Goal: Information Seeking & Learning: Find specific page/section

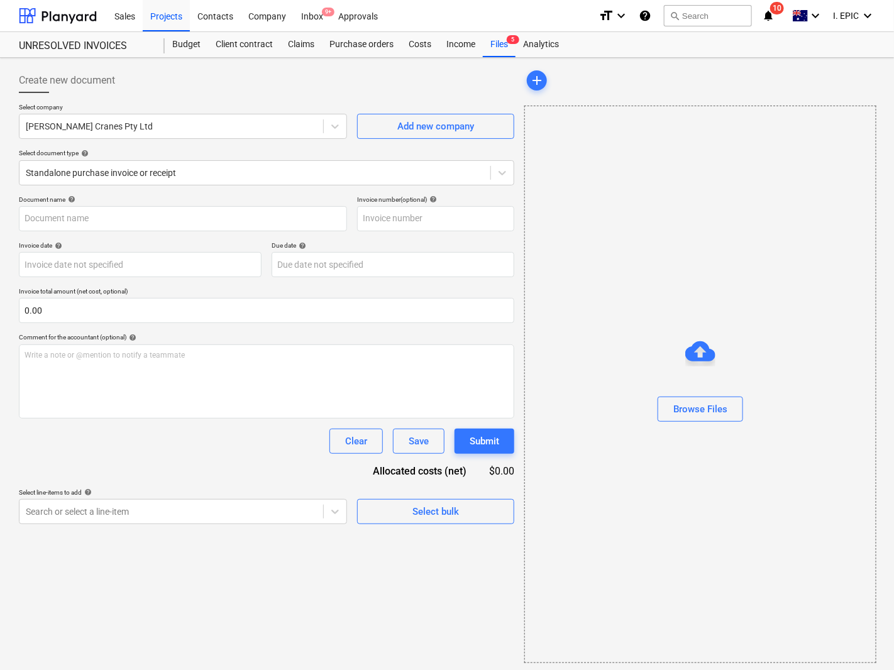
drag, startPoint x: 296, startPoint y: 75, endPoint x: 307, endPoint y: 80, distance: 11.6
click at [296, 75] on div "Create new document" at bounding box center [266, 80] width 495 height 25
click at [44, 11] on div at bounding box center [58, 15] width 78 height 31
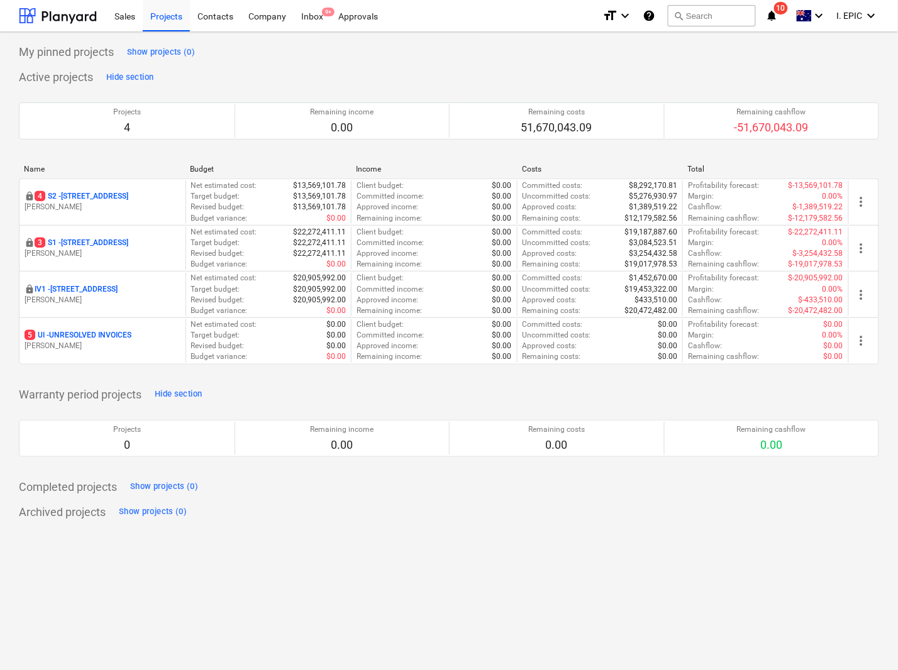
click at [503, 629] on div "My pinned projects Show projects (0) Active projects Hide section Projects 4 Re…" at bounding box center [449, 351] width 898 height 638
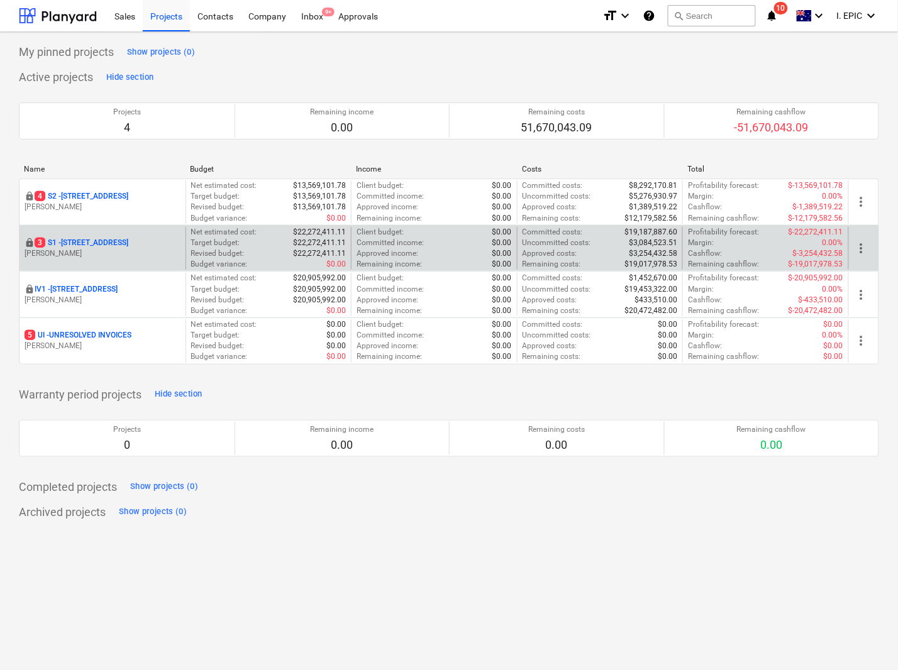
click at [77, 243] on p "3 S1 - 248 Bay Rd, Sandringham" at bounding box center [82, 243] width 94 height 11
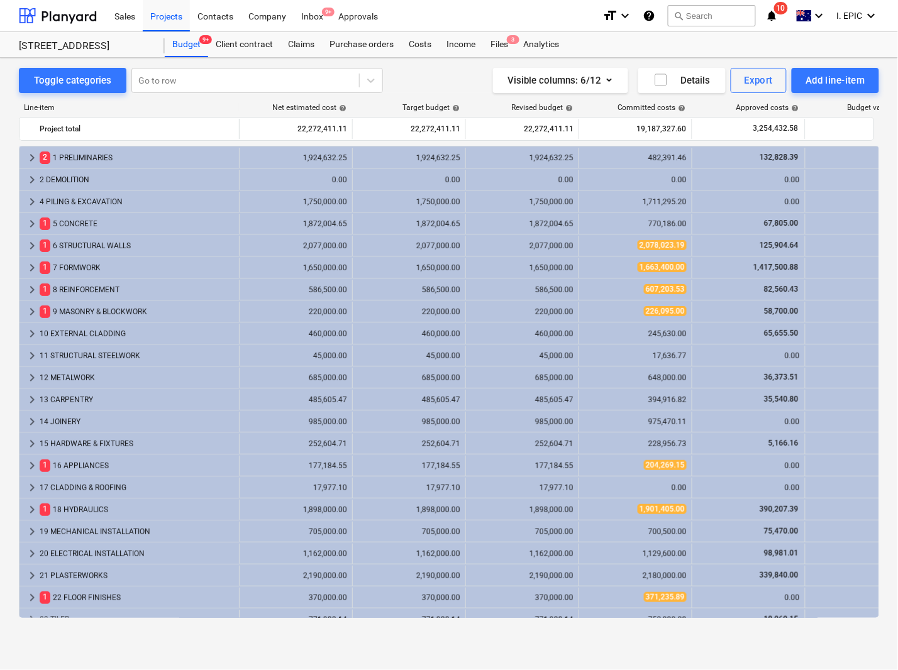
click at [441, 7] on div "Sales Projects Contacts Company Inbox 9+ Approvals" at bounding box center [349, 15] width 485 height 31
click at [696, 19] on button "search Search" at bounding box center [712, 15] width 88 height 21
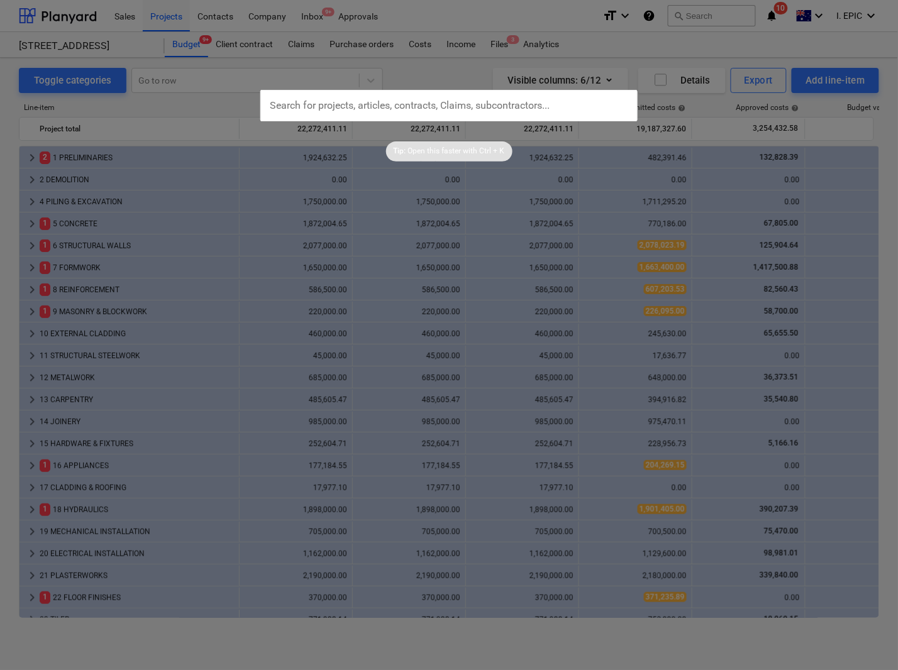
type input "3-01-04"
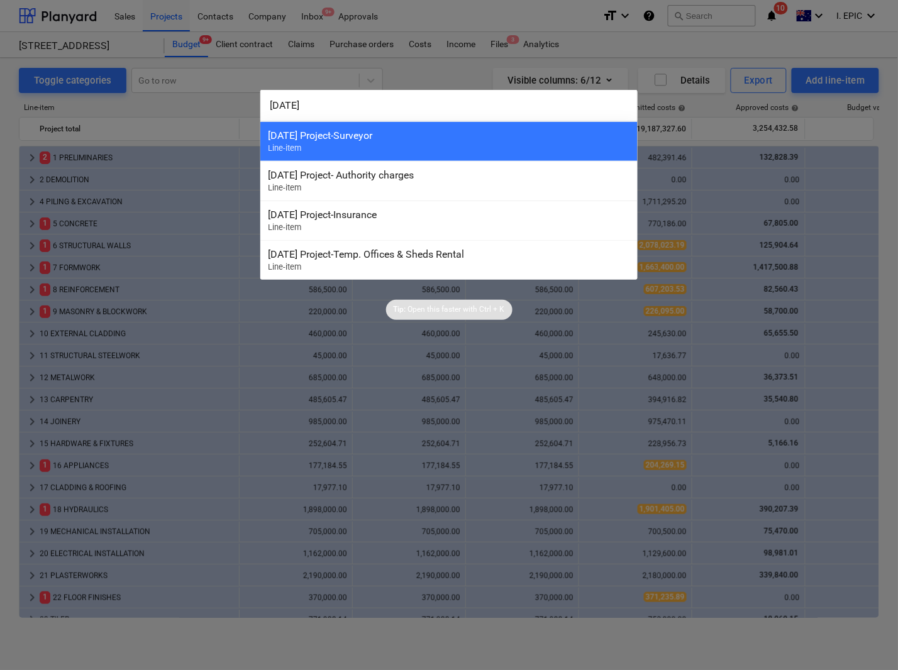
click at [324, 130] on div "3-01-04 Project-Surveyor" at bounding box center [449, 135] width 362 height 12
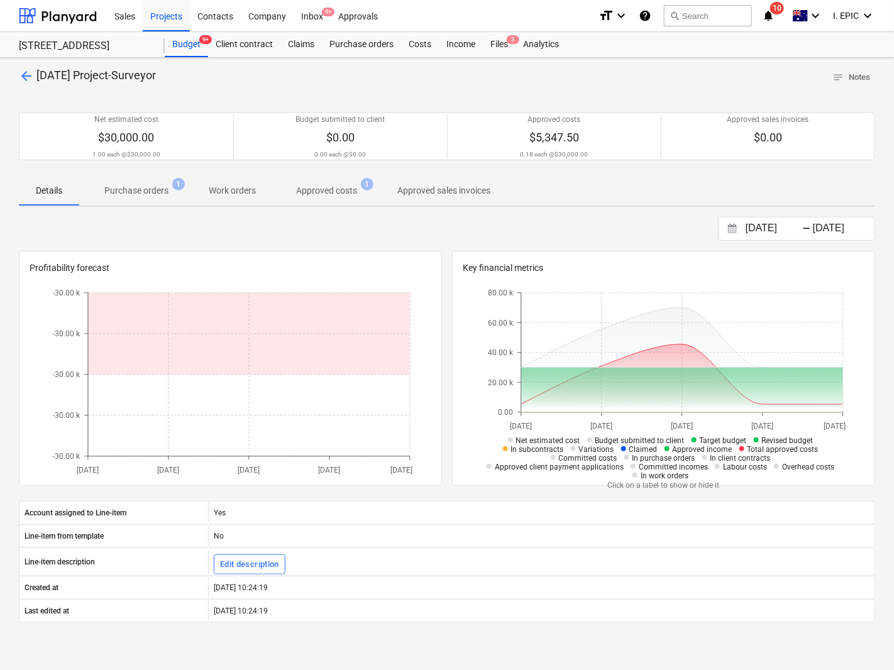
click at [132, 193] on p "Purchase orders" at bounding box center [136, 190] width 64 height 13
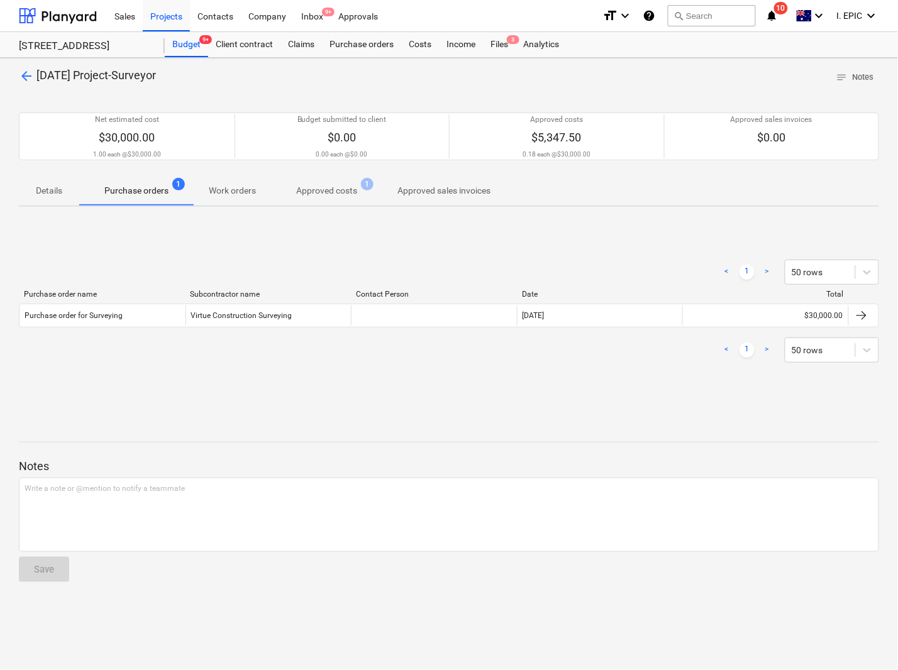
click at [312, 372] on div "< 1 > 50 rows Purchase order name Subcontractor name Contact Person Date Total …" at bounding box center [449, 311] width 860 height 133
click at [25, 74] on span "arrow_back" at bounding box center [26, 76] width 15 height 15
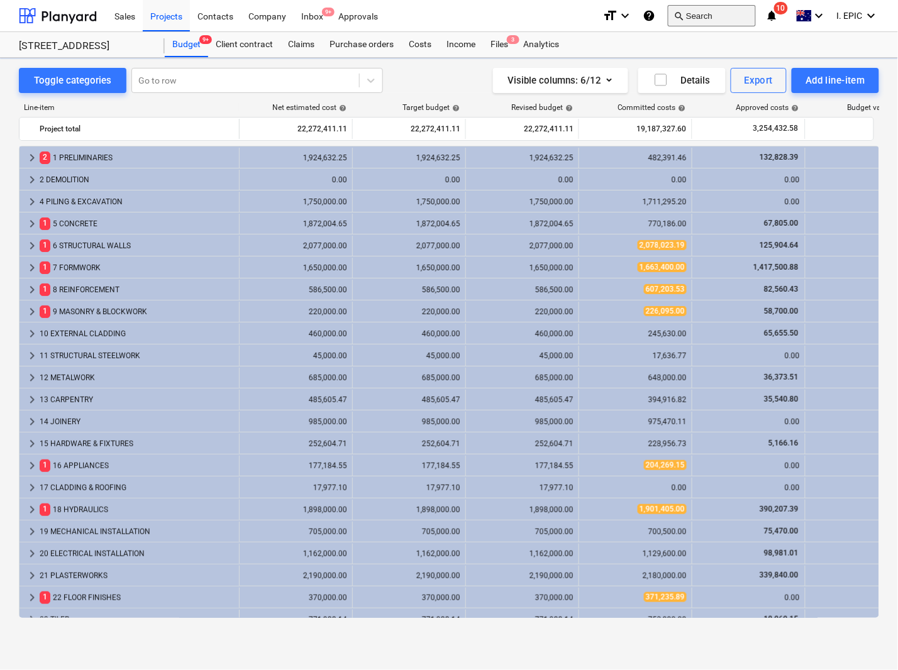
click at [685, 13] on button "search Search" at bounding box center [712, 15] width 88 height 21
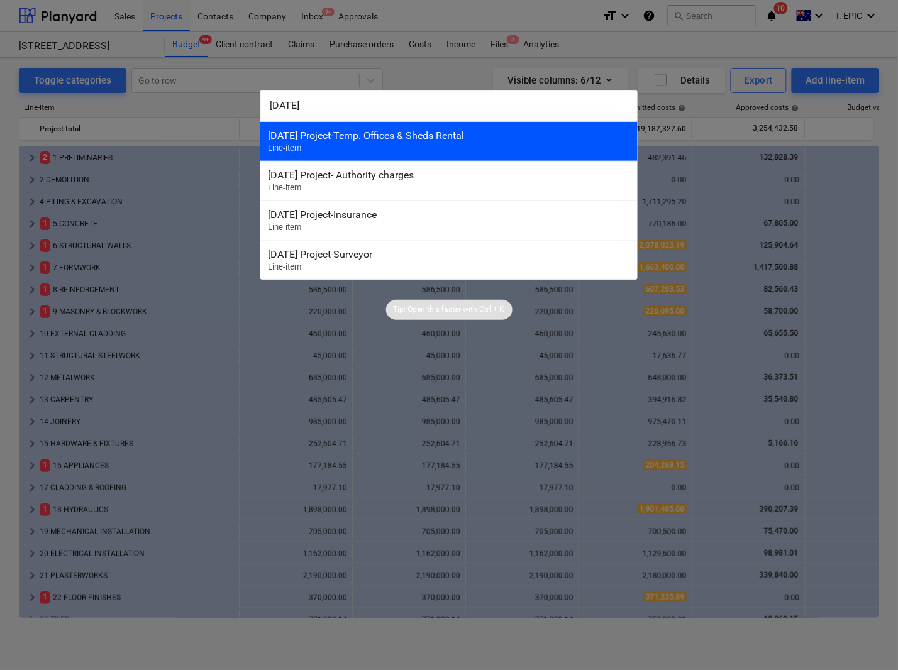
type input "3-01-05"
click at [404, 133] on div "3-01-05 Project-Temp. Offices & Sheds Rental" at bounding box center [449, 135] width 362 height 12
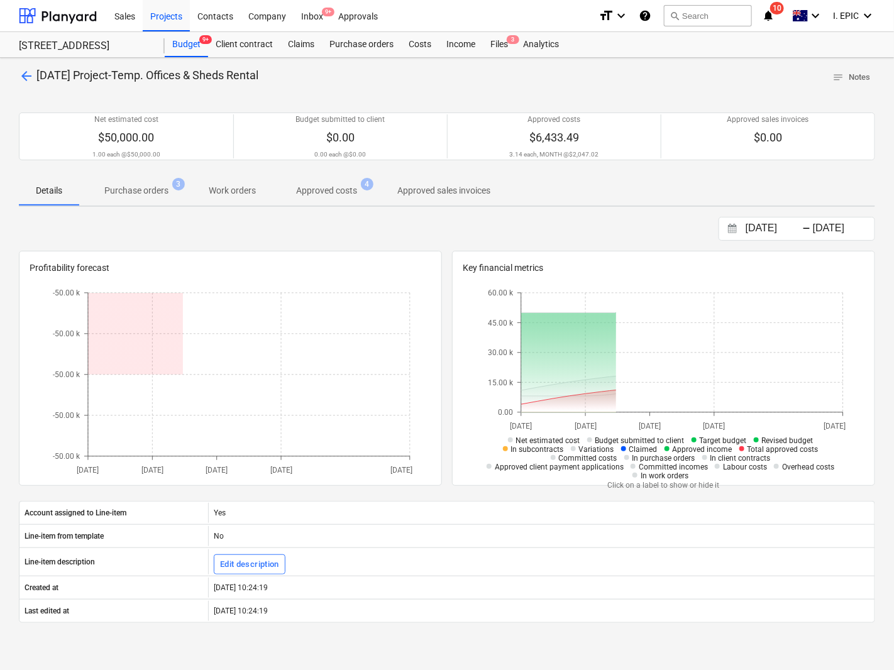
click at [148, 192] on p "Purchase orders" at bounding box center [136, 190] width 64 height 13
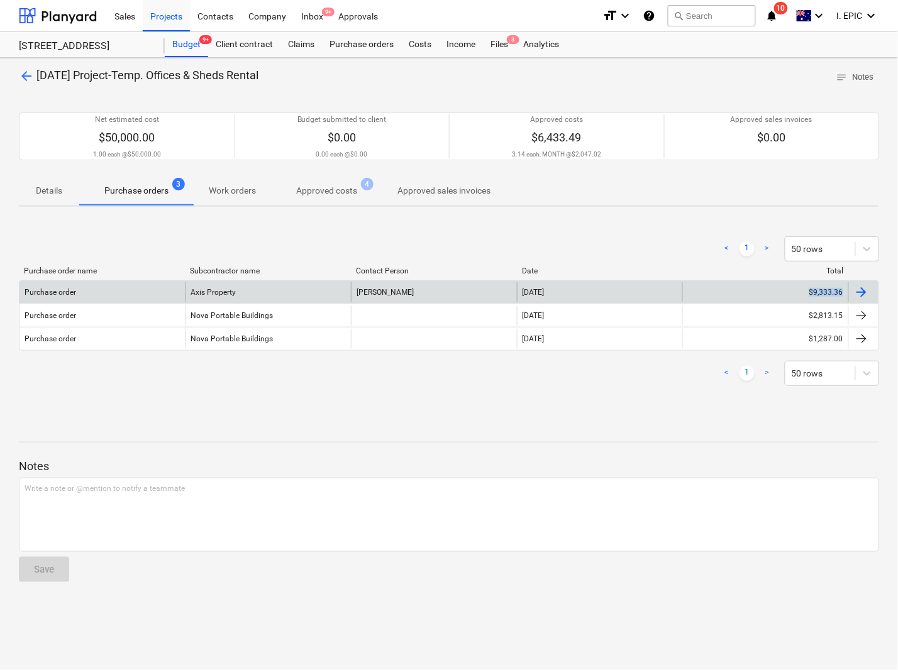
drag, startPoint x: 801, startPoint y: 294, endPoint x: 844, endPoint y: 294, distance: 42.1
click at [844, 294] on div "$9,333.36" at bounding box center [765, 292] width 166 height 20
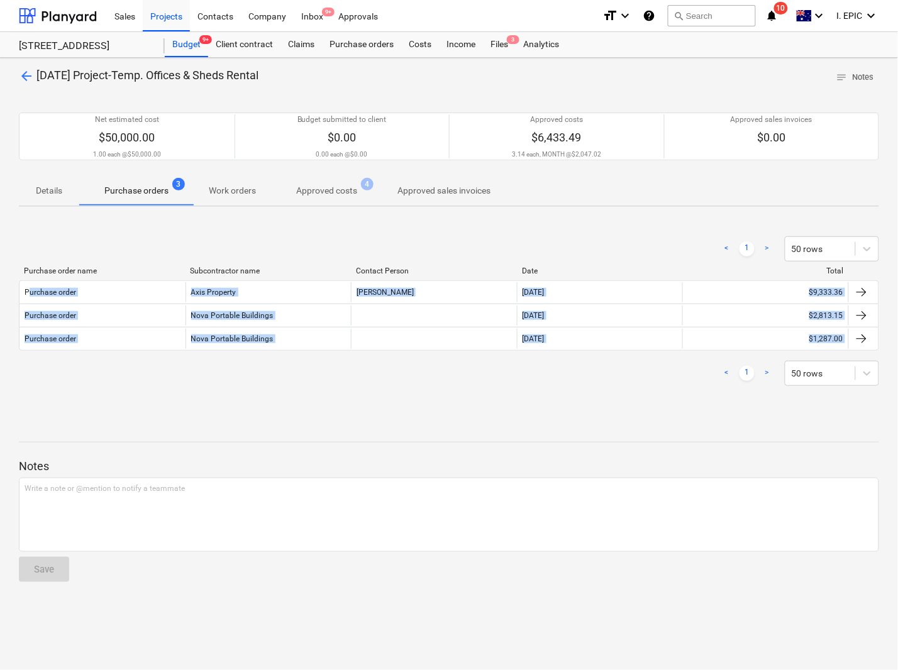
drag, startPoint x: 146, startPoint y: 316, endPoint x: 453, endPoint y: 426, distance: 325.9
click at [693, 363] on div "< 1 > 50 rows Purchase order name Subcontractor name Contact Person Date Total …" at bounding box center [449, 311] width 860 height 180
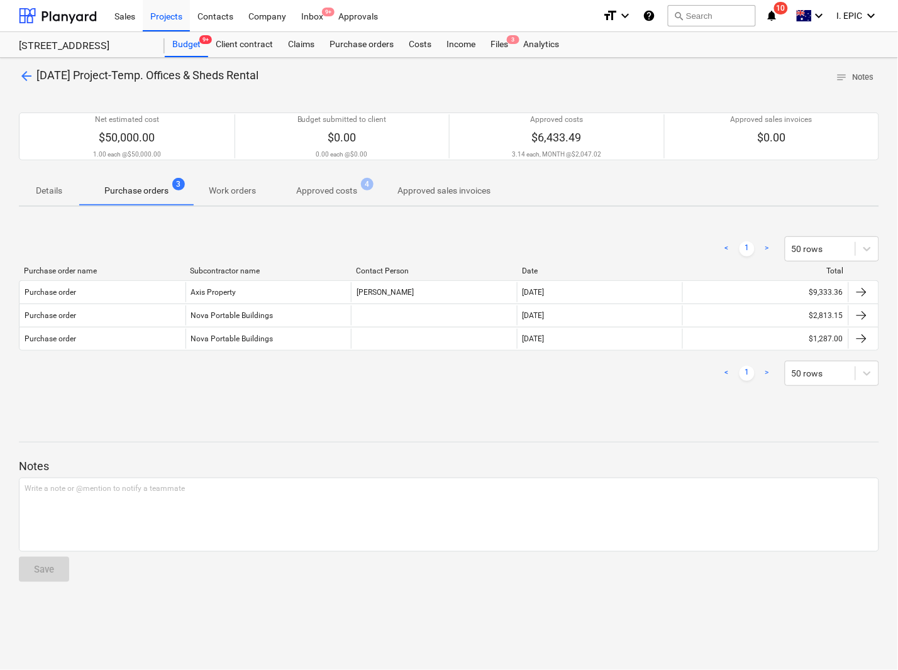
click at [473, 409] on div "arrow_back 3-01-05 Project-Temp. Offices & Sheds Rental notes Notes Net estimat…" at bounding box center [449, 364] width 898 height 612
click at [696, 13] on button "search Search" at bounding box center [712, 15] width 88 height 21
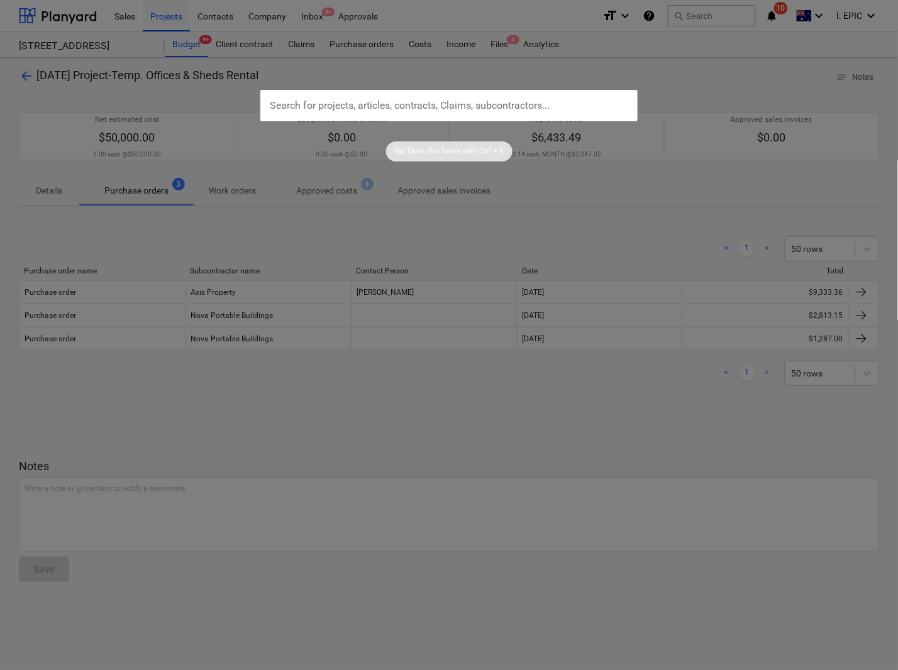
type input "13,433.51"
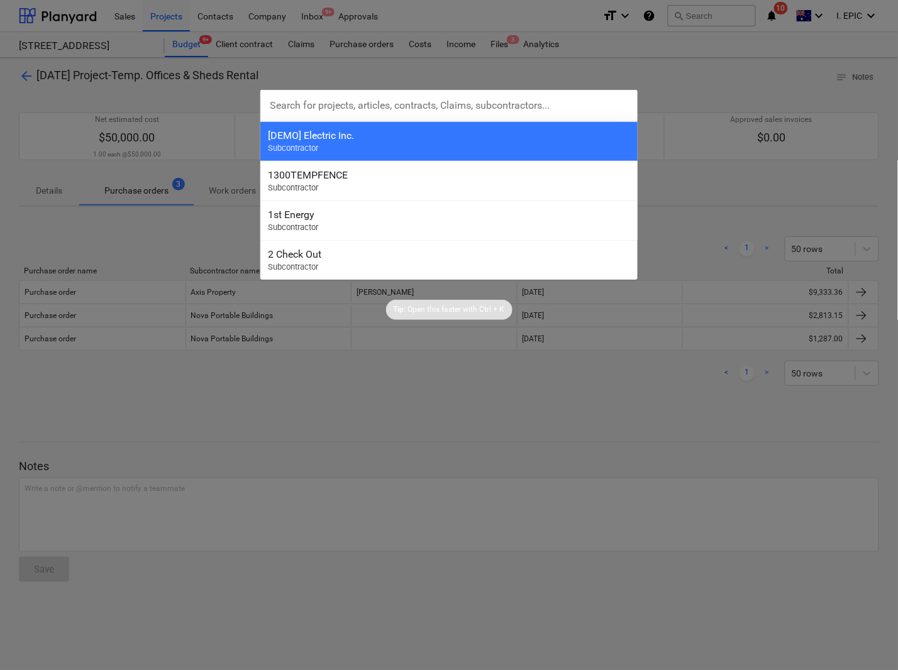
click at [157, 404] on div at bounding box center [449, 335] width 898 height 670
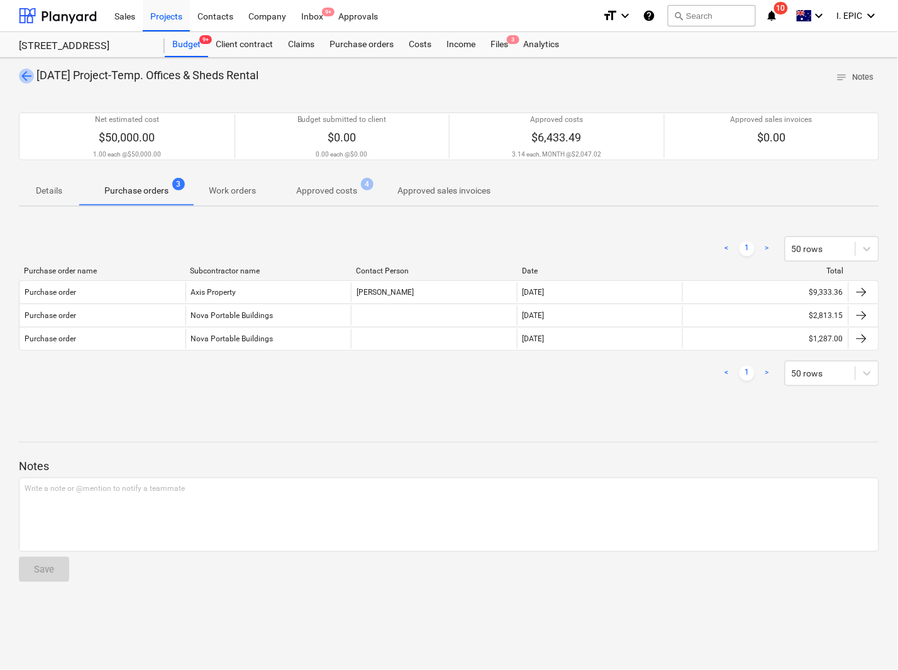
click at [24, 74] on span "arrow_back" at bounding box center [26, 76] width 15 height 15
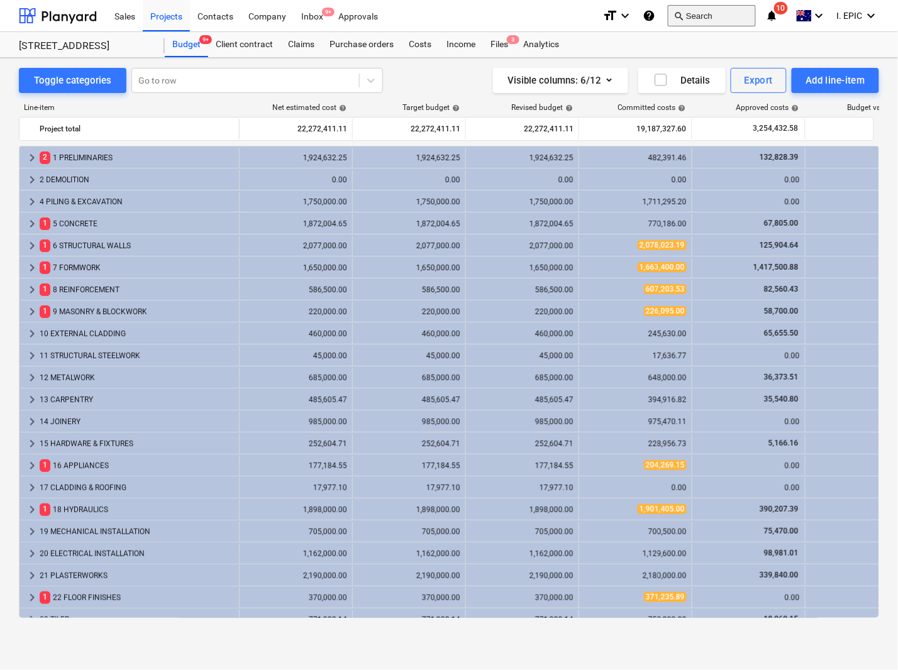
click at [706, 11] on button "search Search" at bounding box center [712, 15] width 88 height 21
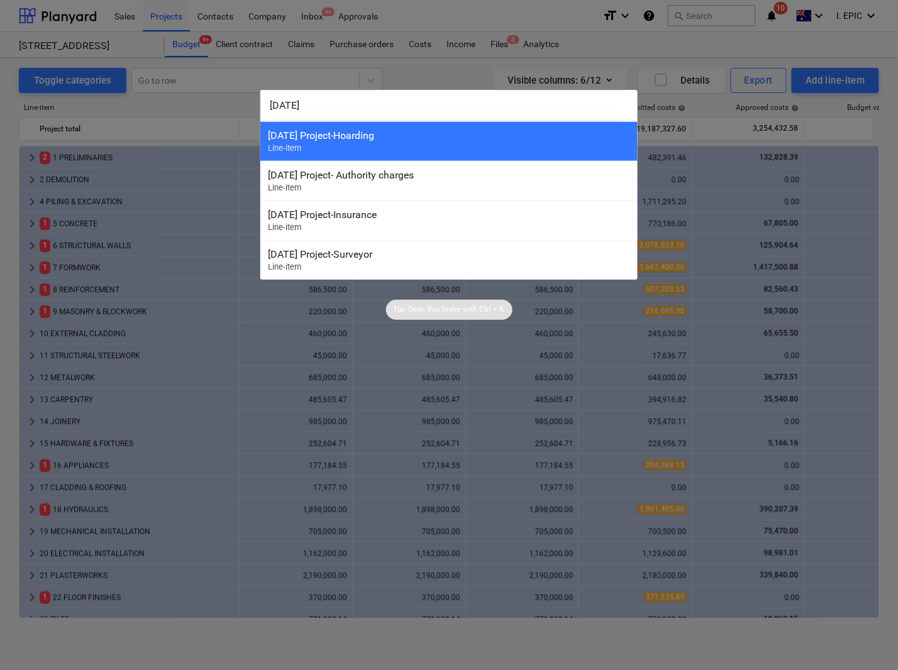
click at [209, 97] on div "3-01-06 3-01-06 Project-Hoarding Line-item 3-01-01 Project- Authority charges L…" at bounding box center [449, 335] width 898 height 670
paste input "8-01"
type input "3-01-08-01"
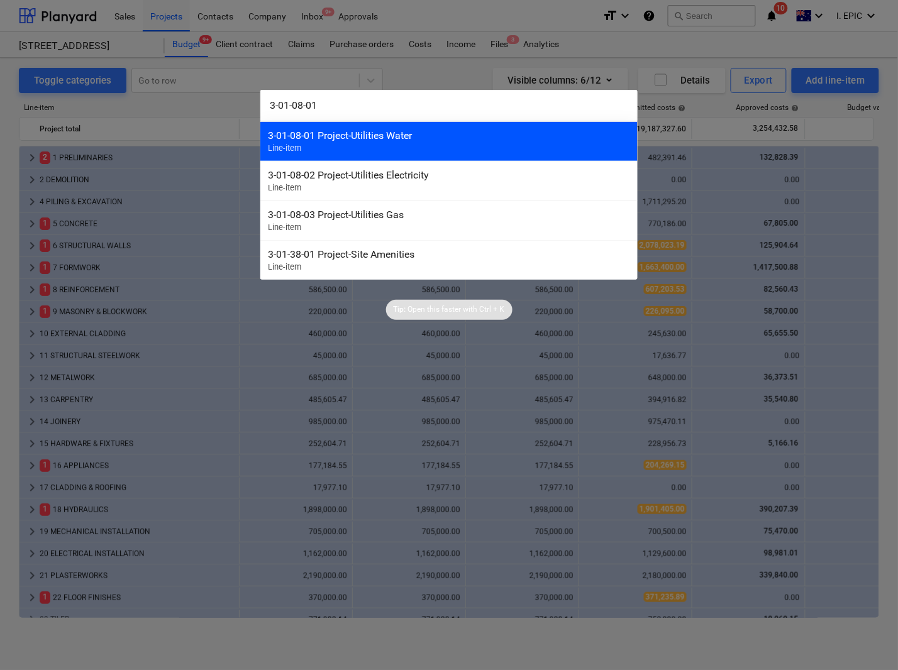
click at [378, 146] on div "3-01-08-01 Project-Utilities Water Line-item" at bounding box center [448, 141] width 377 height 40
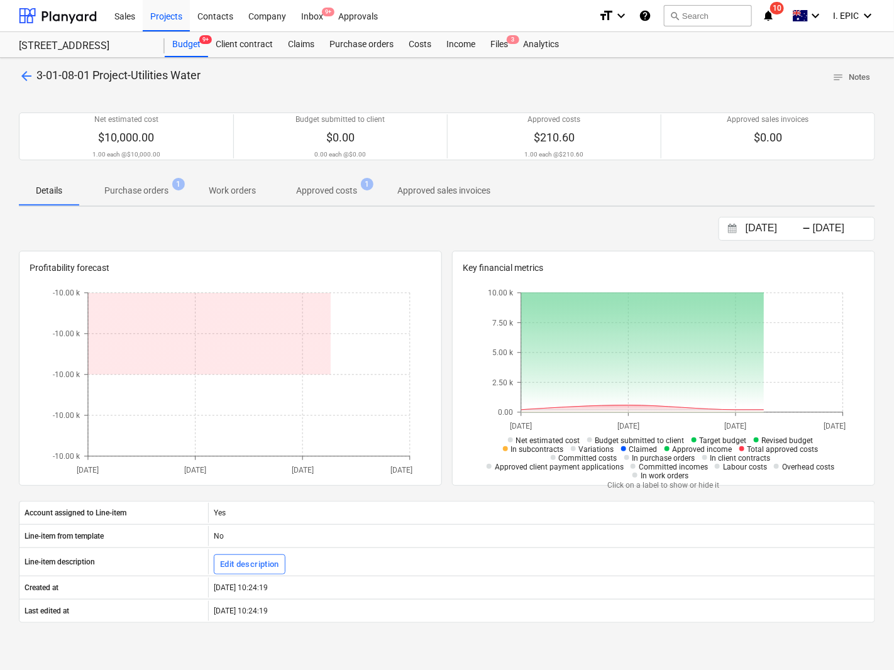
click at [136, 199] on span "Purchase orders 1" at bounding box center [136, 190] width 114 height 23
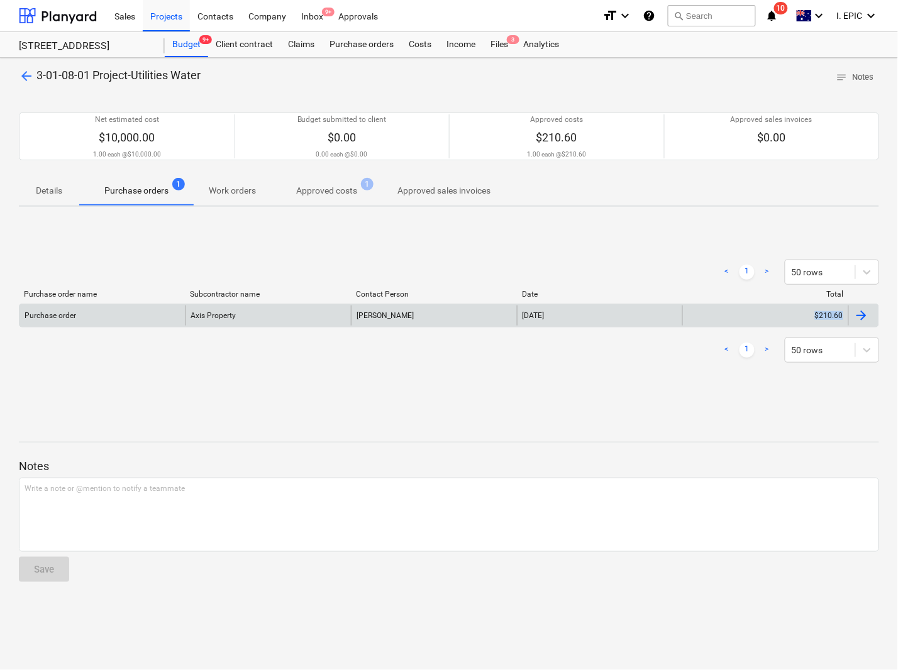
drag, startPoint x: 812, startPoint y: 313, endPoint x: 842, endPoint y: 316, distance: 30.3
click at [842, 316] on div "$210.60" at bounding box center [765, 315] width 166 height 20
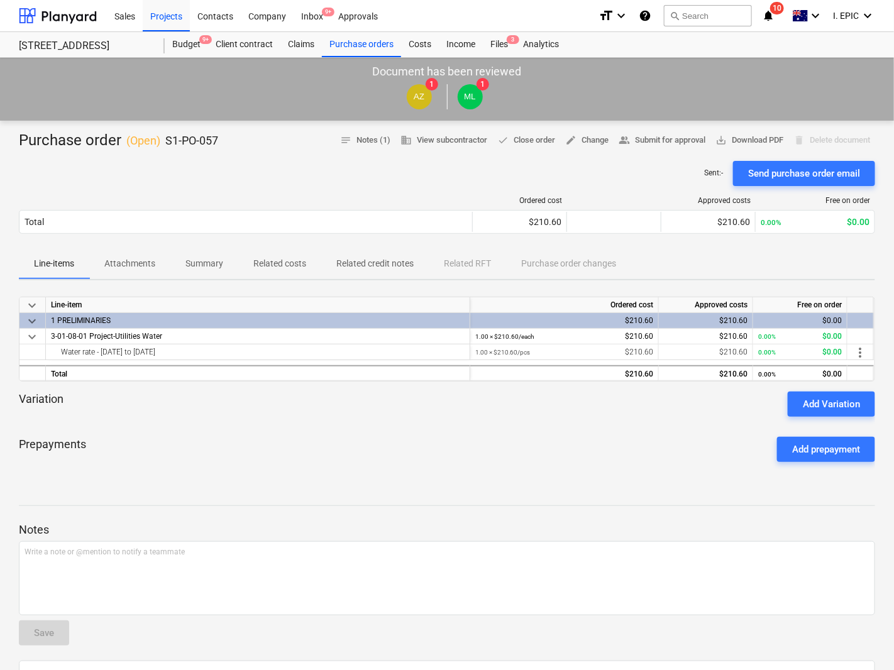
click at [404, 462] on div "Prepayments Add prepayment" at bounding box center [447, 449] width 856 height 45
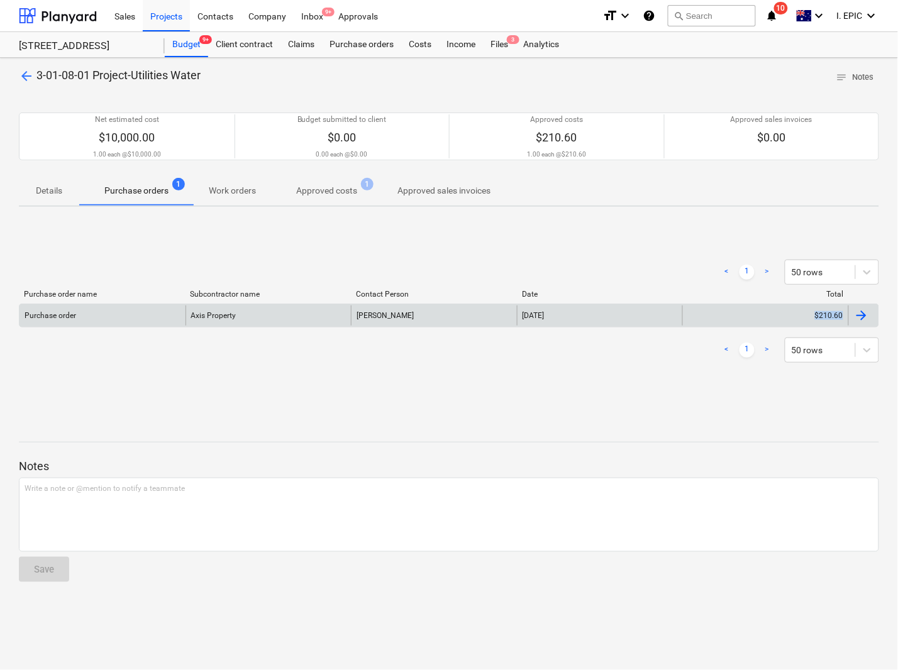
drag, startPoint x: 767, startPoint y: 310, endPoint x: 849, endPoint y: 322, distance: 83.2
click at [849, 322] on div "Purchase order Axis Property Edmond Yeong 05 Sep 2025 $210.60" at bounding box center [448, 315] width 859 height 20
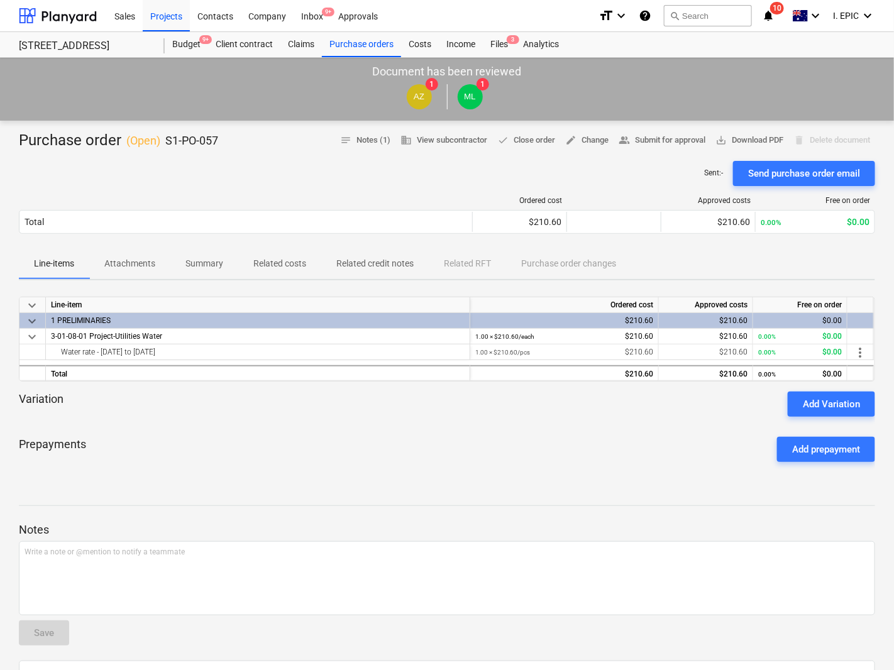
click at [463, 464] on div "Prepayments Add prepayment" at bounding box center [447, 449] width 856 height 45
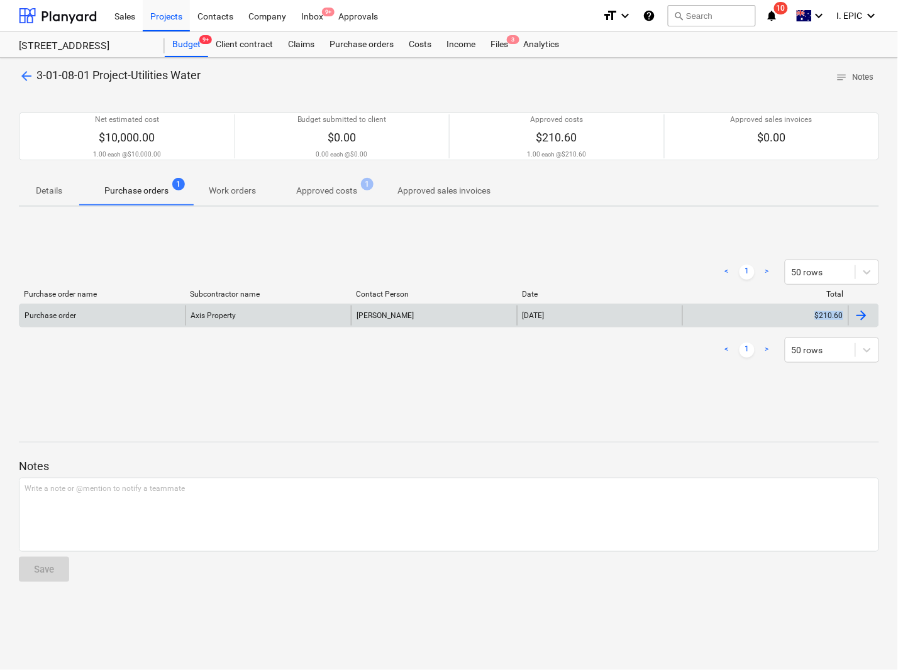
drag, startPoint x: 771, startPoint y: 308, endPoint x: 844, endPoint y: 321, distance: 74.6
click at [844, 321] on div "$210.60" at bounding box center [765, 315] width 166 height 20
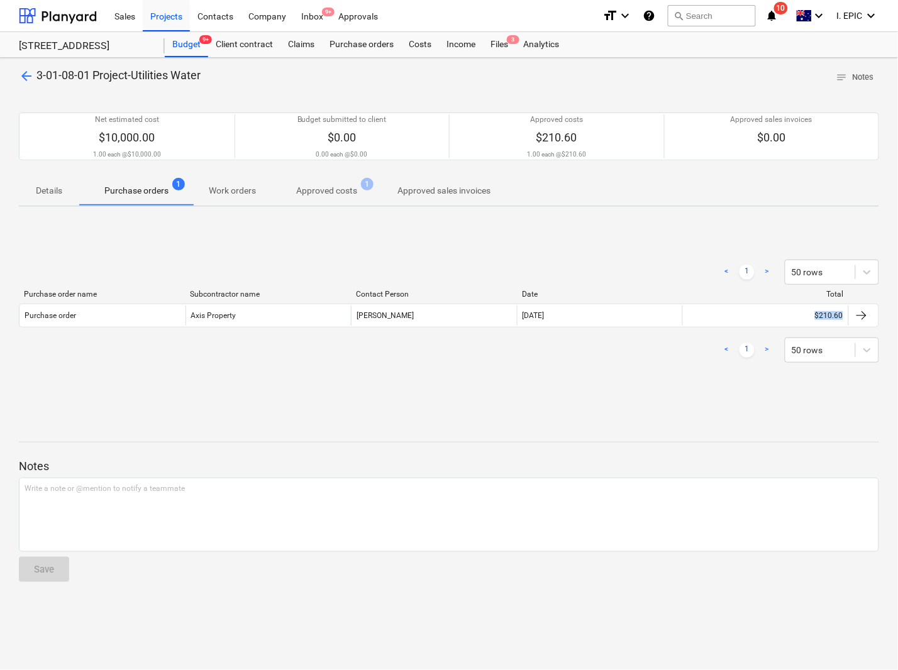
drag, startPoint x: 890, startPoint y: 316, endPoint x: 368, endPoint y: 444, distance: 538.0
click at [806, 317] on div "arrow_back 3-01-08-01 Project-Utilities Water notes Notes Net estimated cost $1…" at bounding box center [449, 364] width 898 height 612
copy div "$210.60"
click at [699, 23] on button "search Search" at bounding box center [712, 15] width 88 height 21
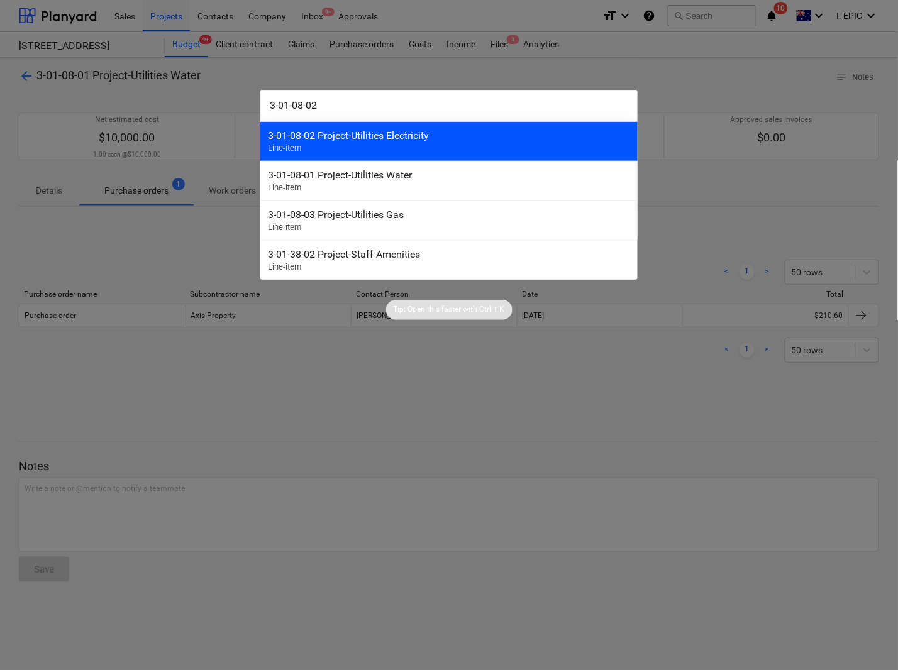
type input "3-01-08-02"
click at [378, 140] on div "3-01-08-02 Project-Utilities Electricity" at bounding box center [449, 135] width 362 height 12
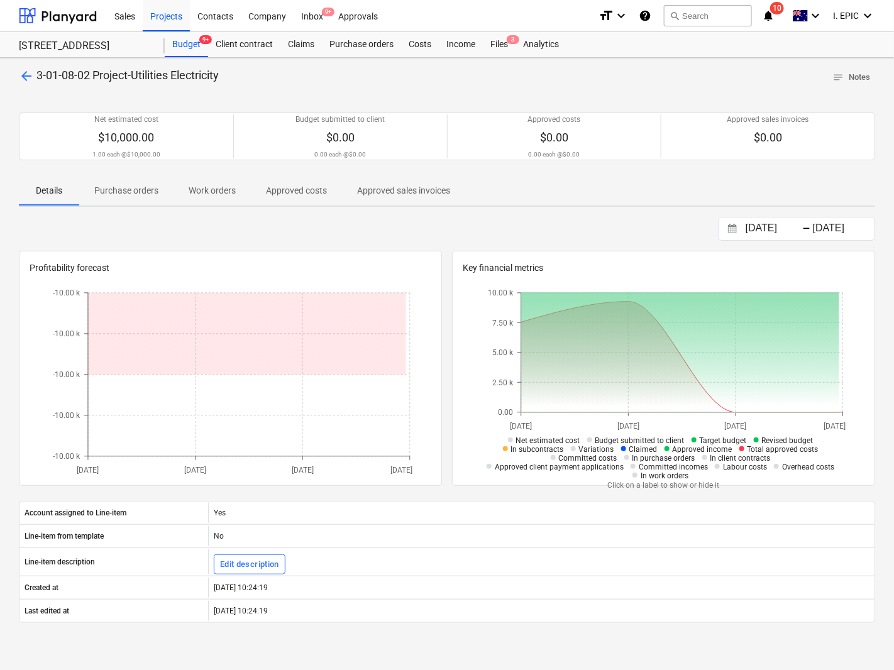
click at [131, 181] on span "Purchase orders" at bounding box center [126, 190] width 94 height 21
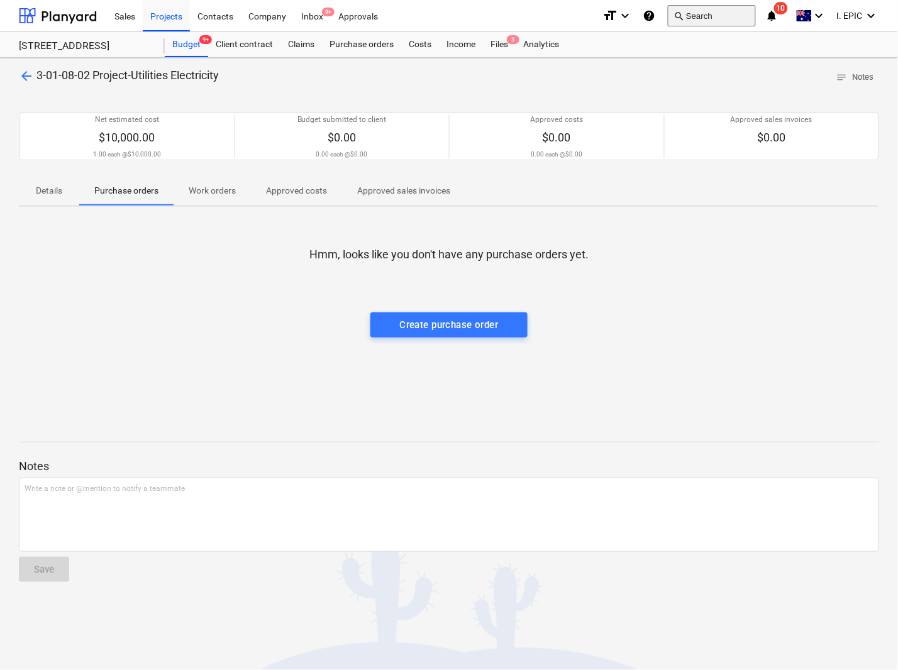
click at [704, 11] on button "search Search" at bounding box center [712, 15] width 88 height 21
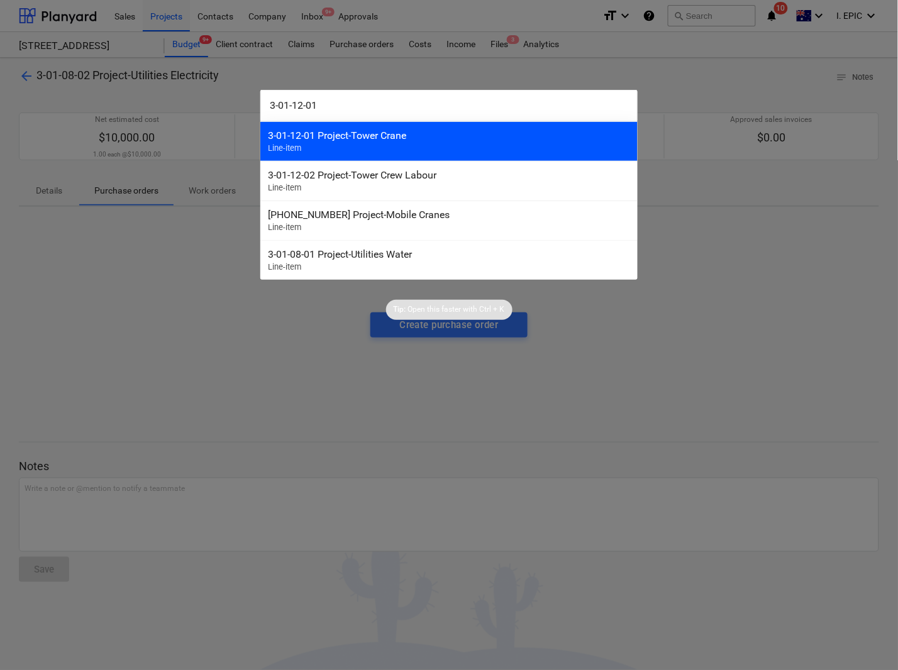
type input "3-01-12-01"
click at [312, 137] on div "3-01-12-01 Project-Tower Crane" at bounding box center [449, 135] width 362 height 12
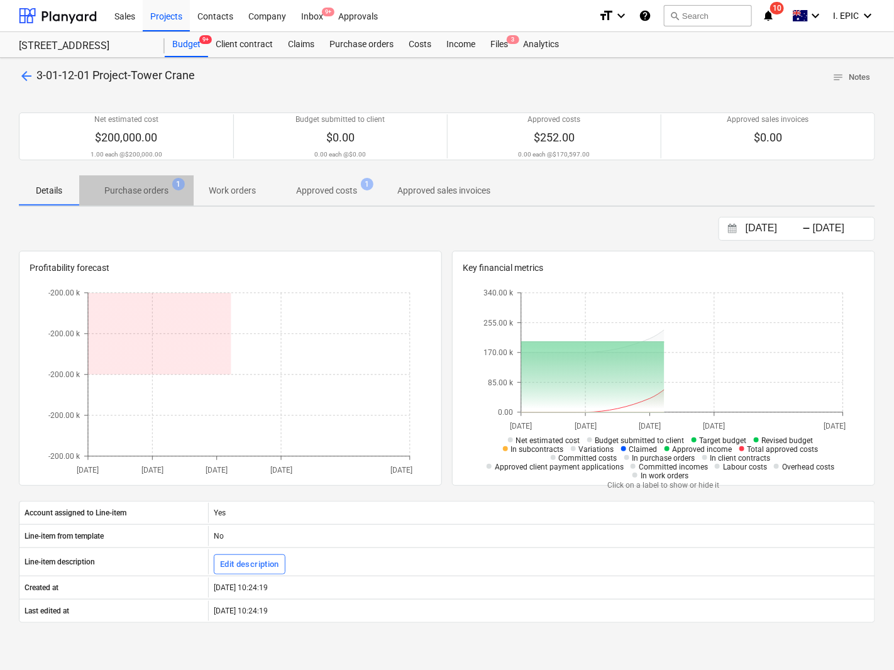
click at [167, 190] on p "Purchase orders" at bounding box center [136, 190] width 64 height 13
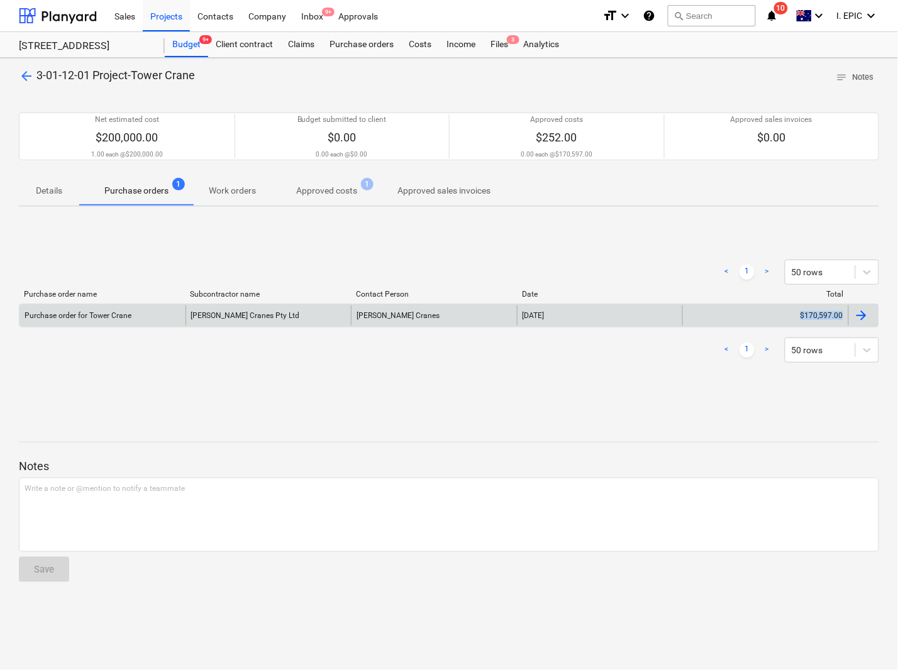
drag, startPoint x: 881, startPoint y: 316, endPoint x: 796, endPoint y: 324, distance: 85.3
click at [796, 324] on div "arrow_back 3-01-12-01 Project-Tower Crane notes Notes Net estimated cost $200,0…" at bounding box center [449, 364] width 898 height 612
copy div "$170,597.00"
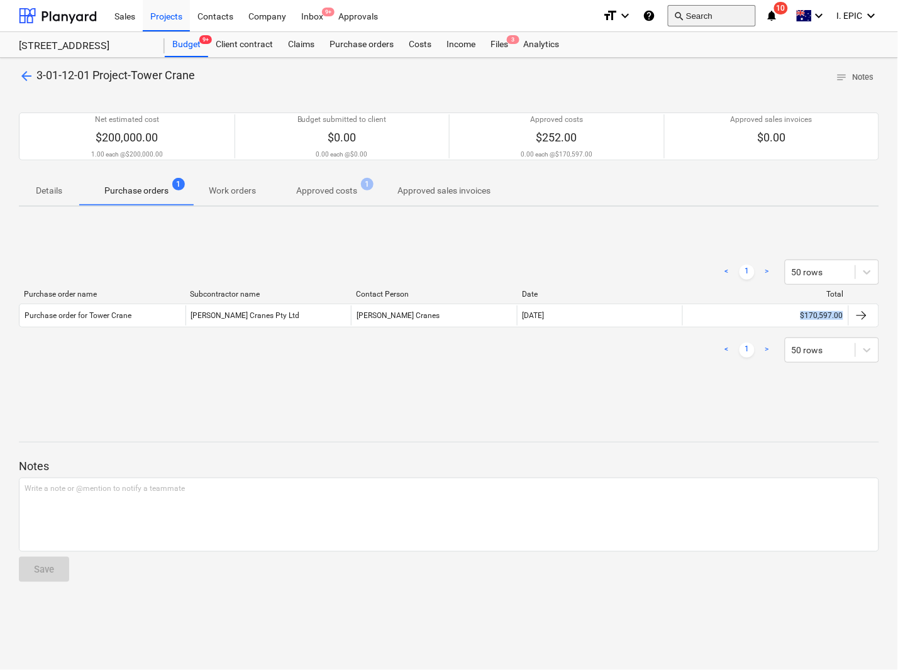
click at [723, 16] on button "search Search" at bounding box center [712, 15] width 88 height 21
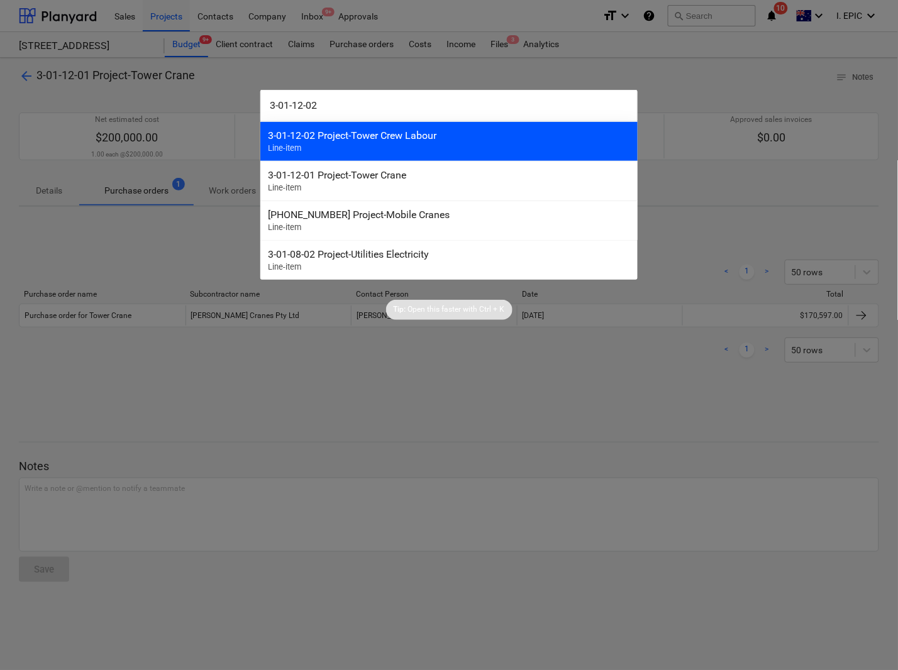
type input "3-01-12-02"
click at [371, 133] on div "3-01-12-02 Project-Tower Crew Labour" at bounding box center [449, 135] width 362 height 12
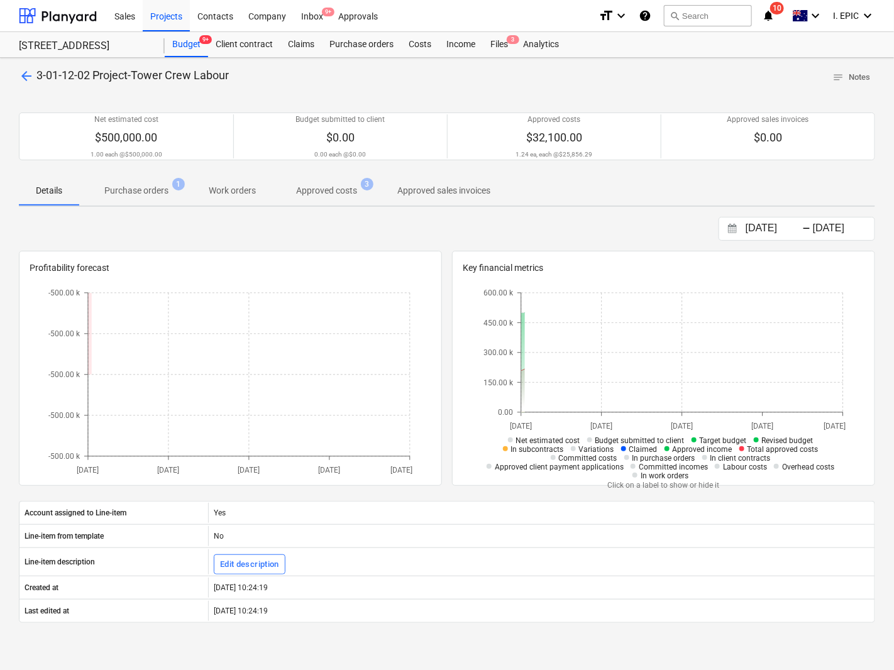
drag, startPoint x: 150, startPoint y: 202, endPoint x: 146, endPoint y: 194, distance: 8.8
click at [146, 194] on span "Purchase orders 1" at bounding box center [136, 190] width 114 height 23
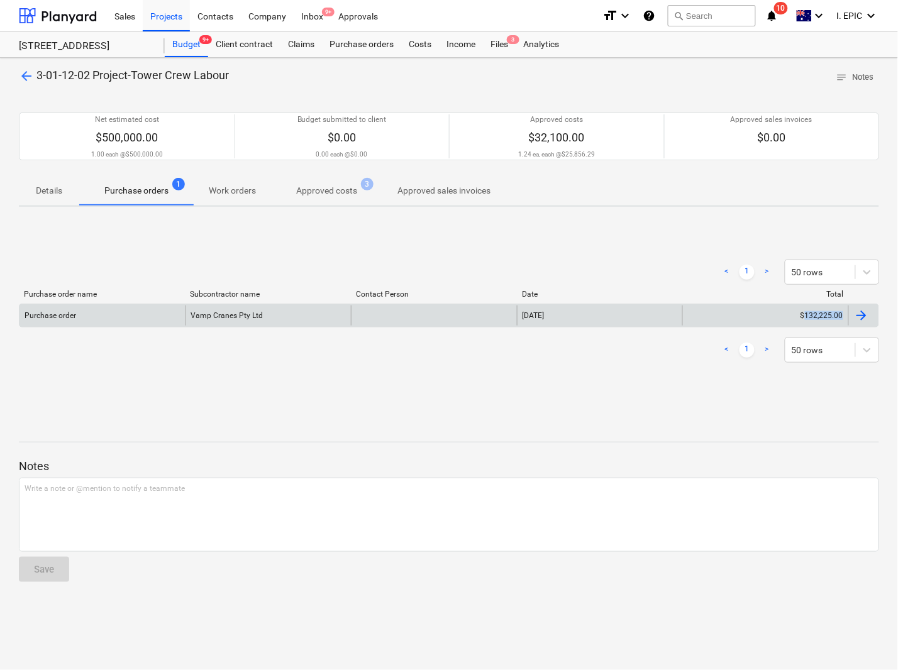
drag, startPoint x: 888, startPoint y: 318, endPoint x: 806, endPoint y: 313, distance: 81.9
click at [806, 313] on div "arrow_back 3-01-12-02 Project-Tower Crew Labour notes Notes Net estimated cost …" at bounding box center [449, 364] width 898 height 612
copy div "132,225.00"
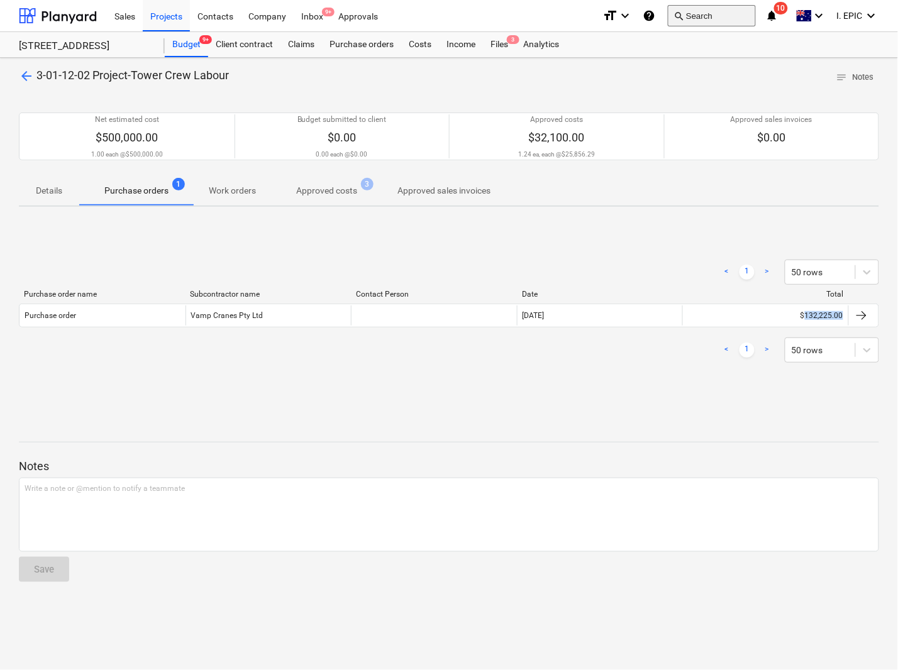
click at [714, 8] on button "search Search" at bounding box center [712, 15] width 88 height 21
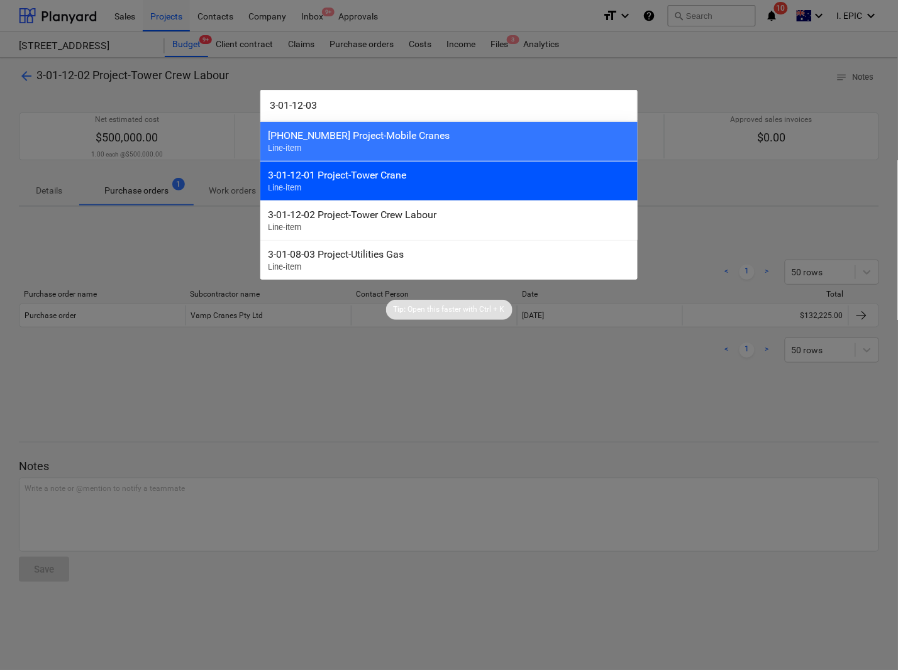
type input "3-01-12-03"
click at [357, 195] on div "3-01-12-01 Project-Tower Crane Line-item" at bounding box center [448, 181] width 377 height 40
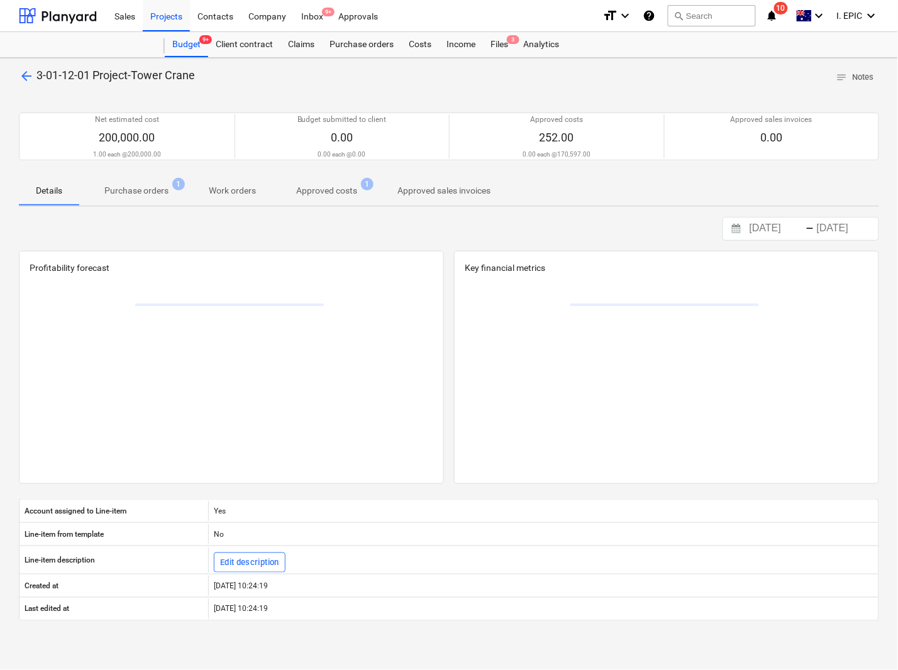
click at [151, 190] on p "Purchase orders" at bounding box center [136, 190] width 64 height 13
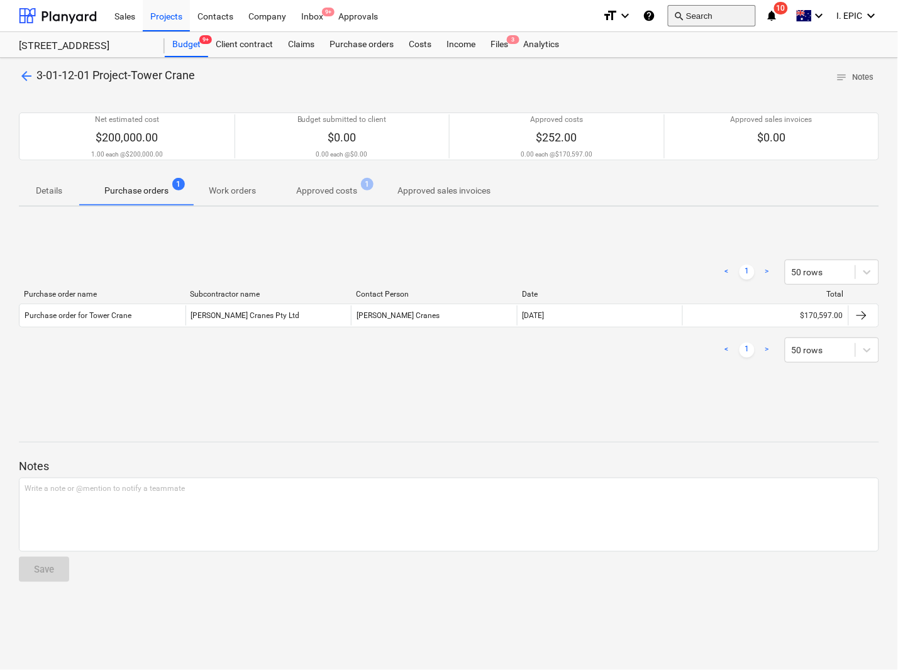
click at [702, 14] on button "search Search" at bounding box center [712, 15] width 88 height 21
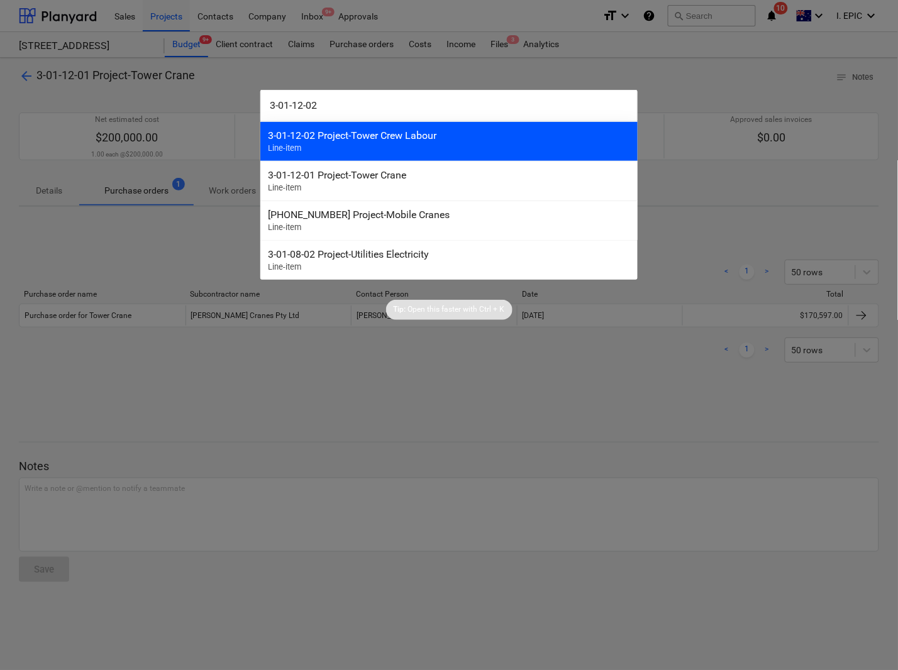
type input "3-01-12-02"
click at [360, 137] on div "3-01-12-02 Project-Tower Crew Labour" at bounding box center [449, 135] width 362 height 12
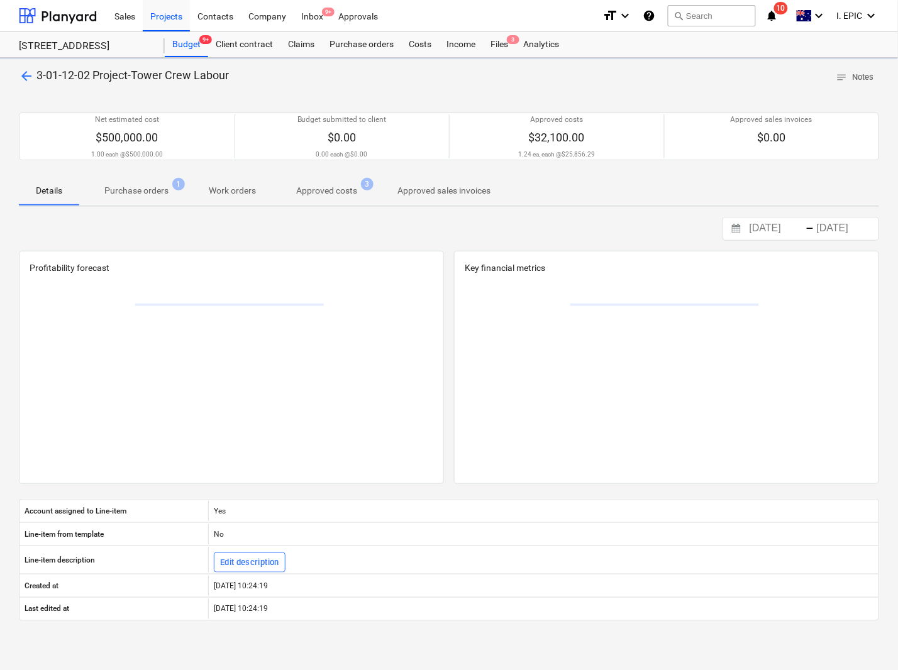
click at [143, 181] on span "Purchase orders 1" at bounding box center [136, 190] width 114 height 23
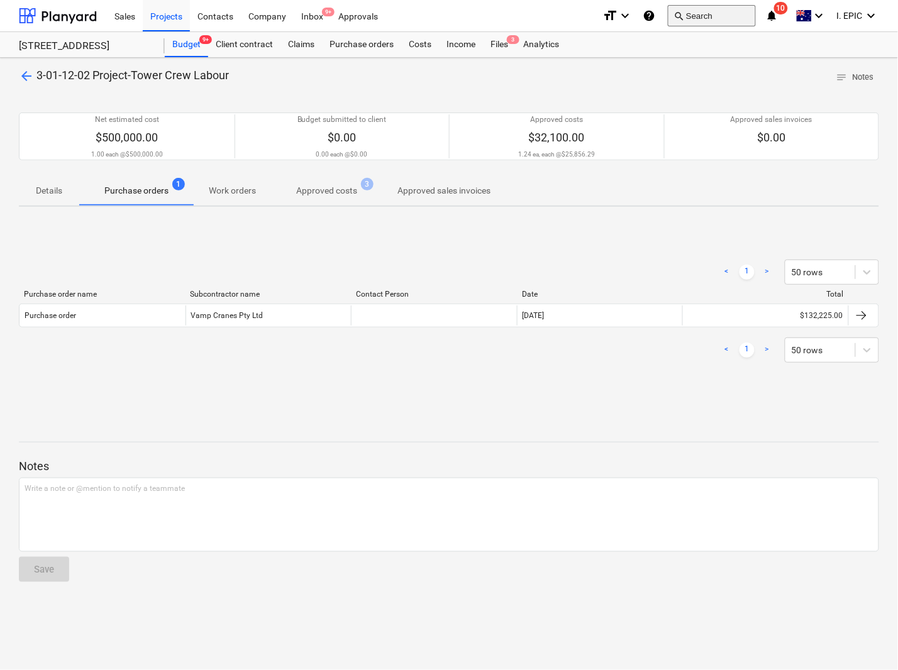
click at [705, 19] on button "search Search" at bounding box center [712, 15] width 88 height 21
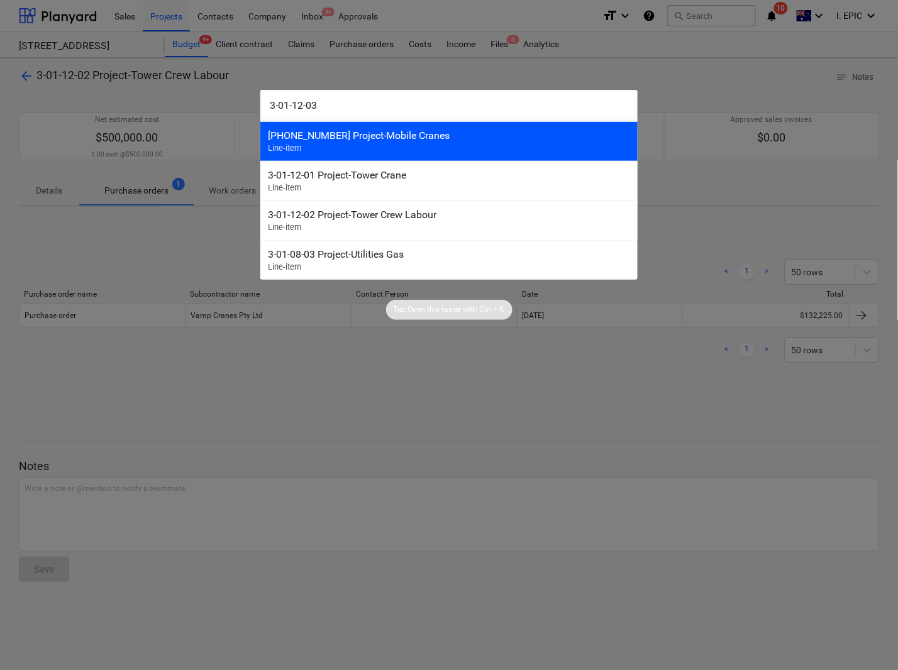
type input "3-01-12-03"
click at [349, 146] on div "3-01-12-03 Project-Mobile Cranes Line-item" at bounding box center [448, 141] width 377 height 40
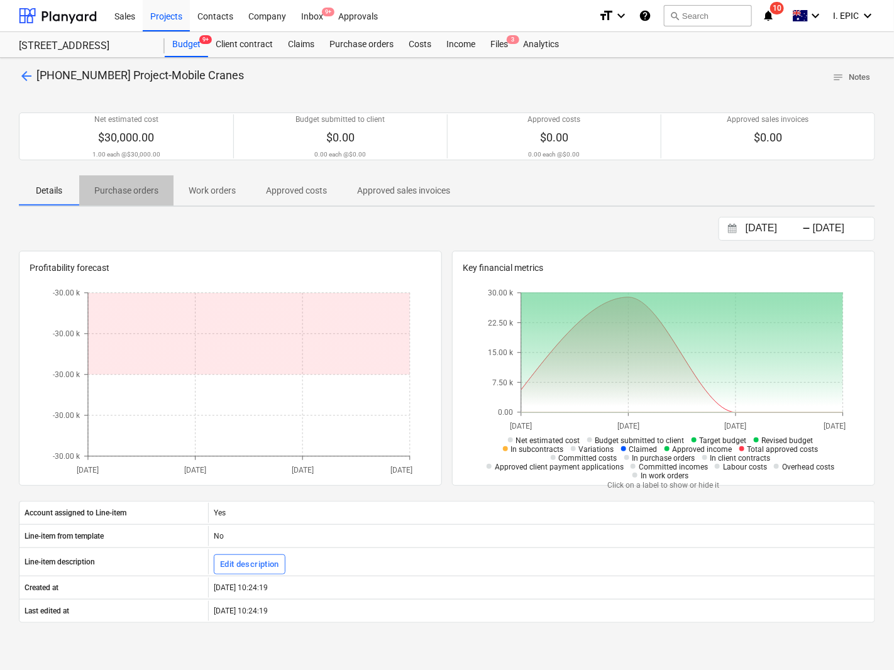
click at [121, 199] on span "Purchase orders" at bounding box center [126, 190] width 94 height 21
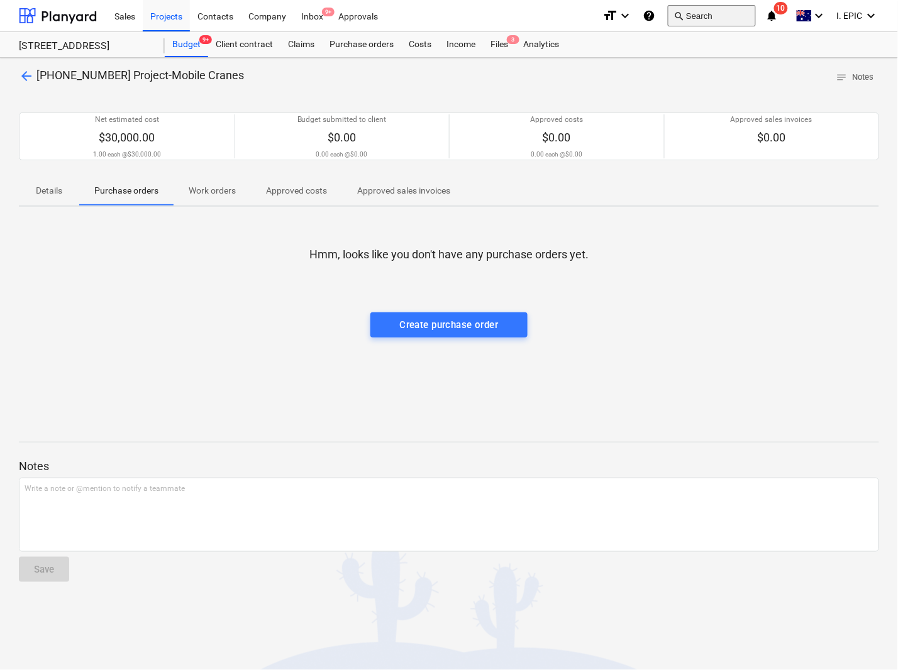
click at [696, 7] on button "search Search" at bounding box center [712, 15] width 88 height 21
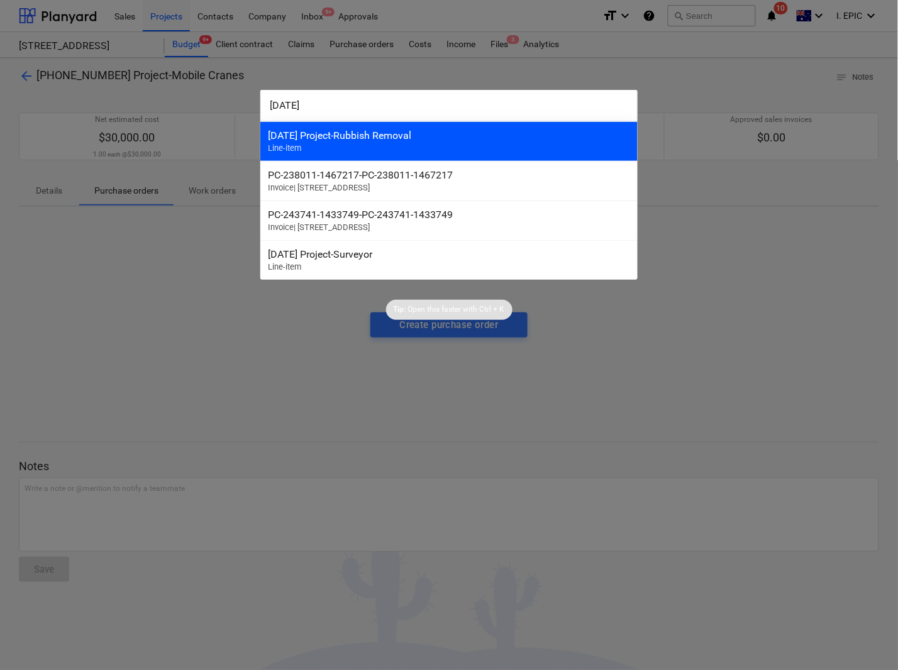
type input "3-01-14"
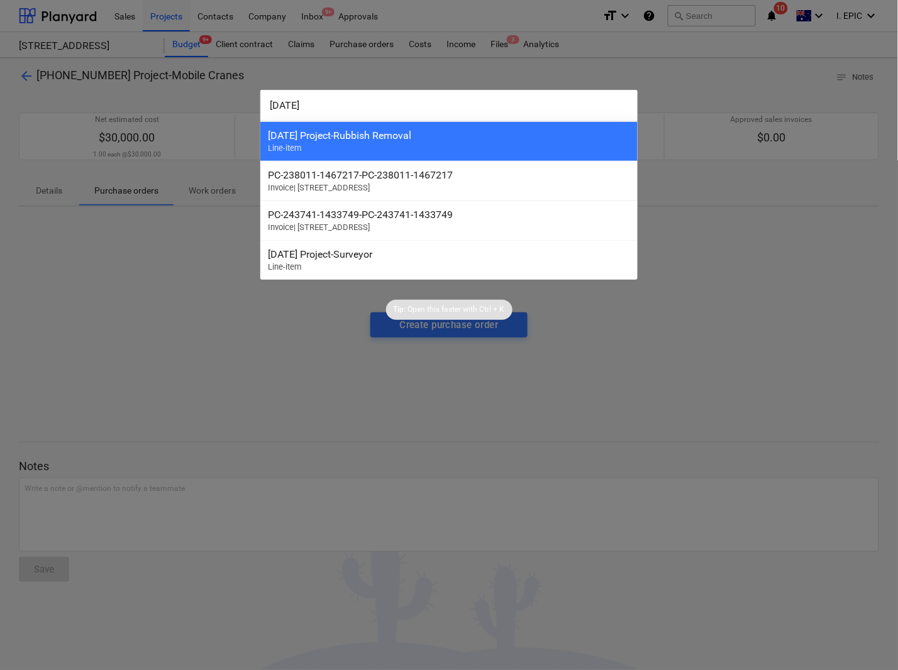
click at [327, 140] on div "3-01-14 Project-Rubbish Removal" at bounding box center [449, 135] width 362 height 12
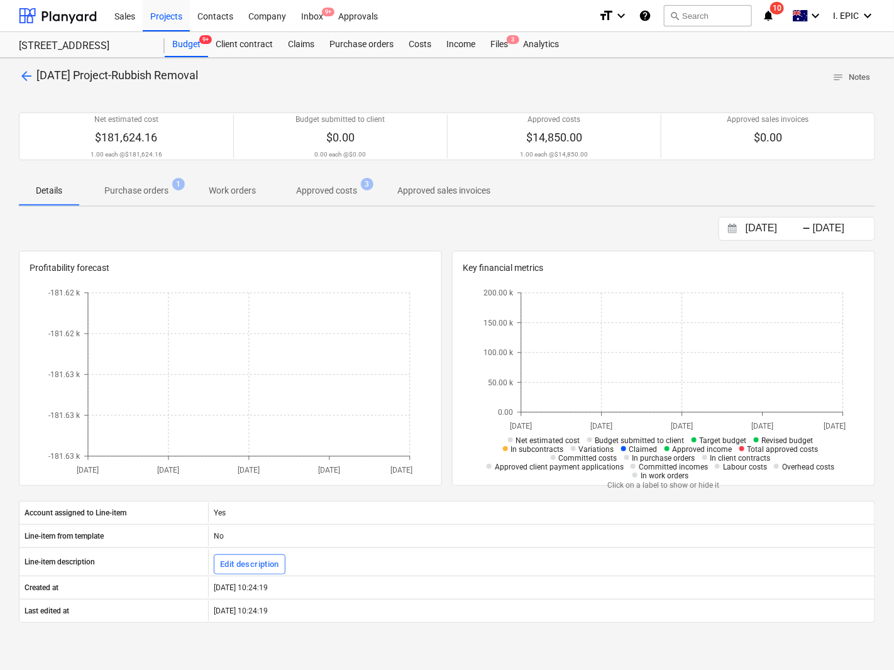
click at [137, 197] on p "Purchase orders" at bounding box center [136, 190] width 64 height 13
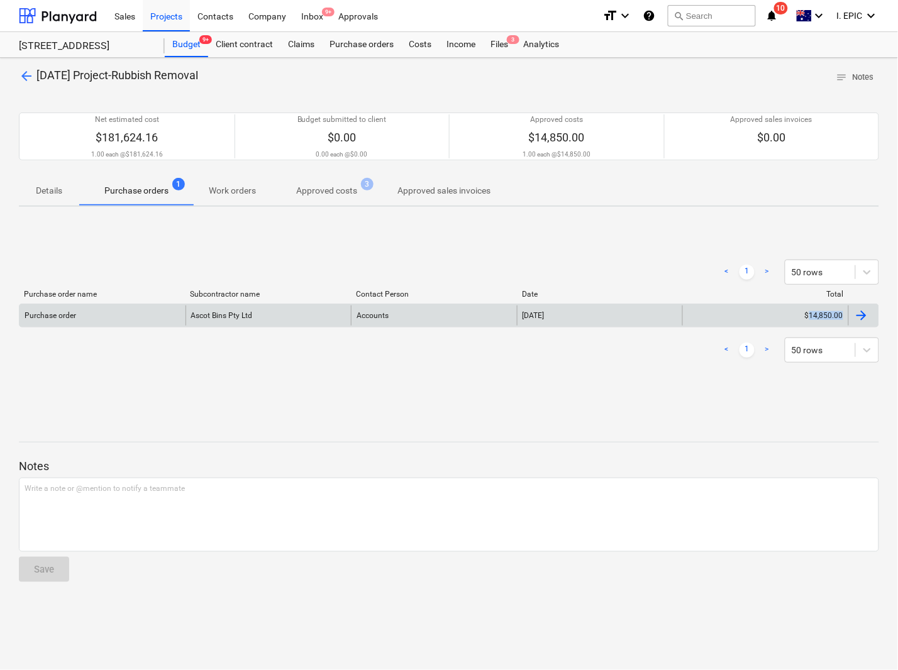
drag, startPoint x: 883, startPoint y: 318, endPoint x: 811, endPoint y: 322, distance: 72.4
click at [811, 322] on div "arrow_back 3-01-14 Project-Rubbish Removal notes Notes Net estimated cost $181,…" at bounding box center [449, 364] width 898 height 612
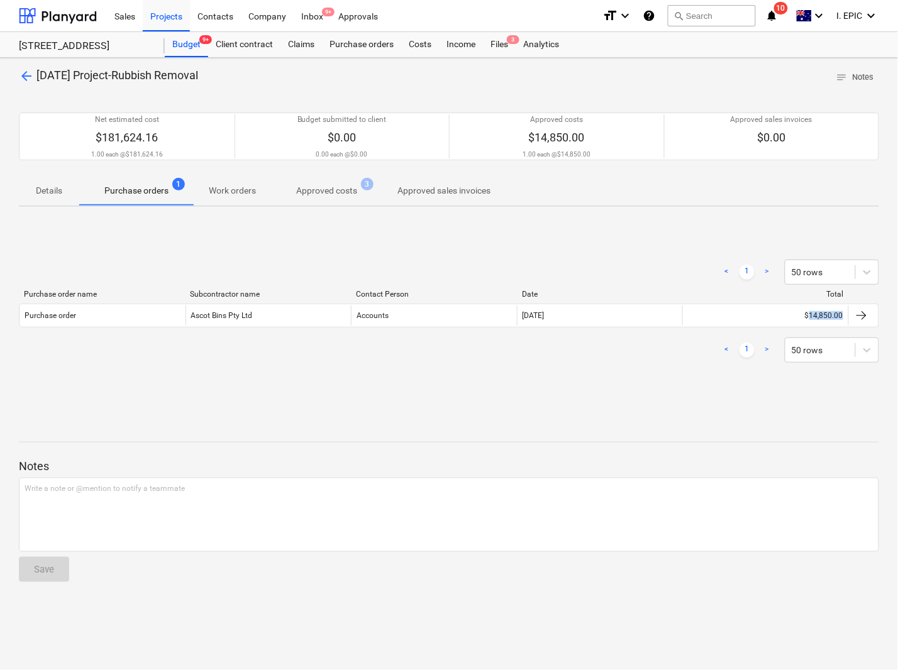
copy div "14,850.00"
click at [701, 18] on button "search Search" at bounding box center [712, 15] width 88 height 21
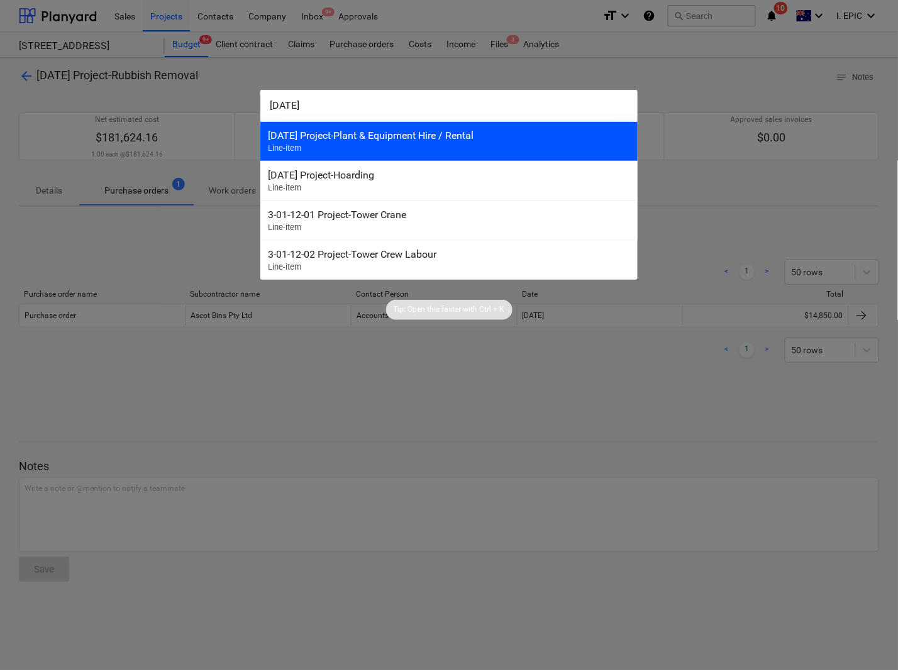
type input "3-01-16"
click at [466, 136] on div "3-01-16 Project-Plant & Equipment Hire / Rental" at bounding box center [449, 135] width 362 height 12
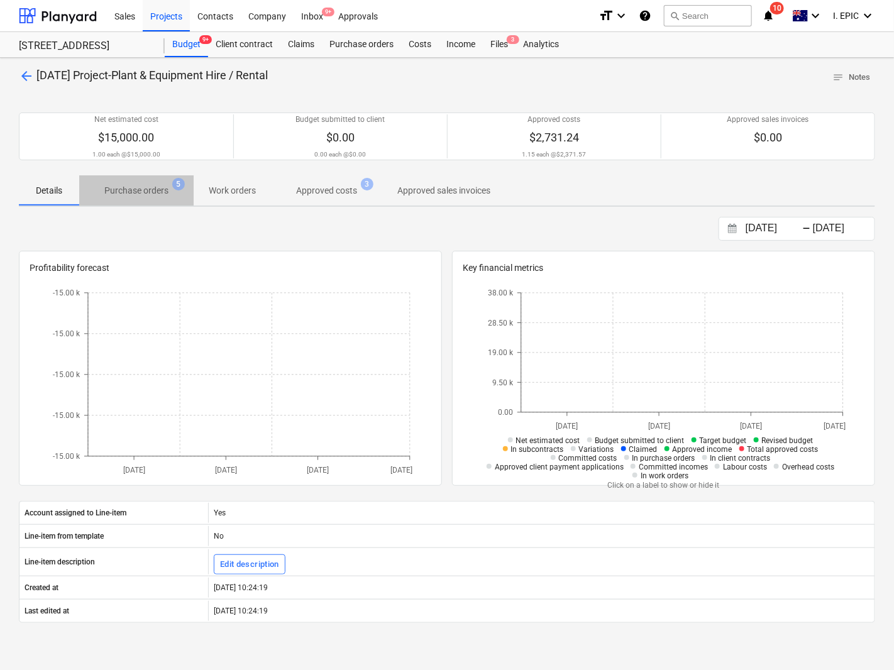
click at [138, 192] on p "Purchase orders" at bounding box center [136, 190] width 64 height 13
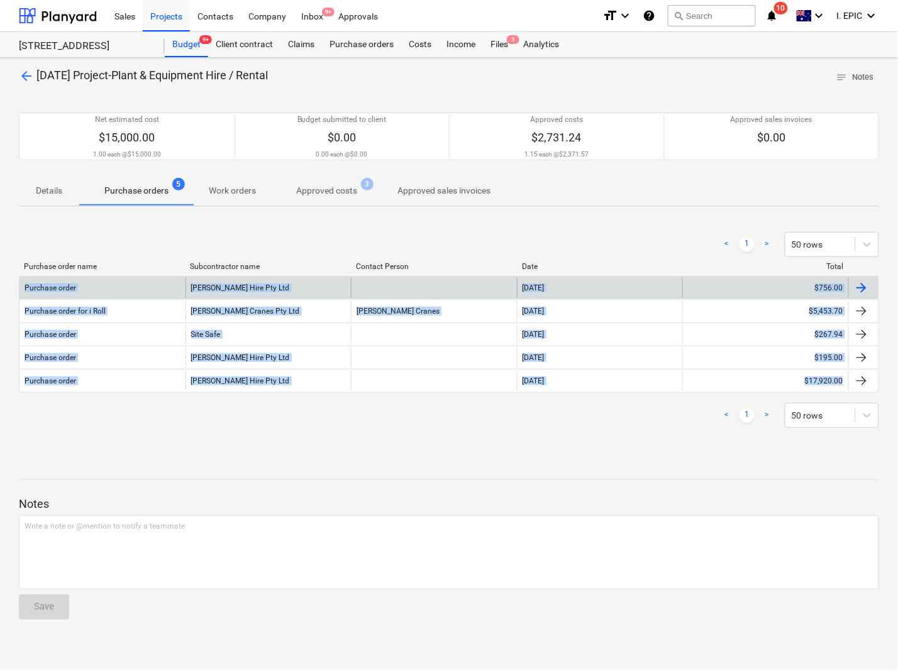
drag, startPoint x: 888, startPoint y: 390, endPoint x: 20, endPoint y: 285, distance: 873.8
click at [20, 285] on div "arrow_back 3-01-16 Project-Plant & Equipment Hire / Rental notes Notes Net esti…" at bounding box center [449, 364] width 898 height 612
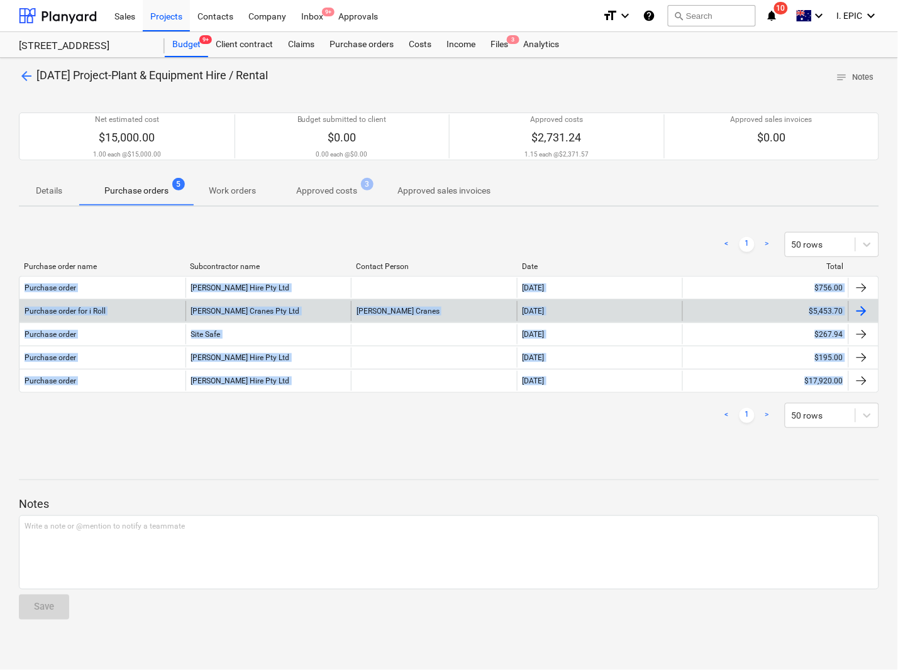
copy div "Purchase order Kelm Hire Pty Ltd 02 Sep 2025 $756.00 Purchase order for i Roll …"
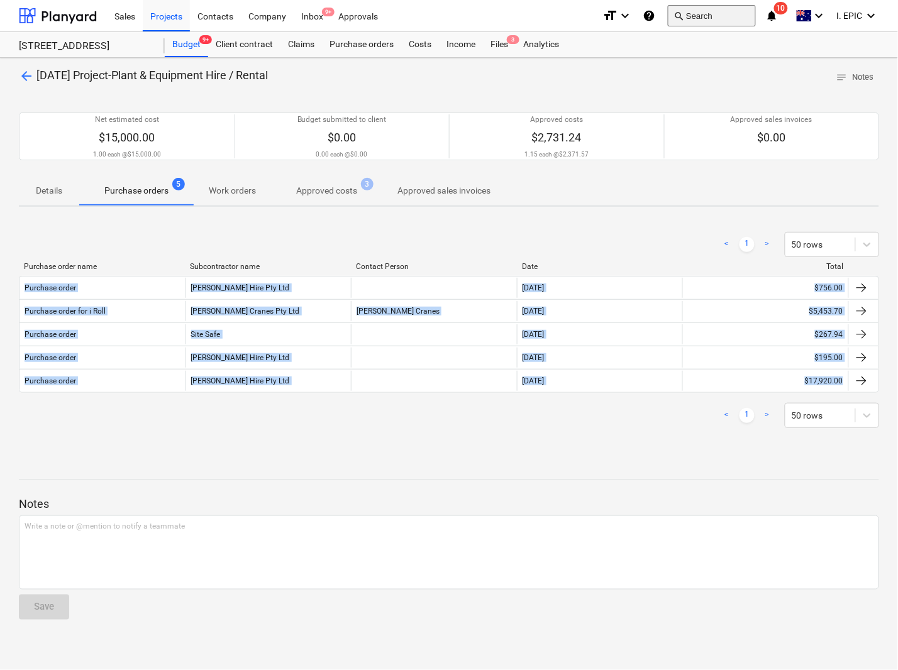
click at [698, 8] on button "search Search" at bounding box center [712, 15] width 88 height 21
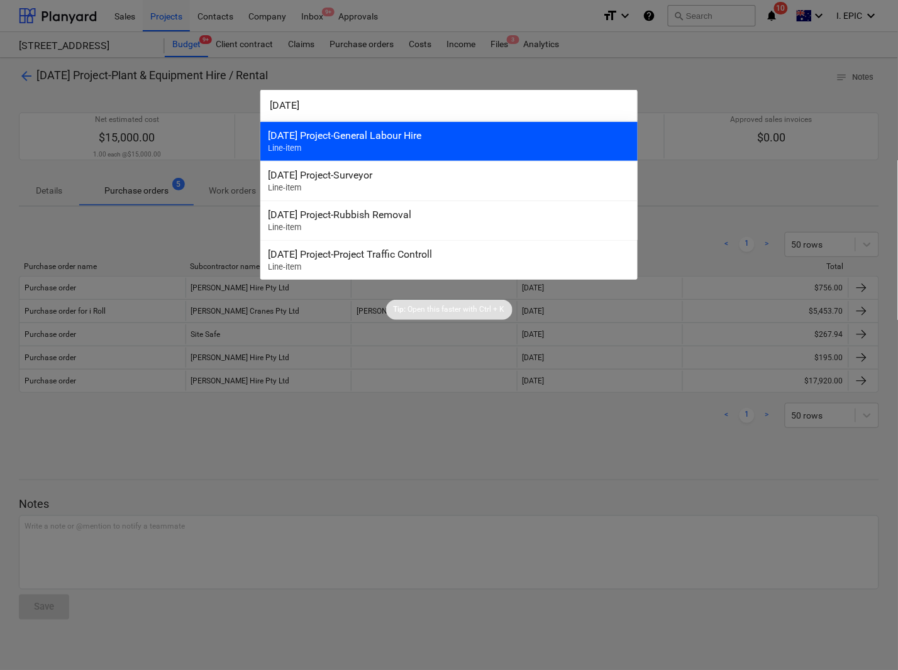
type input "3-01-34"
click at [363, 133] on div "3-01-34 Project-General Labour Hire" at bounding box center [449, 135] width 362 height 12
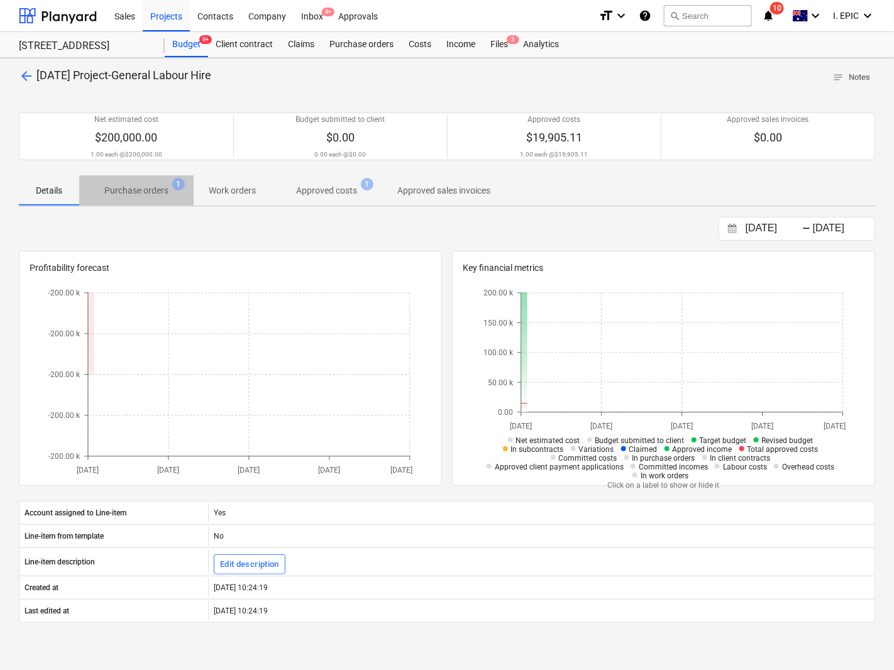
click at [148, 189] on p "Purchase orders" at bounding box center [136, 190] width 64 height 13
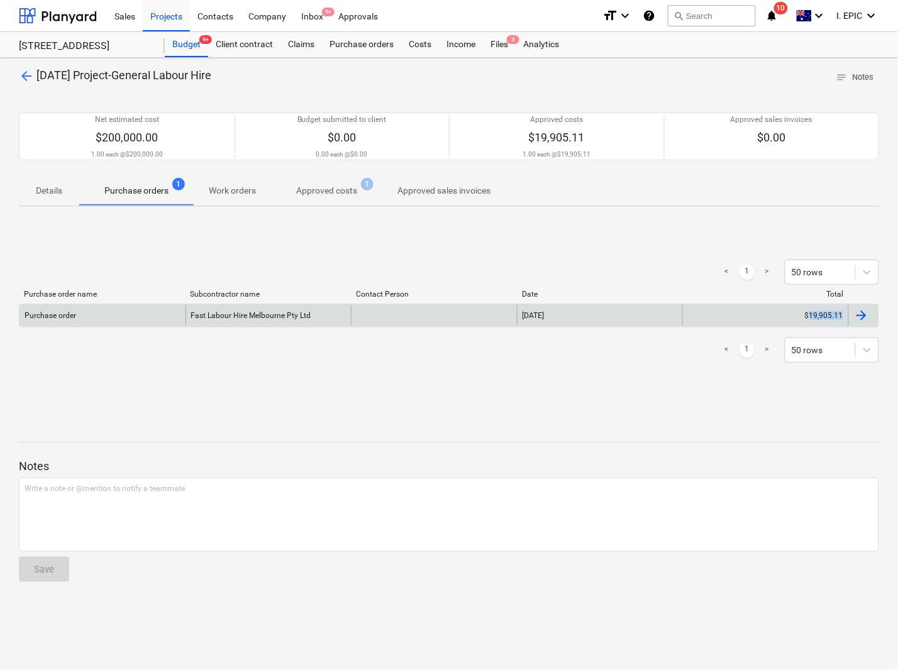
drag, startPoint x: 889, startPoint y: 321, endPoint x: 811, endPoint y: 316, distance: 78.7
click at [811, 316] on div "arrow_back 3-01-34 Project-General Labour Hire notes Notes Net estimated cost $…" at bounding box center [449, 364] width 898 height 612
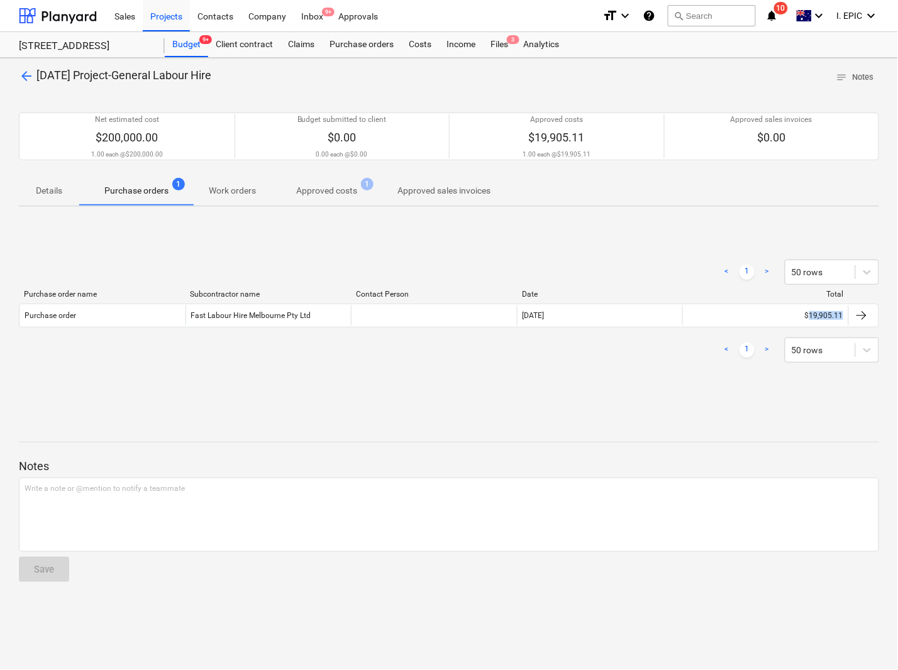
copy div "19,905.11"
click at [717, 8] on button "search Search" at bounding box center [712, 15] width 88 height 21
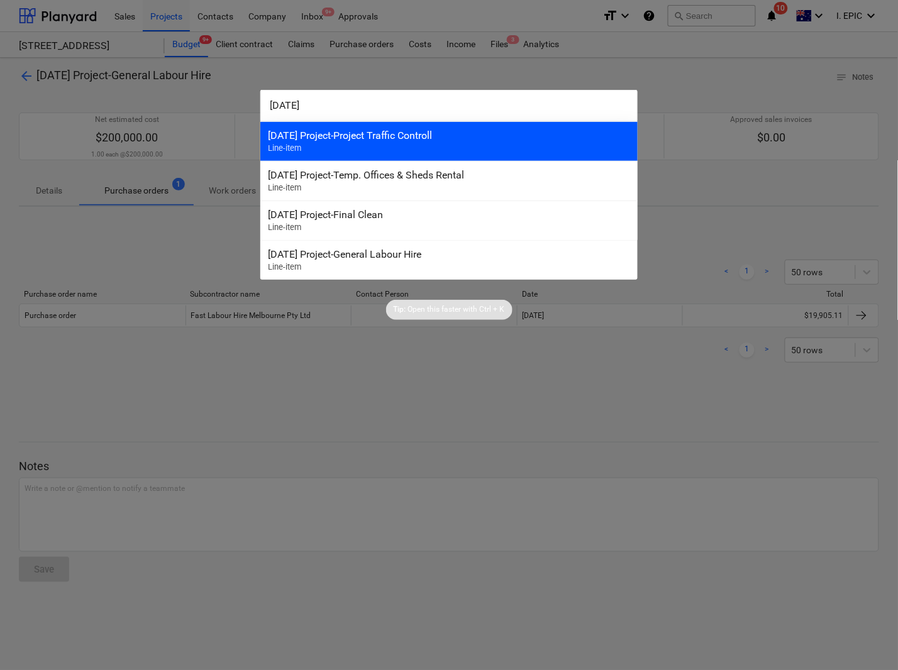
type input "3-01-35"
click at [362, 141] on div "3-01-35 Project-Project Traffic Controll" at bounding box center [449, 135] width 362 height 12
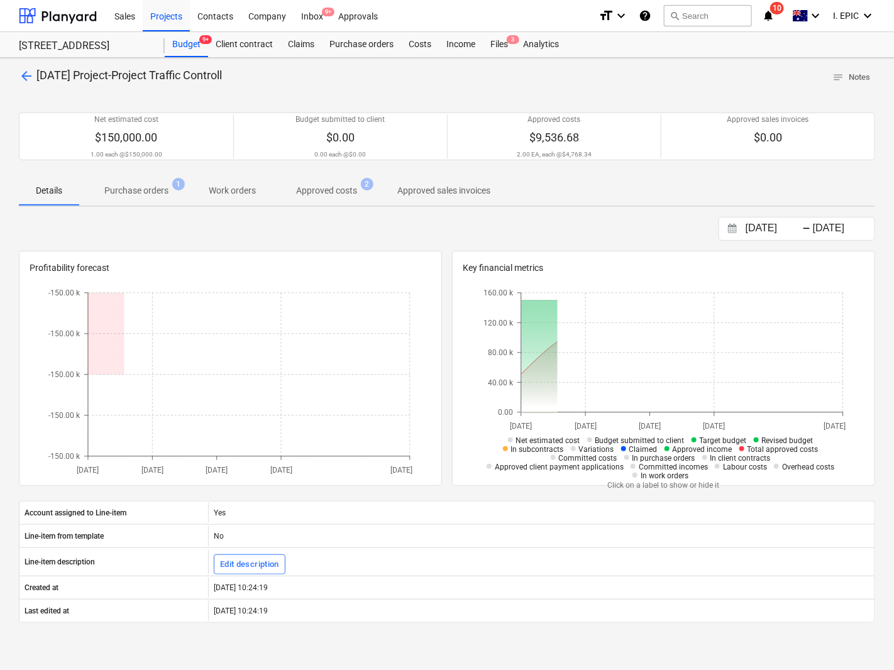
click at [145, 189] on p "Purchase orders" at bounding box center [136, 190] width 64 height 13
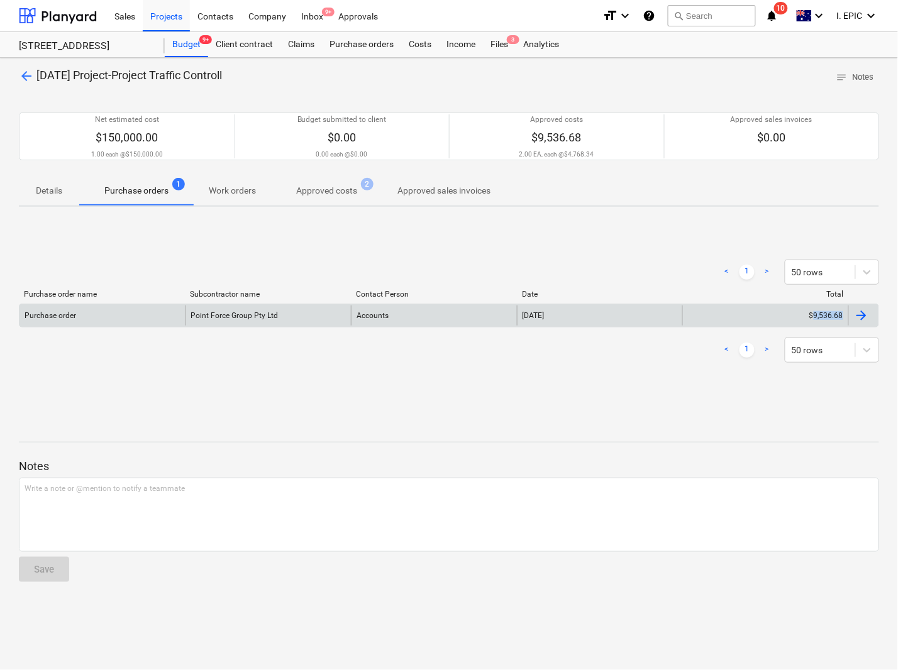
drag, startPoint x: 891, startPoint y: 318, endPoint x: 814, endPoint y: 321, distance: 77.4
click at [814, 321] on div "arrow_back 3-01-35 Project-Project Traffic Controll notes Notes Net estimated c…" at bounding box center [449, 364] width 898 height 612
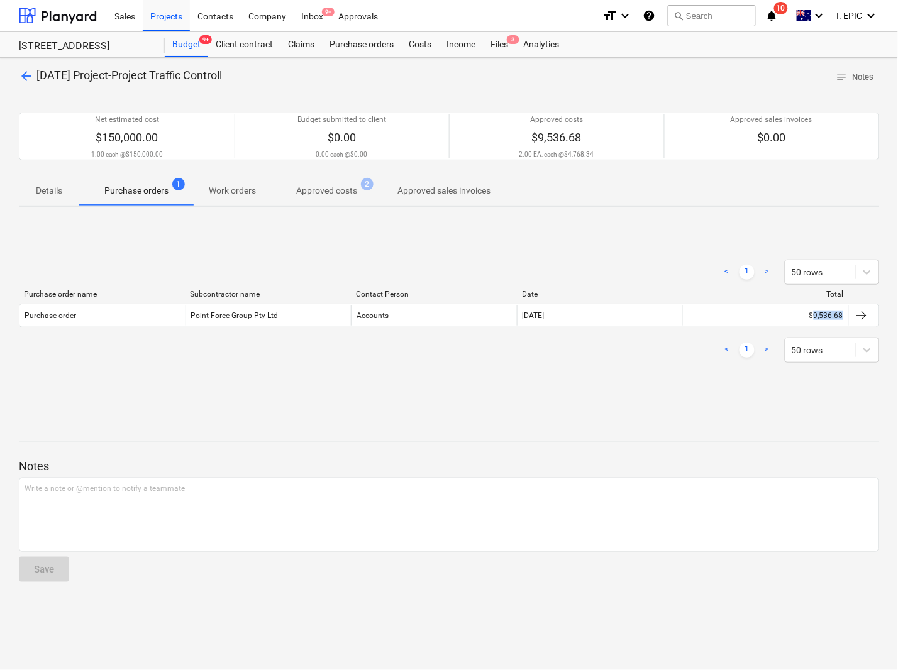
copy div "9,536.68"
click at [693, 19] on button "search Search" at bounding box center [712, 15] width 88 height 21
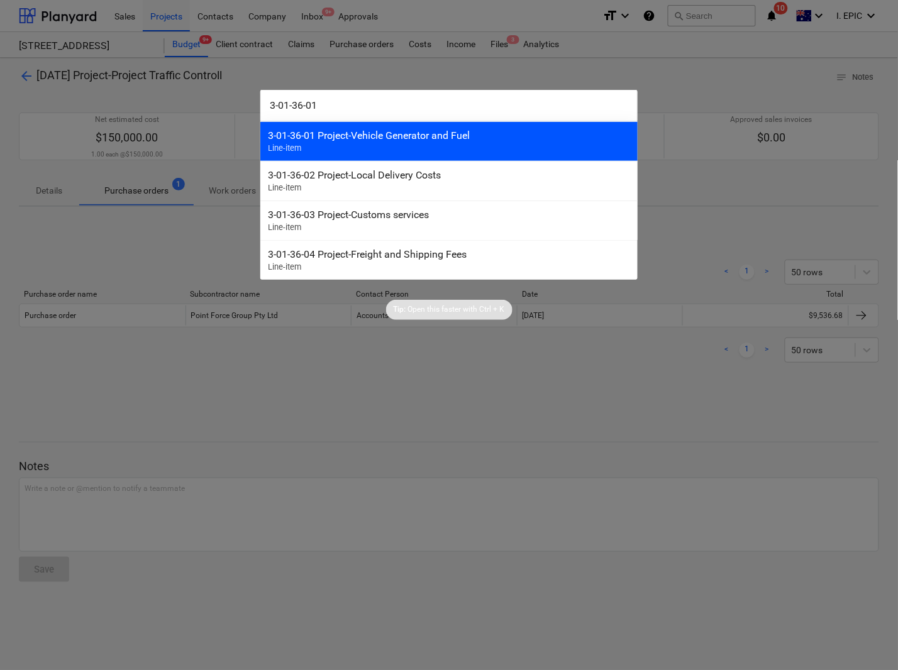
type input "3-01-36-01"
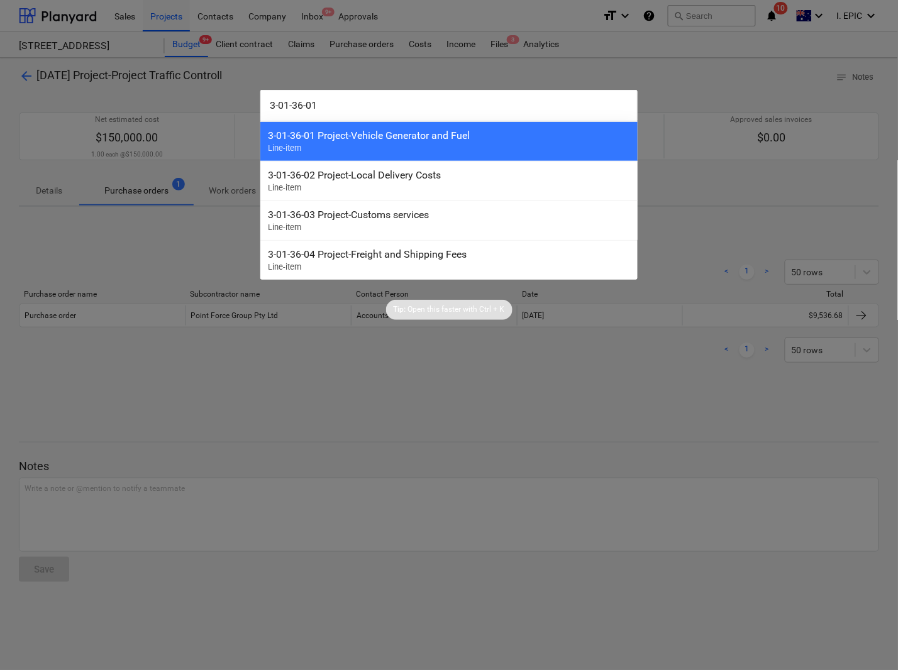
click at [360, 135] on div "3-01-36-01 Project-Vehicle Generator and Fuel" at bounding box center [449, 135] width 362 height 12
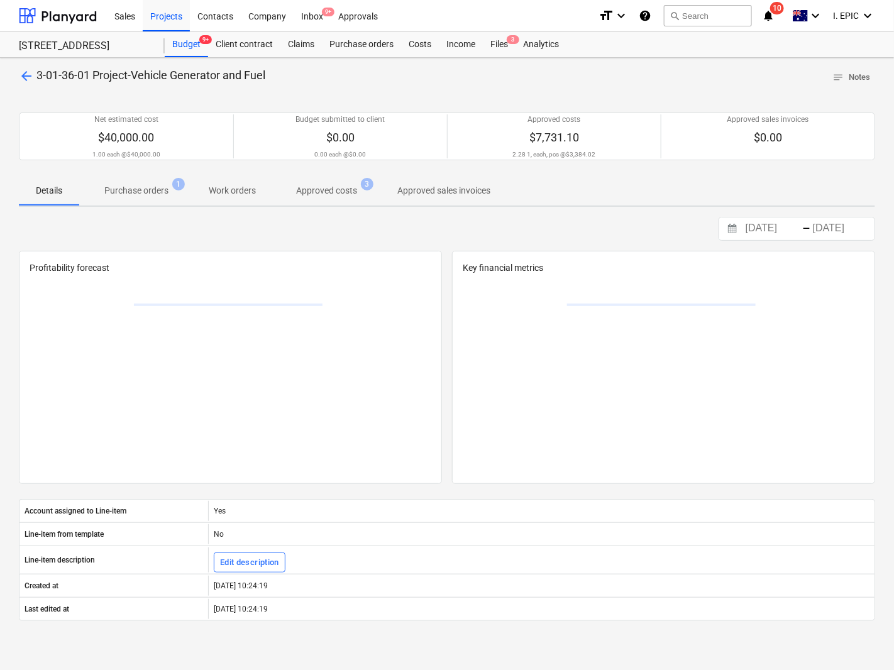
click at [128, 195] on p "Purchase orders" at bounding box center [136, 190] width 64 height 13
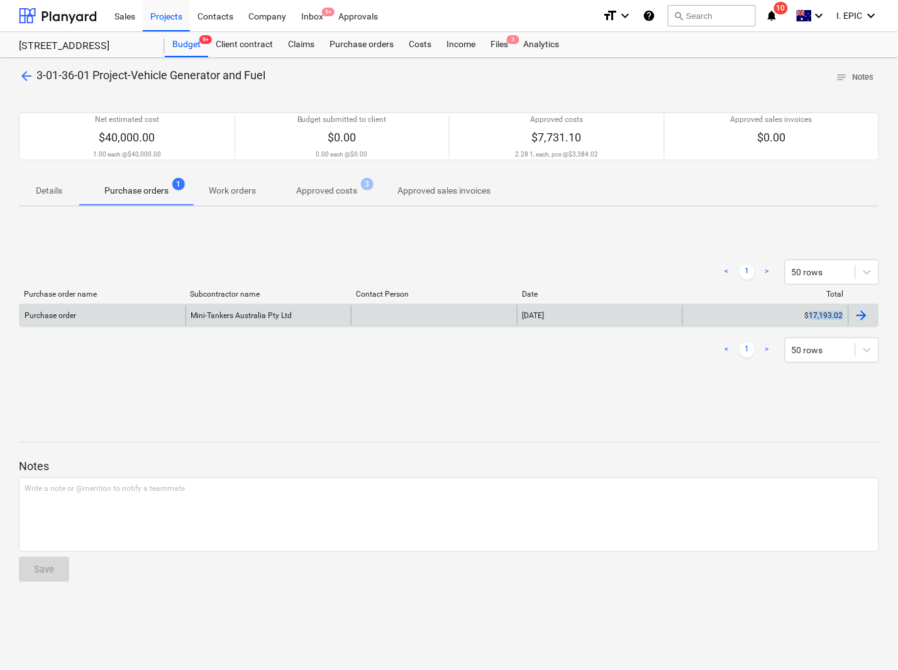
drag, startPoint x: 882, startPoint y: 322, endPoint x: 810, endPoint y: 315, distance: 72.6
click at [810, 315] on div "arrow_back 3-01-36-01 Project-Vehicle Generator and Fuel notes Notes Net estima…" at bounding box center [449, 364] width 898 height 612
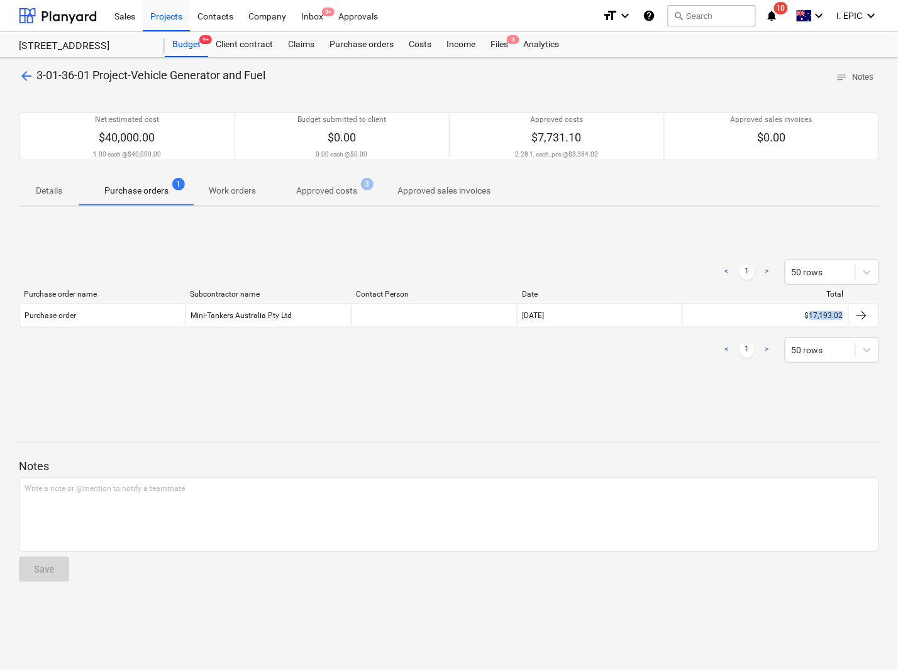
copy div "17,193.02"
click at [696, 13] on button "search Search" at bounding box center [712, 15] width 88 height 21
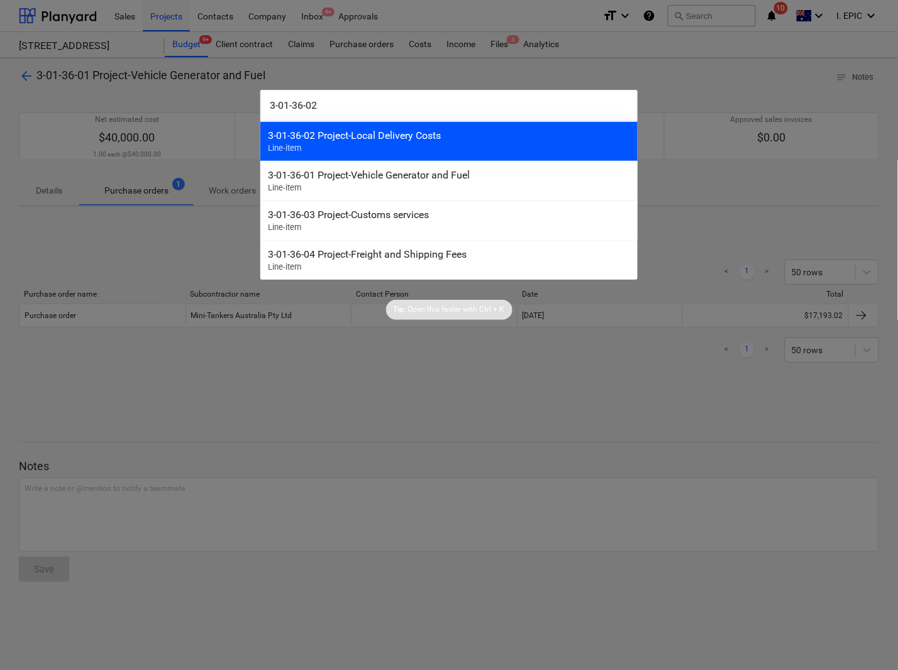
type input "3-01-36-02"
click at [396, 136] on div "3-01-36-02 Project-Local Delivery Costs" at bounding box center [449, 135] width 362 height 12
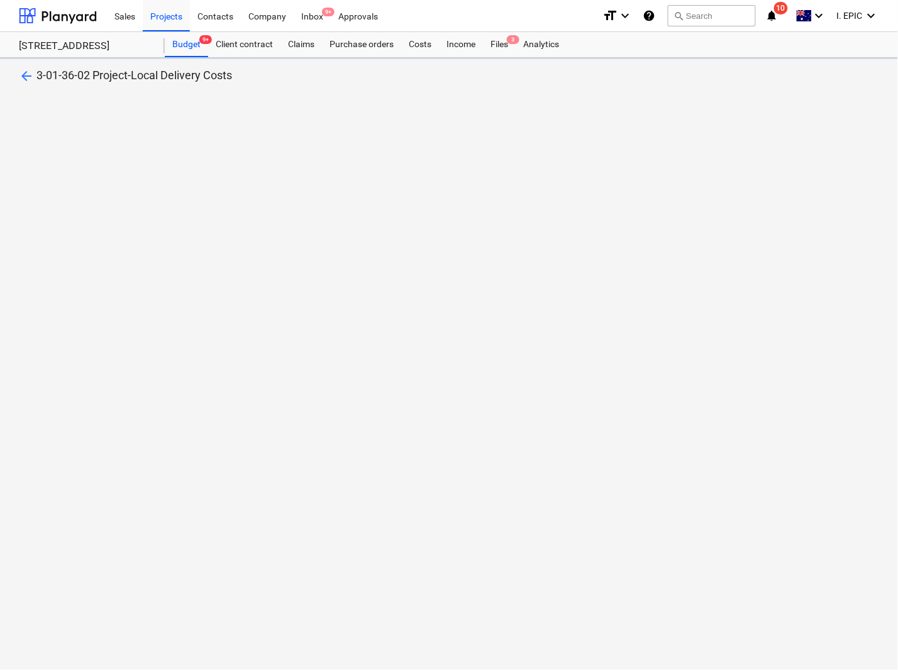
click at [135, 192] on div "arrow_back 3-01-36-02 Project-Local Delivery Costs" at bounding box center [449, 364] width 898 height 612
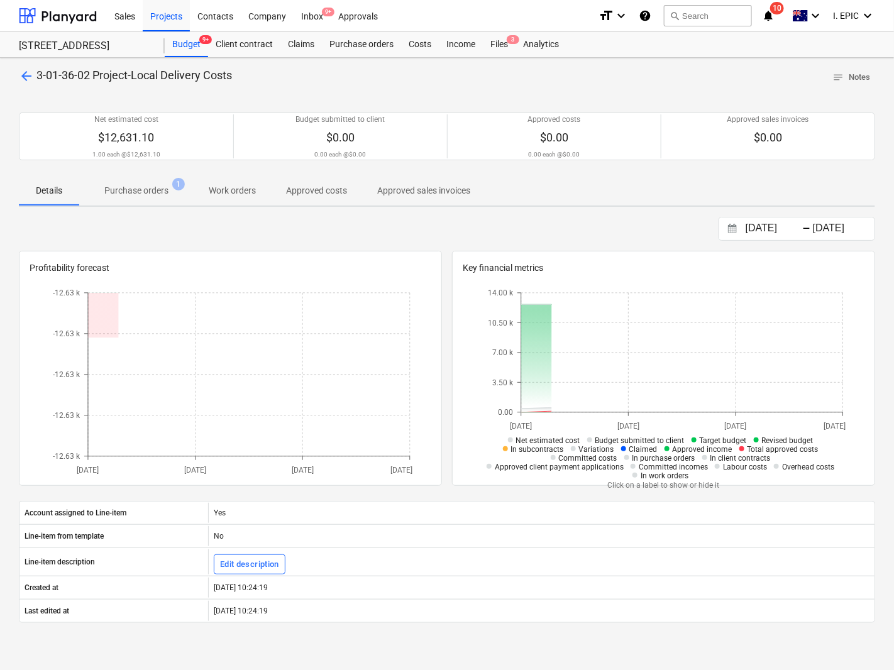
click at [127, 190] on p "Purchase orders" at bounding box center [136, 190] width 64 height 13
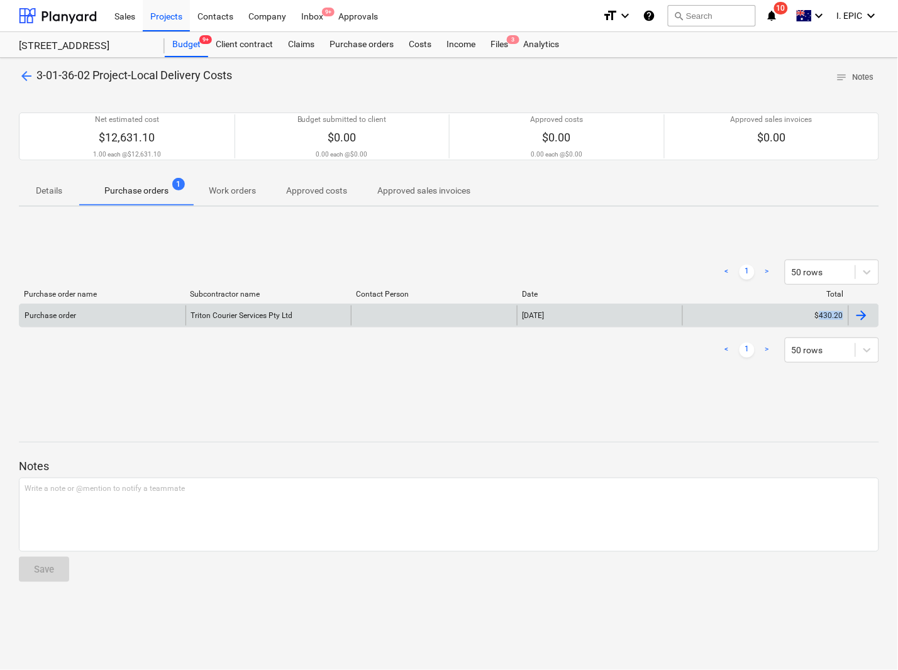
drag, startPoint x: 891, startPoint y: 322, endPoint x: 822, endPoint y: 324, distance: 69.2
click at [822, 324] on div "arrow_back 3-01-36-02 Project-Local Delivery Costs notes Notes Net estimated co…" at bounding box center [449, 364] width 898 height 612
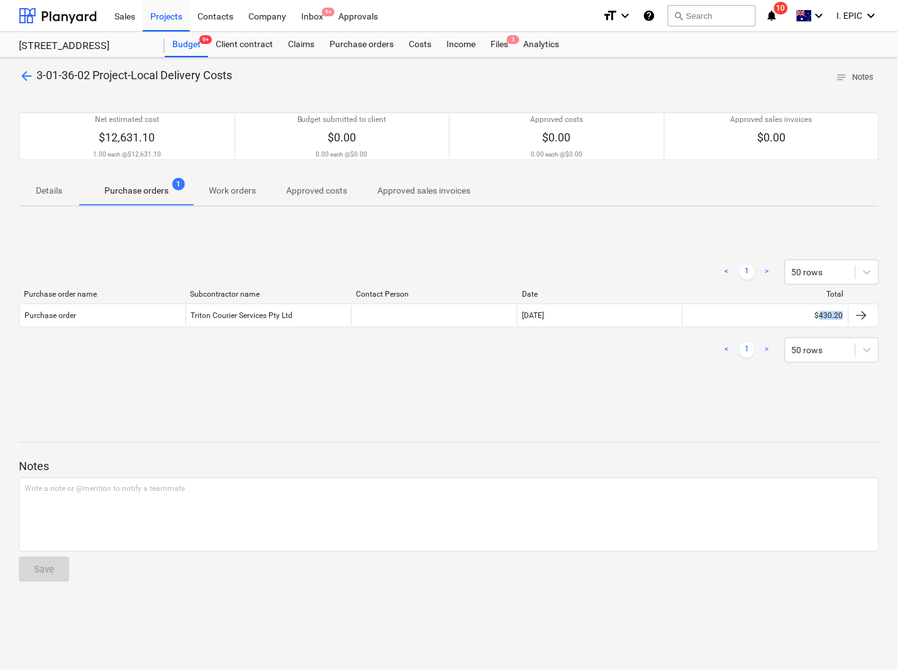
copy div "430.20"
click at [718, 16] on button "search Search" at bounding box center [712, 15] width 88 height 21
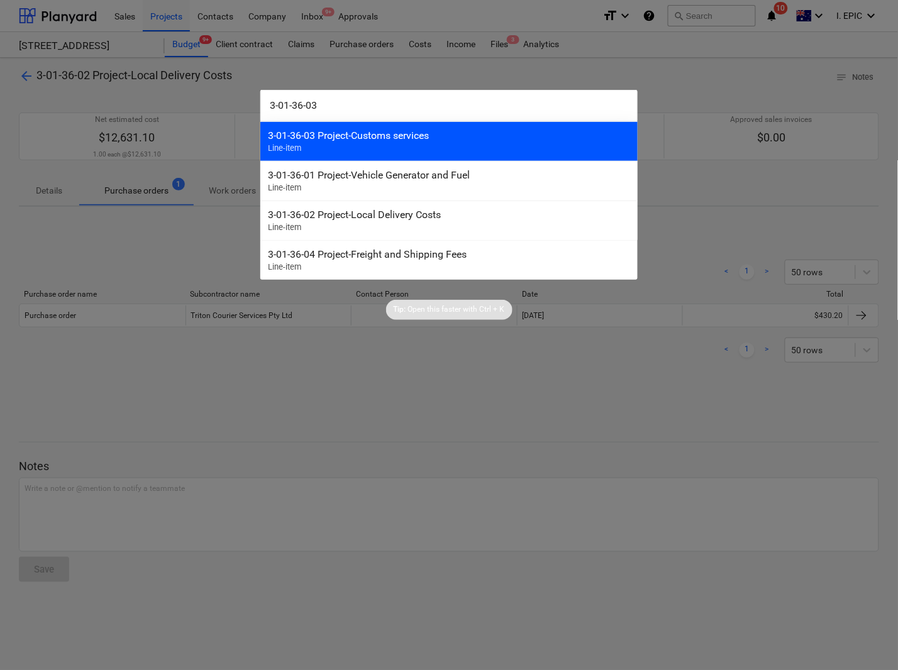
click at [375, 140] on div "3-01-36-03 Project-Customs services" at bounding box center [449, 135] width 362 height 12
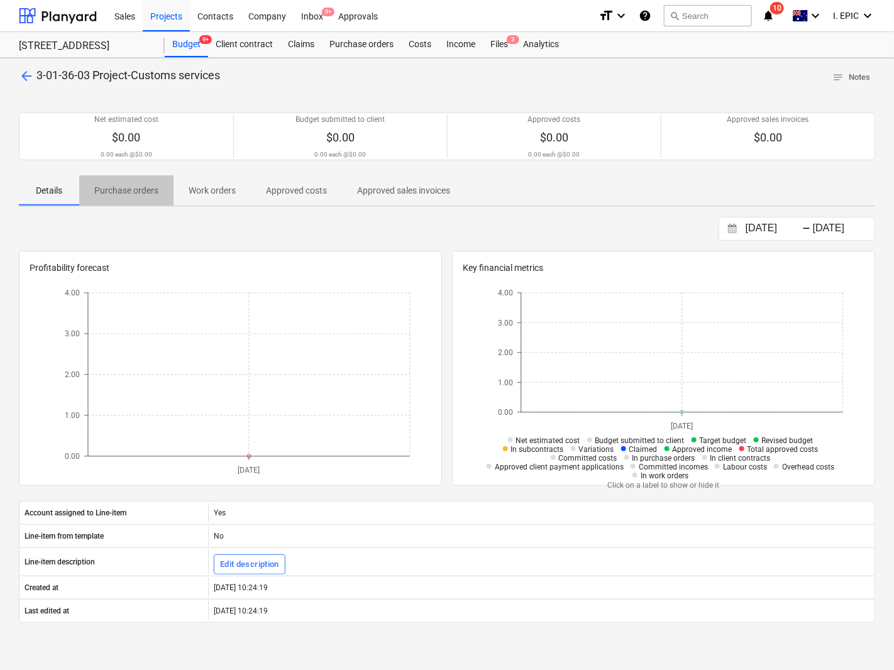
click at [148, 195] on p "Purchase orders" at bounding box center [126, 190] width 64 height 13
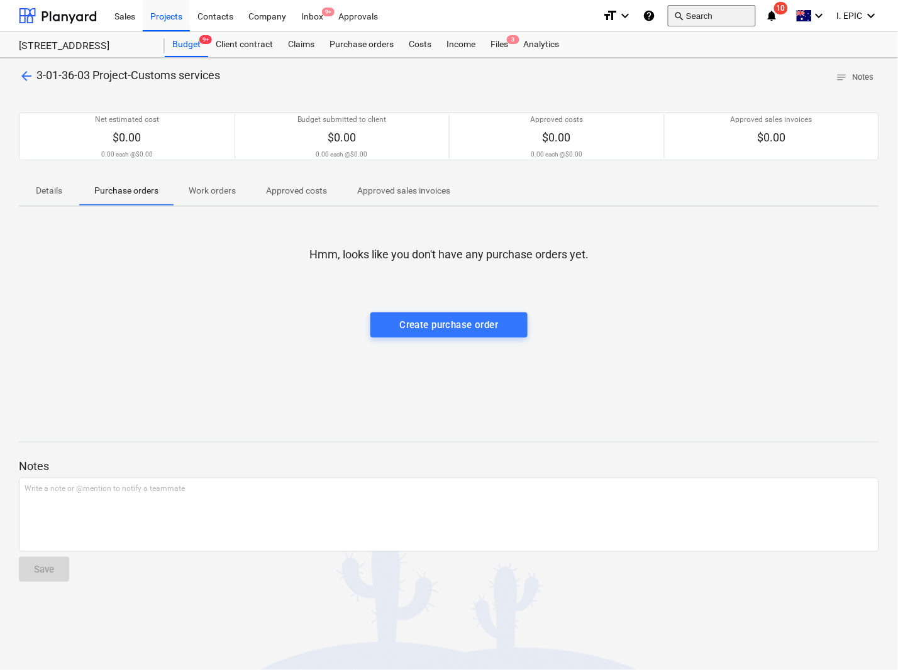
click at [689, 22] on button "search Search" at bounding box center [712, 15] width 88 height 21
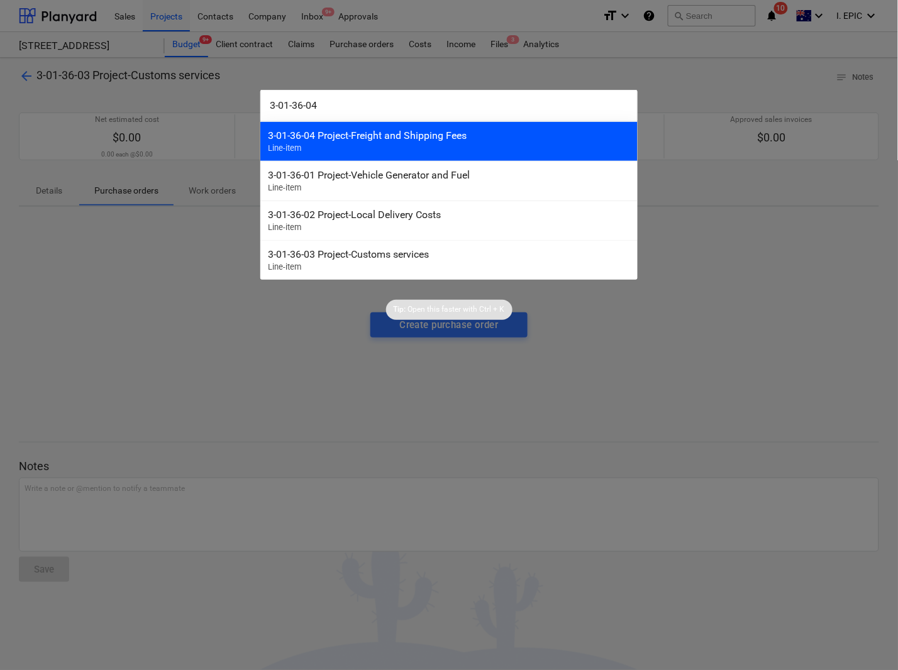
type input "3-01-36-04"
click at [397, 140] on div "3-01-36-04 Project-Freight and Shipping Fees" at bounding box center [449, 135] width 362 height 12
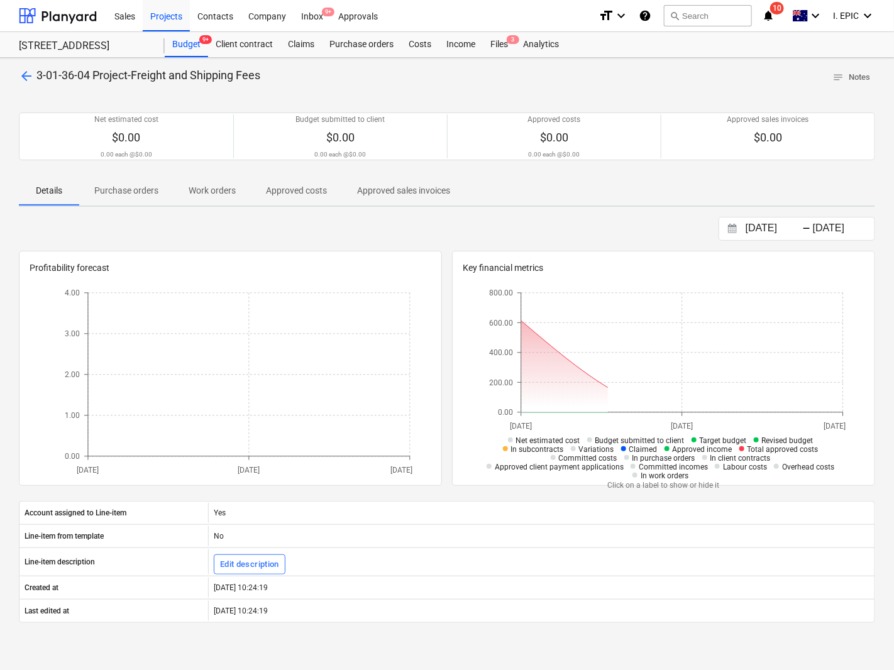
click at [130, 194] on p "Purchase orders" at bounding box center [126, 190] width 64 height 13
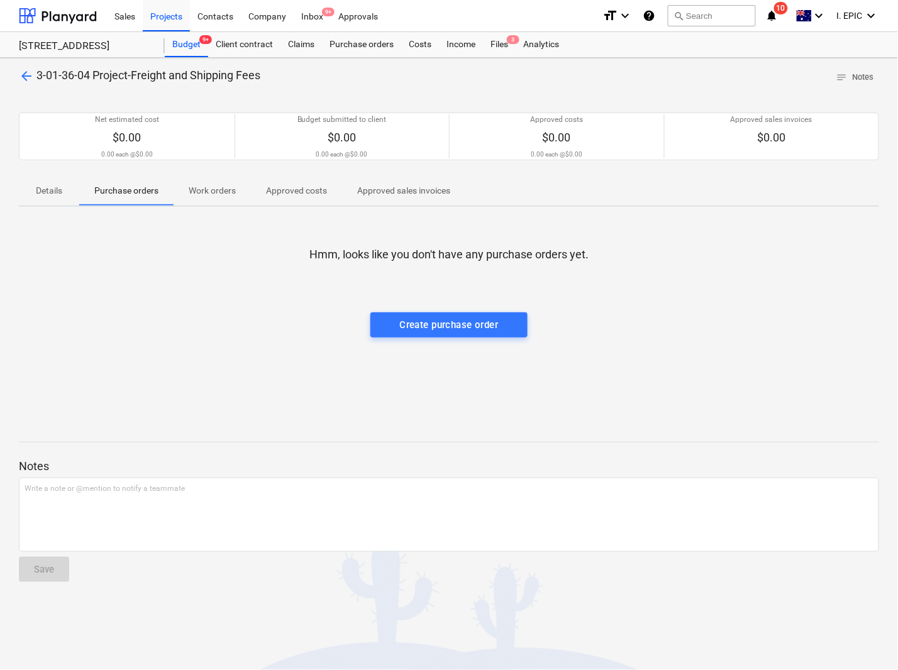
click at [214, 282] on div at bounding box center [449, 274] width 860 height 25
click at [722, 18] on button "search Search" at bounding box center [712, 15] width 88 height 21
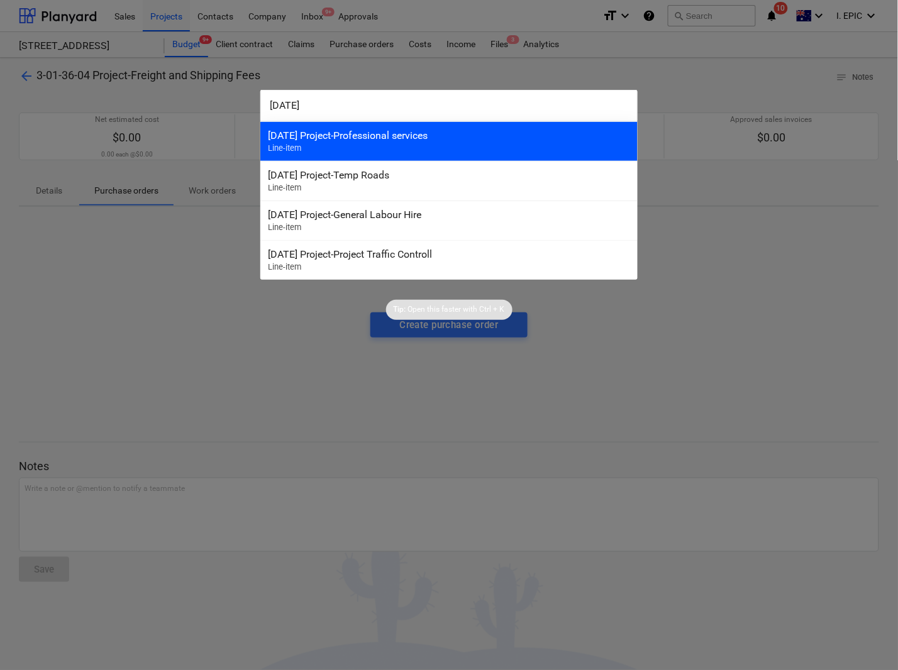
type input "3-01-37"
click at [319, 142] on div "3-01-37 Project-Professional services Line-item" at bounding box center [448, 141] width 377 height 40
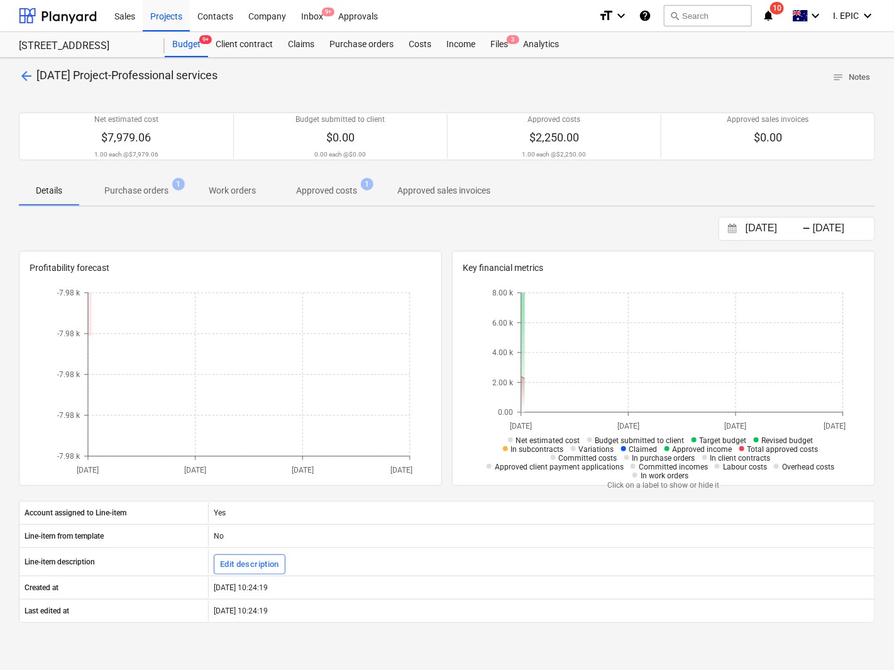
click at [132, 195] on p "Purchase orders" at bounding box center [136, 190] width 64 height 13
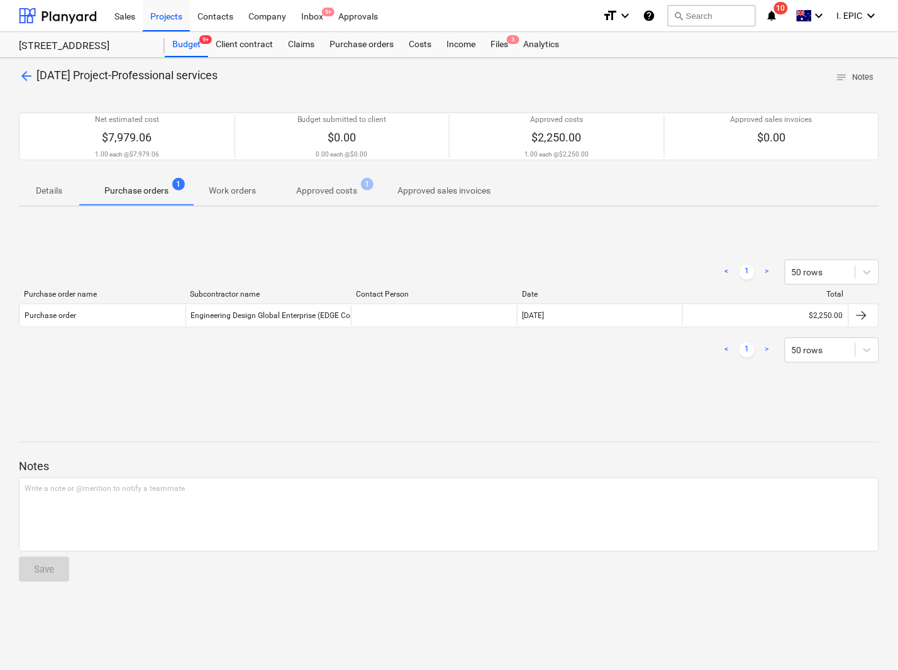
drag, startPoint x: 591, startPoint y: 432, endPoint x: 684, endPoint y: 360, distance: 117.3
click at [589, 432] on div at bounding box center [449, 431] width 860 height 10
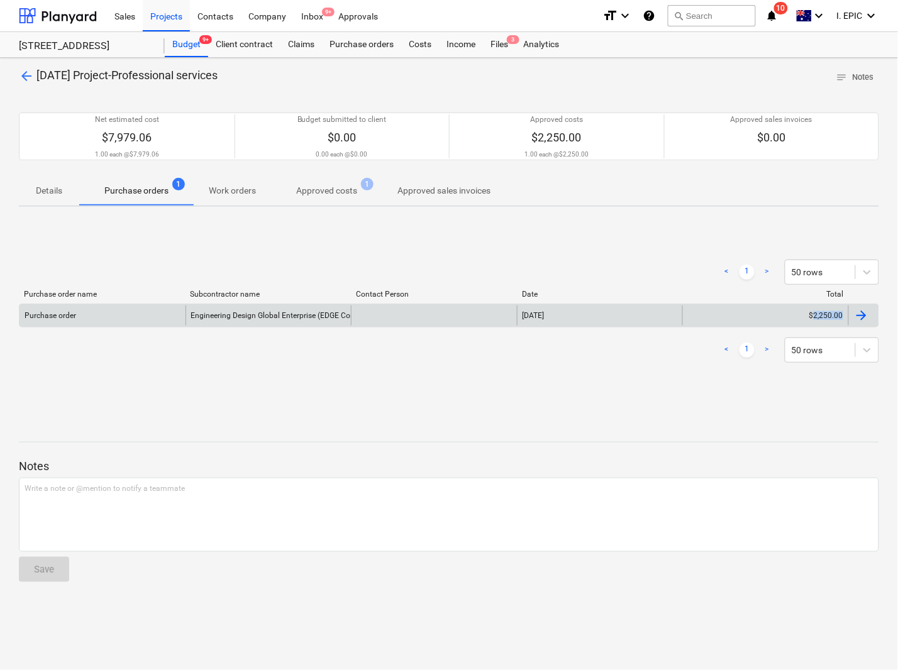
drag, startPoint x: 881, startPoint y: 319, endPoint x: 814, endPoint y: 312, distance: 67.6
click at [814, 312] on div "arrow_back 3-01-37 Project-Professional services notes Notes Net estimated cost…" at bounding box center [449, 364] width 898 height 612
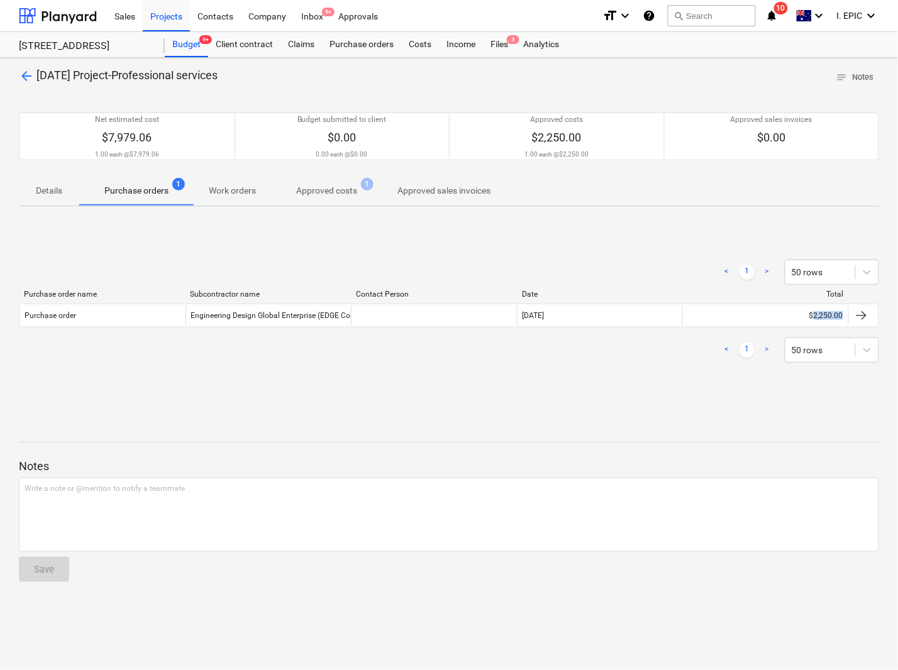
copy div "2,250.00"
click at [690, 19] on button "search Search" at bounding box center [712, 15] width 88 height 21
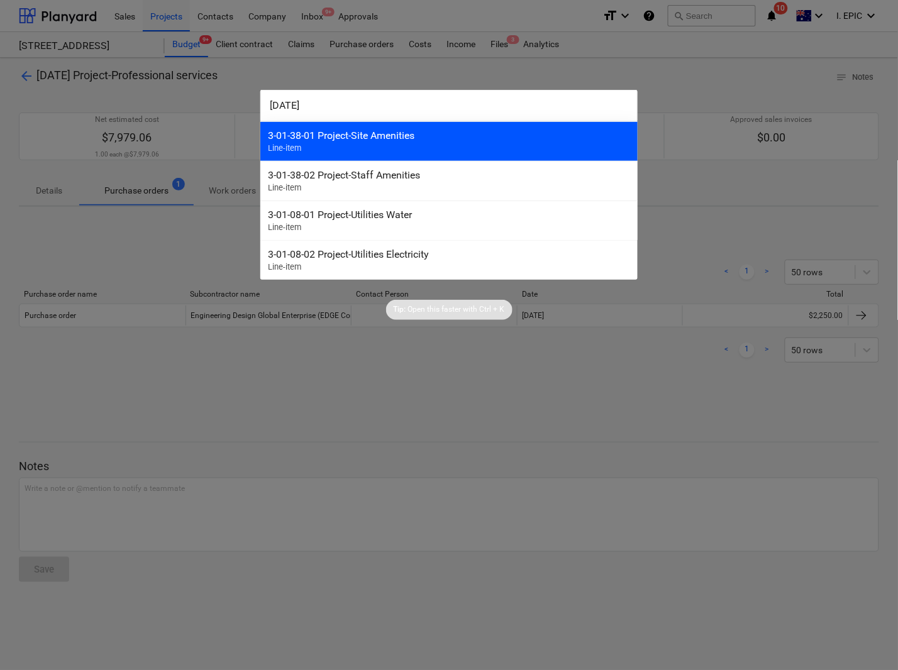
click at [319, 133] on div "3-01-38-01 Project-Site Amenities" at bounding box center [449, 135] width 362 height 12
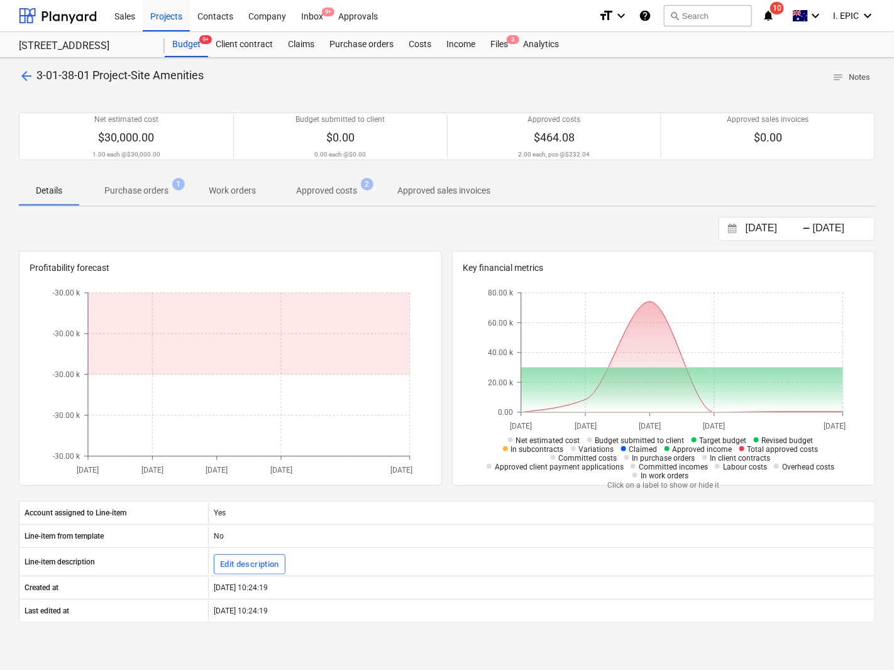
click at [131, 192] on p "Purchase orders" at bounding box center [136, 190] width 64 height 13
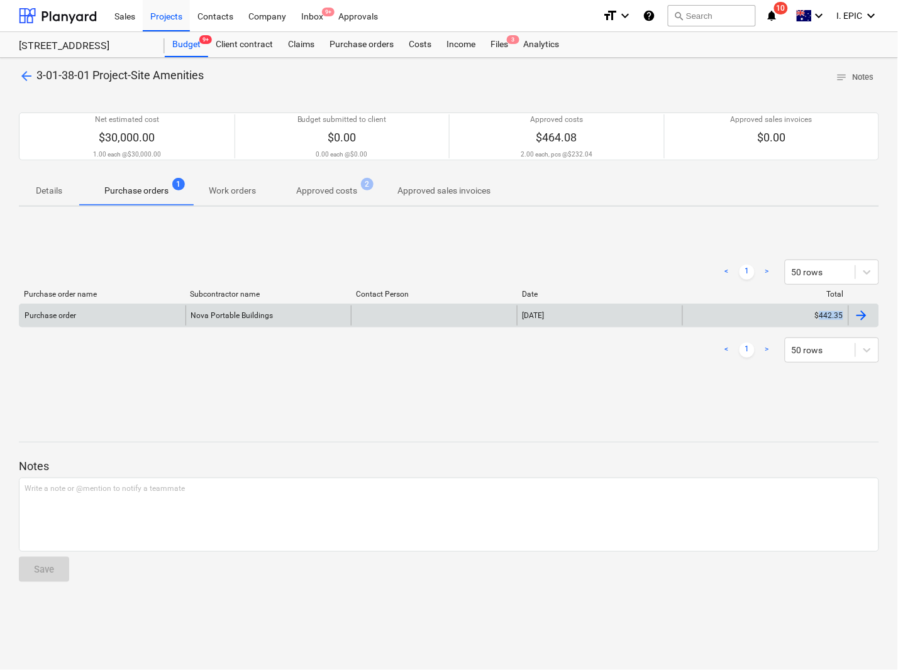
drag, startPoint x: 885, startPoint y: 314, endPoint x: 818, endPoint y: 312, distance: 66.7
click at [818, 312] on div "arrow_back 3-01-38-01 Project-Site Amenities notes Notes Net estimated cost $30…" at bounding box center [449, 364] width 898 height 612
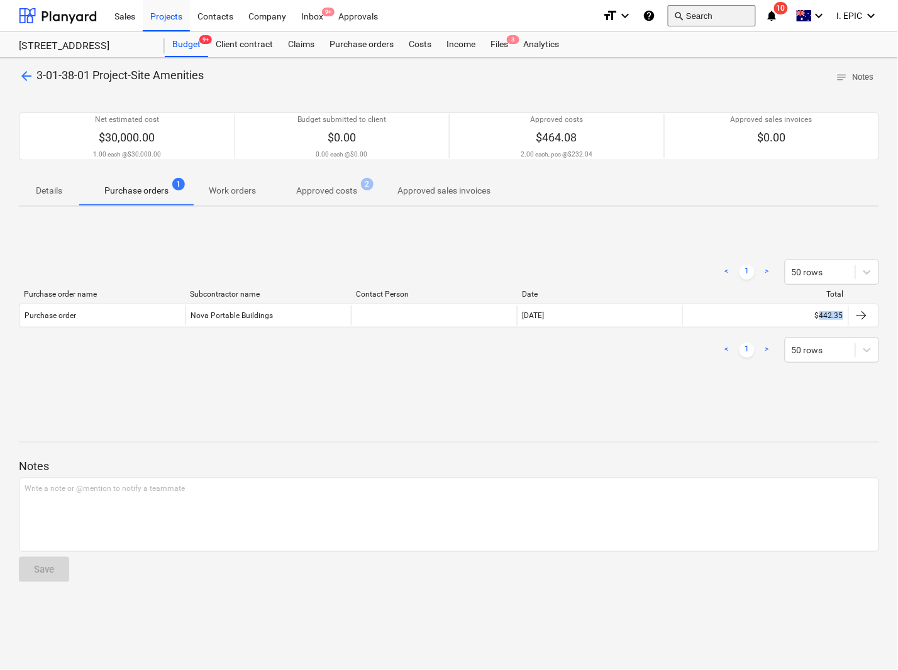
click at [723, 22] on button "search Search" at bounding box center [712, 15] width 88 height 21
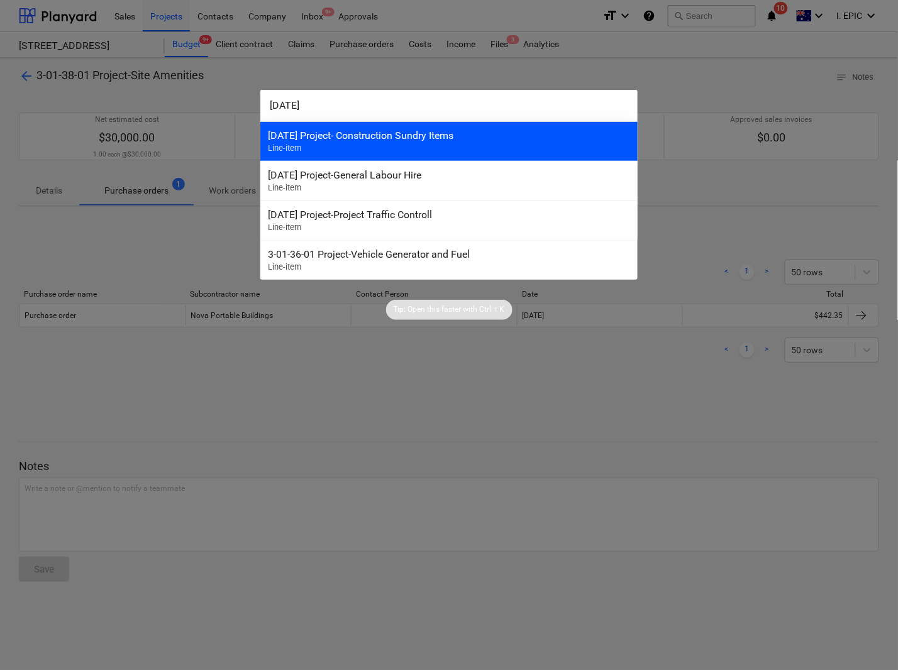
type input "3-01-39"
click at [377, 155] on div "3-01-39 Project- Construction Sundry Items Line-item" at bounding box center [448, 141] width 377 height 40
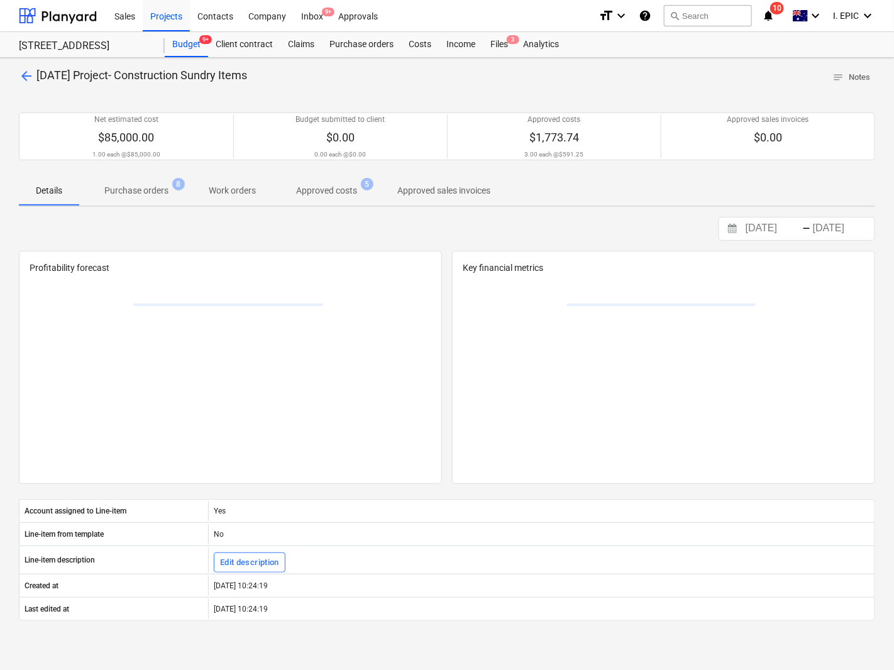
click at [134, 189] on p "Purchase orders" at bounding box center [136, 190] width 64 height 13
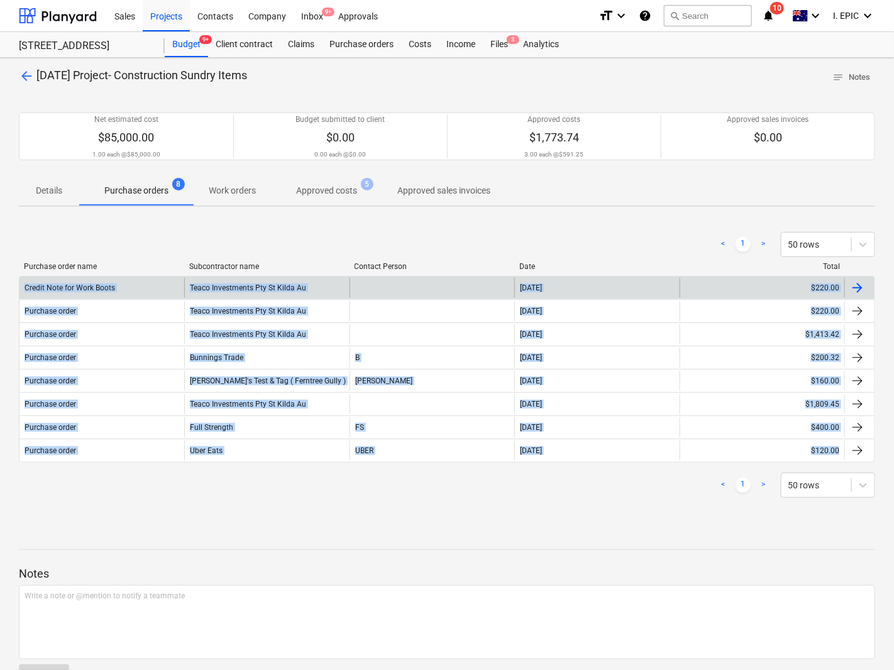
drag, startPoint x: 676, startPoint y: 426, endPoint x: 23, endPoint y: 286, distance: 667.8
click at [23, 286] on div "arrow_back 3-01-39 Project- Construction Sundry Items notes Notes Net estimated…" at bounding box center [447, 384] width 894 height 652
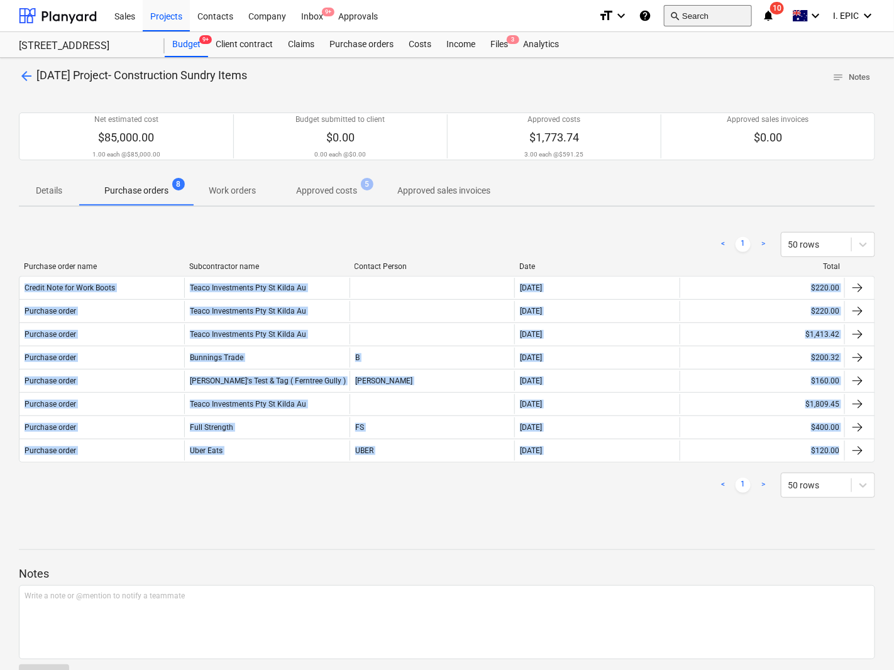
click at [695, 16] on button "search Search" at bounding box center [708, 15] width 88 height 21
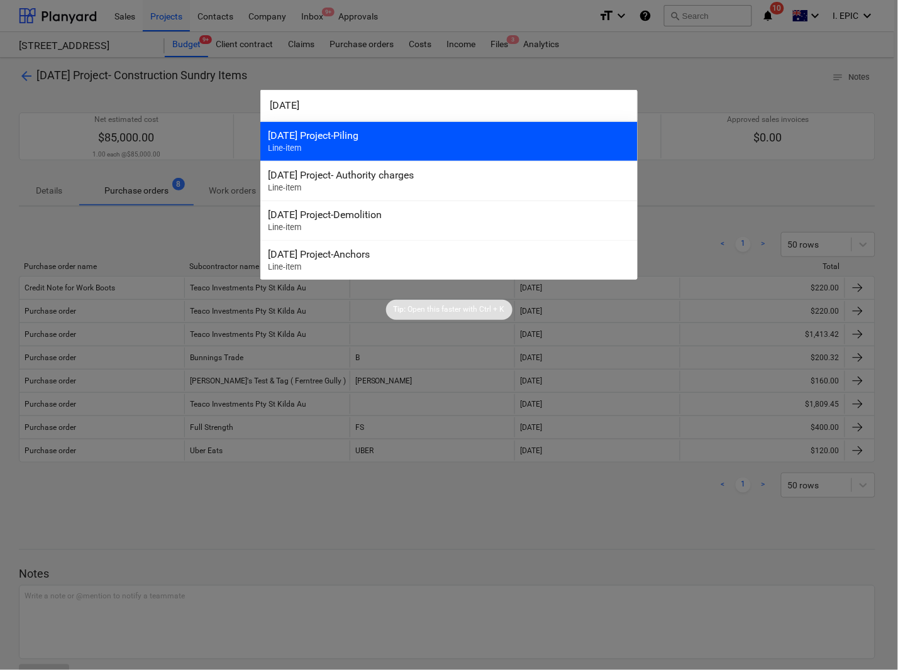
type input "3-04-01"
click at [344, 143] on div "3-04-01 Project-Piling Line-item" at bounding box center [448, 141] width 377 height 40
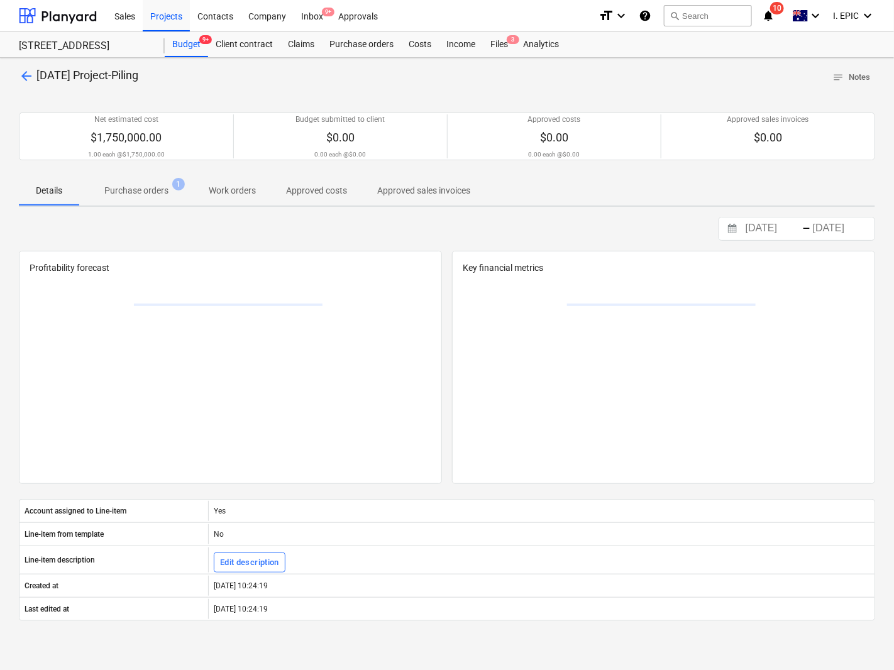
click at [124, 199] on span "Purchase orders 1" at bounding box center [136, 190] width 114 height 23
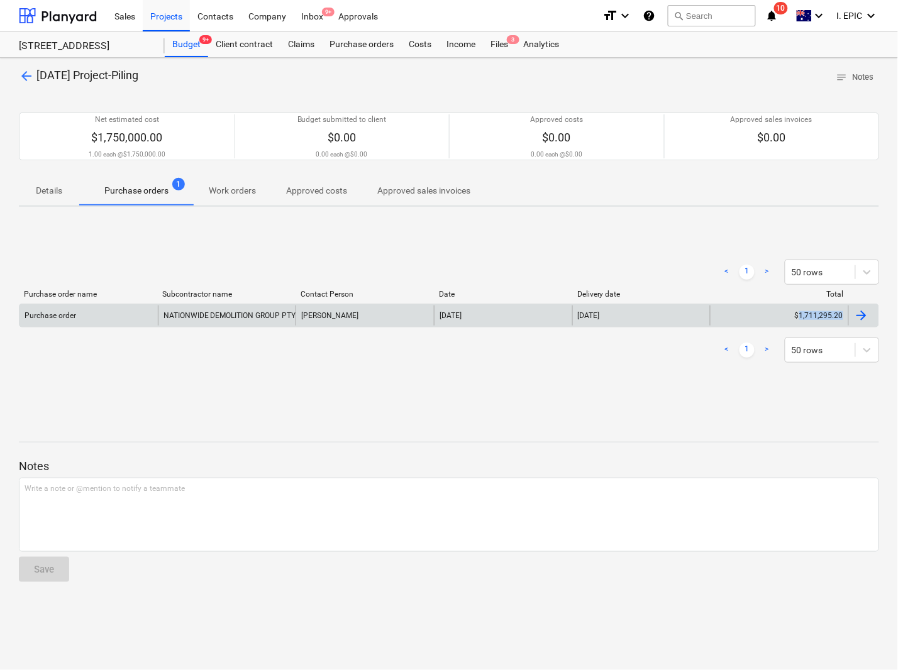
drag, startPoint x: 886, startPoint y: 314, endPoint x: 801, endPoint y: 321, distance: 85.1
click at [801, 321] on div "arrow_back 3-04-01 Project-Piling notes Notes Net estimated cost $1,750,000.00 …" at bounding box center [449, 364] width 898 height 612
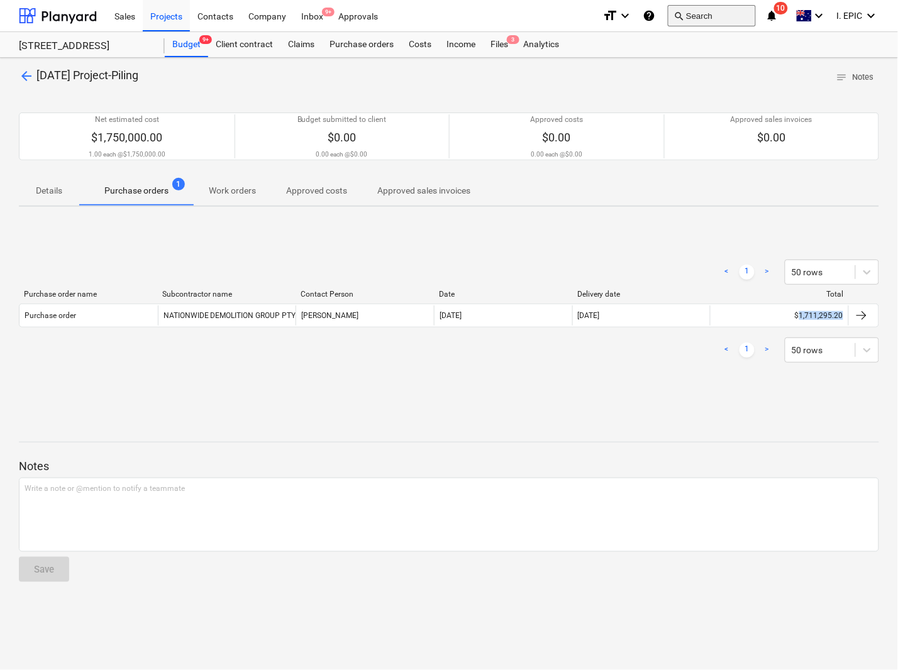
click at [737, 11] on button "search Search" at bounding box center [712, 15] width 88 height 21
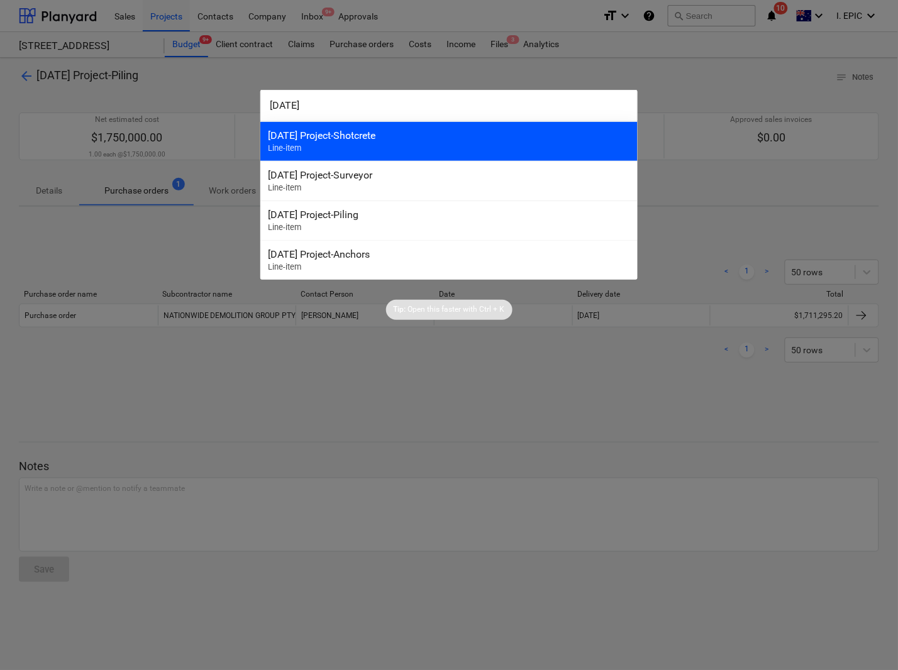
type input "3-04-04"
click at [341, 139] on div "3-04-04 Project-Shotcrete" at bounding box center [449, 135] width 362 height 12
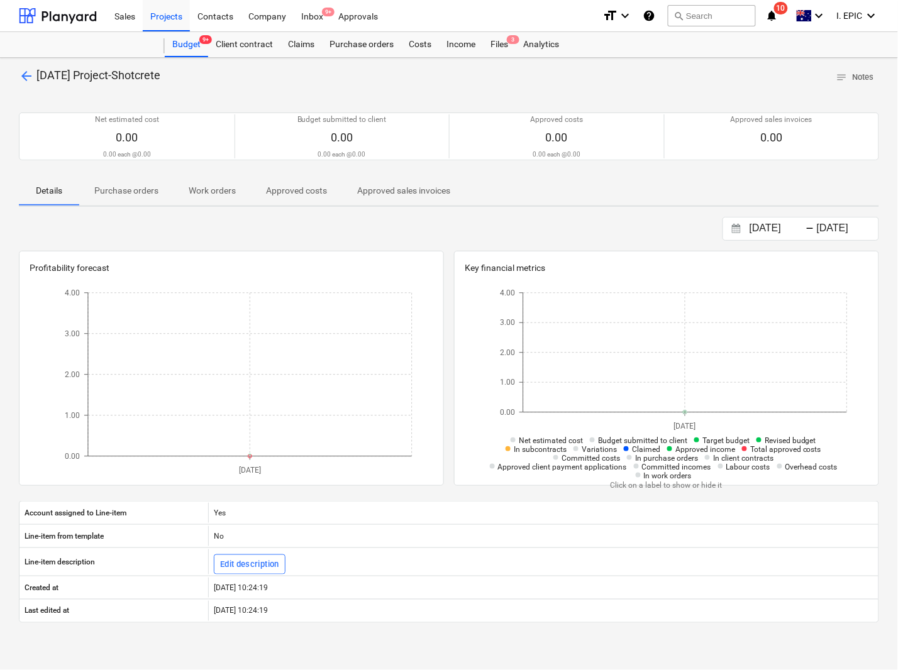
click at [136, 195] on p "Purchase orders" at bounding box center [126, 190] width 64 height 13
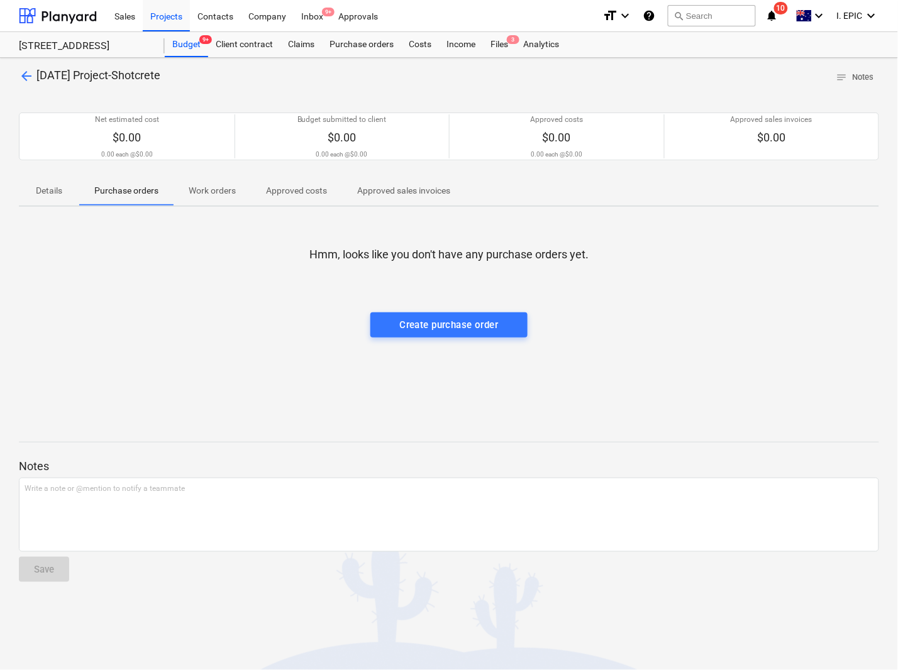
click at [299, 415] on div at bounding box center [449, 420] width 860 height 10
click at [688, 13] on button "search Search" at bounding box center [712, 15] width 88 height 21
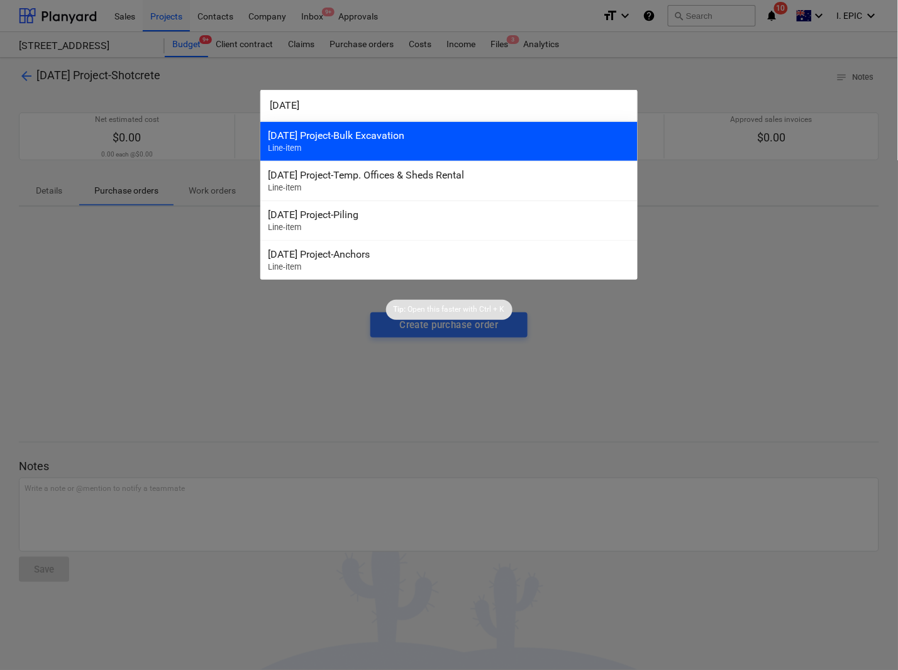
type input "3-04-05"
click at [339, 143] on div "3-04-05 Project-Bulk Excavation Line-item" at bounding box center [448, 141] width 377 height 40
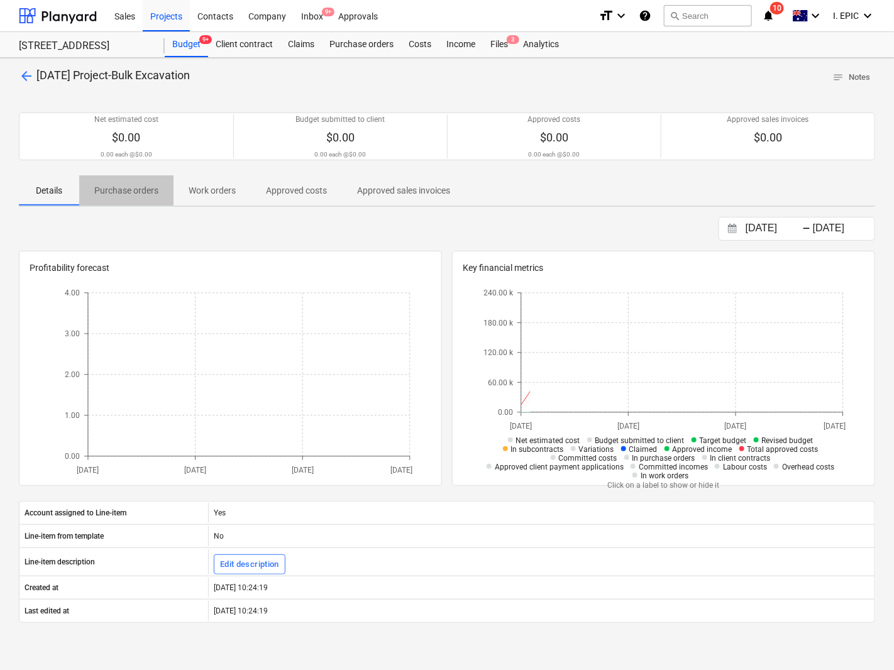
click at [134, 186] on p "Purchase orders" at bounding box center [126, 190] width 64 height 13
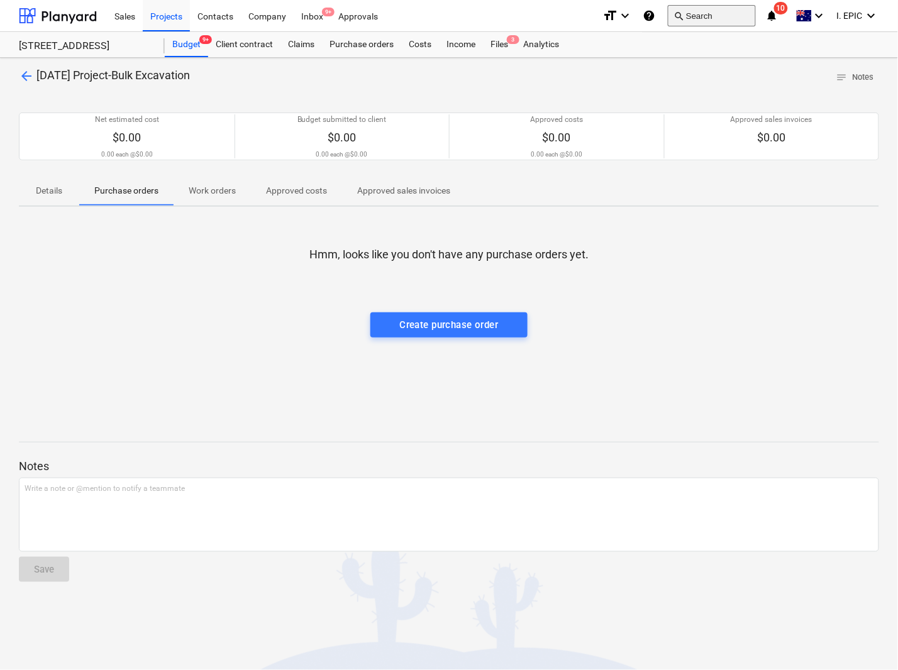
click at [693, 17] on button "search Search" at bounding box center [712, 15] width 88 height 21
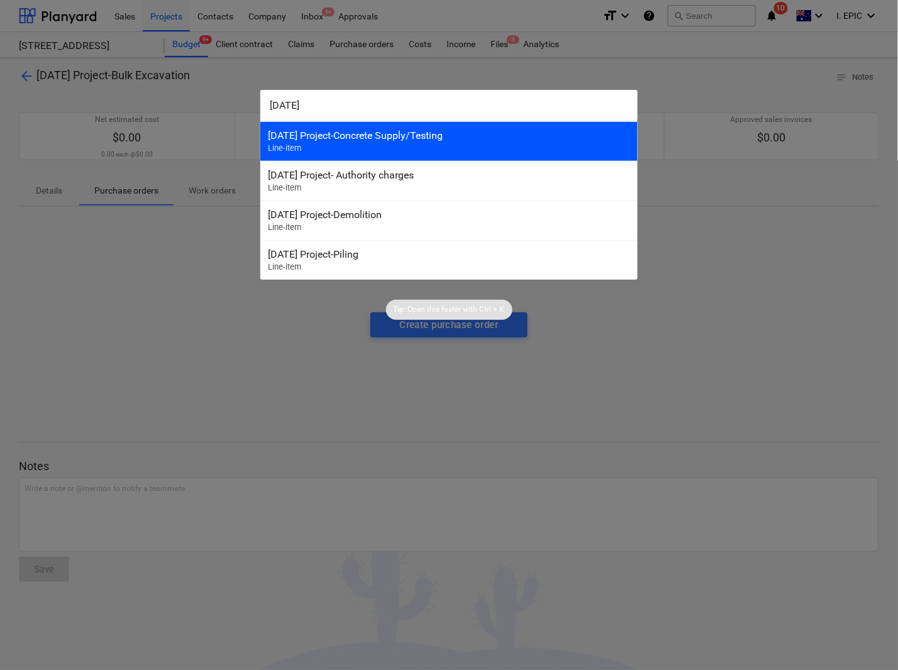
type input "3-05-01"
click at [338, 143] on div "3-05-01 Project-Concrete Supply/Testing Line-item" at bounding box center [448, 141] width 377 height 40
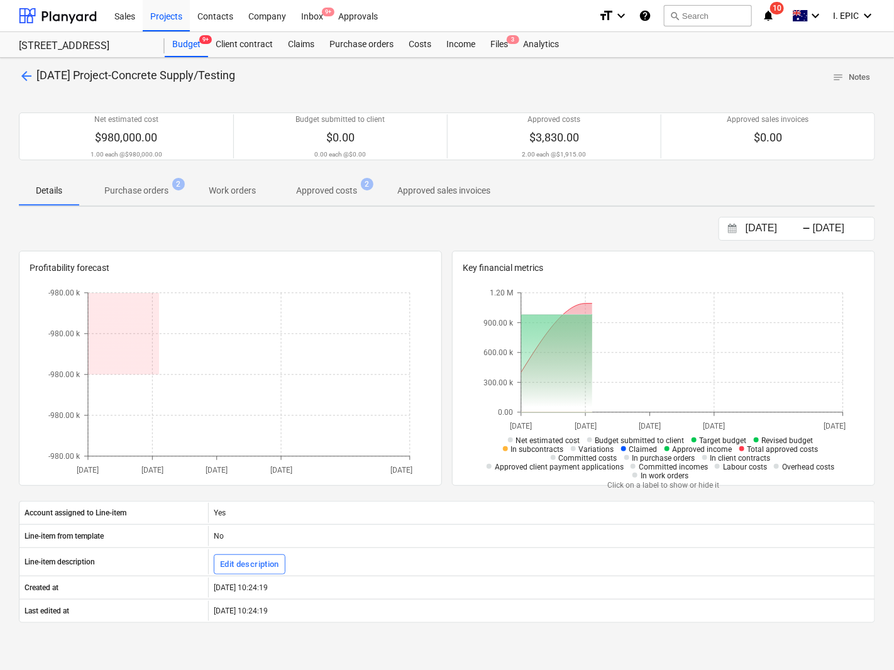
click at [162, 189] on p "Purchase orders" at bounding box center [136, 190] width 64 height 13
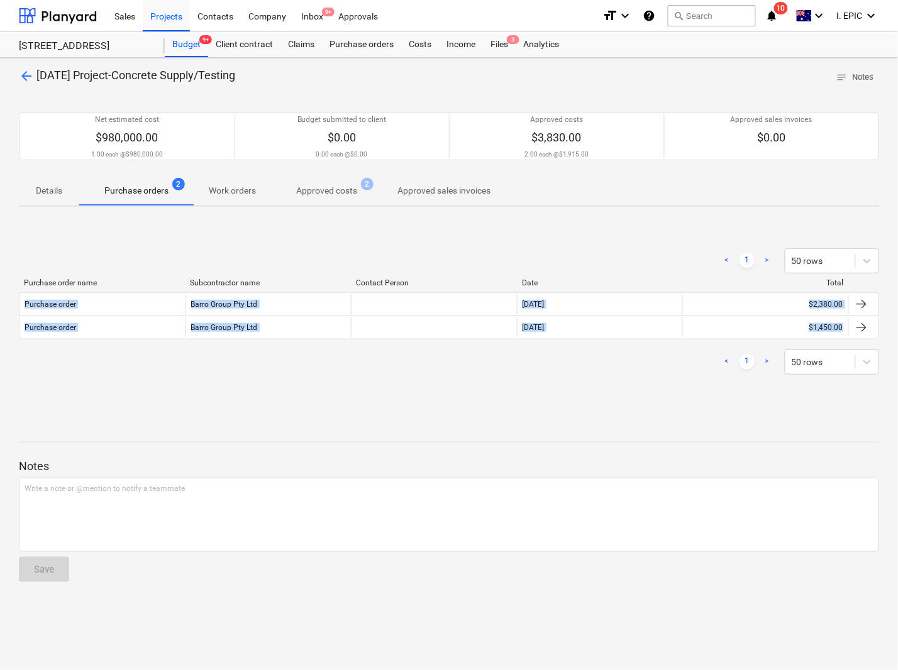
drag, startPoint x: 881, startPoint y: 338, endPoint x: 26, endPoint y: 287, distance: 855.8
click at [26, 287] on div "arrow_back 3-05-01 Project-Concrete Supply/Testing notes Notes Net estimated co…" at bounding box center [449, 364] width 898 height 612
click at [709, 11] on button "search Search" at bounding box center [712, 15] width 88 height 21
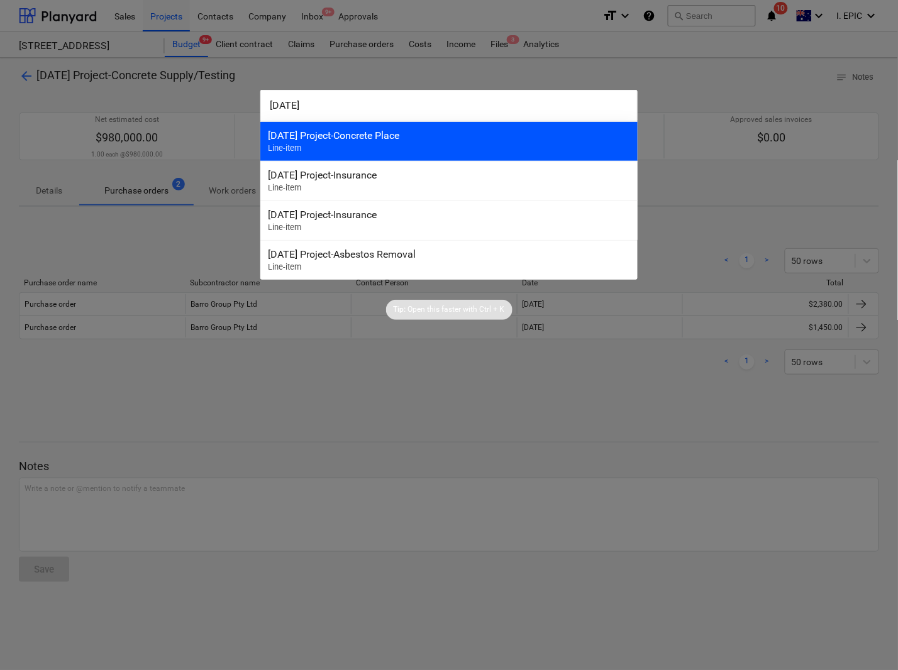
type input "3-05-02"
click at [302, 145] on div "3-05-02 Project-Concrete Place Line-item" at bounding box center [448, 141] width 377 height 40
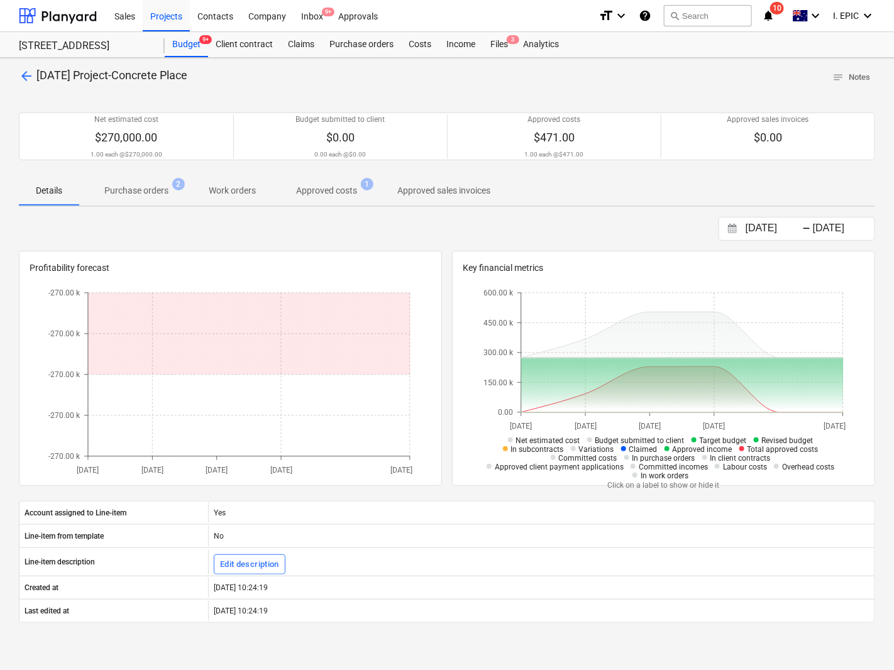
click at [162, 186] on p "Purchase orders" at bounding box center [136, 190] width 64 height 13
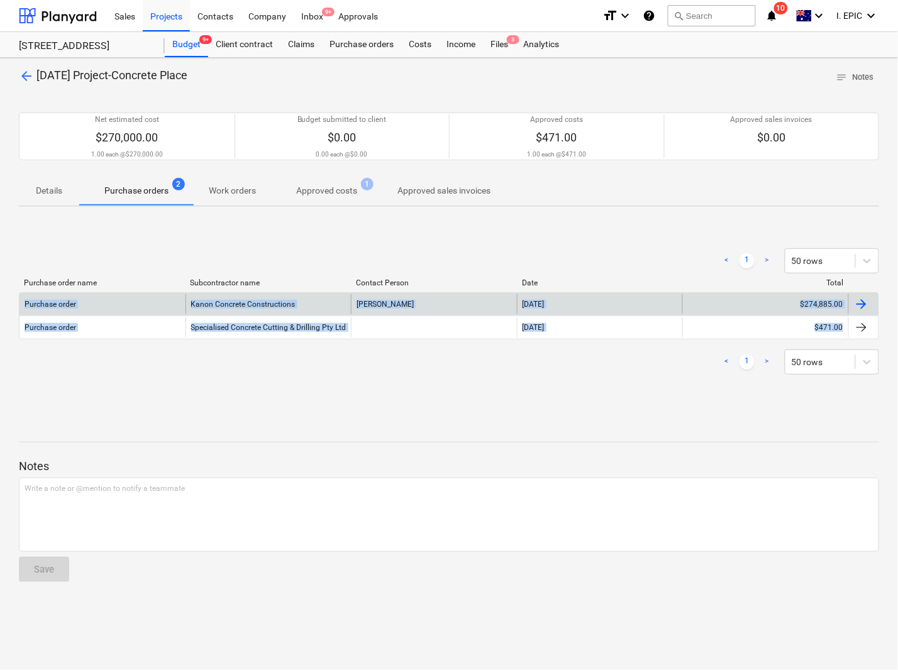
drag, startPoint x: 883, startPoint y: 329, endPoint x: 25, endPoint y: 303, distance: 858.4
click at [25, 303] on div "arrow_back 3-05-02 Project-Concrete Place notes Notes Net estimated cost $270,0…" at bounding box center [449, 364] width 898 height 612
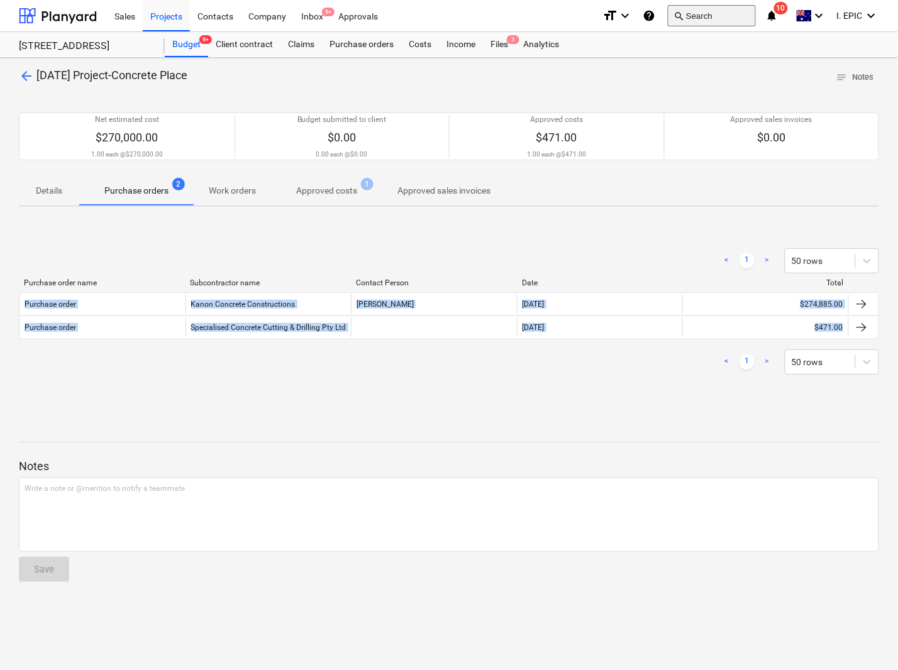
click at [692, 14] on button "search Search" at bounding box center [712, 15] width 88 height 21
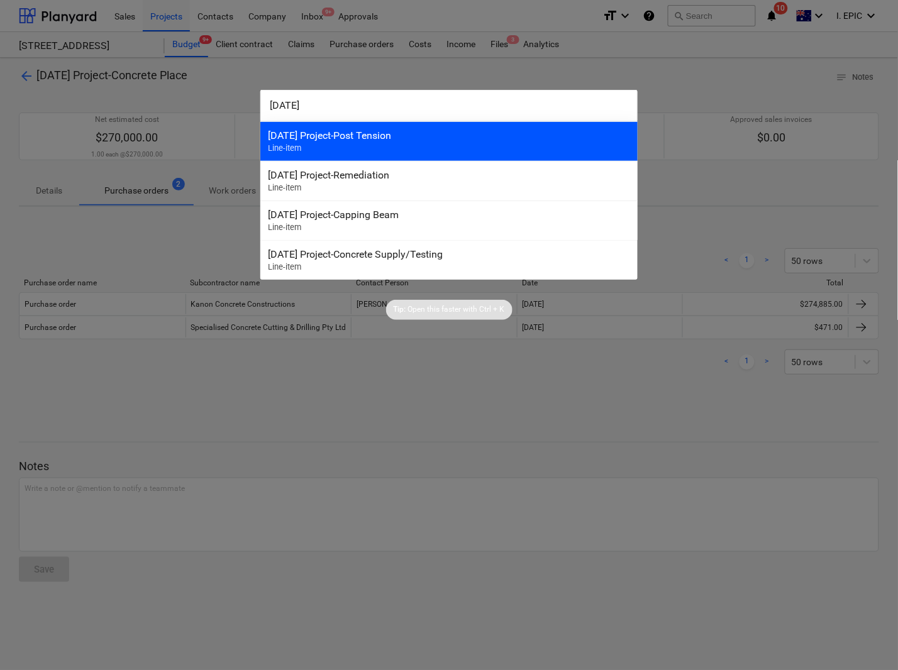
type input "3-05-03"
click at [327, 142] on div "3-05-03 Project-Post Tension Line-item" at bounding box center [448, 141] width 377 height 40
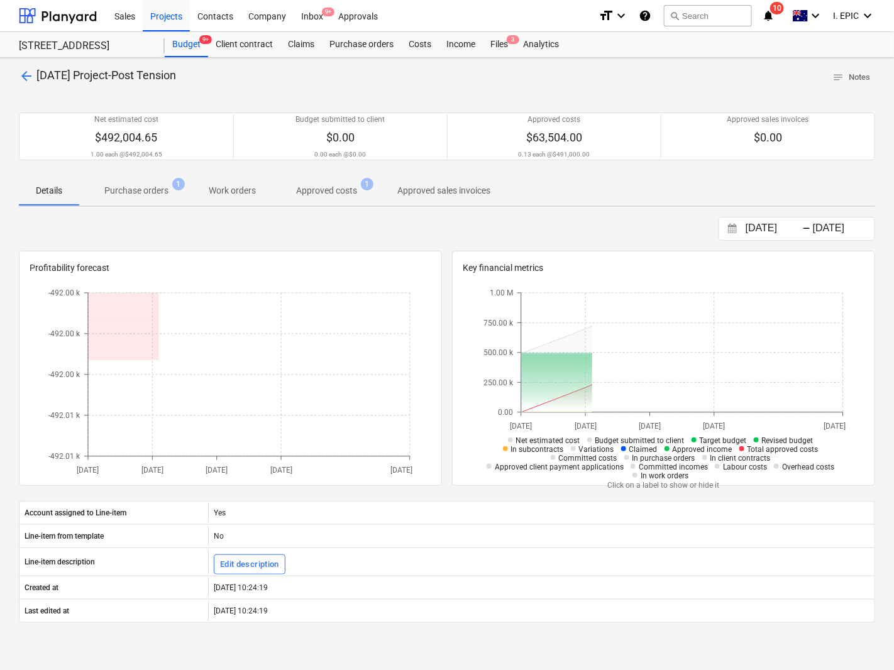
click at [132, 186] on p "Purchase orders" at bounding box center [136, 190] width 64 height 13
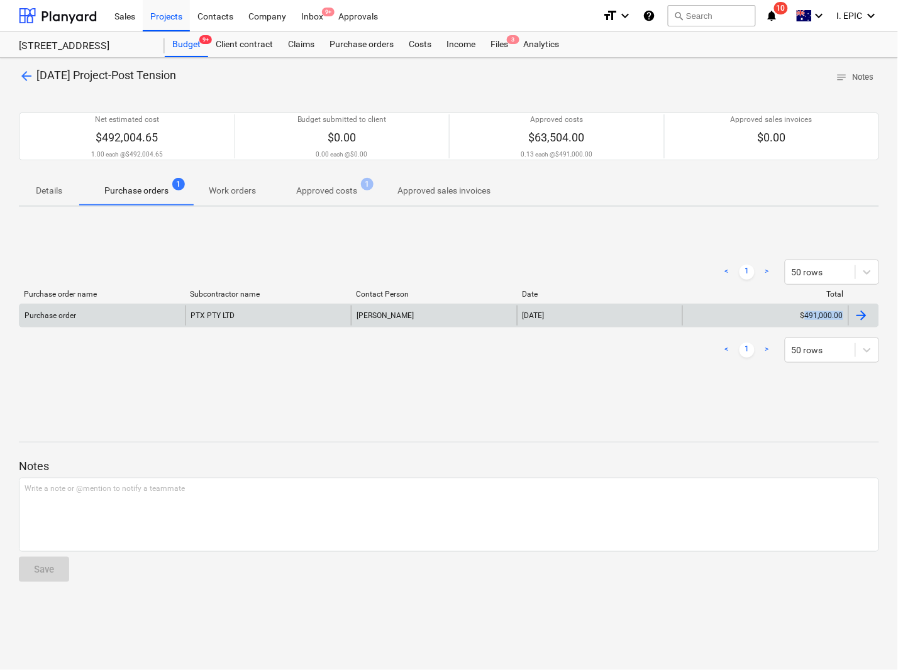
drag, startPoint x: 885, startPoint y: 318, endPoint x: 806, endPoint y: 312, distance: 79.4
click at [806, 312] on div "arrow_back 3-05-03 Project-Post Tension notes Notes Net estimated cost $492,004…" at bounding box center [449, 364] width 898 height 612
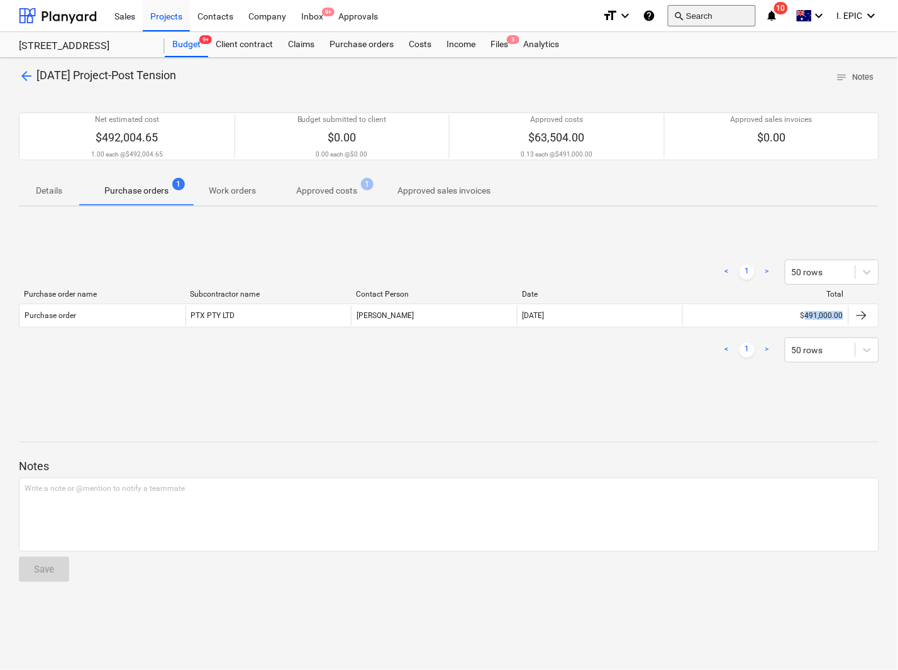
click at [711, 19] on button "search Search" at bounding box center [712, 15] width 88 height 21
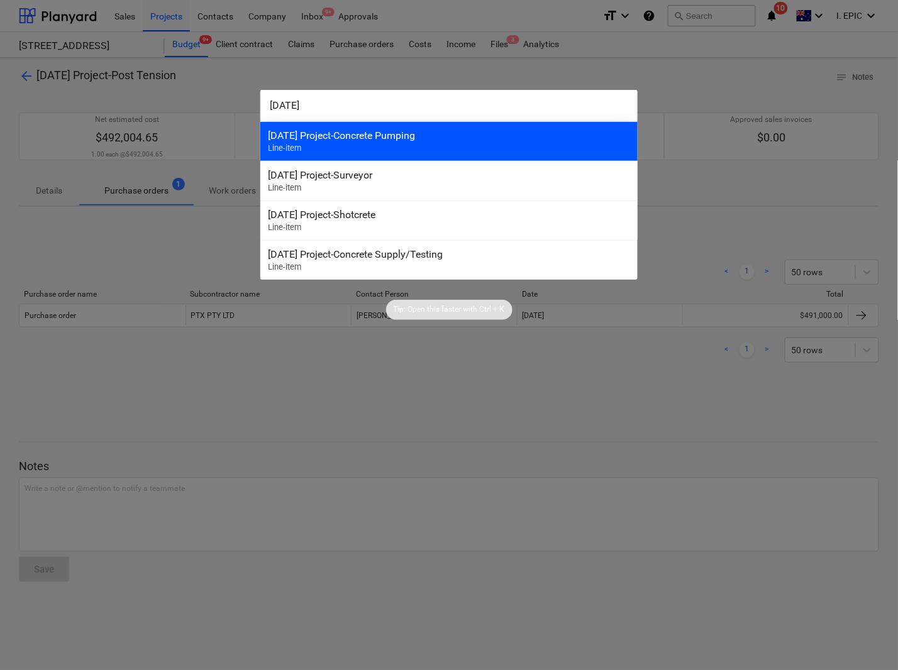
type input "3-05-04"
click at [299, 135] on div "3-05-04 Project-Concrete Pumping" at bounding box center [449, 135] width 362 height 12
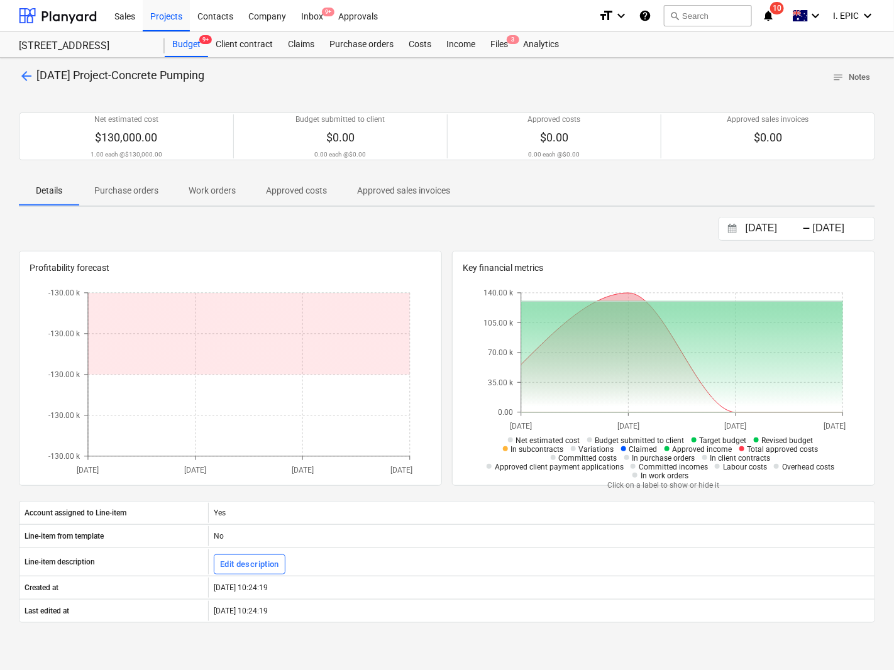
click at [693, 26] on div "search Search" at bounding box center [708, 16] width 88 height 31
click at [707, 18] on button "search Search" at bounding box center [708, 15] width 88 height 21
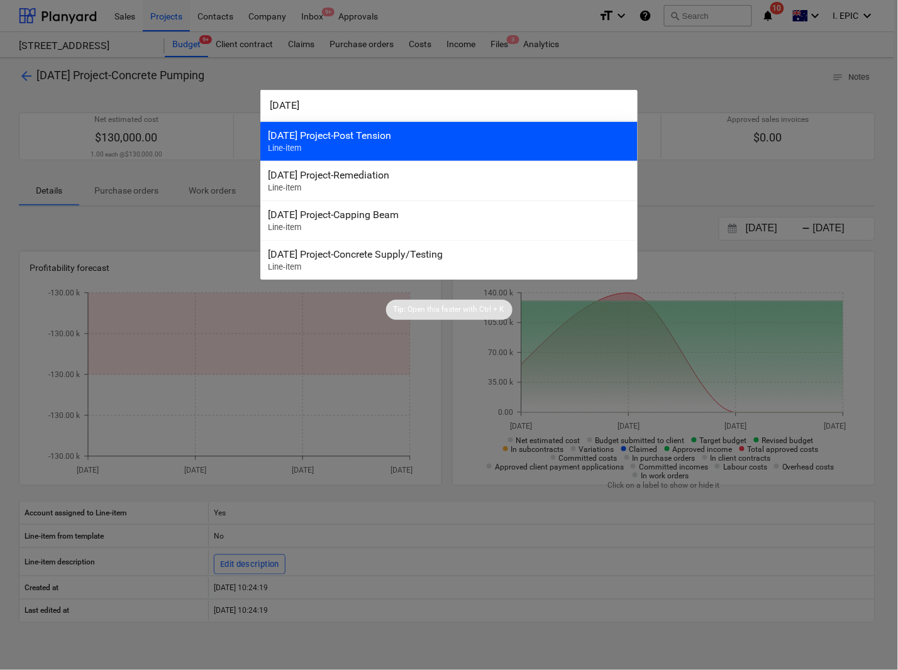
type input "3-05-03"
click at [374, 138] on div "3-05-03 Project-Post Tension" at bounding box center [449, 135] width 362 height 12
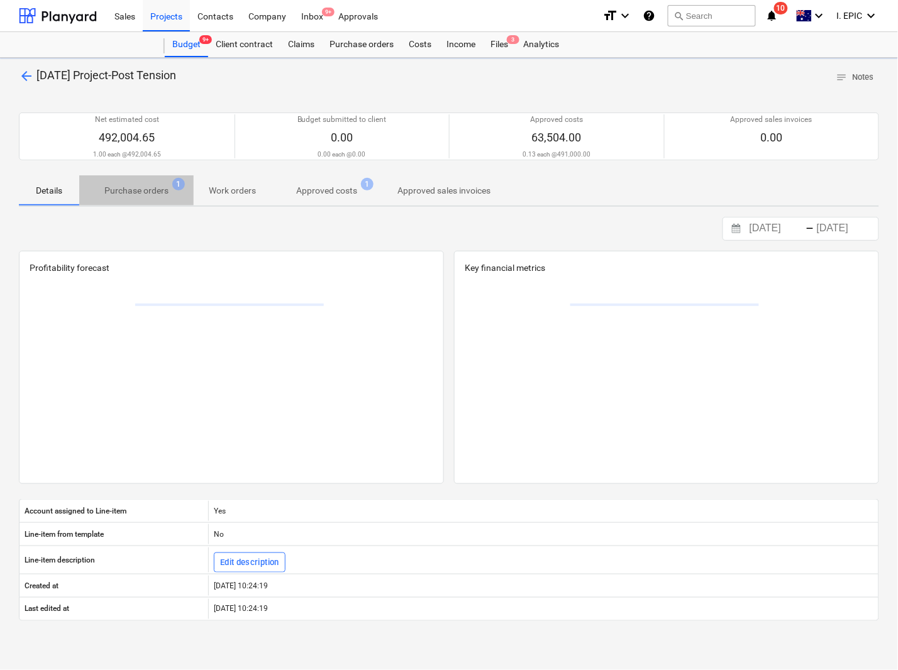
click at [153, 186] on p "Purchase orders" at bounding box center [136, 190] width 64 height 13
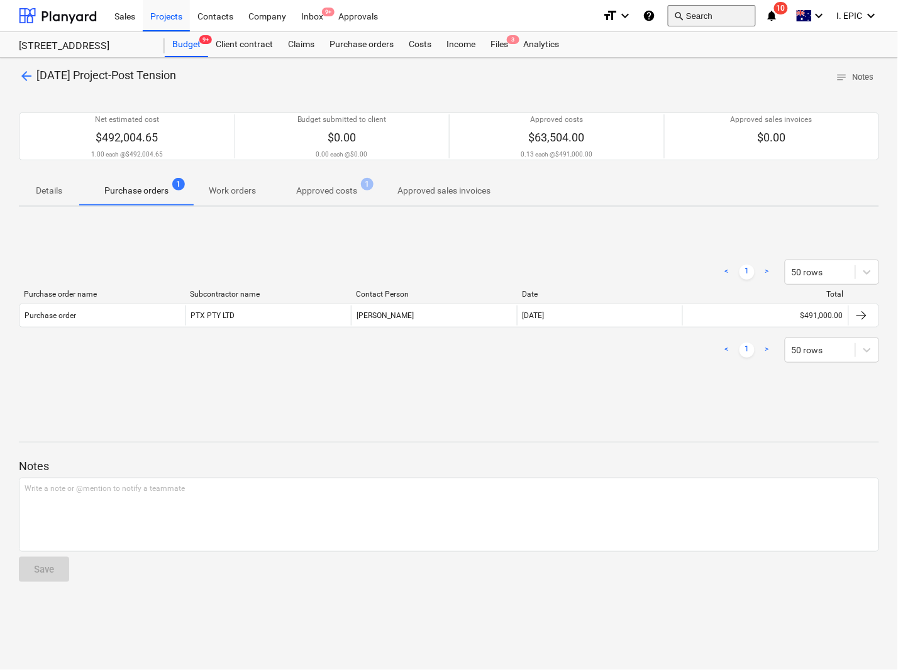
click at [698, 11] on button "search Search" at bounding box center [712, 15] width 88 height 21
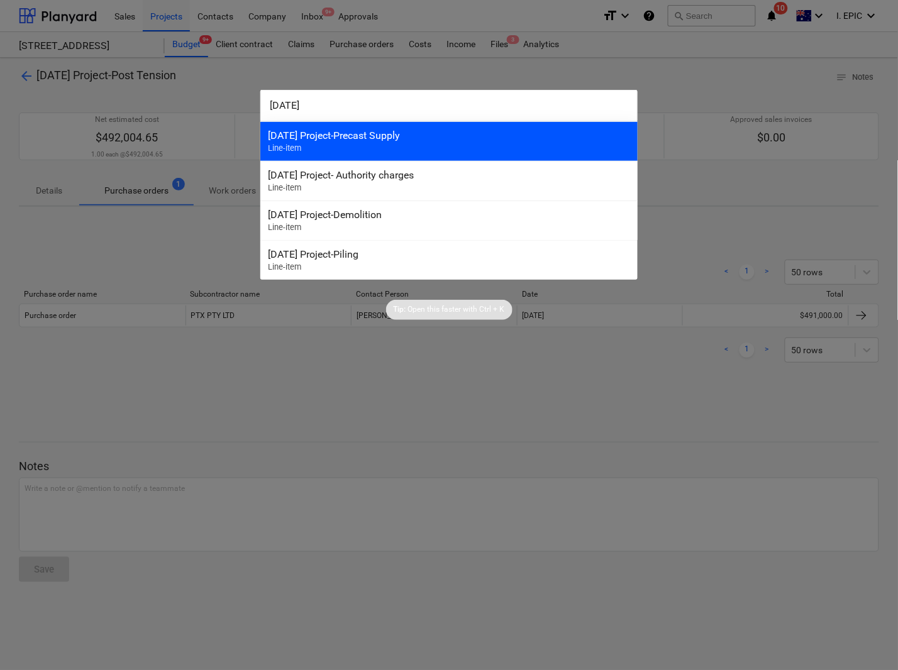
type input "3-06-01"
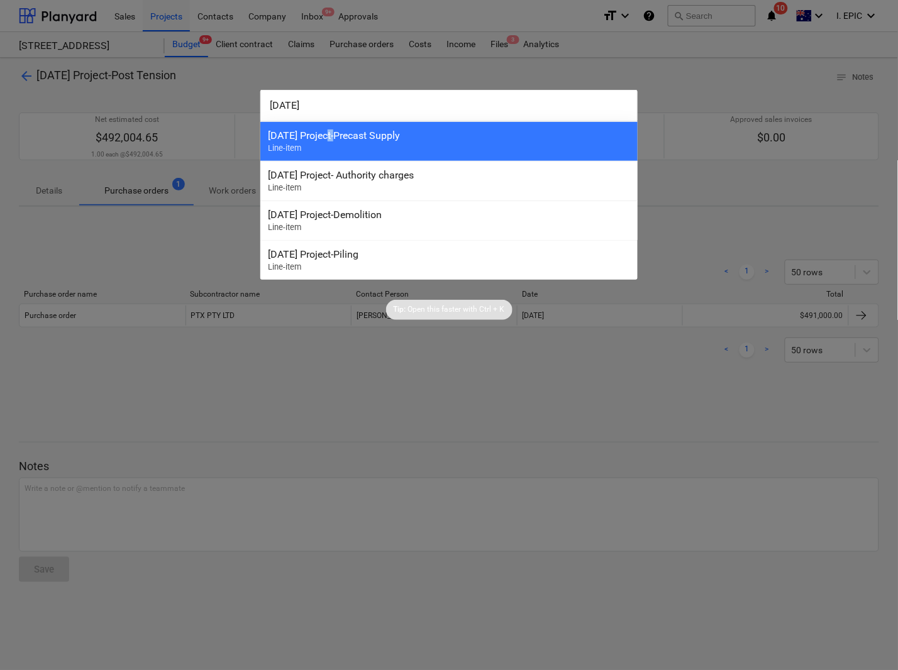
drag, startPoint x: 329, startPoint y: 134, endPoint x: 344, endPoint y: 134, distance: 15.1
click at [335, 133] on div "3-06-01 Project-Precast Supply" at bounding box center [449, 135] width 362 height 12
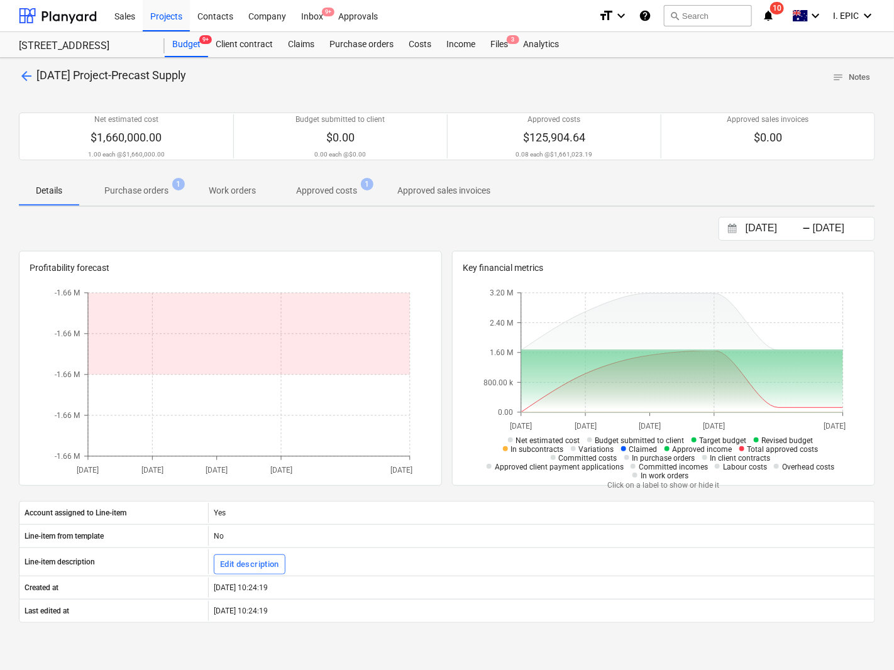
drag, startPoint x: 145, startPoint y: 190, endPoint x: 111, endPoint y: 203, distance: 36.4
click at [145, 190] on p "Purchase orders" at bounding box center [136, 190] width 64 height 13
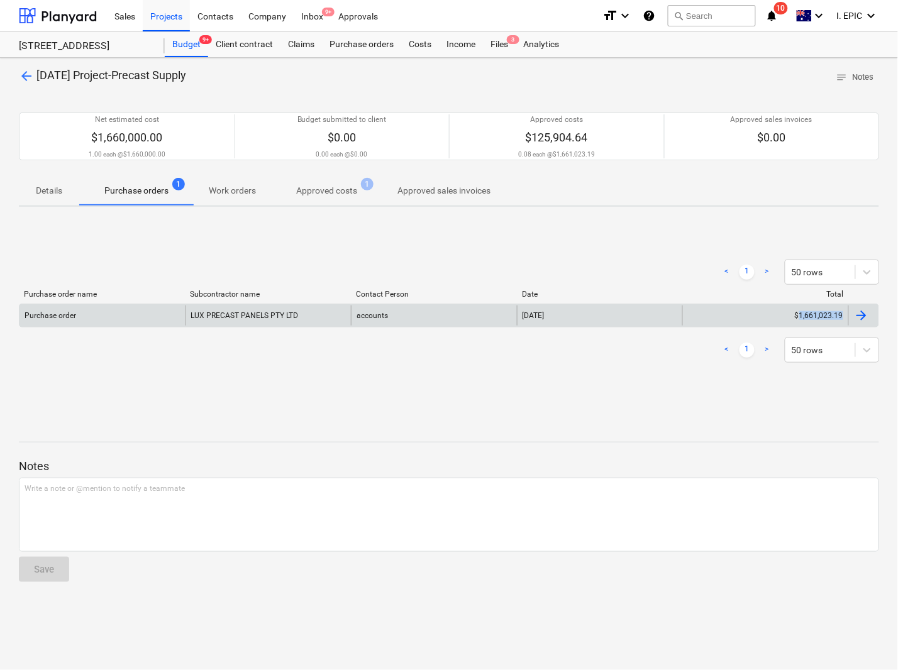
drag, startPoint x: 876, startPoint y: 318, endPoint x: 801, endPoint y: 313, distance: 74.3
click at [801, 313] on div "arrow_back 3-06-01 Project-Precast Supply notes Notes Net estimated cost $1,660…" at bounding box center [449, 364] width 898 height 612
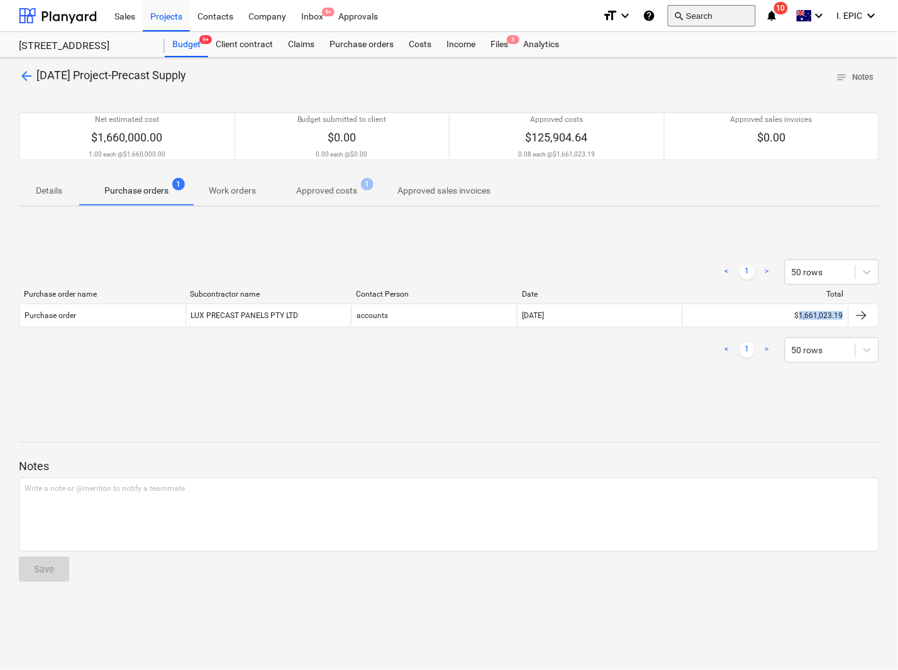
click at [715, 8] on button "search Search" at bounding box center [712, 15] width 88 height 21
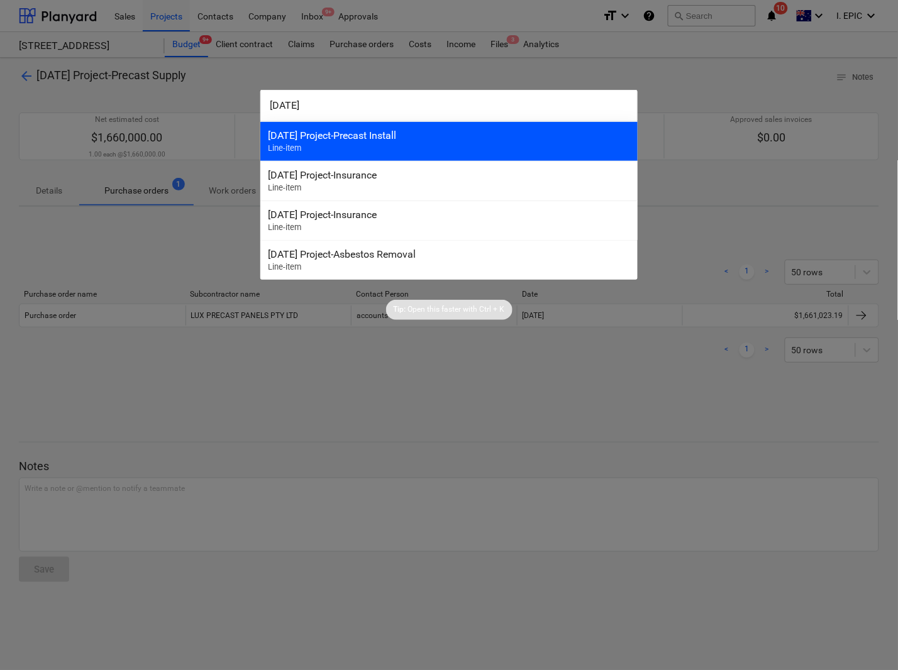
type input "3-06-02"
click at [385, 146] on div "3-06-02 Project-Precast Install Line-item" at bounding box center [448, 141] width 377 height 40
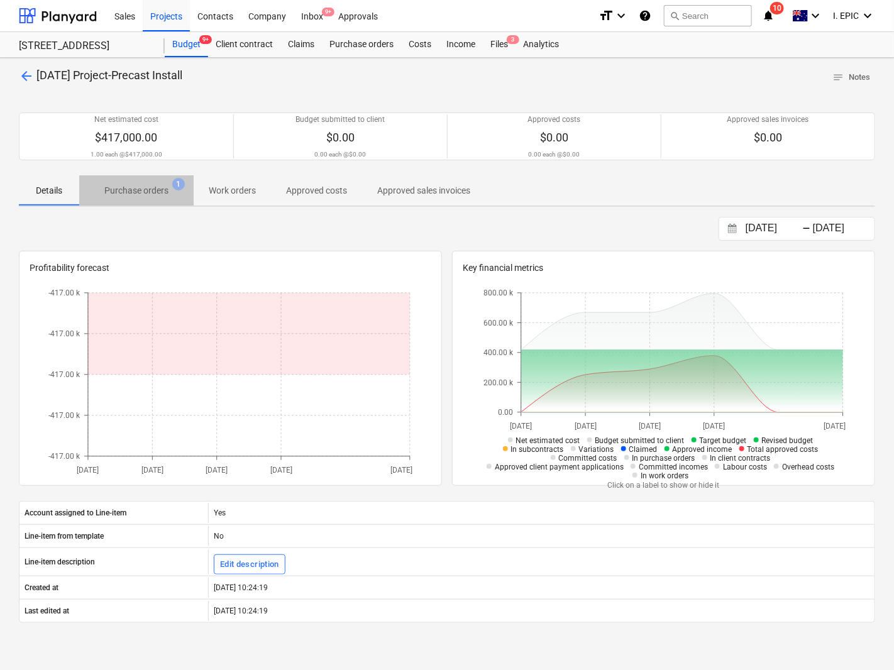
click at [123, 187] on p "Purchase orders" at bounding box center [136, 190] width 64 height 13
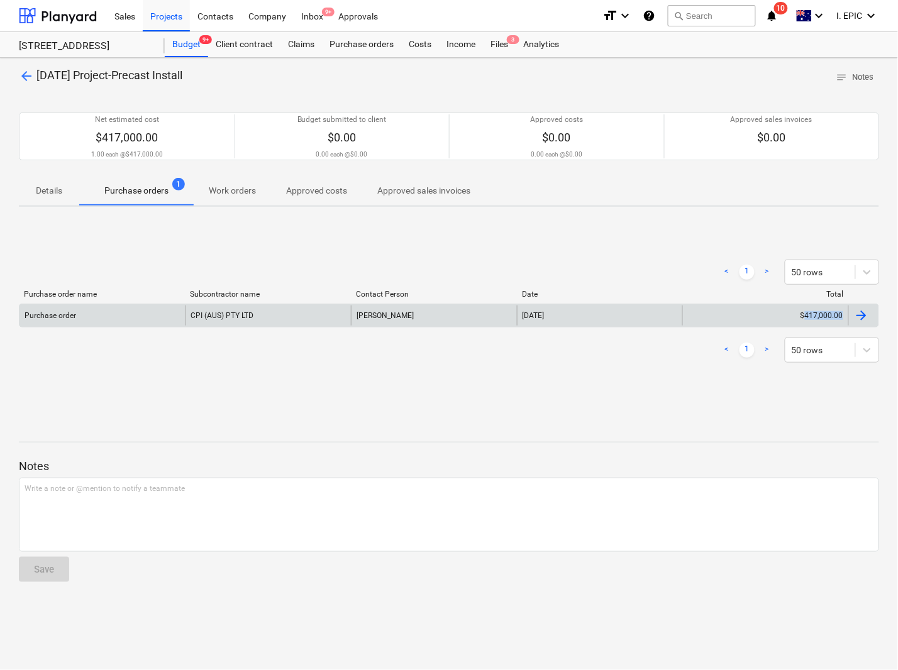
drag, startPoint x: 888, startPoint y: 319, endPoint x: 808, endPoint y: 321, distance: 79.9
click at [808, 321] on div "arrow_back 3-06-02 Project-Precast Install notes Notes Net estimated cost $417,…" at bounding box center [449, 364] width 898 height 612
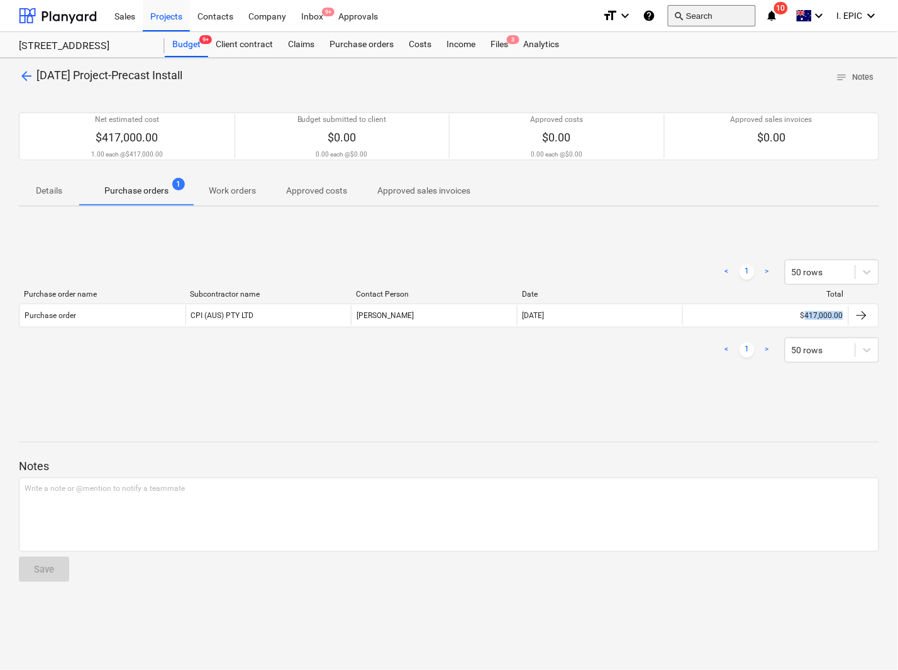
click at [690, 21] on button "search Search" at bounding box center [712, 15] width 88 height 21
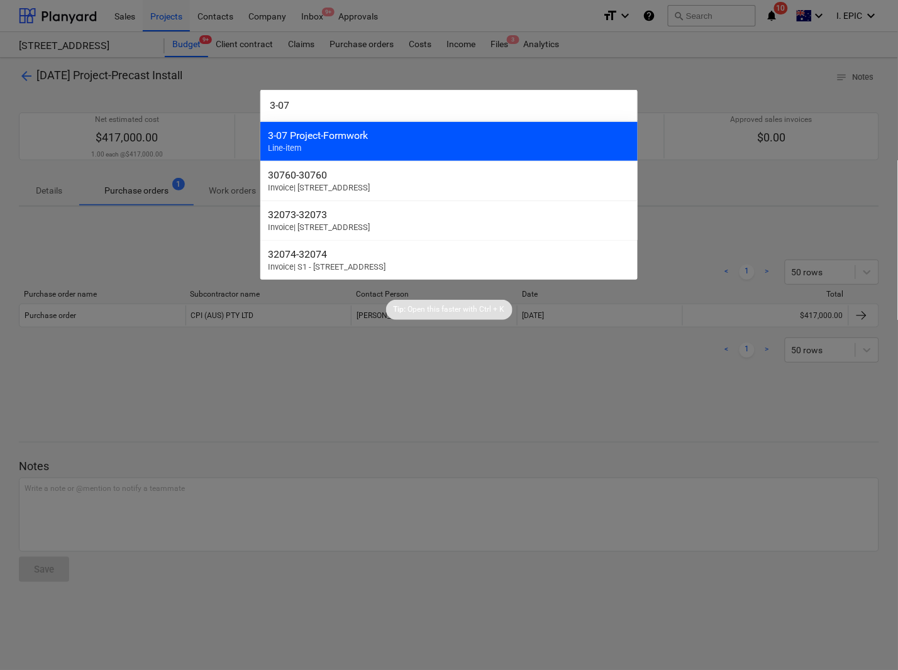
type input "3-07"
click at [335, 146] on div "3-07 Project-Formwork Line-item" at bounding box center [448, 141] width 377 height 40
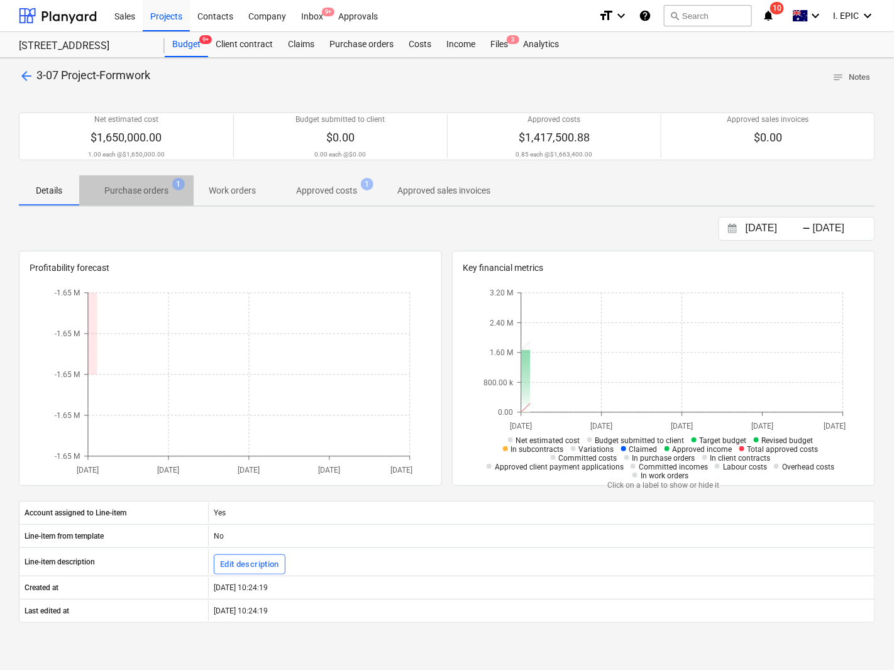
click at [132, 184] on span "Purchase orders 1" at bounding box center [136, 190] width 114 height 23
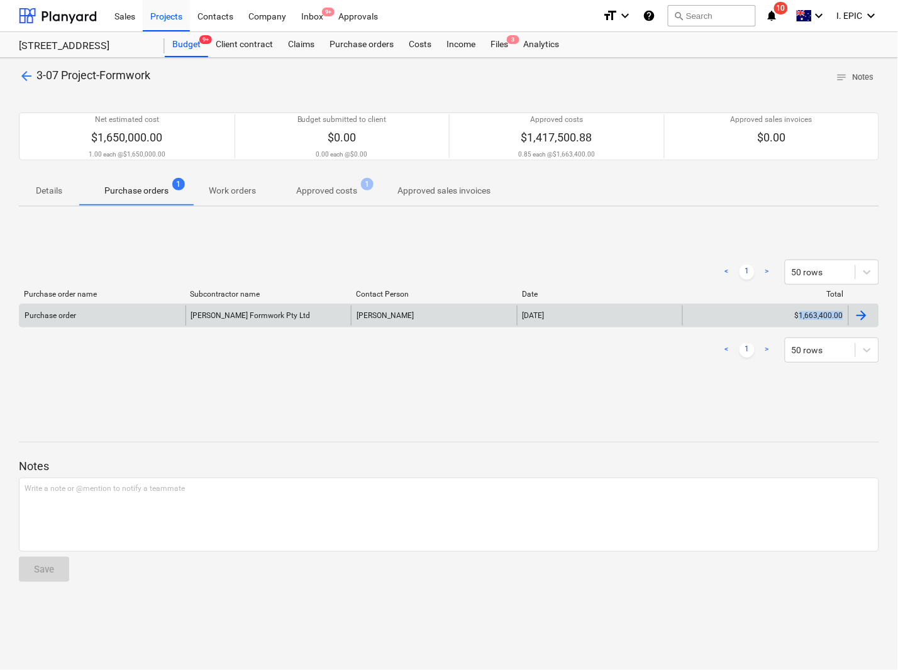
drag, startPoint x: 881, startPoint y: 321, endPoint x: 800, endPoint y: 316, distance: 81.3
click at [800, 316] on div "arrow_back 3-07 Project-Formwork notes Notes Net estimated cost $1,650,000.00 1…" at bounding box center [449, 364] width 898 height 612
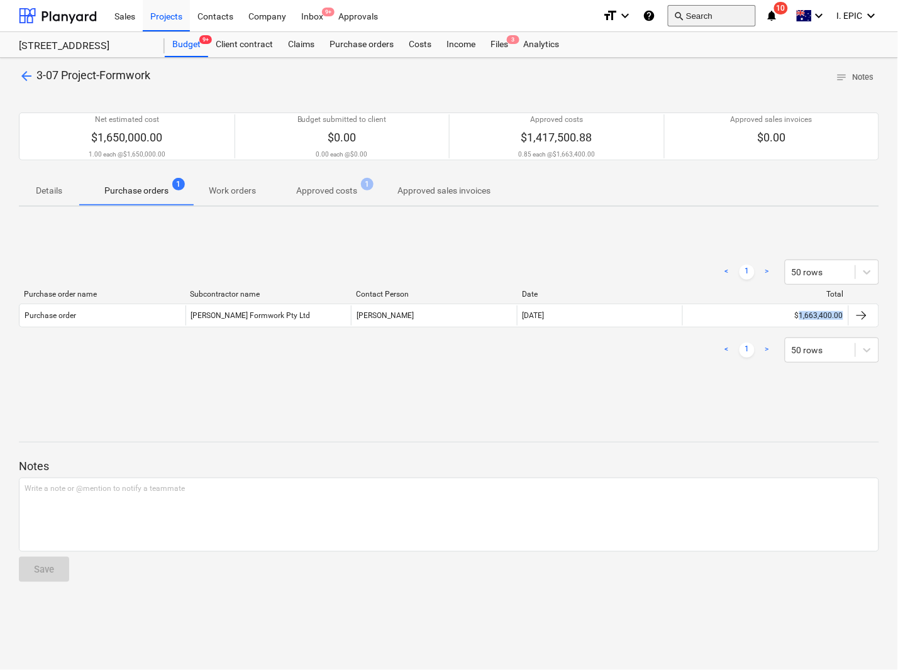
click at [686, 19] on button "search Search" at bounding box center [712, 15] width 88 height 21
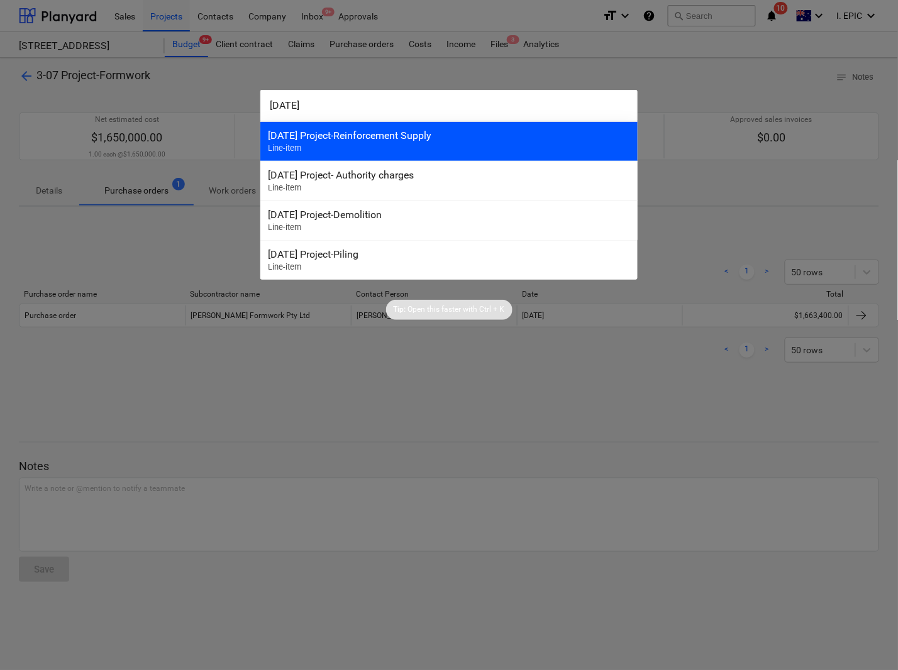
type input "3-08-01"
click at [381, 140] on div "3-08-01 Project-Reinforcement Supply" at bounding box center [449, 135] width 362 height 12
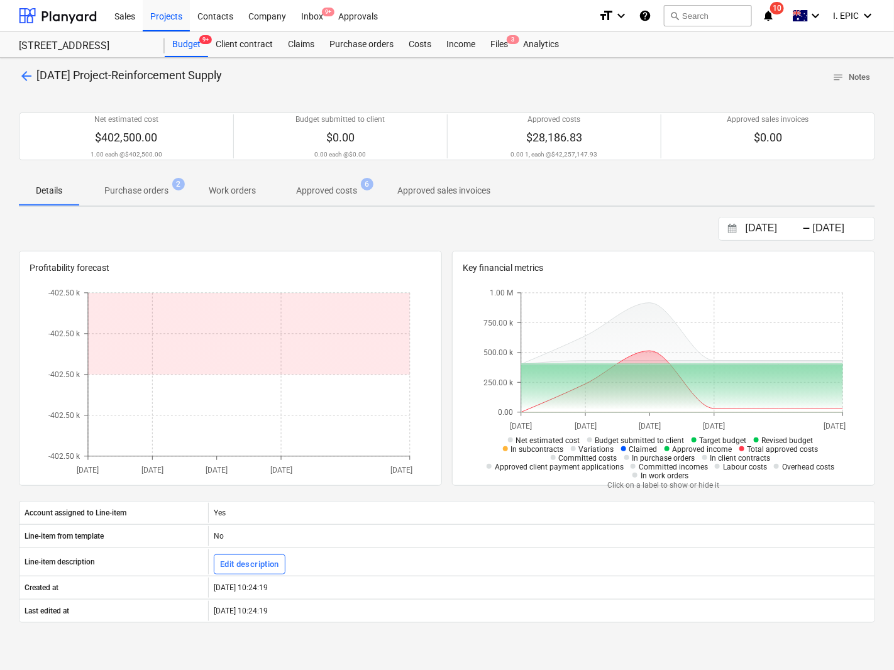
click at [154, 183] on span "Purchase orders 2" at bounding box center [136, 190] width 114 height 23
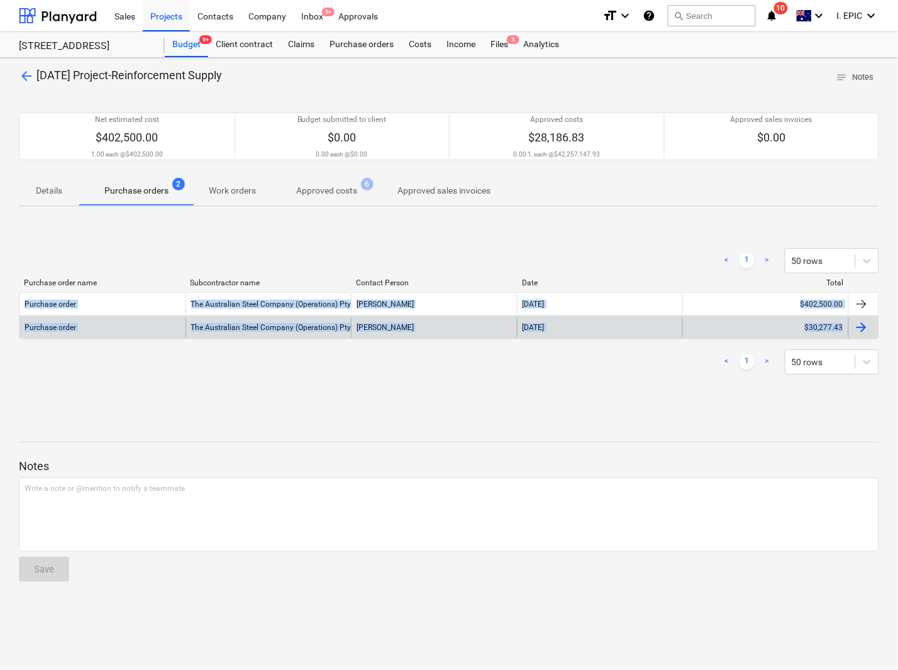
drag, startPoint x: 875, startPoint y: 337, endPoint x: 30, endPoint y: 317, distance: 845.0
click at [24, 302] on div "arrow_back 3-08-01 Project-Reinforcement Supply notes Notes Net estimated cost …" at bounding box center [449, 364] width 898 height 612
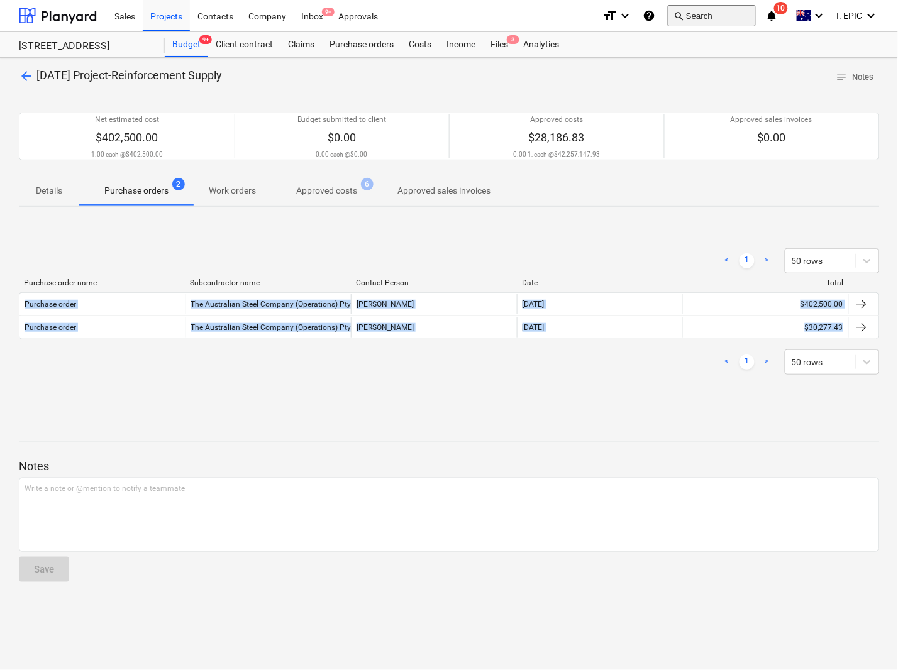
drag, startPoint x: 687, startPoint y: 14, endPoint x: 692, endPoint y: 9, distance: 7.1
click at [692, 9] on button "search Search" at bounding box center [712, 15] width 88 height 21
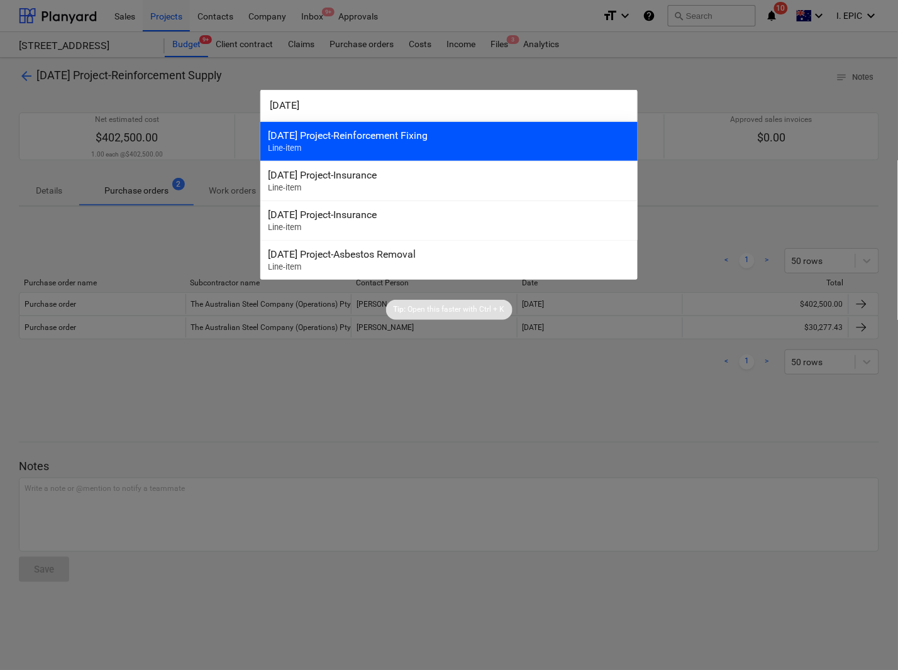
type input "3-08-02"
click at [370, 126] on div "3-08-02 Project-Reinforcement Fixing Line-item" at bounding box center [448, 141] width 377 height 40
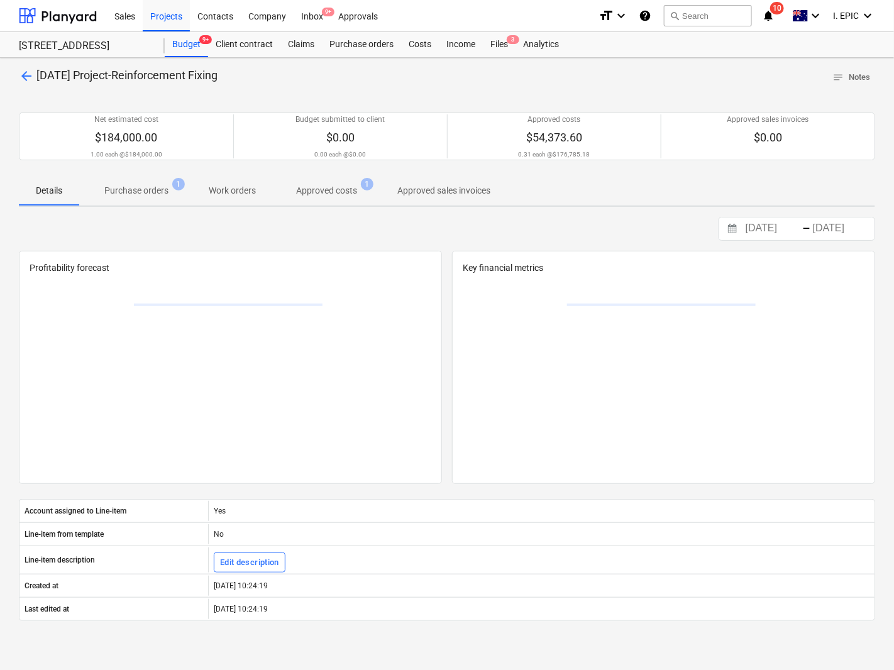
click at [134, 189] on p "Purchase orders" at bounding box center [136, 190] width 64 height 13
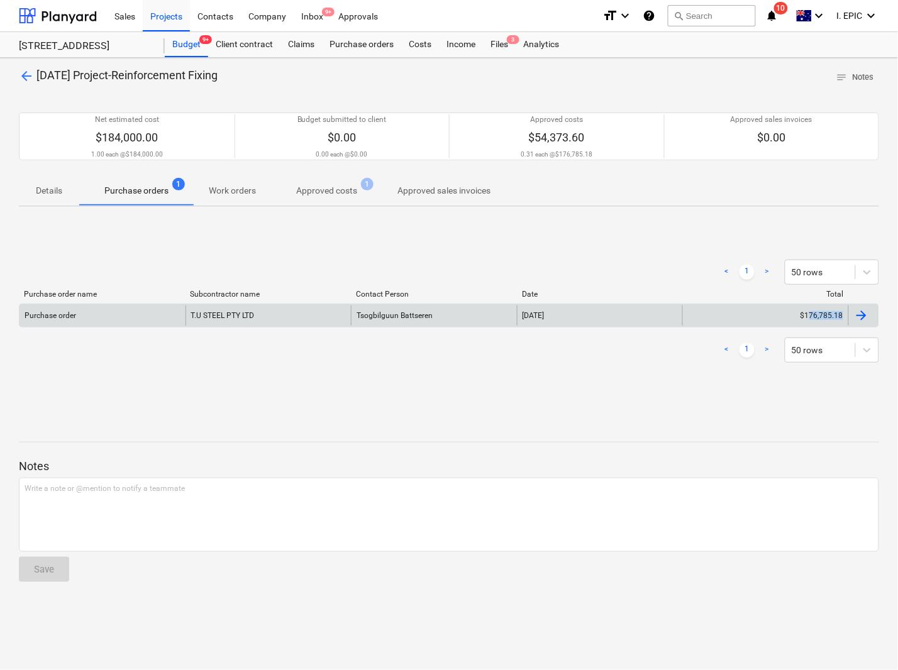
drag, startPoint x: 881, startPoint y: 321, endPoint x: 808, endPoint y: 314, distance: 72.6
click at [808, 314] on div "arrow_back 3-08-02 Project-Reinforcement Fixing notes Notes Net estimated cost …" at bounding box center [449, 364] width 898 height 612
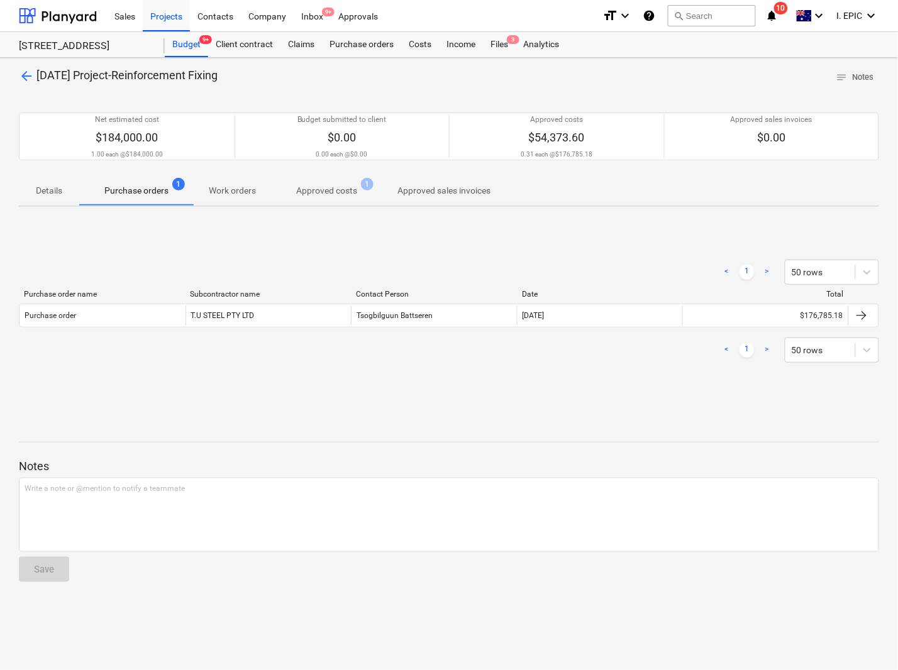
click at [701, 444] on div "Notes Write a note or @mention to notify a teammate ﻿ Save" at bounding box center [449, 509] width 860 height 167
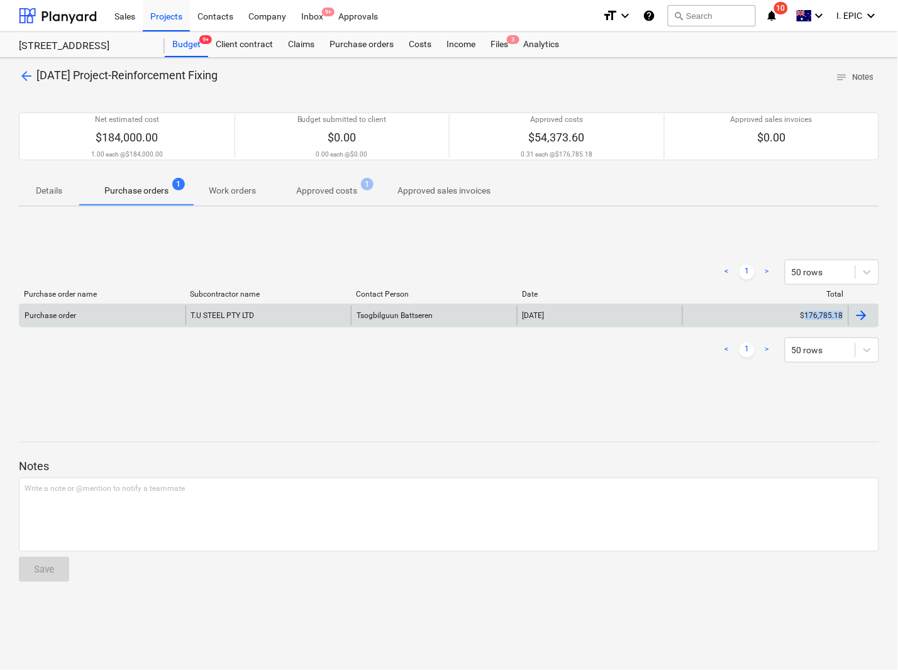
drag, startPoint x: 884, startPoint y: 321, endPoint x: 805, endPoint y: 325, distance: 79.3
click at [805, 325] on div "arrow_back 3-08-02 Project-Reinforcement Fixing notes Notes Net estimated cost …" at bounding box center [449, 364] width 898 height 612
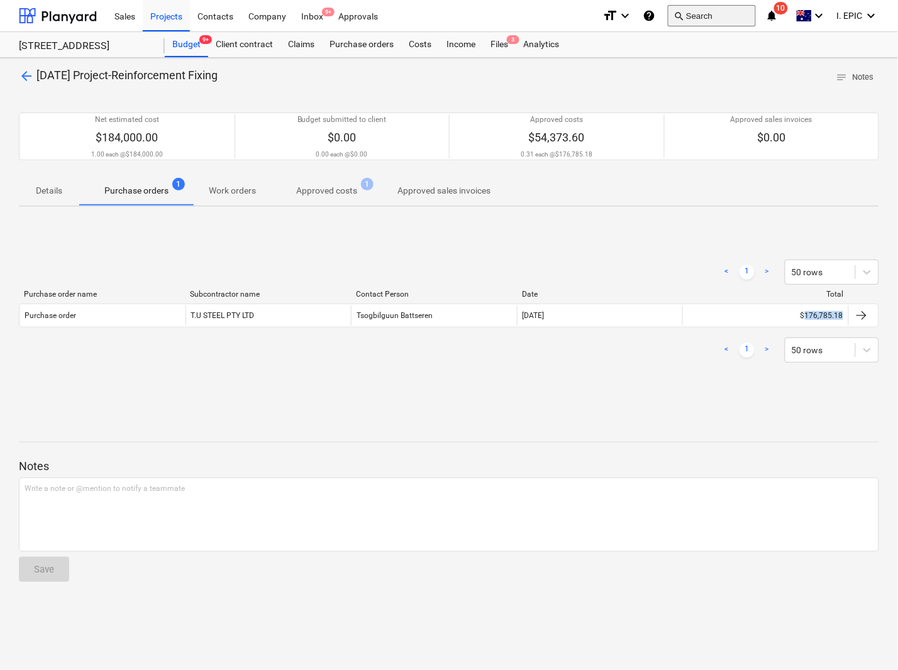
click at [711, 14] on button "search Search" at bounding box center [712, 15] width 88 height 21
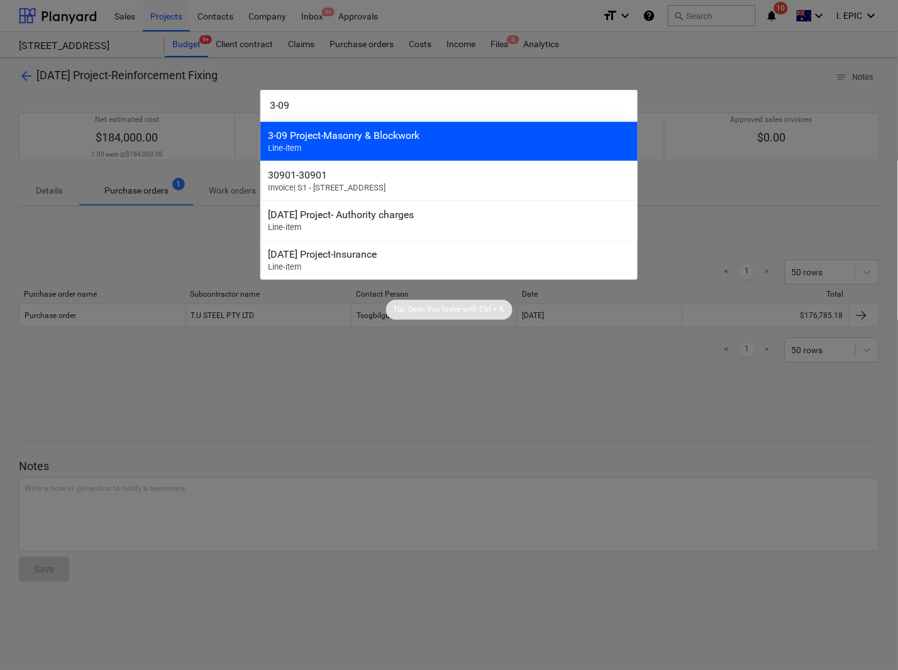
type input "3-09"
click at [319, 140] on div "3-09 Project-Masonry & Blockwork" at bounding box center [449, 135] width 362 height 12
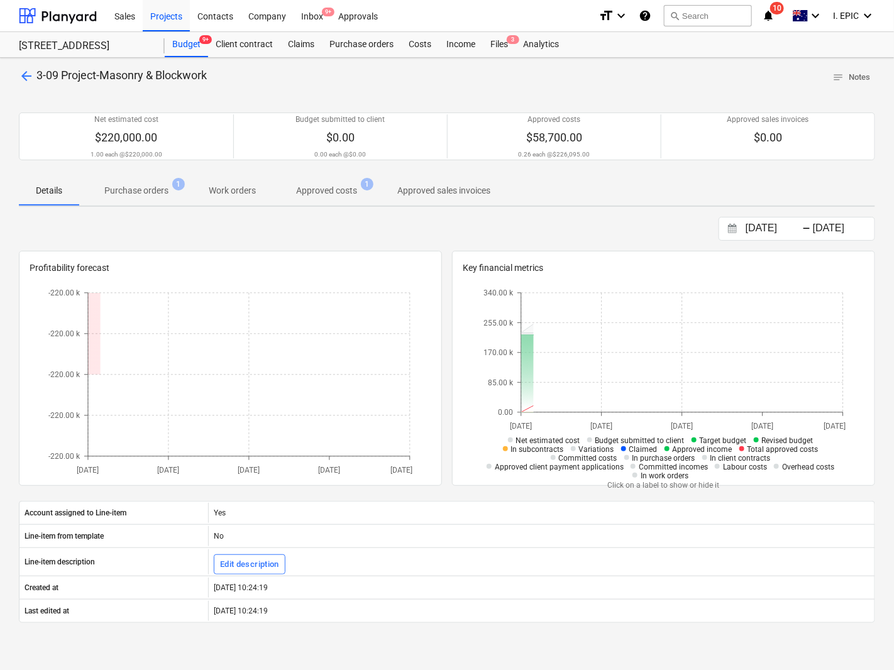
click at [139, 189] on p "Purchase orders" at bounding box center [136, 190] width 64 height 13
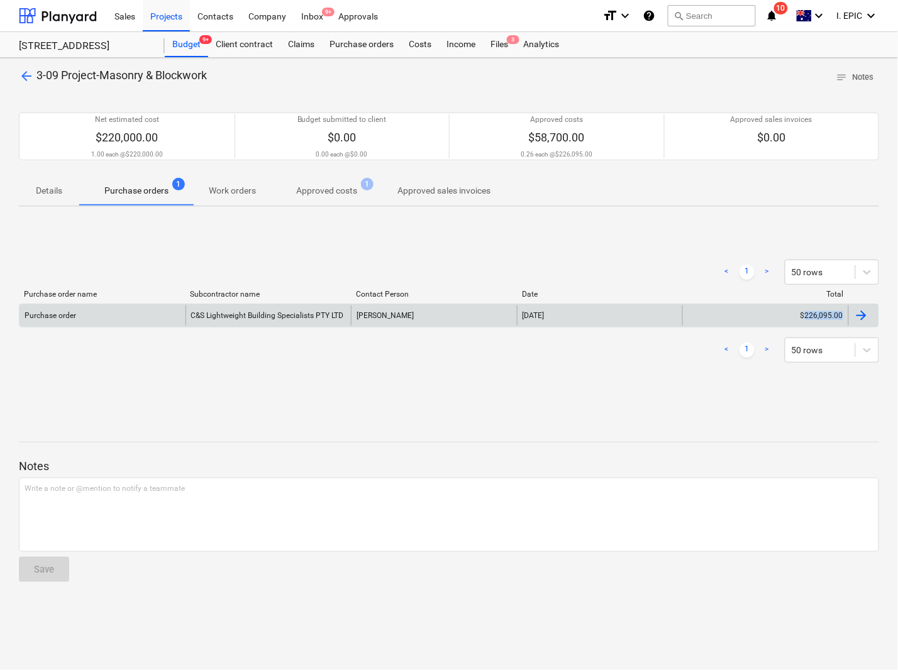
drag, startPoint x: 859, startPoint y: 324, endPoint x: 805, endPoint y: 321, distance: 53.5
click at [805, 321] on div "arrow_back 3-09 Project-Masonry & Blockwork notes Notes Net estimated cost $220…" at bounding box center [449, 364] width 898 height 612
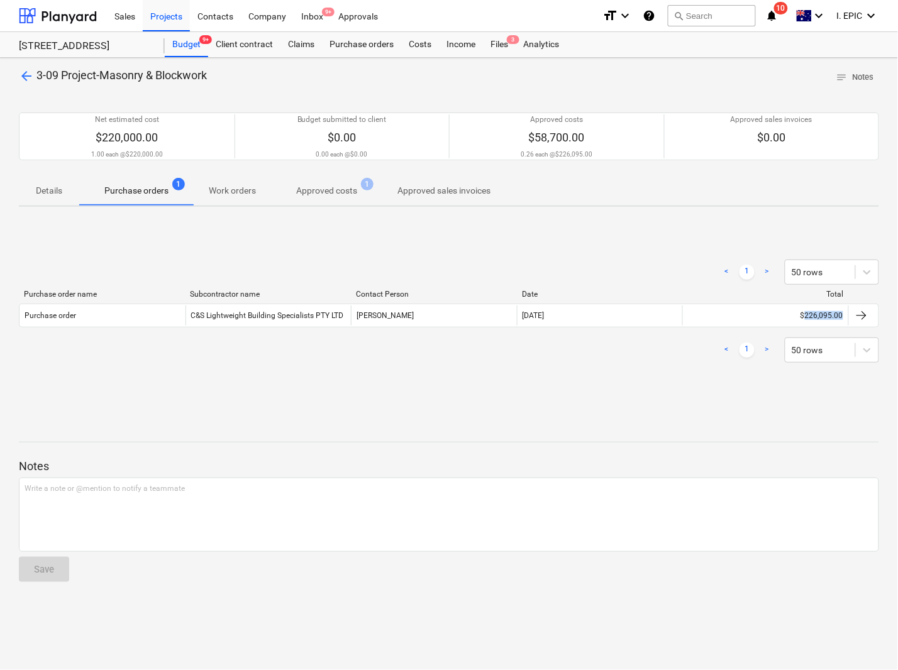
click at [287, 382] on div "< 1 > 50 rows Purchase order name Subcontractor name Contact Person Date Total …" at bounding box center [449, 311] width 860 height 189
click at [724, 3] on div "search Search" at bounding box center [712, 16] width 88 height 31
click at [712, 10] on button "search Search" at bounding box center [712, 15] width 88 height 21
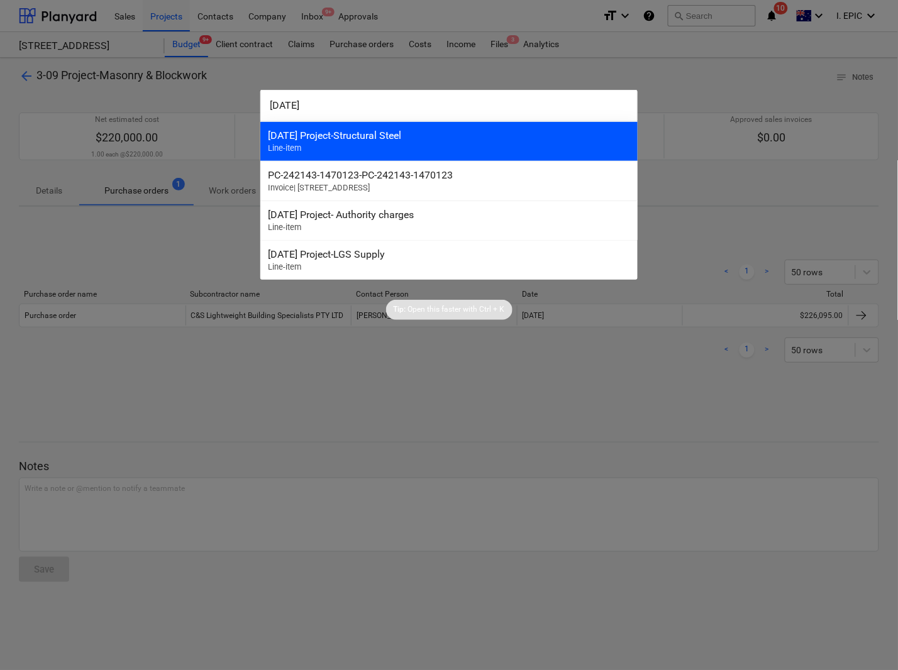
type input "3-11-01"
click at [407, 133] on div "3-11-01 Project-Structural Steel" at bounding box center [449, 135] width 362 height 12
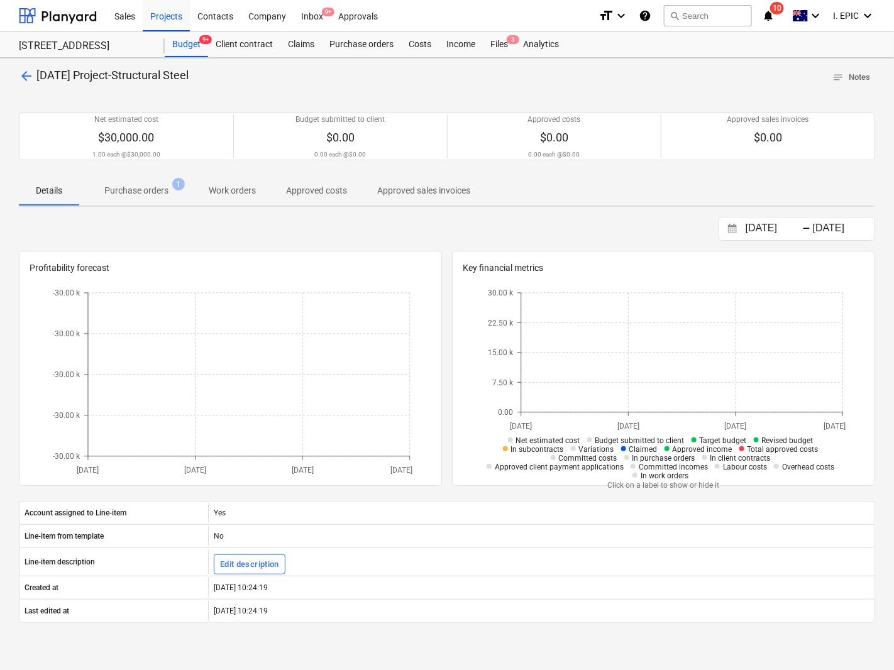
click at [134, 199] on span "Purchase orders 1" at bounding box center [136, 190] width 114 height 23
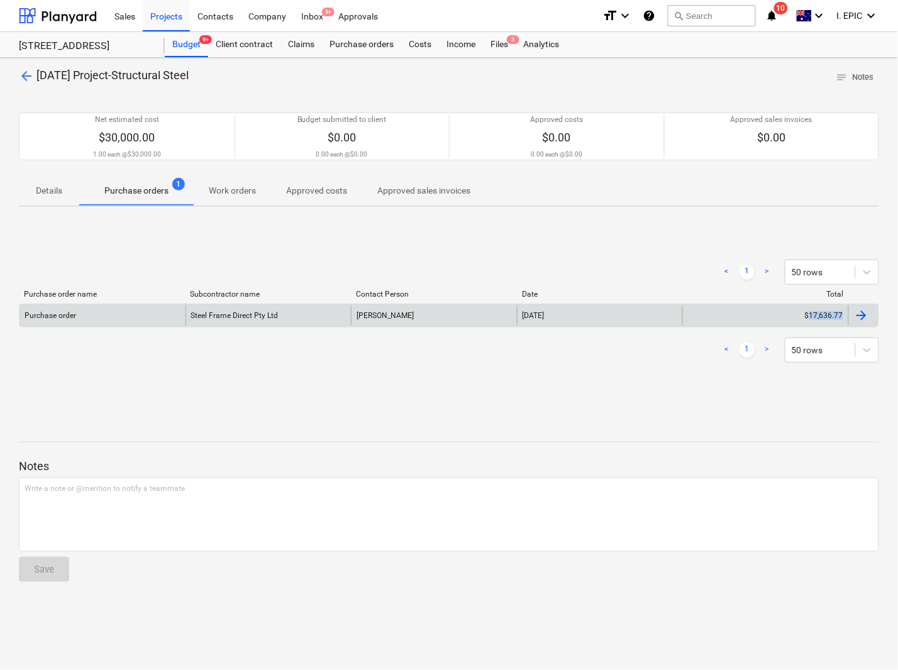
drag, startPoint x: 872, startPoint y: 316, endPoint x: 811, endPoint y: 319, distance: 61.7
click at [811, 319] on div "arrow_back 3-11-01 Project-Structural Steel notes Notes Net estimated cost $30,…" at bounding box center [449, 364] width 898 height 612
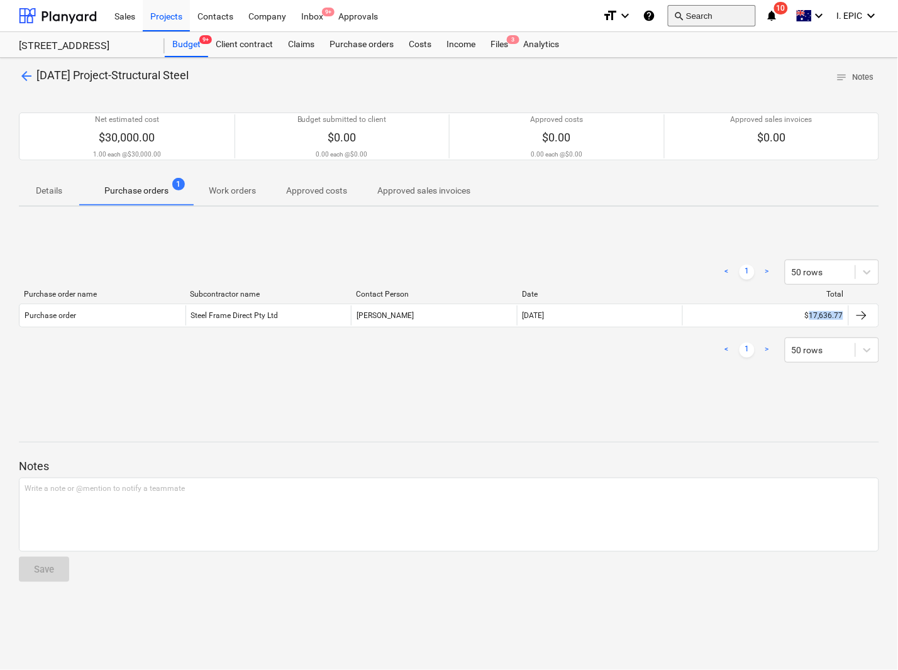
click at [708, 19] on button "search Search" at bounding box center [712, 15] width 88 height 21
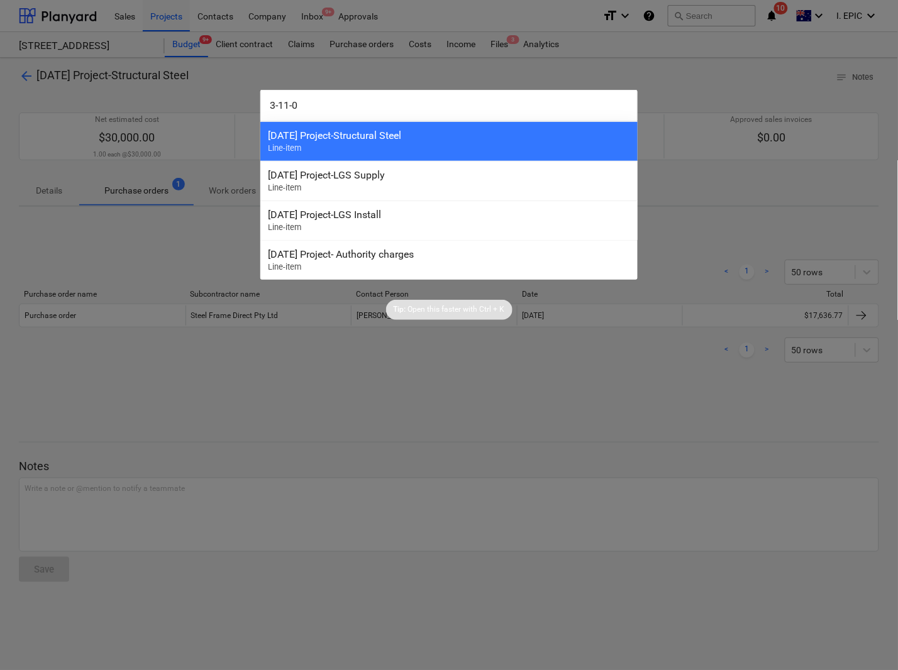
type input "3-11-02"
click at [379, 143] on div "3-11-02 Project-LGS Supply Line-item" at bounding box center [448, 141] width 377 height 40
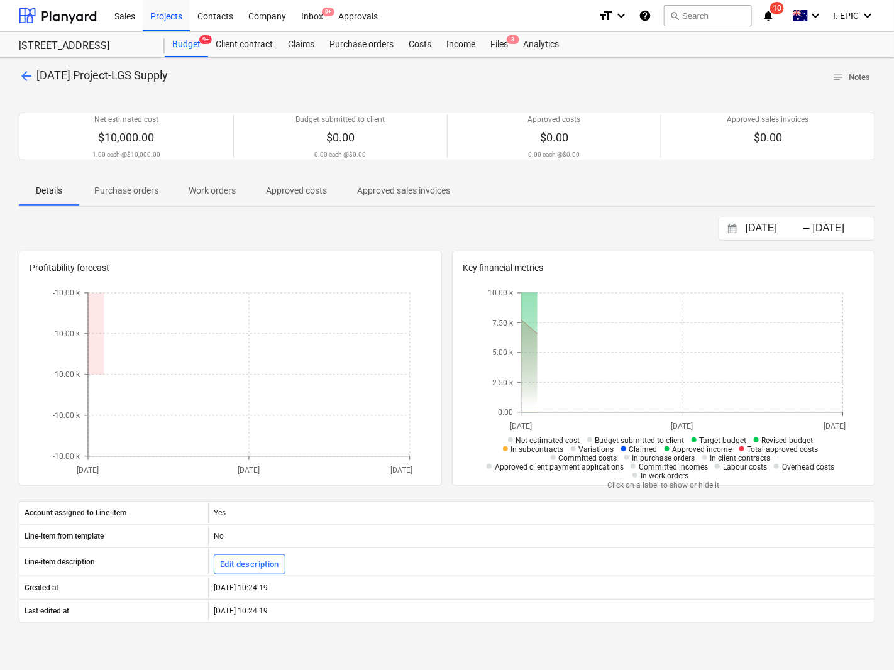
click at [124, 195] on p "Purchase orders" at bounding box center [126, 190] width 64 height 13
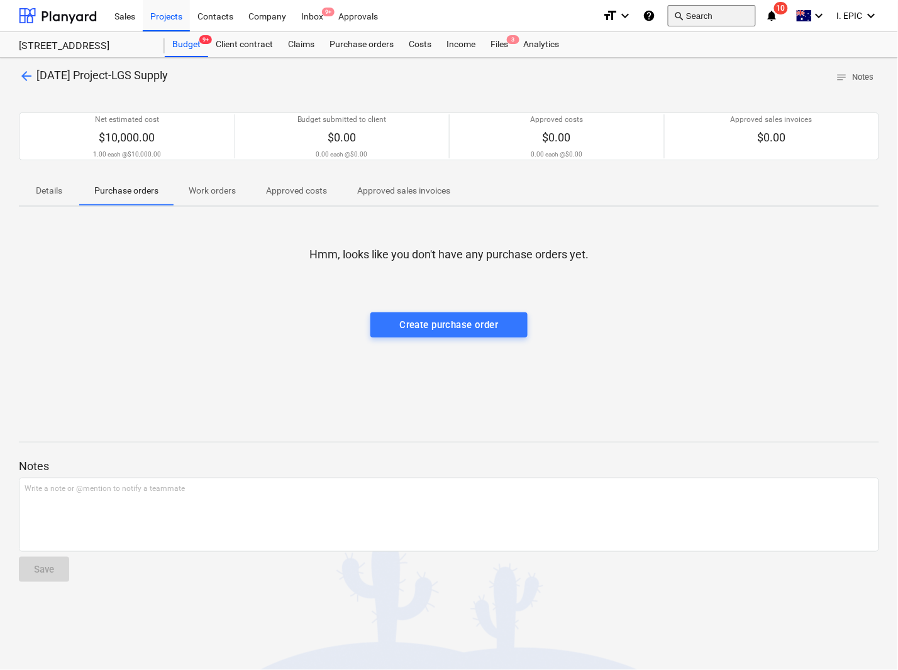
click at [693, 13] on button "search Search" at bounding box center [712, 15] width 88 height 21
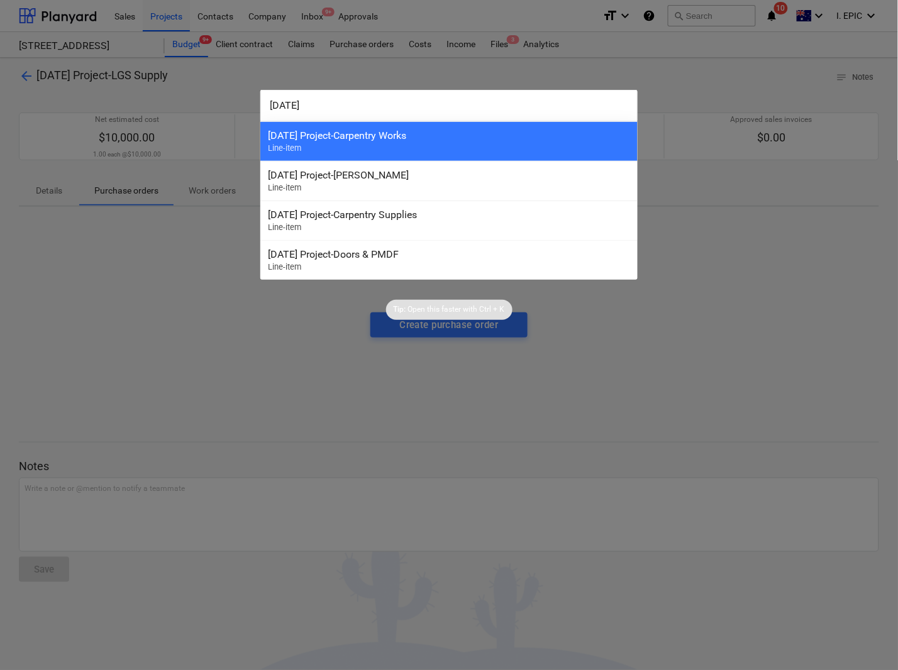
type input "3-13-04"
click at [372, 142] on div "3-13-04 Project-Carpentry Works Line-item" at bounding box center [448, 141] width 377 height 40
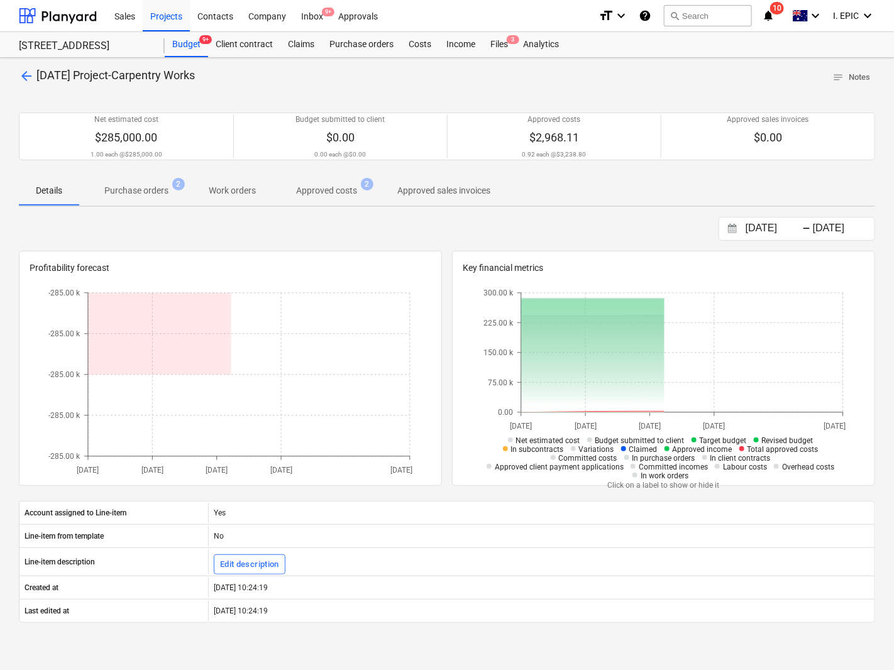
click at [126, 196] on p "Purchase orders" at bounding box center [136, 190] width 64 height 13
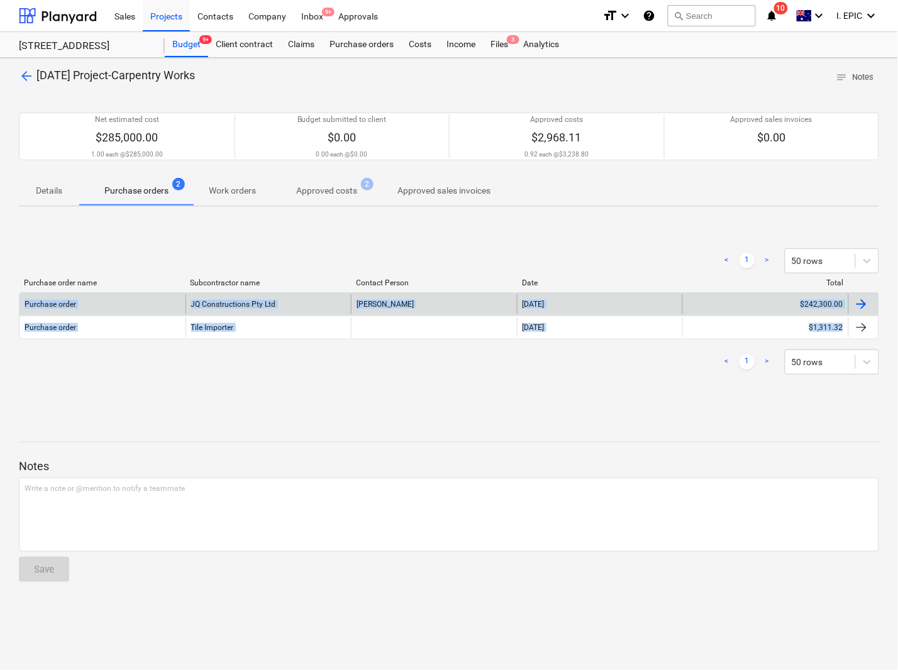
drag, startPoint x: 874, startPoint y: 334, endPoint x: 23, endPoint y: 300, distance: 851.7
click at [23, 300] on div "arrow_back 3-13-04 Project-Carpentry Works notes Notes Net estimated cost $285,…" at bounding box center [449, 364] width 898 height 612
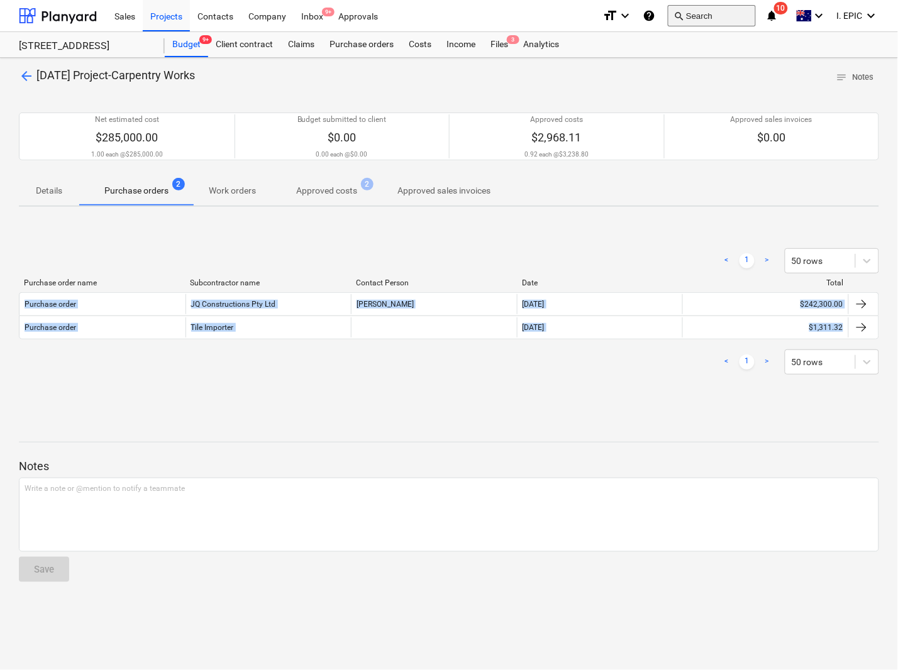
click at [690, 20] on button "search Search" at bounding box center [712, 15] width 88 height 21
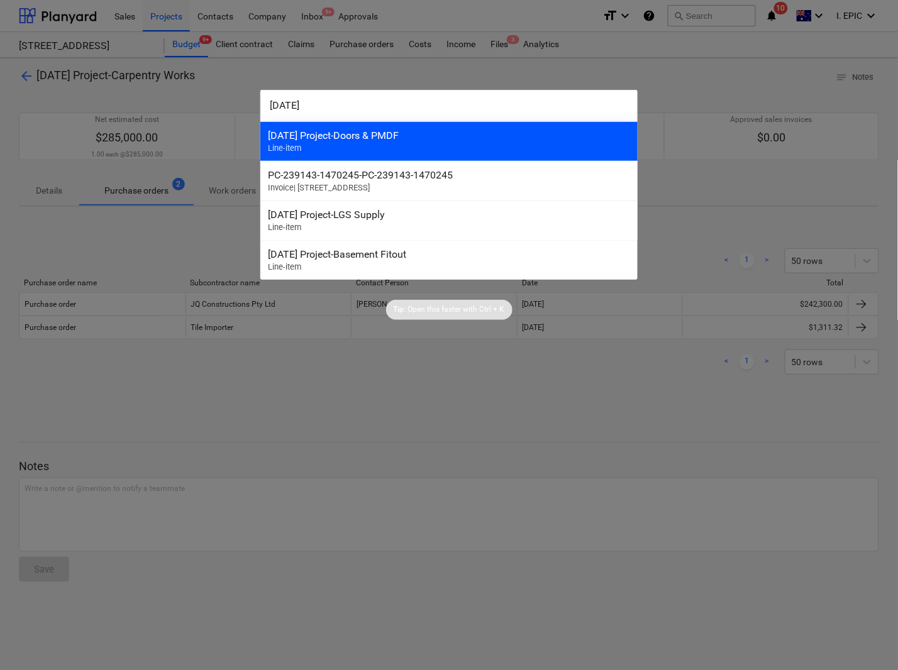
click at [390, 139] on div "3-13-02 Project-Doors & PMDF" at bounding box center [449, 135] width 362 height 12
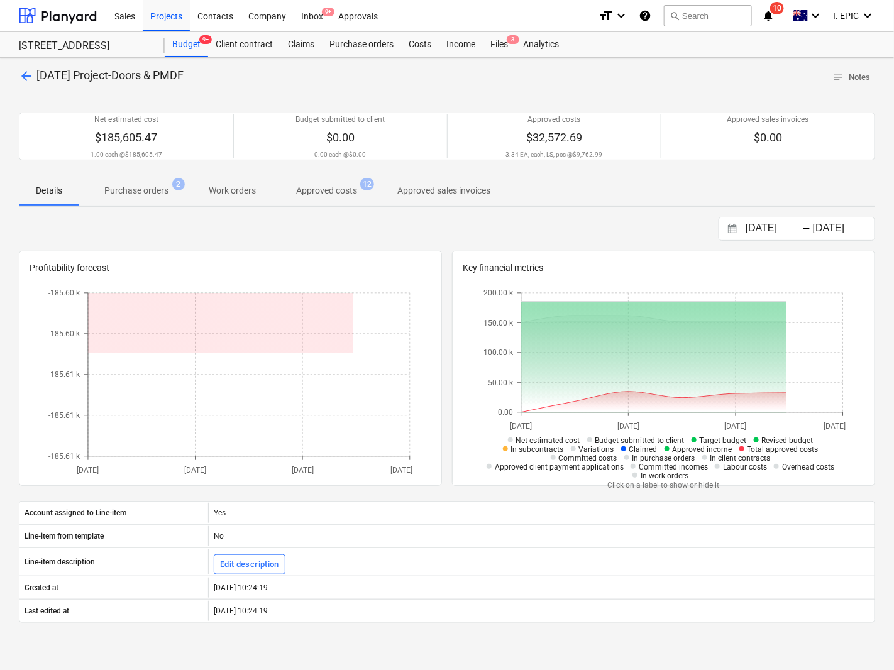
click at [121, 195] on p "Purchase orders" at bounding box center [136, 190] width 64 height 13
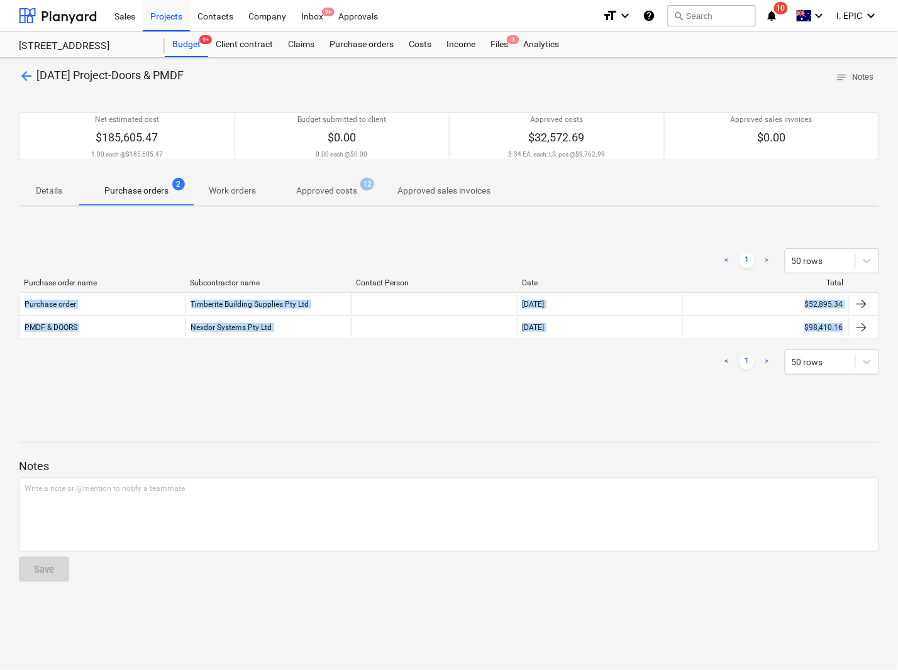
drag, startPoint x: 869, startPoint y: 334, endPoint x: 7, endPoint y: 303, distance: 863.0
click at [7, 303] on div "arrow_back 3-13-02 Project-Doors & PMDF notes Notes Net estimated cost $185,605…" at bounding box center [449, 364] width 898 height 612
click at [723, 5] on button "search Search" at bounding box center [712, 15] width 88 height 21
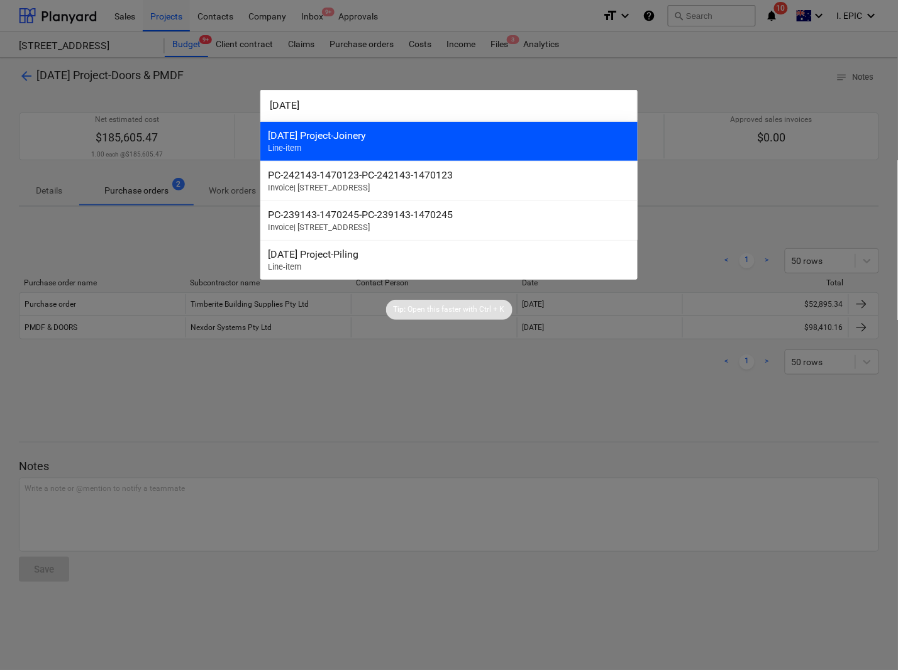
type input "3-14-01"
click at [346, 141] on div "[DATE] Project-Joinery" at bounding box center [449, 135] width 362 height 12
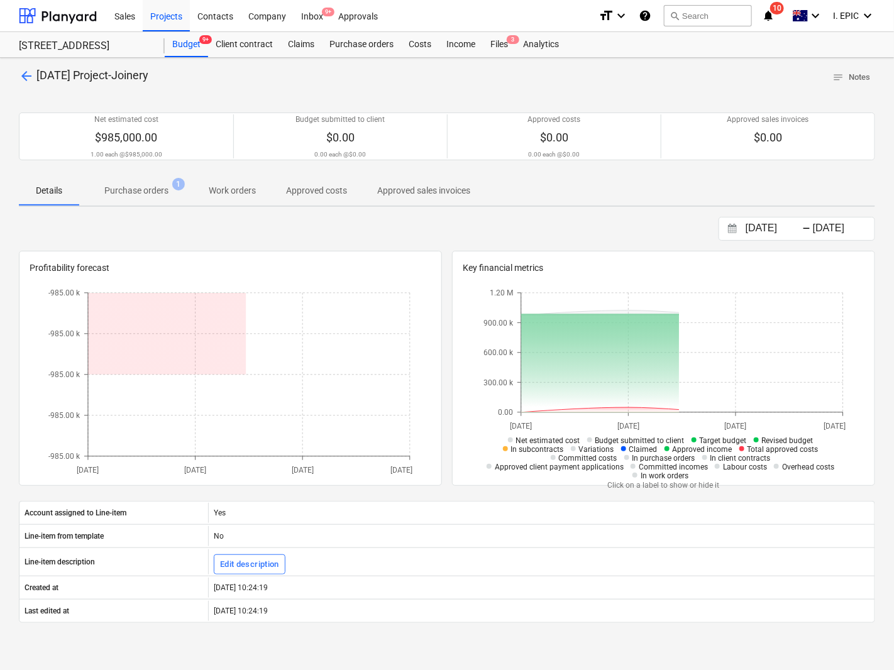
click at [174, 187] on span "1" at bounding box center [178, 184] width 13 height 13
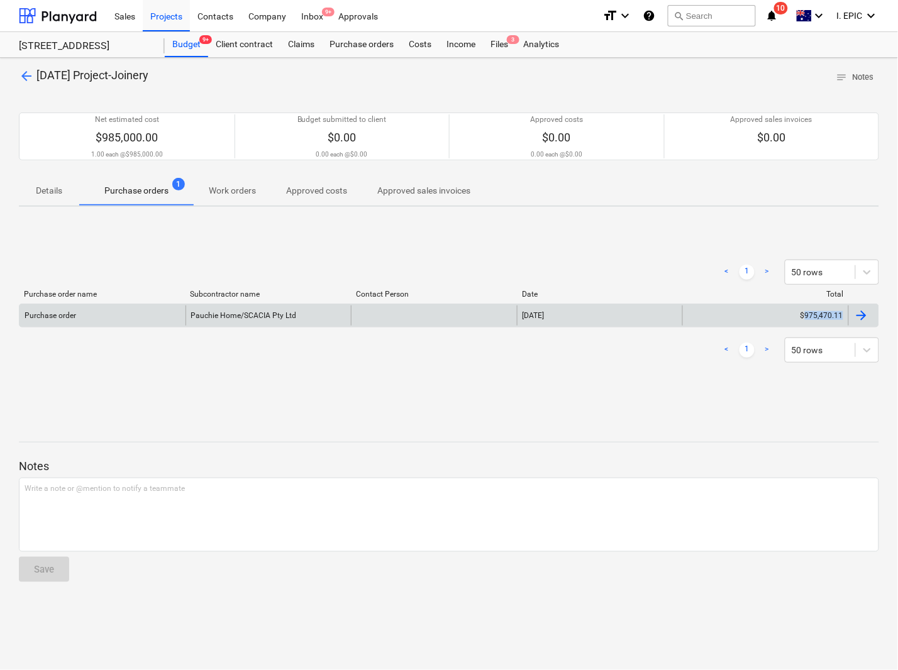
drag, startPoint x: 880, startPoint y: 321, endPoint x: 805, endPoint y: 314, distance: 75.1
click at [805, 314] on div "arrow_back 3-14-01 Project-Joinery notes Notes Net estimated cost $985,000.00 1…" at bounding box center [449, 364] width 898 height 612
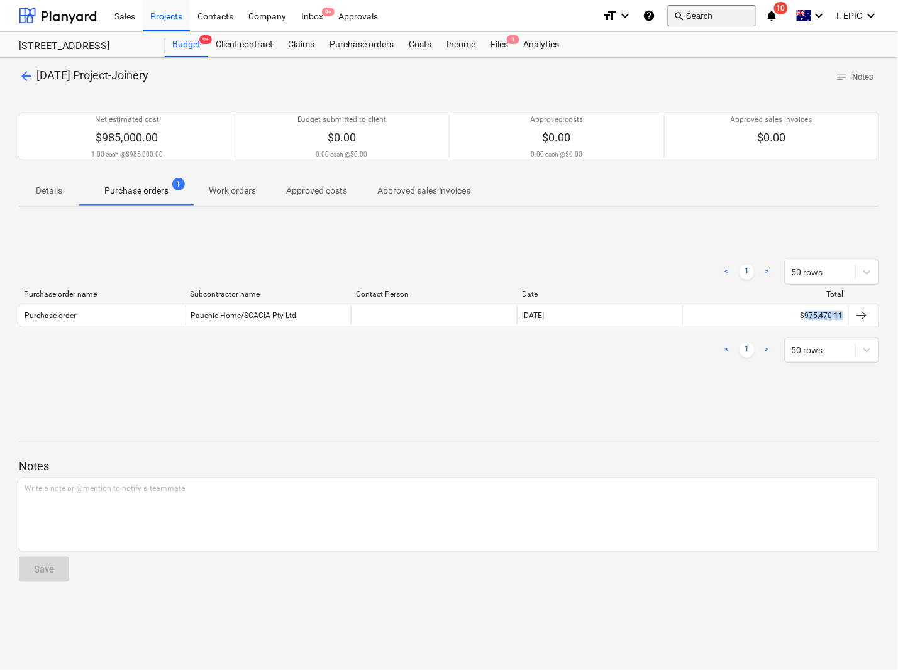
click at [731, 22] on button "search Search" at bounding box center [712, 15] width 88 height 21
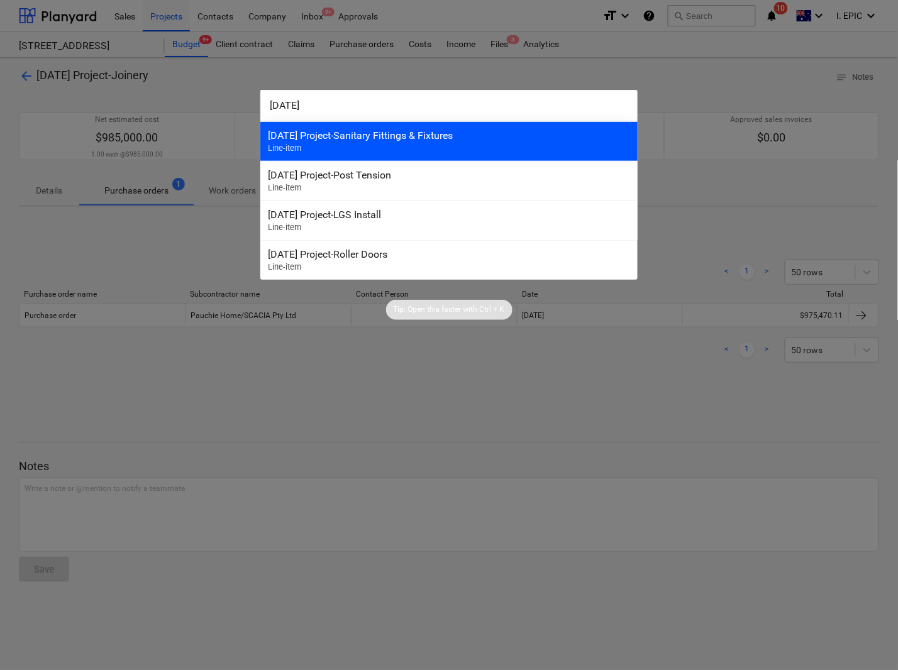
type input "3-15-03"
click at [363, 140] on div "3-15-03 Project-Sanitary Fittings & Fixtures" at bounding box center [449, 135] width 362 height 12
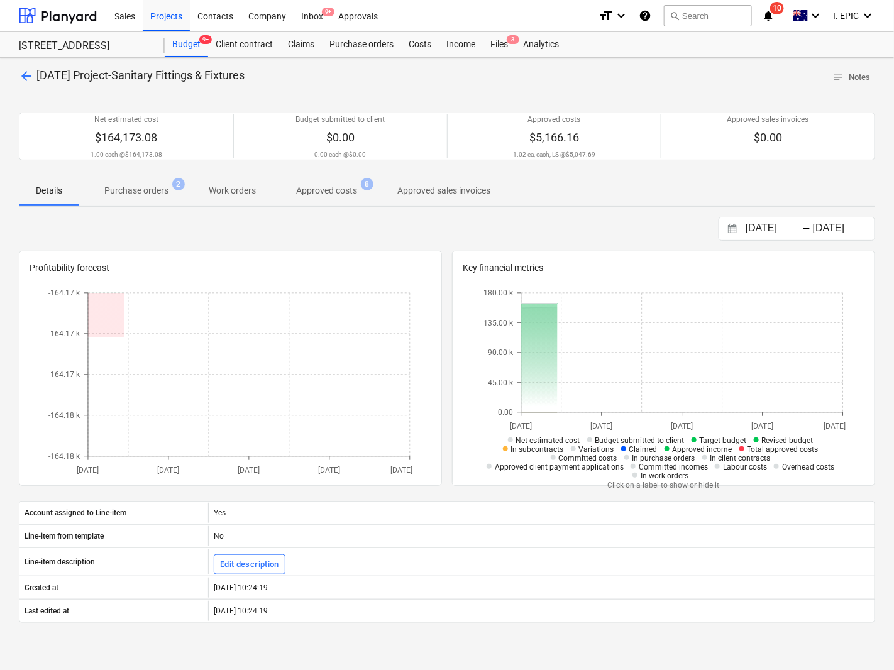
click at [156, 186] on p "Purchase orders" at bounding box center [136, 190] width 64 height 13
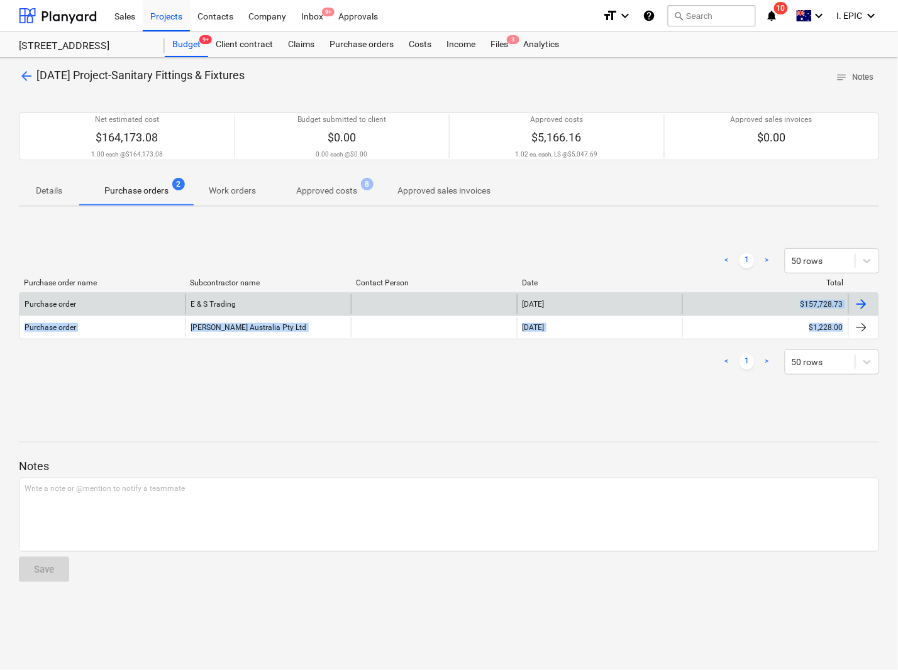
drag, startPoint x: 878, startPoint y: 334, endPoint x: 757, endPoint y: 302, distance: 125.0
click at [757, 302] on div "Purchase order E & S Trading 01 Sep 2025 $157,728.73 Purchase order Reece Austr…" at bounding box center [449, 315] width 860 height 47
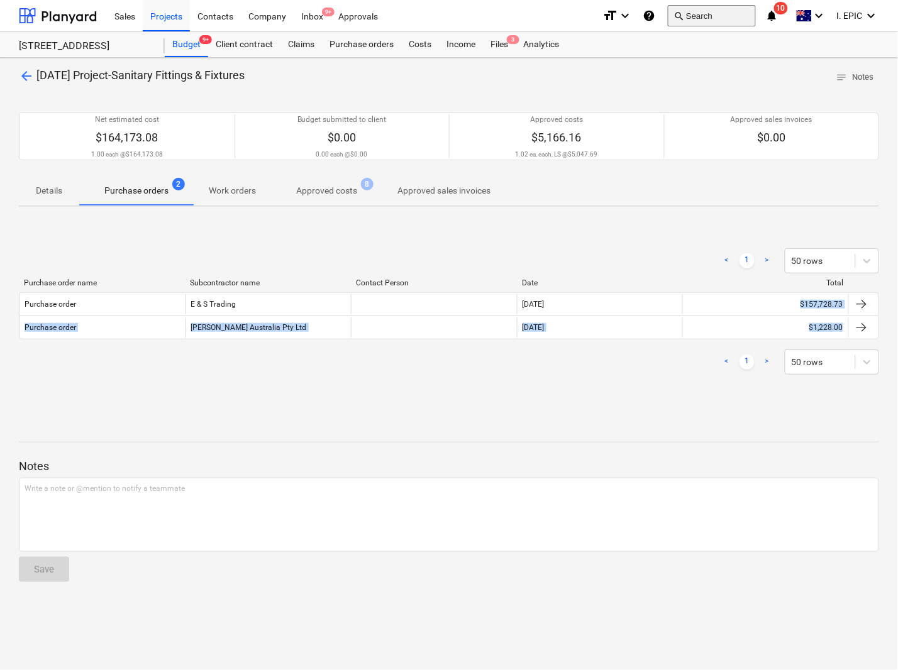
click at [711, 14] on button "search Search" at bounding box center [712, 15] width 88 height 21
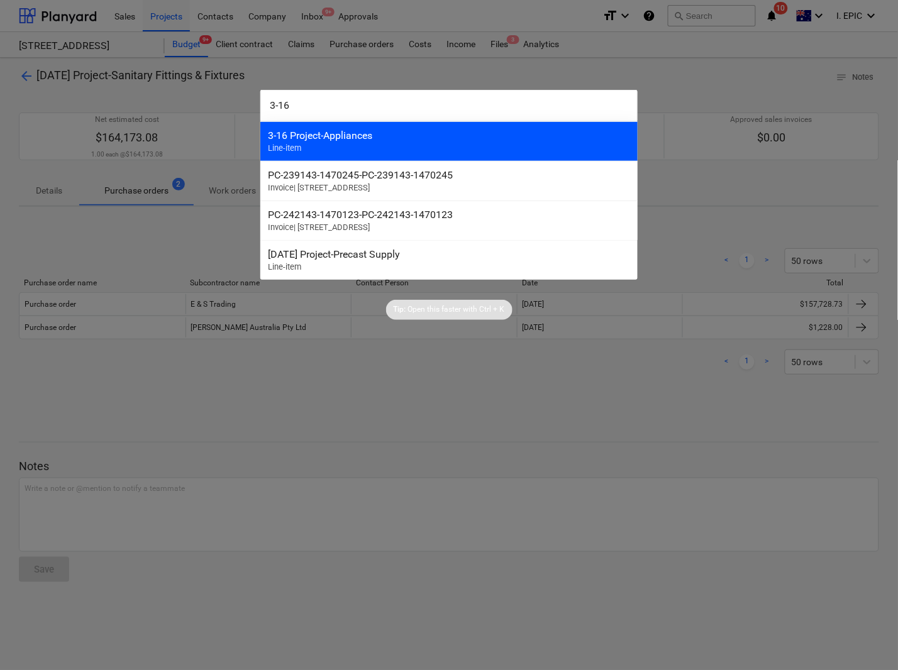
type input "3-16"
click at [353, 129] on div "3-16 Project-Appliances" at bounding box center [449, 135] width 362 height 12
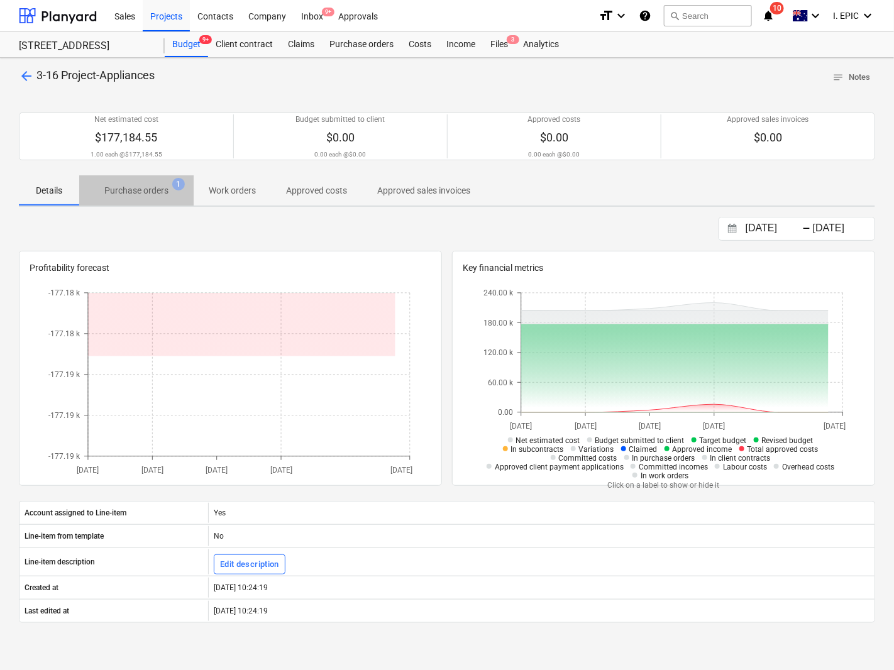
click at [173, 202] on span "Purchase orders 1" at bounding box center [136, 190] width 114 height 23
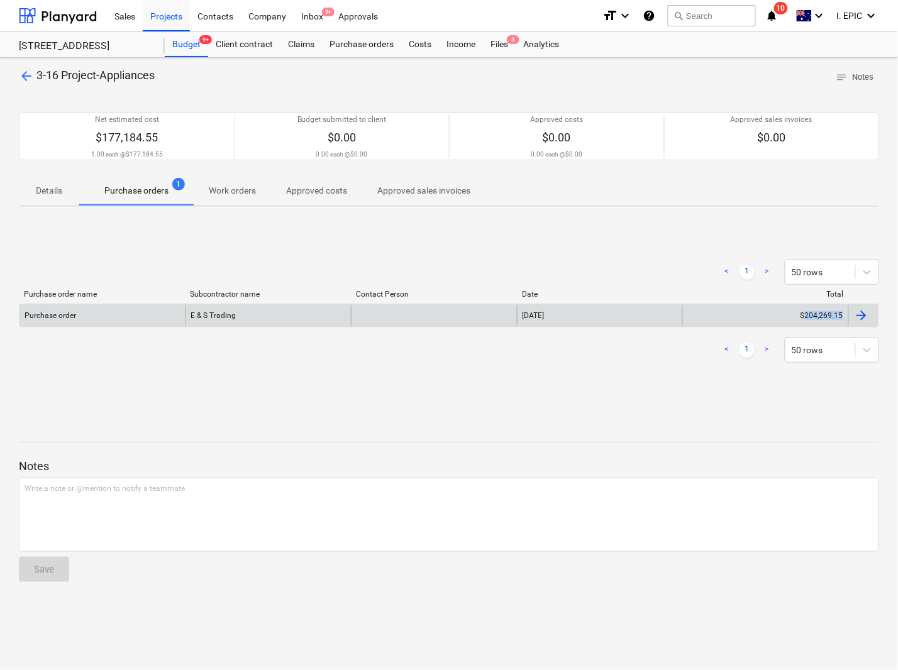
drag, startPoint x: 881, startPoint y: 321, endPoint x: 808, endPoint y: 311, distance: 73.6
click at [808, 311] on div "arrow_back 3-16 Project-Appliances notes Notes Net estimated cost $177,184.55 1…" at bounding box center [449, 364] width 898 height 612
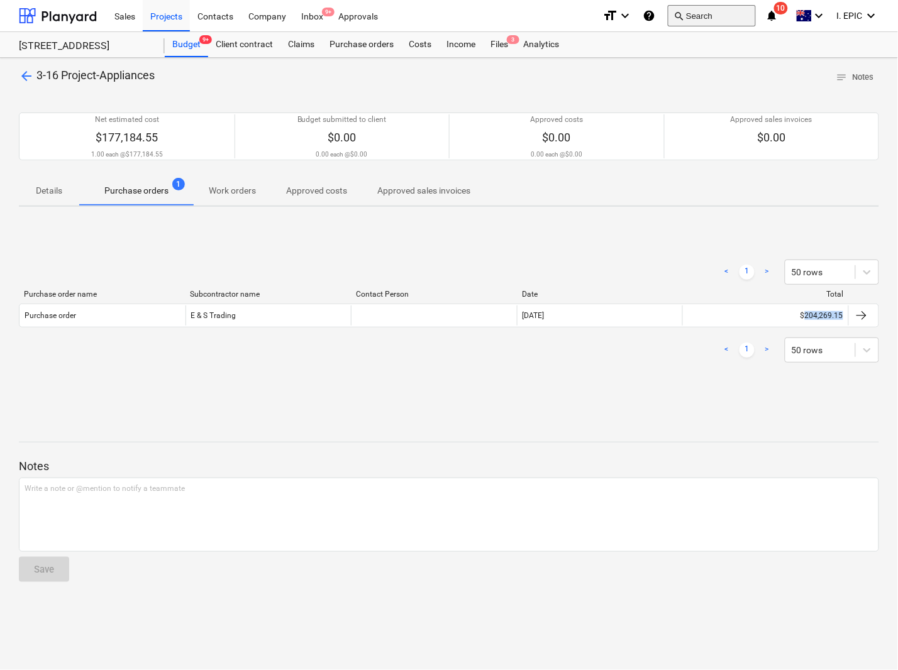
click at [700, 23] on button "search Search" at bounding box center [712, 15] width 88 height 21
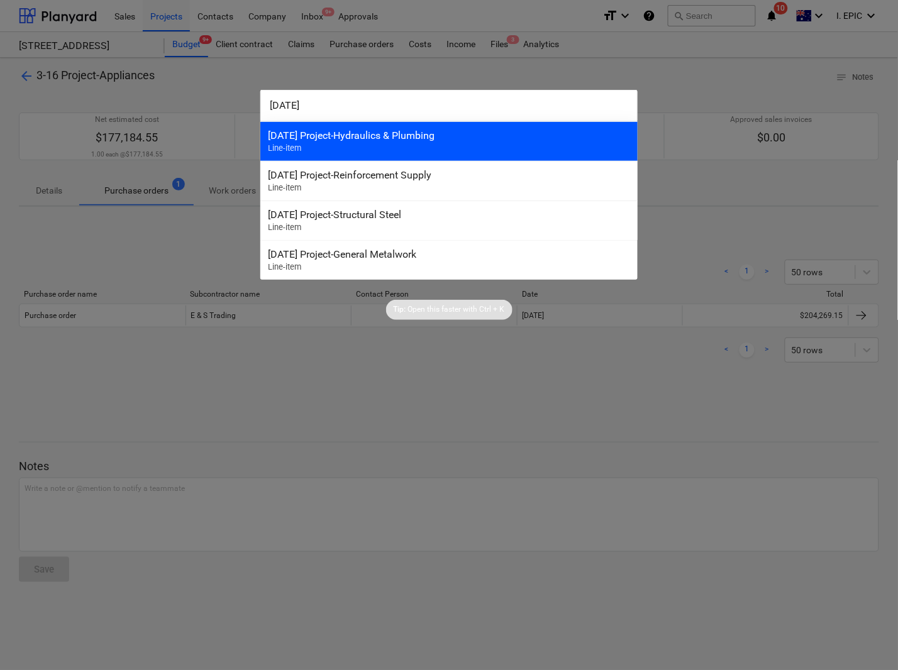
type input "3-18-01"
click at [378, 128] on div "3-18-01 Project-Hydraulics & Plumbing Line-item" at bounding box center [448, 141] width 377 height 40
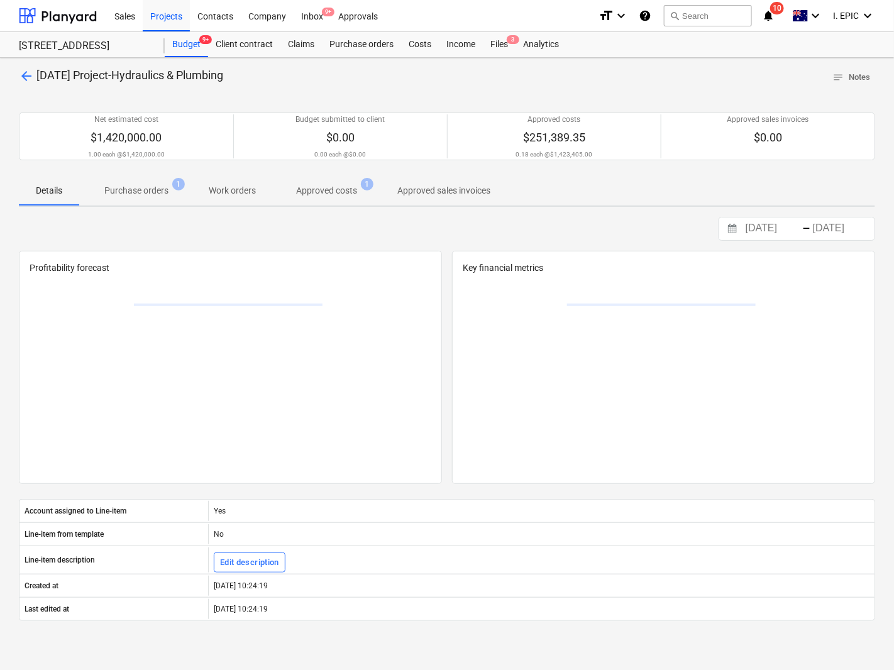
click at [148, 186] on p "Purchase orders" at bounding box center [136, 190] width 64 height 13
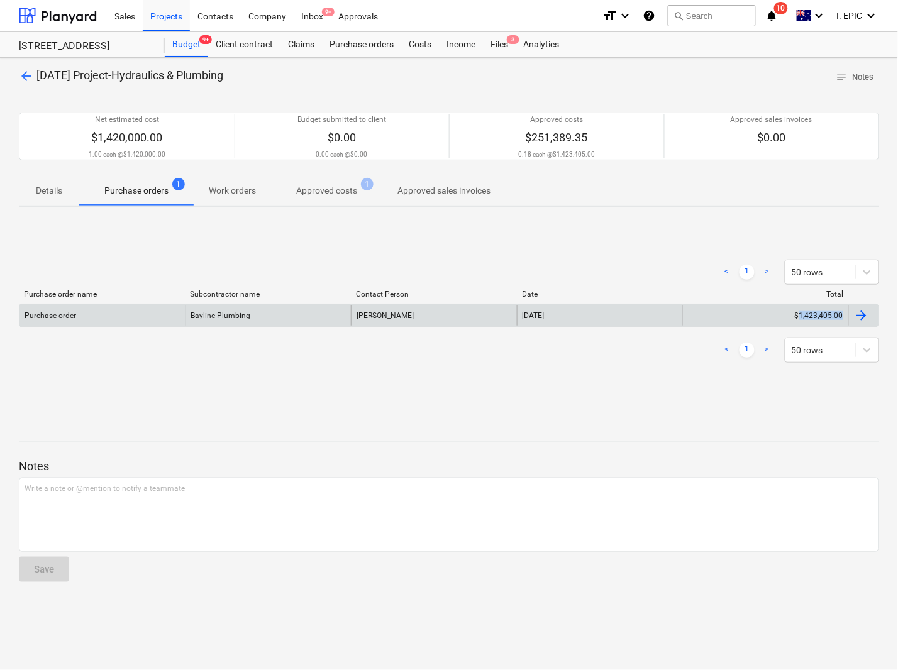
drag, startPoint x: 888, startPoint y: 324, endPoint x: 800, endPoint y: 321, distance: 87.4
click at [800, 321] on div "arrow_back 3-18-01 Project-Hydraulics & Plumbing notes Notes Net estimated cost…" at bounding box center [449, 364] width 898 height 612
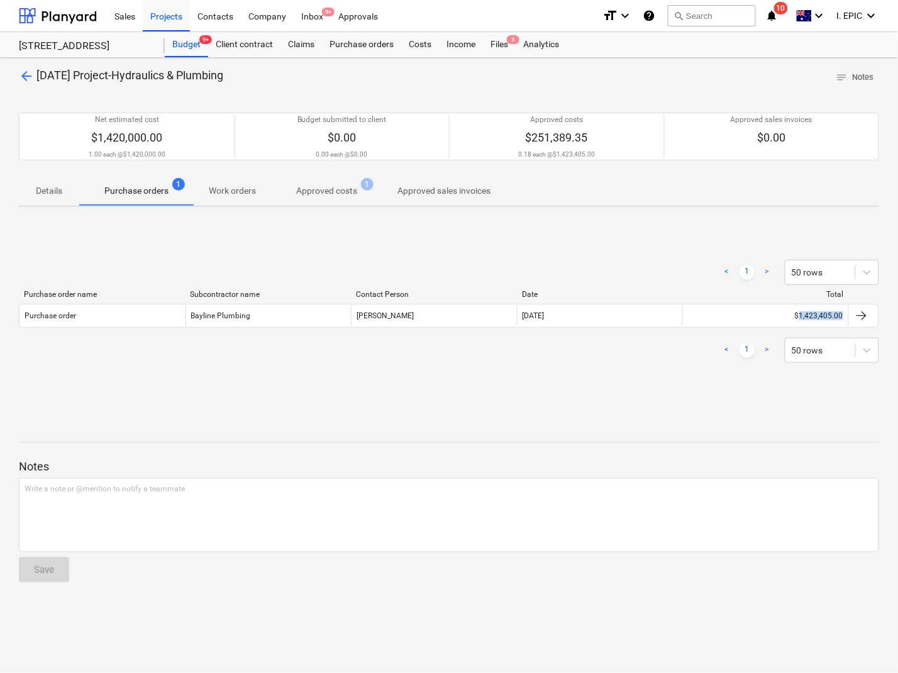
click at [723, 1] on div "search Search" at bounding box center [712, 16] width 88 height 31
click at [708, 19] on button "search Search" at bounding box center [712, 15] width 88 height 21
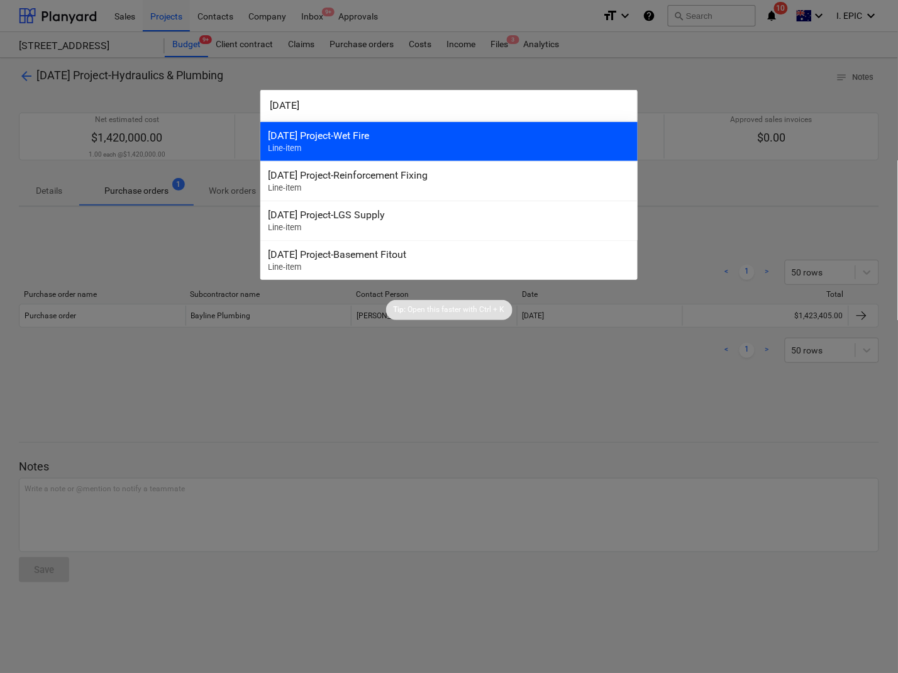
type input "3-18-02"
click at [338, 128] on div "3-18-02 Project-Wet Fire Line-item" at bounding box center [448, 141] width 377 height 40
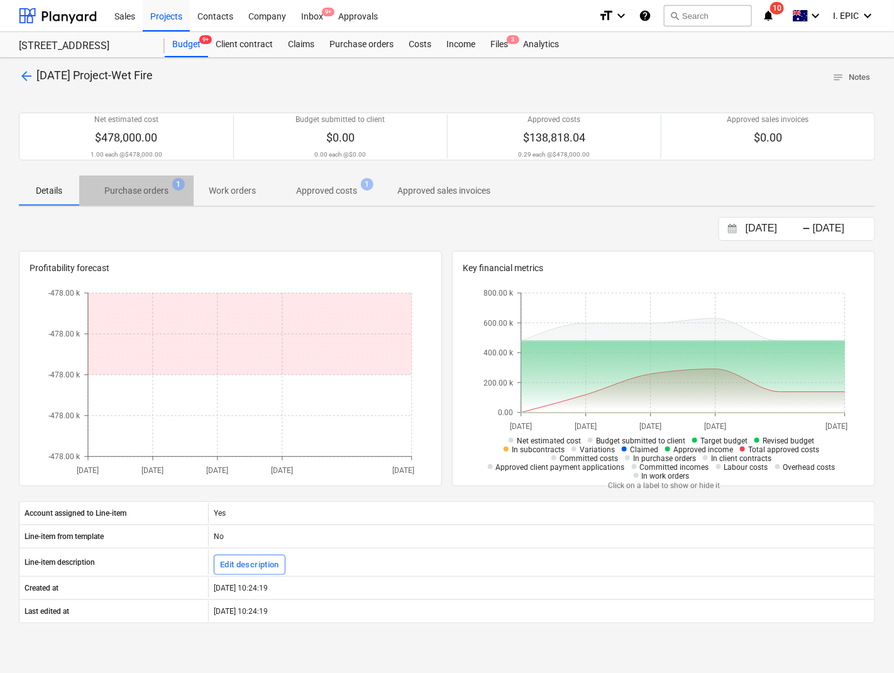
click at [162, 185] on p "Purchase orders" at bounding box center [136, 190] width 64 height 13
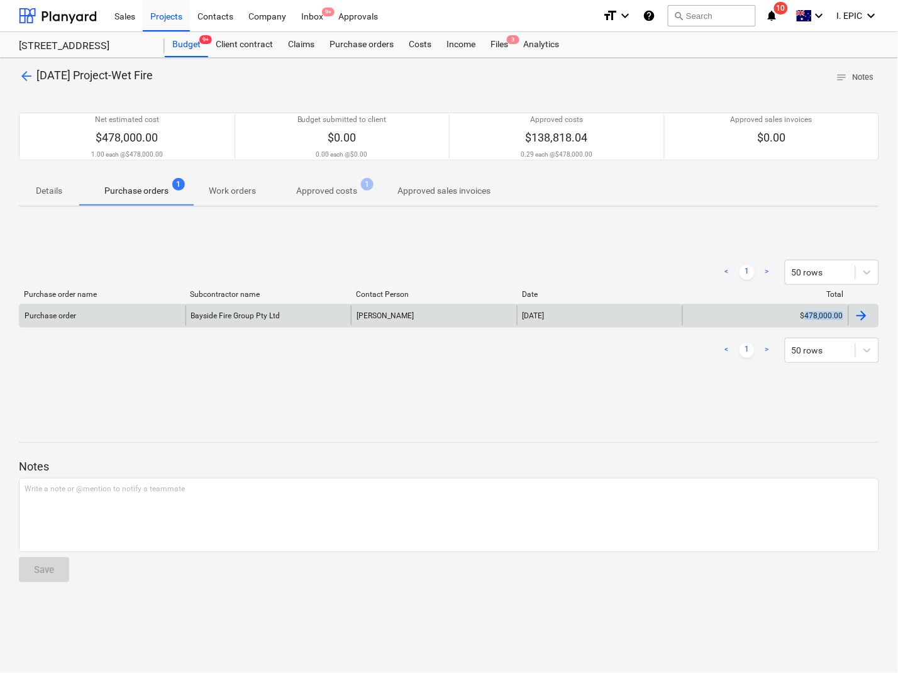
drag, startPoint x: 883, startPoint y: 314, endPoint x: 803, endPoint y: 322, distance: 80.2
click at [803, 322] on div "arrow_back 3-18-02 Project-Wet Fire notes Notes Net estimated cost $478,000.00 …" at bounding box center [449, 365] width 898 height 615
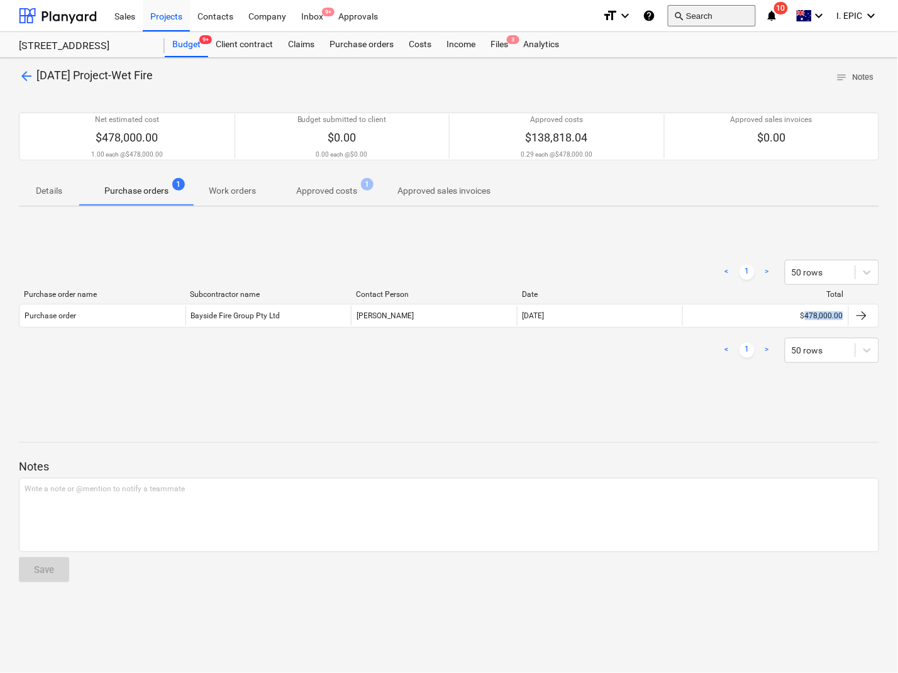
click at [692, 9] on button "search Search" at bounding box center [712, 15] width 88 height 21
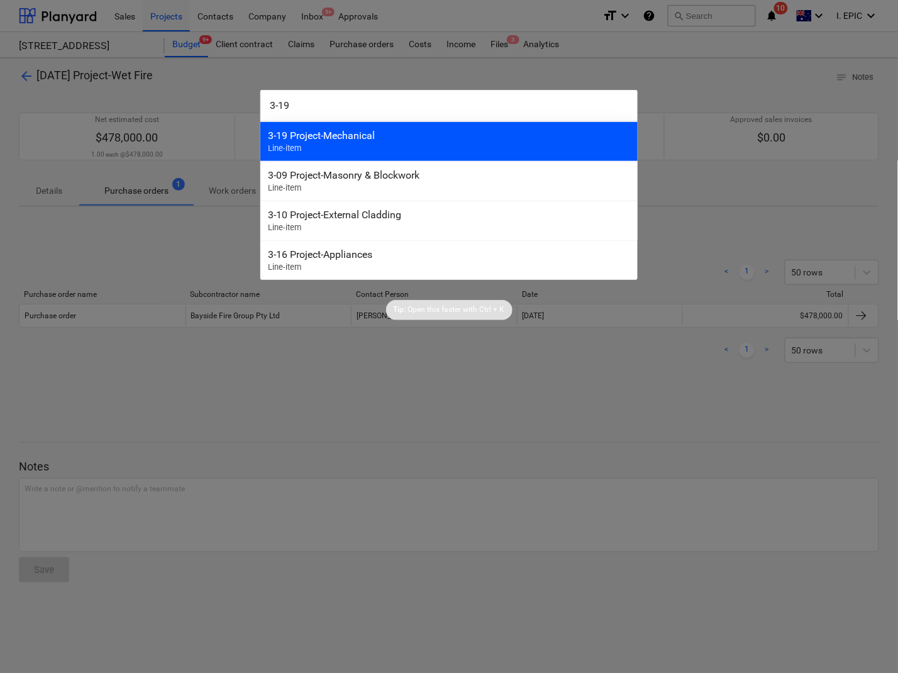
type input "3-19"
click at [346, 135] on div "3-19 Project-Mechanical" at bounding box center [449, 135] width 362 height 12
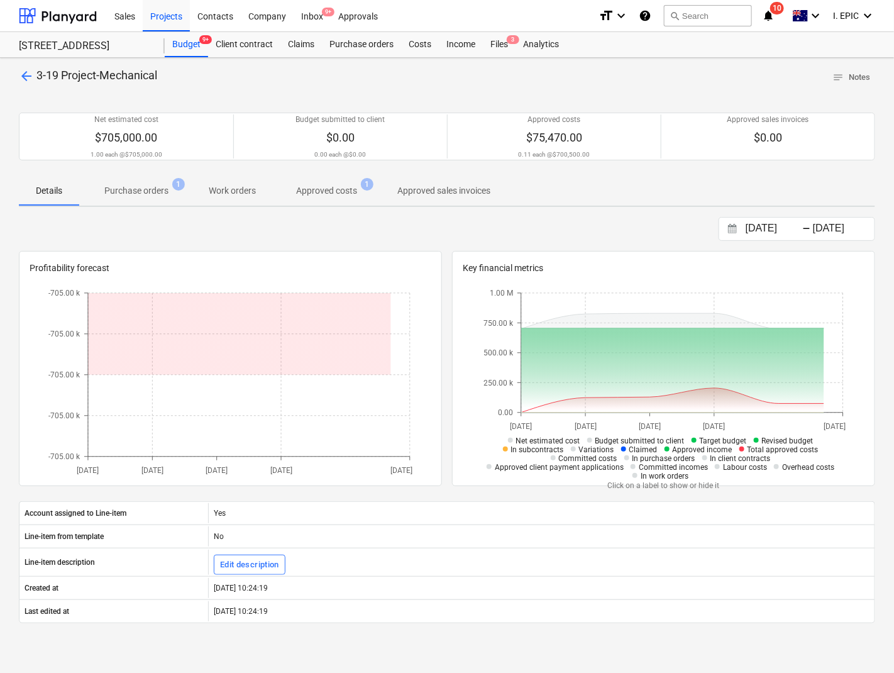
click at [124, 197] on p "Purchase orders" at bounding box center [136, 190] width 64 height 13
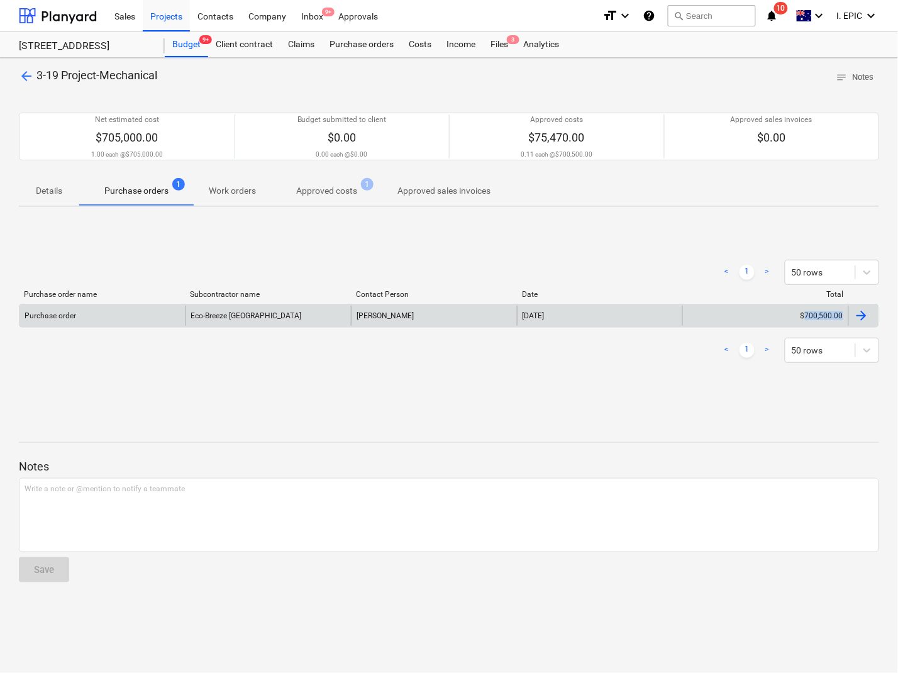
drag, startPoint x: 884, startPoint y: 319, endPoint x: 806, endPoint y: 319, distance: 77.9
click at [806, 319] on div "arrow_back 3-19 Project-Mechanical notes Notes Net estimated cost $705,000.00 1…" at bounding box center [449, 365] width 898 height 615
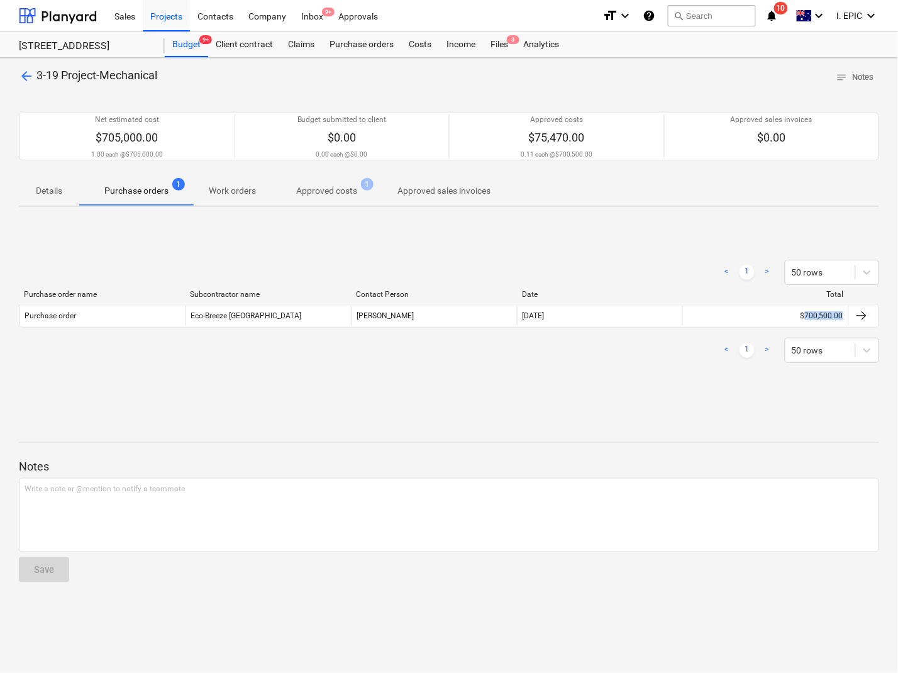
click at [281, 404] on div "< 1 > 50 rows Purchase order name Subcontractor name Contact Person Date Total …" at bounding box center [449, 311] width 860 height 189
click at [733, 5] on button "search Search" at bounding box center [712, 15] width 88 height 21
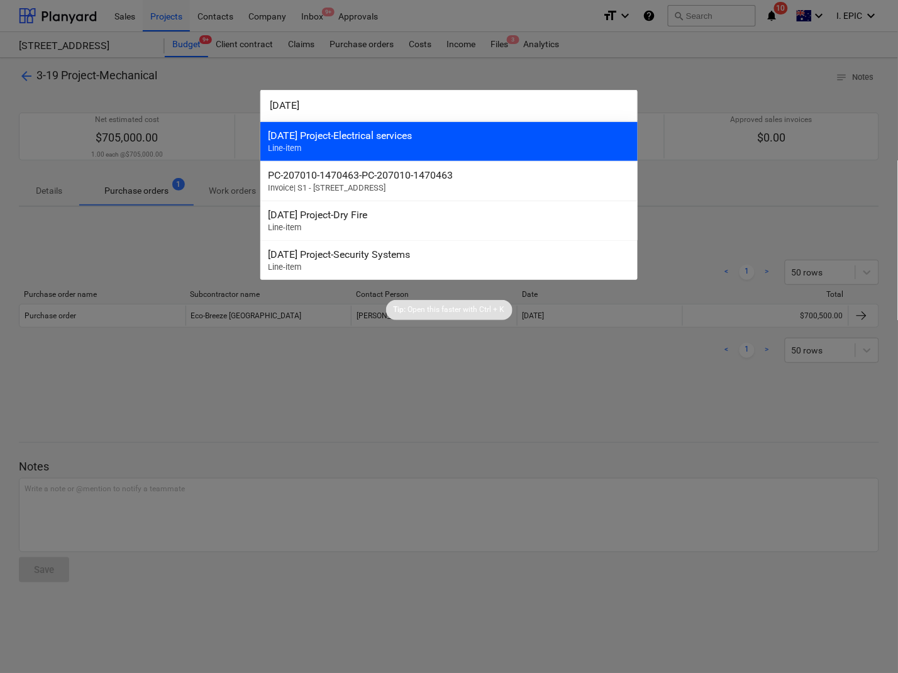
type input "3-20-01"
click at [334, 136] on div "[DATE] Project-Electrical services" at bounding box center [449, 135] width 362 height 12
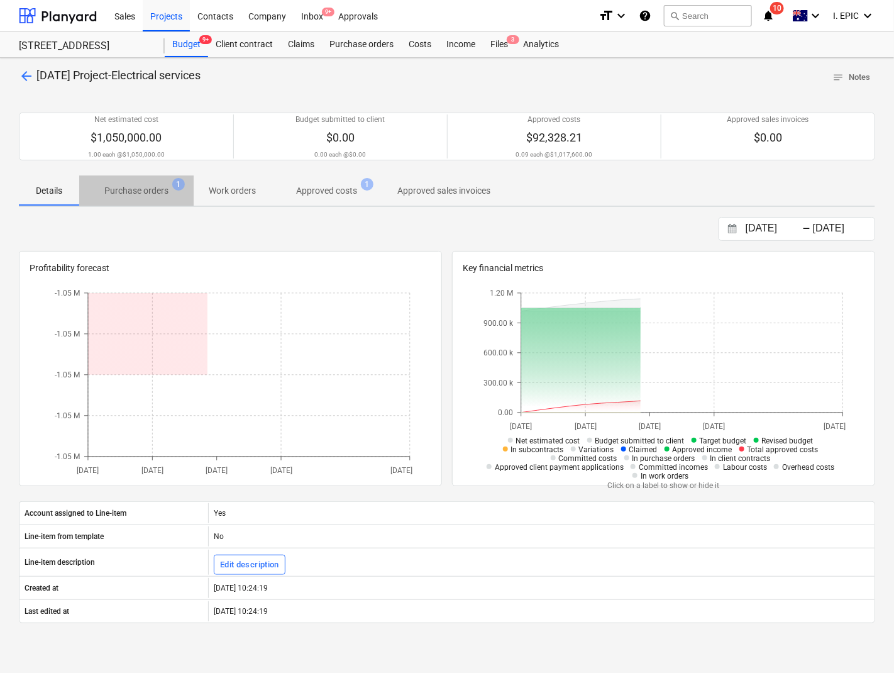
click at [139, 187] on p "Purchase orders" at bounding box center [136, 190] width 64 height 13
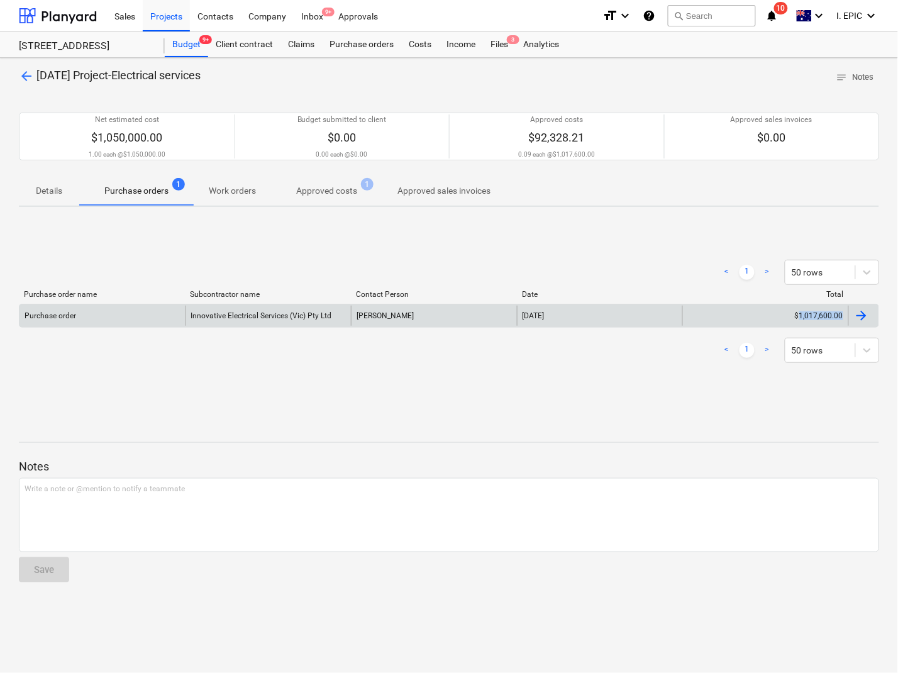
drag, startPoint x: 838, startPoint y: 321, endPoint x: 801, endPoint y: 318, distance: 36.6
click at [801, 318] on div "arrow_back 3-20-01 Project-Electrical services notes Notes Net estimated cost $…" at bounding box center [449, 365] width 898 height 615
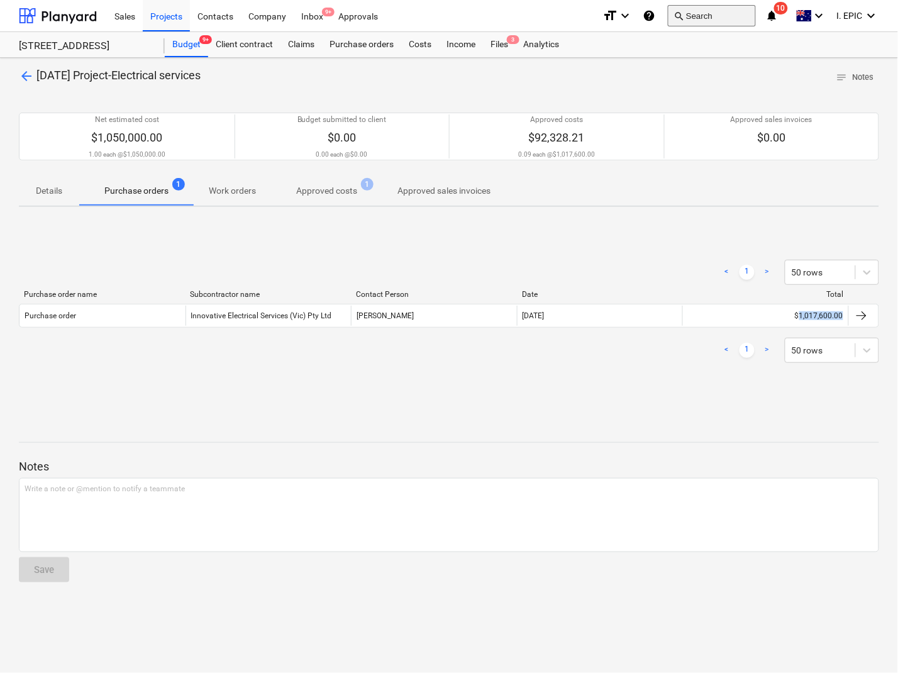
click at [705, 8] on button "search Search" at bounding box center [712, 15] width 88 height 21
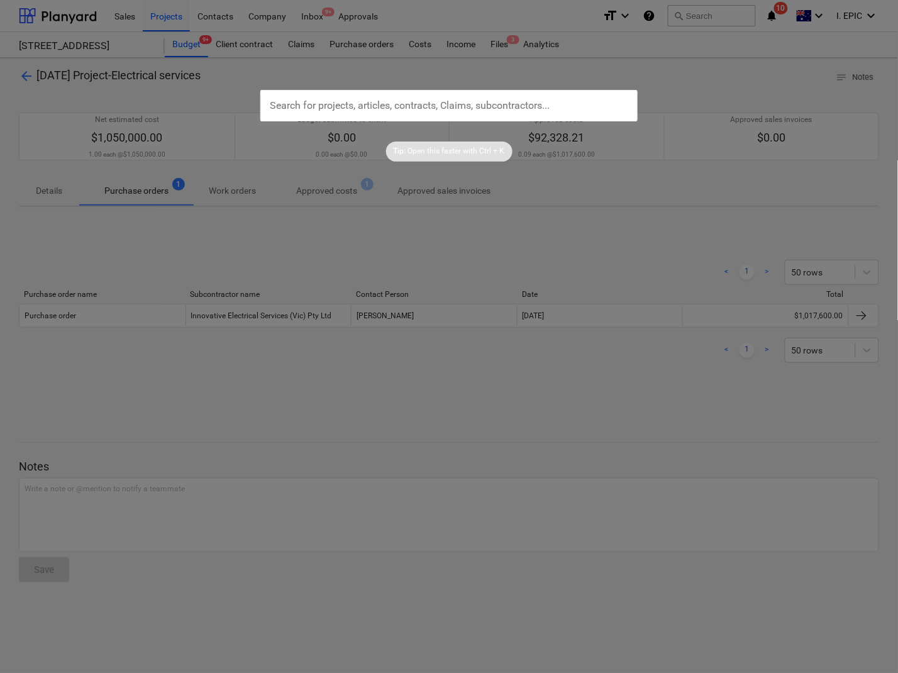
click at [704, 3] on div at bounding box center [449, 336] width 898 height 673
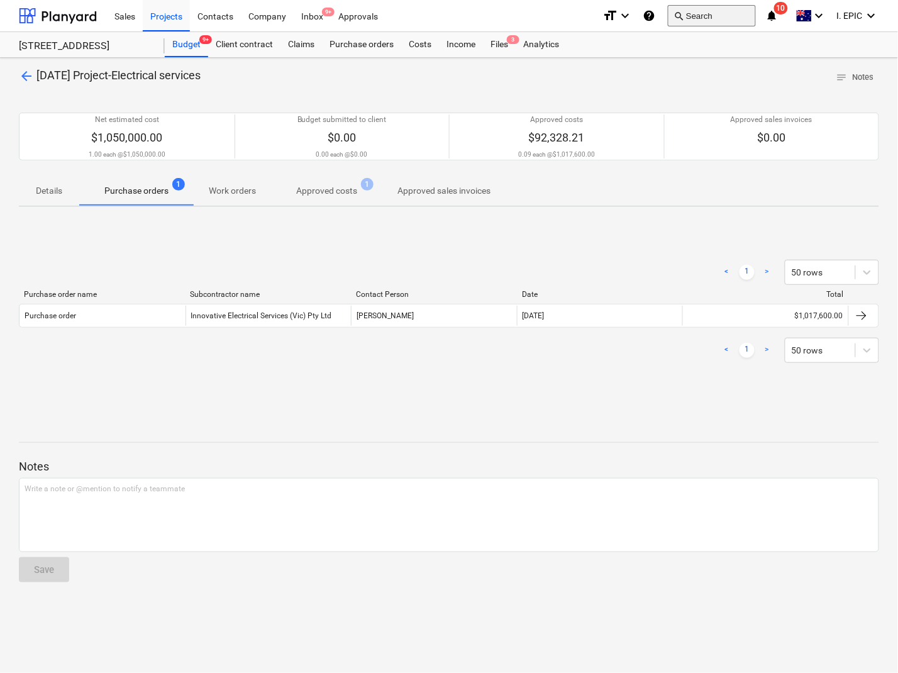
click at [699, 19] on button "search Search" at bounding box center [712, 15] width 88 height 21
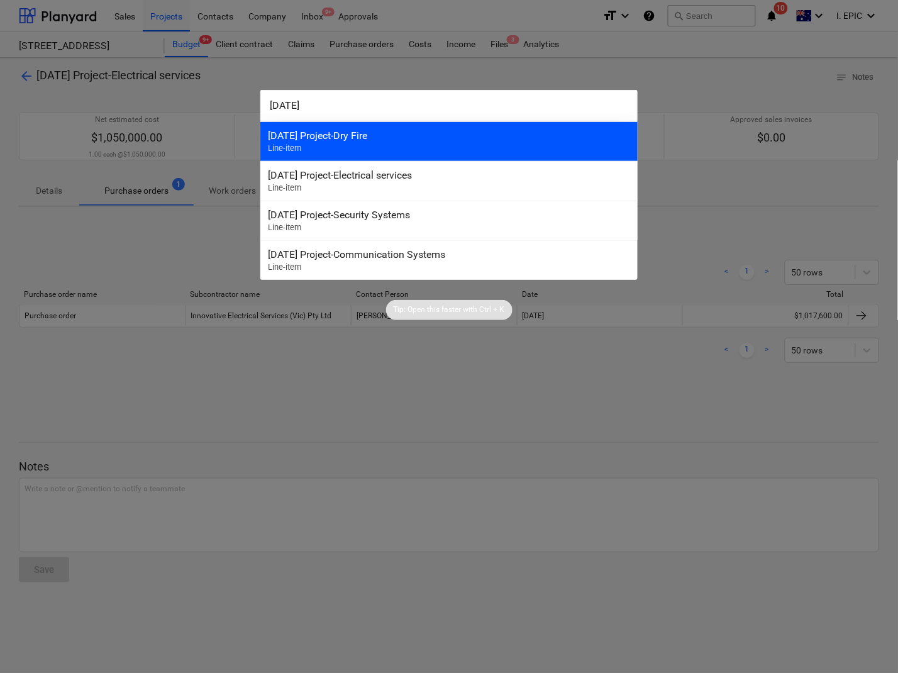
type input "3-20-02"
click at [327, 145] on div "3-20-02 Project-Dry Fire Line-item" at bounding box center [448, 141] width 377 height 40
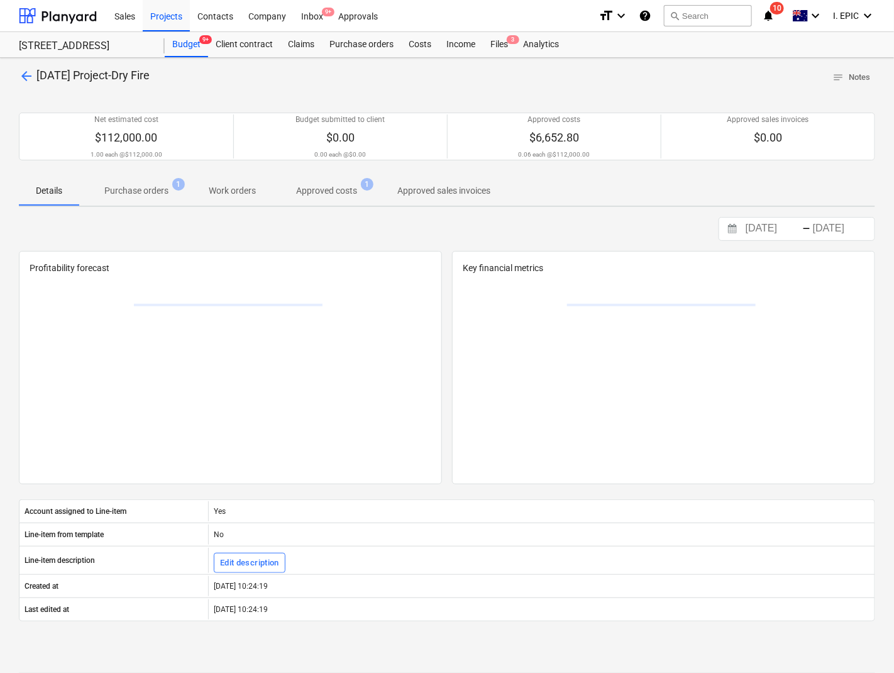
click at [150, 184] on p "Purchase orders" at bounding box center [136, 190] width 64 height 13
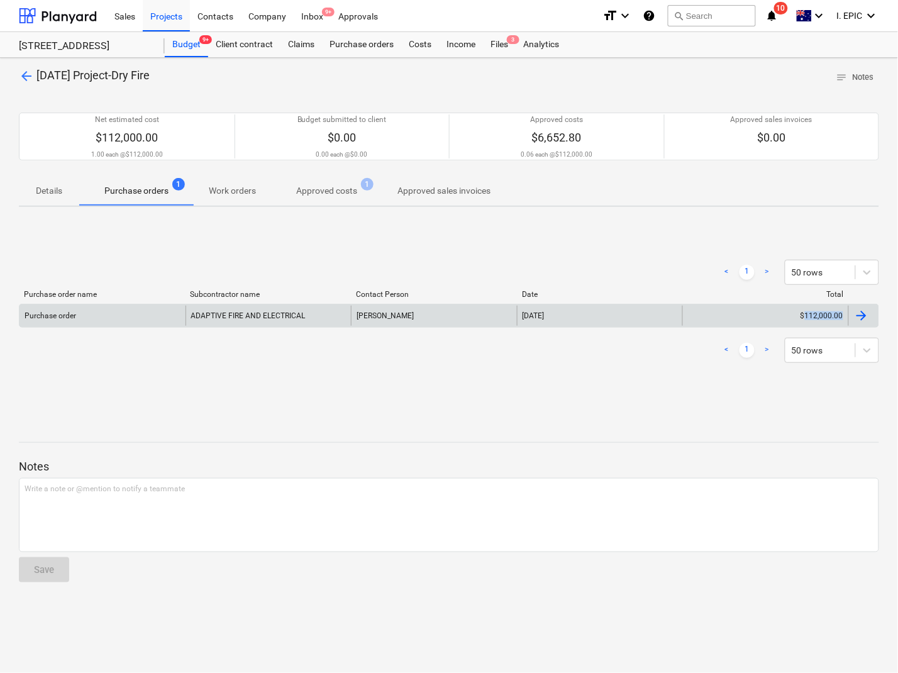
drag, startPoint x: 885, startPoint y: 322, endPoint x: 806, endPoint y: 312, distance: 79.8
click at [806, 312] on div "arrow_back 3-20-02 Project-Dry Fire notes Notes Net estimated cost $112,000.00 …" at bounding box center [449, 365] width 898 height 615
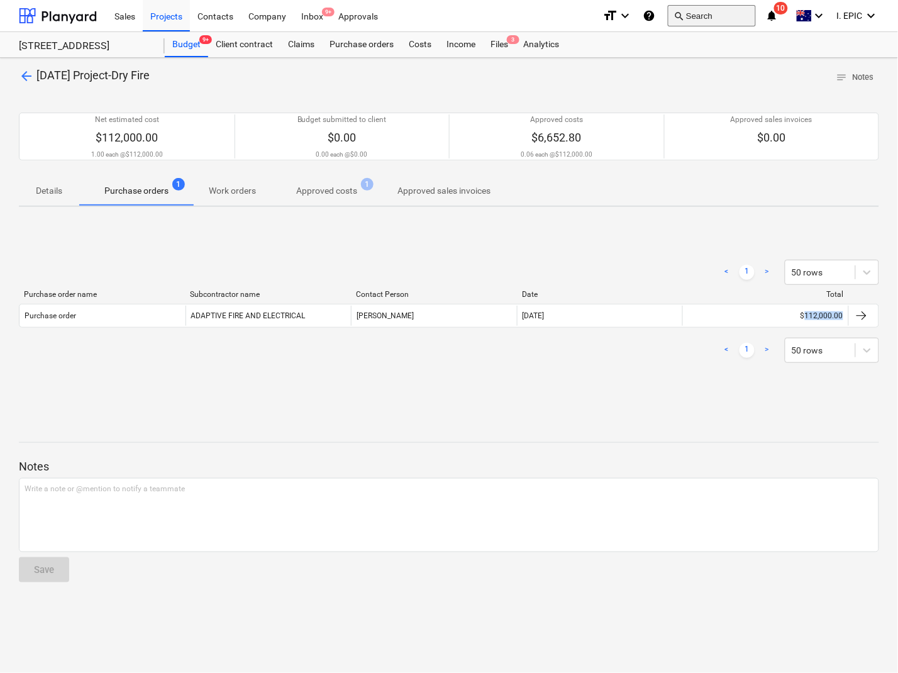
click at [714, 22] on button "search Search" at bounding box center [712, 15] width 88 height 21
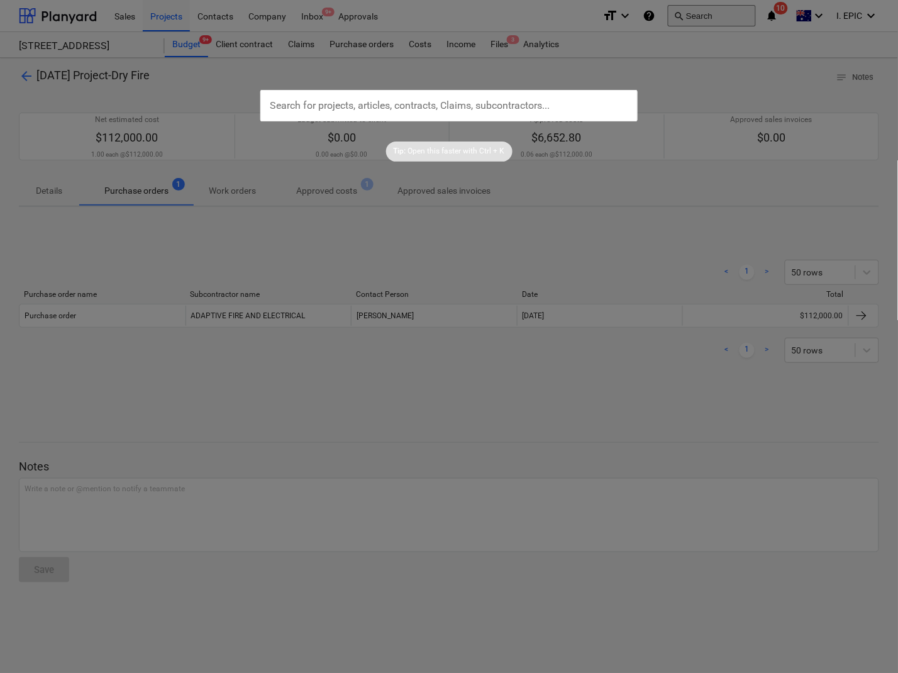
type input "3-22-01"
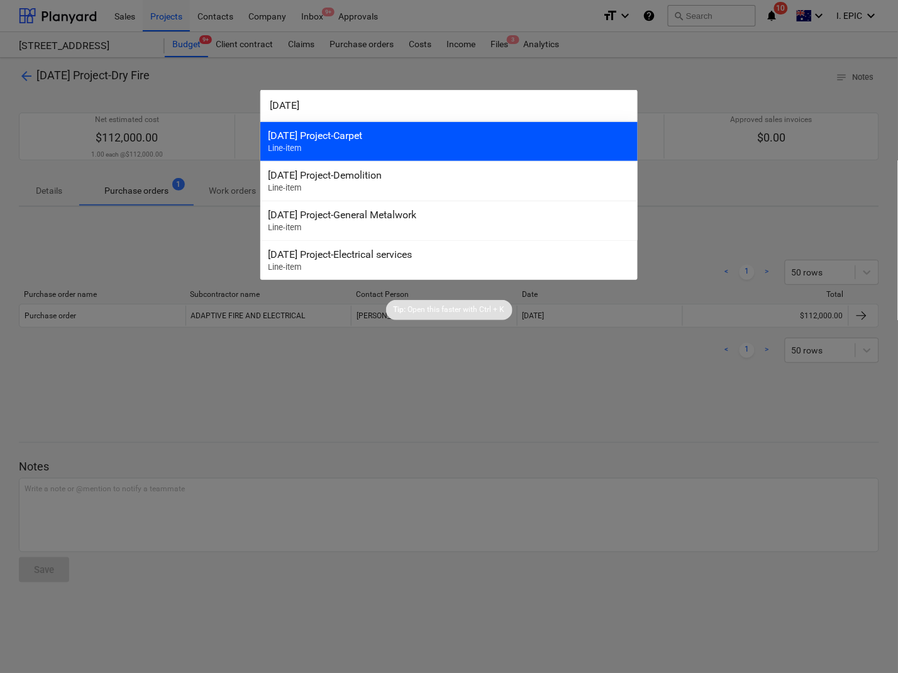
click at [351, 134] on div "3-22-01 Project-Carpet" at bounding box center [449, 135] width 362 height 12
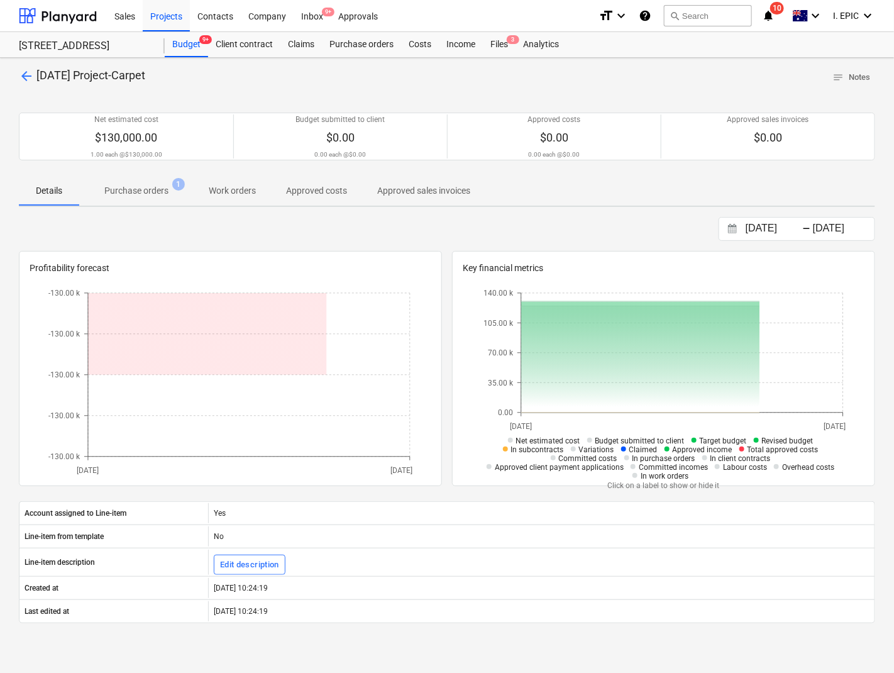
click at [121, 190] on p "Purchase orders" at bounding box center [136, 190] width 64 height 13
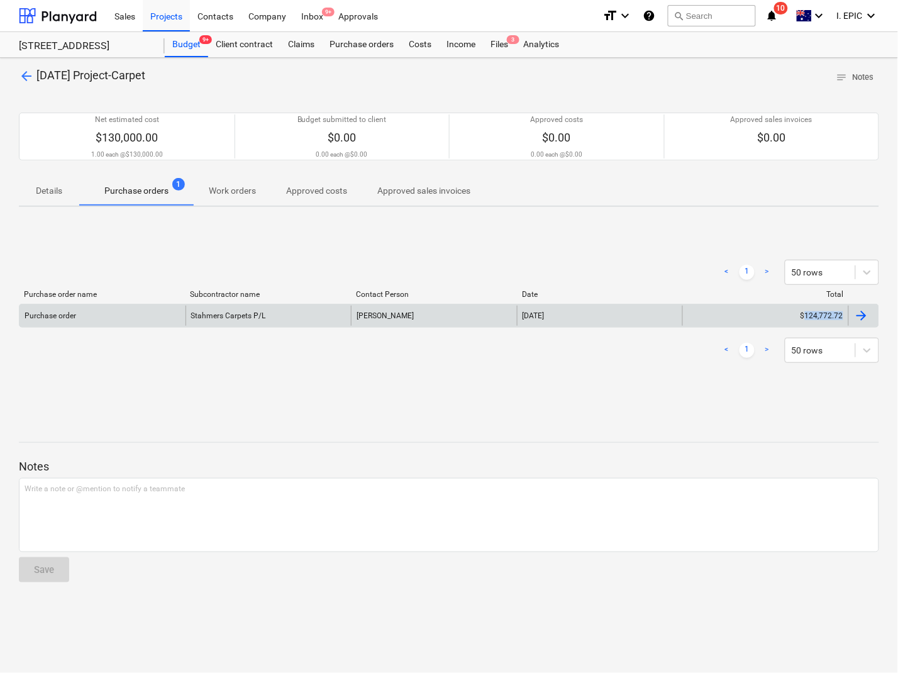
drag, startPoint x: 893, startPoint y: 319, endPoint x: 808, endPoint y: 319, distance: 85.5
click at [808, 319] on div "arrow_back 3-22-01 Project-Carpet notes Notes Net estimated cost $130,000.00 1.…" at bounding box center [449, 365] width 898 height 615
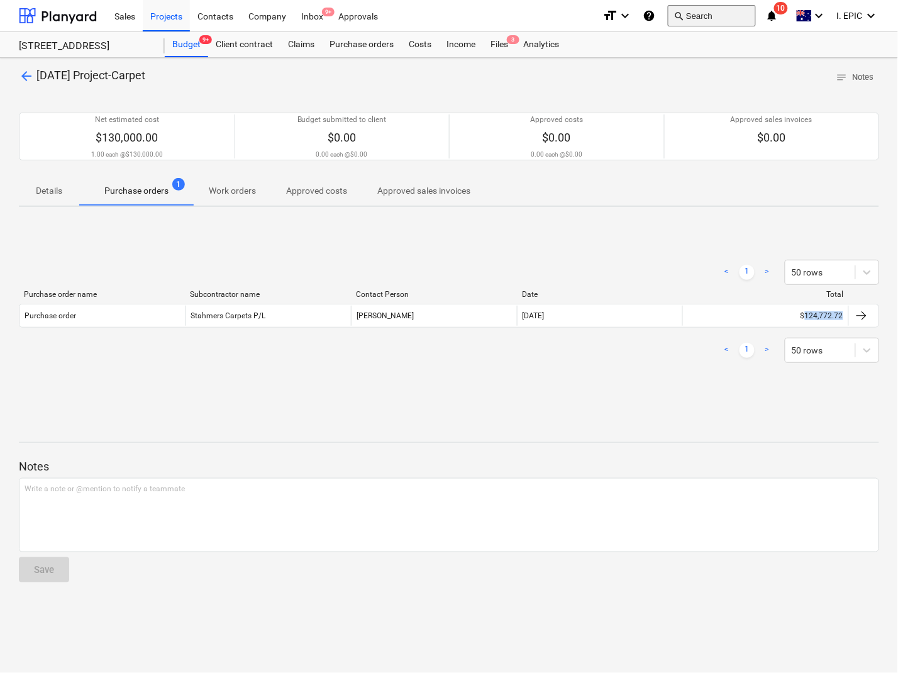
click at [695, 21] on button "search Search" at bounding box center [712, 15] width 88 height 21
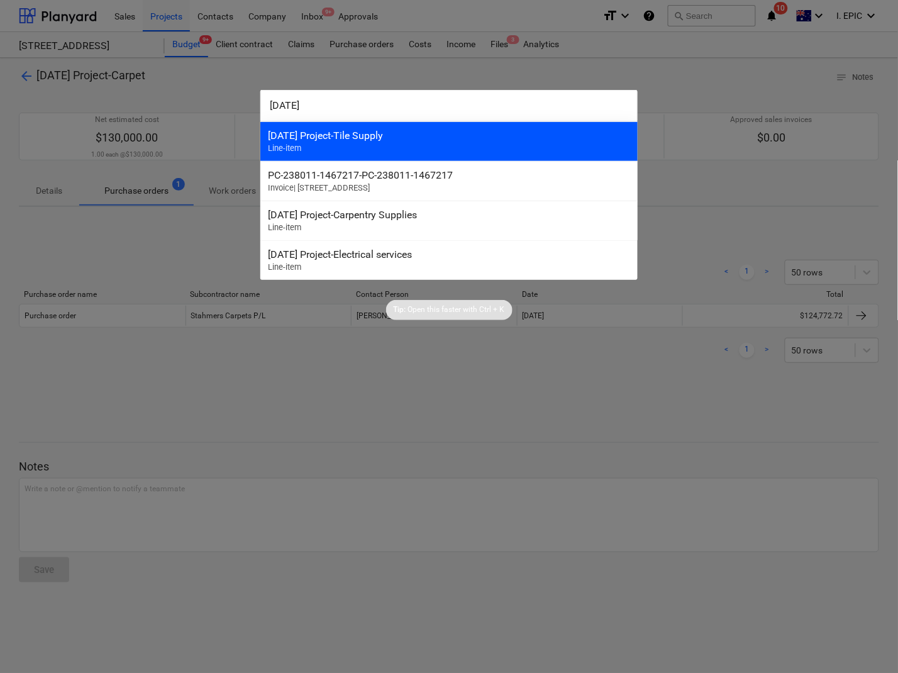
type input "3-23-01"
click at [327, 140] on div "3-23-01 Project-Tile Supply" at bounding box center [449, 135] width 362 height 12
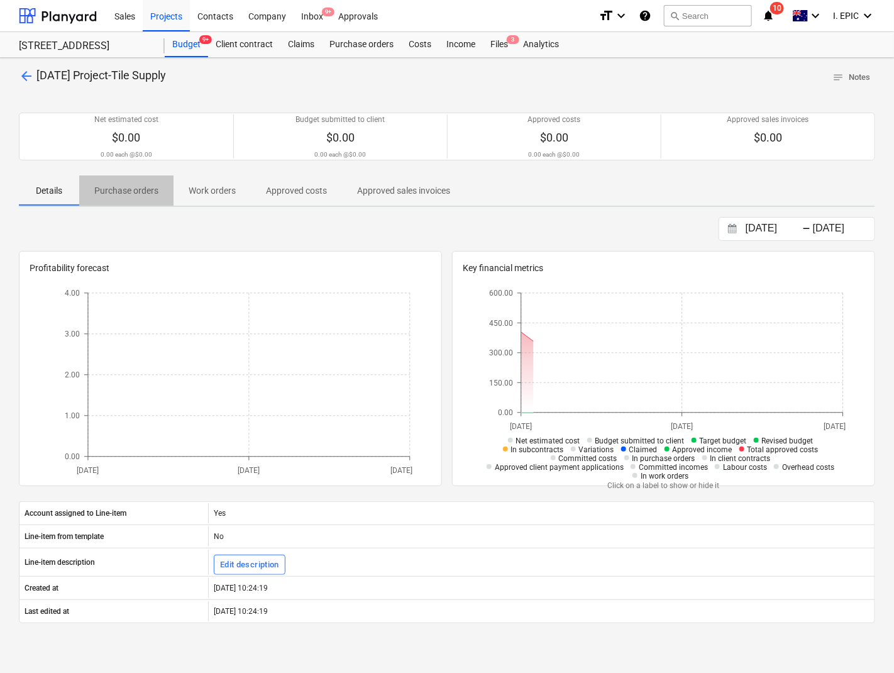
click at [119, 190] on p "Purchase orders" at bounding box center [126, 190] width 64 height 13
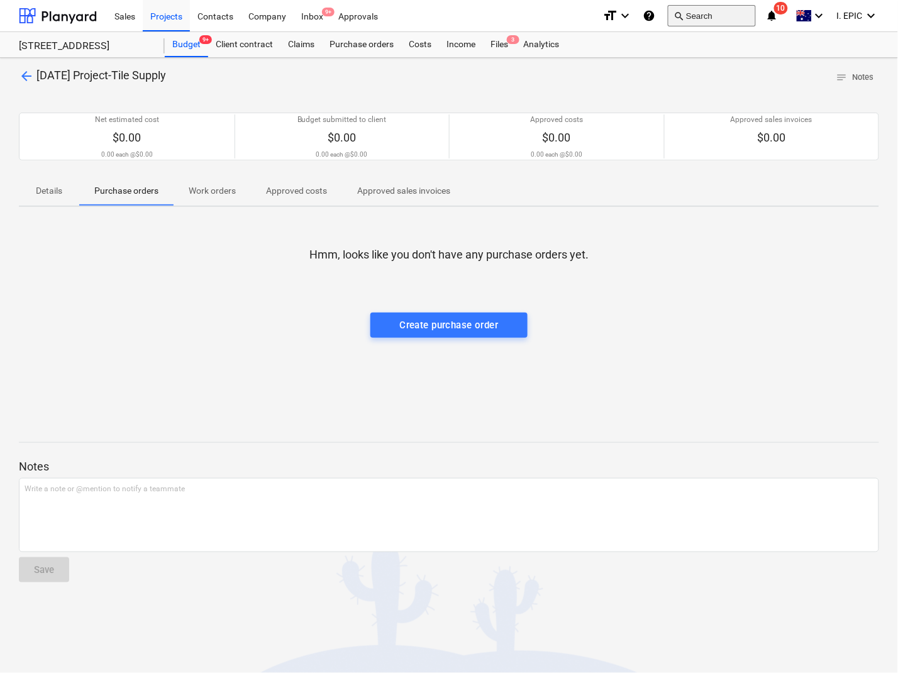
click at [686, 16] on button "search Search" at bounding box center [712, 15] width 88 height 21
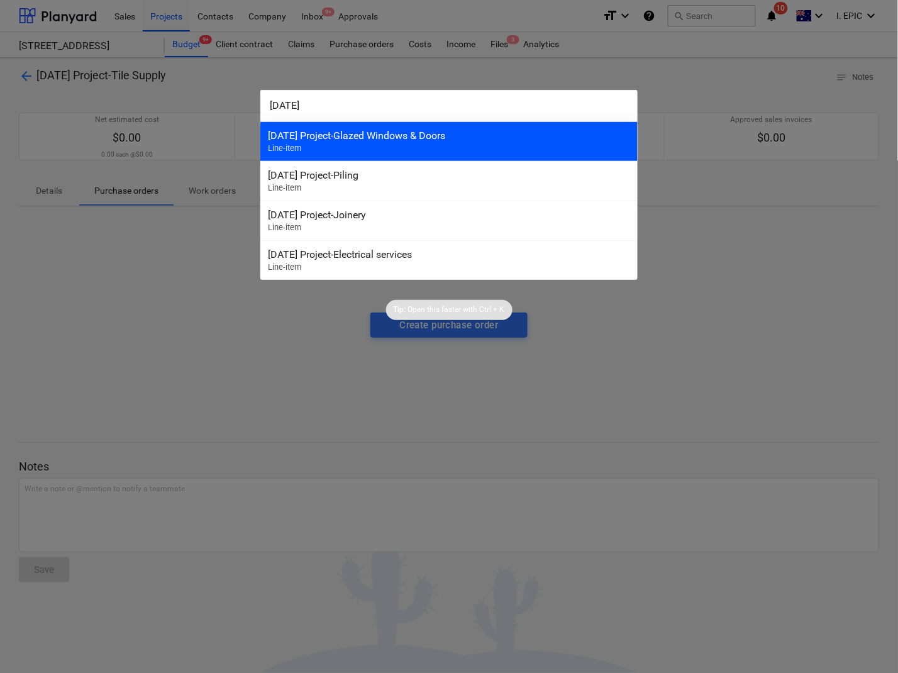
click at [352, 143] on div "[DATE] Project-Glazed Windows & Doors Line-item" at bounding box center [448, 141] width 377 height 40
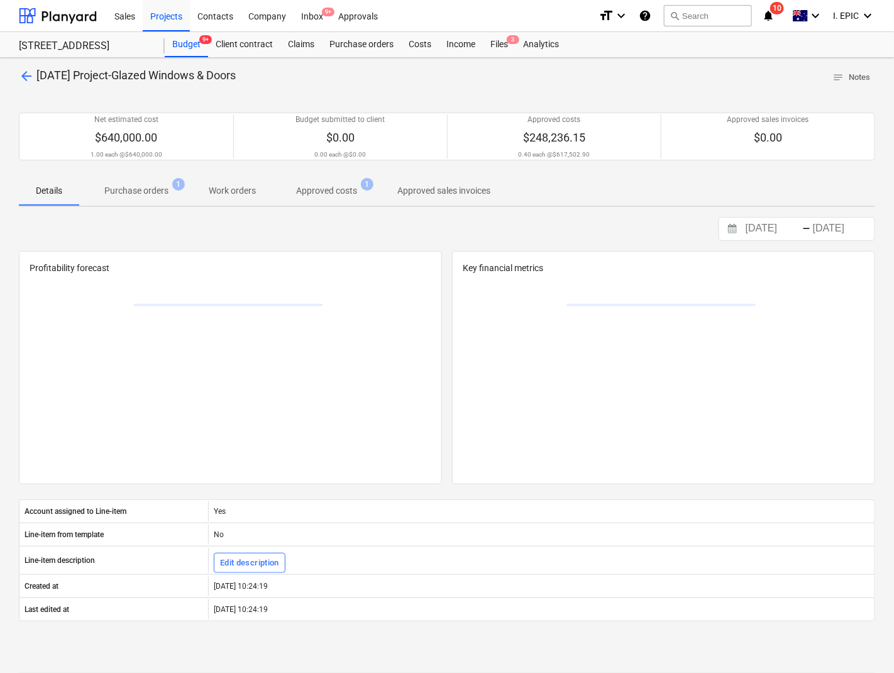
click at [133, 205] on button "Purchase orders 1" at bounding box center [136, 190] width 114 height 30
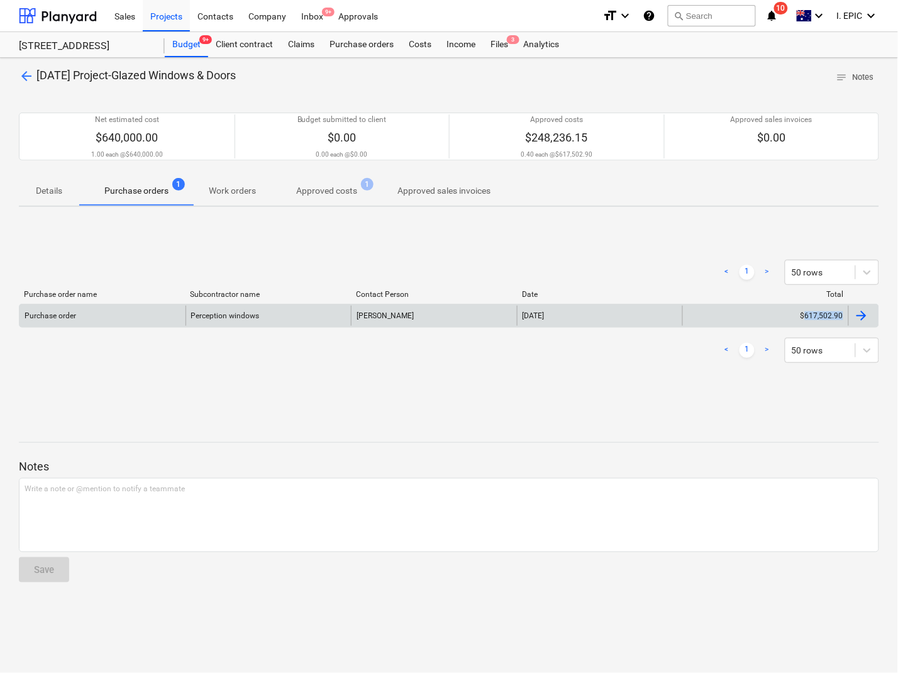
drag, startPoint x: 867, startPoint y: 321, endPoint x: 805, endPoint y: 318, distance: 62.3
click at [805, 318] on div "arrow_back 3-24-01 Project-Glazed Windows & Doors notes Notes Net estimated cos…" at bounding box center [449, 365] width 898 height 615
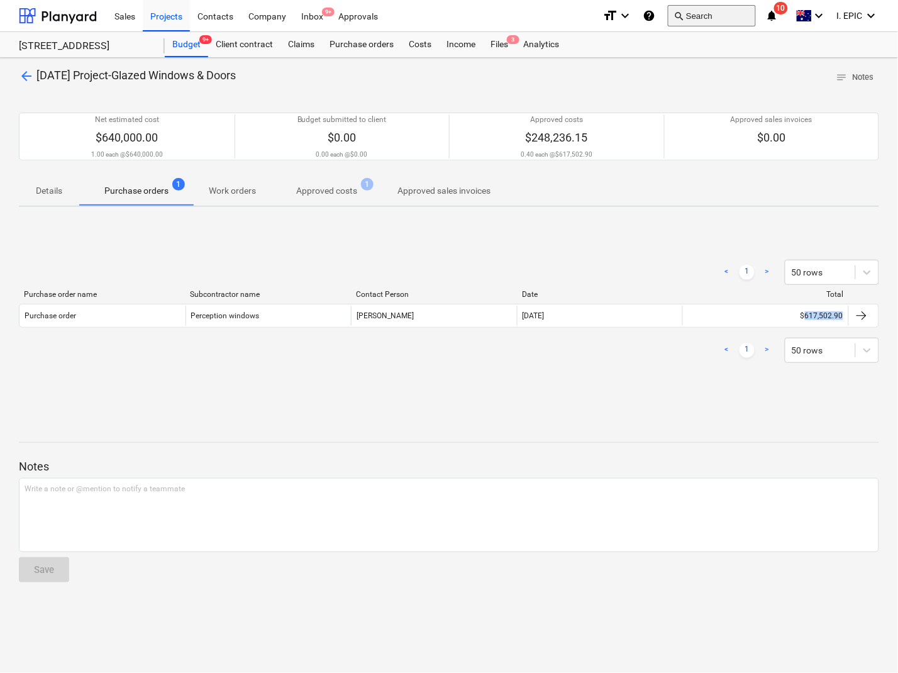
click at [717, 14] on button "search Search" at bounding box center [712, 15] width 88 height 21
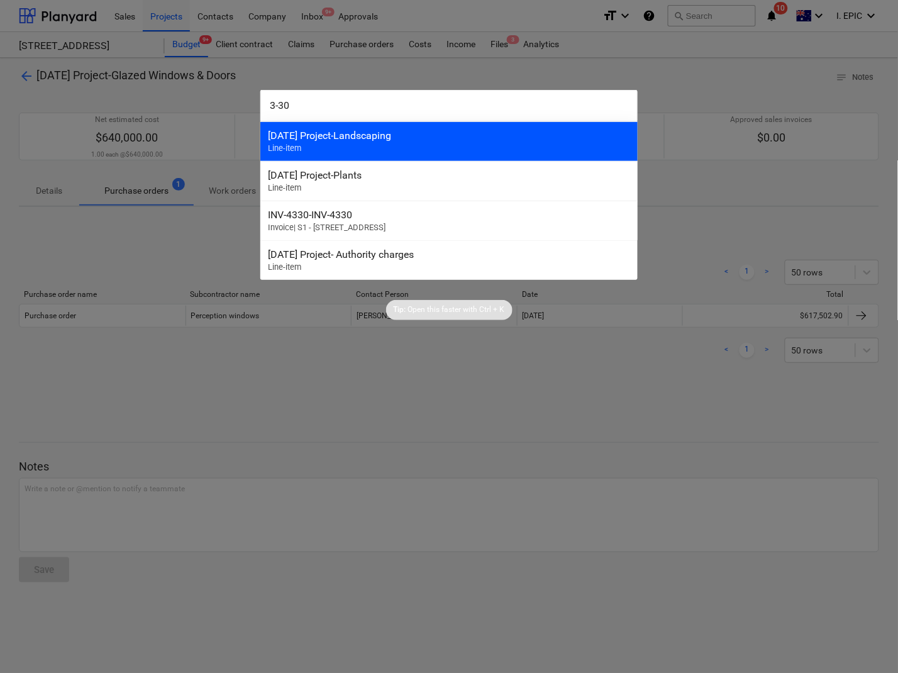
type input "3-30"
click at [310, 148] on div "[DATE] Project-Landscaping Line-item" at bounding box center [448, 141] width 377 height 40
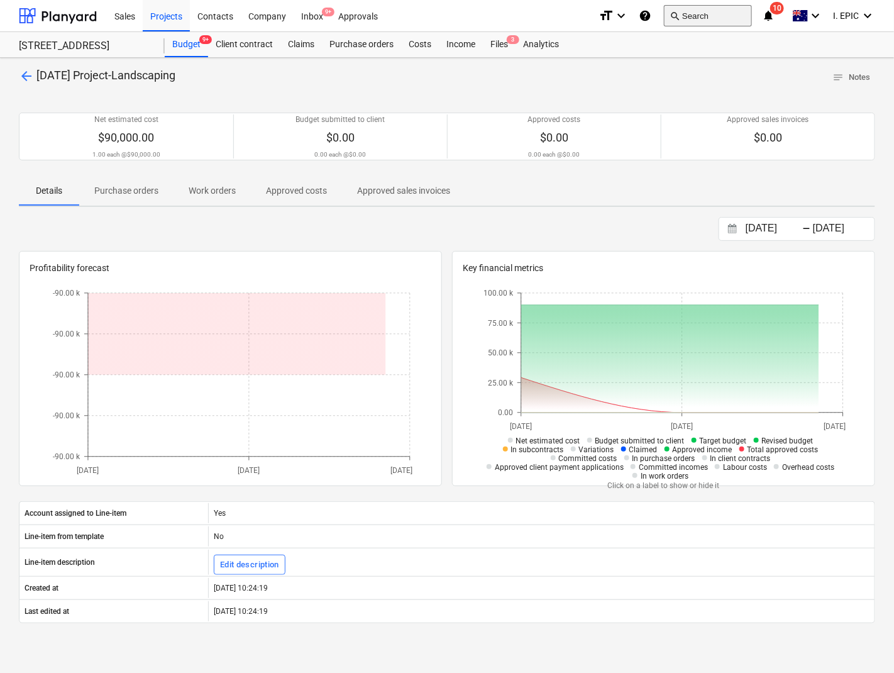
click at [706, 19] on button "search Search" at bounding box center [708, 15] width 88 height 21
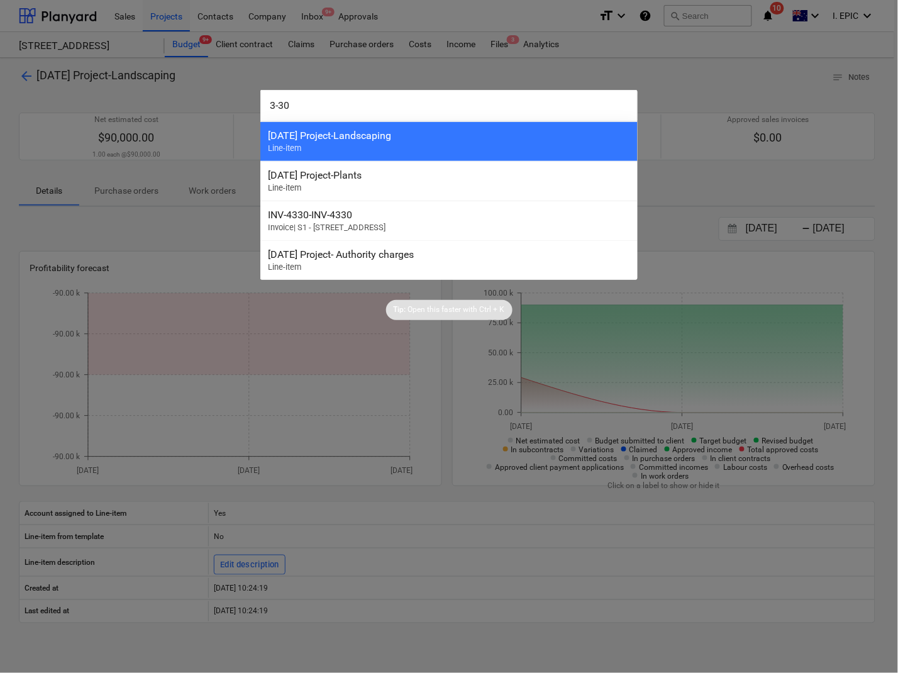
drag, startPoint x: 282, startPoint y: 109, endPoint x: 311, endPoint y: 108, distance: 29.5
click at [311, 108] on input "3-30" at bounding box center [448, 105] width 377 height 31
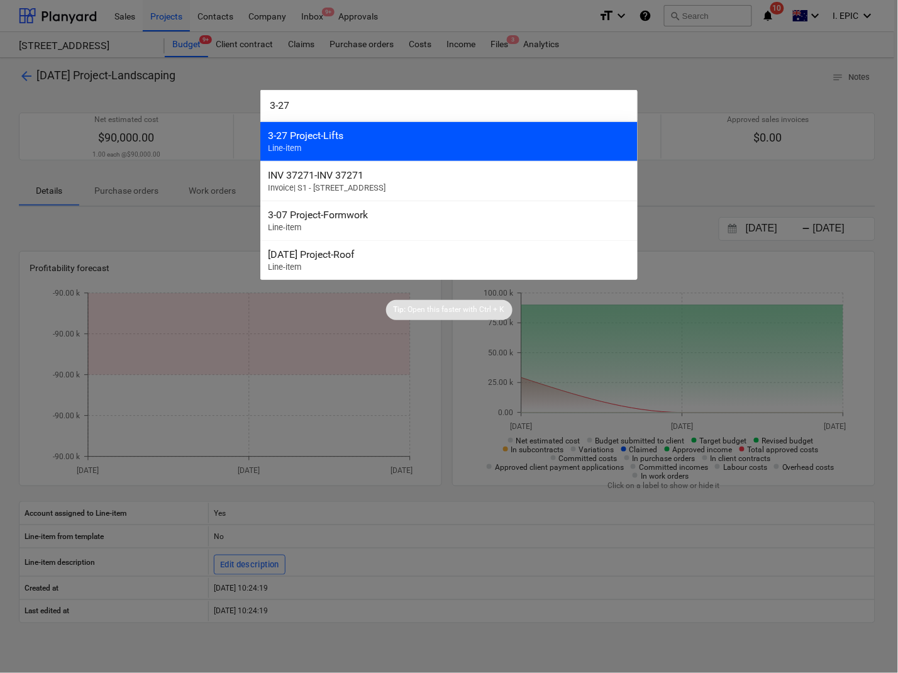
type input "3-27"
click at [382, 140] on div "3-27 Project-Lifts" at bounding box center [449, 135] width 362 height 12
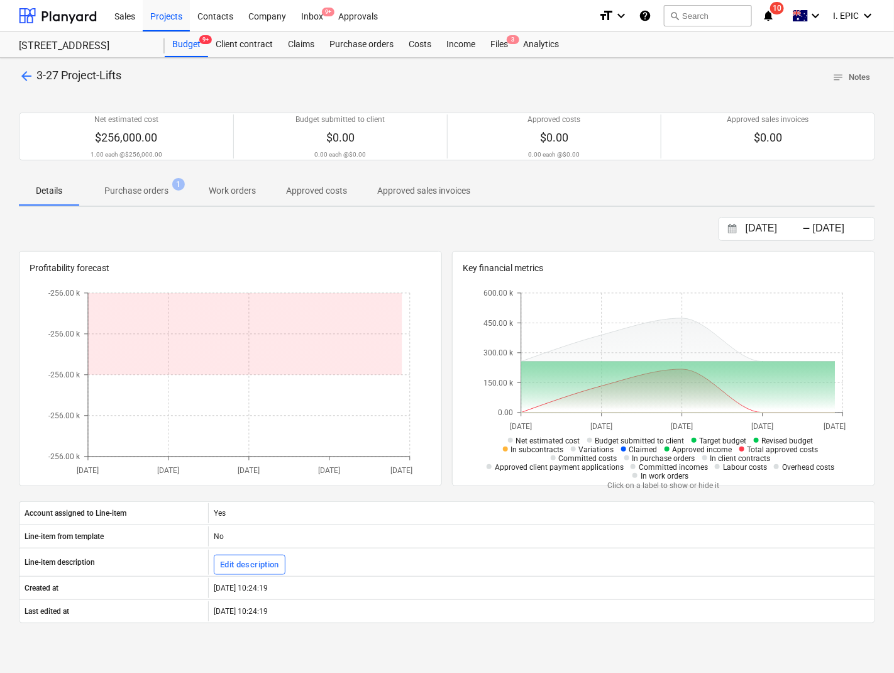
click at [168, 180] on span "Purchase orders 1" at bounding box center [136, 190] width 114 height 23
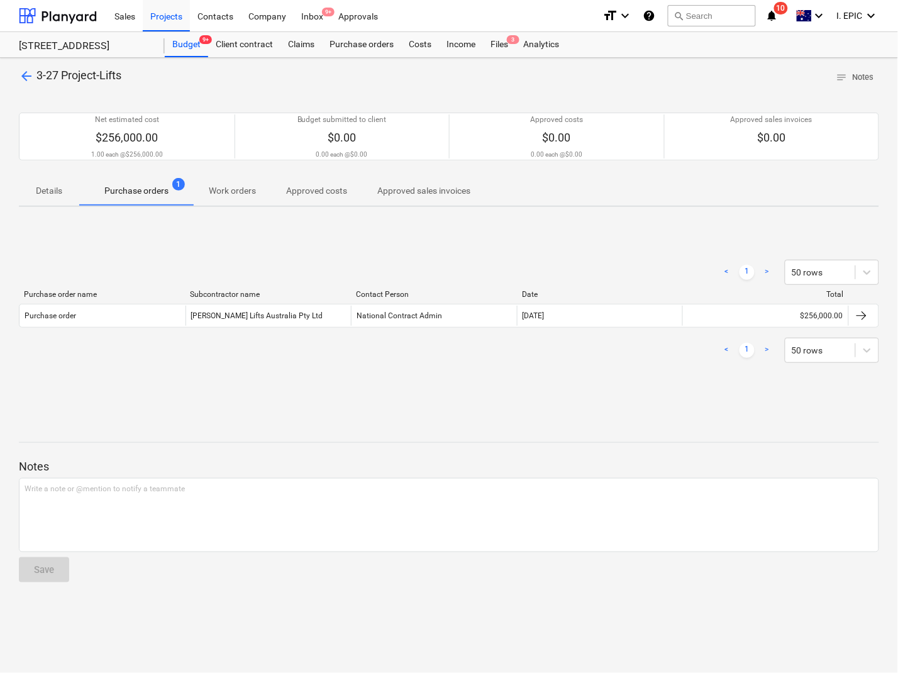
click at [237, 401] on div "< 1 > 50 rows Purchase order name Subcontractor name Contact Person Date Total …" at bounding box center [449, 311] width 860 height 189
click at [155, 197] on p "Purchase orders" at bounding box center [136, 190] width 64 height 13
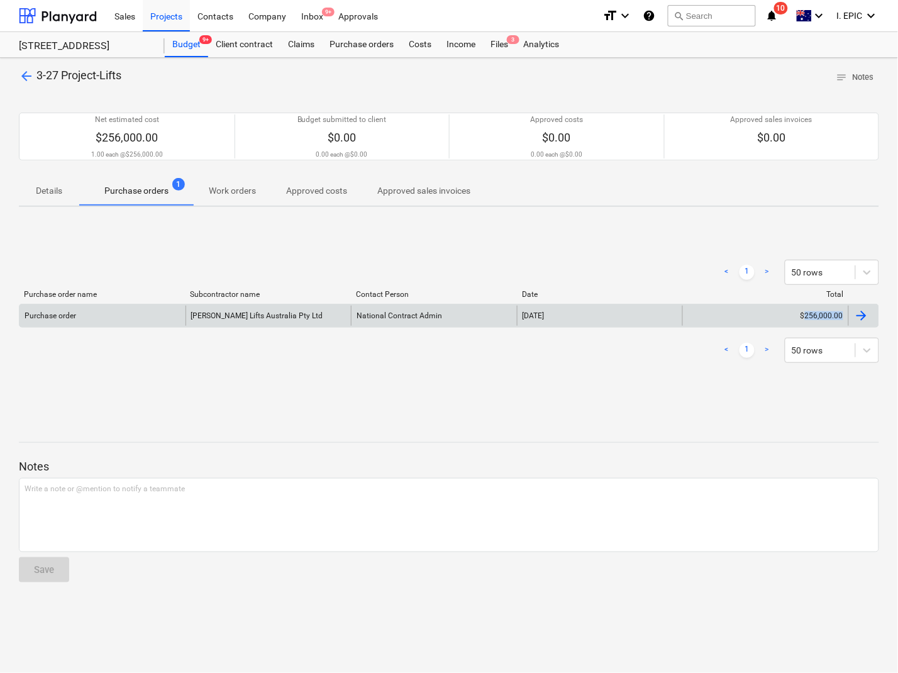
drag, startPoint x: 879, startPoint y: 318, endPoint x: 806, endPoint y: 319, distance: 72.9
click at [806, 319] on div "arrow_back 3-27 Project-Lifts notes Notes Net estimated cost $256,000.00 1.00 e…" at bounding box center [449, 365] width 898 height 615
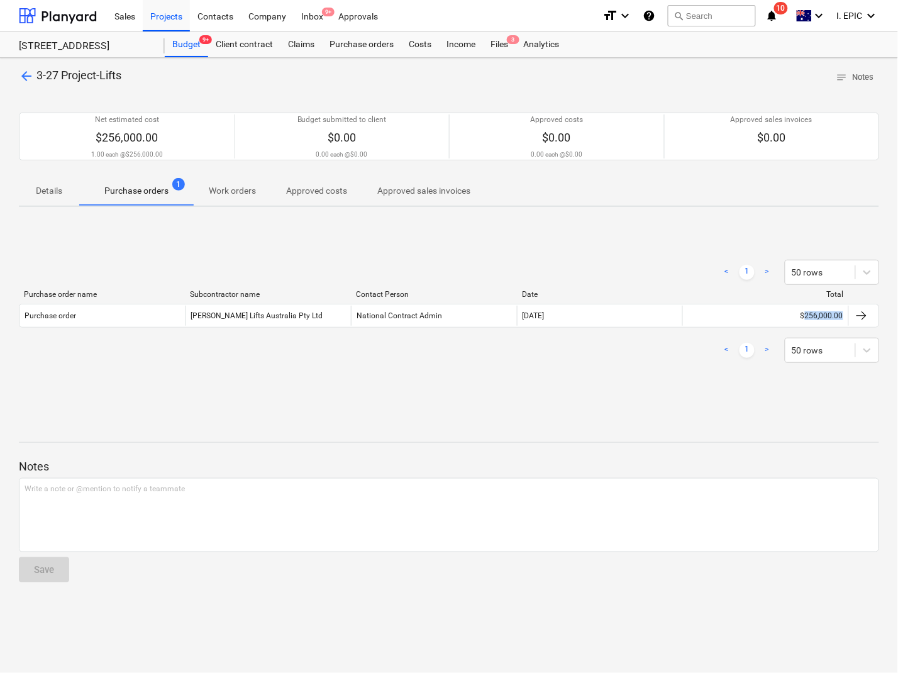
drag, startPoint x: 736, startPoint y: 0, endPoint x: 711, endPoint y: 30, distance: 39.3
click at [734, 4] on div "search Search" at bounding box center [712, 16] width 88 height 31
click at [701, 22] on button "search Search" at bounding box center [712, 15] width 88 height 21
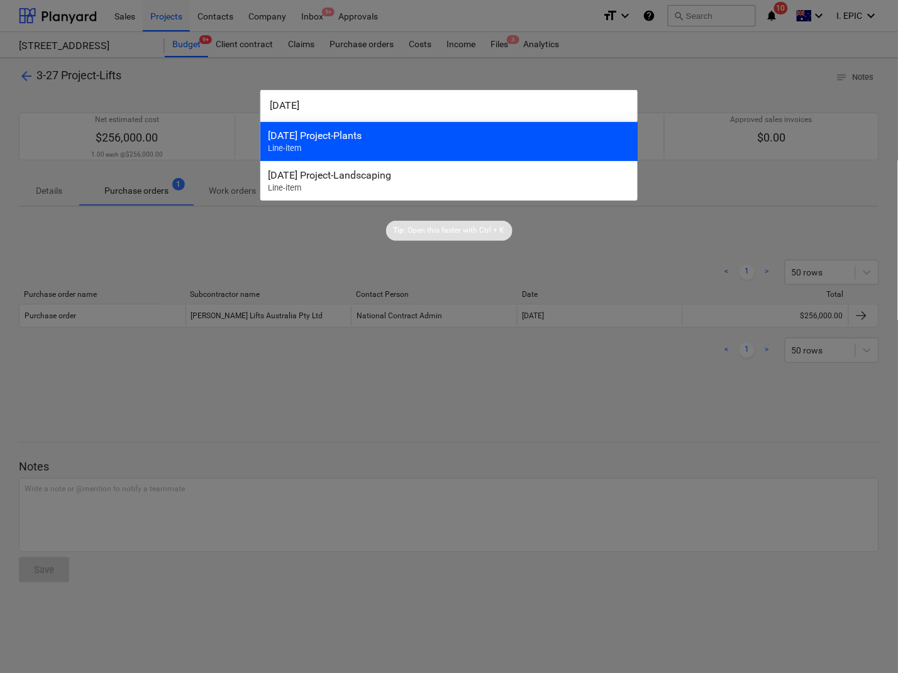
type input "3-30-25"
click at [344, 135] on div "3-30-25 Project-Plants" at bounding box center [449, 135] width 362 height 12
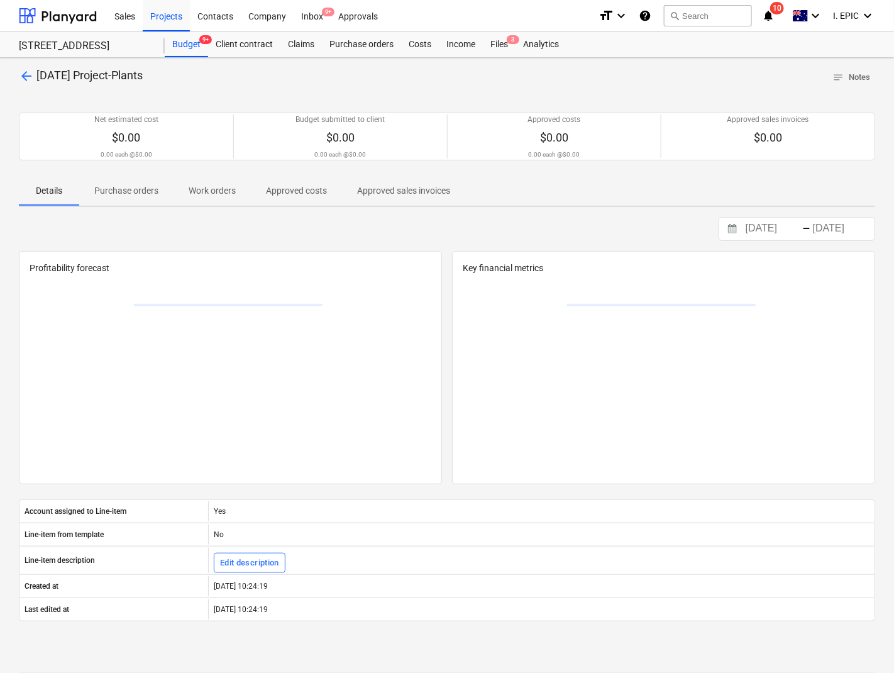
click at [151, 183] on span "Purchase orders" at bounding box center [126, 190] width 94 height 21
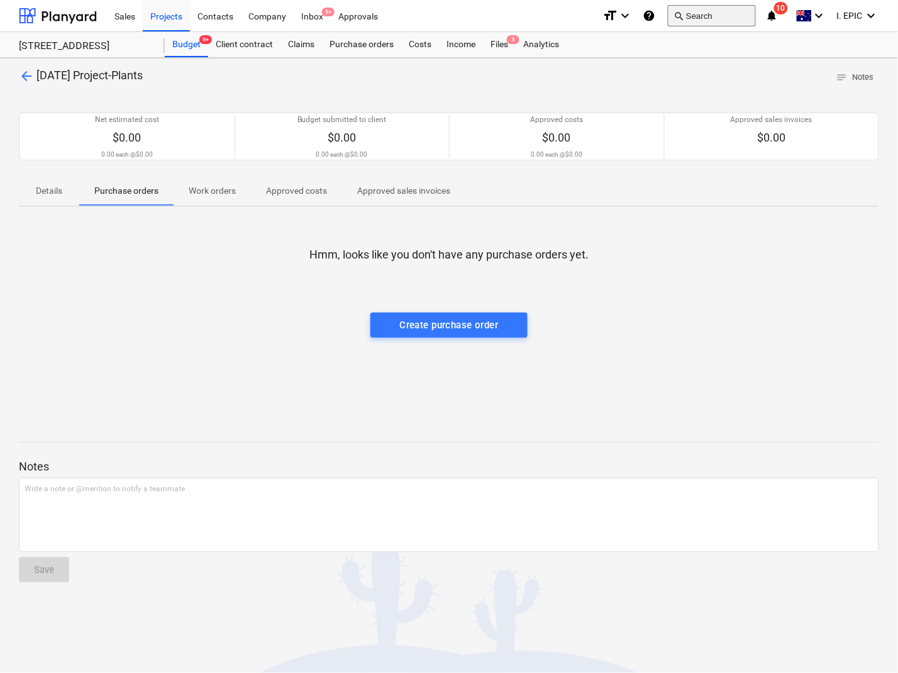
click at [721, 16] on button "search Search" at bounding box center [712, 15] width 88 height 21
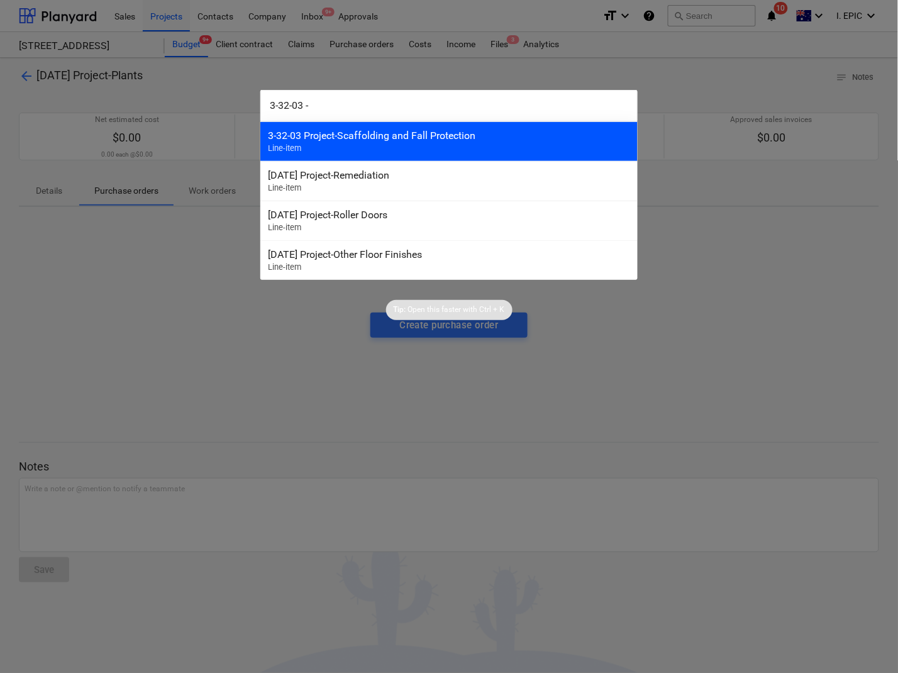
type input "3-32-03 -"
click at [412, 140] on div "3-32-03 Project-Scaffolding and Fall Protection" at bounding box center [449, 135] width 362 height 12
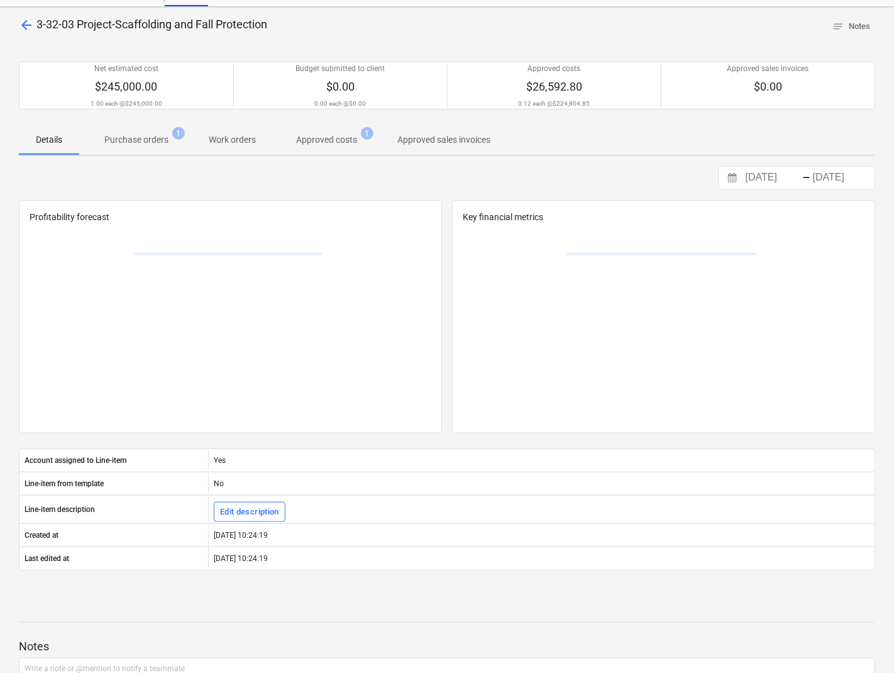
scroll to position [79, 0]
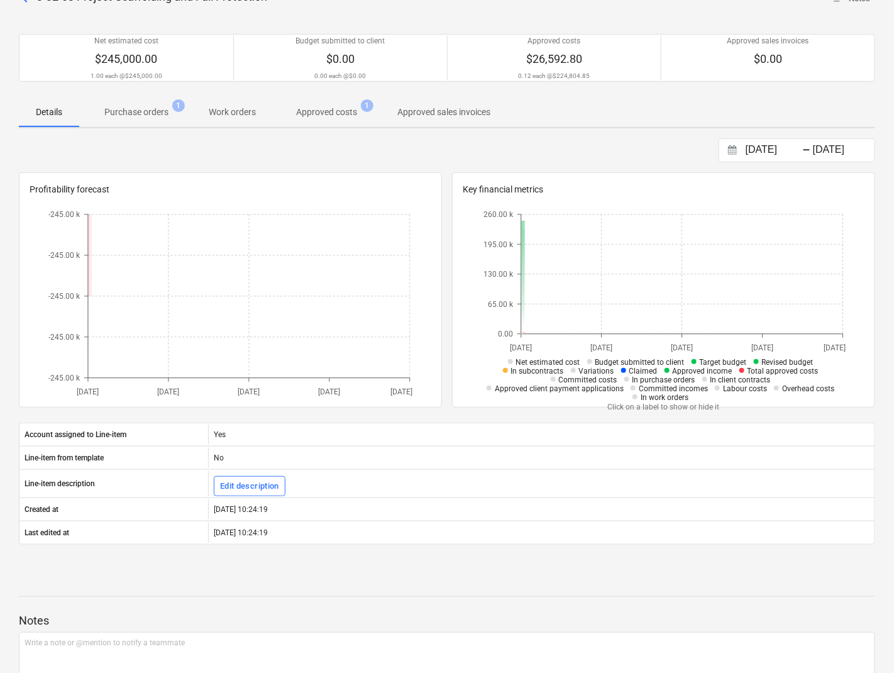
click at [130, 114] on p "Purchase orders" at bounding box center [136, 112] width 64 height 13
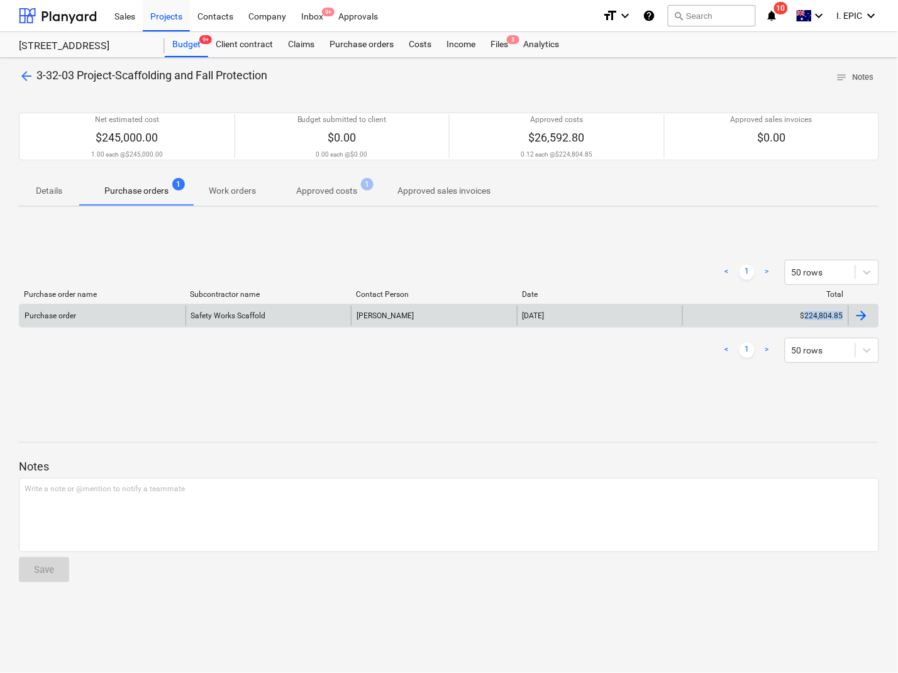
drag, startPoint x: 885, startPoint y: 319, endPoint x: 808, endPoint y: 316, distance: 77.4
click at [808, 316] on div "arrow_back 3-32-03 Project-Scaffolding and Fall Protection notes Notes Net esti…" at bounding box center [449, 365] width 898 height 615
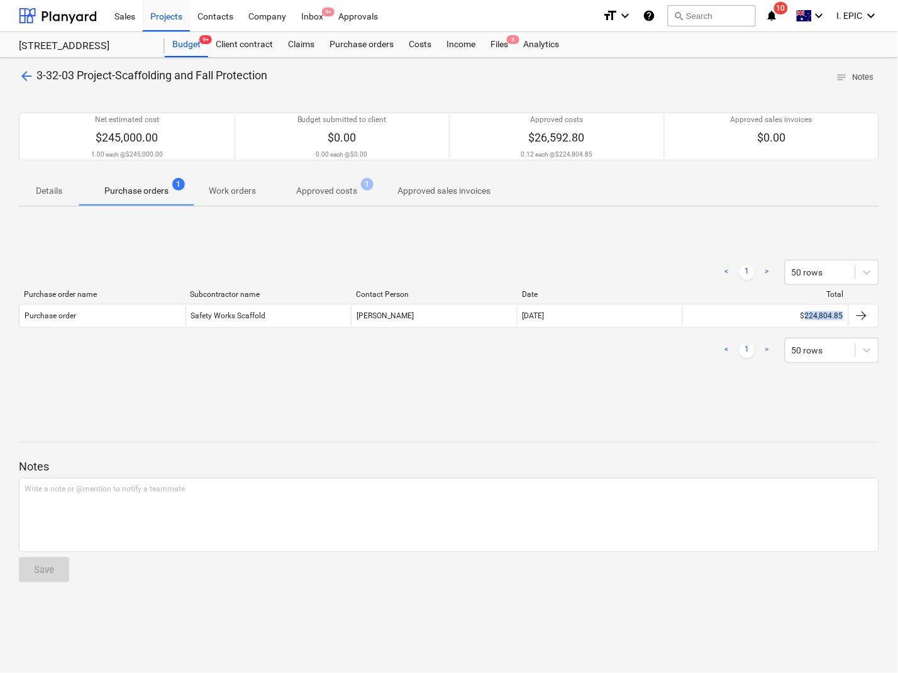
click at [427, 409] on div "arrow_back 3-32-03 Project-Scaffolding and Fall Protection notes Notes Net esti…" at bounding box center [449, 365] width 898 height 615
click at [693, 11] on button "search Search" at bounding box center [712, 15] width 88 height 21
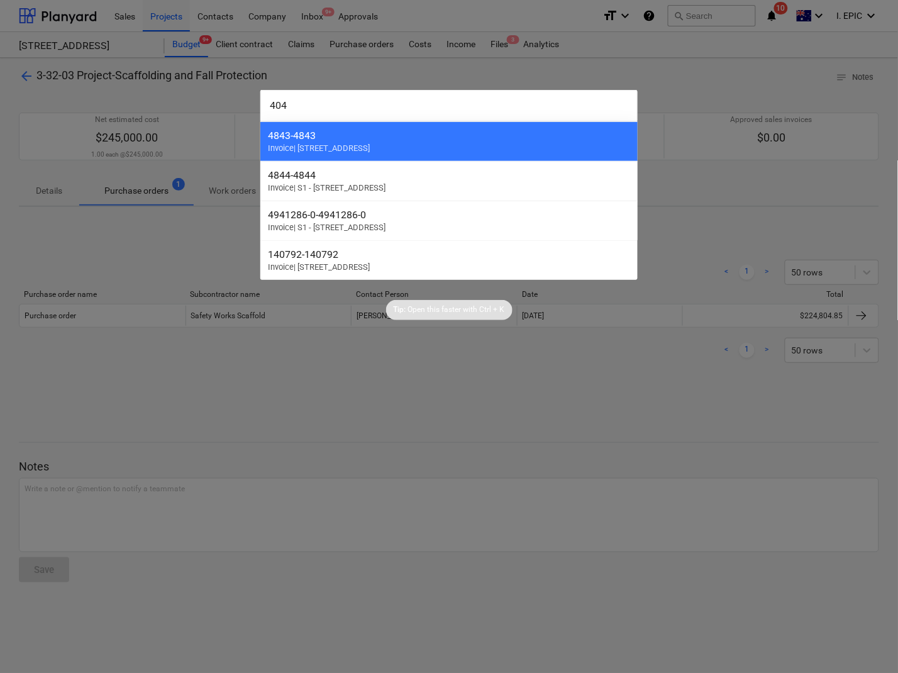
drag, startPoint x: 297, startPoint y: 105, endPoint x: 255, endPoint y: 107, distance: 42.8
click at [255, 107] on div "404 4843 - 4843 Invoice | S2 - 76 Beach Rd, Sandringham 4844 - 4844 Invoice | S…" at bounding box center [449, 336] width 898 height 673
paste input "18"
type input "418"
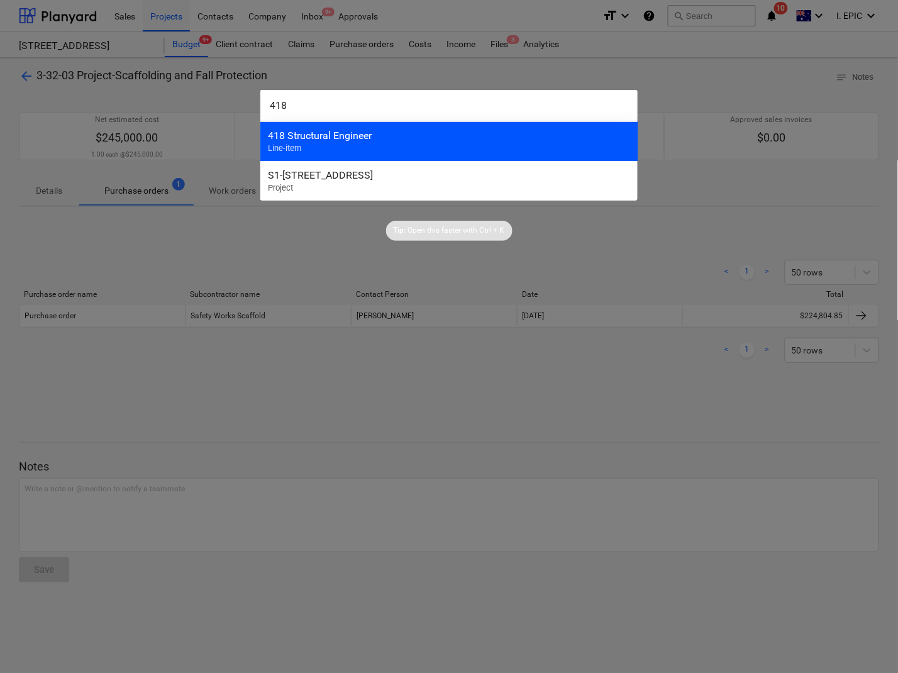
click at [317, 149] on div "418 Structural Engineer Line-item" at bounding box center [448, 141] width 377 height 40
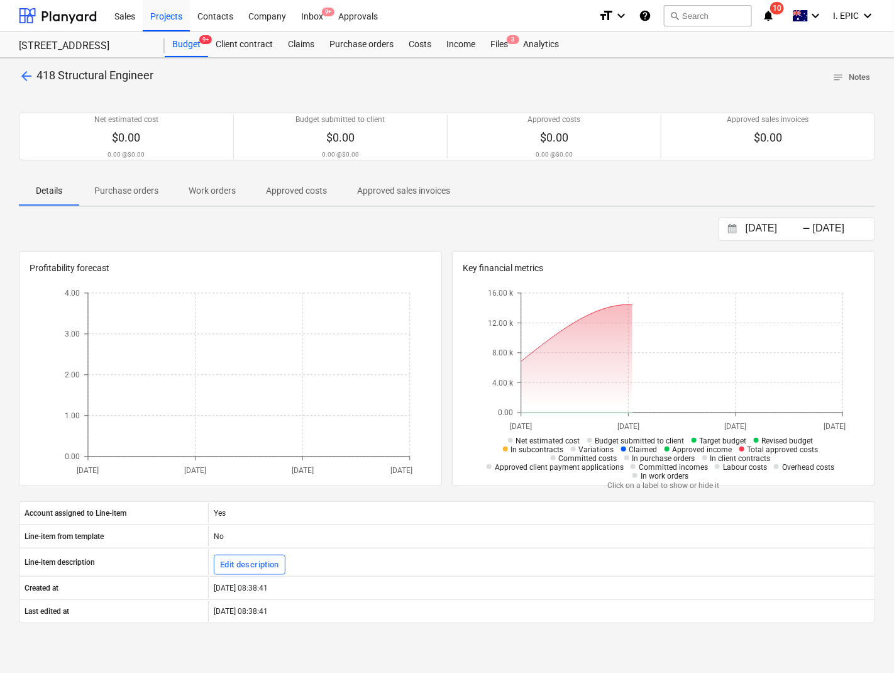
click at [167, 193] on span "Purchase orders" at bounding box center [126, 190] width 94 height 21
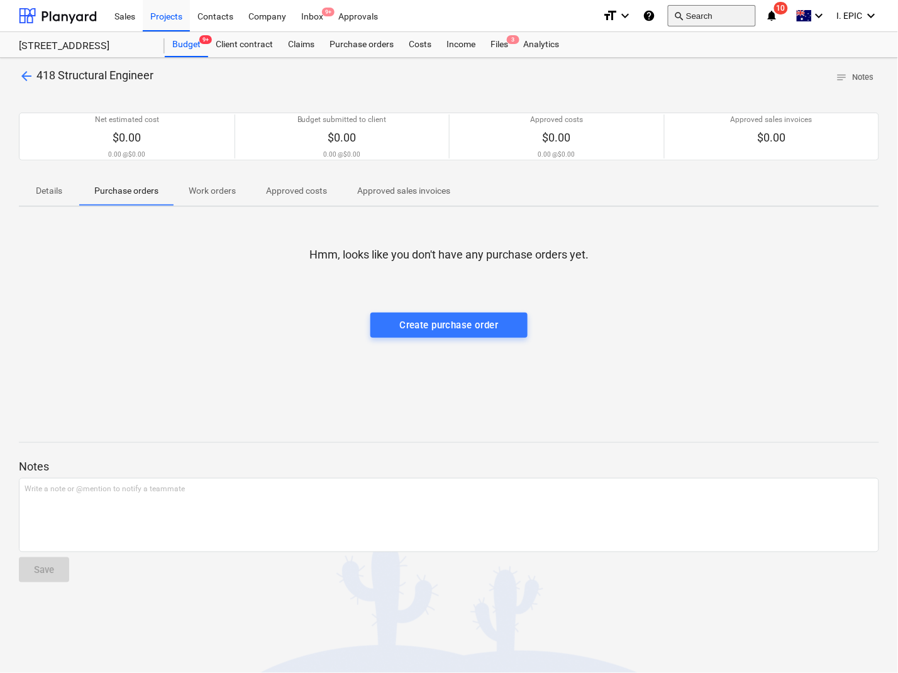
click at [718, 14] on button "search Search" at bounding box center [712, 15] width 88 height 21
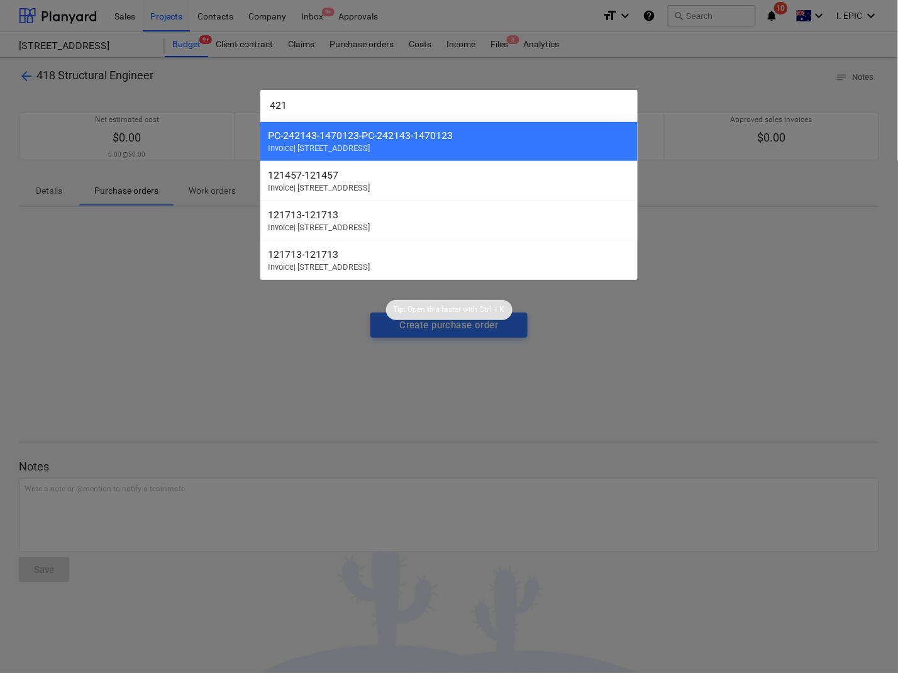
click at [315, 99] on input "421" at bounding box center [448, 105] width 377 height 31
type input "418"
click at [334, 156] on div "418 Structural Engineer Line-item" at bounding box center [448, 141] width 377 height 40
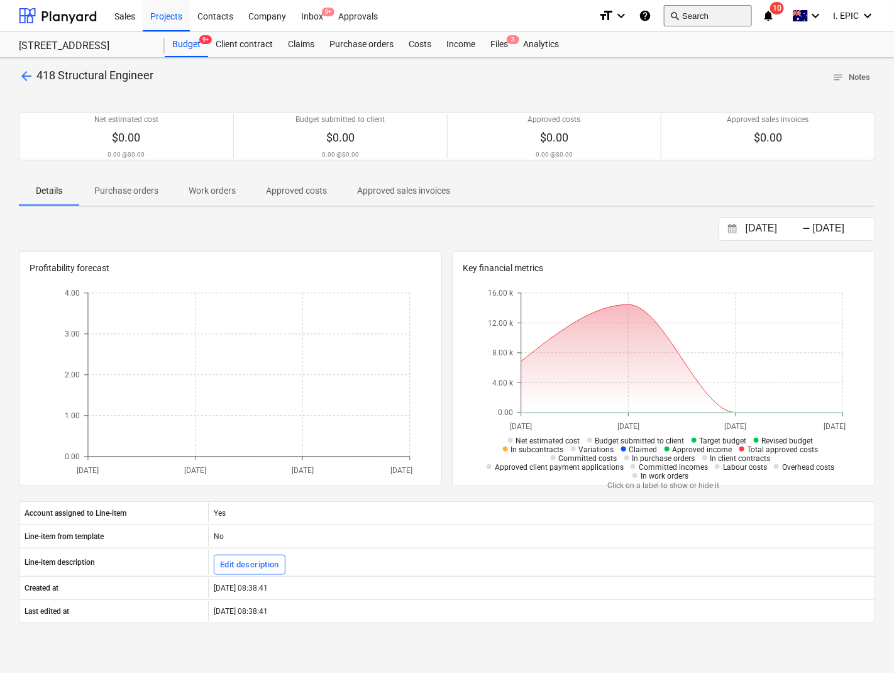
click at [688, 14] on button "search Search" at bounding box center [708, 15] width 88 height 21
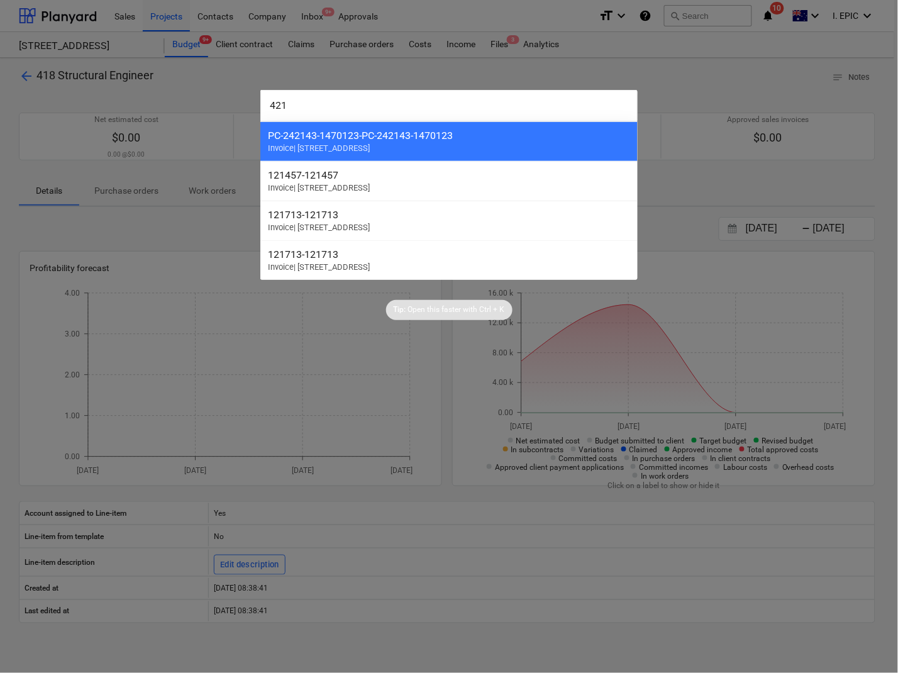
drag, startPoint x: 299, startPoint y: 114, endPoint x: 217, endPoint y: 107, distance: 82.6
click at [217, 107] on div "421 PC-242143-1470123 - PC-242143-1470123 Invoice | S2 - 76 Beach Rd, Sandringh…" at bounding box center [449, 336] width 898 height 673
type input "429"
click at [253, 357] on div at bounding box center [449, 336] width 898 height 673
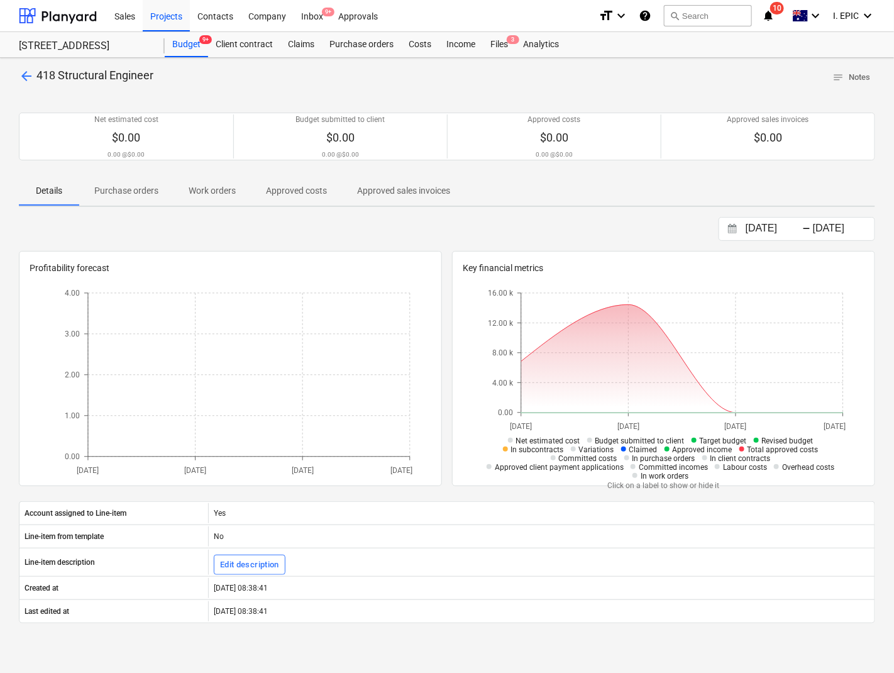
click at [22, 76] on span "arrow_back" at bounding box center [26, 76] width 15 height 15
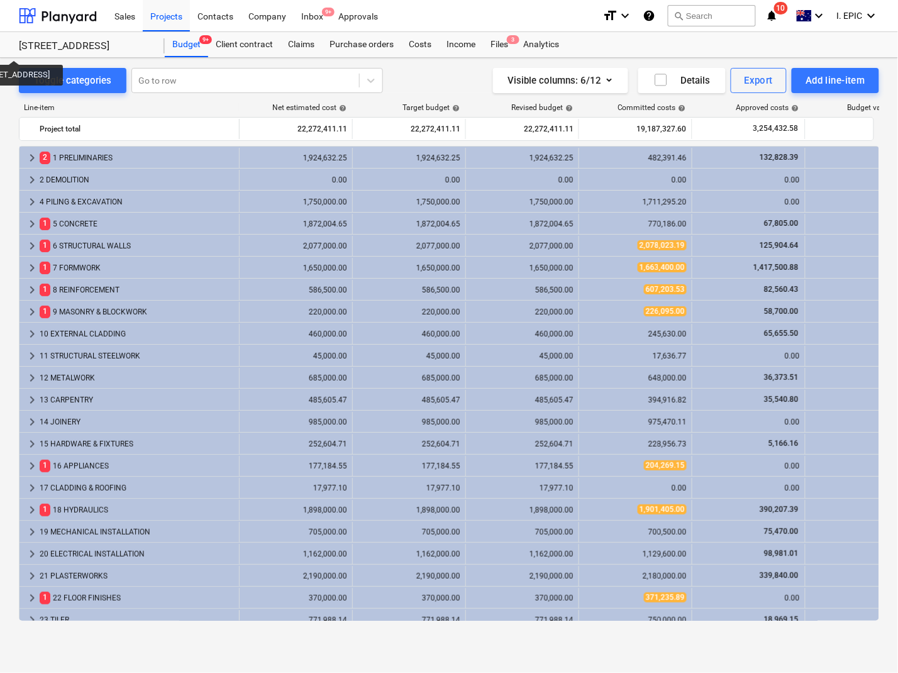
click at [26, 41] on div "248 Bay Rd, Sandringham" at bounding box center [84, 46] width 131 height 13
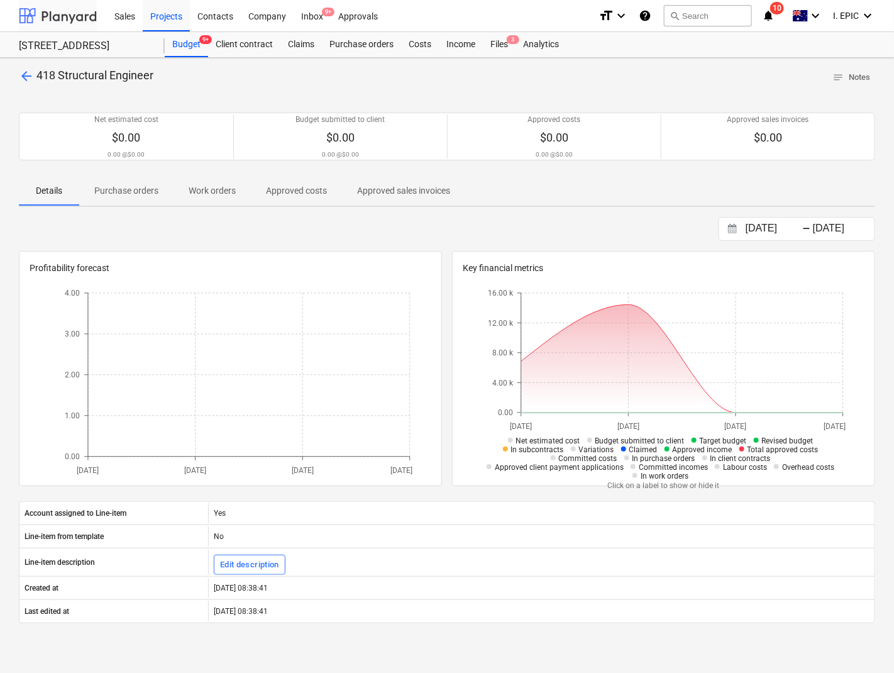
click at [71, 14] on div at bounding box center [58, 15] width 78 height 31
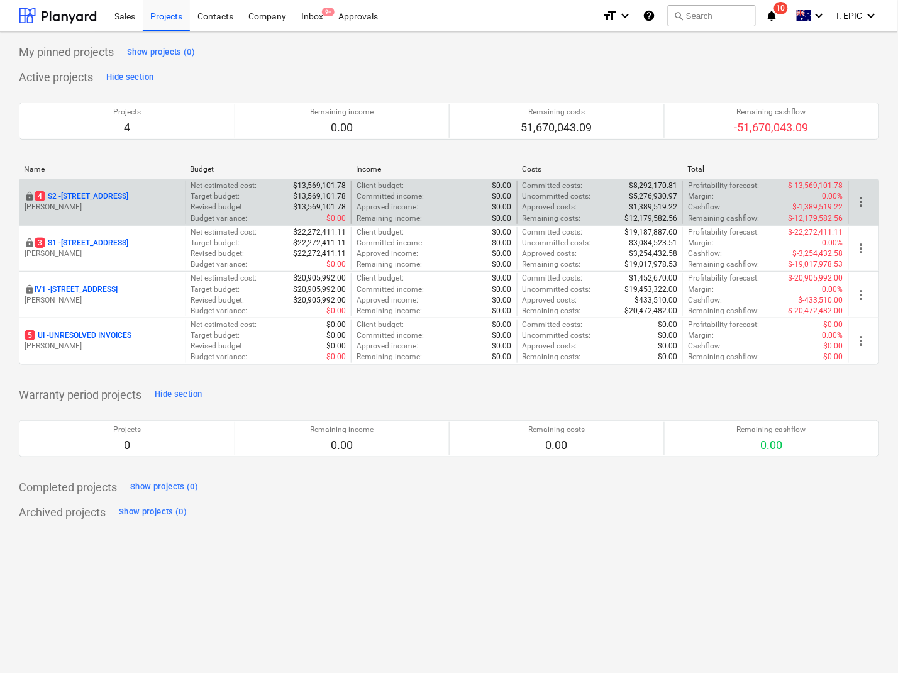
click at [97, 198] on p "4 S2 - 76 Beach Rd, Sandringham" at bounding box center [82, 196] width 94 height 11
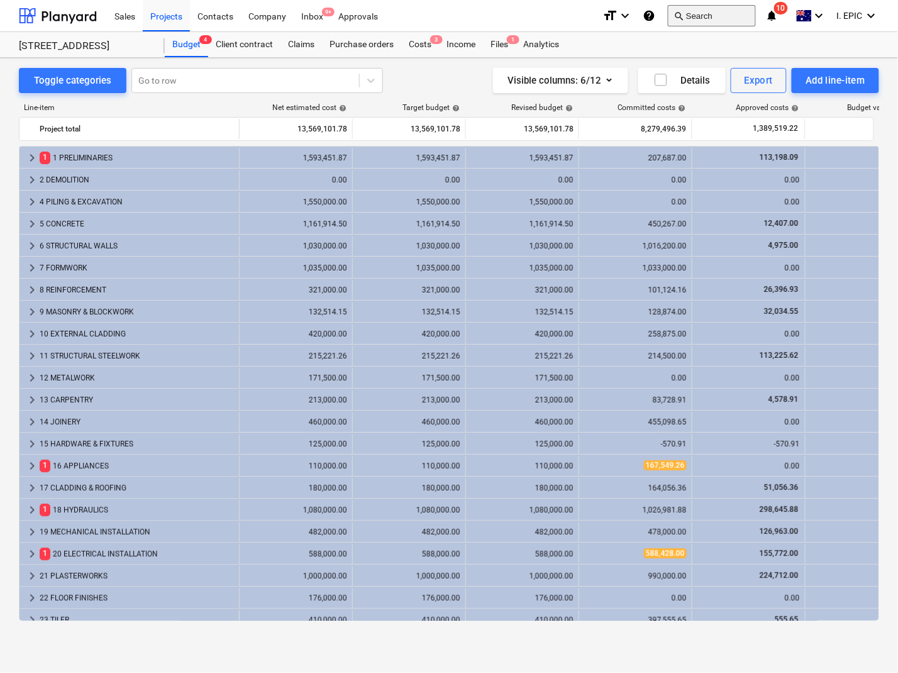
click at [700, 16] on button "search Search" at bounding box center [712, 15] width 88 height 21
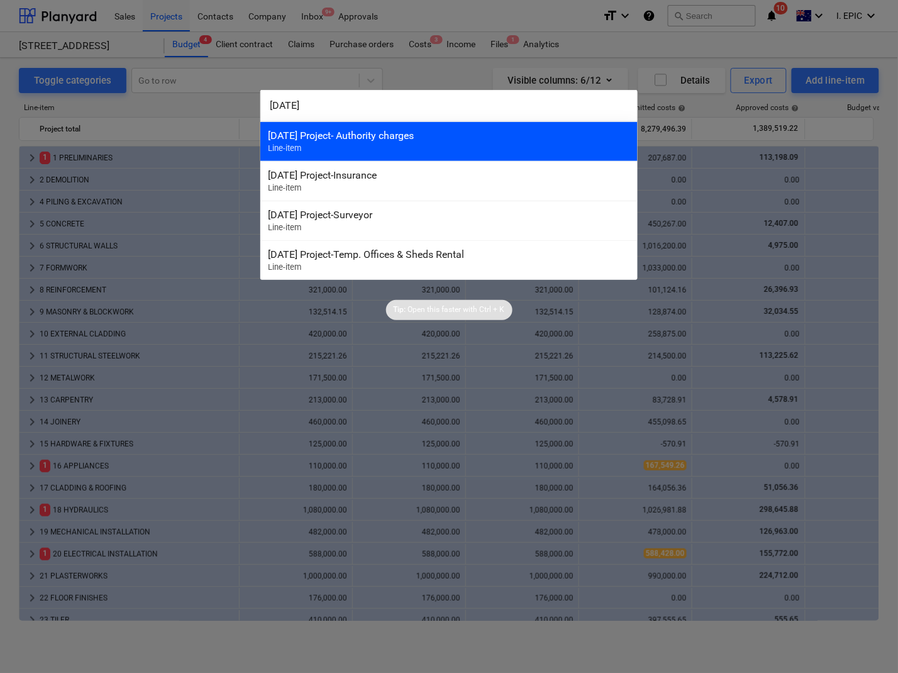
type input "3-01-01"
click at [309, 153] on div "3-01-01 Project- Authority charges Line-item" at bounding box center [448, 141] width 377 height 40
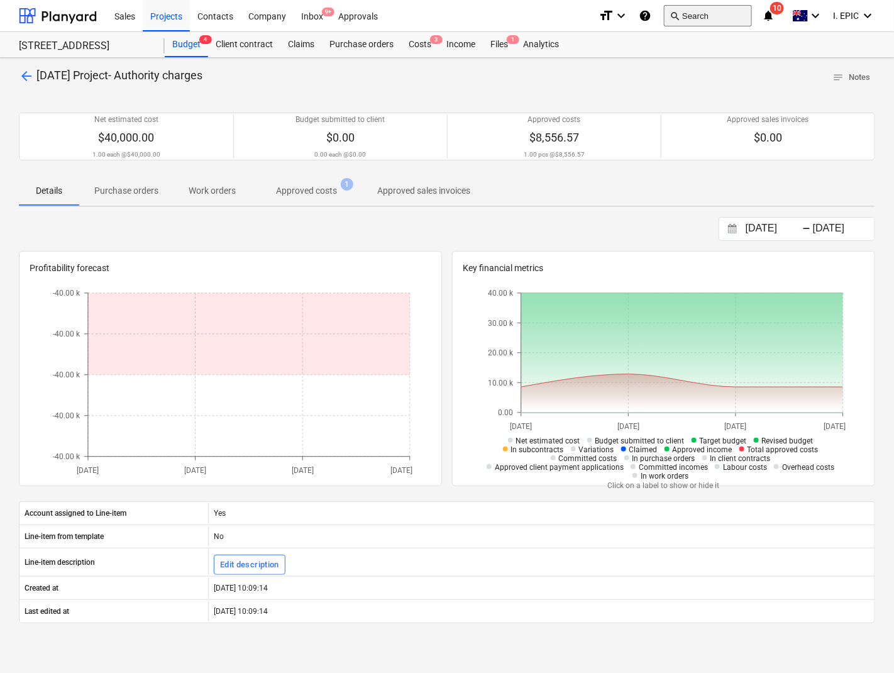
click at [689, 19] on button "search Search" at bounding box center [708, 15] width 88 height 21
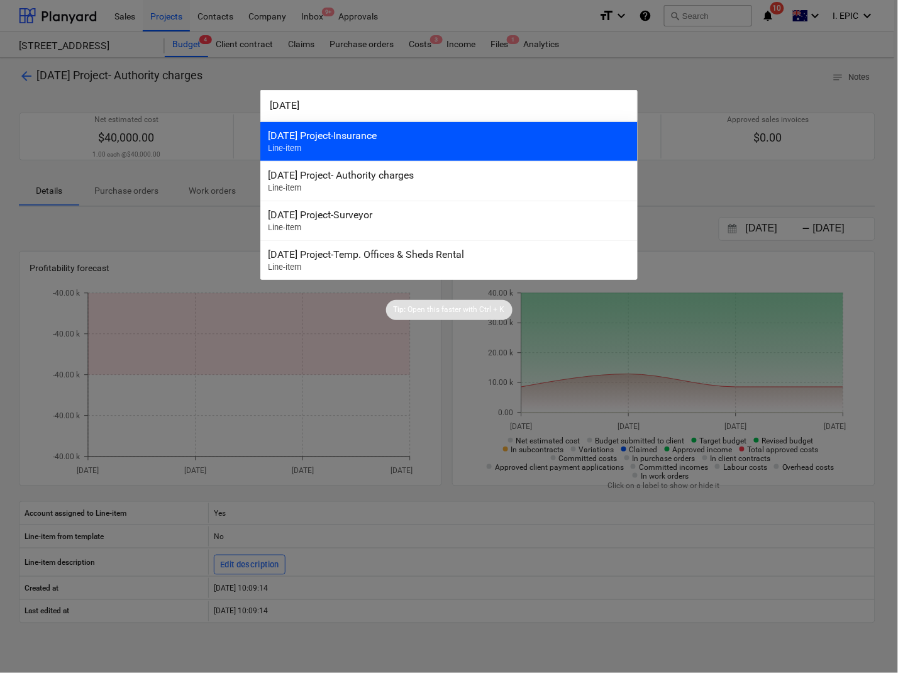
type input "3-01-02"
click at [360, 128] on div "3-01-02 Project-Insurance Line-item" at bounding box center [448, 141] width 377 height 40
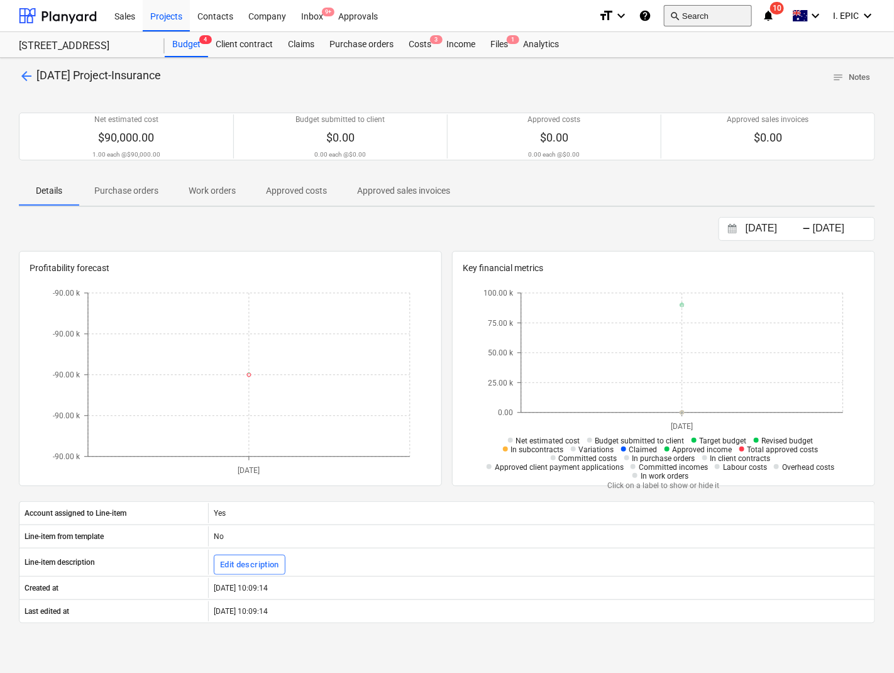
click at [687, 16] on button "search Search" at bounding box center [708, 15] width 88 height 21
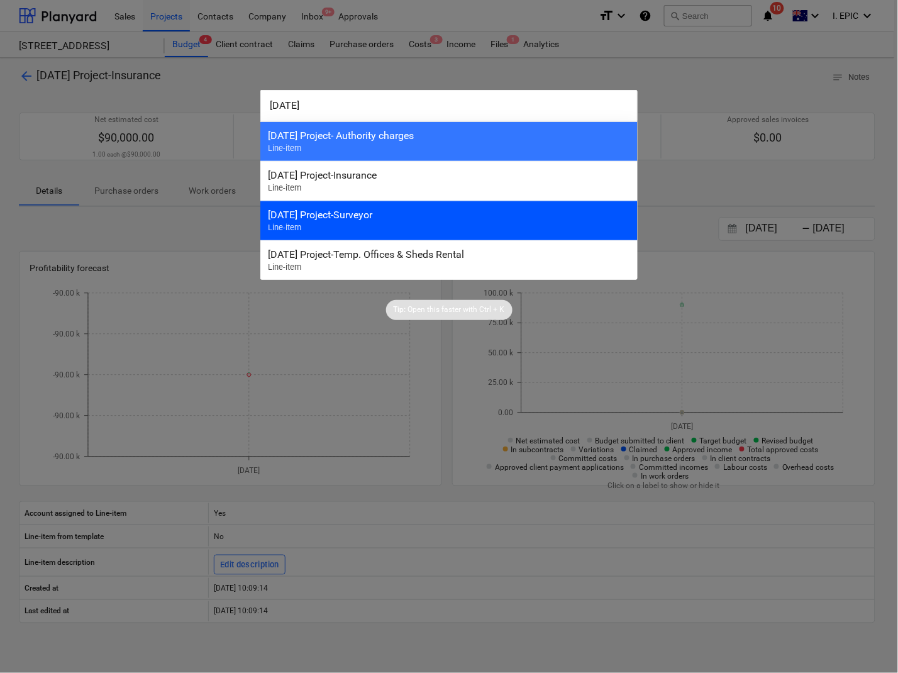
type input "3-01-03"
click at [353, 222] on div "3-01-04 Project-Surveyor Line-item" at bounding box center [448, 221] width 377 height 40
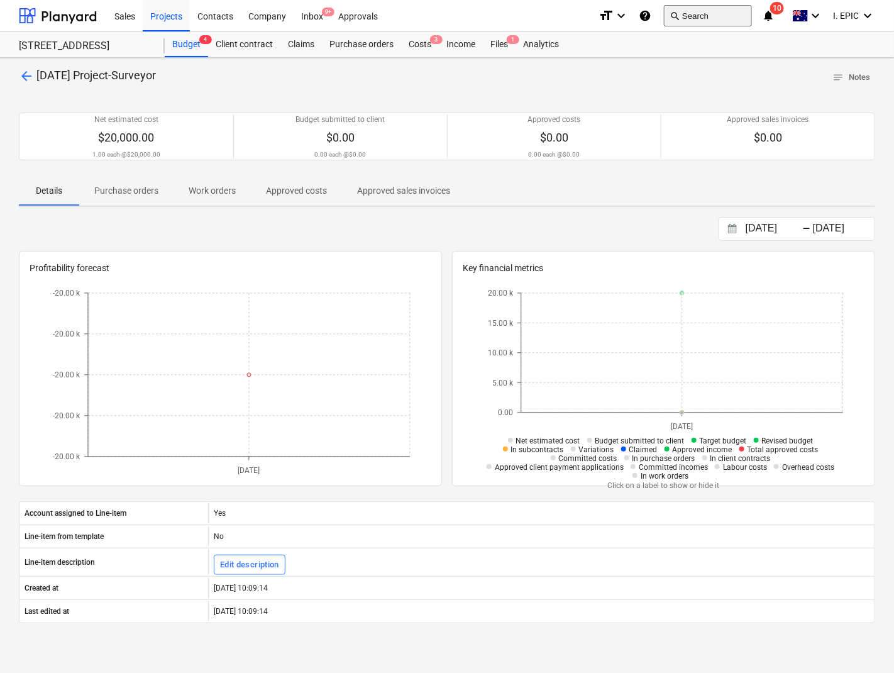
click at [698, 13] on button "search Search" at bounding box center [708, 15] width 88 height 21
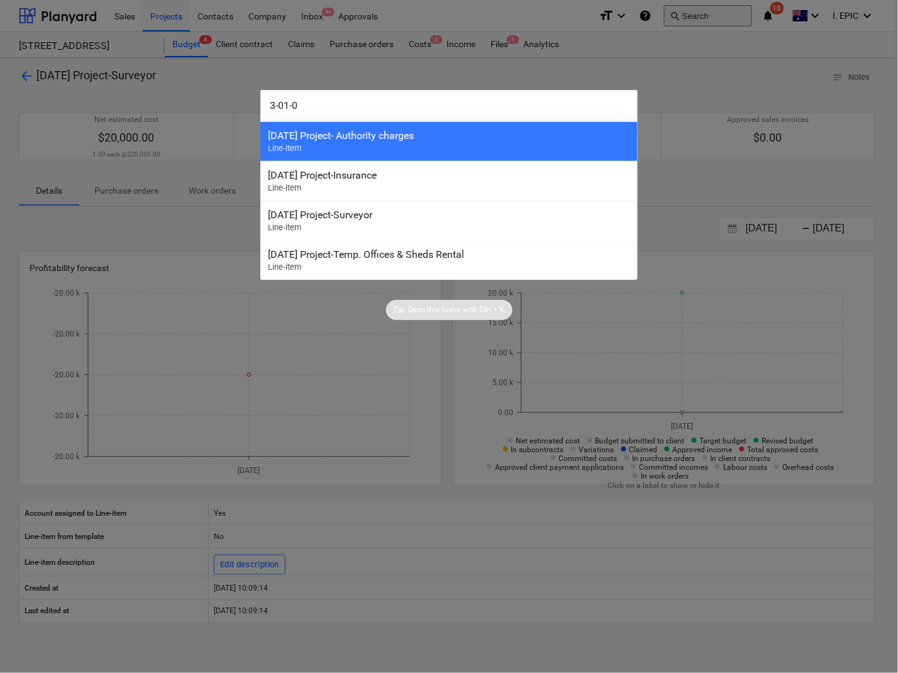
type input "3-01-05"
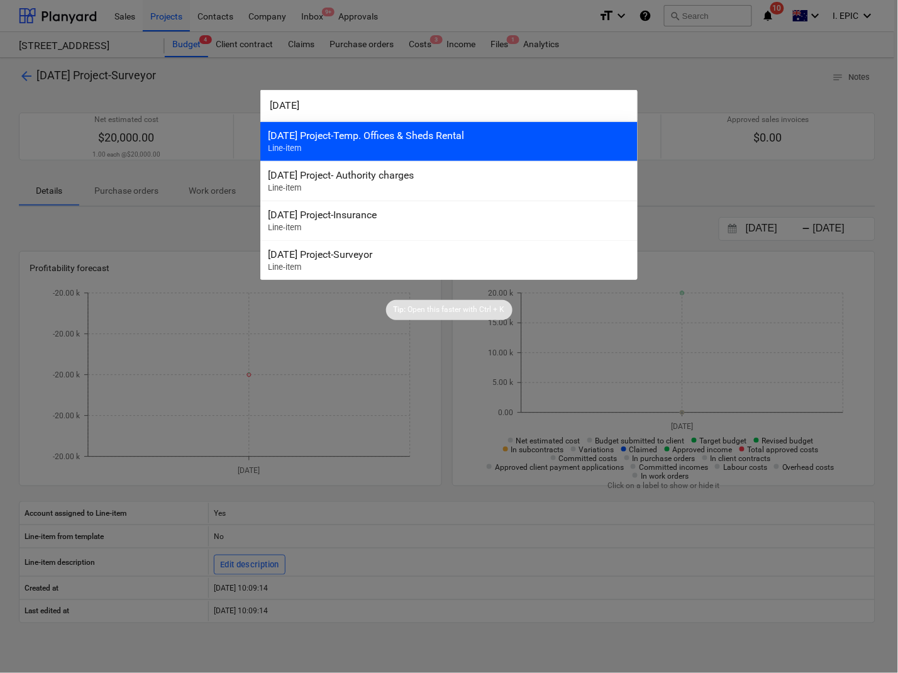
click at [344, 145] on div "3-01-05 Project-Temp. Offices & Sheds Rental Line-item" at bounding box center [448, 141] width 377 height 40
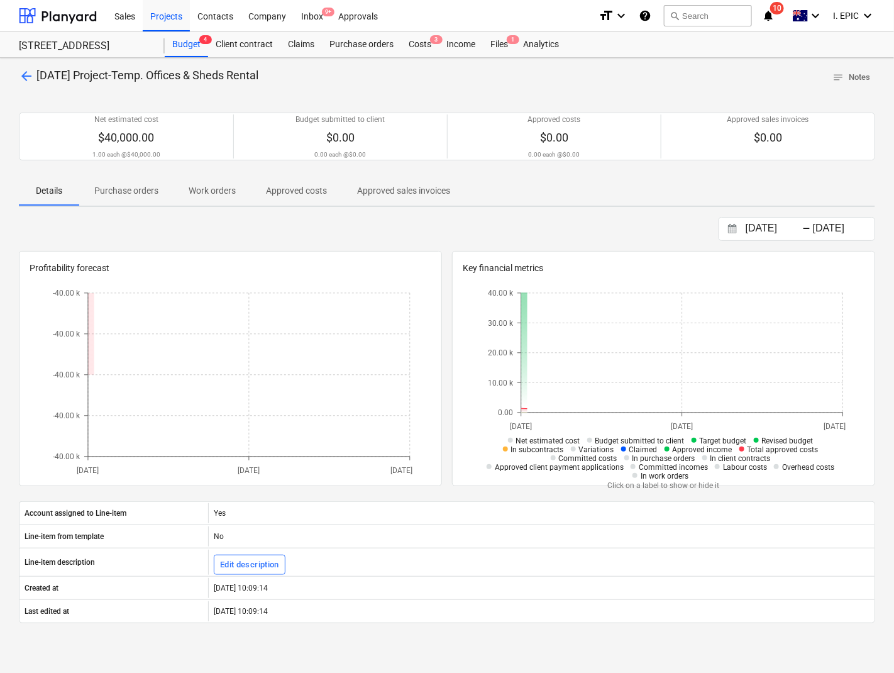
click at [138, 189] on p "Purchase orders" at bounding box center [126, 190] width 64 height 13
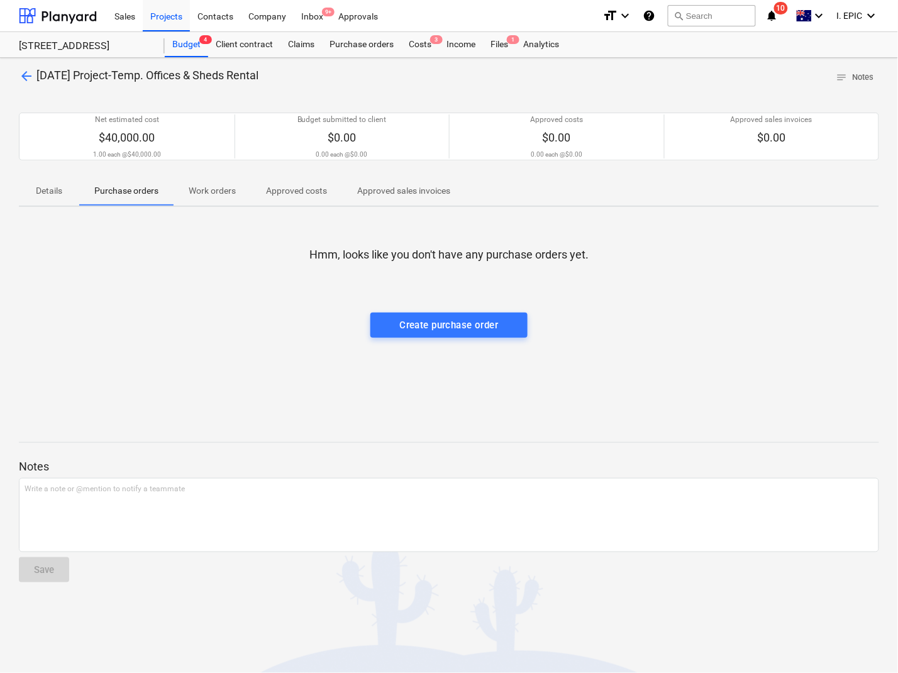
click at [346, 400] on div "Hmm, looks like you don't have any purchase orders yet. Create purchase order" at bounding box center [449, 311] width 860 height 189
click at [275, 414] on div "arrow_back 3-01-05 Project-Temp. Offices & Sheds Rental notes Notes Net estimat…" at bounding box center [449, 365] width 898 height 615
click at [717, 17] on button "search Search" at bounding box center [712, 15] width 88 height 21
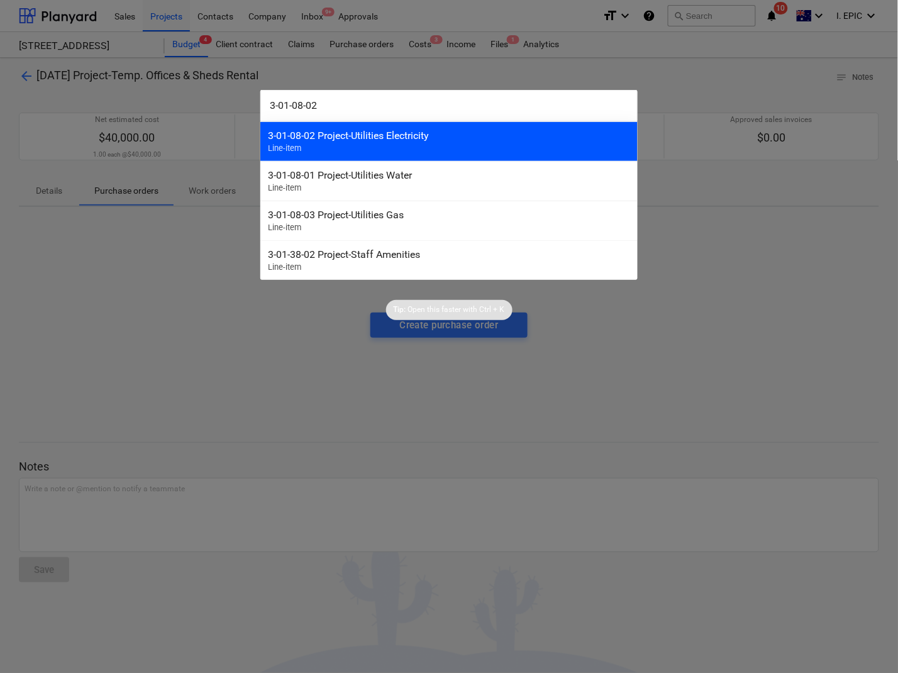
click at [347, 137] on div "3-01-08-02 Project-Utilities Electricity" at bounding box center [449, 135] width 362 height 12
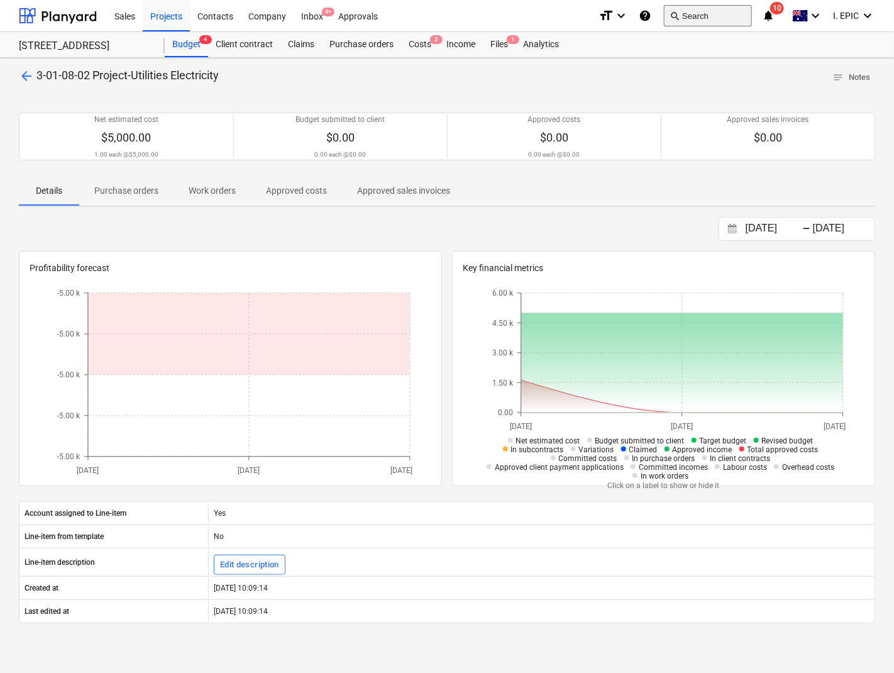
click at [696, 21] on button "search Search" at bounding box center [708, 15] width 88 height 21
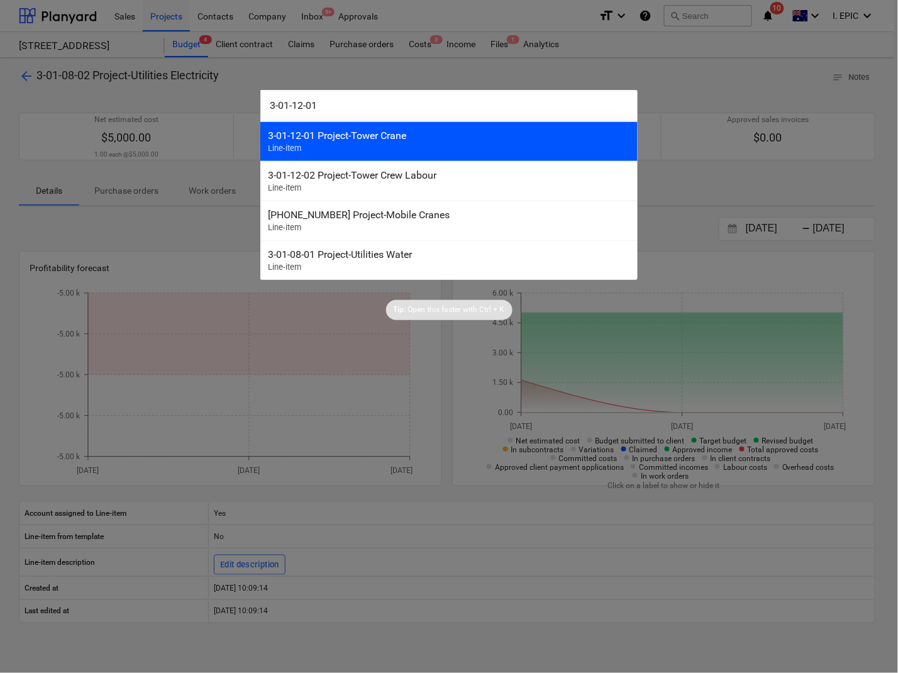
type input "3-01-12-01"
click at [359, 140] on div "3-01-12-01 Project-Tower Crane" at bounding box center [449, 135] width 362 height 12
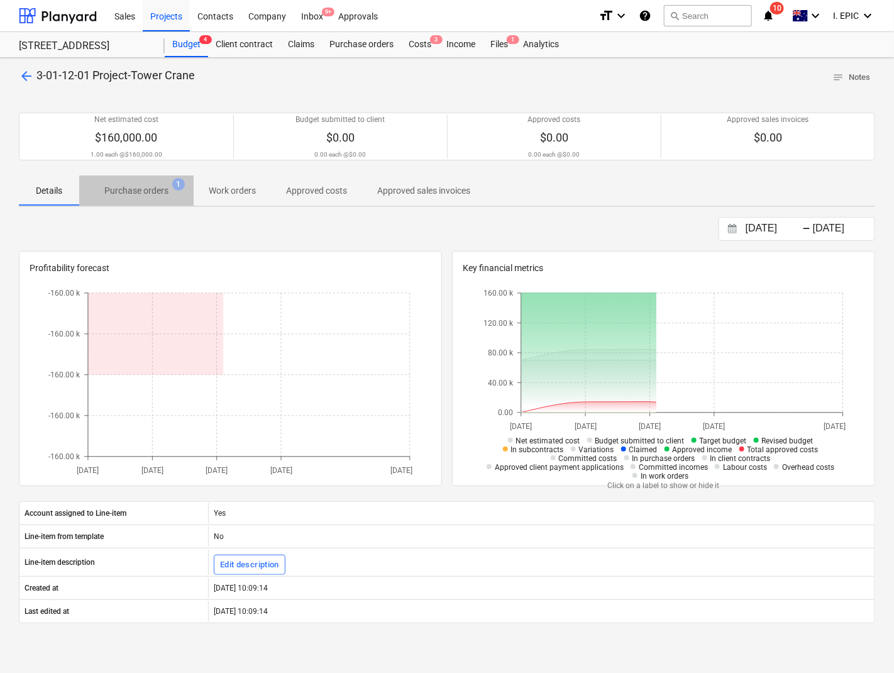
click at [158, 195] on p "Purchase orders" at bounding box center [136, 190] width 64 height 13
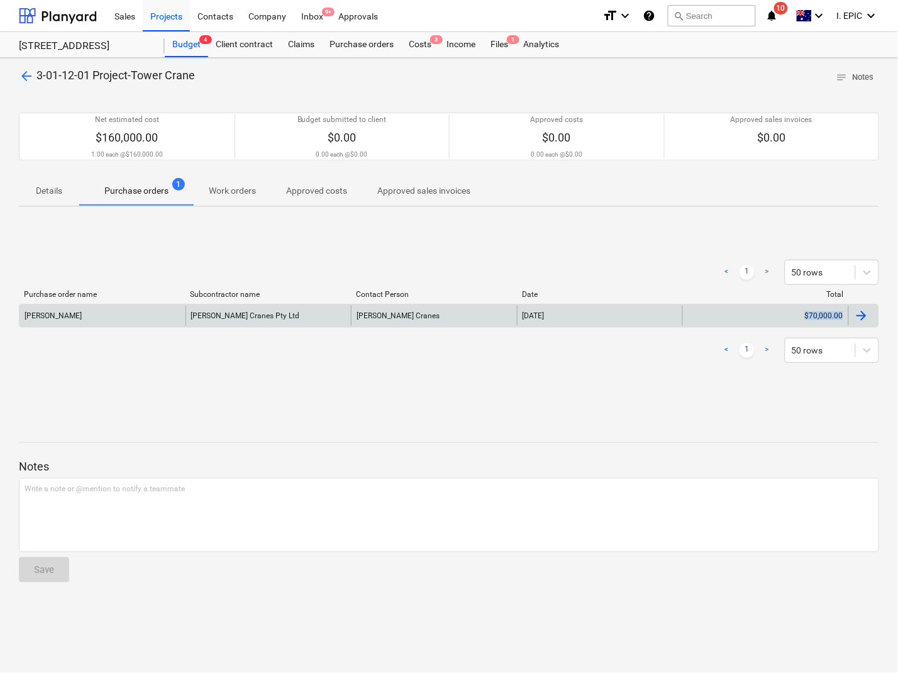
drag, startPoint x: 880, startPoint y: 319, endPoint x: 808, endPoint y: 309, distance: 73.1
click at [808, 309] on div "arrow_back 3-01-12-01 Project-Tower Crane notes Notes Net estimated cost $160,0…" at bounding box center [449, 365] width 898 height 615
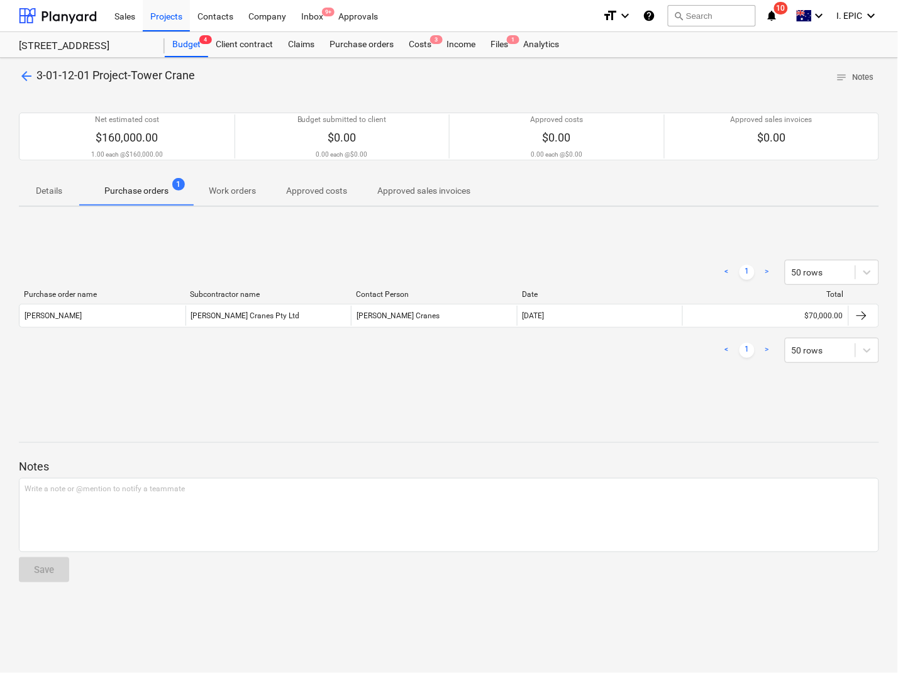
click at [265, 227] on div "< 1 > 50 rows Purchase order name Subcontractor name Contact Person Date Total …" at bounding box center [449, 311] width 860 height 189
drag, startPoint x: 39, startPoint y: 76, endPoint x: 90, endPoint y: 84, distance: 51.5
click at [90, 84] on div "arrow_back 3-01-12-01 Project-Tower Crane notes Notes" at bounding box center [449, 77] width 860 height 19
click at [745, 7] on button "search Search" at bounding box center [712, 15] width 88 height 21
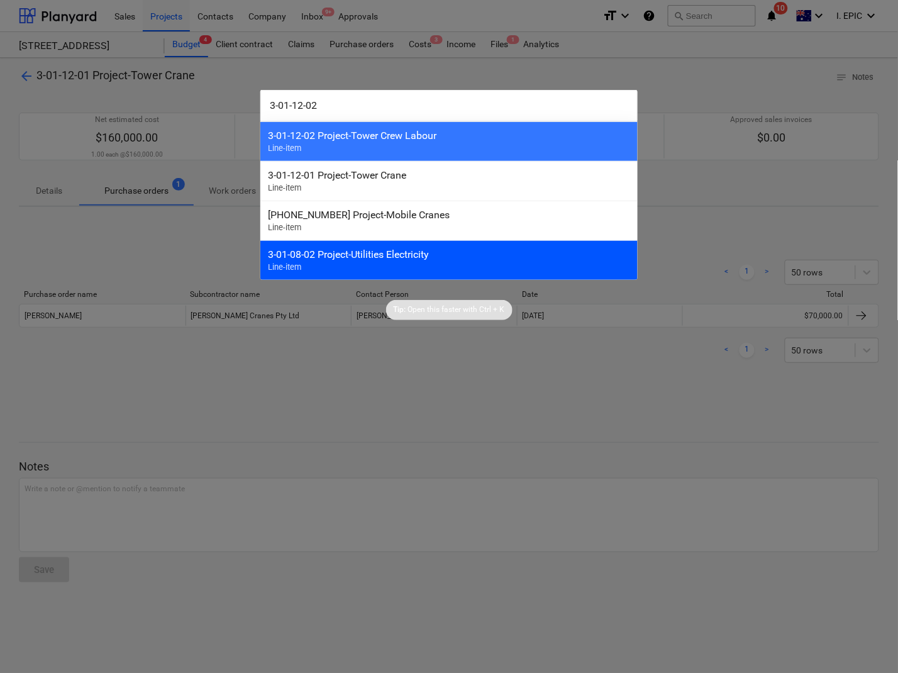
type input "3-01-12-02"
click at [371, 255] on div "3-01-08-02 Project-Utilities Electricity" at bounding box center [449, 254] width 362 height 12
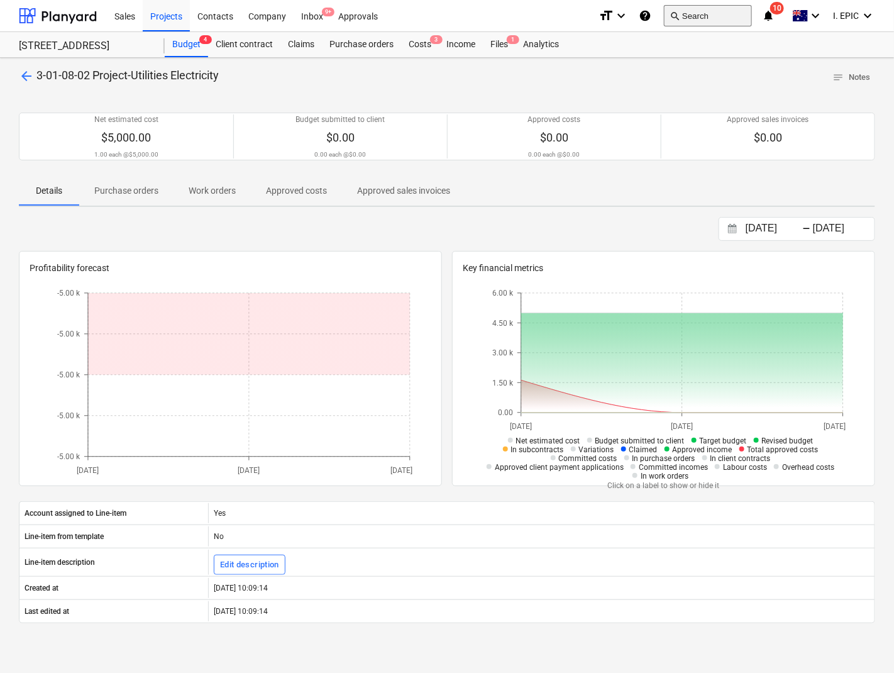
click at [705, 11] on button "search Search" at bounding box center [708, 15] width 88 height 21
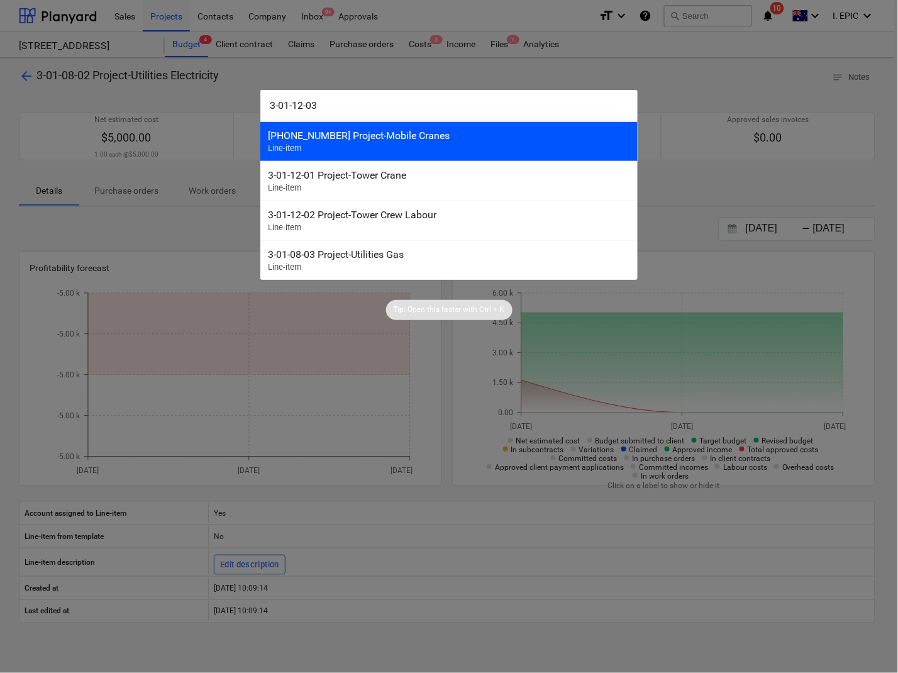
type input "3-01-12-03"
click at [327, 141] on div "3-01-12-03 Project-Mobile Cranes" at bounding box center [449, 135] width 362 height 12
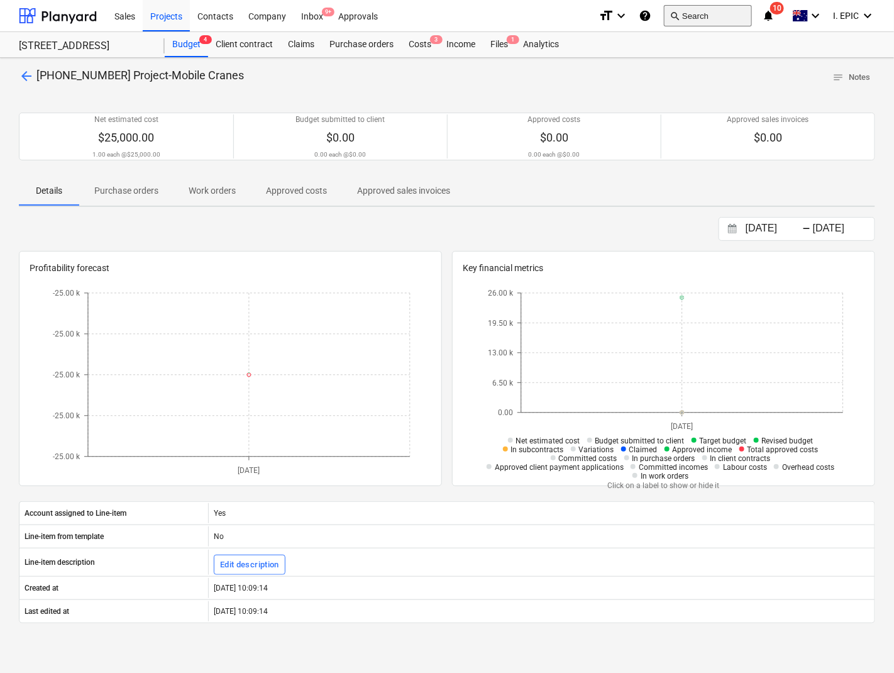
click at [698, 16] on button "search Search" at bounding box center [708, 15] width 88 height 21
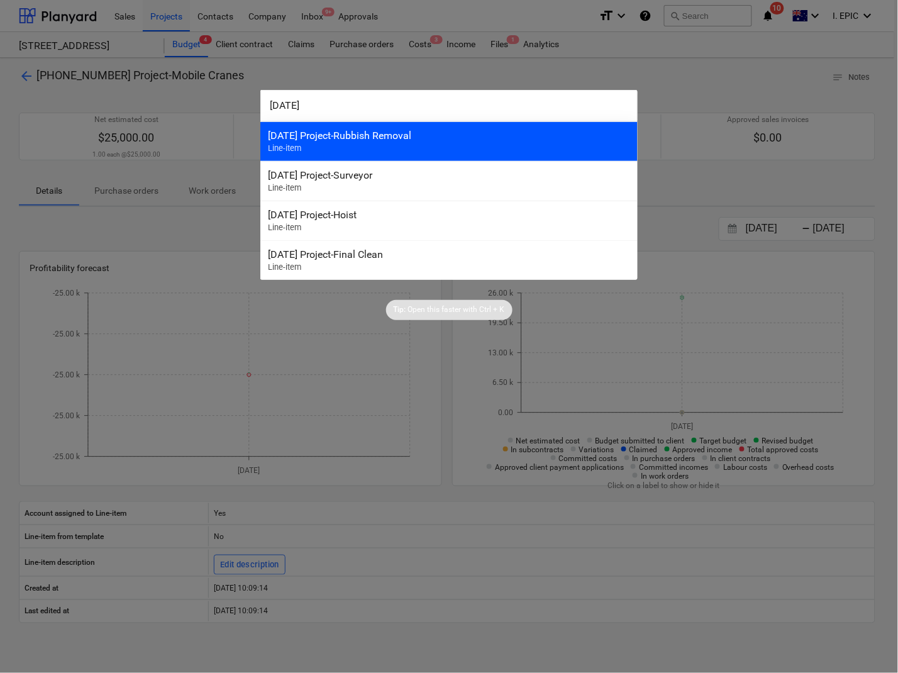
type input "3-01-14"
click at [334, 134] on div "3-01-14 Project-Rubbish Removal" at bounding box center [449, 135] width 362 height 12
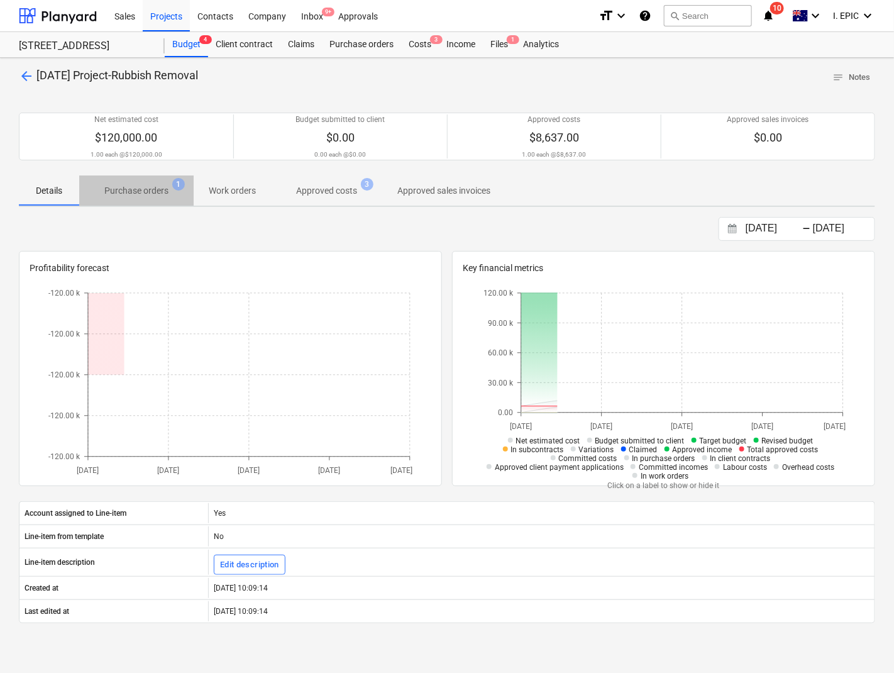
click at [139, 181] on span "Purchase orders 1" at bounding box center [136, 190] width 114 height 23
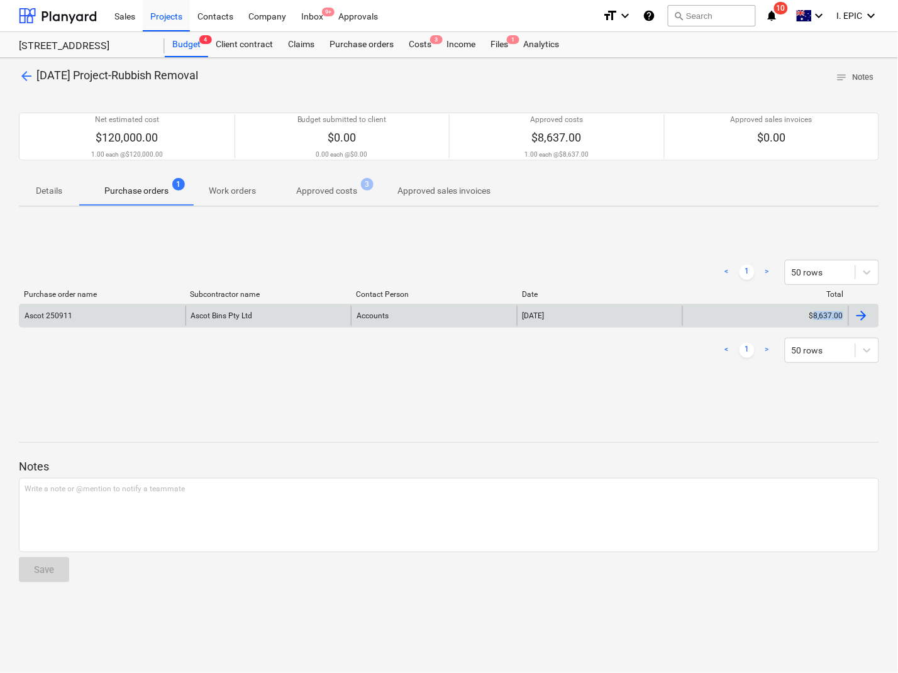
drag, startPoint x: 884, startPoint y: 322, endPoint x: 814, endPoint y: 327, distance: 69.9
click at [814, 327] on div "arrow_back 3-01-14 Project-Rubbish Removal notes Notes Net estimated cost $120,…" at bounding box center [449, 365] width 898 height 615
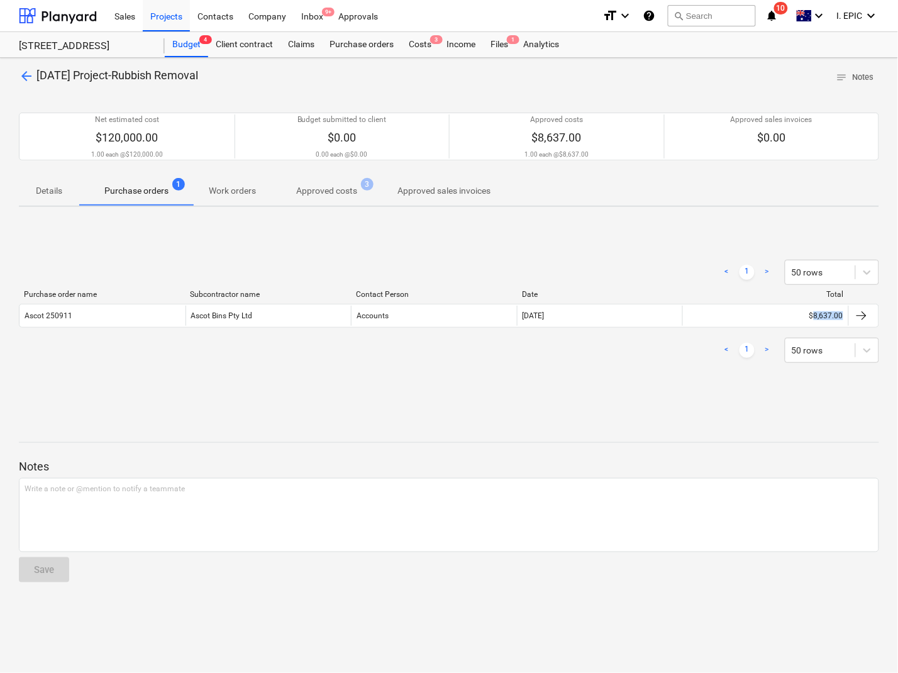
drag, startPoint x: 382, startPoint y: 395, endPoint x: 404, endPoint y: 329, distance: 69.6
click at [382, 395] on div "< 1 > 50 rows Purchase order name Subcontractor name Contact Person Date Total …" at bounding box center [449, 311] width 860 height 189
click at [700, 16] on button "search Search" at bounding box center [712, 15] width 88 height 21
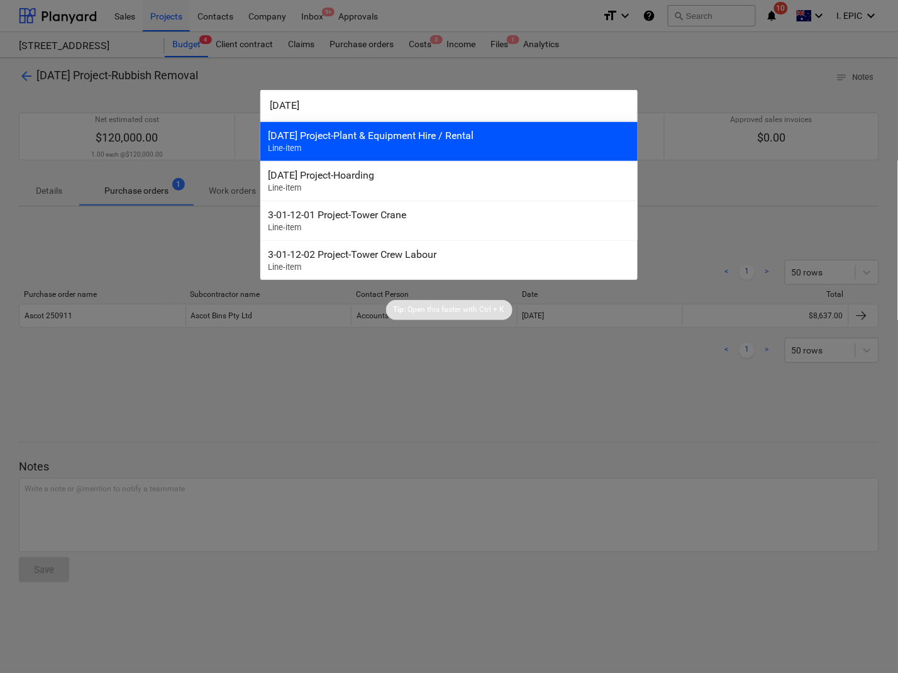
type input "3-01-16"
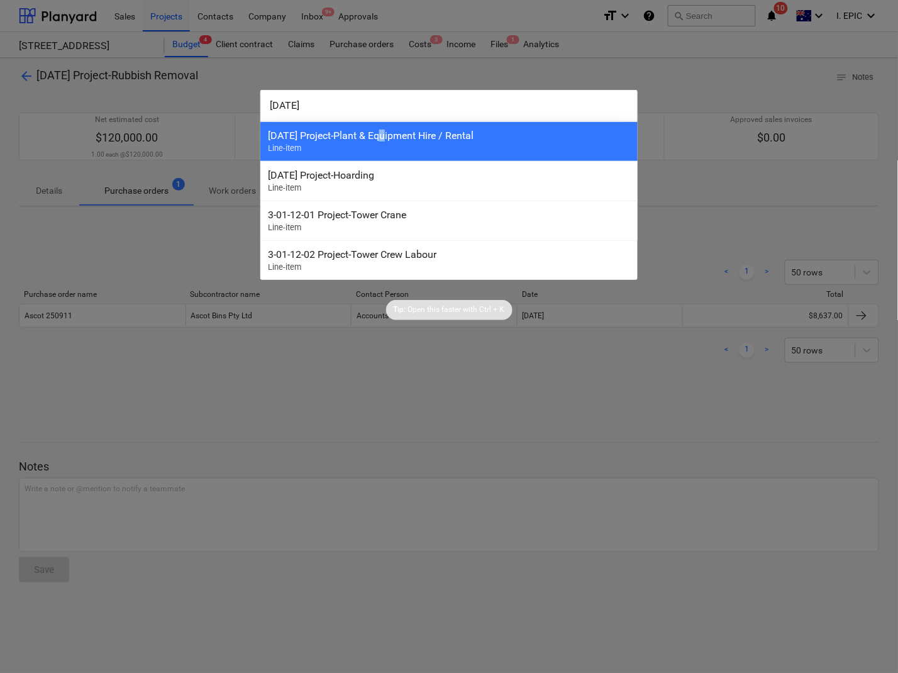
drag, startPoint x: 381, startPoint y: 140, endPoint x: 388, endPoint y: 138, distance: 7.0
click at [387, 138] on div "3-01-16 Project-Plant & Equipment Hire / Rental" at bounding box center [449, 135] width 362 height 12
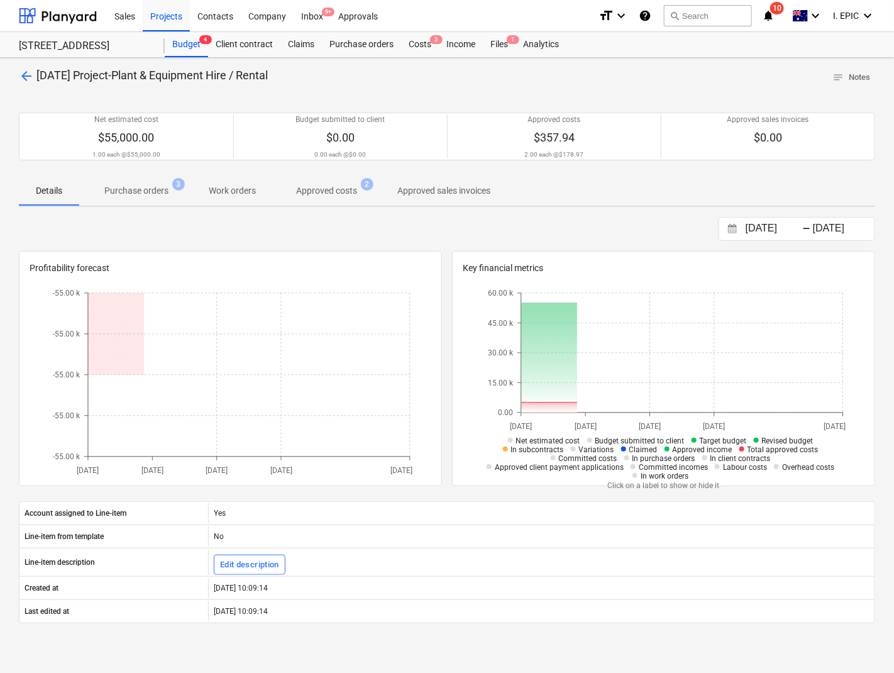
click at [150, 187] on p "Purchase orders" at bounding box center [136, 190] width 64 height 13
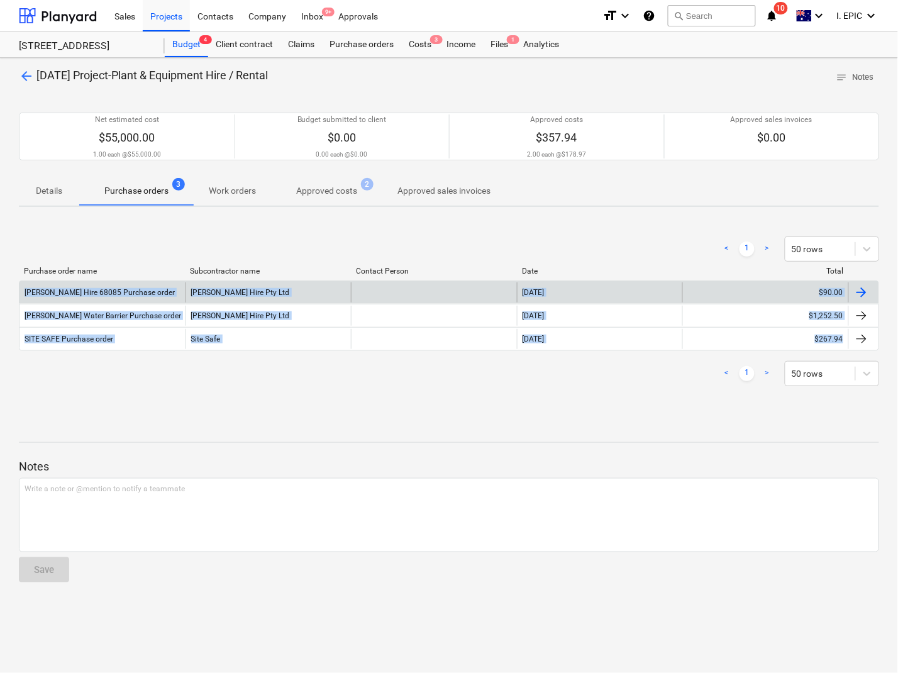
drag, startPoint x: 849, startPoint y: 351, endPoint x: 26, endPoint y: 288, distance: 825.2
click at [26, 288] on div "arrow_back 3-01-16 Project-Plant & Equipment Hire / Rental notes Notes Net esti…" at bounding box center [449, 365] width 898 height 615
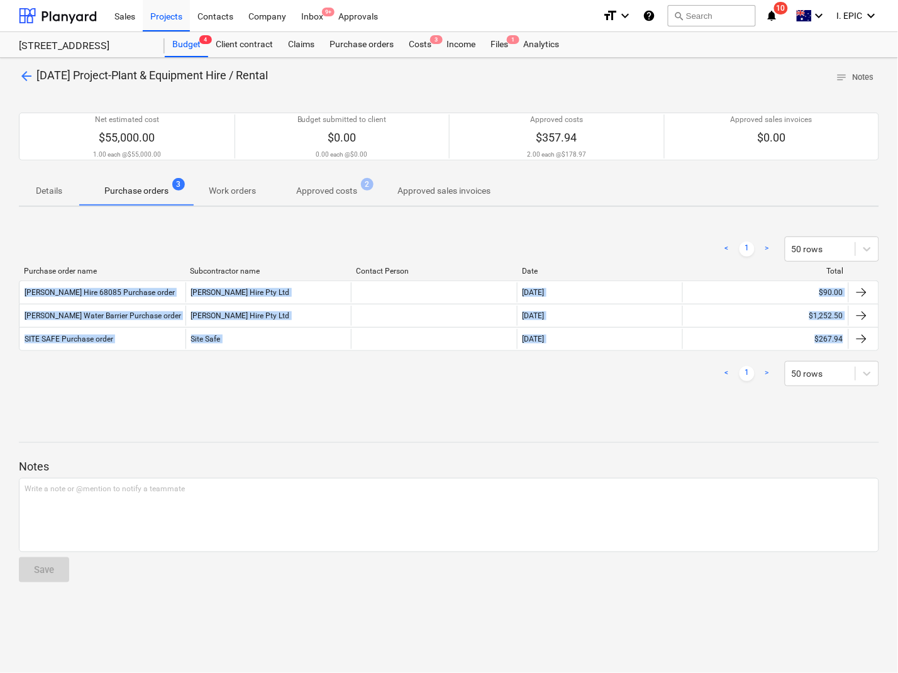
click at [453, 434] on div at bounding box center [449, 431] width 860 height 10
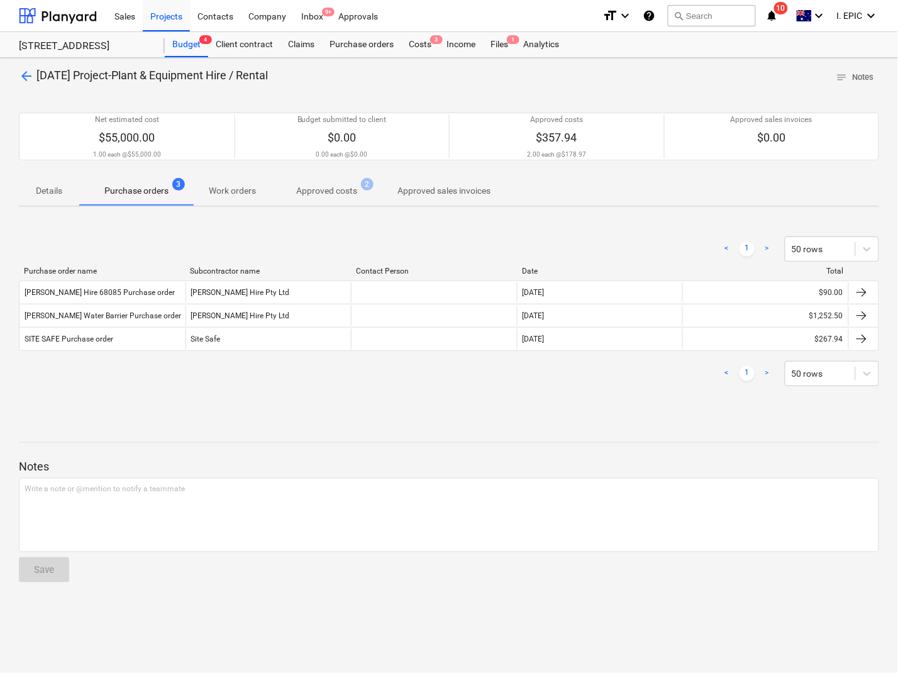
click at [435, 73] on div "arrow_back 3-01-16 Project-Plant & Equipment Hire / Rental notes Notes" at bounding box center [449, 77] width 860 height 19
click at [729, 23] on button "search Search" at bounding box center [712, 15] width 88 height 21
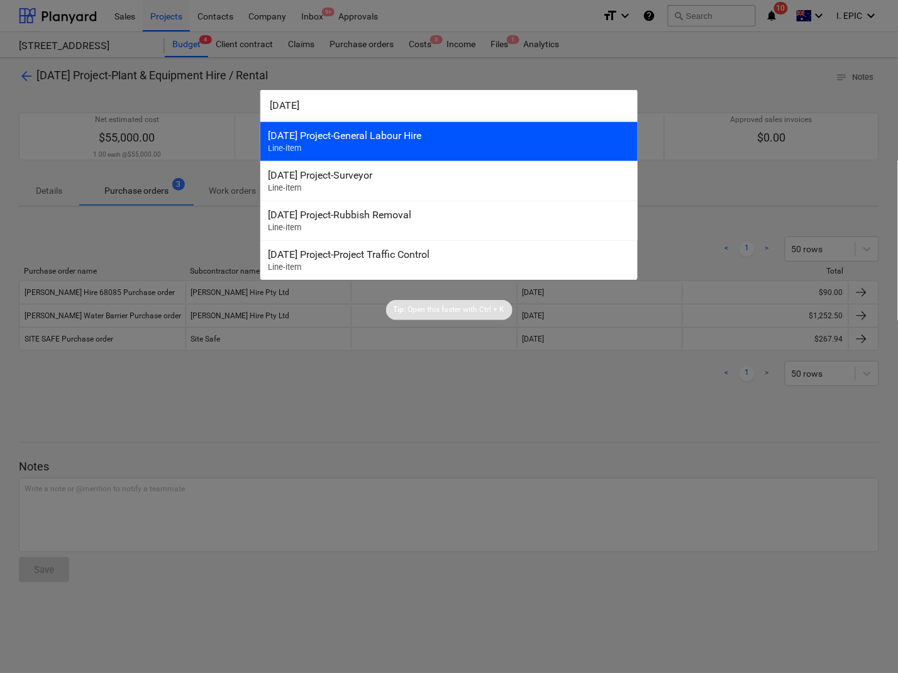
type input "3-01-34"
click at [341, 141] on div "3-01-34 Project-General Labour Hire" at bounding box center [449, 135] width 362 height 12
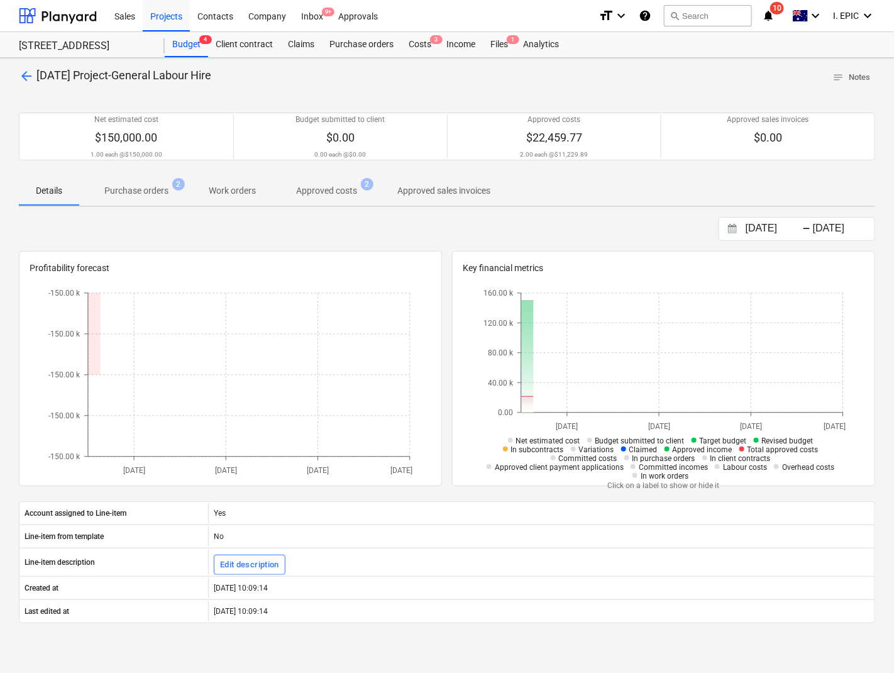
click at [162, 187] on p "Purchase orders" at bounding box center [136, 190] width 64 height 13
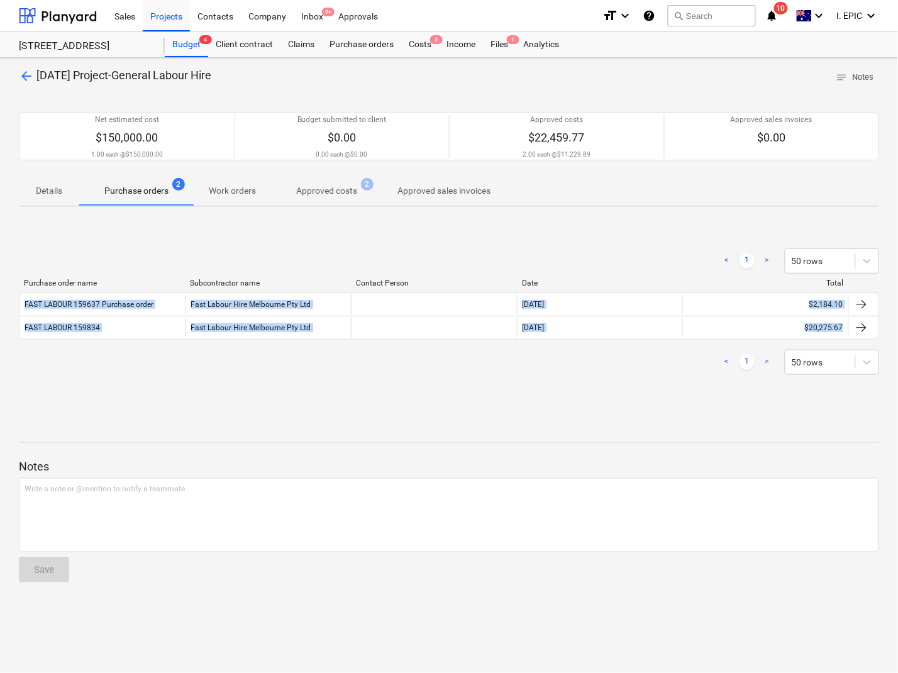
drag, startPoint x: 884, startPoint y: 338, endPoint x: 0, endPoint y: 299, distance: 884.6
click at [0, 299] on div "arrow_back 3-01-34 Project-General Labour Hire notes Notes Net estimated cost $…" at bounding box center [449, 365] width 898 height 615
click at [690, 20] on button "search Search" at bounding box center [712, 15] width 88 height 21
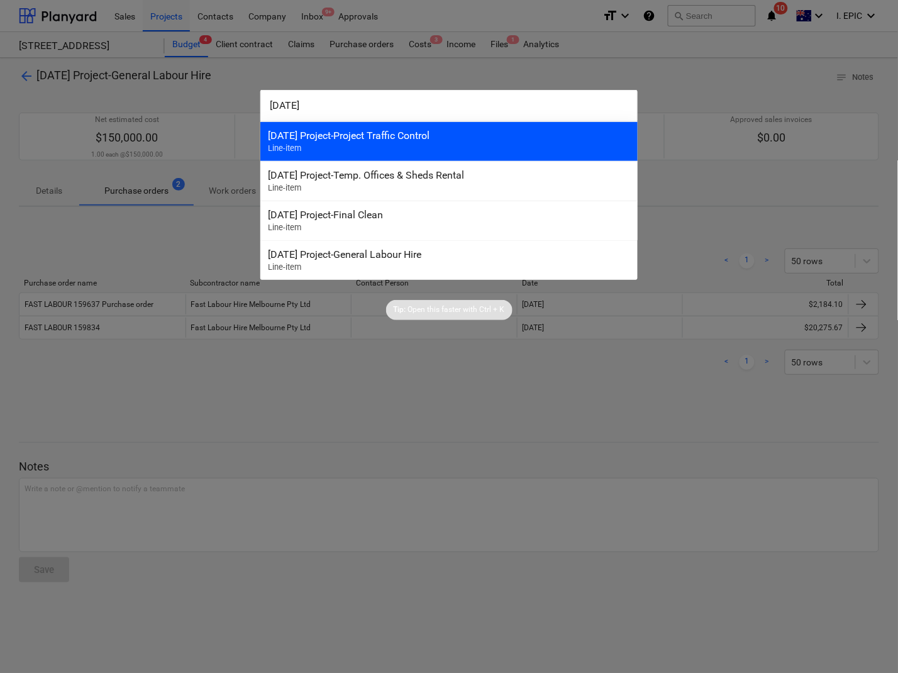
type input "3-01-35"
click at [368, 136] on div "3-01-35 Project-Project Traffic Control" at bounding box center [449, 135] width 362 height 12
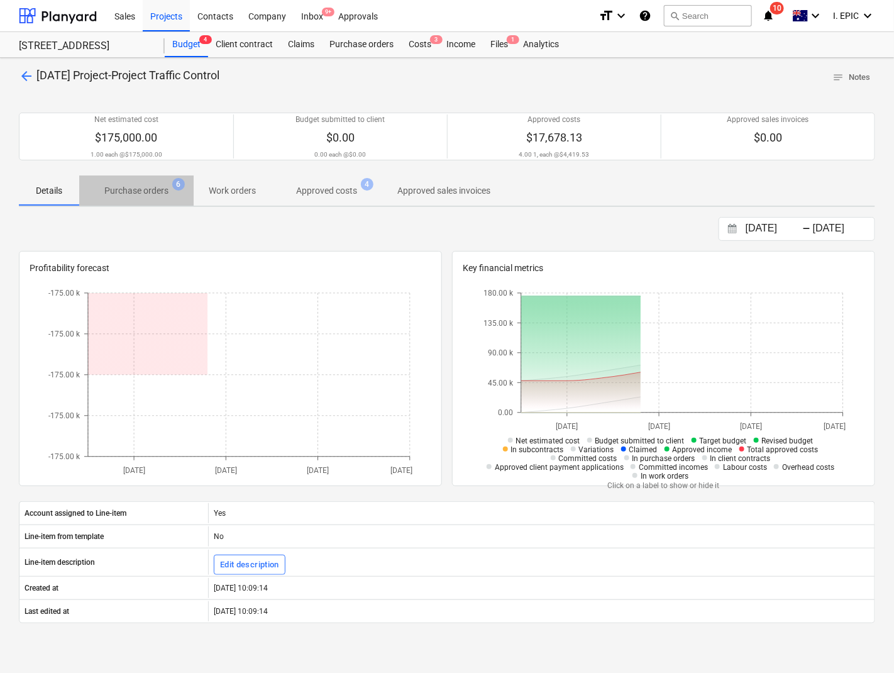
click at [158, 180] on span "Purchase orders 6" at bounding box center [136, 190] width 114 height 23
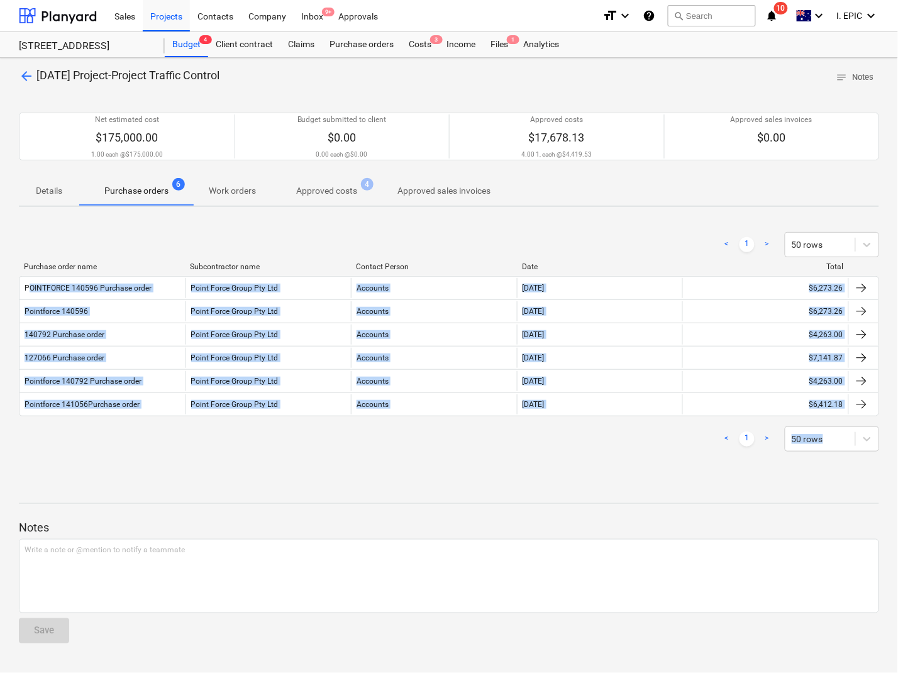
drag, startPoint x: 877, startPoint y: 425, endPoint x: 850, endPoint y: 458, distance: 42.8
click at [26, 280] on div "arrow_back 3-01-35 Project-Project Traffic Control notes Notes Net estimated co…" at bounding box center [449, 365] width 898 height 615
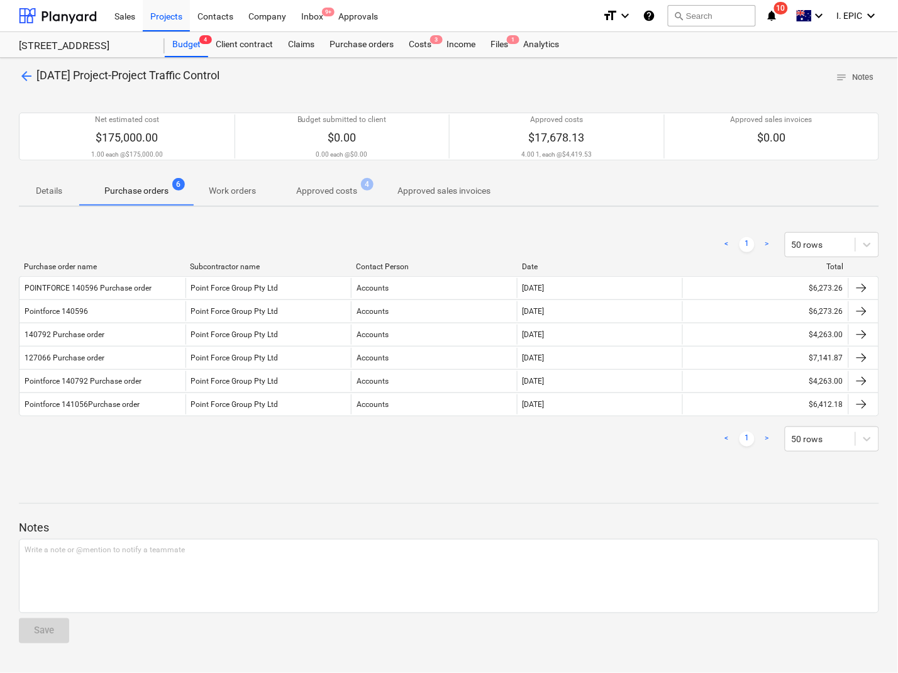
click at [727, 495] on div at bounding box center [449, 492] width 860 height 10
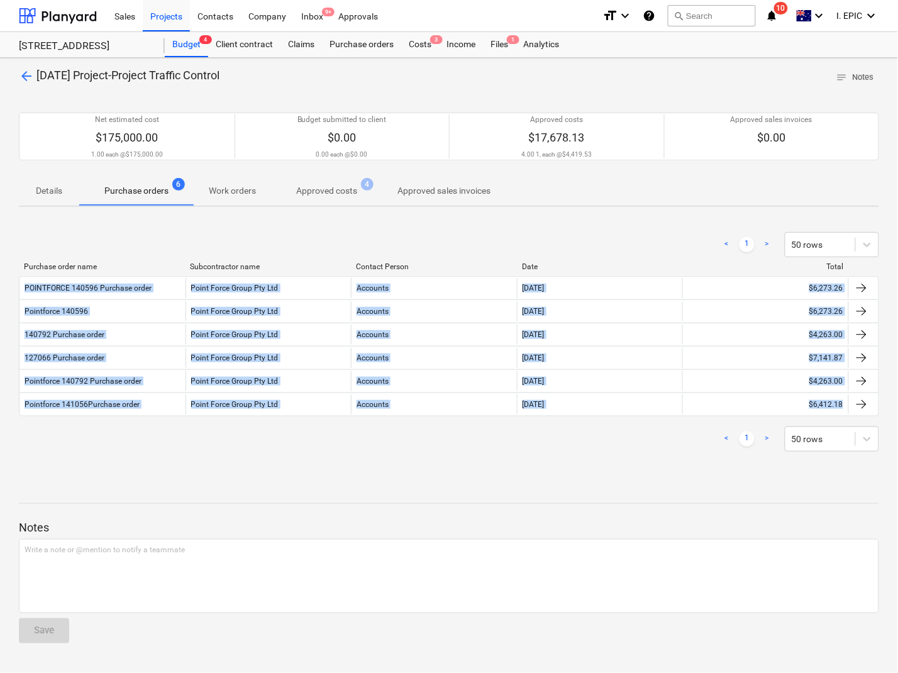
drag, startPoint x: 884, startPoint y: 409, endPoint x: 1, endPoint y: 278, distance: 892.7
click at [1, 278] on div "arrow_back 3-01-35 Project-Project Traffic Control notes Notes Net estimated co…" at bounding box center [449, 365] width 898 height 615
drag, startPoint x: 498, startPoint y: 488, endPoint x: 502, endPoint y: 493, distance: 6.8
click at [498, 488] on div at bounding box center [449, 492] width 860 height 10
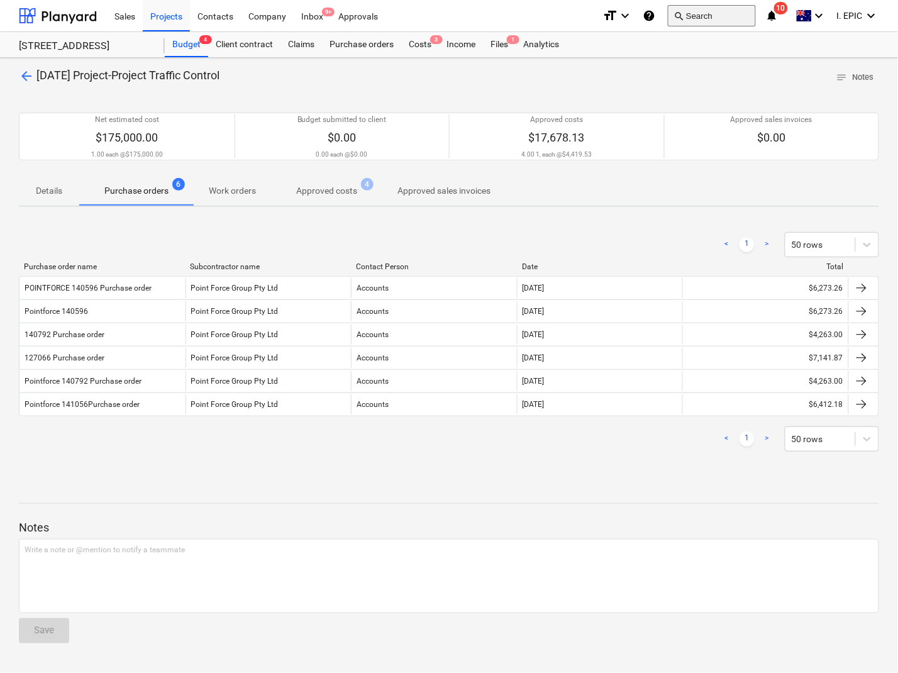
click at [734, 22] on button "search Search" at bounding box center [712, 15] width 88 height 21
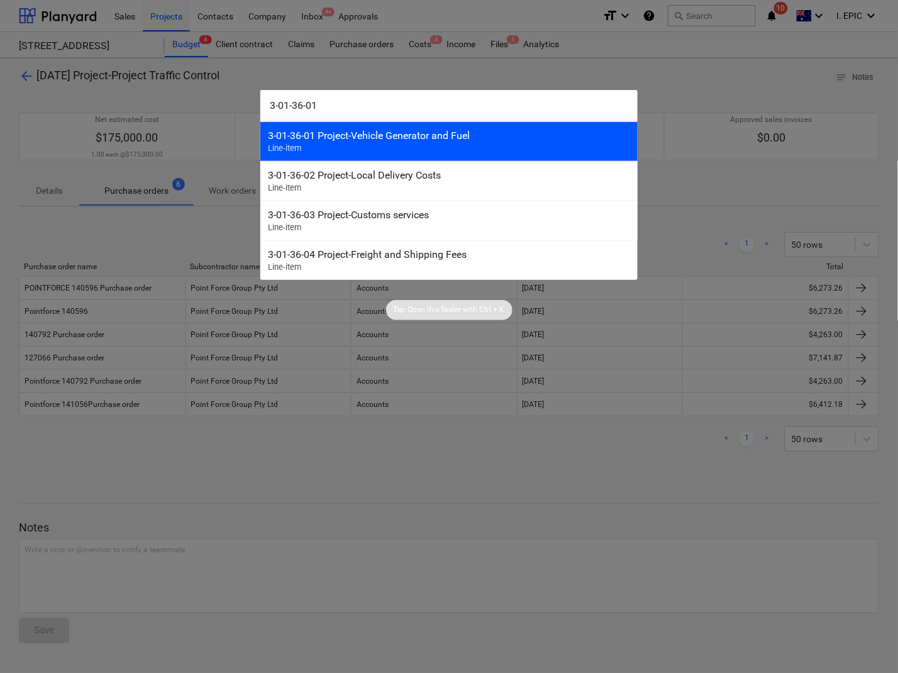
type input "3-01-36-01"
click at [375, 136] on div "3-01-36-01 Project-Vehicle Generator and Fuel" at bounding box center [449, 135] width 362 height 12
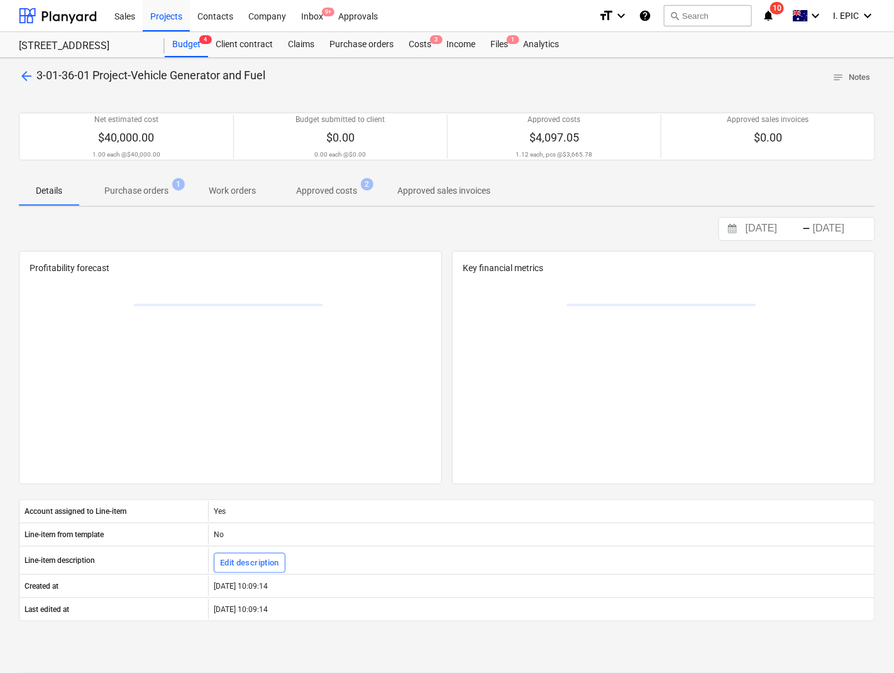
click at [164, 185] on p "Purchase orders" at bounding box center [136, 190] width 64 height 13
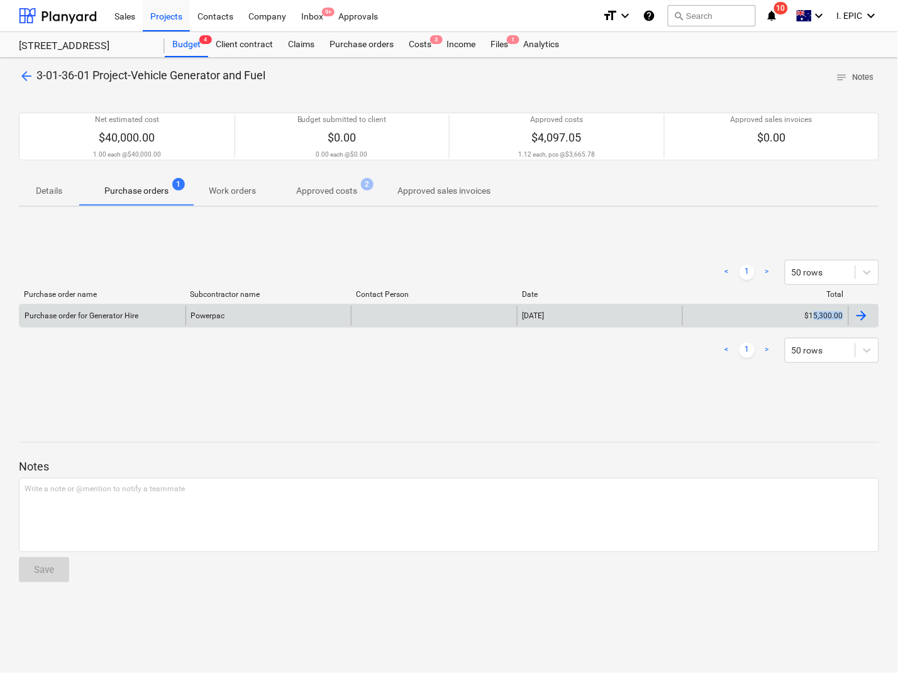
drag, startPoint x: 881, startPoint y: 326, endPoint x: 812, endPoint y: 316, distance: 69.2
click at [812, 316] on div "arrow_back 3-01-36-01 Project-Vehicle Generator and Fuel notes Notes Net estima…" at bounding box center [449, 365] width 898 height 615
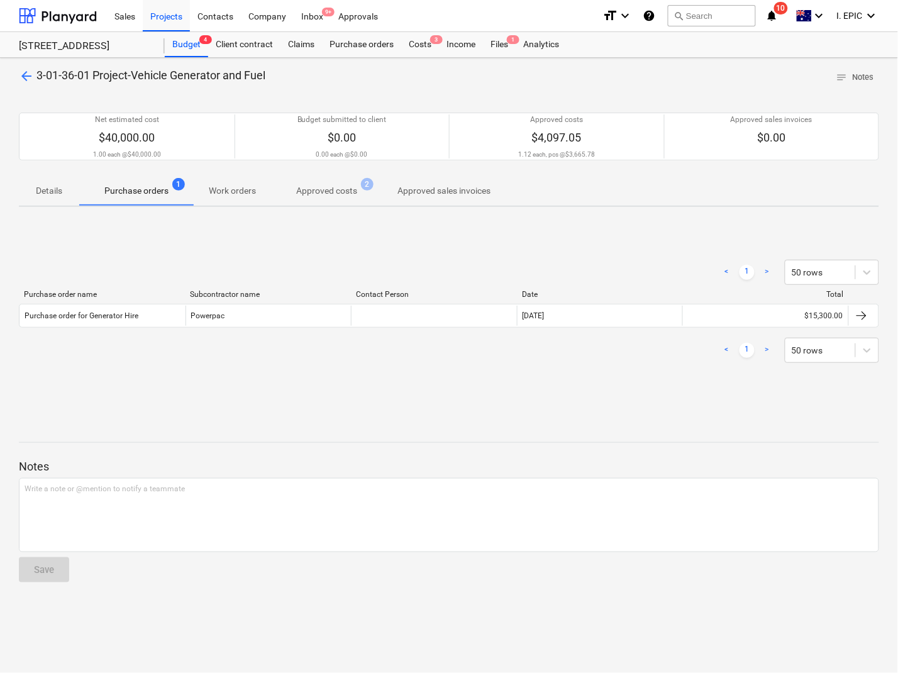
click at [651, 399] on div "< 1 > 50 rows Purchase order name Subcontractor name Contact Person Date Total …" at bounding box center [449, 311] width 860 height 189
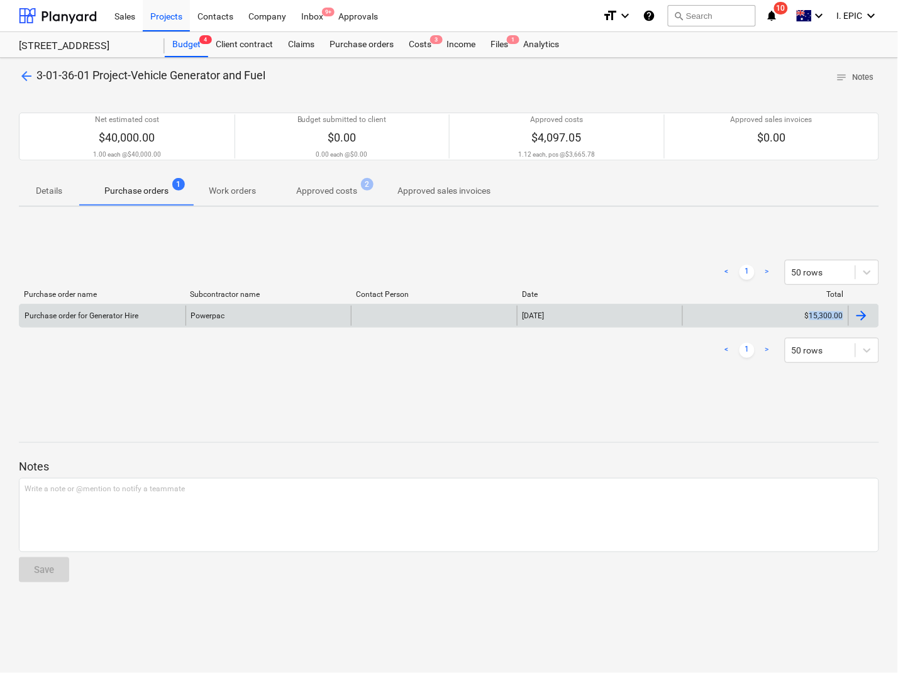
drag, startPoint x: 885, startPoint y: 316, endPoint x: 811, endPoint y: 315, distance: 74.2
click at [811, 315] on div "arrow_back 3-01-36-01 Project-Vehicle Generator and Fuel notes Notes Net estima…" at bounding box center [449, 365] width 898 height 615
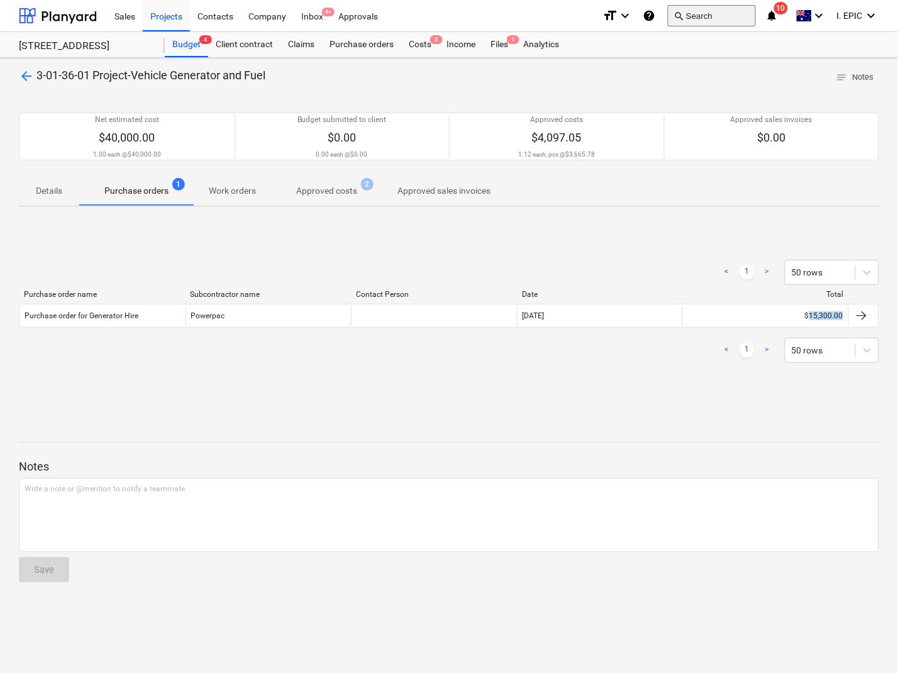
click at [695, 17] on button "search Search" at bounding box center [712, 15] width 88 height 21
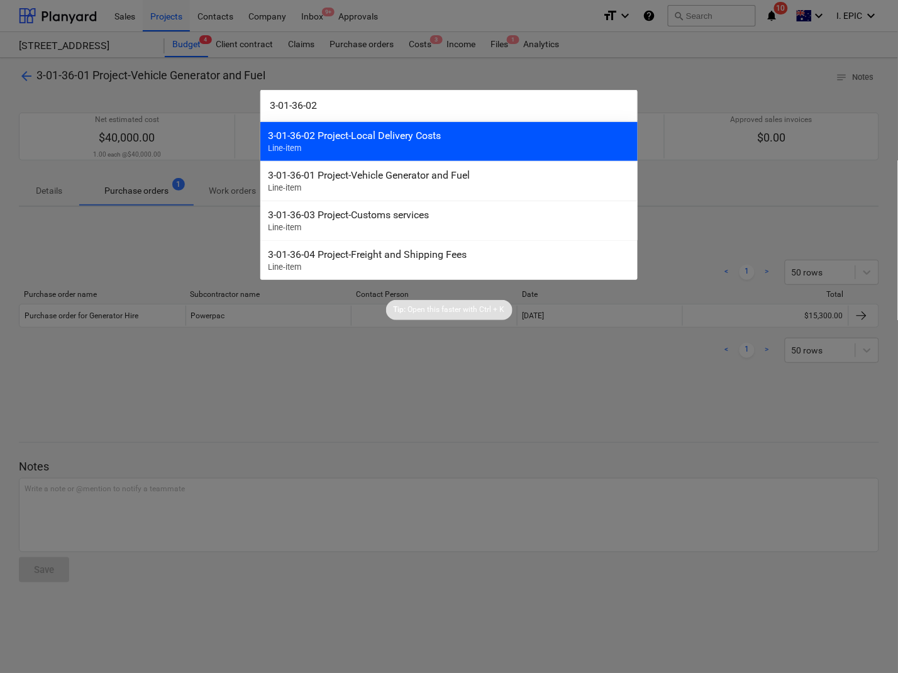
type input "3-01-36-02"
click at [361, 136] on div "3-01-36-02 Project-Local Delivery Costs" at bounding box center [449, 135] width 362 height 12
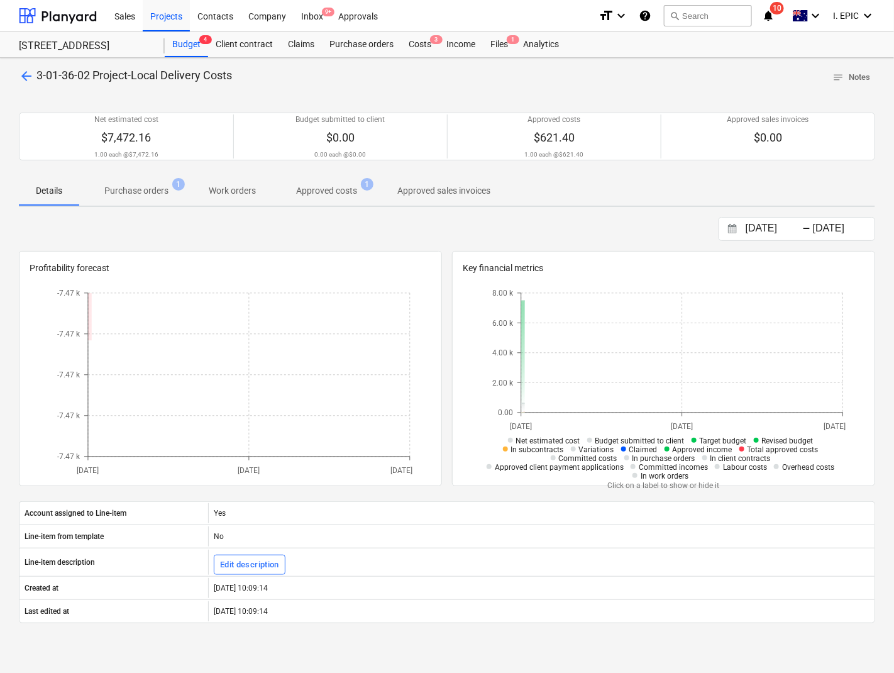
click at [142, 187] on p "Purchase orders" at bounding box center [136, 190] width 64 height 13
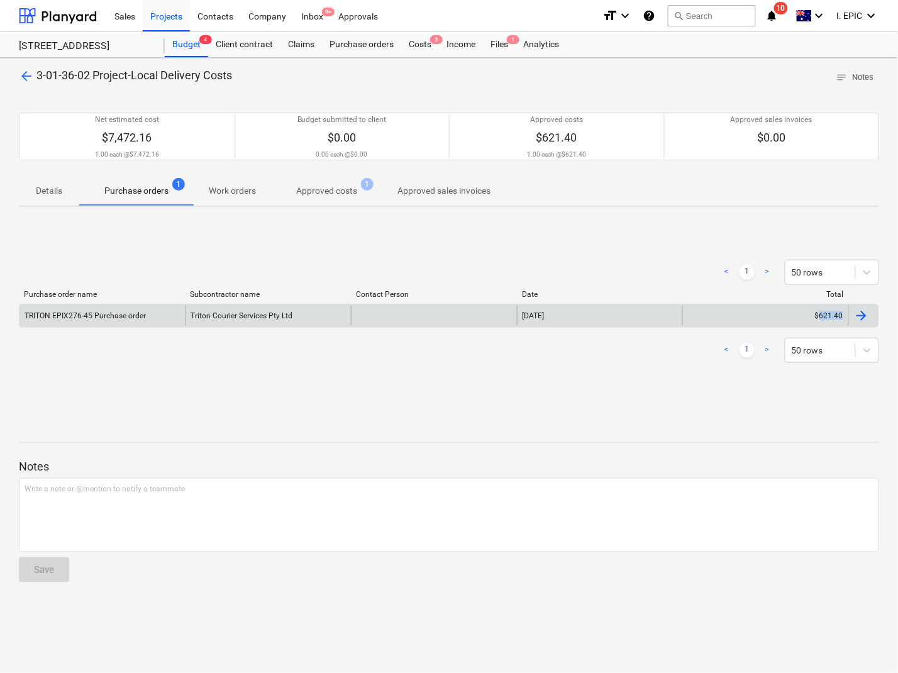
drag, startPoint x: 884, startPoint y: 321, endPoint x: 822, endPoint y: 317, distance: 62.9
click at [822, 317] on div "arrow_back 3-01-36-02 Project-Local Delivery Costs notes Notes Net estimated co…" at bounding box center [449, 365] width 898 height 615
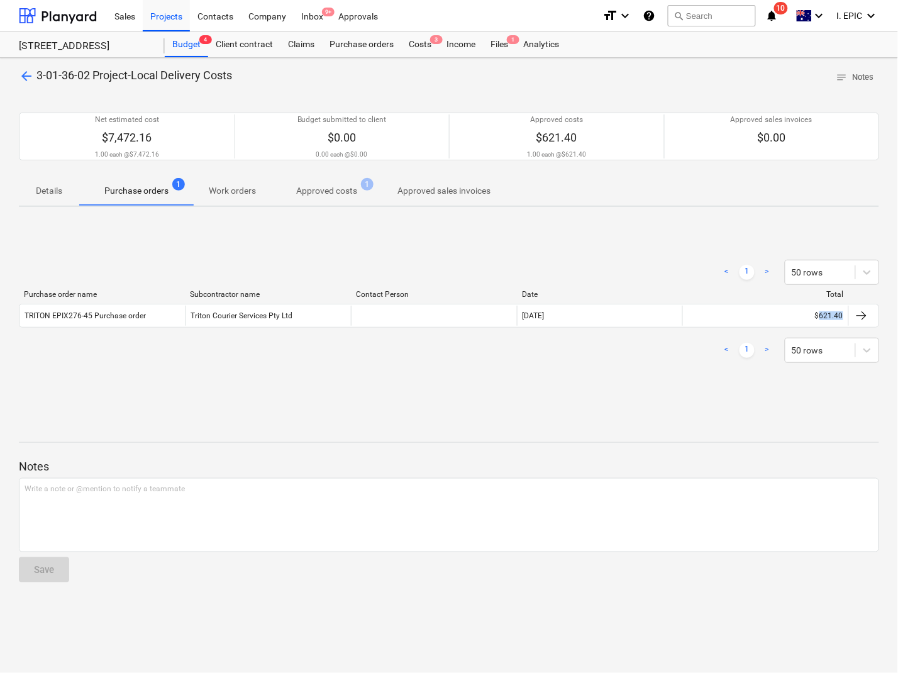
click at [321, 359] on div "< 1 > 50 rows" at bounding box center [449, 350] width 860 height 25
click at [718, 16] on button "search Search" at bounding box center [712, 15] width 88 height 21
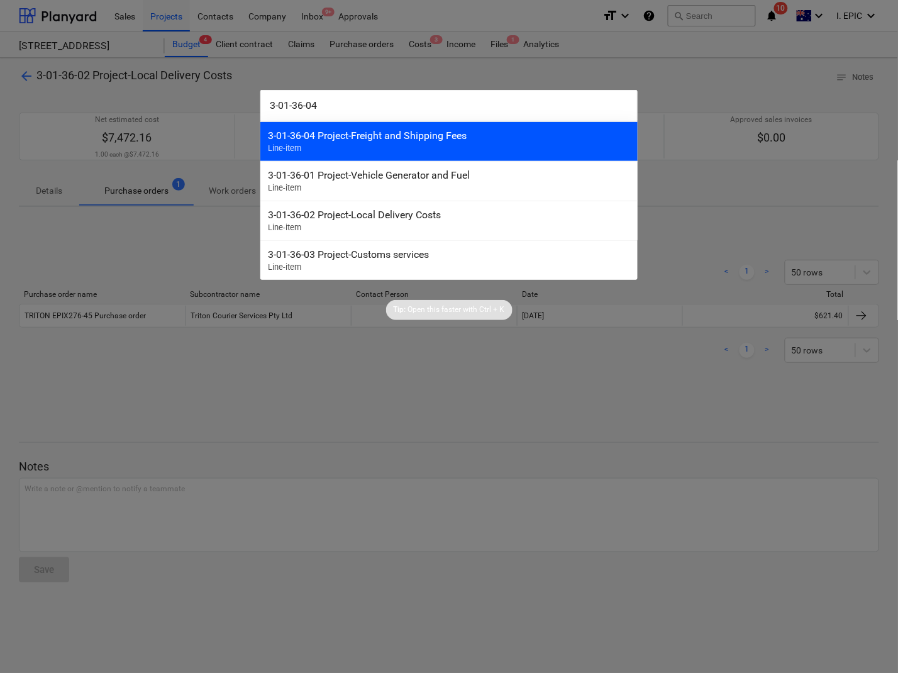
type input "3-01-36-04"
click at [365, 140] on div "3-01-36-04 Project-Freight and Shipping Fees" at bounding box center [449, 135] width 362 height 12
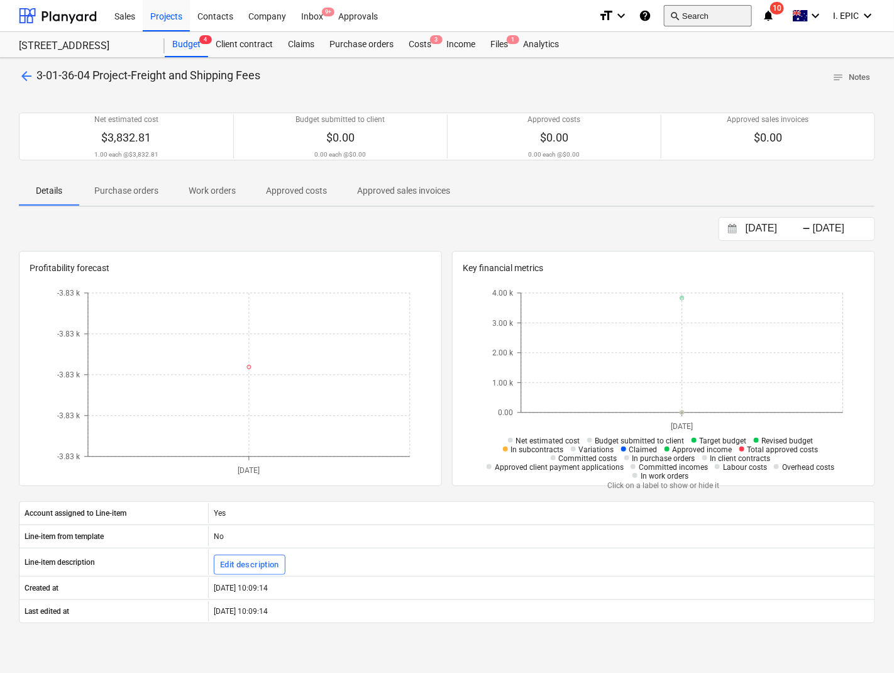
click at [703, 20] on button "search Search" at bounding box center [708, 15] width 88 height 21
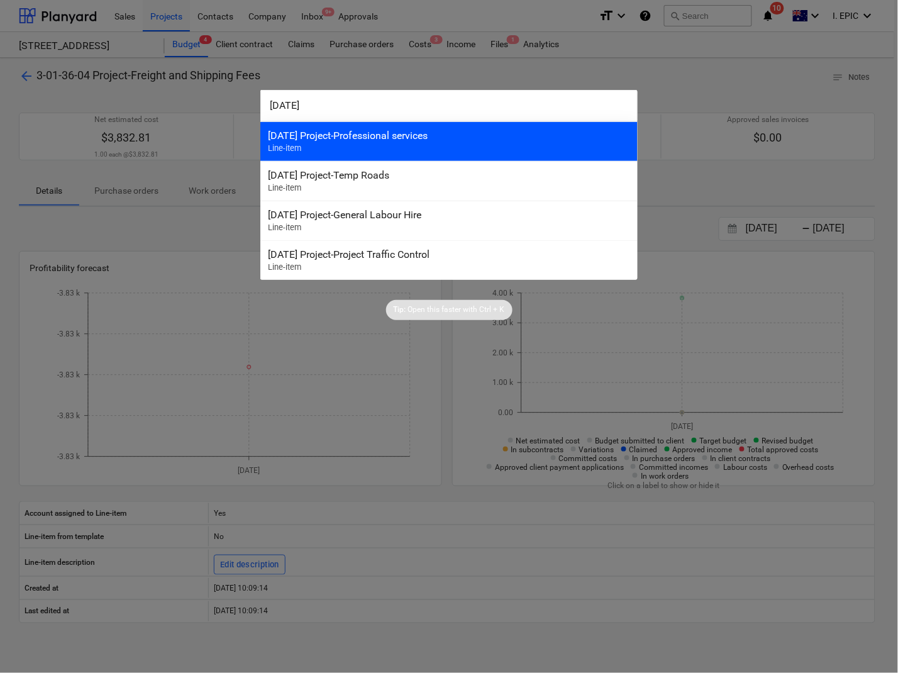
type input "3-01-37"
click at [375, 146] on div "3-01-37 Project-Professional services Line-item" at bounding box center [448, 141] width 377 height 40
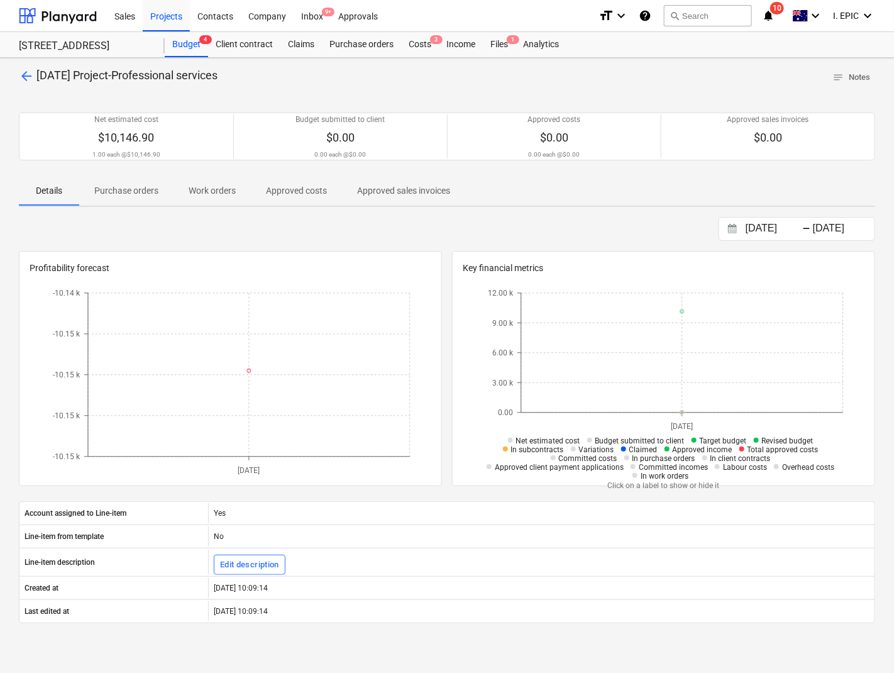
click at [129, 186] on p "Purchase orders" at bounding box center [126, 190] width 64 height 13
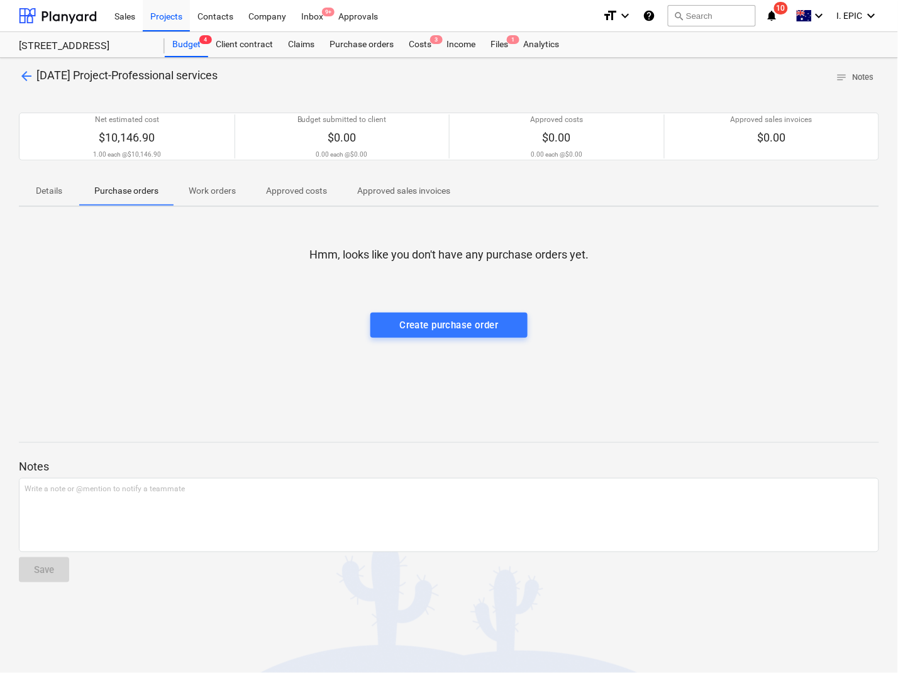
click at [271, 288] on div at bounding box center [449, 299] width 860 height 25
click at [708, 5] on button "search Search" at bounding box center [712, 15] width 88 height 21
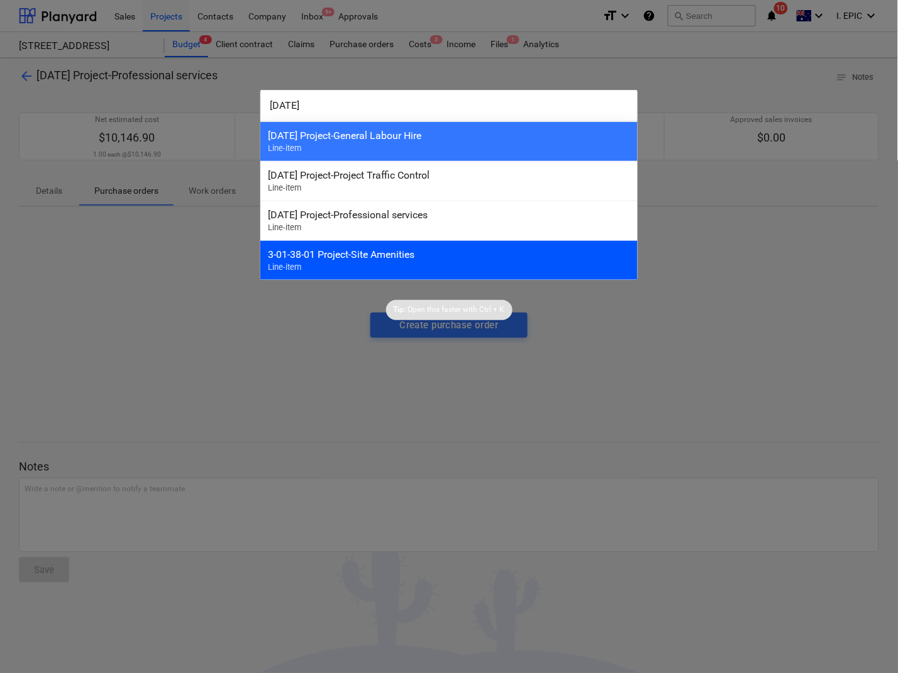
type input "3-01-38"
click at [324, 256] on div "3-01-38-01 Project-Site Amenities" at bounding box center [449, 254] width 362 height 12
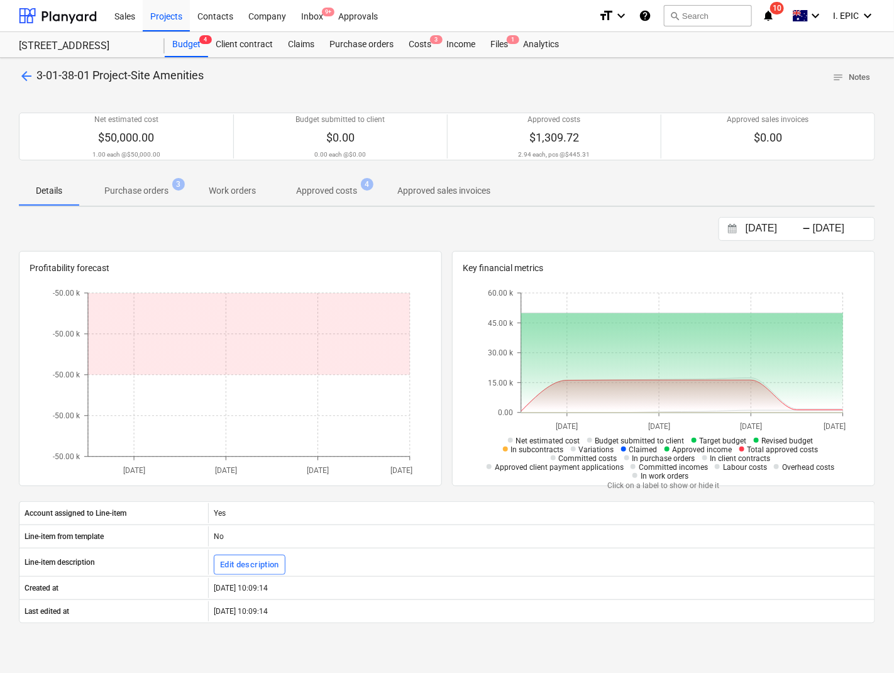
click at [290, 96] on div at bounding box center [447, 92] width 856 height 10
drag, startPoint x: 79, startPoint y: 77, endPoint x: 36, endPoint y: 73, distance: 42.3
click at [36, 73] on span "3-01-38-01 Project-Site Amenities" at bounding box center [119, 75] width 167 height 13
click at [701, 13] on button "search Search" at bounding box center [708, 15] width 88 height 21
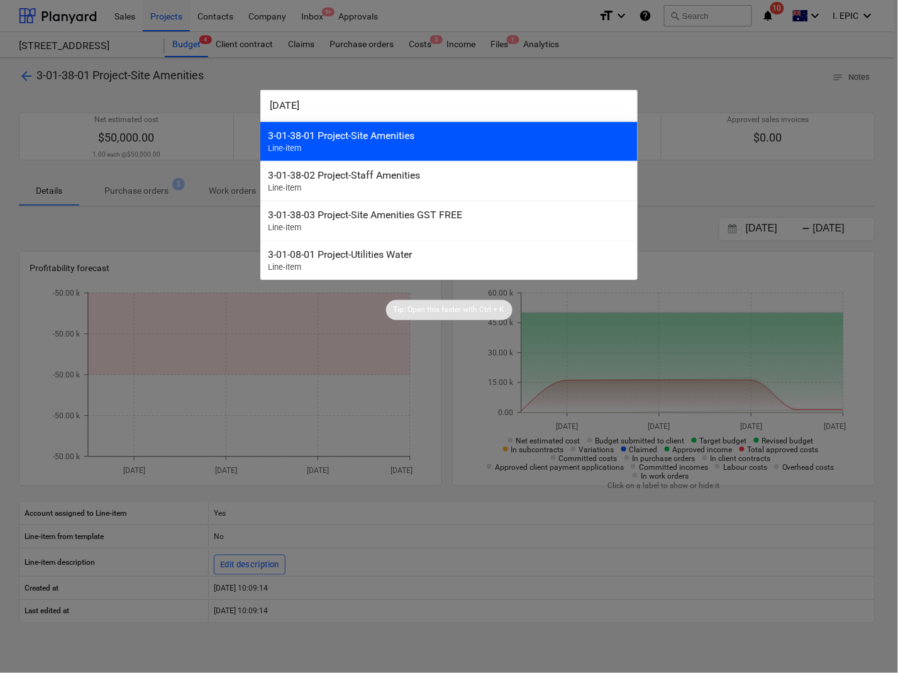
type input "3-01-38"
click at [358, 137] on div "3-01-38-01 Project-Site Amenities" at bounding box center [449, 135] width 362 height 12
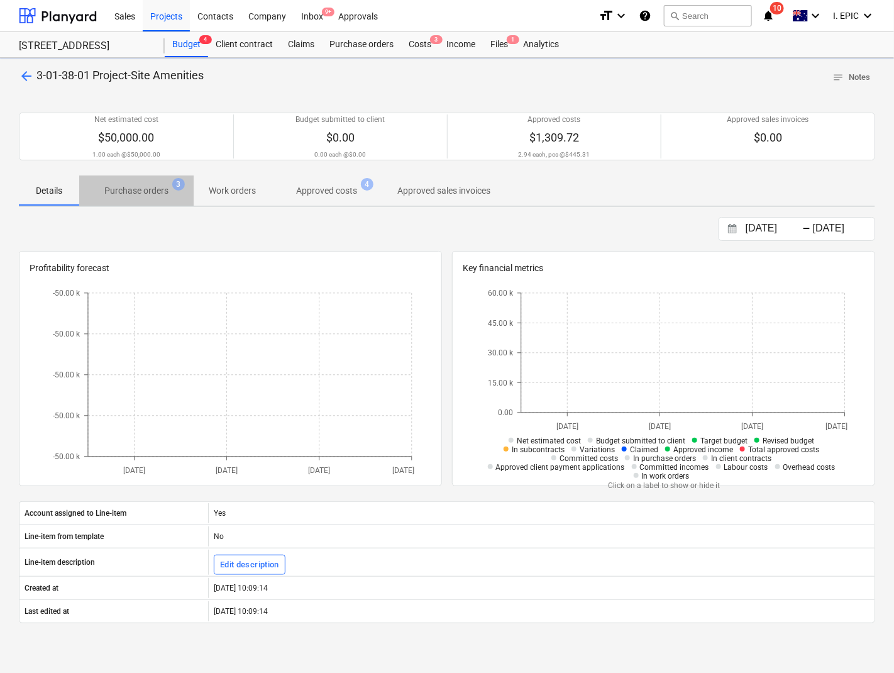
click at [157, 195] on p "Purchase orders" at bounding box center [136, 190] width 64 height 13
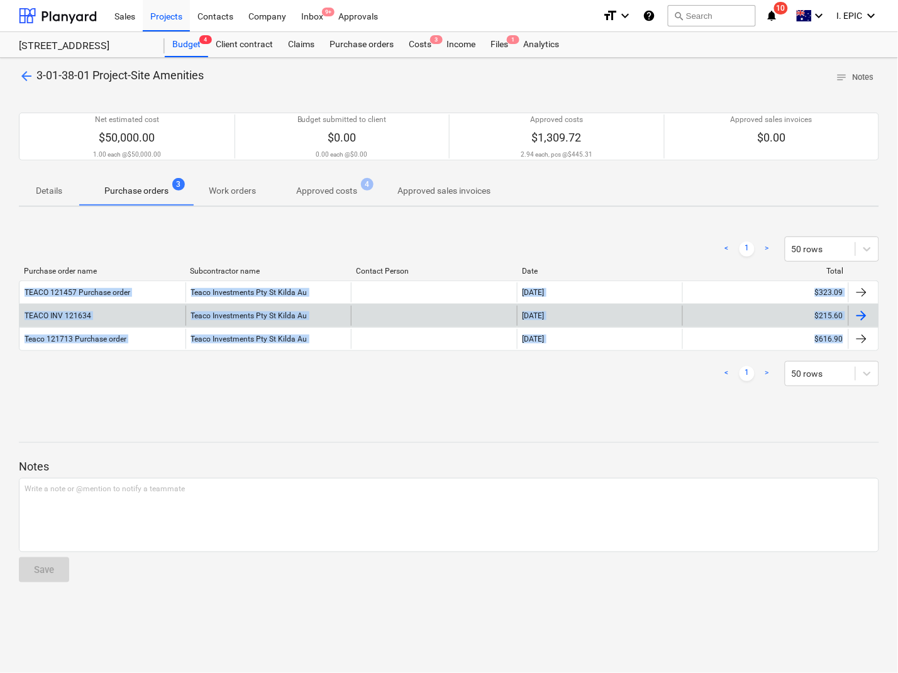
drag, startPoint x: 879, startPoint y: 348, endPoint x: 19, endPoint y: 306, distance: 860.3
click at [8, 297] on div "arrow_back 3-01-38-01 Project-Site Amenities notes Notes Net estimated cost $50…" at bounding box center [449, 365] width 898 height 615
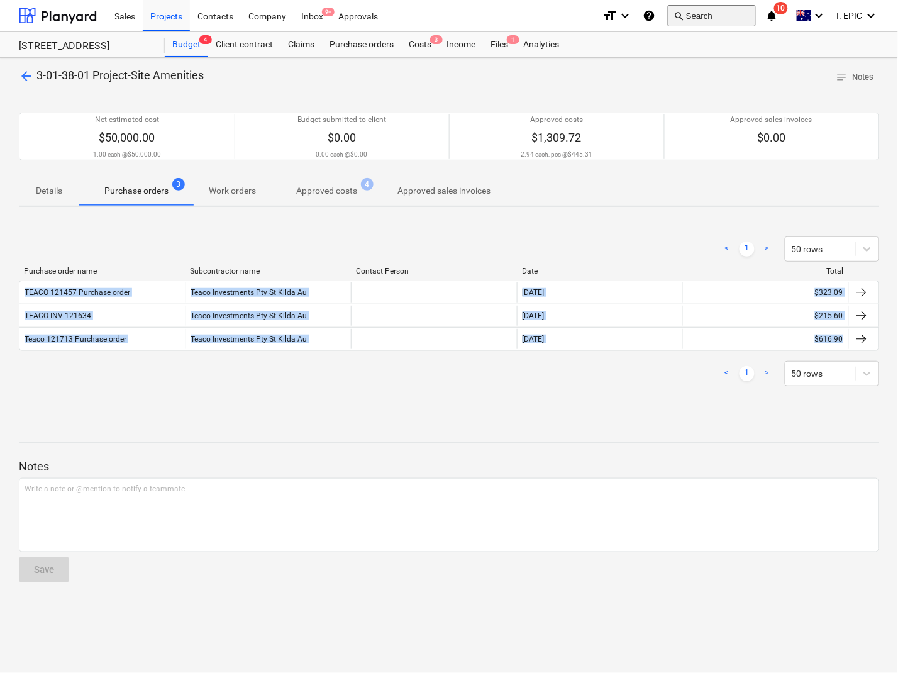
click at [709, 11] on button "search Search" at bounding box center [712, 15] width 88 height 21
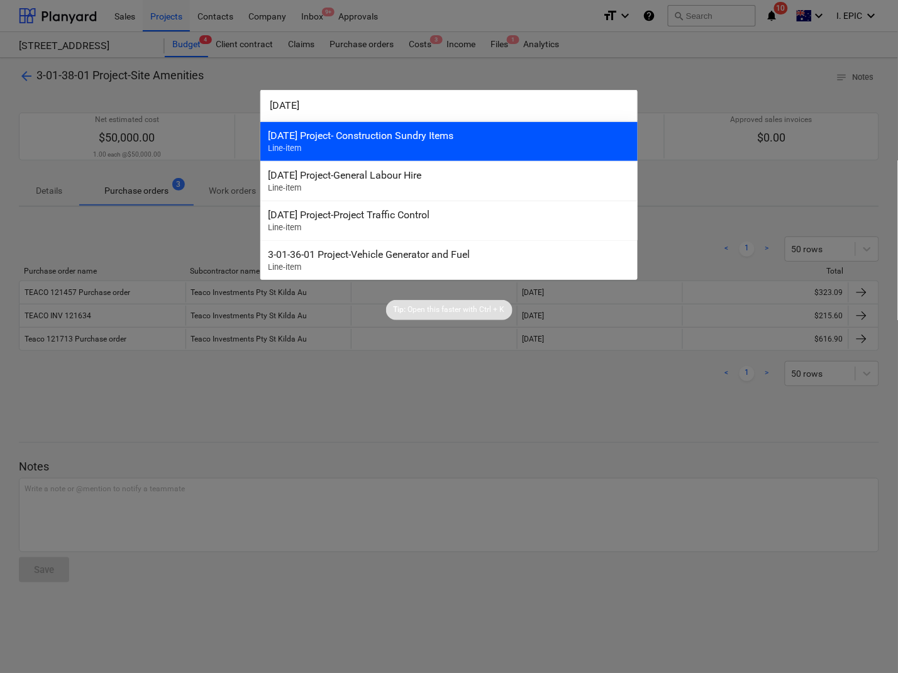
type input "3-01-39"
click at [307, 136] on div "3-01-39 Project- Construction Sundry Items" at bounding box center [449, 135] width 362 height 12
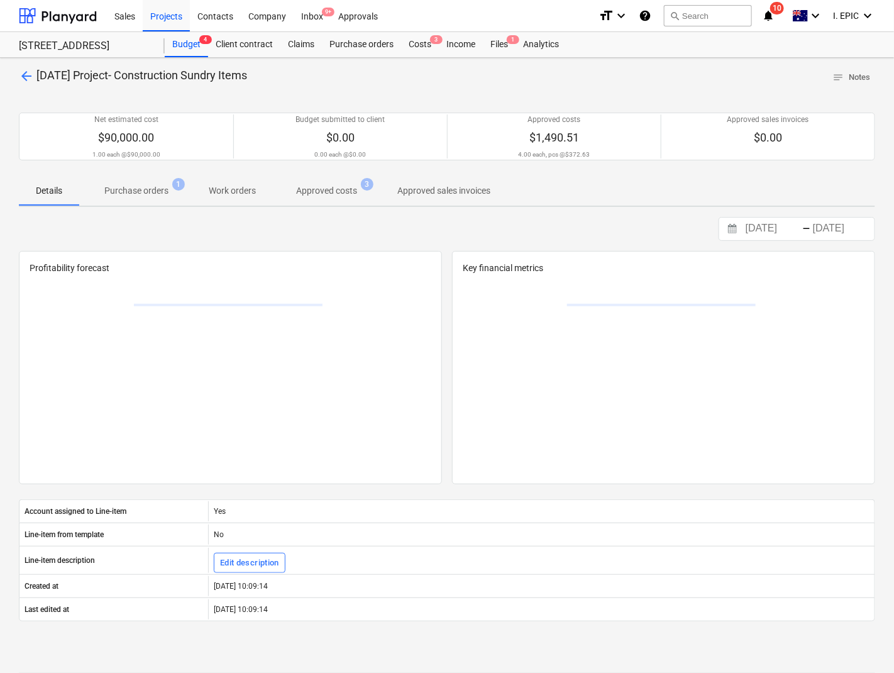
click at [120, 192] on p "Purchase orders" at bounding box center [136, 190] width 64 height 13
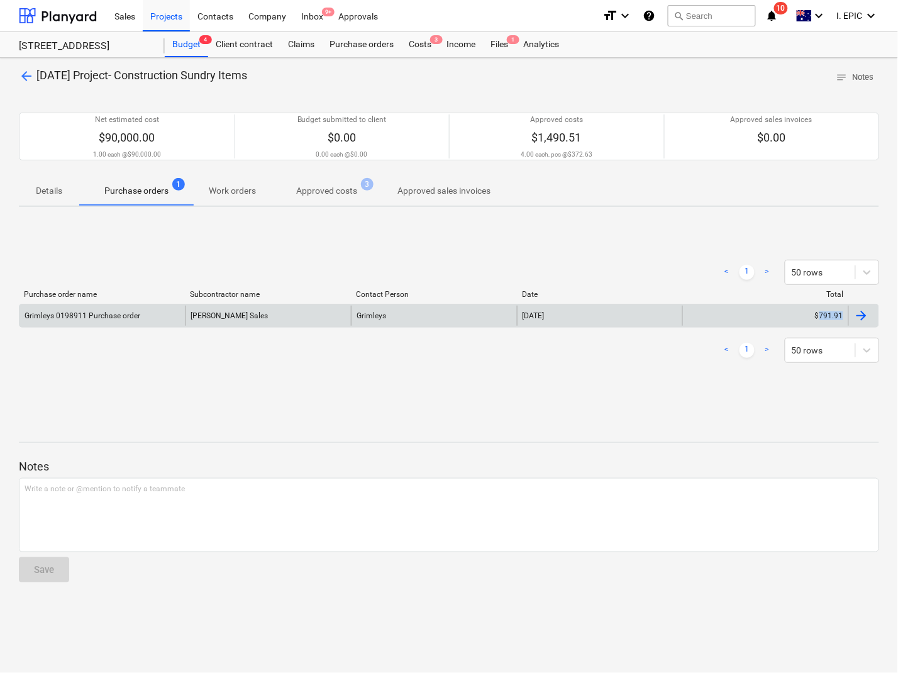
drag, startPoint x: 880, startPoint y: 326, endPoint x: 820, endPoint y: 316, distance: 60.6
click at [820, 316] on div "arrow_back 3-01-39 Project- Construction Sundry Items notes Notes Net estimated…" at bounding box center [449, 365] width 898 height 615
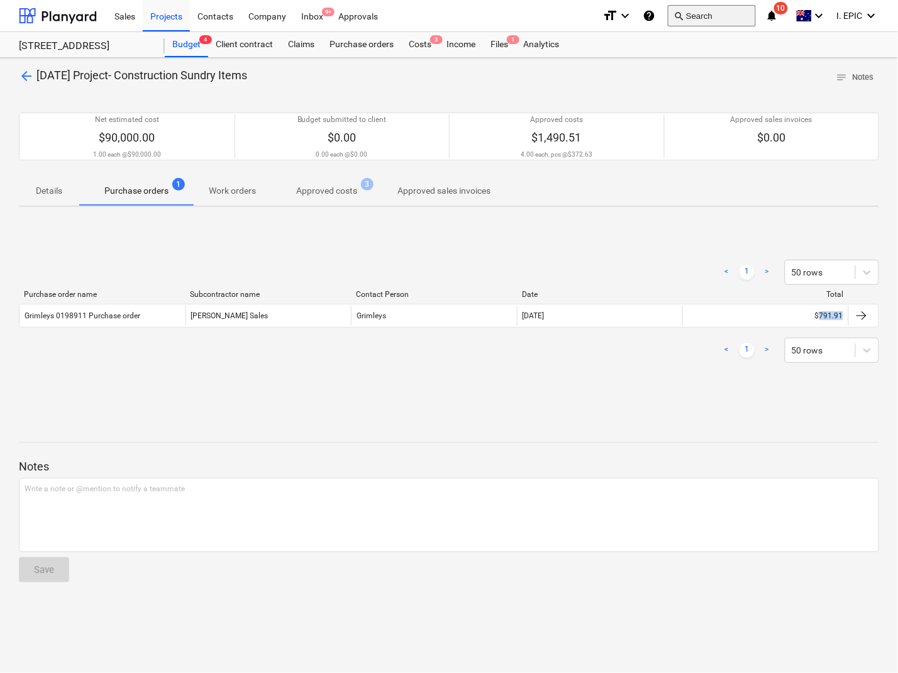
click at [703, 14] on button "search Search" at bounding box center [712, 15] width 88 height 21
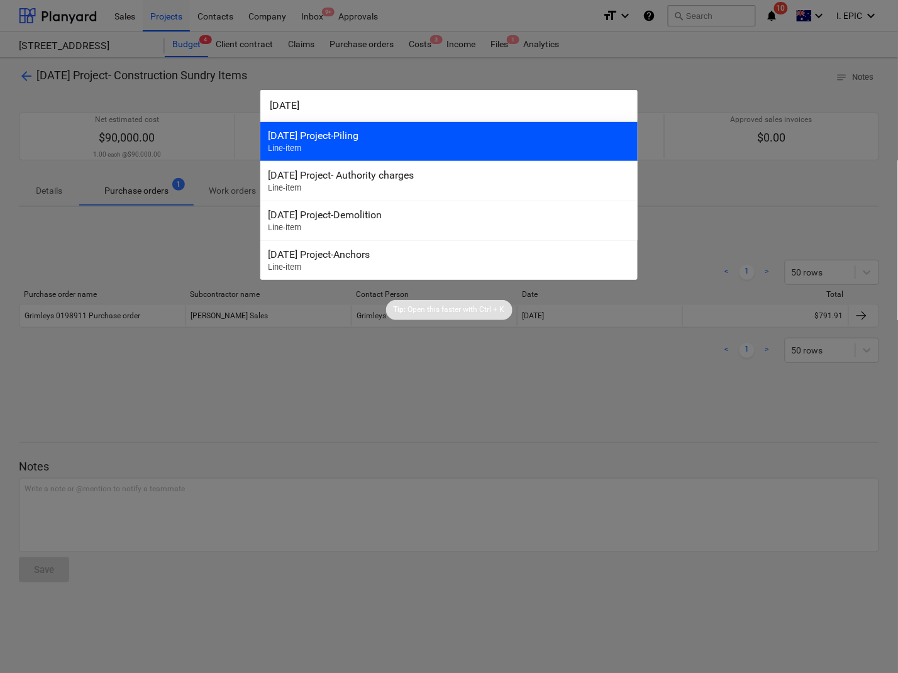
type input "3-04-01"
click at [333, 141] on div "[DATE] Project-Piling" at bounding box center [449, 135] width 362 height 12
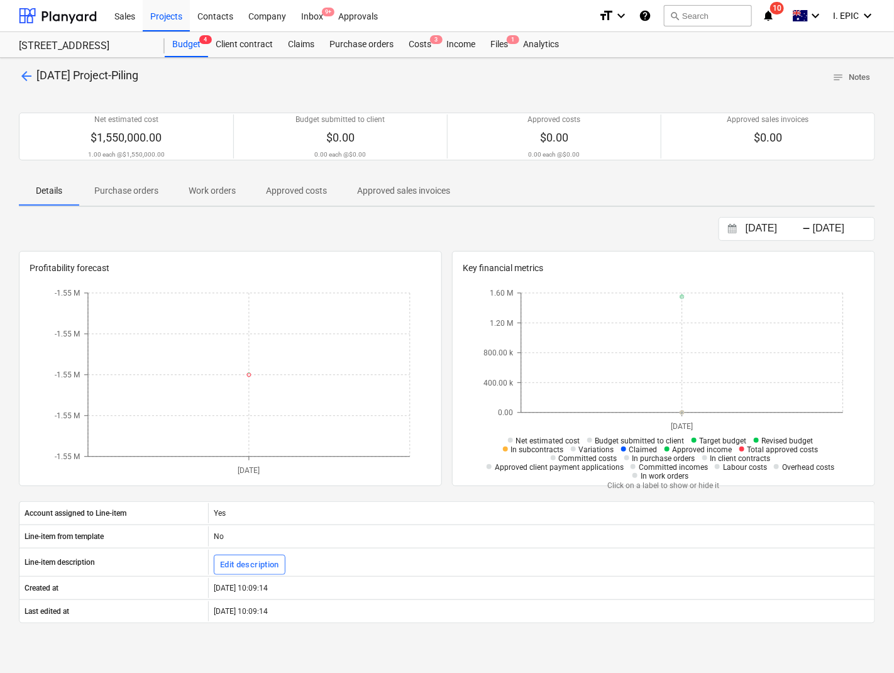
click at [243, 214] on div "arrow_back 3-04-01 Project-Piling notes Notes Net estimated cost $1,550,000.00 …" at bounding box center [447, 446] width 894 height 777
click at [725, 16] on button "search Search" at bounding box center [708, 15] width 88 height 21
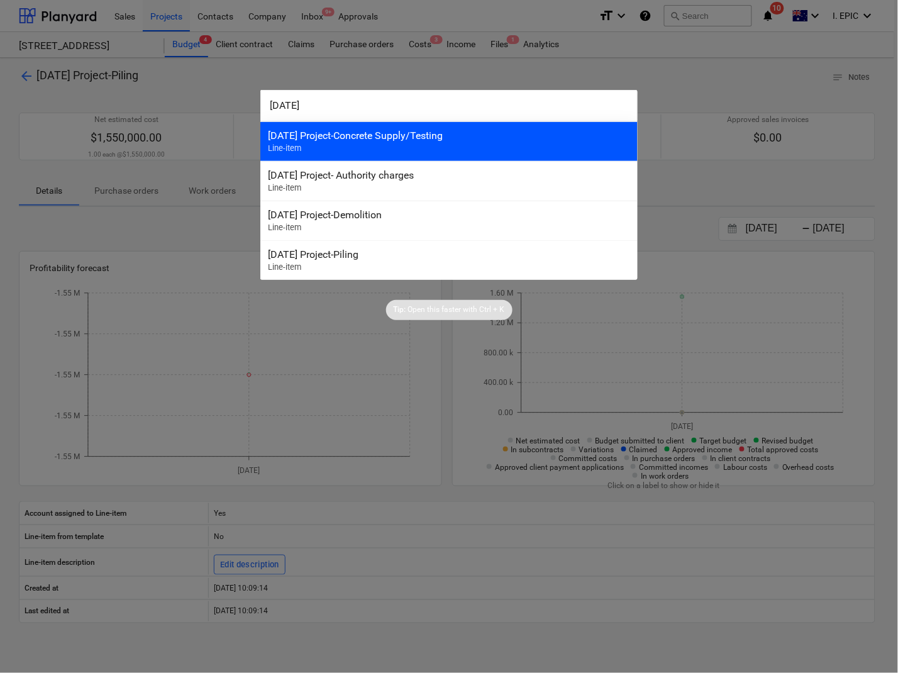
type input "3-05-01"
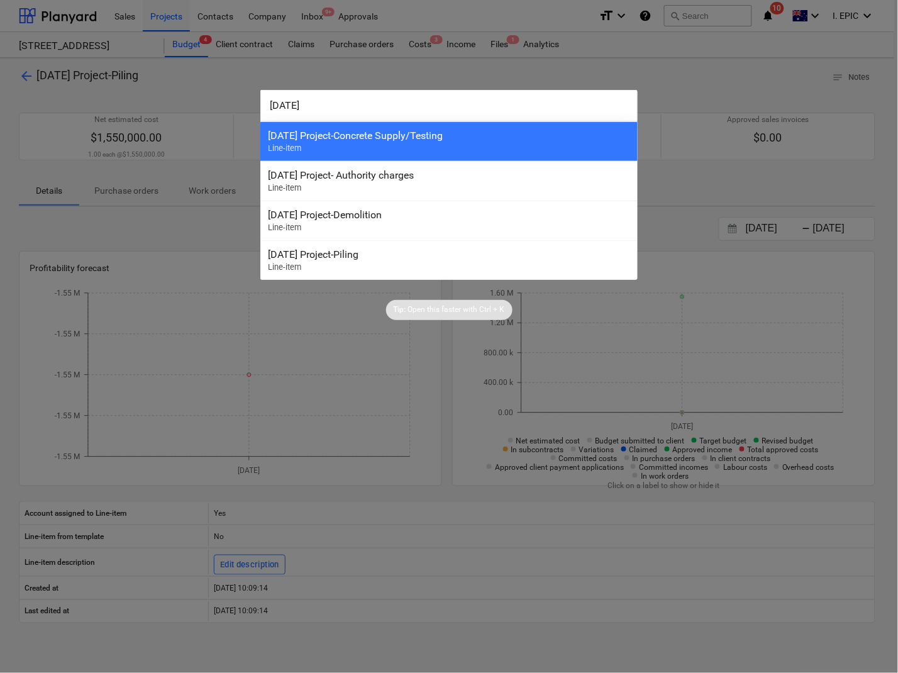
click at [359, 133] on div "3-05-01 Project-Concrete Supply/Testing" at bounding box center [449, 135] width 362 height 12
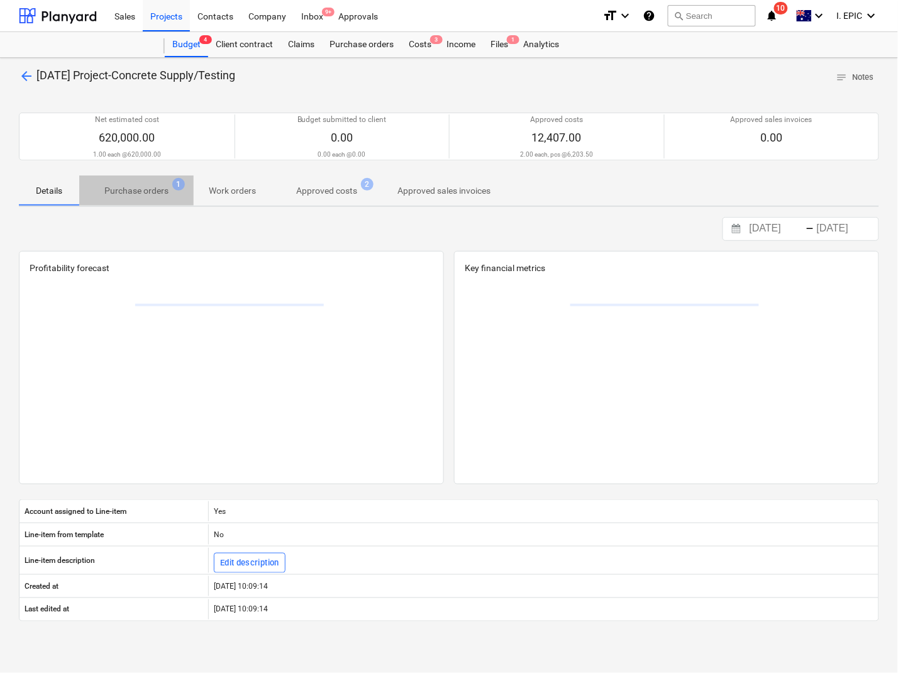
click at [153, 189] on p "Purchase orders" at bounding box center [136, 190] width 64 height 13
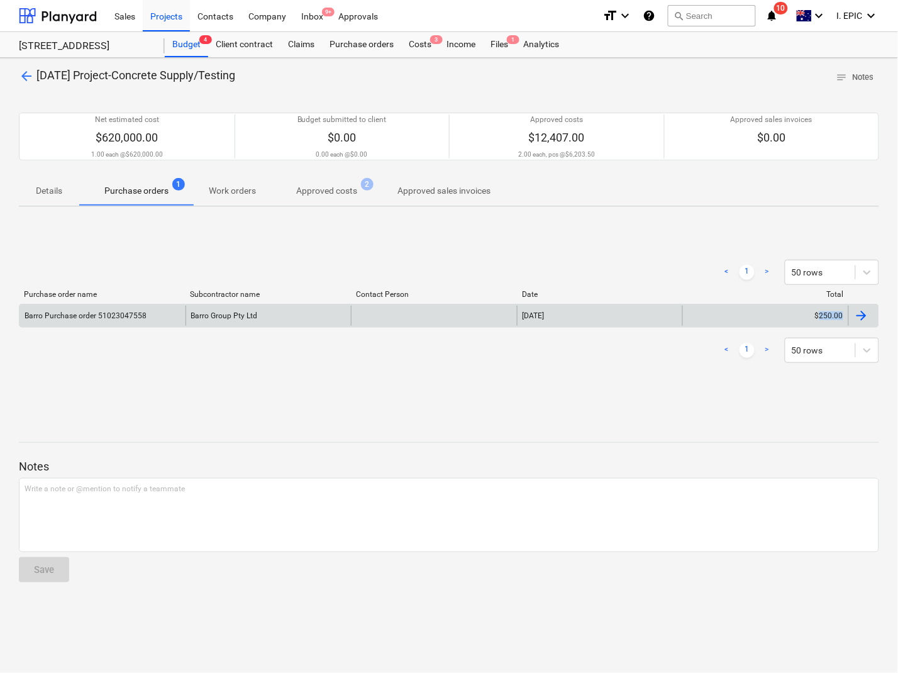
drag, startPoint x: 881, startPoint y: 321, endPoint x: 822, endPoint y: 321, distance: 59.7
click at [822, 321] on div "arrow_back 3-05-01 Project-Concrete Supply/Testing notes Notes Net estimated co…" at bounding box center [449, 365] width 898 height 615
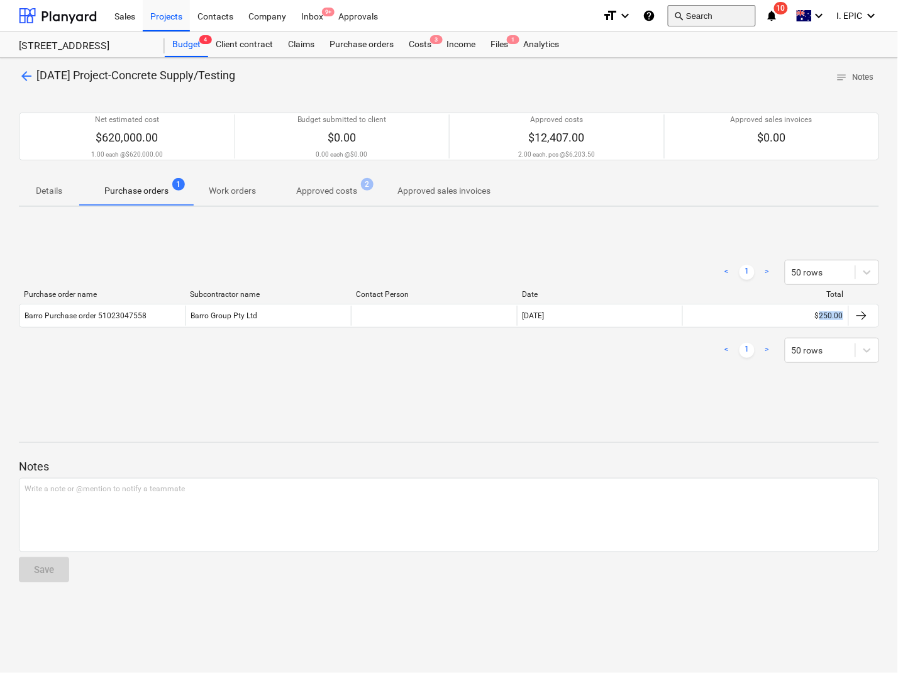
click at [699, 11] on button "search Search" at bounding box center [712, 15] width 88 height 21
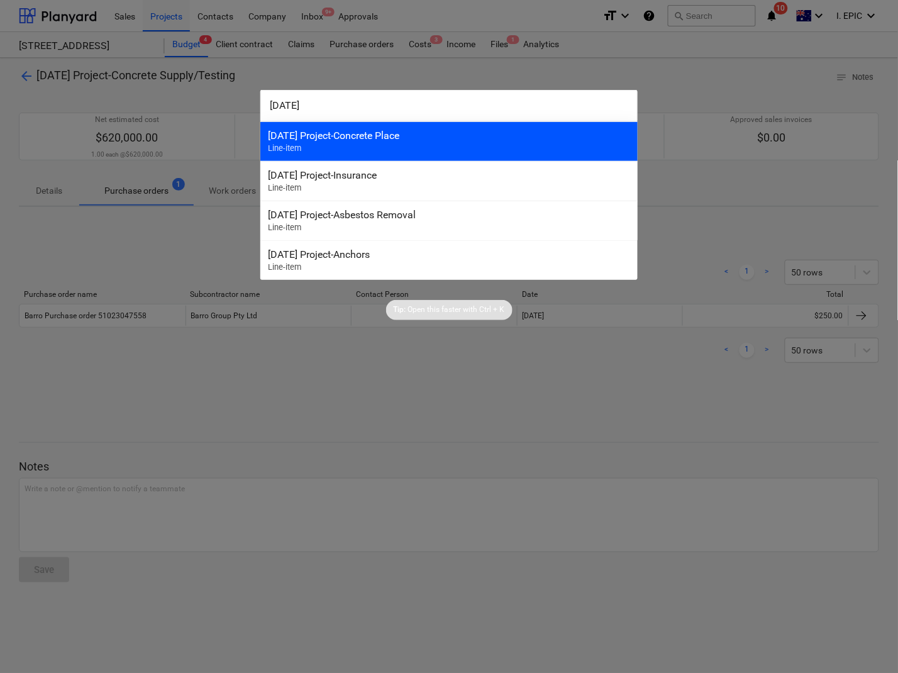
type input "3-05-02"
click at [356, 140] on div "3-05-02 Project-Concrete Place" at bounding box center [449, 135] width 362 height 12
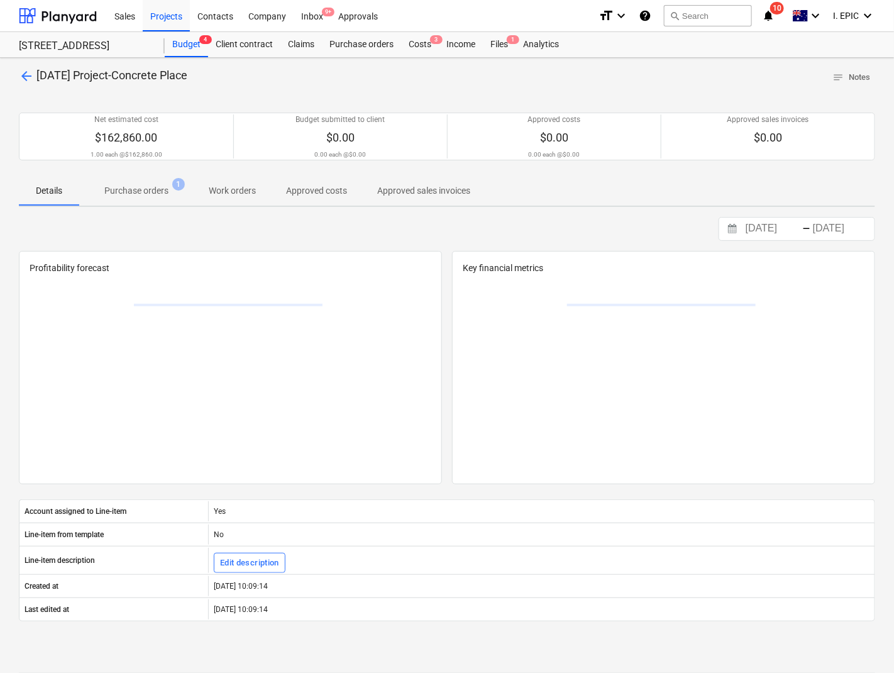
click at [150, 192] on p "Purchase orders" at bounding box center [136, 190] width 64 height 13
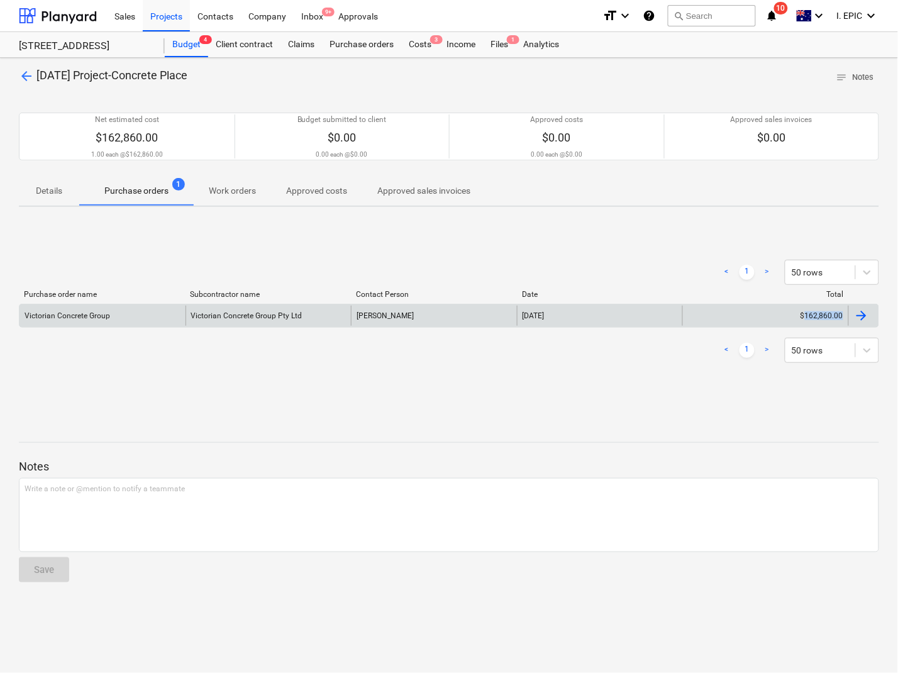
drag, startPoint x: 882, startPoint y: 316, endPoint x: 806, endPoint y: 327, distance: 76.8
click at [806, 327] on div "arrow_back 3-05-02 Project-Concrete Place notes Notes Net estimated cost $162,8…" at bounding box center [449, 365] width 898 height 615
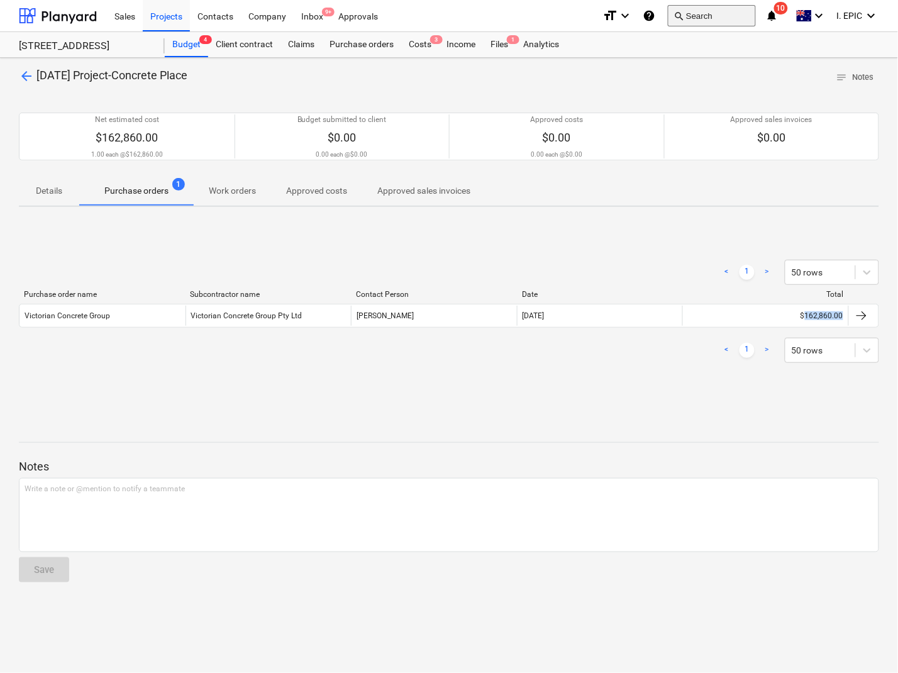
click at [705, 19] on button "search Search" at bounding box center [712, 15] width 88 height 21
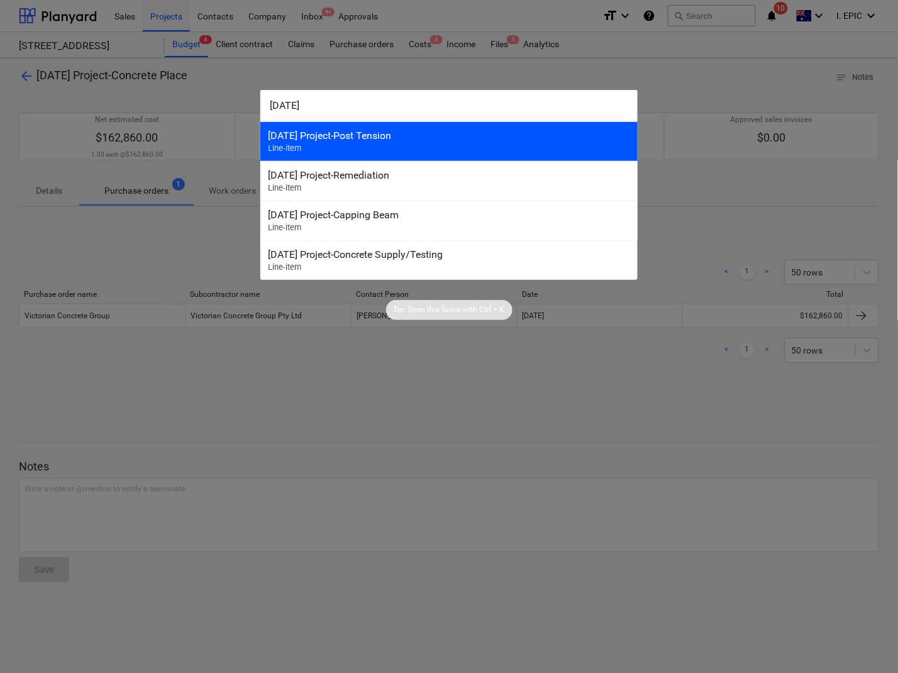
type input "3-05-03"
click at [334, 140] on div "3-05-03 Project-Post Tension" at bounding box center [449, 135] width 362 height 12
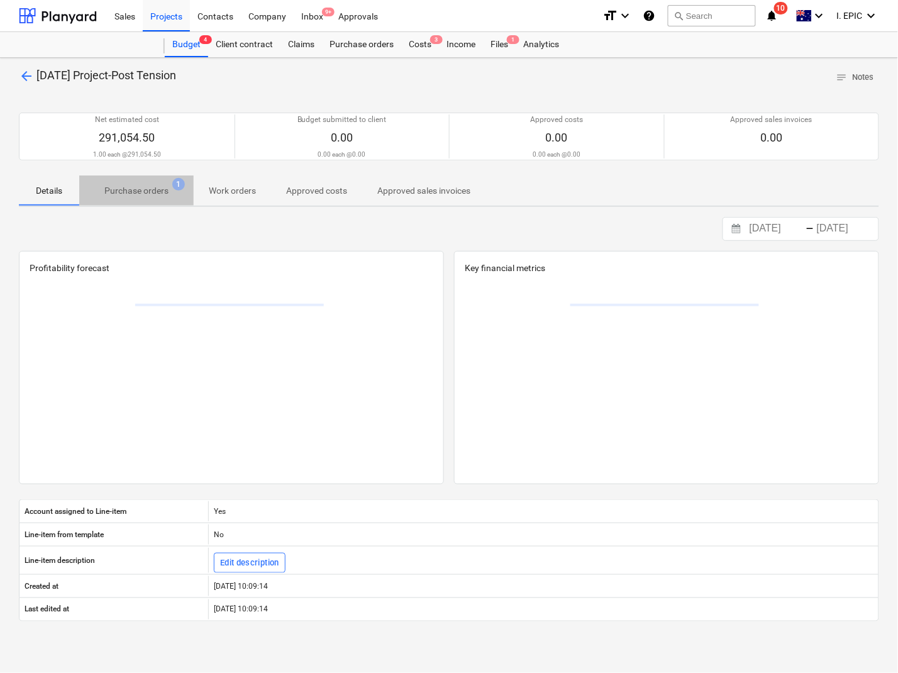
click at [135, 186] on p "Purchase orders" at bounding box center [136, 190] width 64 height 13
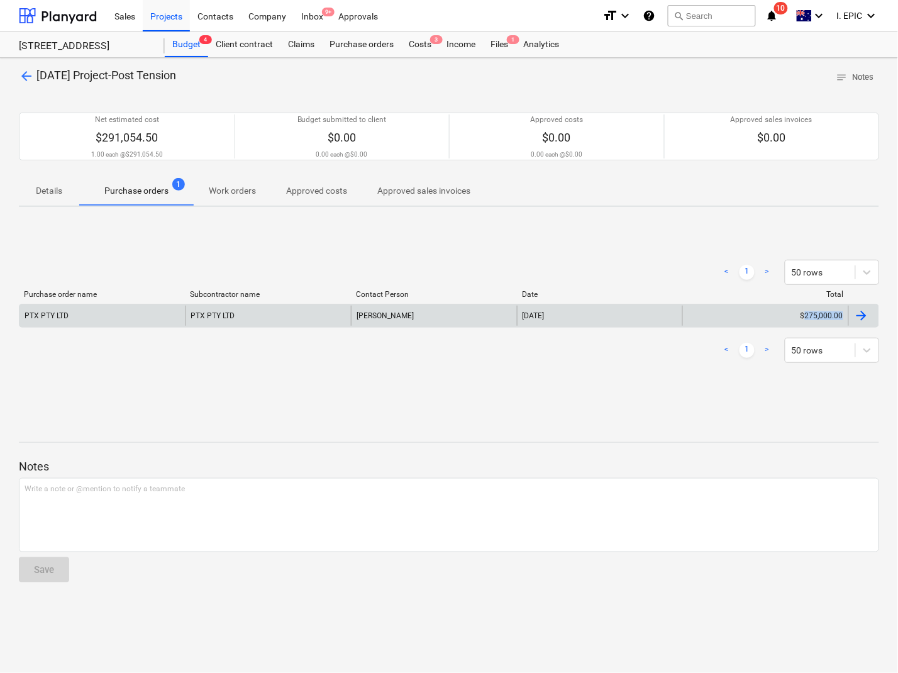
drag, startPoint x: 887, startPoint y: 316, endPoint x: 818, endPoint y: 322, distance: 68.7
click at [811, 317] on div "arrow_back 3-05-03 Project-Post Tension notes Notes Net estimated cost $291,054…" at bounding box center [449, 365] width 898 height 615
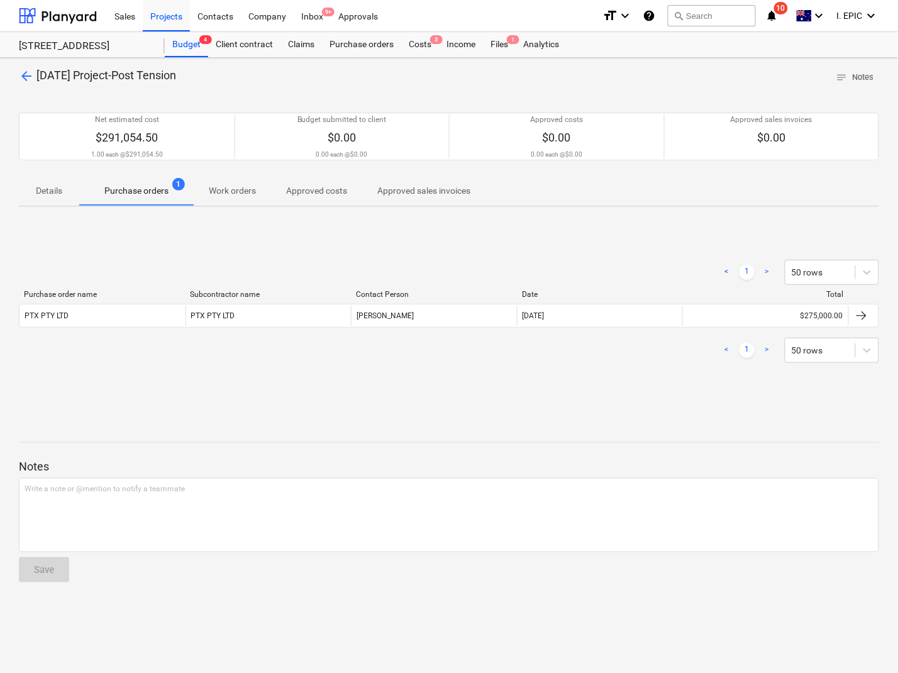
click at [648, 409] on div "arrow_back 3-05-03 Project-Post Tension notes Notes Net estimated cost $291,054…" at bounding box center [449, 365] width 898 height 615
click at [711, 9] on button "search Search" at bounding box center [712, 15] width 88 height 21
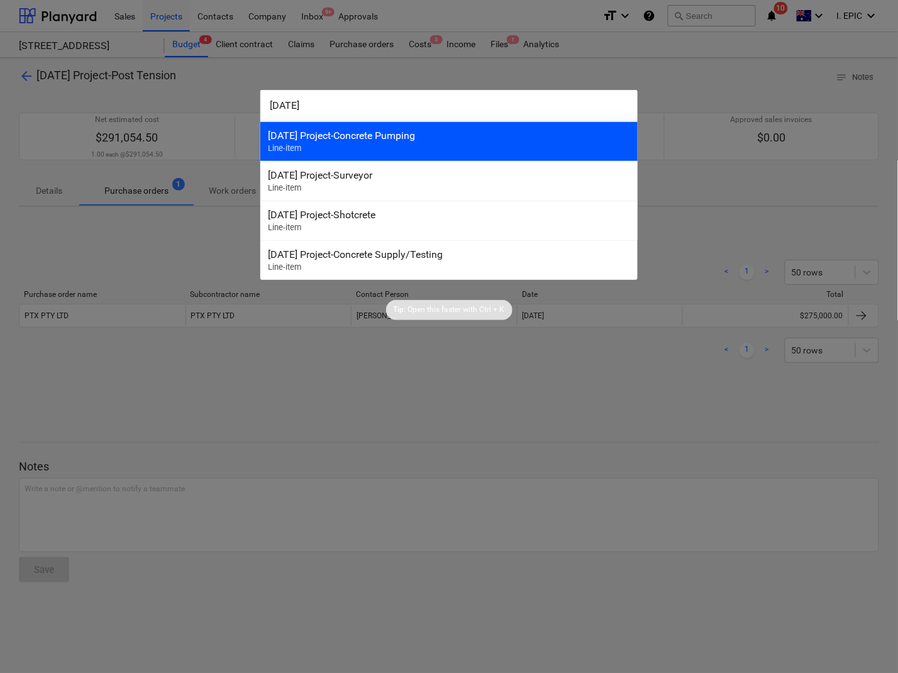
type input "3-05-04"
click at [384, 134] on div "3-05-04 Project-Concrete Pumping" at bounding box center [449, 135] width 362 height 12
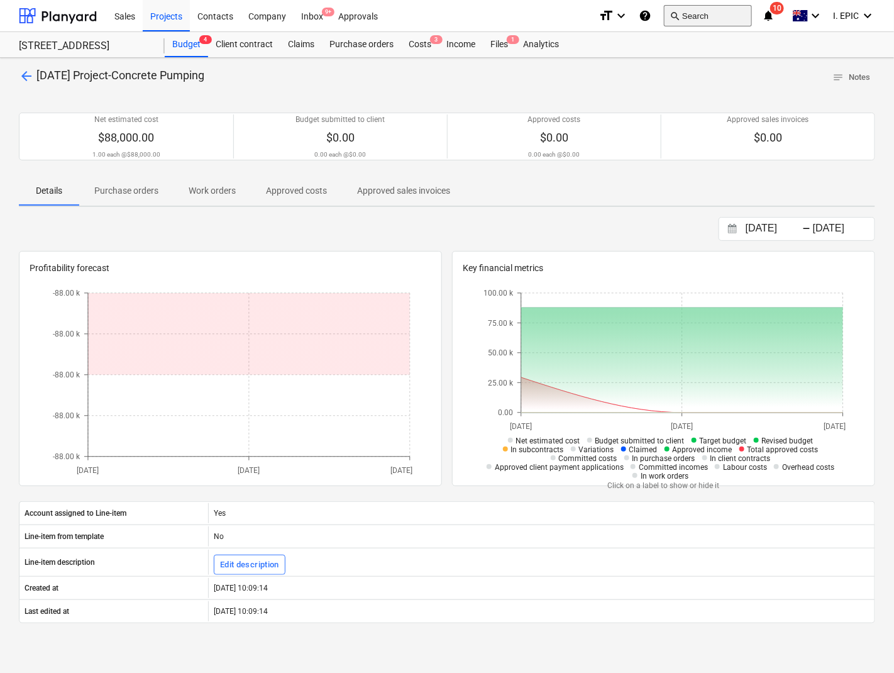
click at [727, 16] on button "search Search" at bounding box center [708, 15] width 88 height 21
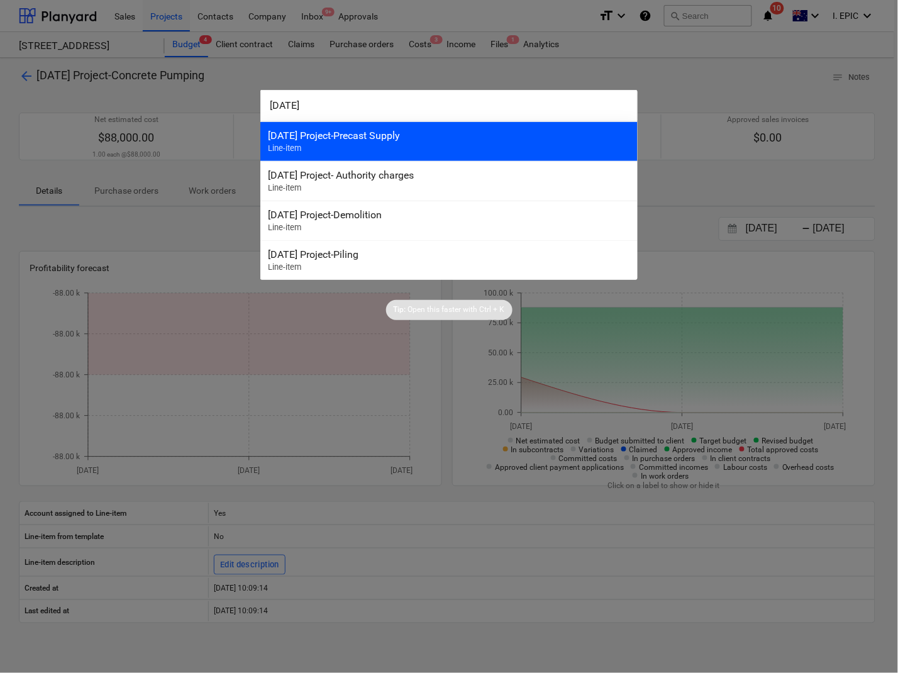
type input "3-06-01"
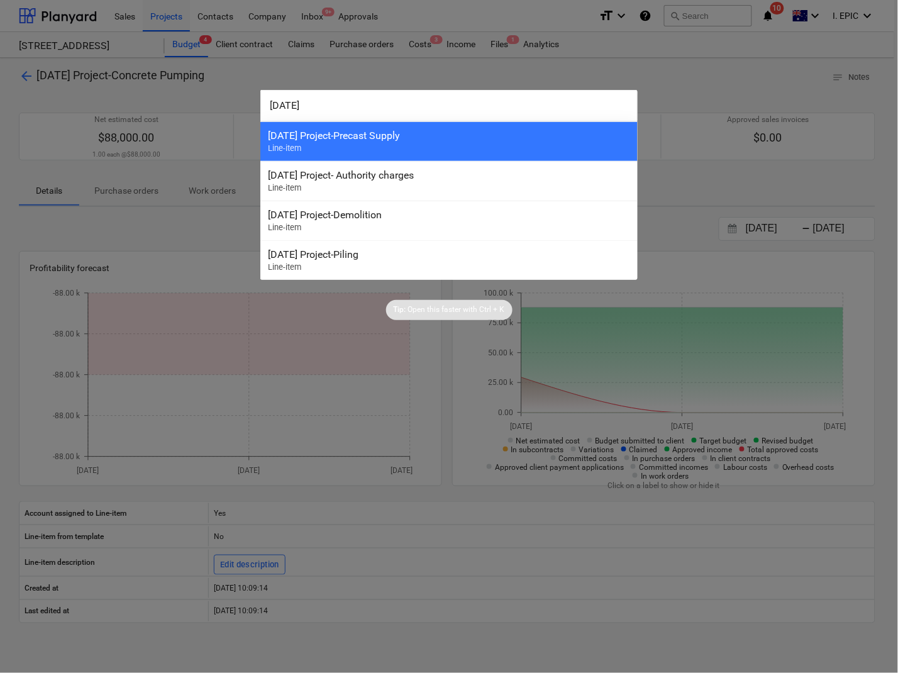
click at [354, 145] on div "3-06-01 Project-Precast Supply Line-item" at bounding box center [448, 141] width 377 height 40
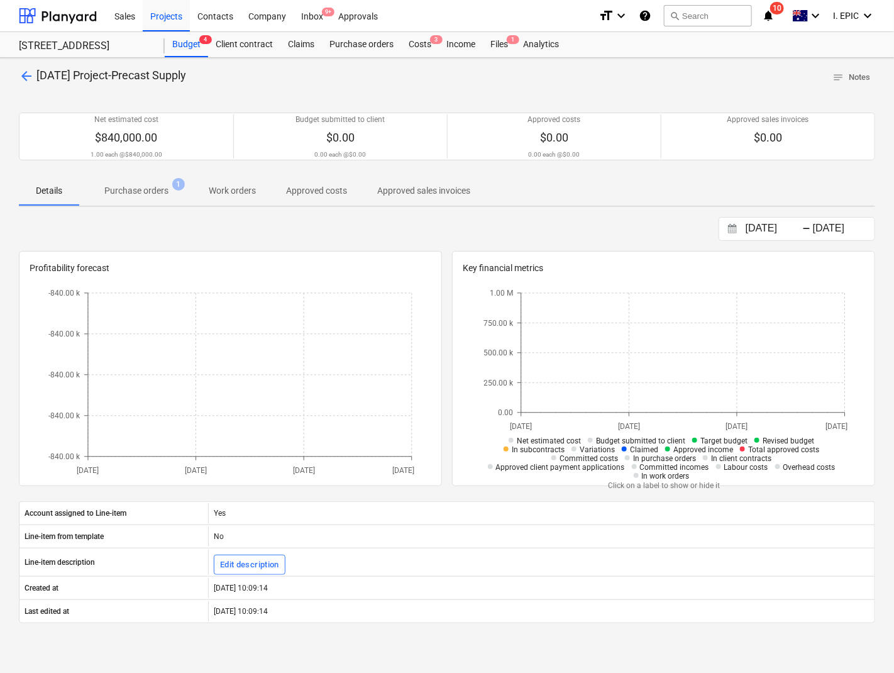
drag, startPoint x: 145, startPoint y: 199, endPoint x: 549, endPoint y: 236, distance: 405.2
click at [145, 199] on span "Purchase orders 1" at bounding box center [136, 190] width 114 height 23
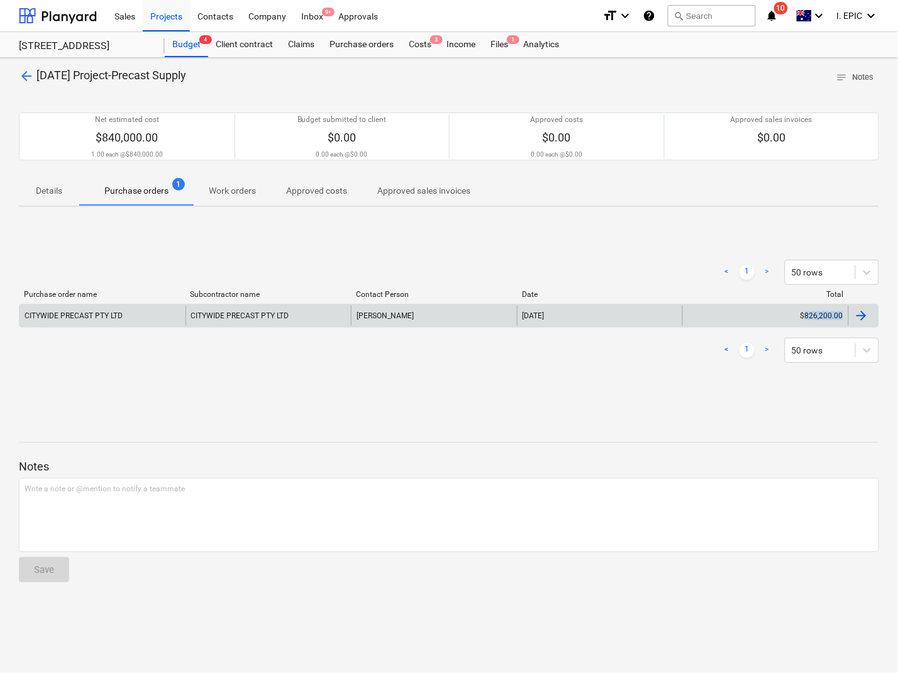
drag, startPoint x: 869, startPoint y: 319, endPoint x: 815, endPoint y: 321, distance: 54.7
click at [808, 315] on div "arrow_back 3-06-01 Project-Precast Supply notes Notes Net estimated cost $840,0…" at bounding box center [449, 365] width 898 height 615
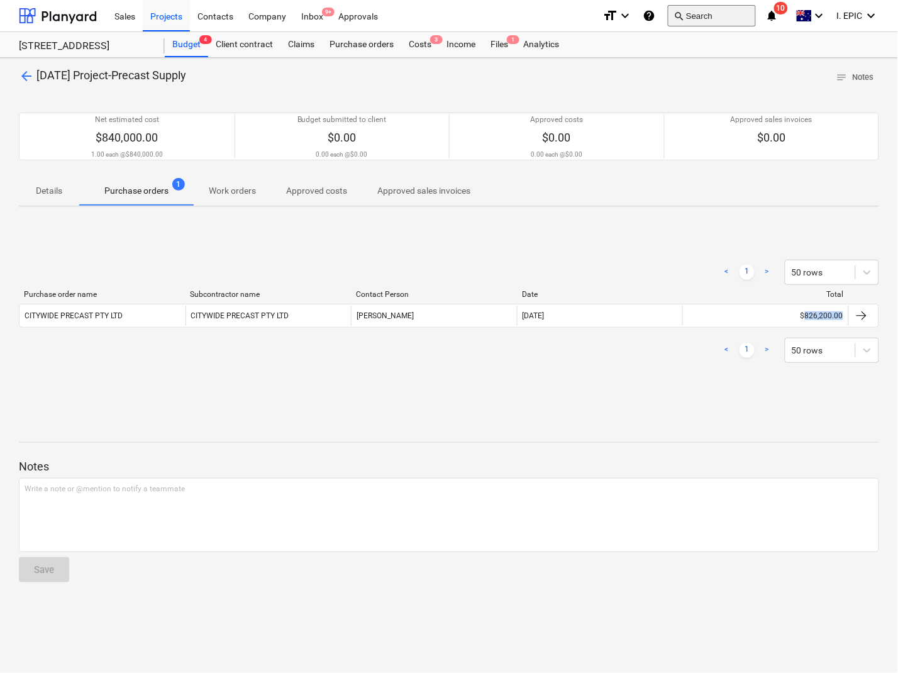
click at [691, 13] on button "search Search" at bounding box center [712, 15] width 88 height 21
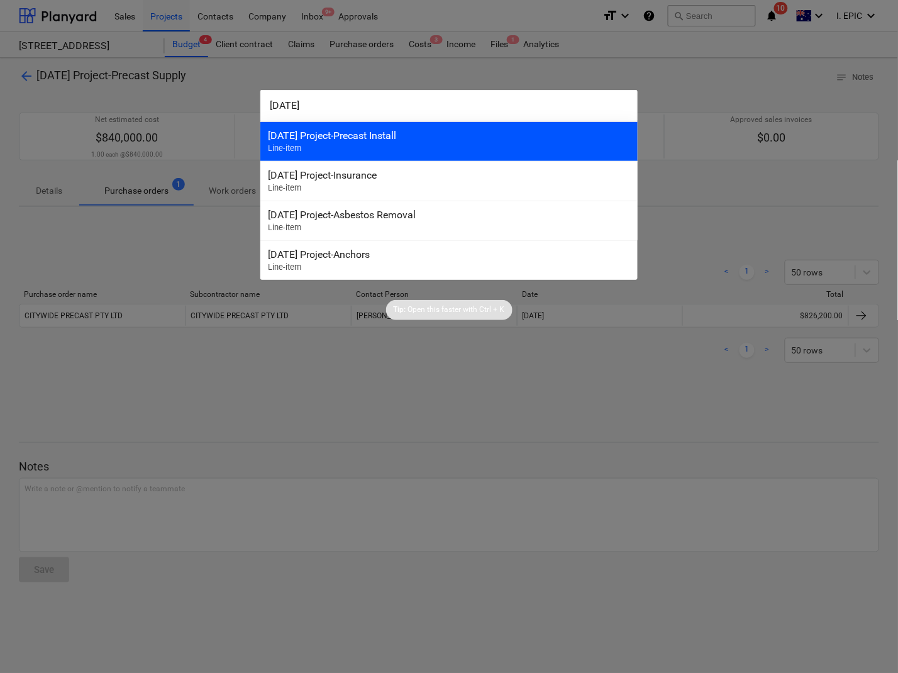
type input "3-06-02"
click at [325, 143] on div "3-06-02 Project-Precast Install Line-item" at bounding box center [448, 141] width 377 height 40
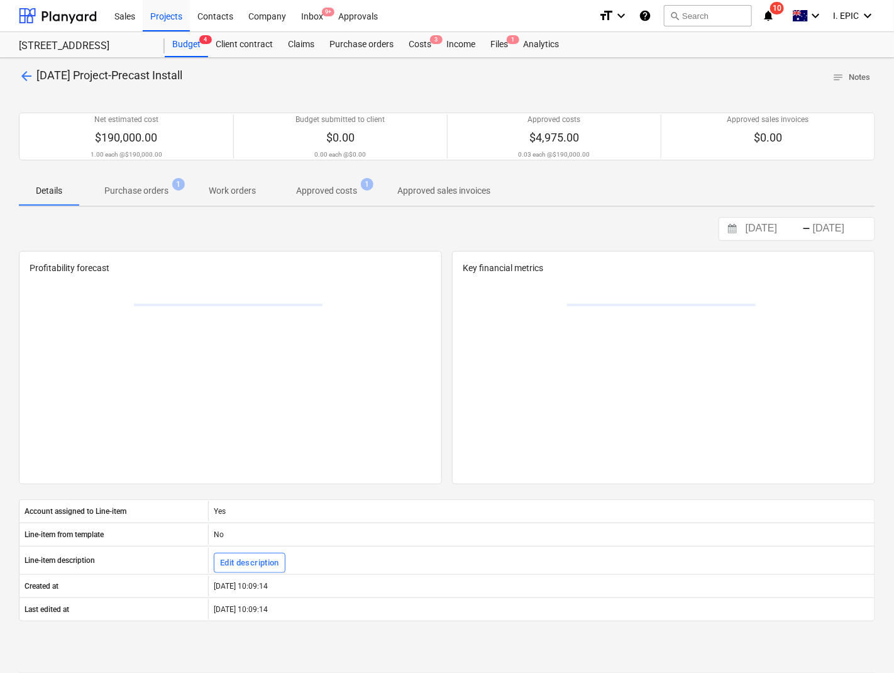
click at [154, 190] on p "Purchase orders" at bounding box center [136, 190] width 64 height 13
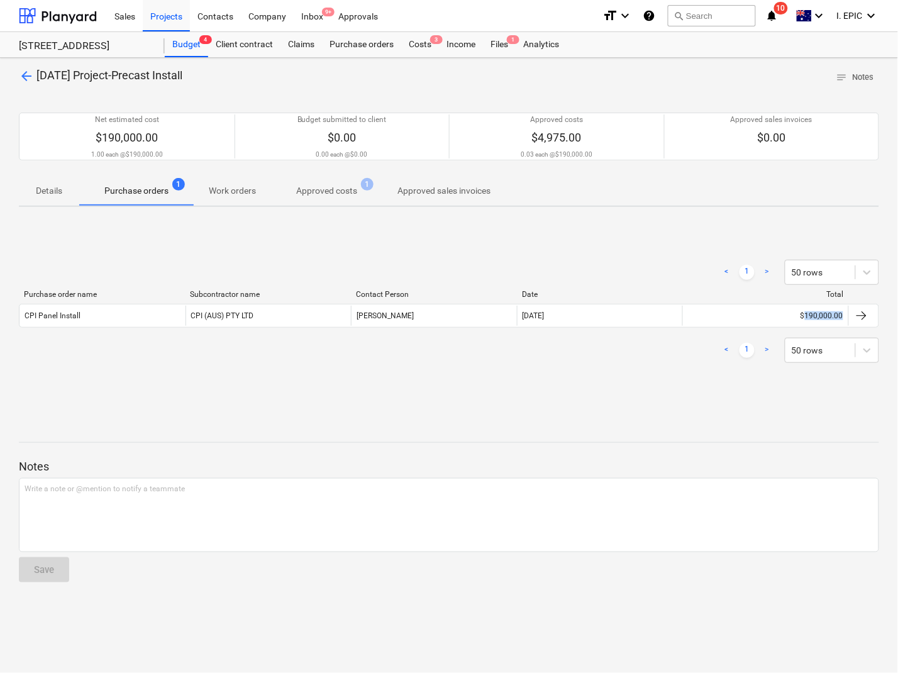
drag, startPoint x: 883, startPoint y: 317, endPoint x: 666, endPoint y: 356, distance: 220.3
click at [808, 316] on div "arrow_back 3-06-02 Project-Precast Install notes Notes Net estimated cost $190,…" at bounding box center [449, 365] width 898 height 615
click at [708, 11] on button "search Search" at bounding box center [712, 15] width 88 height 21
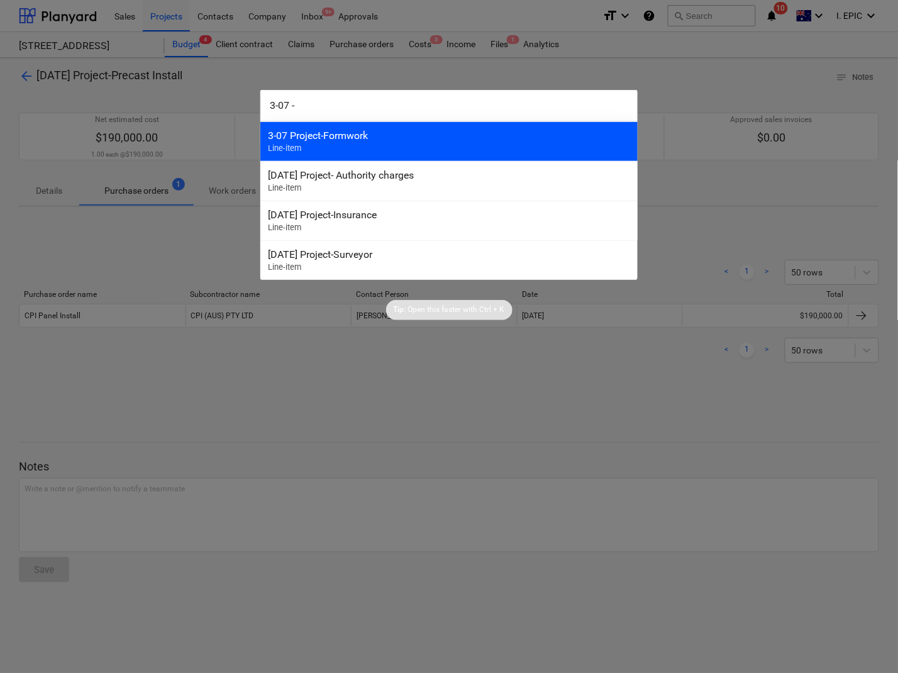
type input "3-07 -"
click at [318, 142] on div "3-07 Project-Formwork Line-item" at bounding box center [448, 141] width 377 height 40
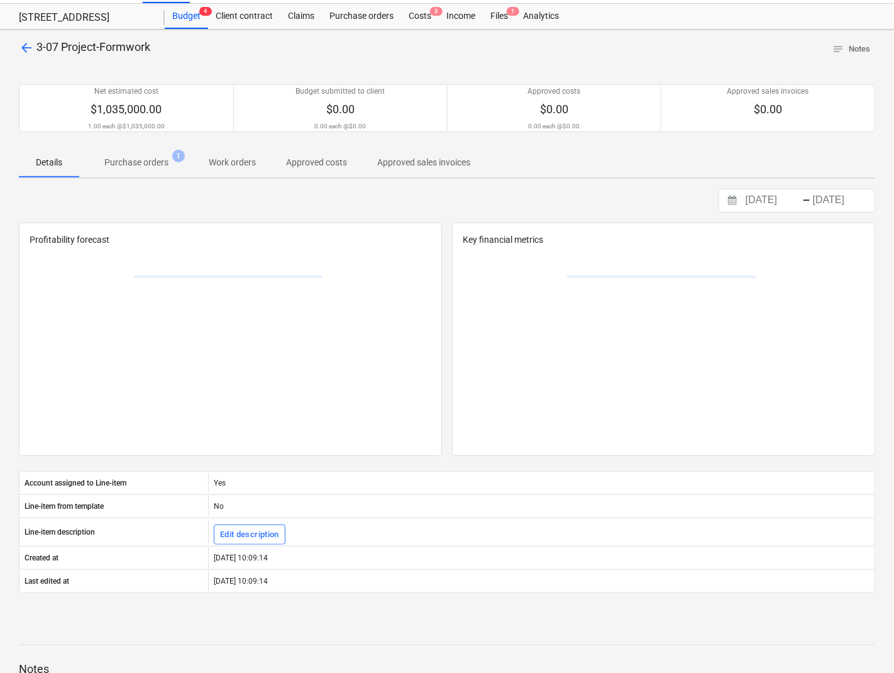
scroll to position [79, 0]
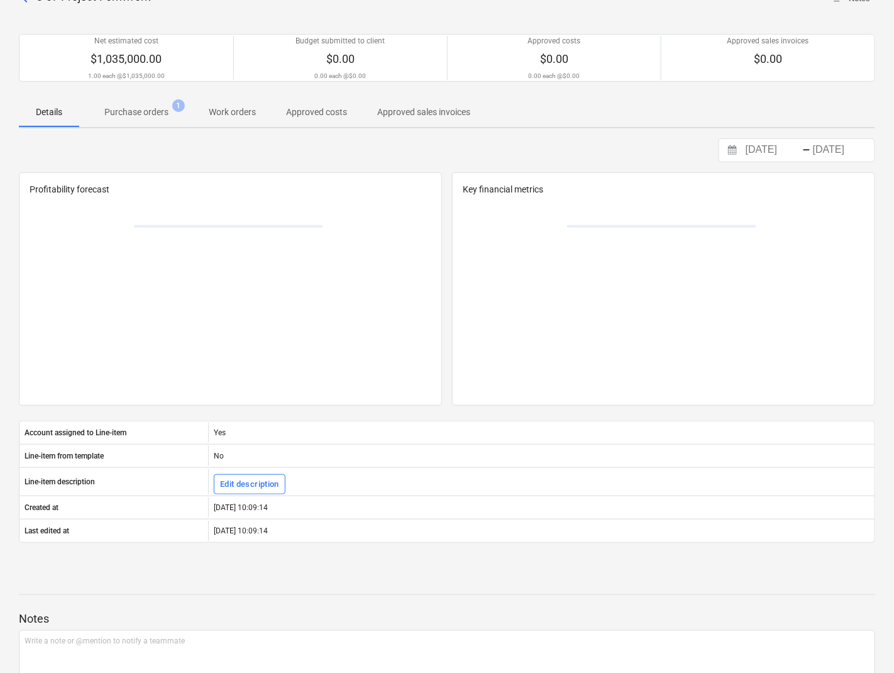
click at [168, 116] on p "Purchase orders" at bounding box center [136, 112] width 64 height 13
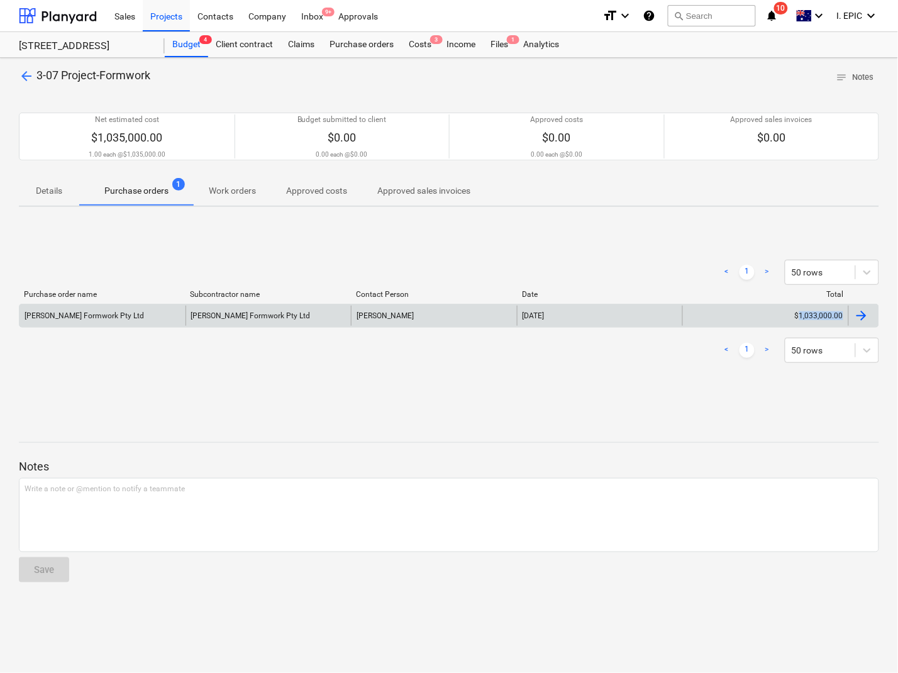
drag, startPoint x: 884, startPoint y: 316, endPoint x: 799, endPoint y: 321, distance: 85.0
click at [799, 321] on div "arrow_back 3-07 Project-Formwork notes Notes Net estimated cost $1,035,000.00 1…" at bounding box center [449, 365] width 898 height 615
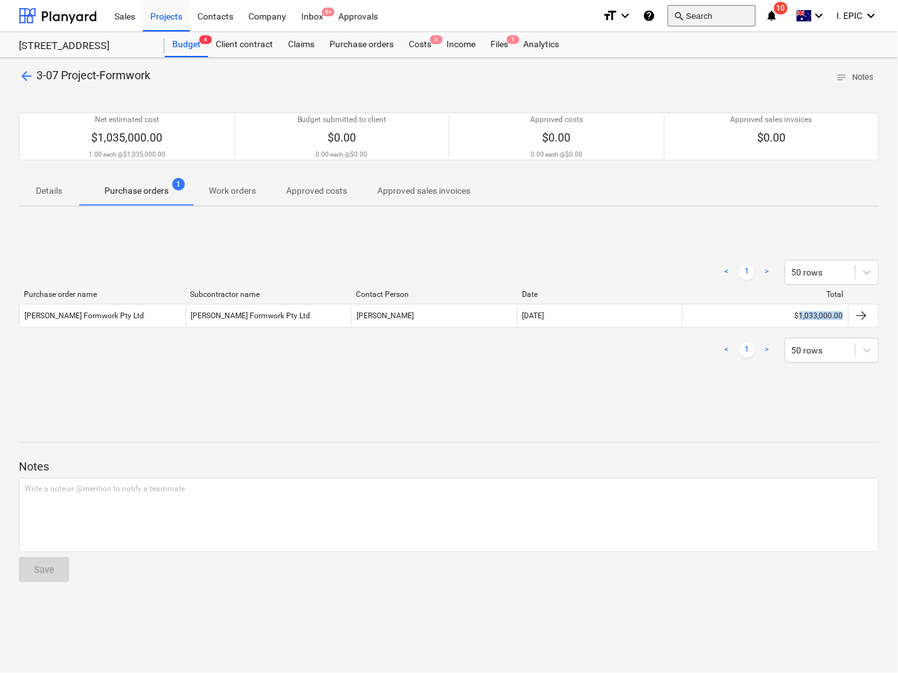
click at [695, 14] on button "search Search" at bounding box center [712, 15] width 88 height 21
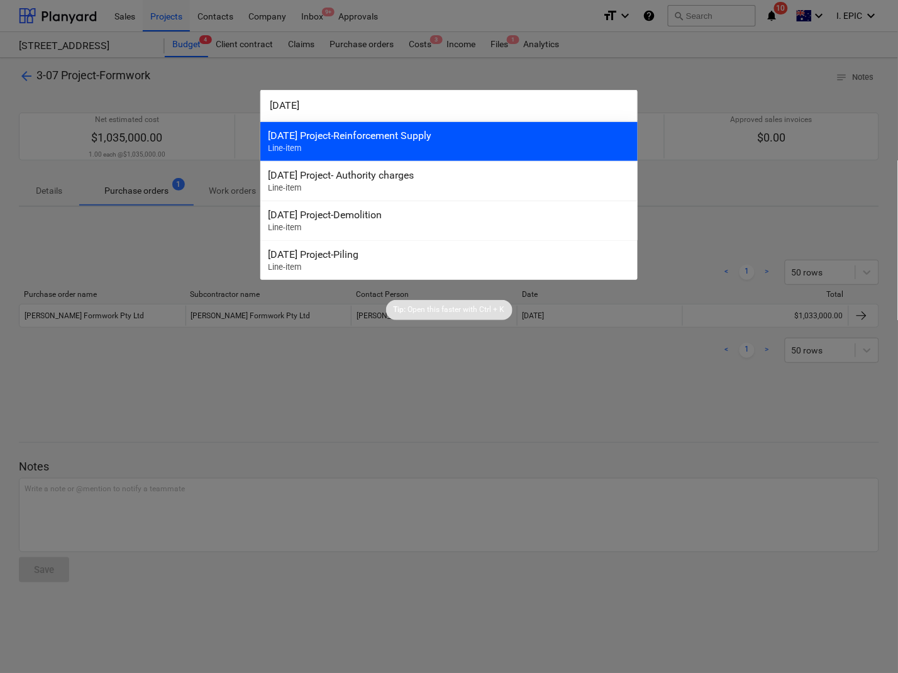
type input "3-08-01"
click at [337, 148] on div "3-08-01 Project-Reinforcement Supply Line-item" at bounding box center [448, 141] width 377 height 40
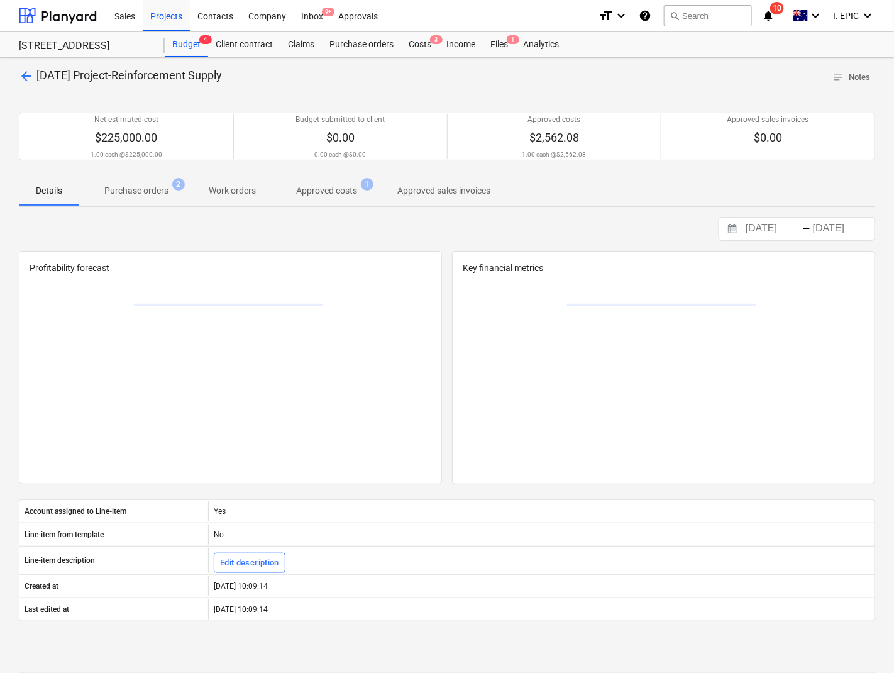
click at [156, 190] on p "Purchase orders" at bounding box center [136, 190] width 64 height 13
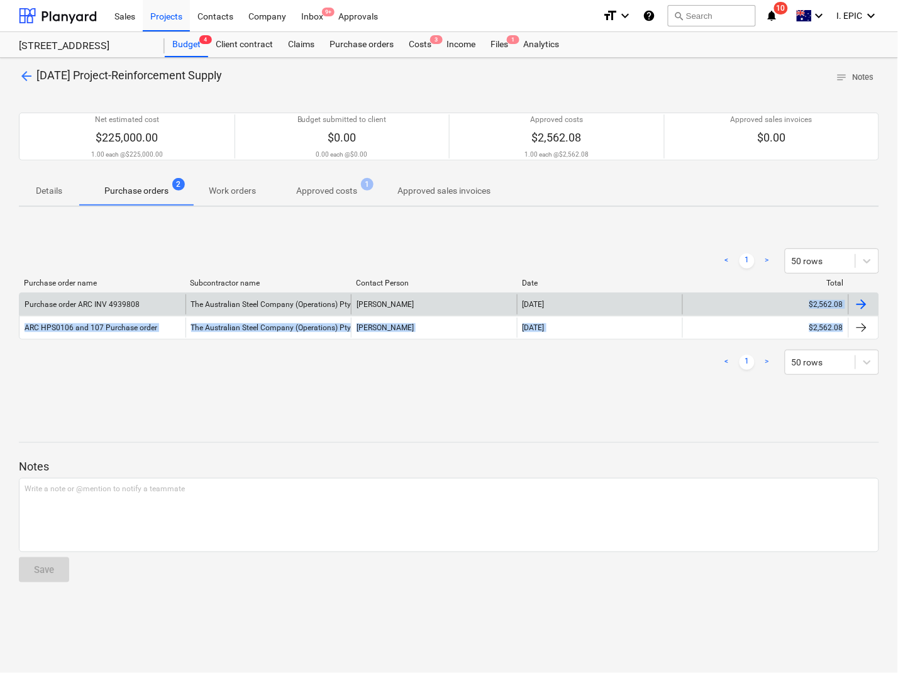
drag, startPoint x: 881, startPoint y: 338, endPoint x: 749, endPoint y: 310, distance: 134.9
click at [749, 310] on div "arrow_back 3-08-01 Project-Reinforcement Supply notes Notes Net estimated cost …" at bounding box center [449, 365] width 898 height 615
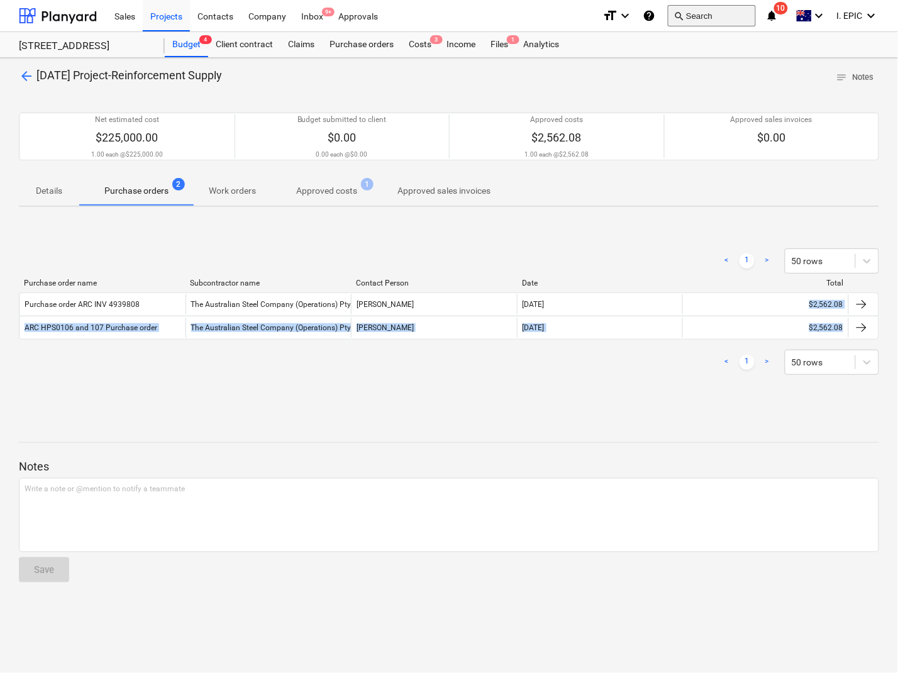
click at [698, 13] on button "search Search" at bounding box center [712, 15] width 88 height 21
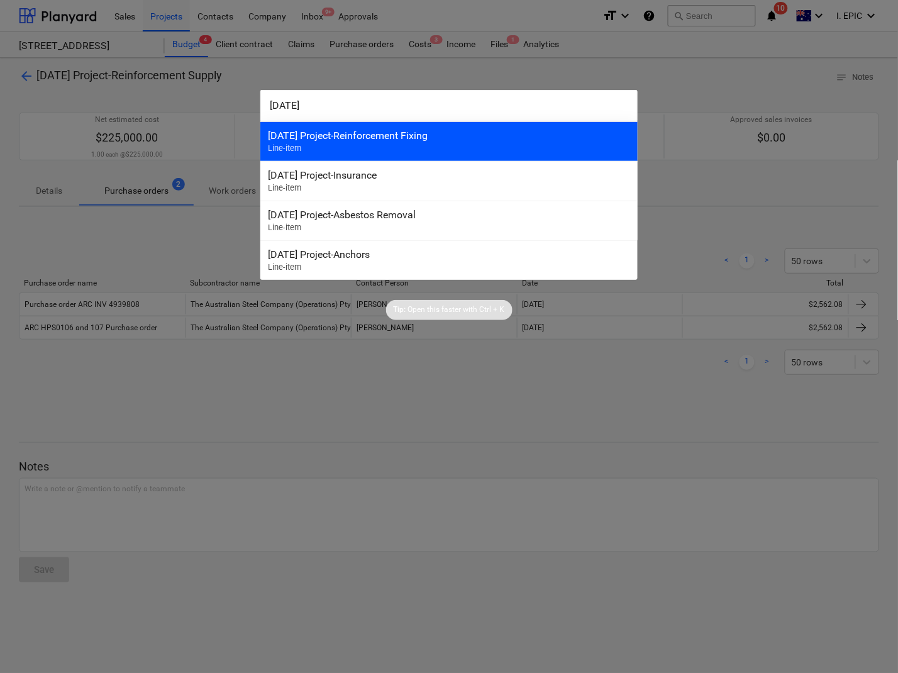
type input "3-08-02"
click at [338, 140] on div "3-08-02 Project-Reinforcement Fixing" at bounding box center [449, 135] width 362 height 12
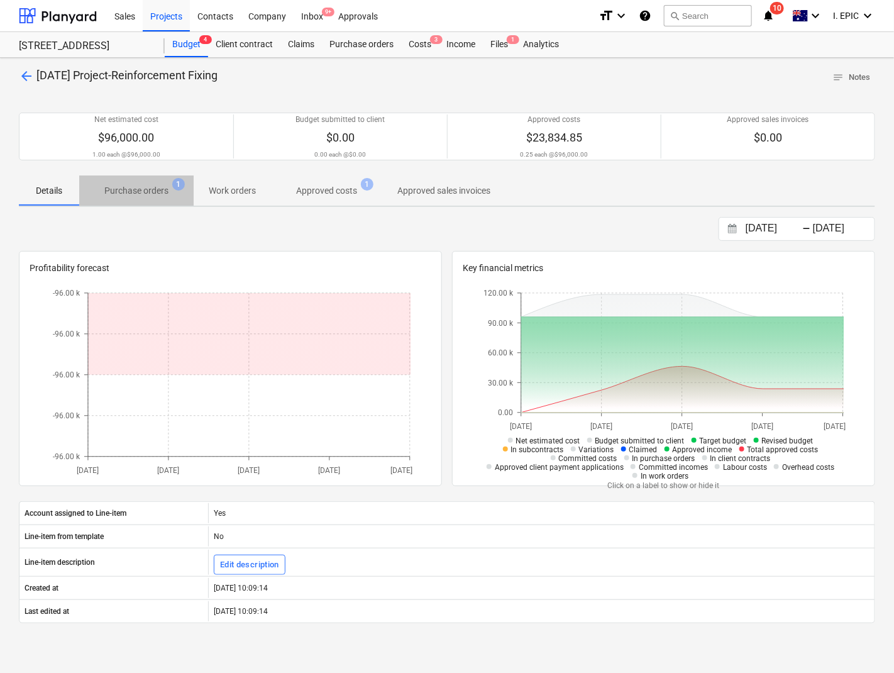
click at [159, 186] on p "Purchase orders" at bounding box center [136, 190] width 64 height 13
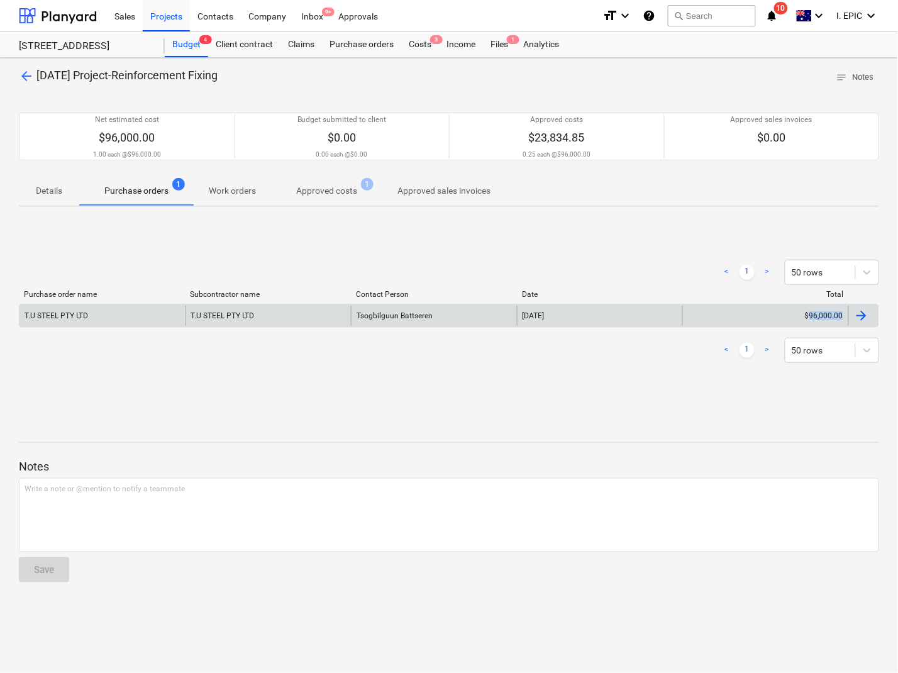
drag, startPoint x: 887, startPoint y: 322, endPoint x: 811, endPoint y: 322, distance: 75.4
click at [811, 322] on div "arrow_back 3-08-02 Project-Reinforcement Fixing notes Notes Net estimated cost …" at bounding box center [449, 365] width 898 height 615
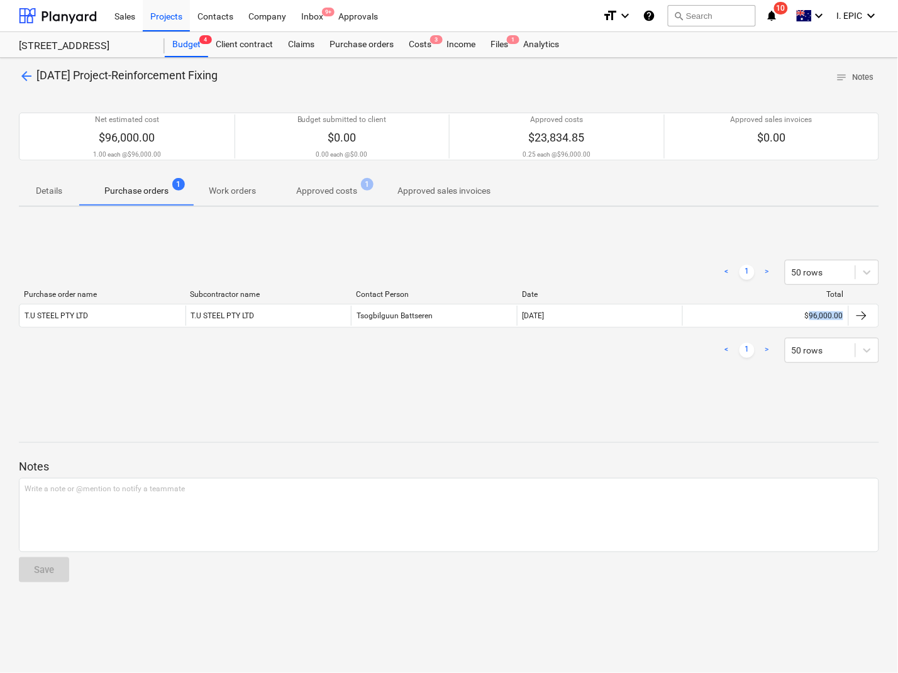
click at [591, 407] on div "arrow_back 3-08-02 Project-Reinforcement Fixing notes Notes Net estimated cost …" at bounding box center [449, 365] width 898 height 615
drag, startPoint x: 706, startPoint y: 18, endPoint x: 712, endPoint y: 19, distance: 6.4
click at [712, 19] on button "search Search" at bounding box center [712, 15] width 88 height 21
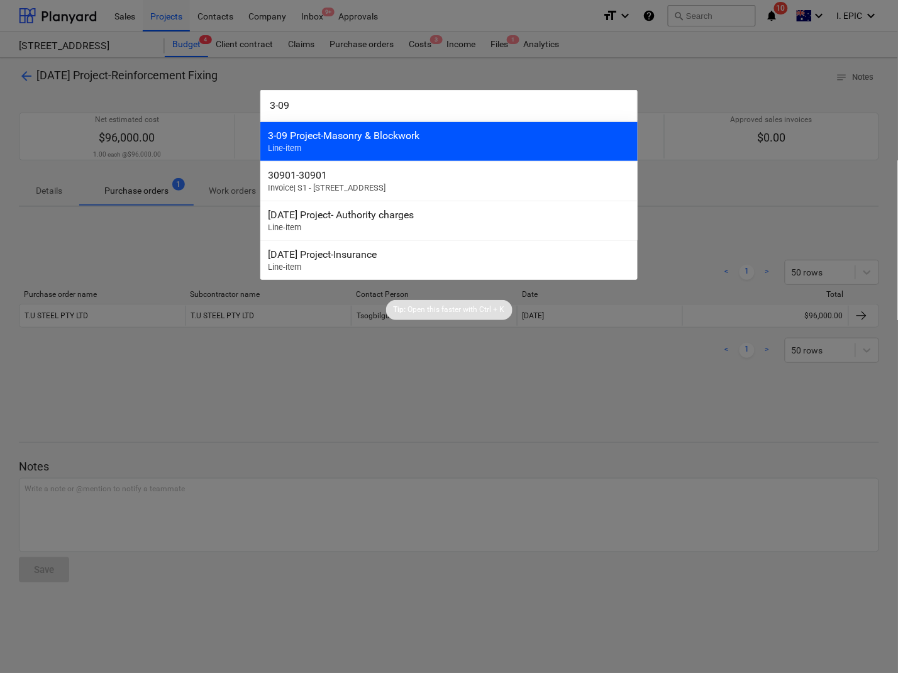
type input "3-09"
click at [334, 133] on div "3-09 Project-Masonry & Blockwork" at bounding box center [449, 135] width 362 height 12
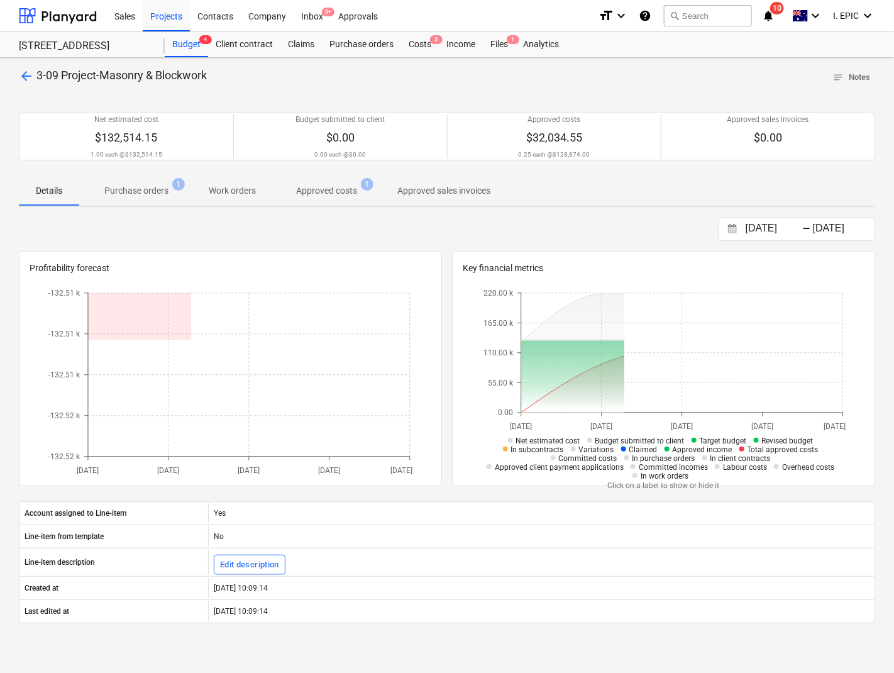
click at [155, 189] on p "Purchase orders" at bounding box center [136, 190] width 64 height 13
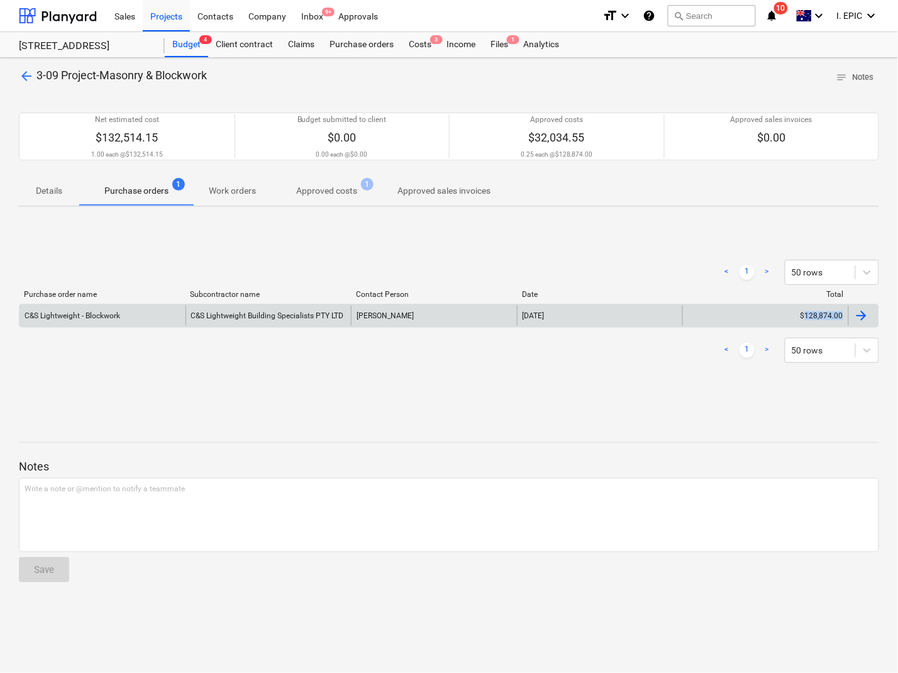
drag, startPoint x: 884, startPoint y: 318, endPoint x: 806, endPoint y: 321, distance: 78.0
click at [806, 321] on div "arrow_back 3-09 Project-Masonry & Blockwork notes Notes Net estimated cost $132…" at bounding box center [449, 365] width 898 height 615
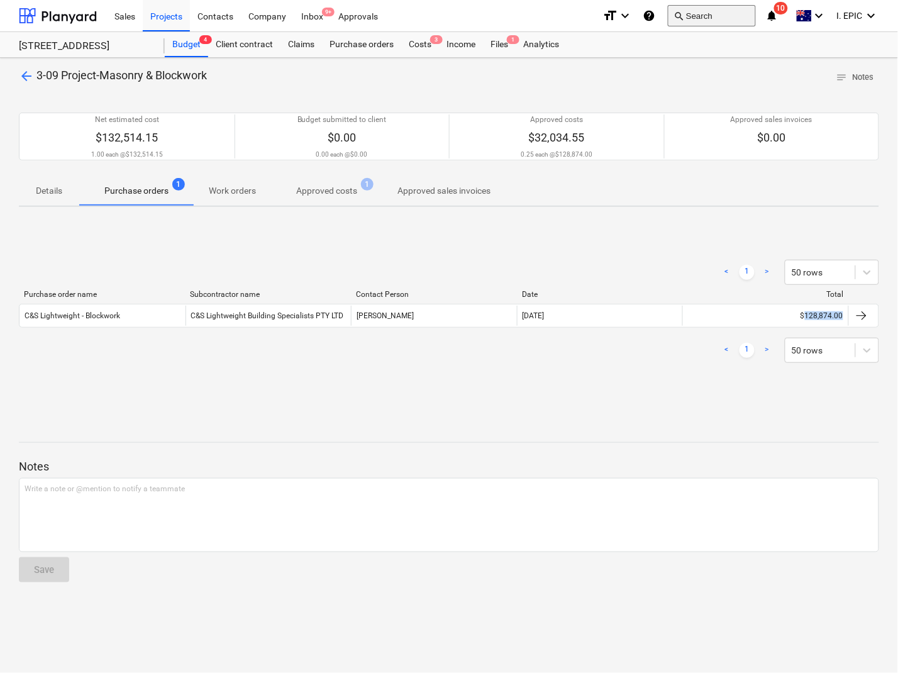
click at [700, 19] on button "search Search" at bounding box center [712, 15] width 88 height 21
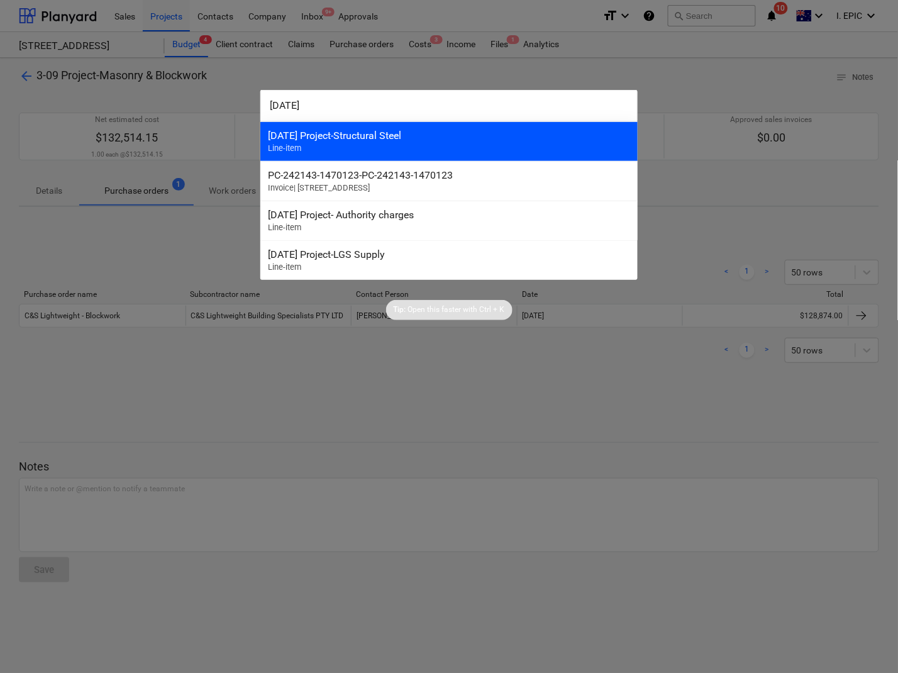
type input "3-11-01"
click at [322, 136] on div "3-11-01 Project-Structural Steel" at bounding box center [449, 135] width 362 height 12
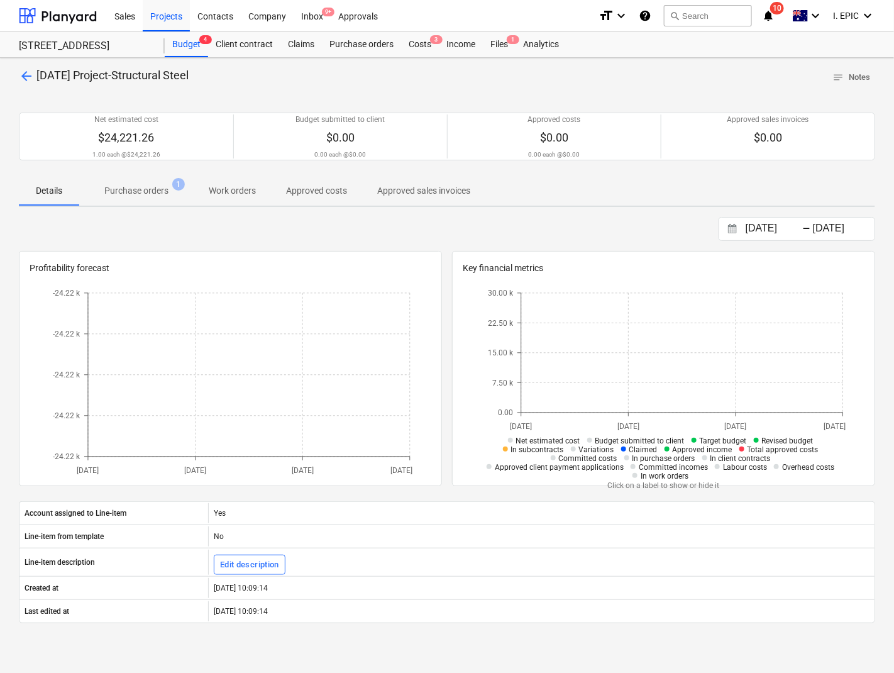
click at [146, 195] on p "Purchase orders" at bounding box center [136, 190] width 64 height 13
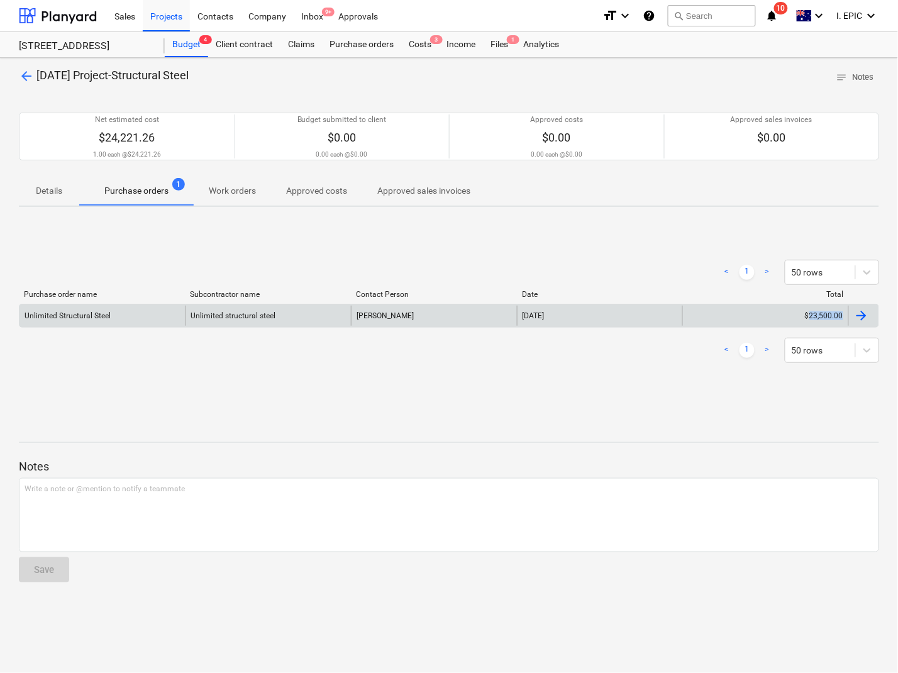
drag, startPoint x: 887, startPoint y: 312, endPoint x: 809, endPoint y: 316, distance: 78.1
click at [809, 316] on div "arrow_back 3-11-01 Project-Structural Steel notes Notes Net estimated cost $24,…" at bounding box center [449, 365] width 898 height 615
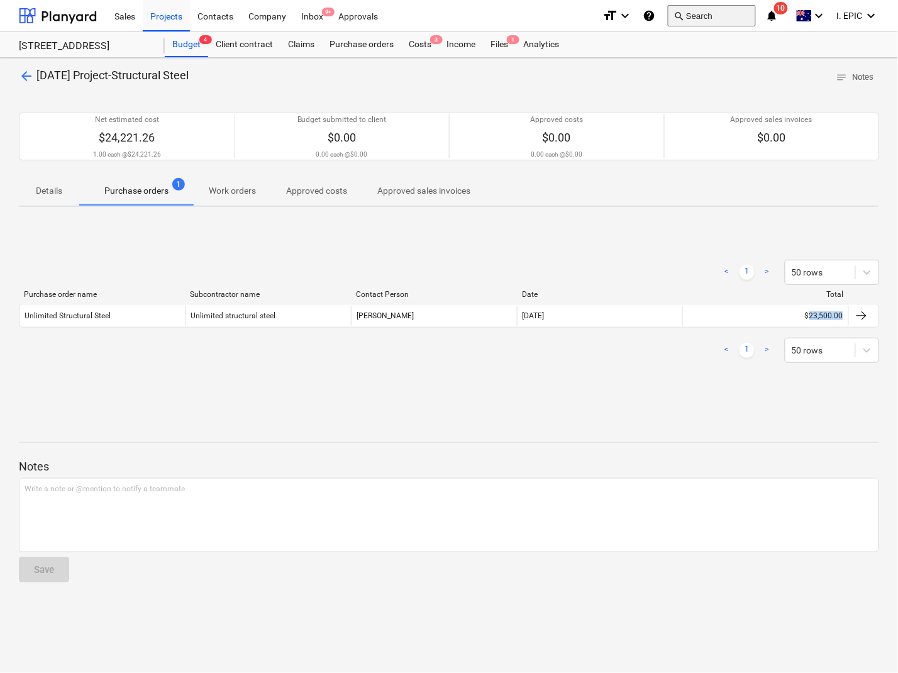
click at [705, 23] on button "search Search" at bounding box center [712, 15] width 88 height 21
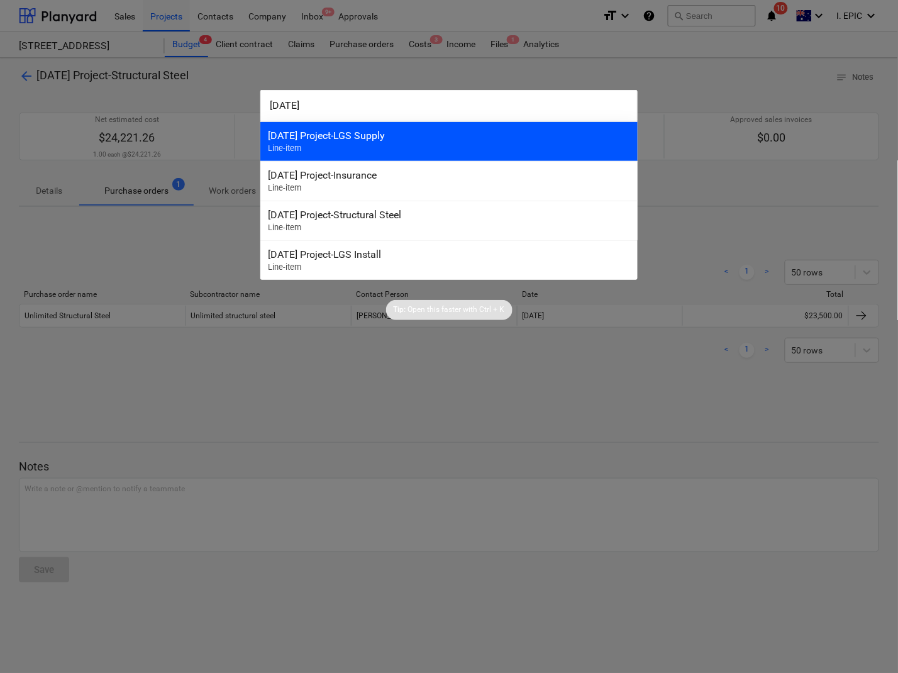
type input "3-11-02"
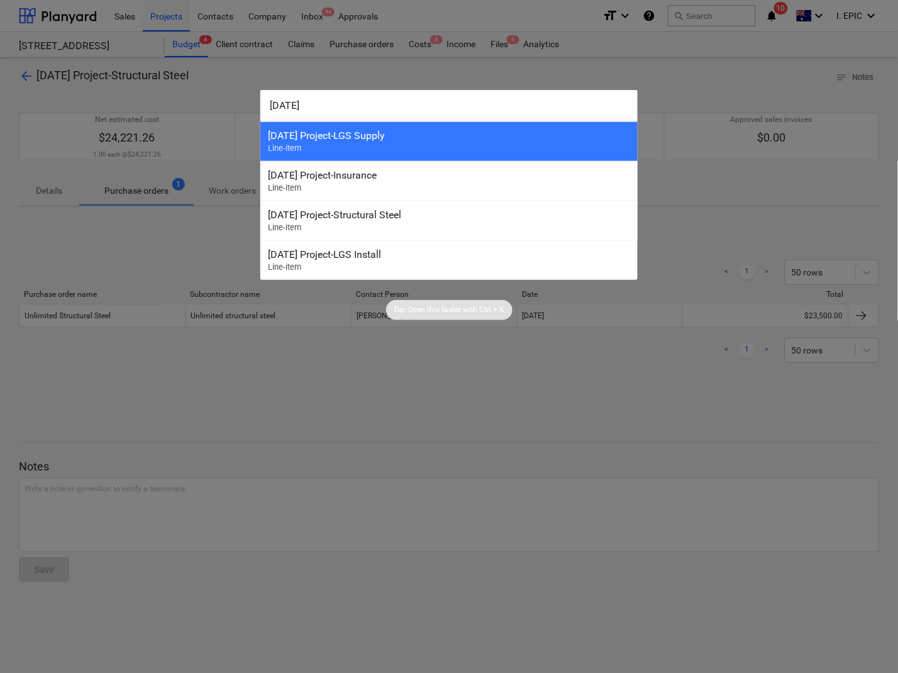
click at [314, 145] on div "3-11-02 Project-LGS Supply Line-item" at bounding box center [448, 141] width 377 height 40
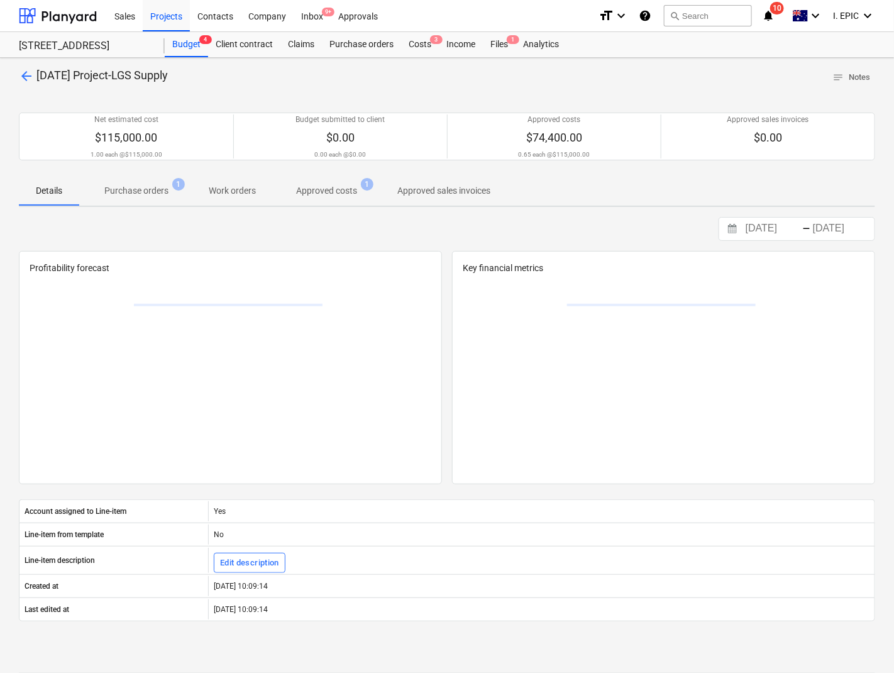
click at [164, 184] on p "Purchase orders" at bounding box center [136, 190] width 64 height 13
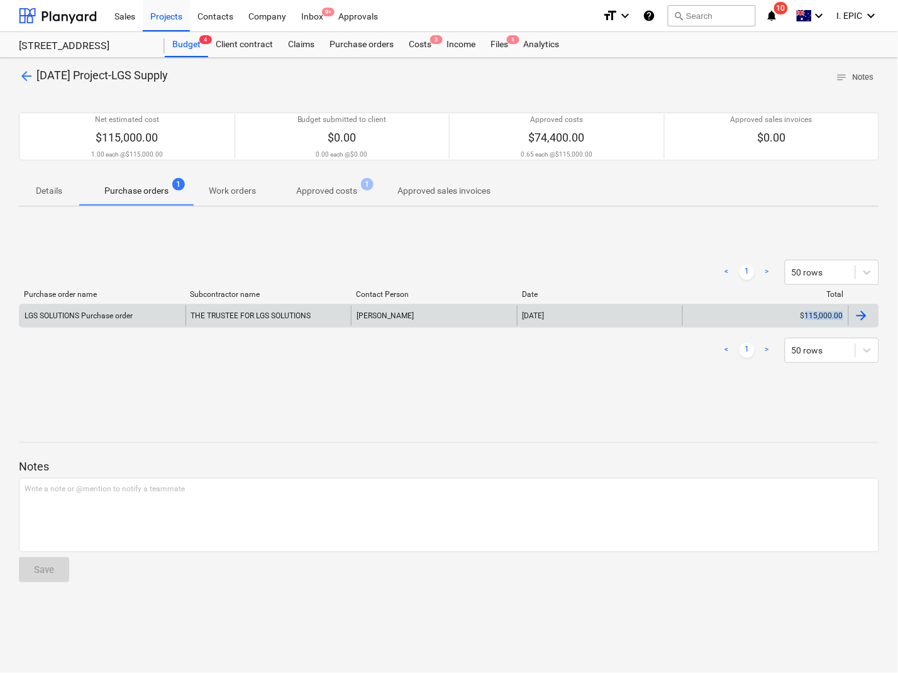
drag, startPoint x: 881, startPoint y: 327, endPoint x: 806, endPoint y: 312, distance: 76.3
click at [806, 312] on div "arrow_back 3-11-02 Project-LGS Supply notes Notes Net estimated cost $115,000.0…" at bounding box center [449, 365] width 898 height 615
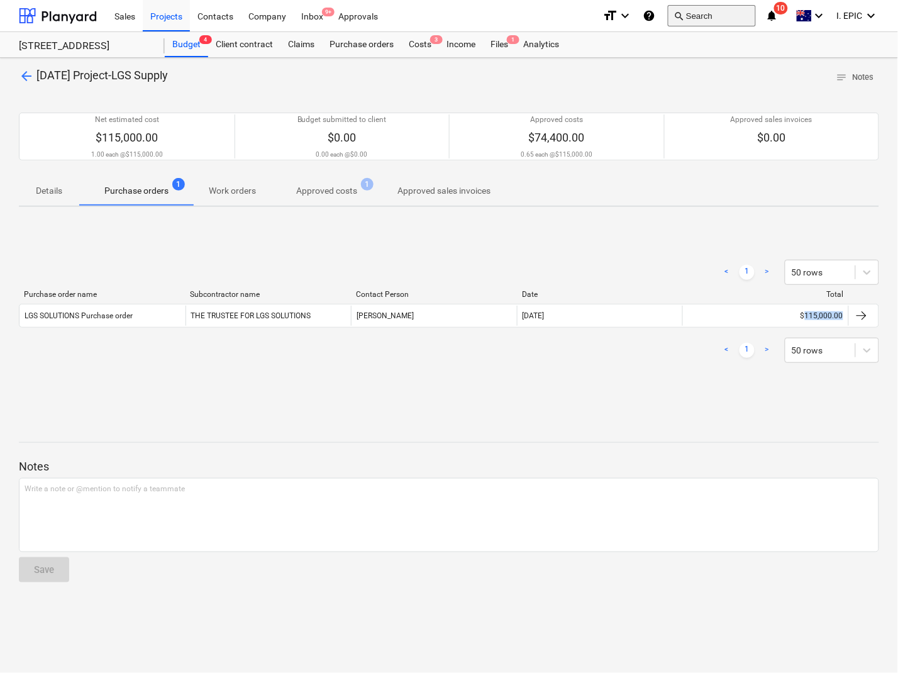
click at [699, 11] on button "search Search" at bounding box center [712, 15] width 88 height 21
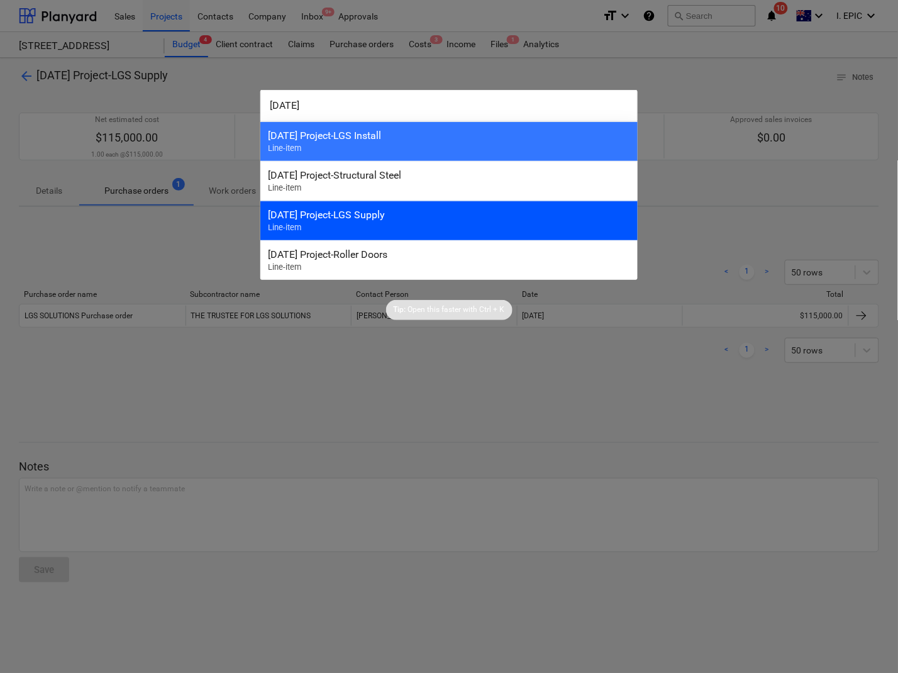
type input "3-11-03"
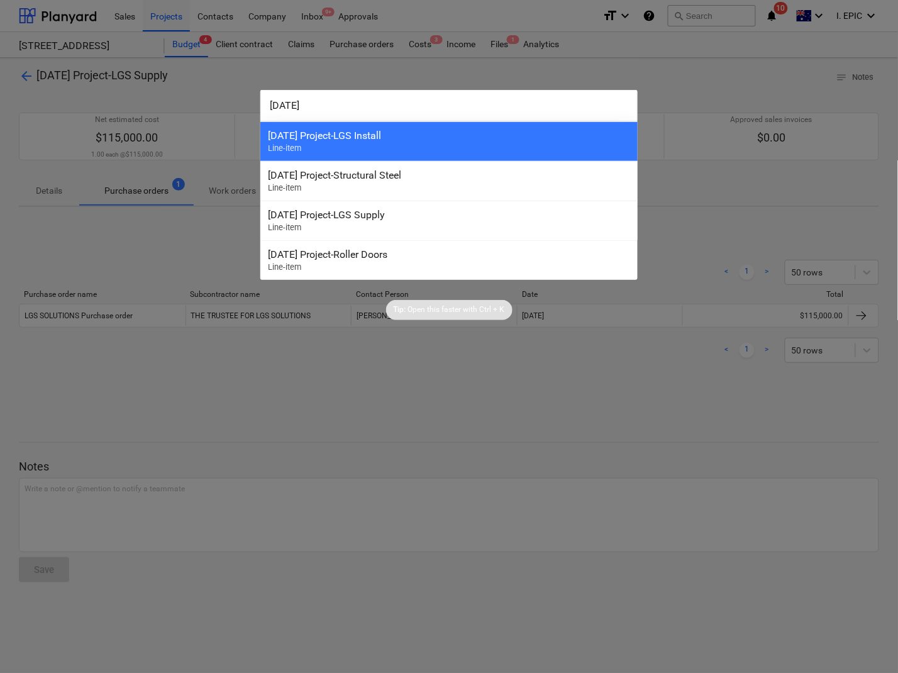
drag, startPoint x: 380, startPoint y: 220, endPoint x: 375, endPoint y: 224, distance: 7.2
click at [379, 221] on div "3-11-02 Project-LGS Supply Line-item" at bounding box center [448, 221] width 377 height 40
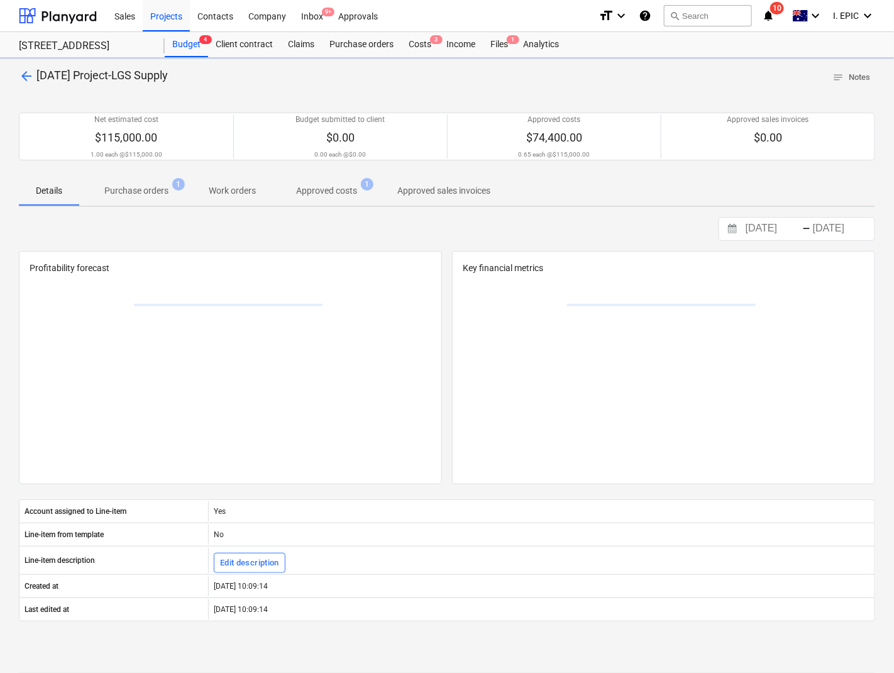
click at [155, 186] on p "Purchase orders" at bounding box center [136, 190] width 64 height 13
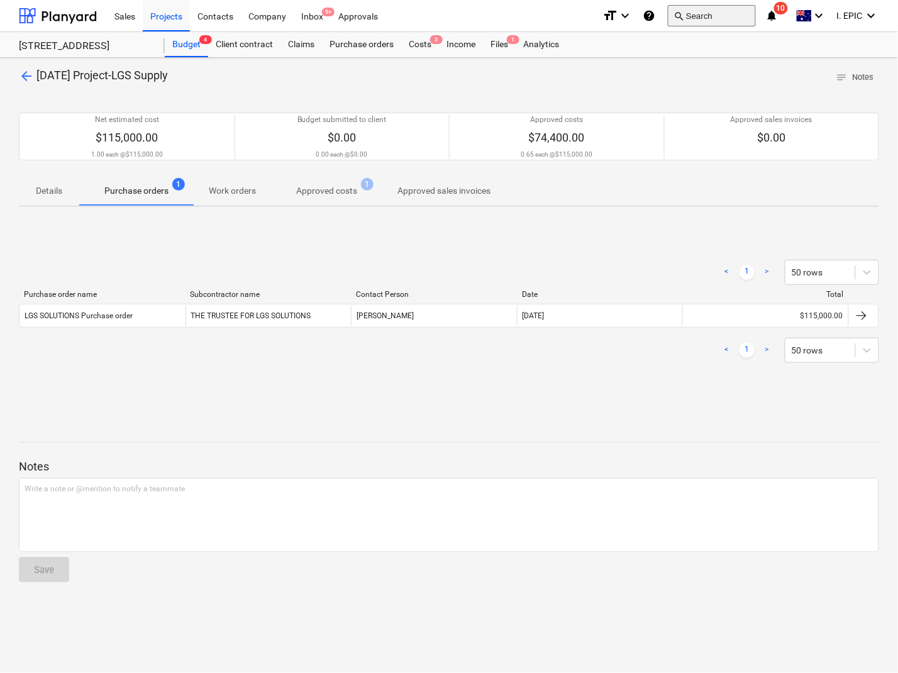
click at [718, 11] on button "search Search" at bounding box center [712, 15] width 88 height 21
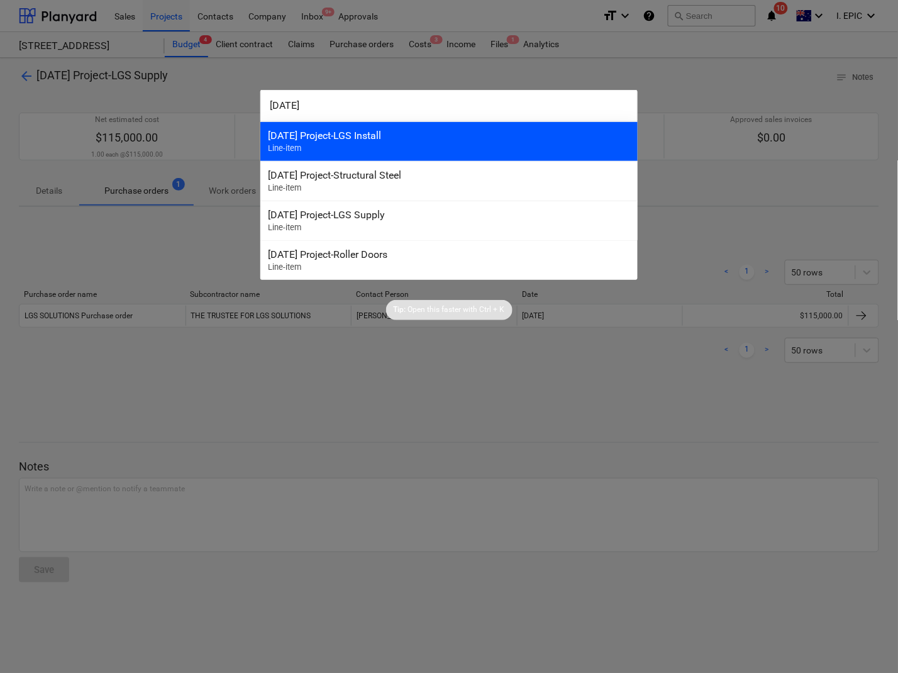
type input "3-11-03"
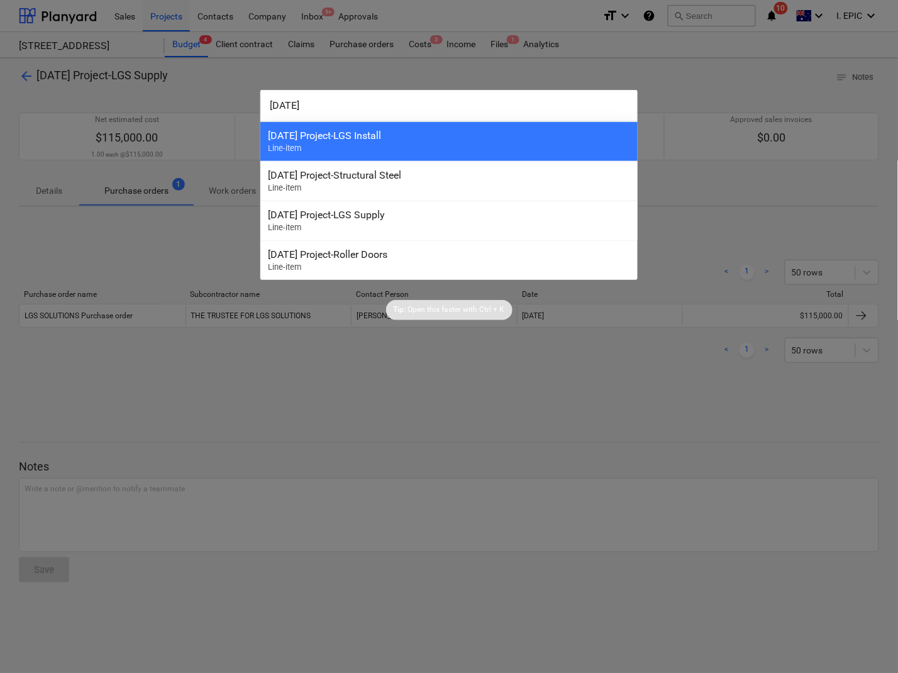
drag, startPoint x: 377, startPoint y: 137, endPoint x: 368, endPoint y: 142, distance: 10.7
click at [375, 137] on div "3-11-03 Project-LGS Install" at bounding box center [449, 135] width 362 height 12
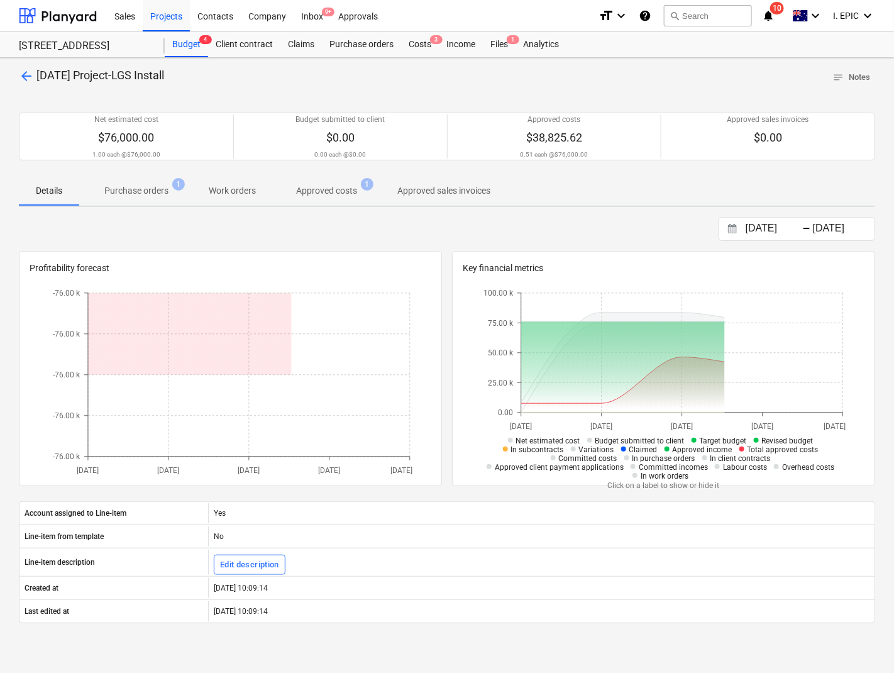
click at [129, 194] on p "Purchase orders" at bounding box center [136, 190] width 64 height 13
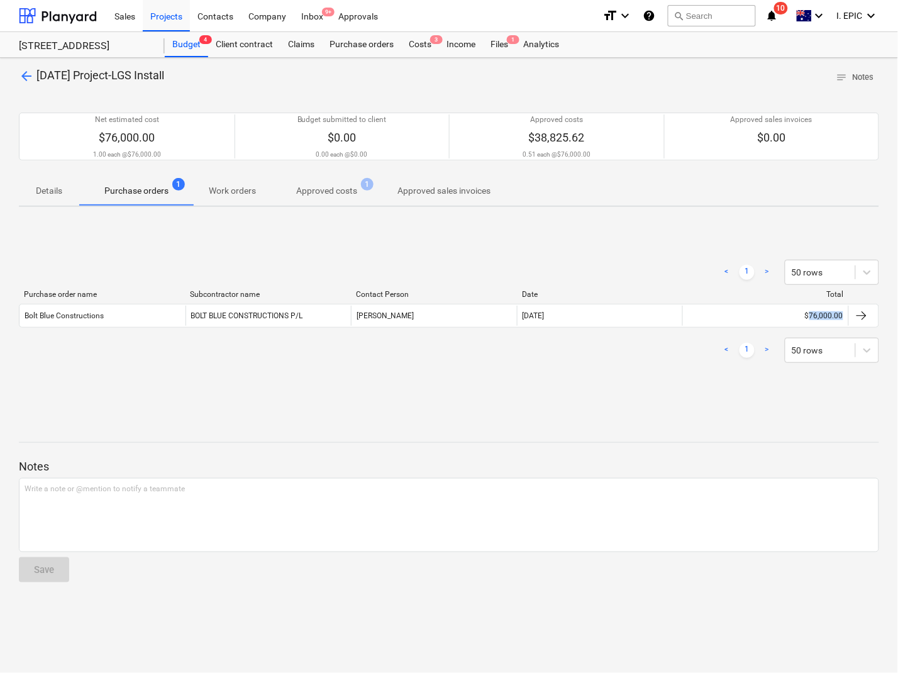
drag, startPoint x: 852, startPoint y: 324, endPoint x: 836, endPoint y: 332, distance: 18.3
click at [817, 319] on div "arrow_back 3-11-03 Project-LGS Install notes Notes Net estimated cost $76,000.0…" at bounding box center [449, 365] width 898 height 615
click at [766, 426] on div at bounding box center [449, 431] width 860 height 10
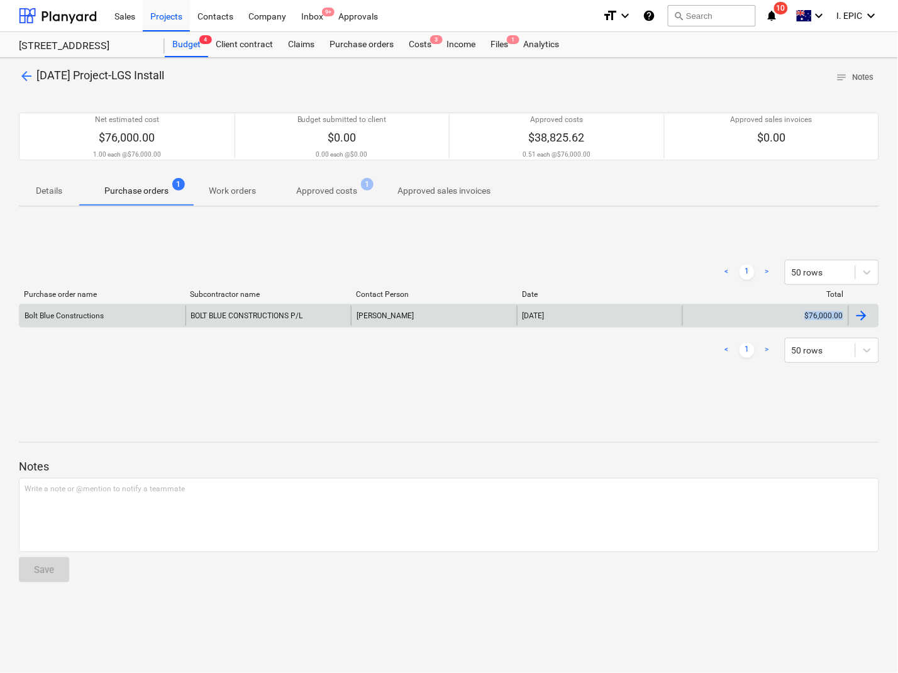
drag, startPoint x: 884, startPoint y: 322, endPoint x: 806, endPoint y: 312, distance: 78.5
click at [806, 312] on div "arrow_back 3-11-03 Project-LGS Install notes Notes Net estimated cost $76,000.0…" at bounding box center [449, 365] width 898 height 615
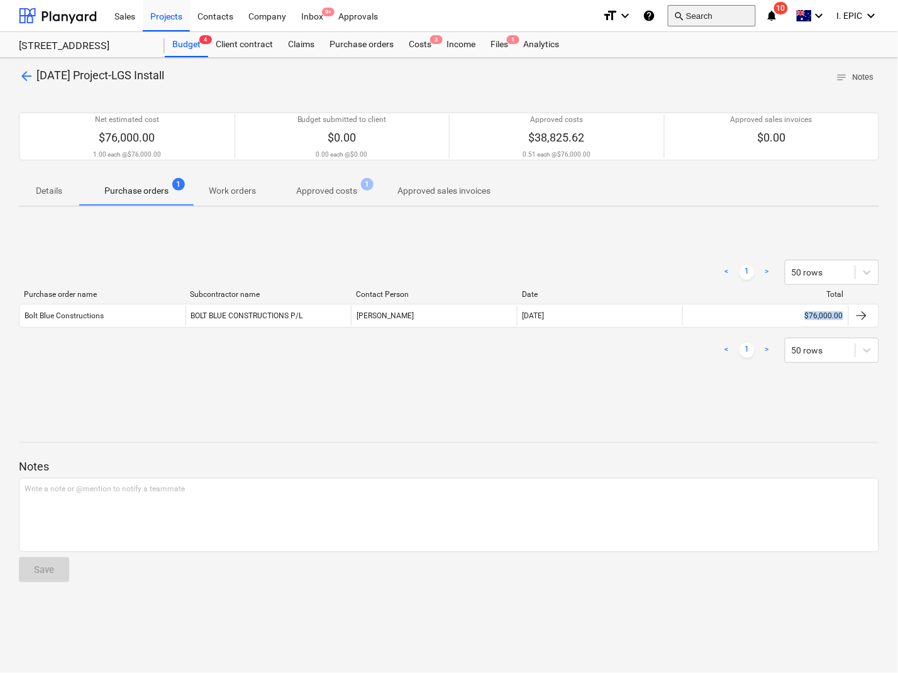
click at [700, 13] on button "search Search" at bounding box center [712, 15] width 88 height 21
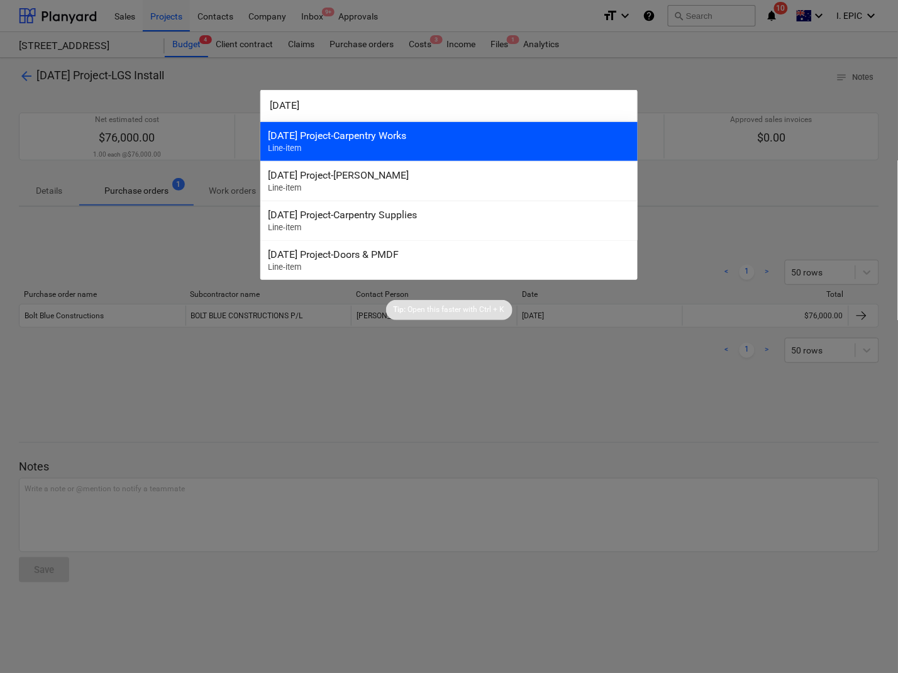
type input "3-13-04"
click at [321, 140] on div "3-13-04 Project-Carpentry Works" at bounding box center [449, 135] width 362 height 12
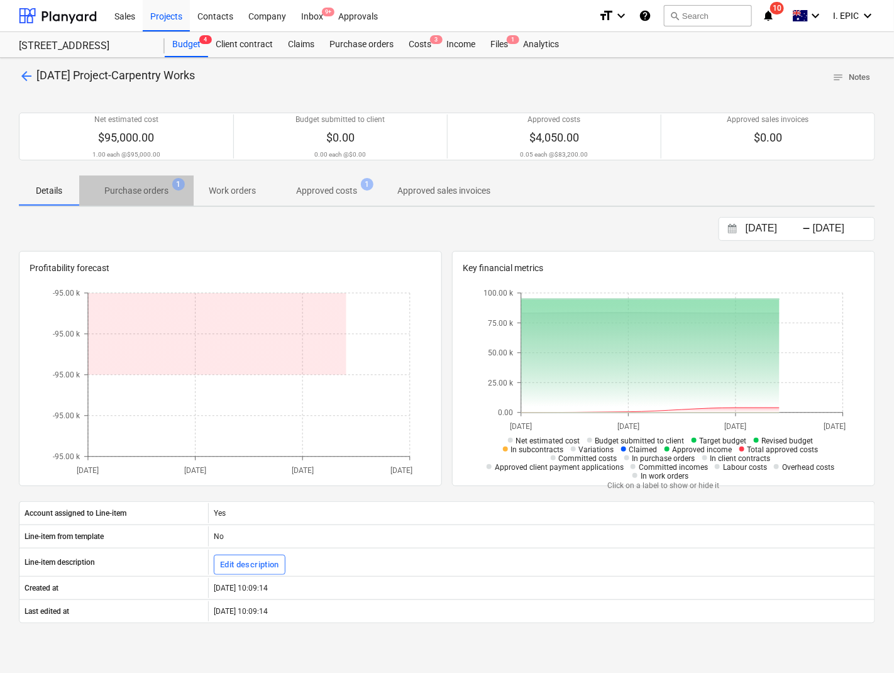
click at [135, 177] on button "Purchase orders 1" at bounding box center [136, 190] width 114 height 30
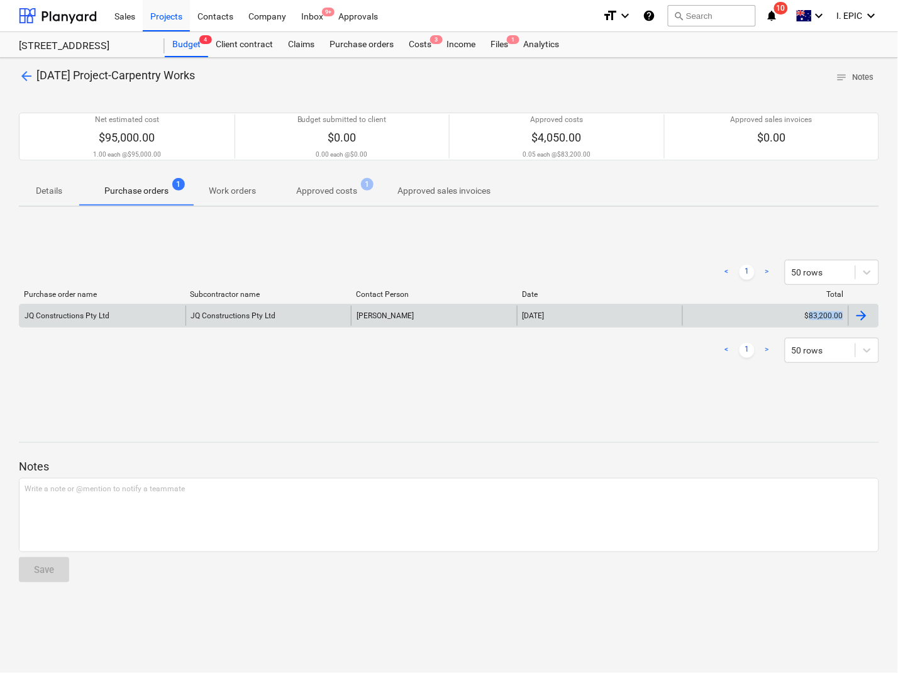
drag, startPoint x: 886, startPoint y: 321, endPoint x: 810, endPoint y: 316, distance: 76.9
click at [810, 316] on div "arrow_back 3-13-04 Project-Carpentry Works notes Notes Net estimated cost $95,0…" at bounding box center [449, 365] width 898 height 615
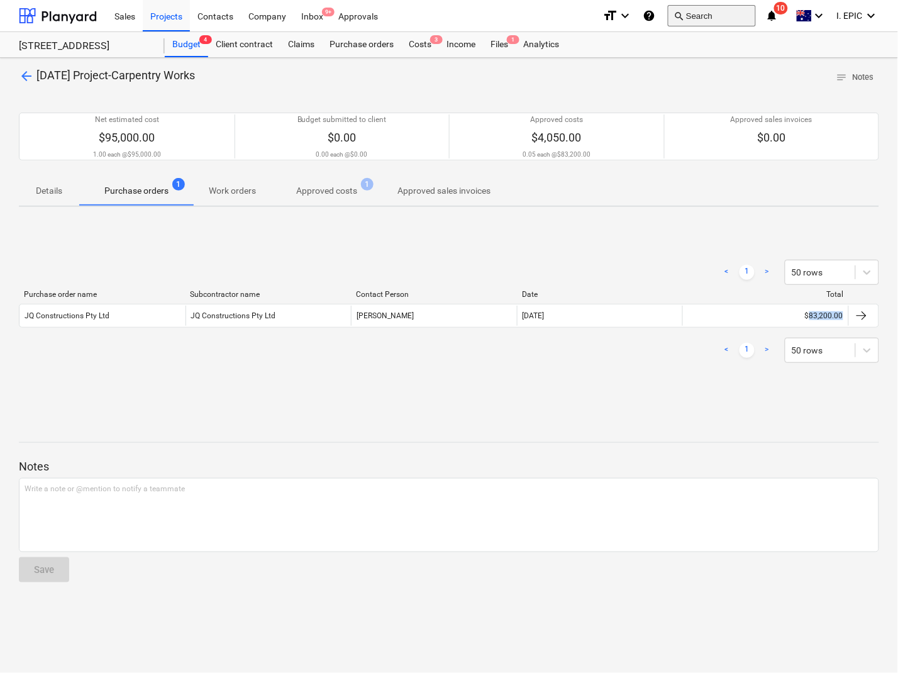
click at [690, 25] on button "search Search" at bounding box center [712, 15] width 88 height 21
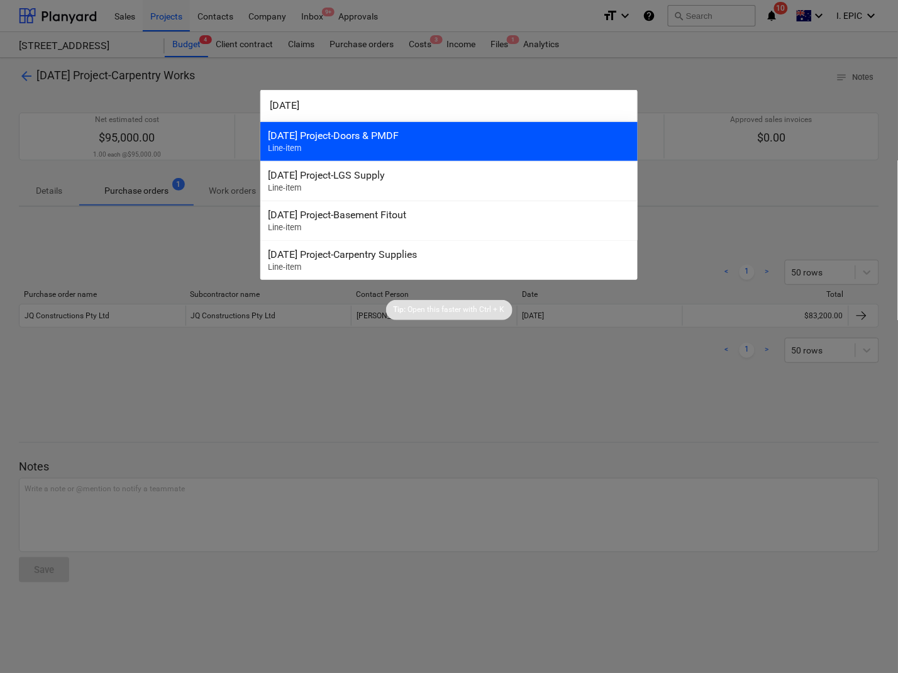
type input "3-13-02"
click at [328, 137] on div "3-13-02 Project-Doors & PMDF" at bounding box center [449, 135] width 362 height 12
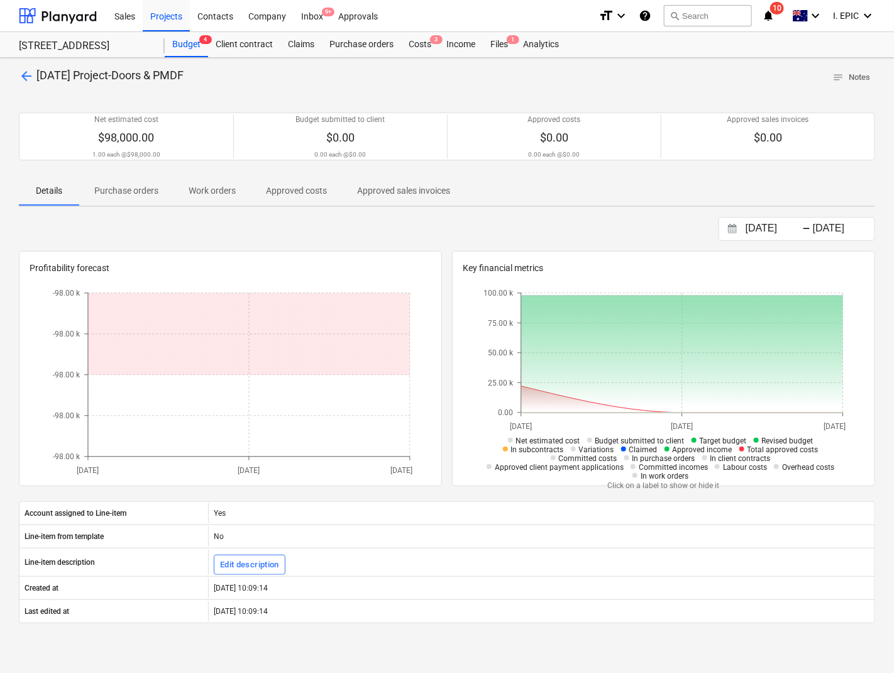
click at [165, 187] on span "Purchase orders" at bounding box center [126, 190] width 94 height 21
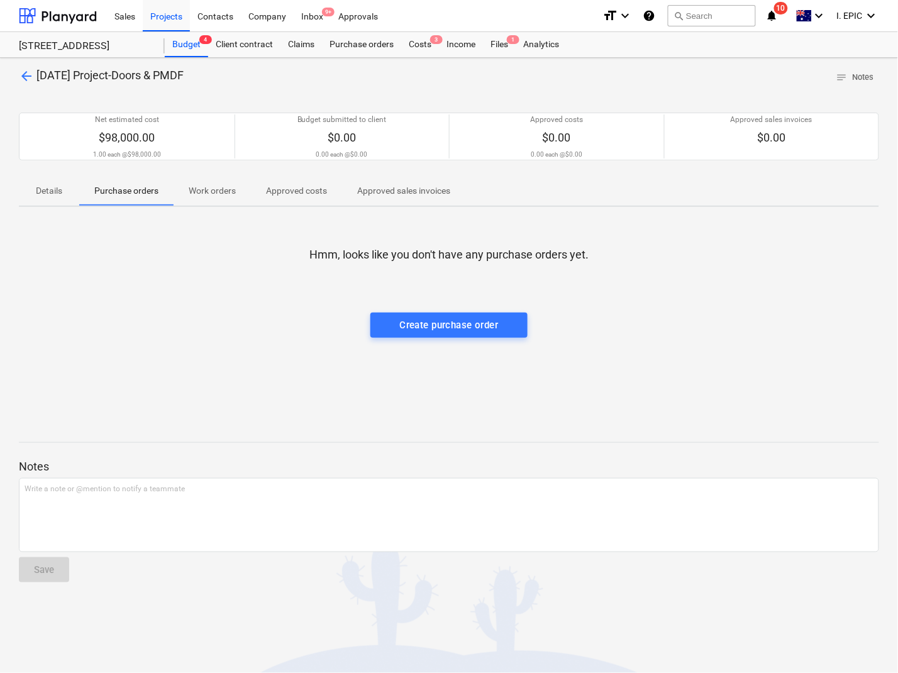
click at [224, 336] on div "Hmm, looks like you don't have any purchase orders yet. Create purchase order" at bounding box center [449, 311] width 860 height 189
click at [186, 263] on div at bounding box center [449, 274] width 860 height 25
click at [720, 16] on button "search Search" at bounding box center [712, 15] width 88 height 21
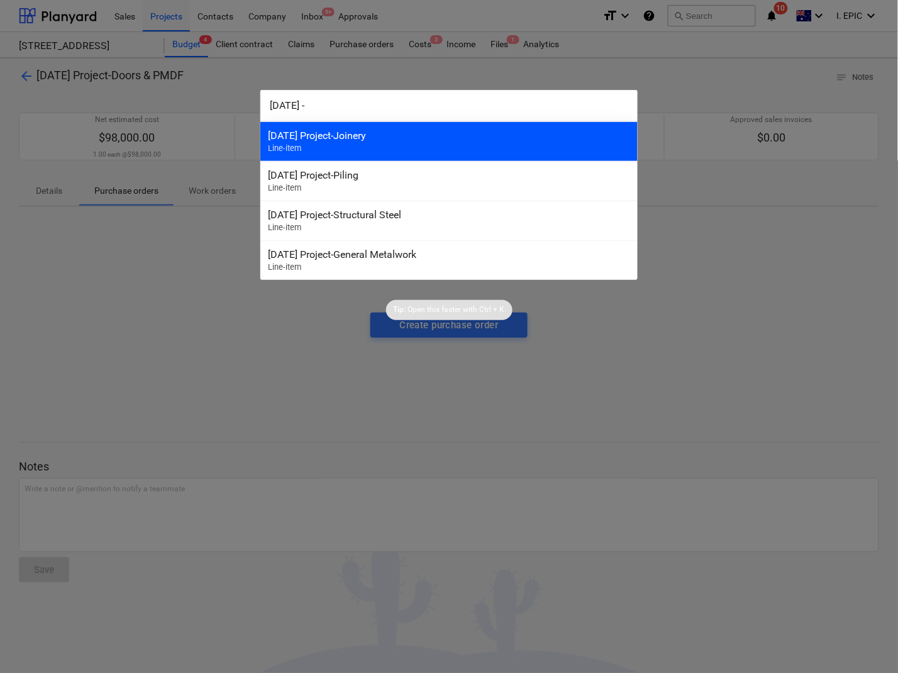
click at [331, 145] on div "3-14-01 Project-Joinery Line-item" at bounding box center [448, 141] width 377 height 40
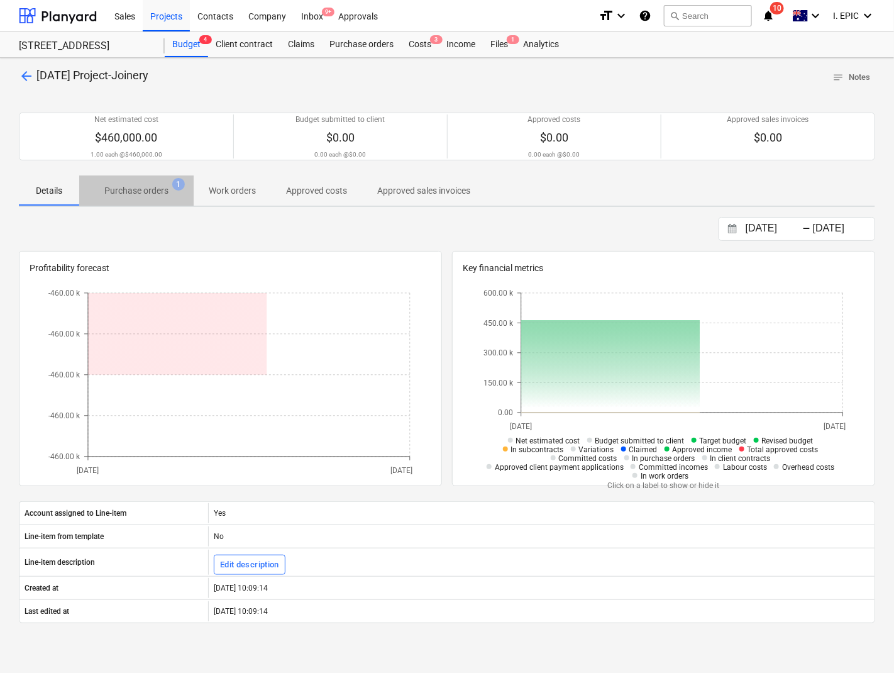
click at [165, 195] on p "Purchase orders" at bounding box center [136, 190] width 64 height 13
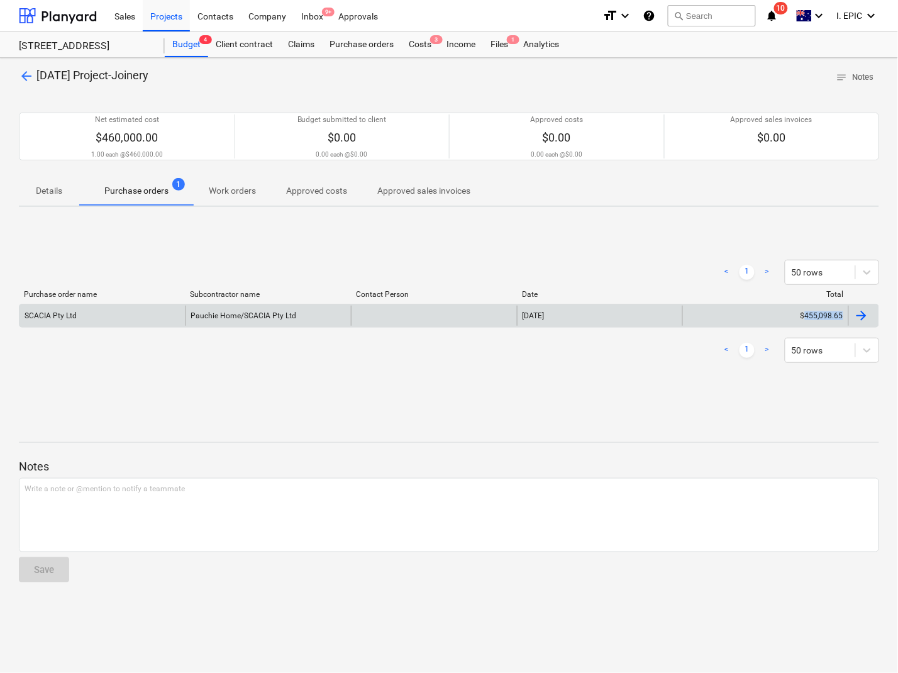
drag, startPoint x: 811, startPoint y: 317, endPoint x: 803, endPoint y: 312, distance: 10.1
click at [805, 316] on div "arrow_back 3-14-01 Project-Joinery notes Notes Net estimated cost $460,000.00 1…" at bounding box center [449, 365] width 898 height 615
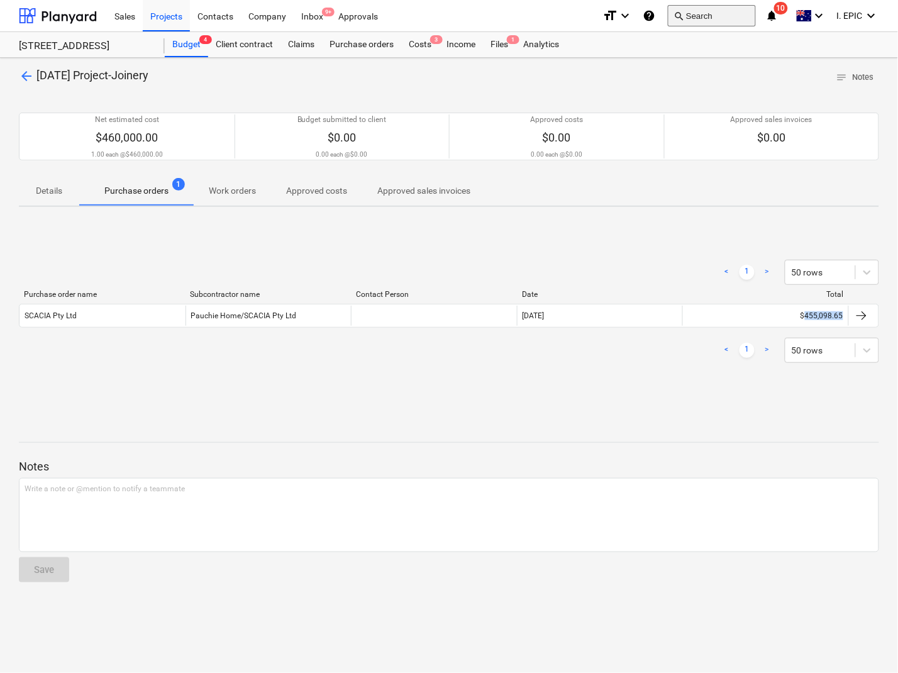
click at [695, 17] on button "search Search" at bounding box center [712, 15] width 88 height 21
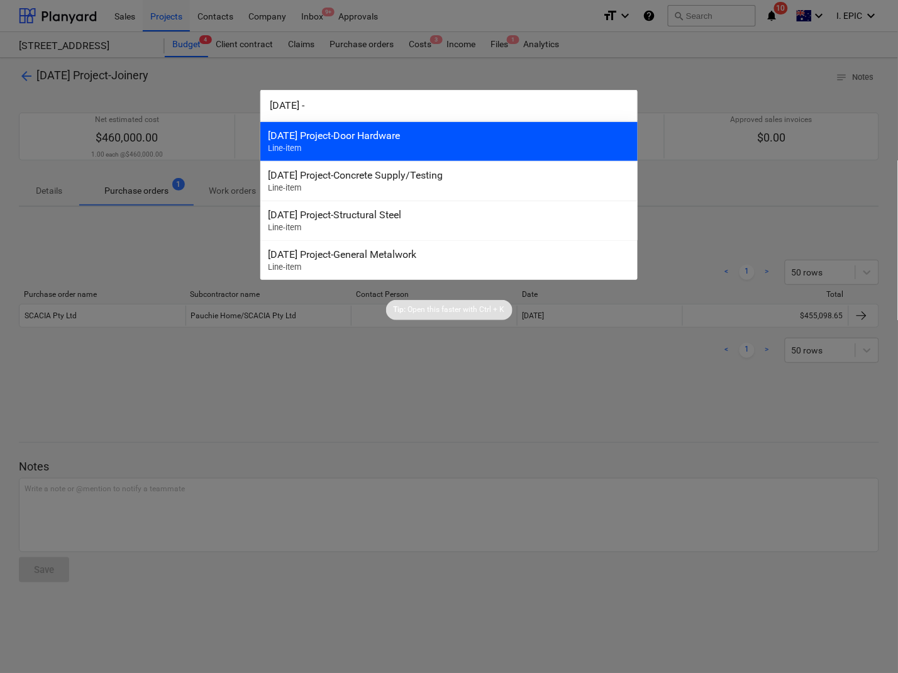
type input "3-15-01 -"
click at [383, 132] on div "3-15-01 Project-Door Hardware" at bounding box center [449, 135] width 362 height 12
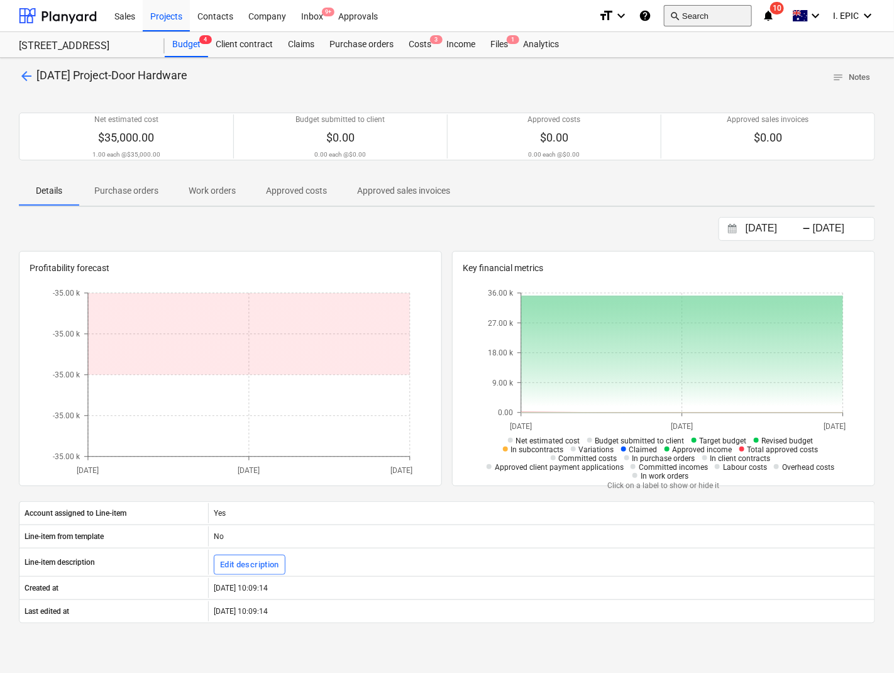
click at [708, 16] on button "search Search" at bounding box center [708, 15] width 88 height 21
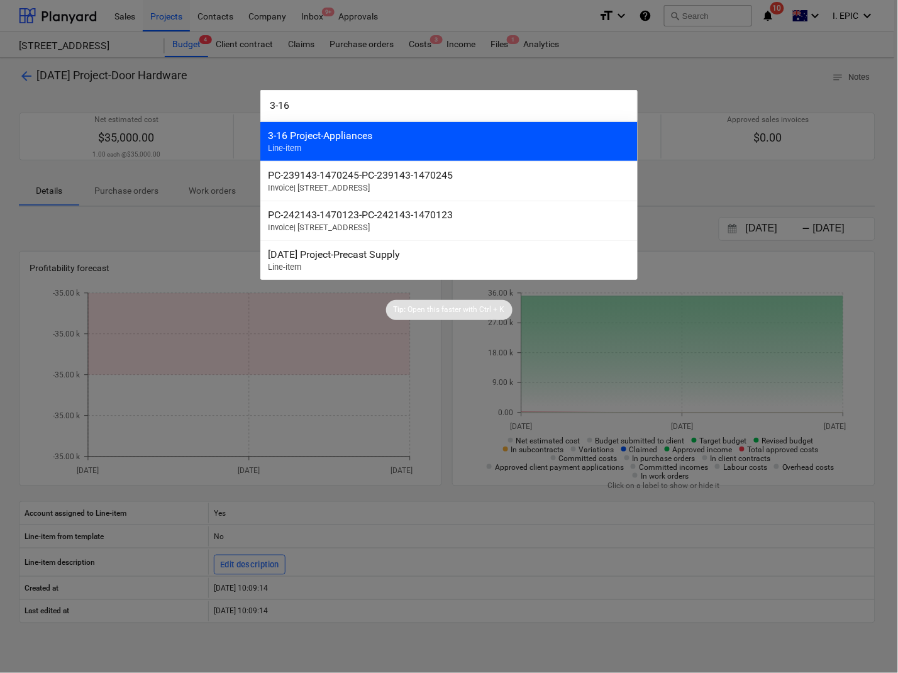
type input "3-16"
click at [371, 136] on div "3-16 Project-Appliances" at bounding box center [449, 135] width 362 height 12
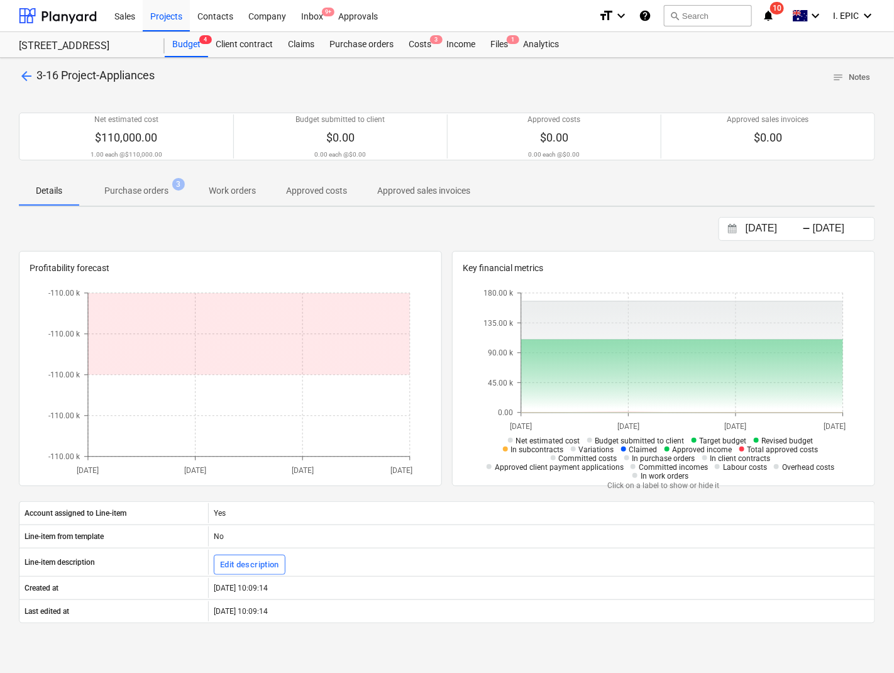
click at [112, 189] on p "Purchase orders" at bounding box center [136, 190] width 64 height 13
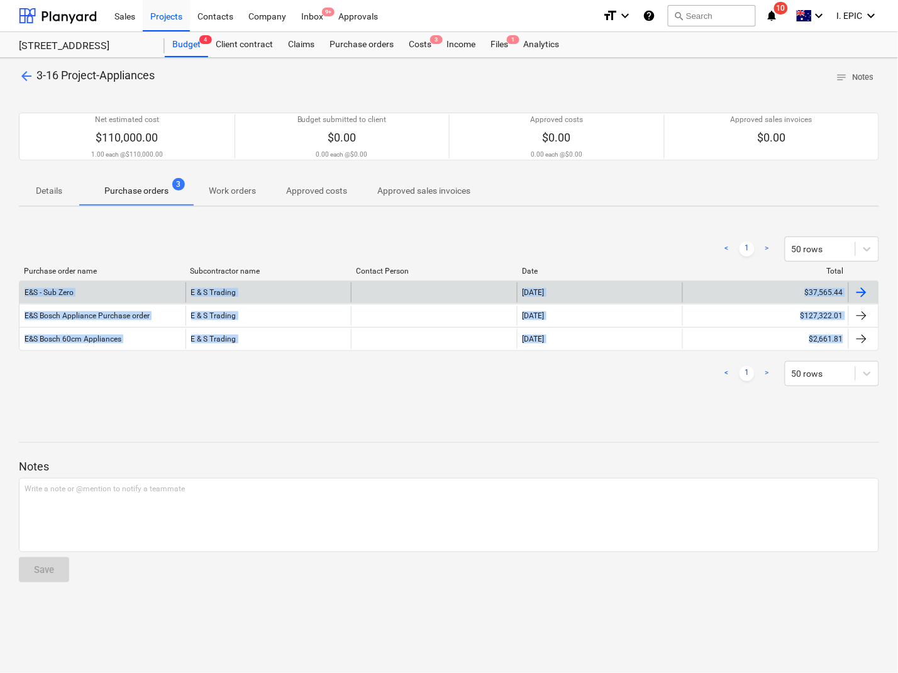
drag, startPoint x: 889, startPoint y: 354, endPoint x: 23, endPoint y: 290, distance: 868.5
click at [23, 290] on div "arrow_back 3-16 Project-Appliances notes Notes Net estimated cost $110,000.00 1…" at bounding box center [449, 365] width 898 height 615
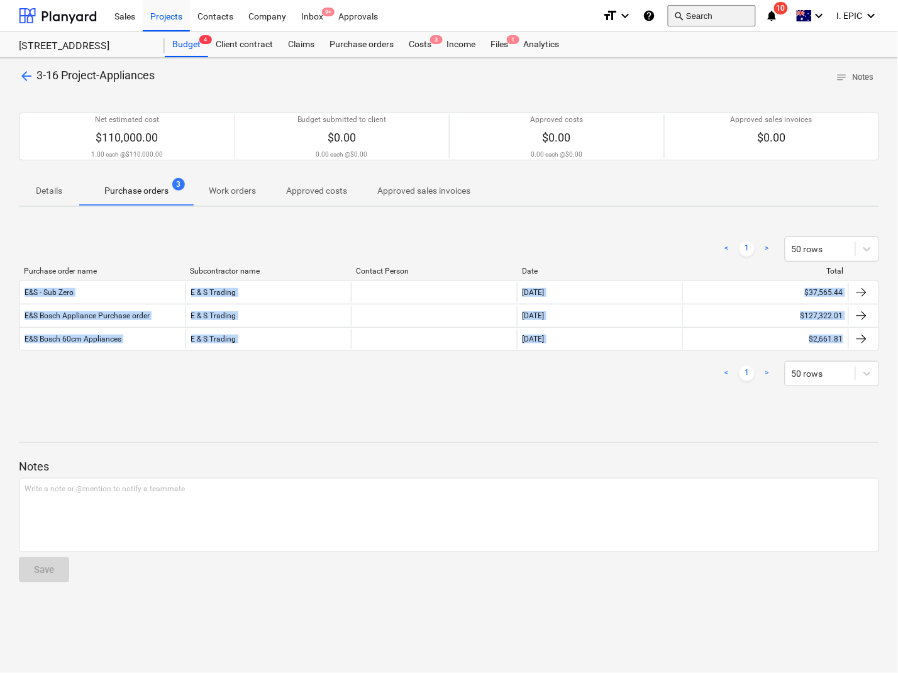
click at [692, 16] on button "search Search" at bounding box center [712, 15] width 88 height 21
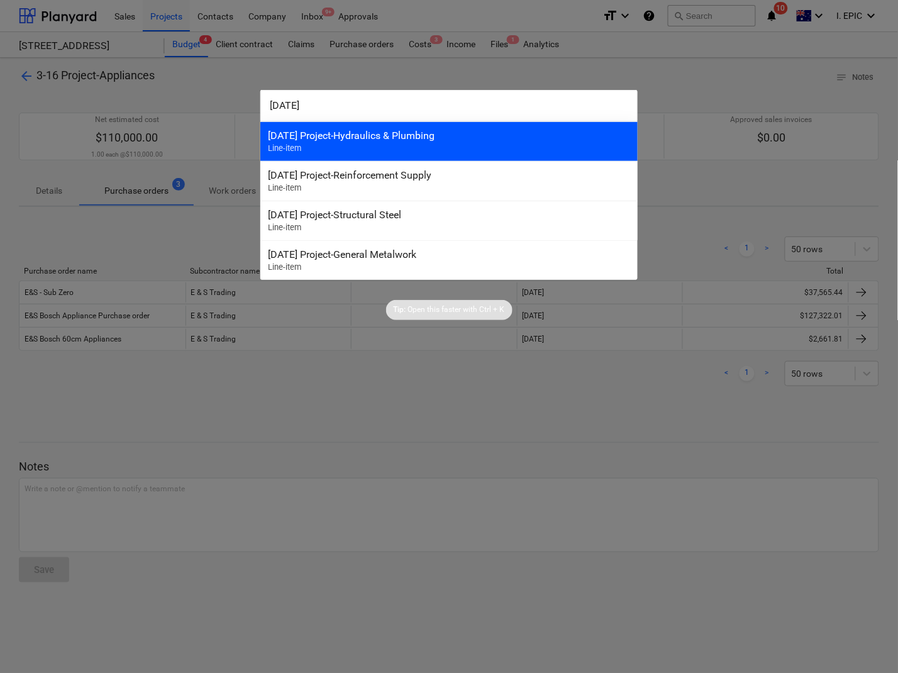
type input "3-18-01"
click at [317, 133] on div "3-18-01 Project-Hydraulics & Plumbing" at bounding box center [449, 135] width 362 height 12
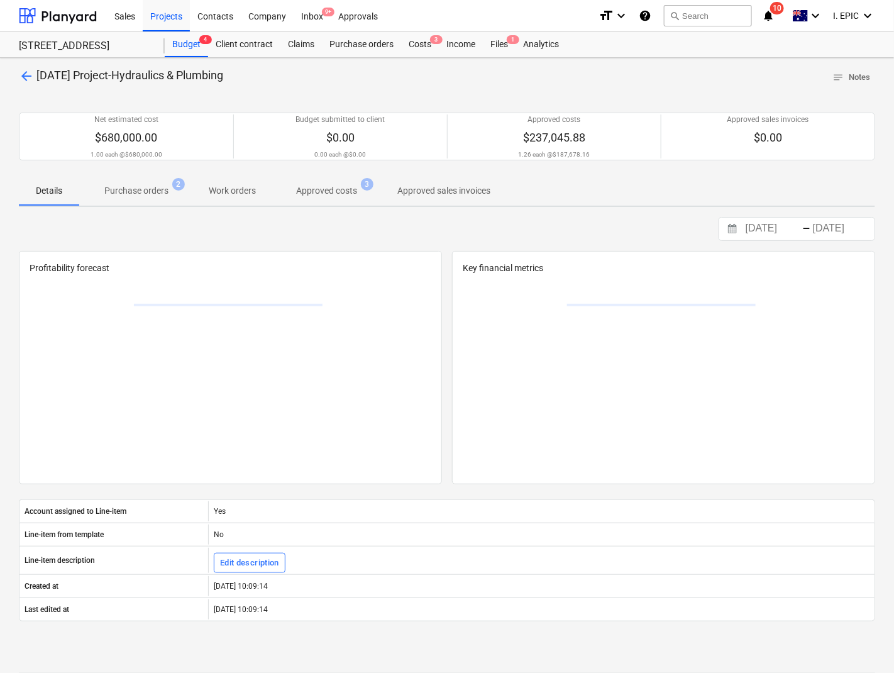
click at [155, 192] on p "Purchase orders" at bounding box center [136, 190] width 64 height 13
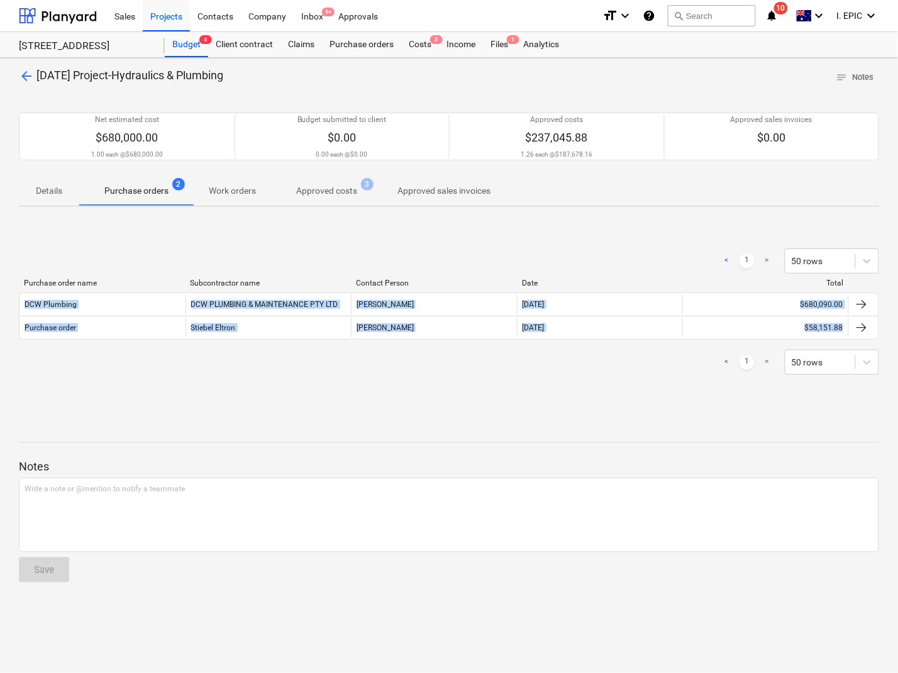
drag, startPoint x: 891, startPoint y: 333, endPoint x: -14, endPoint y: 303, distance: 905.7
click at [0, 303] on html "Sales Projects Contacts Company Inbox 9+ Approvals format_size keyboard_arrow_d…" at bounding box center [449, 336] width 898 height 673
click at [723, 7] on button "search Search" at bounding box center [712, 15] width 88 height 21
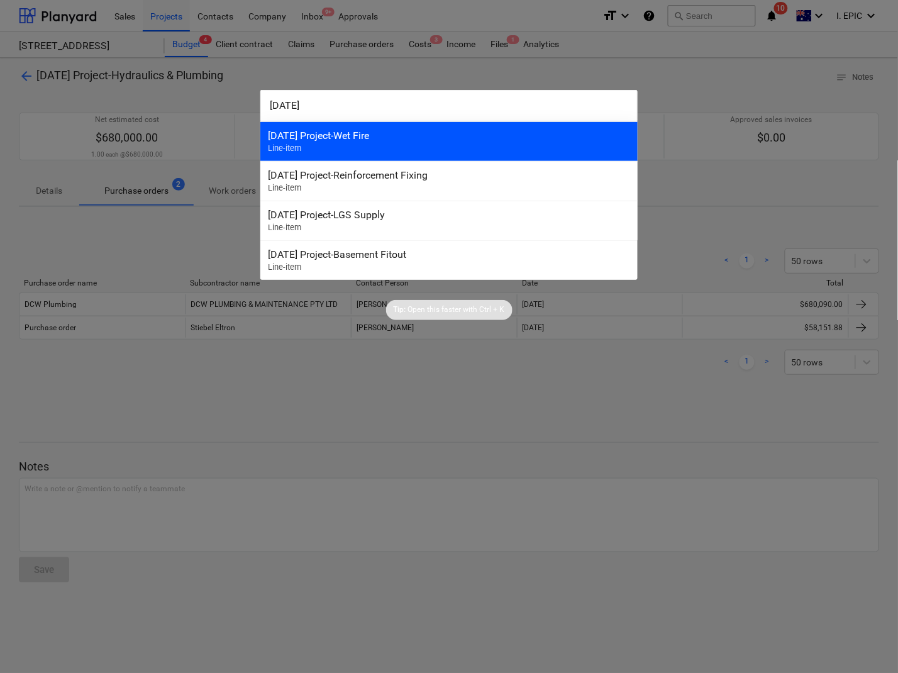
type input "3-18-02"
click at [387, 140] on div "3-18-02 Project-Wet Fire" at bounding box center [449, 135] width 362 height 12
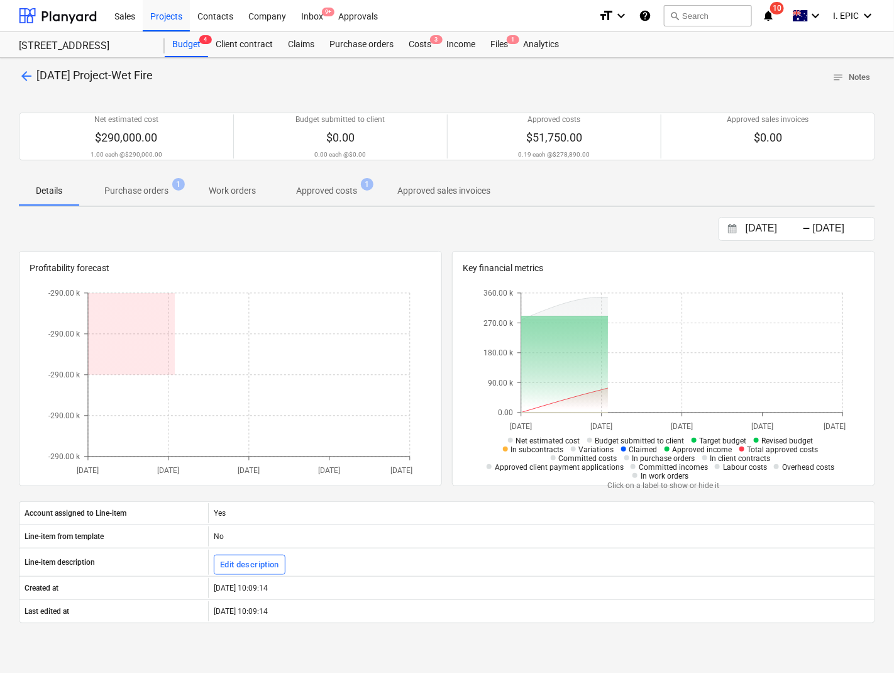
click at [148, 201] on span "Purchase orders 1" at bounding box center [136, 190] width 114 height 23
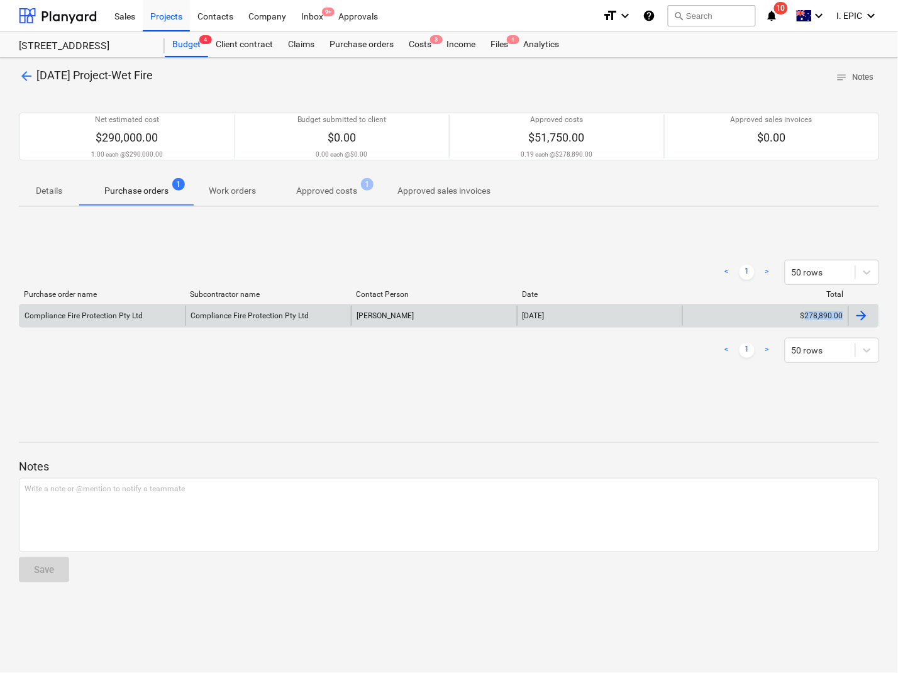
drag, startPoint x: 885, startPoint y: 312, endPoint x: 803, endPoint y: 313, distance: 81.7
click at [803, 313] on div "arrow_back 3-18-02 Project-Wet Fire notes Notes Net estimated cost $290,000.00 …" at bounding box center [449, 365] width 898 height 615
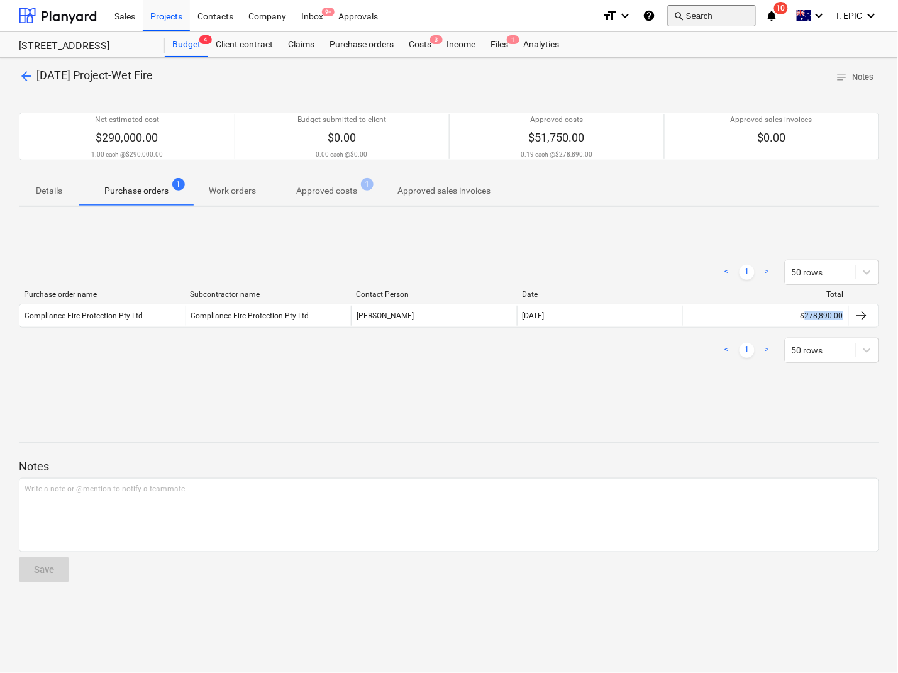
click at [689, 14] on button "search Search" at bounding box center [712, 15] width 88 height 21
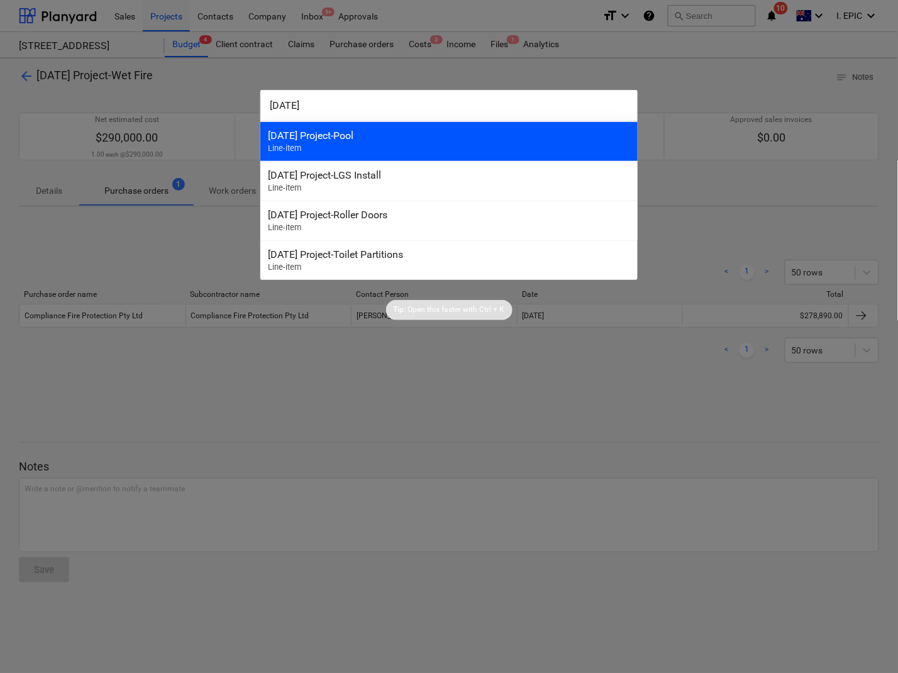
type input "3-18-03"
click at [350, 134] on div "3-18-03 Project-Pool" at bounding box center [449, 135] width 362 height 12
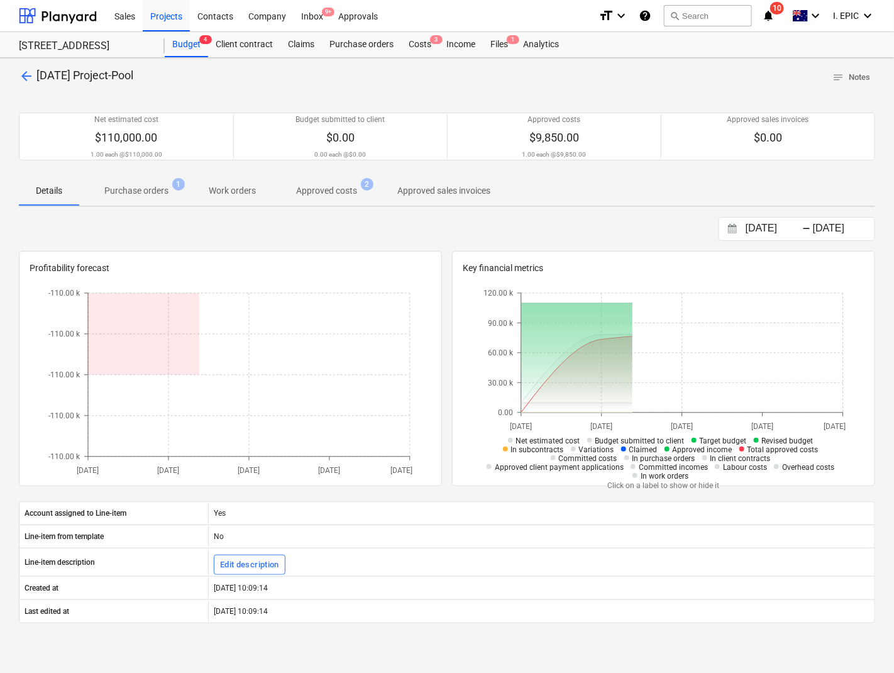
click at [136, 197] on p "Purchase orders" at bounding box center [136, 190] width 64 height 13
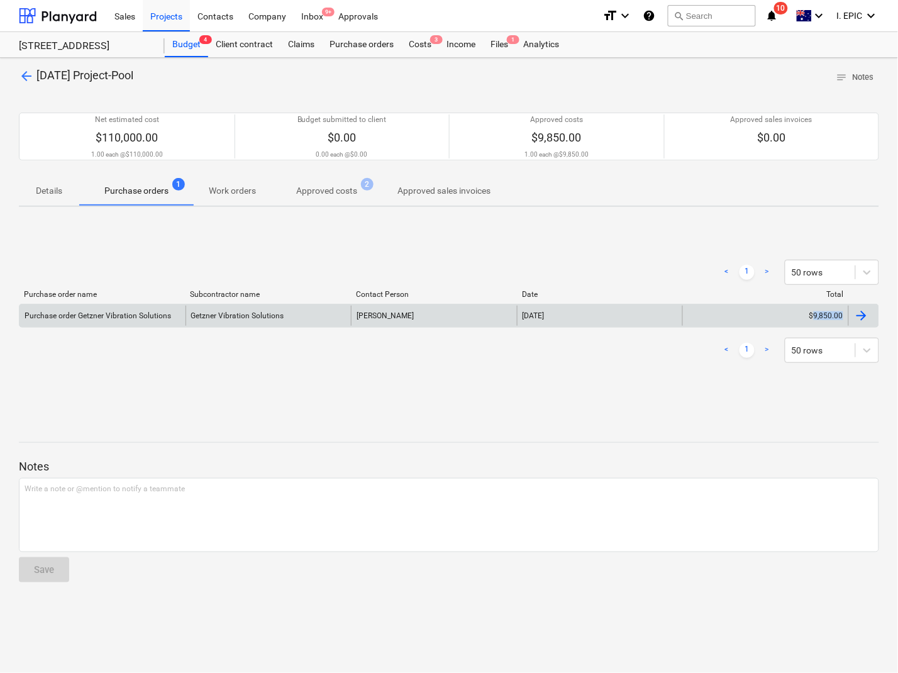
drag, startPoint x: 836, startPoint y: 316, endPoint x: 812, endPoint y: 316, distance: 23.9
click at [812, 316] on div "Purchase order Getzner Vibration Solutions Getzner Vibration Solutions Kaiyi Di…" at bounding box center [449, 316] width 860 height 24
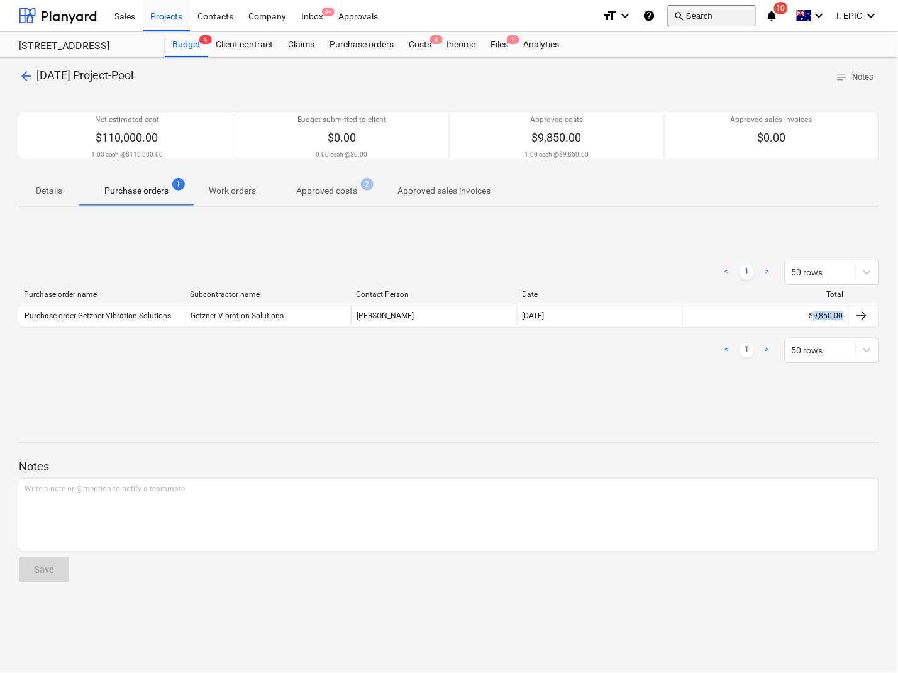
click at [715, 23] on button "search Search" at bounding box center [712, 15] width 88 height 21
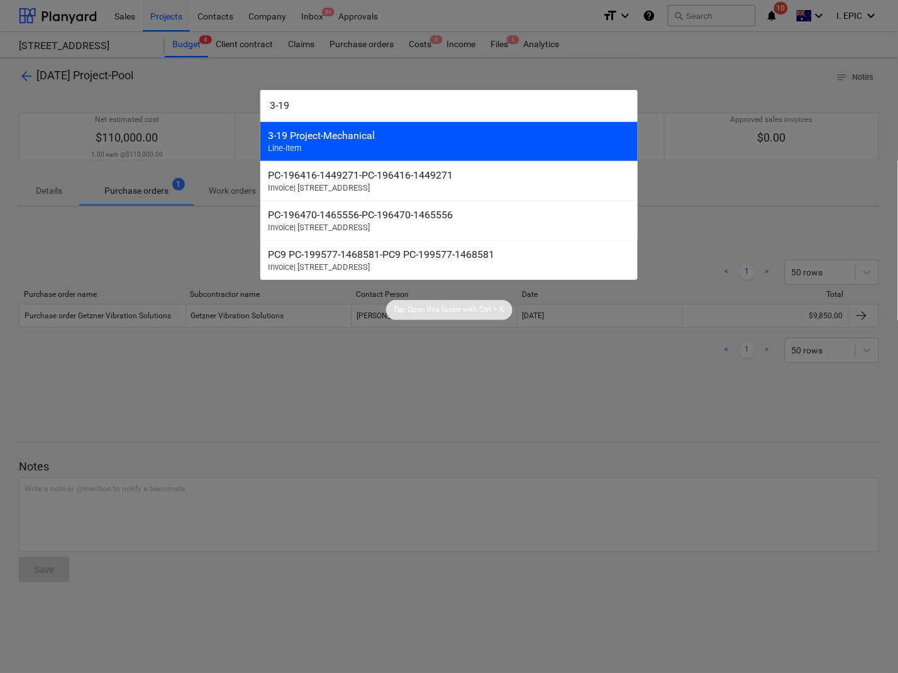
type input "3-19"
click at [343, 141] on div "3-19 Project-Mechanical" at bounding box center [449, 135] width 362 height 12
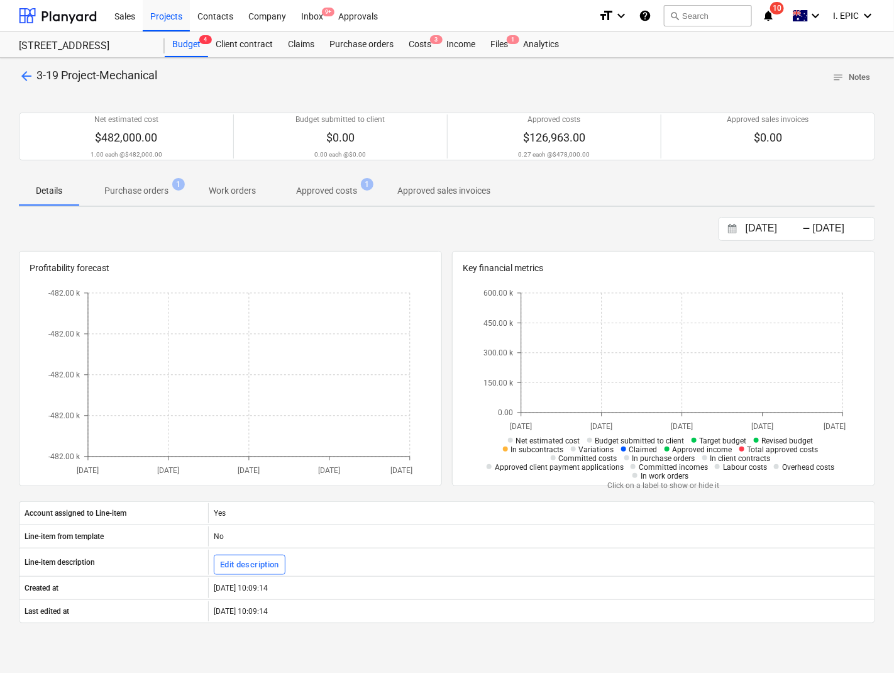
click at [162, 195] on p "Purchase orders" at bounding box center [136, 190] width 64 height 13
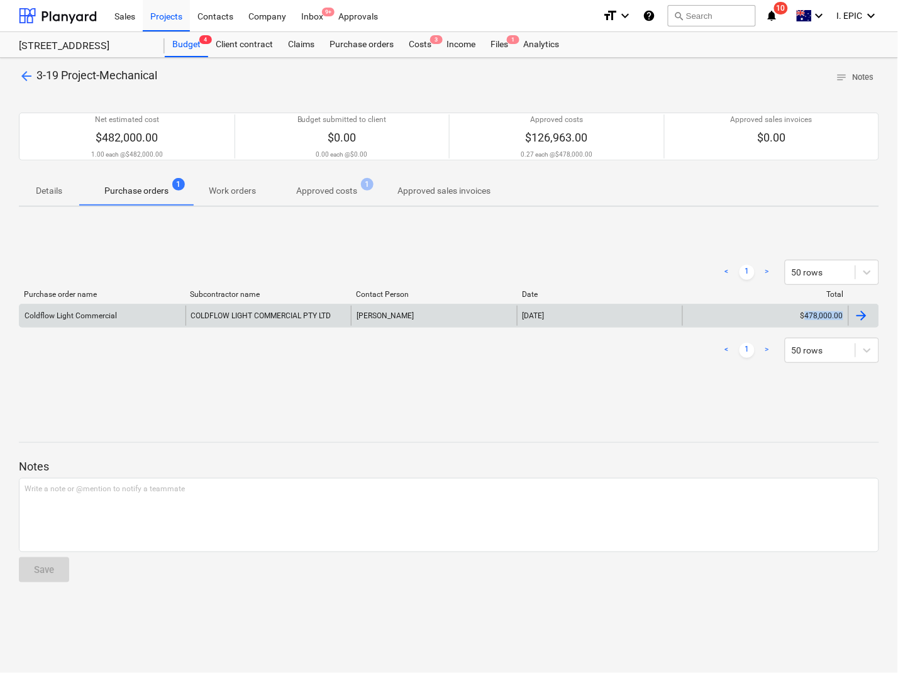
drag, startPoint x: 882, startPoint y: 312, endPoint x: 805, endPoint y: 316, distance: 76.8
click at [805, 316] on div "arrow_back 3-19 Project-Mechanical notes Notes Net estimated cost $482,000.00 1…" at bounding box center [449, 365] width 898 height 615
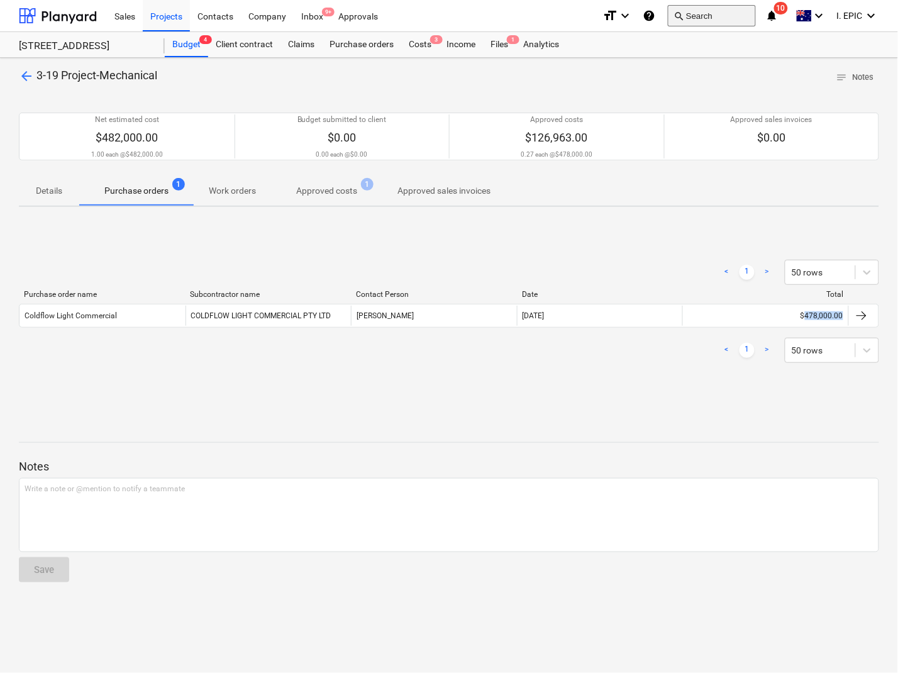
click at [720, 16] on button "search Search" at bounding box center [712, 15] width 88 height 21
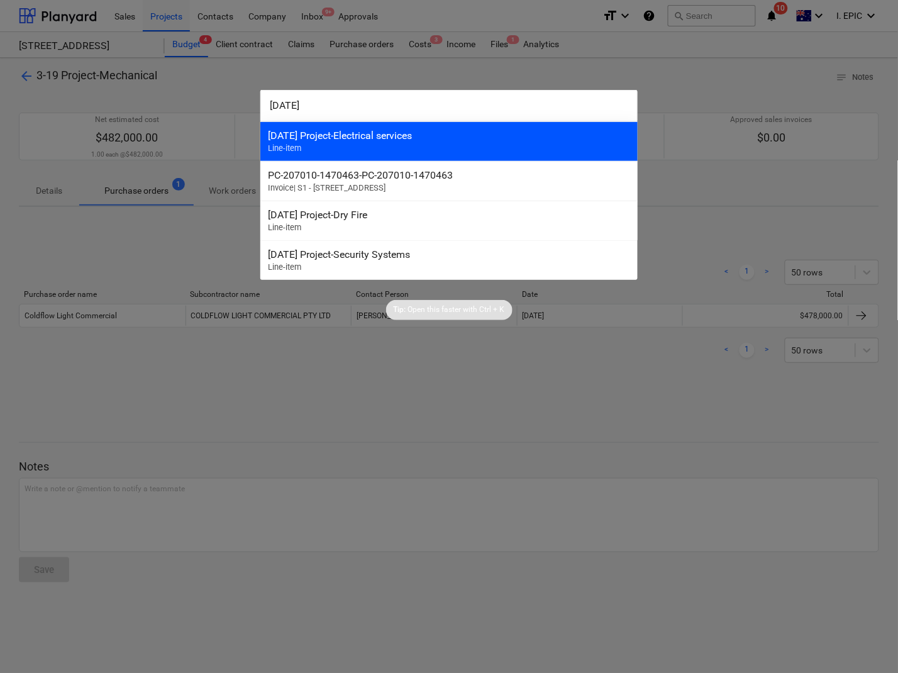
type input "3-20-01"
click at [338, 140] on div "[DATE] Project-Electrical services" at bounding box center [449, 135] width 362 height 12
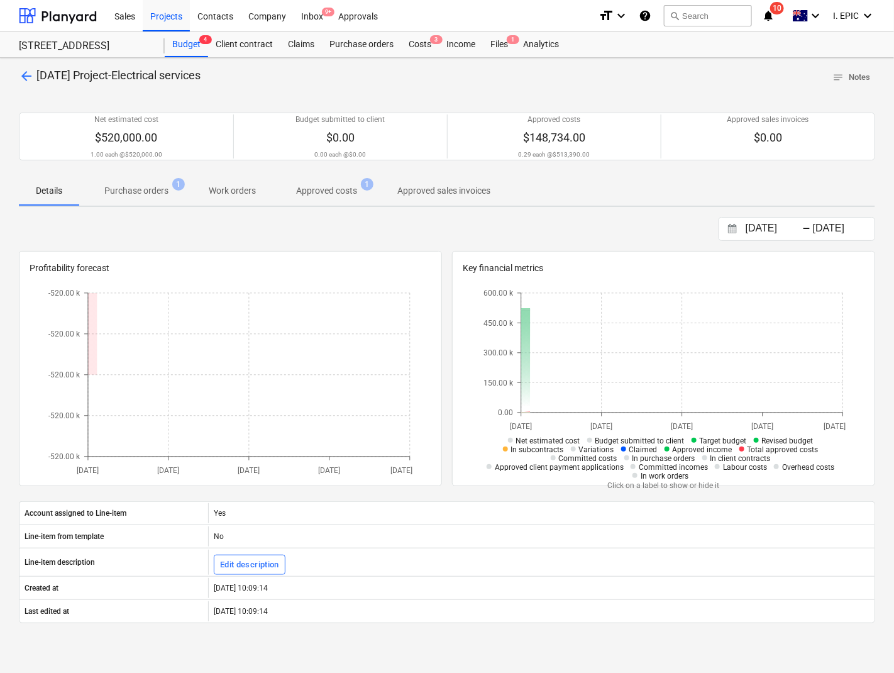
click at [149, 186] on p "Purchase orders" at bounding box center [136, 190] width 64 height 13
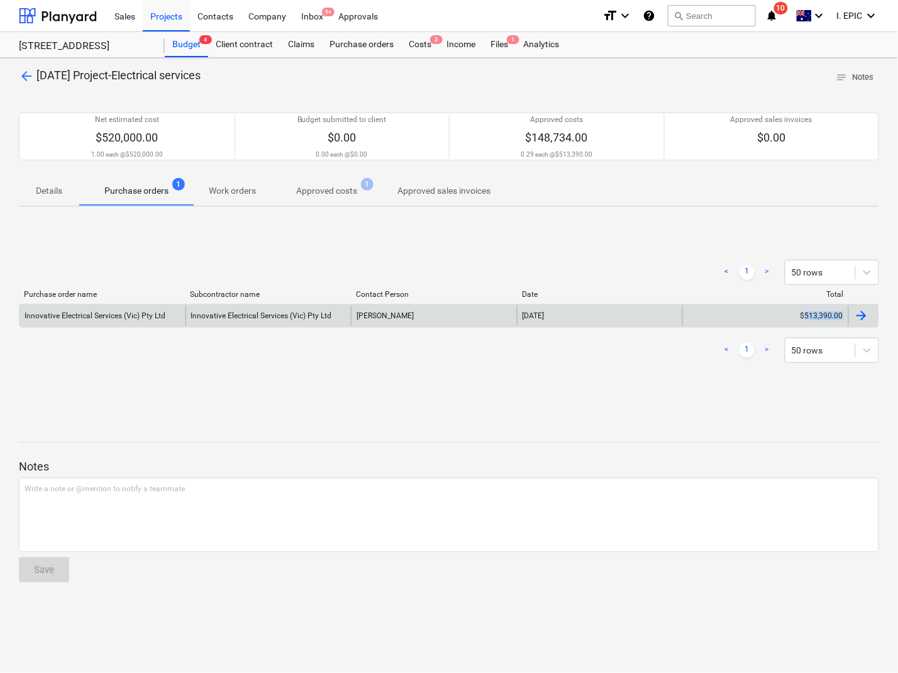
drag, startPoint x: 887, startPoint y: 316, endPoint x: 805, endPoint y: 316, distance: 82.3
click at [805, 316] on div "arrow_back 3-20-01 Project-Electrical services notes Notes Net estimated cost $…" at bounding box center [449, 365] width 898 height 615
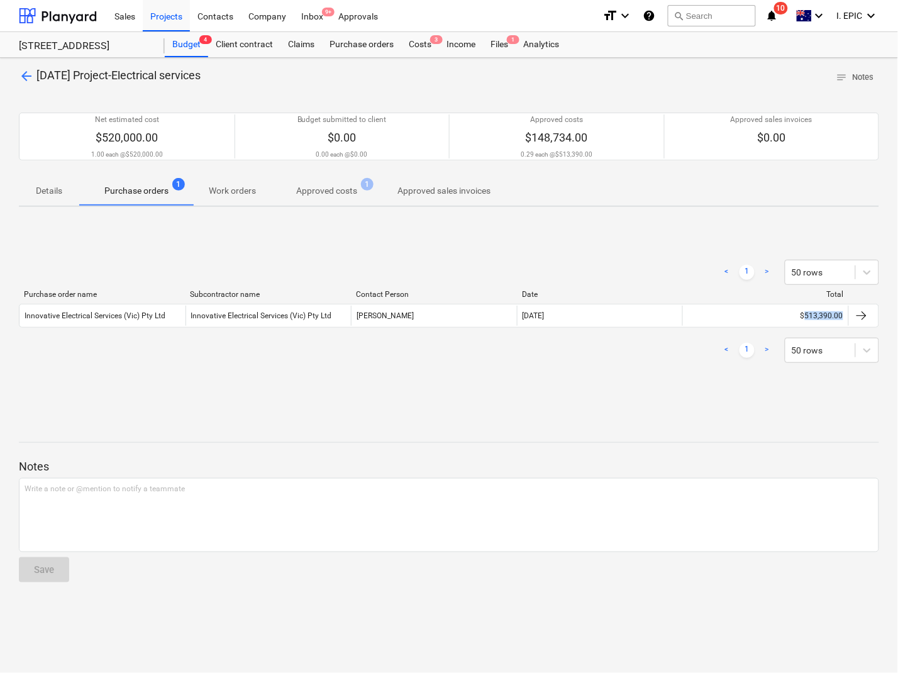
click at [344, 398] on div "< 1 > 50 rows Purchase order name Subcontractor name Contact Person Date Total …" at bounding box center [449, 311] width 860 height 189
click at [727, 13] on button "search Search" at bounding box center [712, 15] width 88 height 21
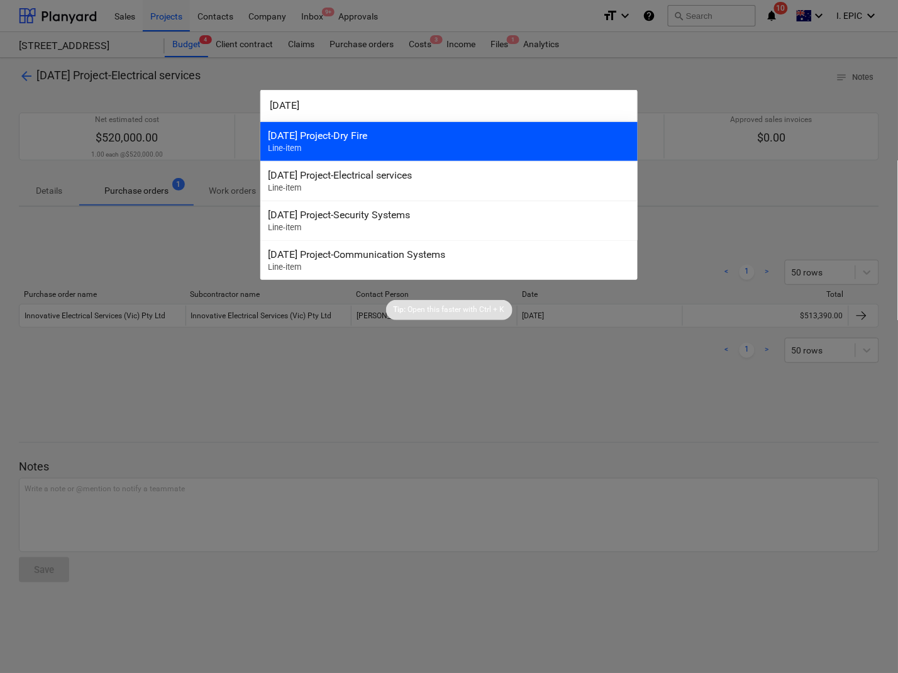
type input "3-20-02"
click at [319, 143] on div "3-20-02 Project-Dry Fire Line-item" at bounding box center [448, 141] width 377 height 40
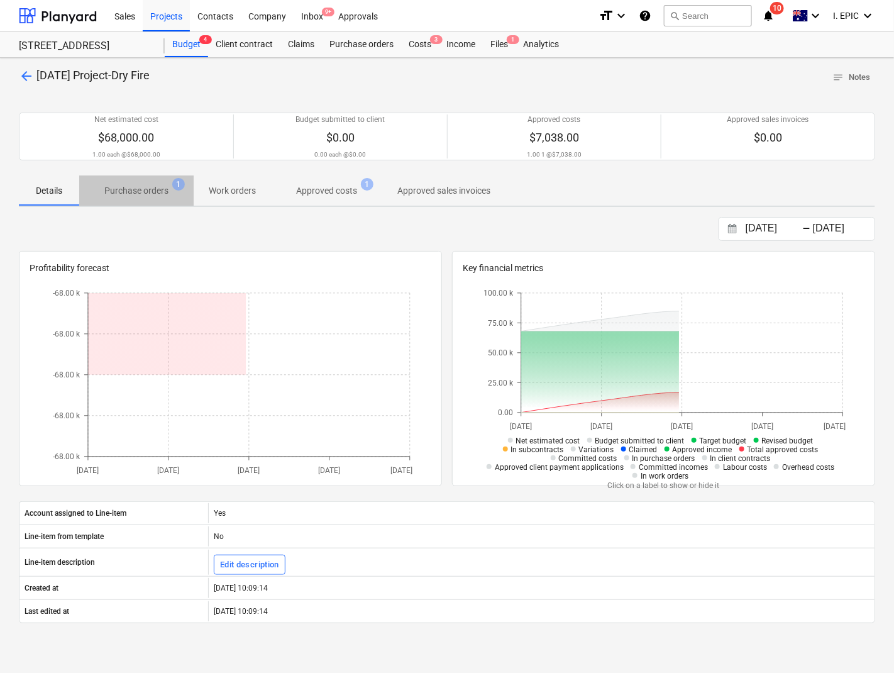
click at [138, 182] on span "Purchase orders 1" at bounding box center [136, 190] width 114 height 23
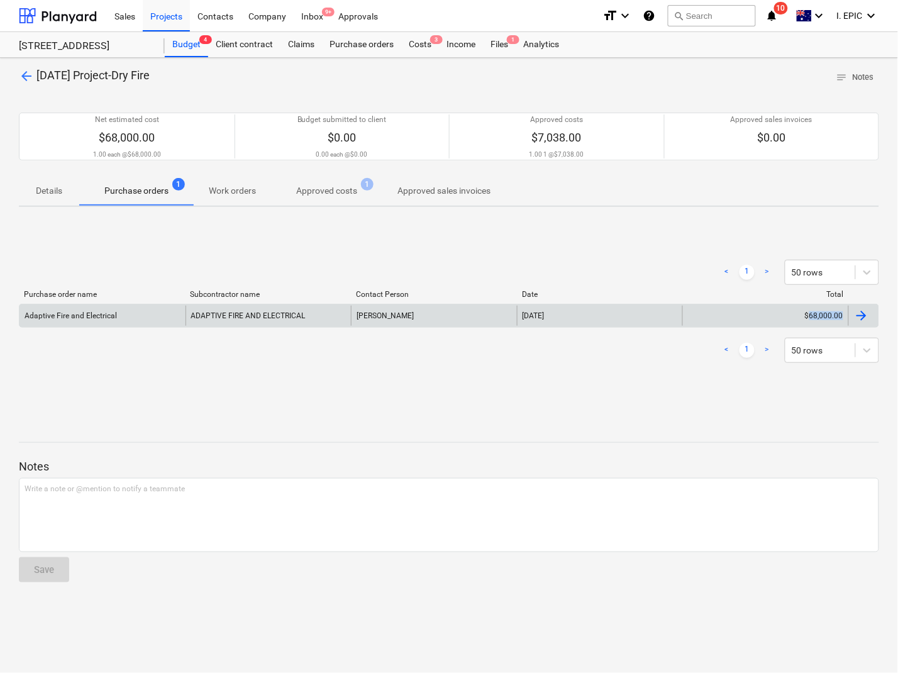
drag, startPoint x: 882, startPoint y: 319, endPoint x: 811, endPoint y: 322, distance: 70.5
click at [811, 322] on div "arrow_back 3-20-02 Project-Dry Fire notes Notes Net estimated cost $68,000.00 1…" at bounding box center [449, 365] width 898 height 615
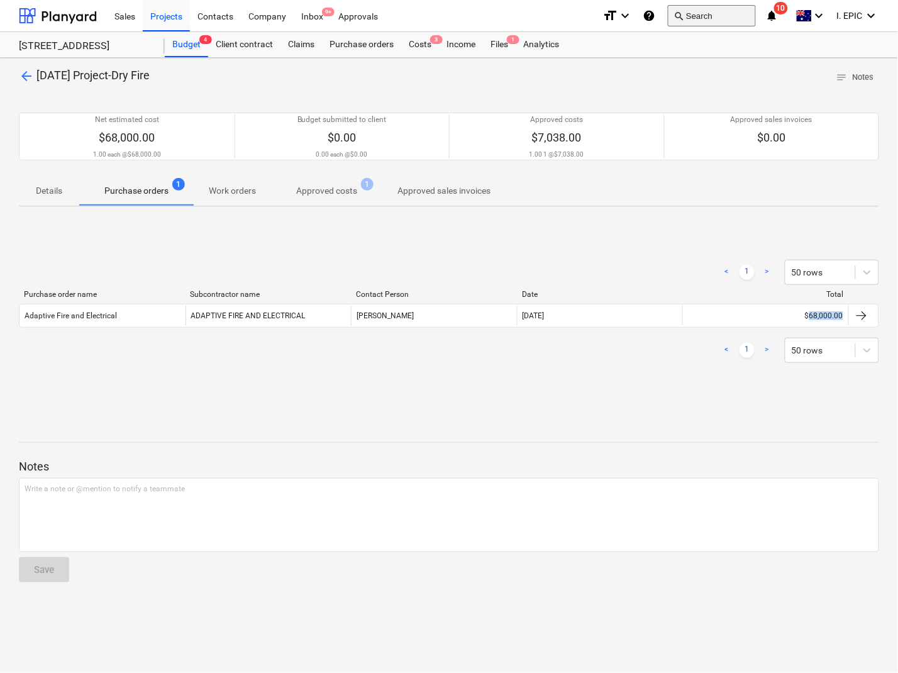
click at [711, 11] on button "search Search" at bounding box center [712, 15] width 88 height 21
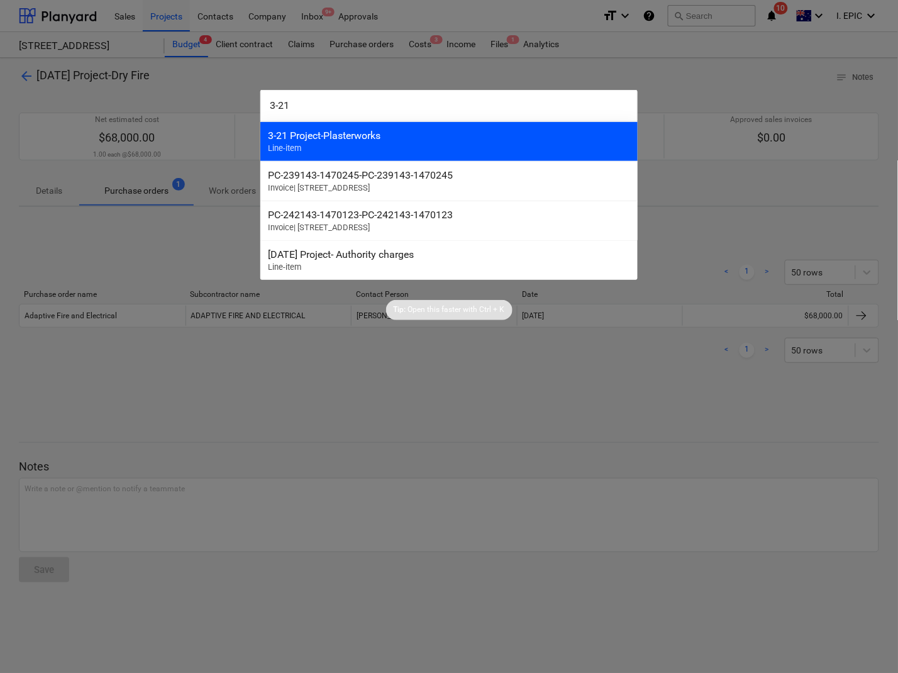
type input "3-21"
click at [355, 142] on div "3-21 Project-Plasterworks Line-item" at bounding box center [448, 141] width 377 height 40
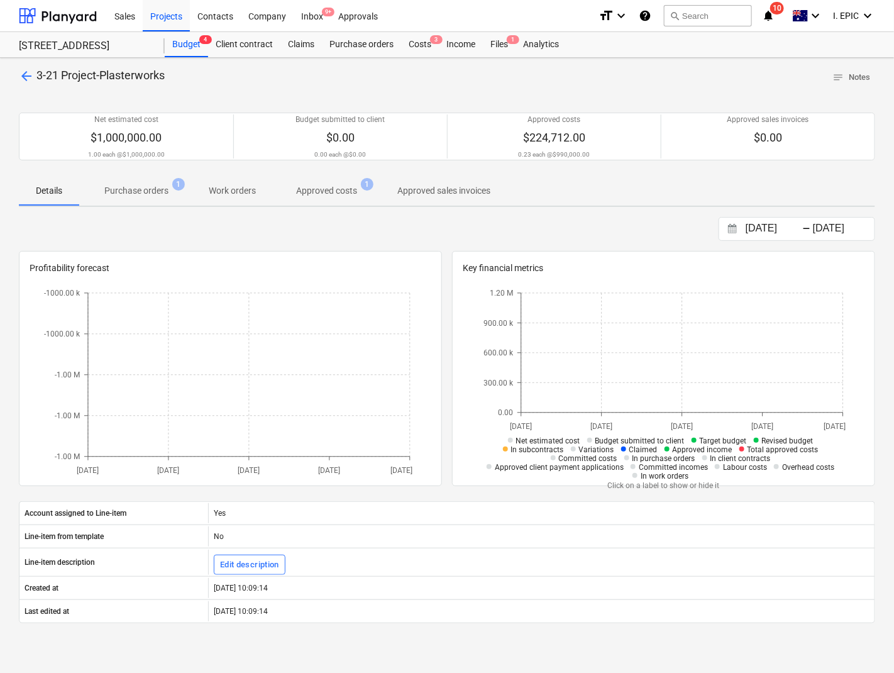
click at [143, 199] on span "Purchase orders 1" at bounding box center [136, 190] width 114 height 23
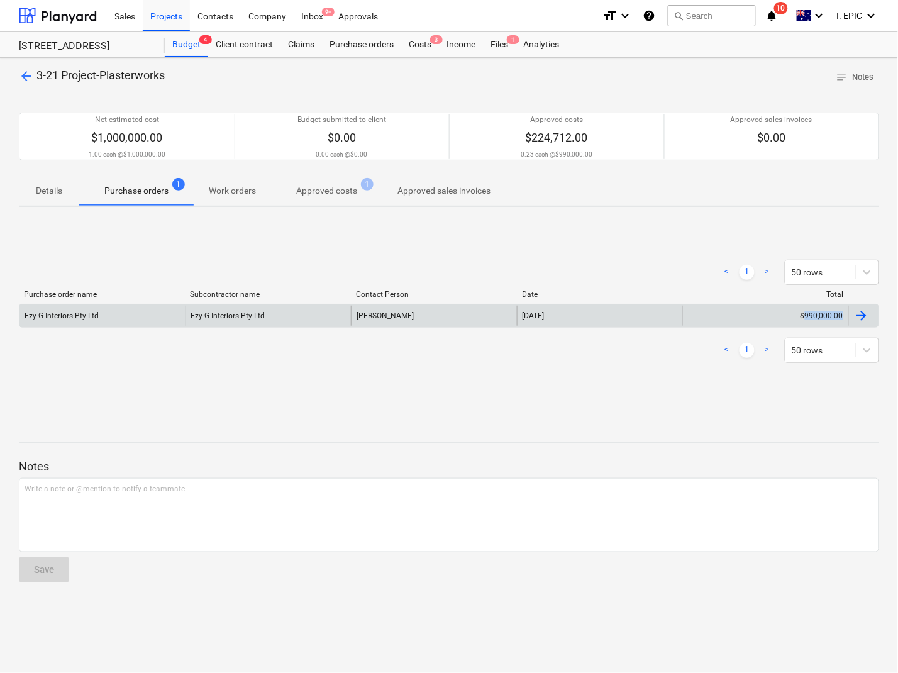
drag, startPoint x: 864, startPoint y: 322, endPoint x: 805, endPoint y: 321, distance: 59.1
click at [805, 321] on div "arrow_back 3-21 Project-Plasterworks notes Notes Net estimated cost $1,000,000.…" at bounding box center [449, 365] width 898 height 615
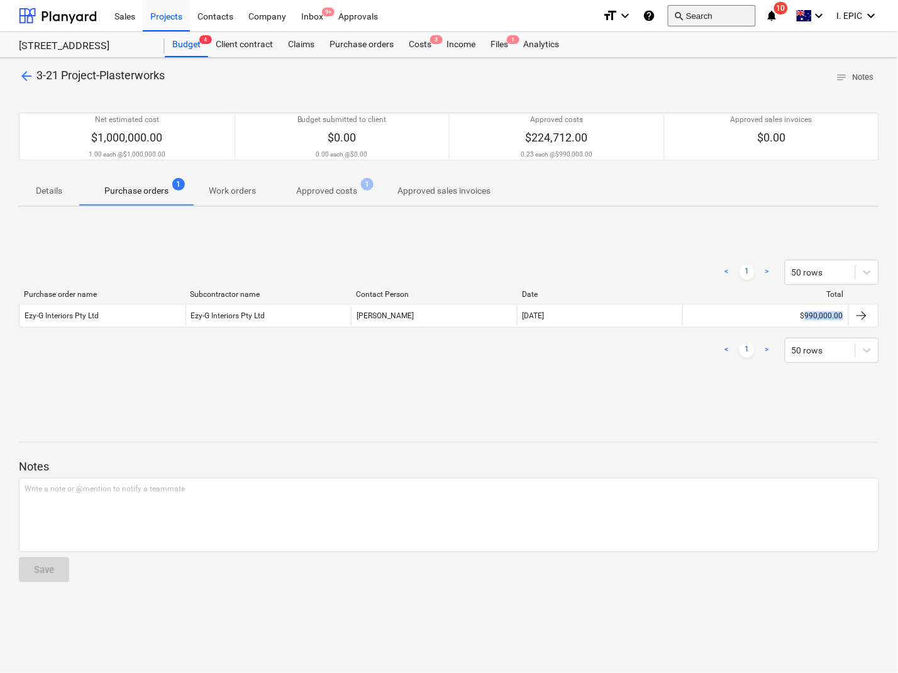
click at [693, 14] on button "search Search" at bounding box center [712, 15] width 88 height 21
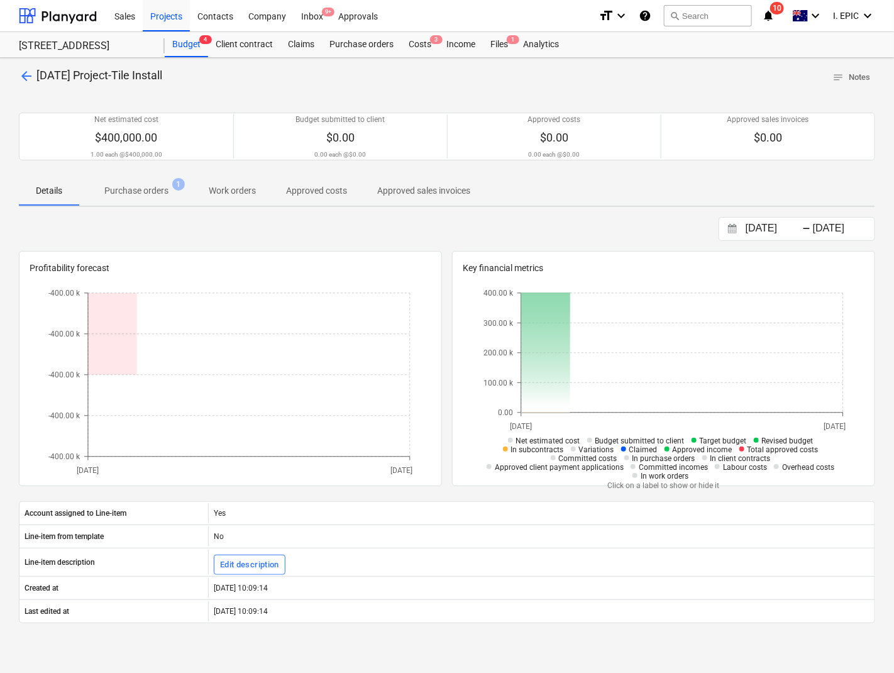
click at [162, 189] on p "Purchase orders" at bounding box center [136, 190] width 64 height 13
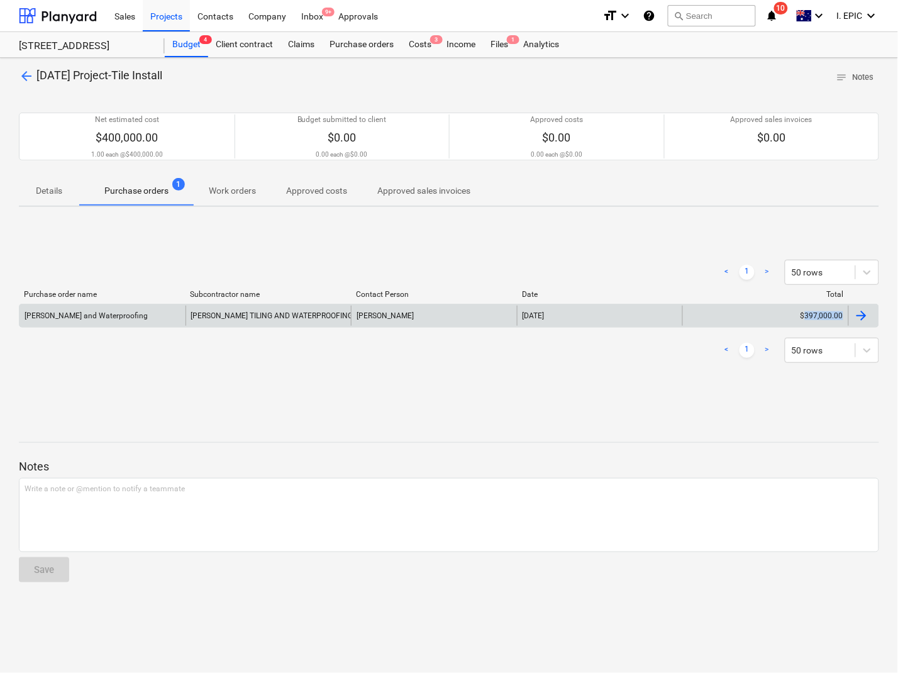
drag, startPoint x: 884, startPoint y: 316, endPoint x: 806, endPoint y: 322, distance: 77.5
click at [806, 322] on div "arrow_back [DATE] Project-Tile Install notes Notes Net estimated cost $400,000.…" at bounding box center [449, 365] width 898 height 615
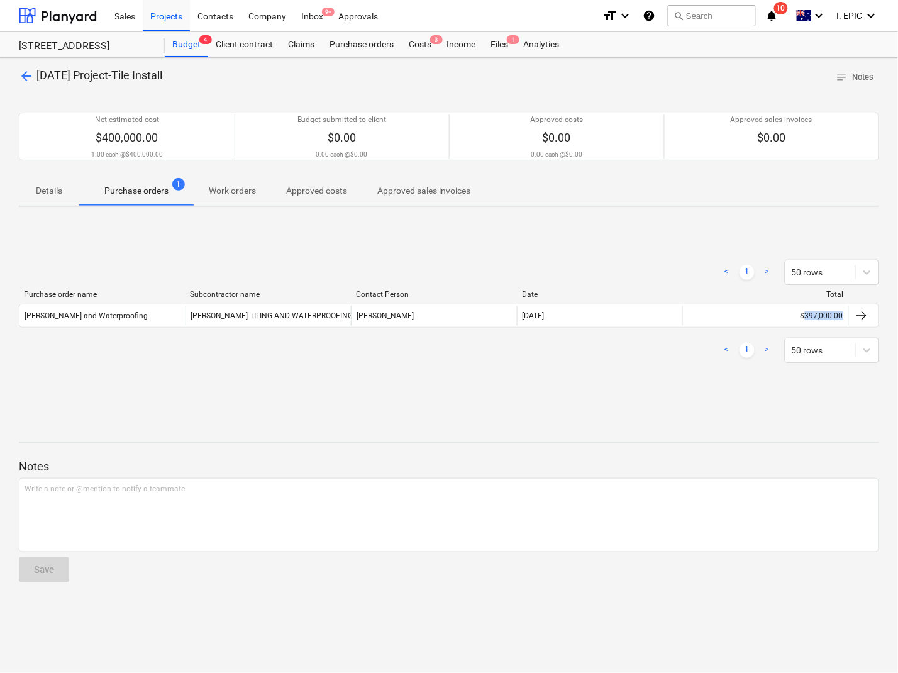
copy div "397,000.00"
click at [375, 378] on div "< 1 > 50 rows Purchase order name Subcontractor name Contact Person Date Total …" at bounding box center [449, 311] width 860 height 189
click at [692, 18] on button "search Search" at bounding box center [712, 15] width 88 height 21
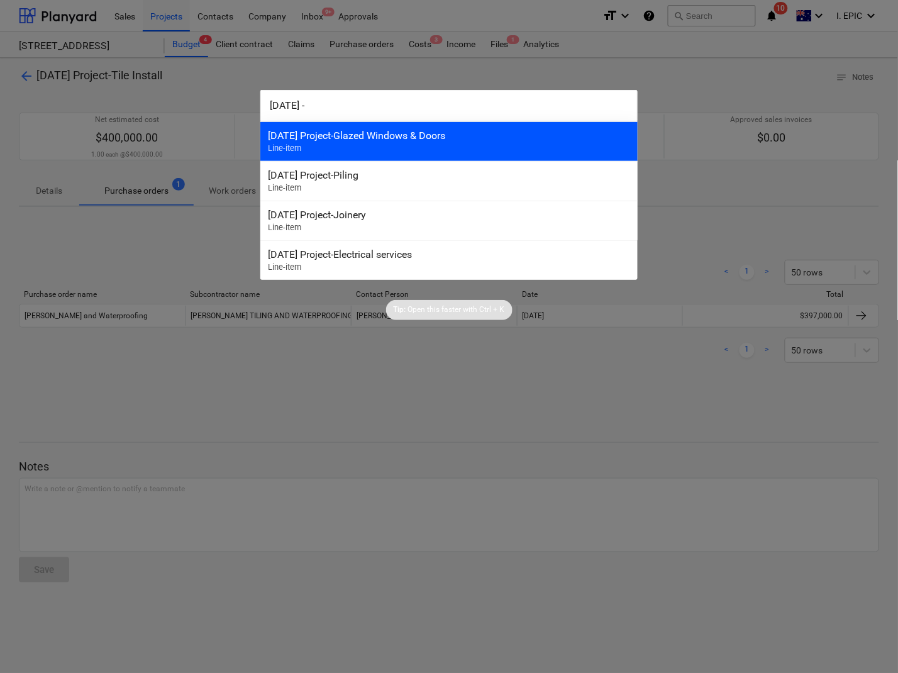
type input "[DATE] -"
click at [325, 136] on div "[DATE] Project-Glazed Windows & Doors" at bounding box center [449, 135] width 362 height 12
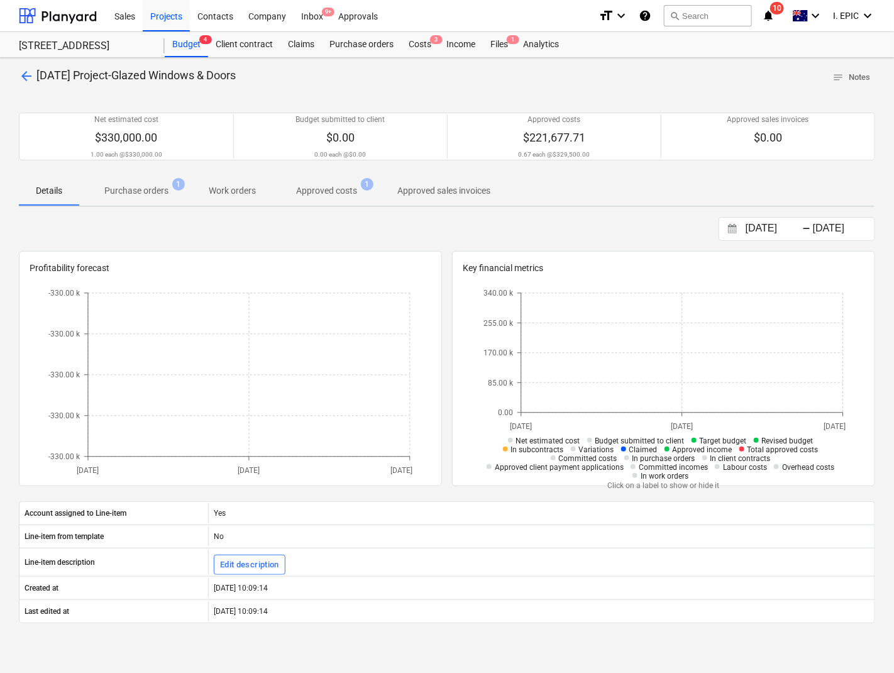
click at [137, 186] on p "Purchase orders" at bounding box center [136, 190] width 64 height 13
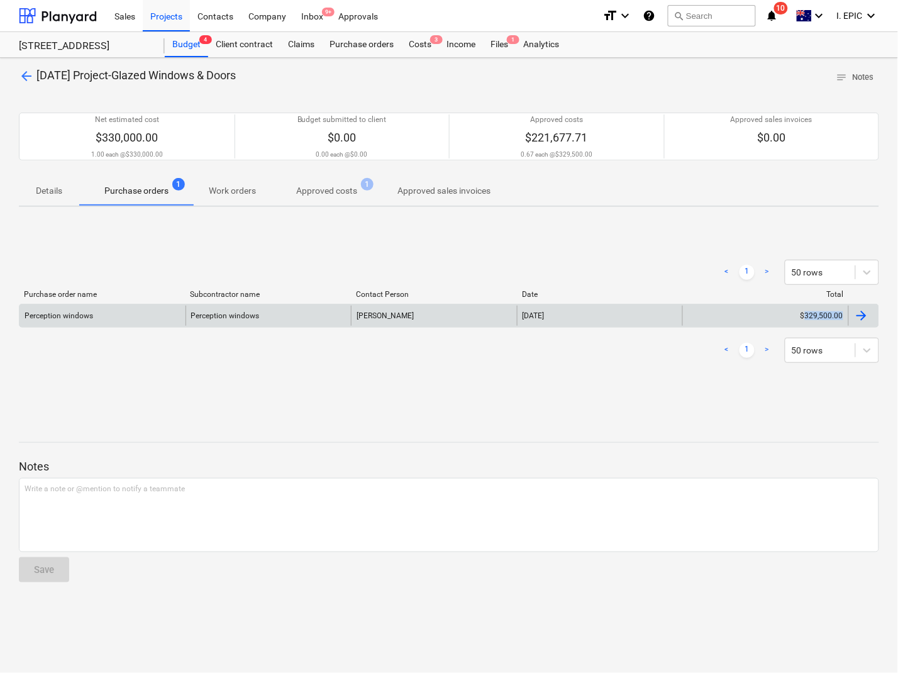
drag, startPoint x: 877, startPoint y: 314, endPoint x: 808, endPoint y: 321, distance: 69.4
click at [808, 321] on div "Perception windows Perception windows Max [DATE] $329,500.00" at bounding box center [448, 315] width 859 height 20
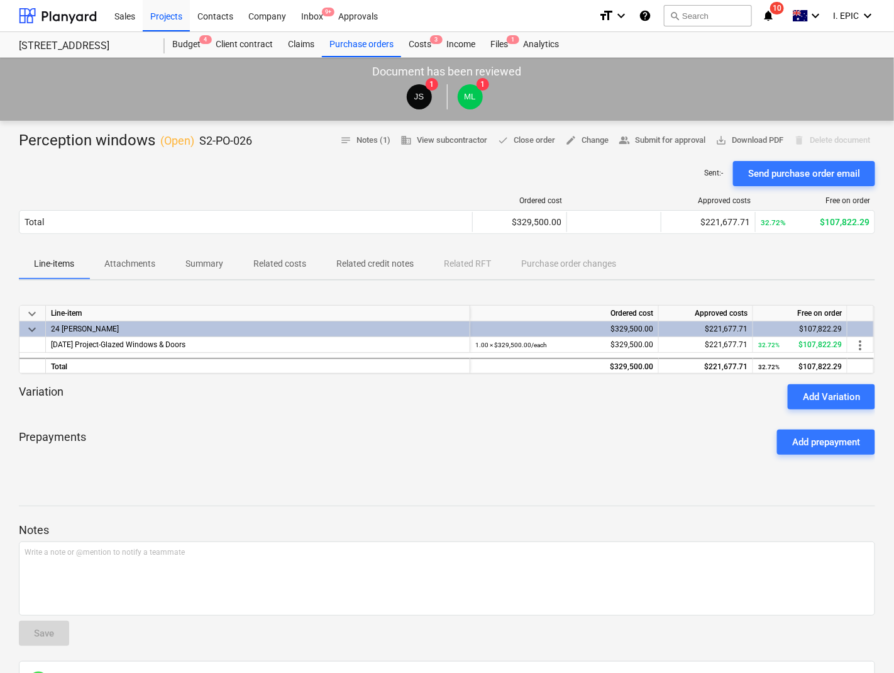
click at [231, 451] on div "Prepayments Add prepayment" at bounding box center [447, 441] width 856 height 45
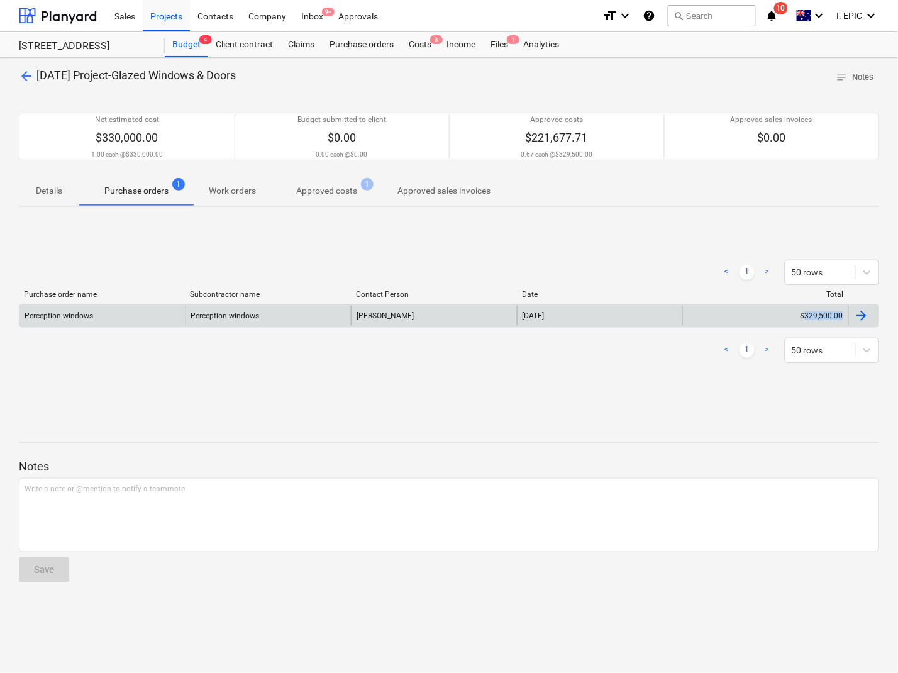
drag, startPoint x: 836, startPoint y: 318, endPoint x: 808, endPoint y: 318, distance: 28.3
click at [808, 318] on div "arrow_back [DATE] Project-Glazed Windows & Doors notes Notes Net estimated cost…" at bounding box center [449, 365] width 898 height 615
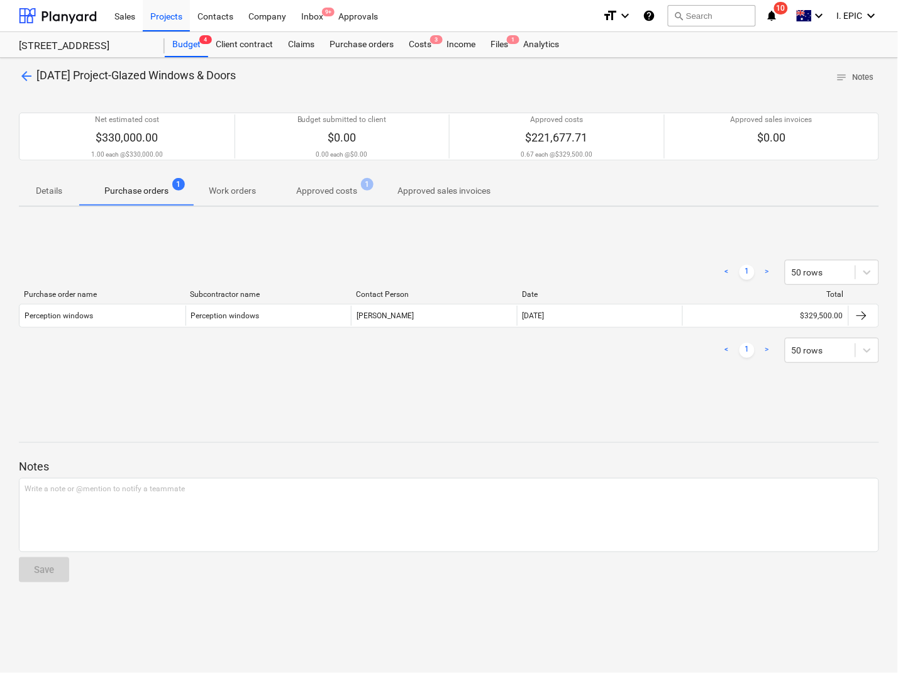
click at [366, 409] on div "arrow_back [DATE] Project-Glazed Windows & Doors notes Notes Net estimated cost…" at bounding box center [449, 365] width 898 height 615
click at [712, 19] on button "search Search" at bounding box center [712, 15] width 88 height 21
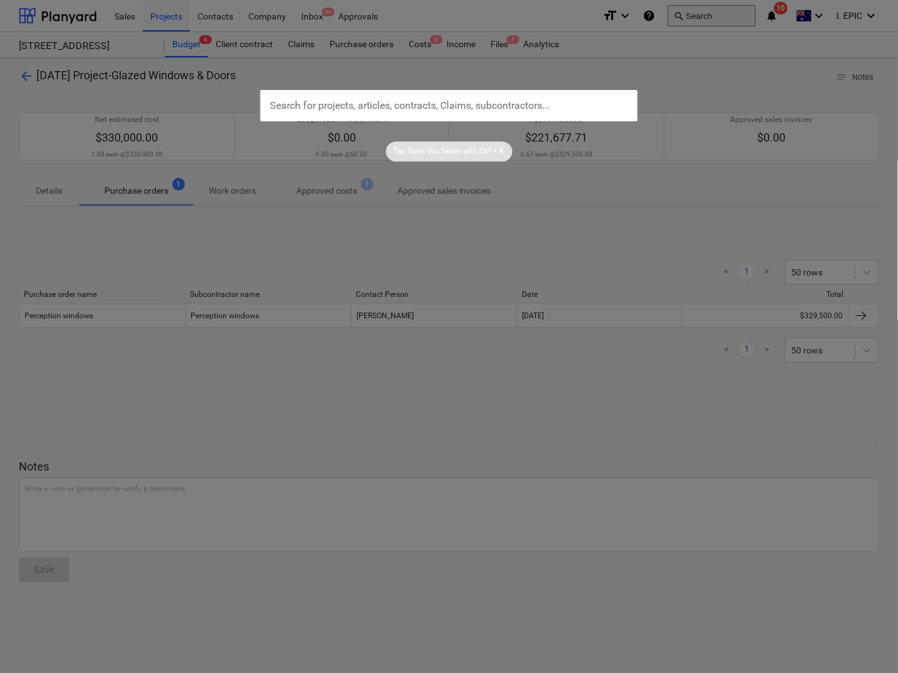
type input "3-27"
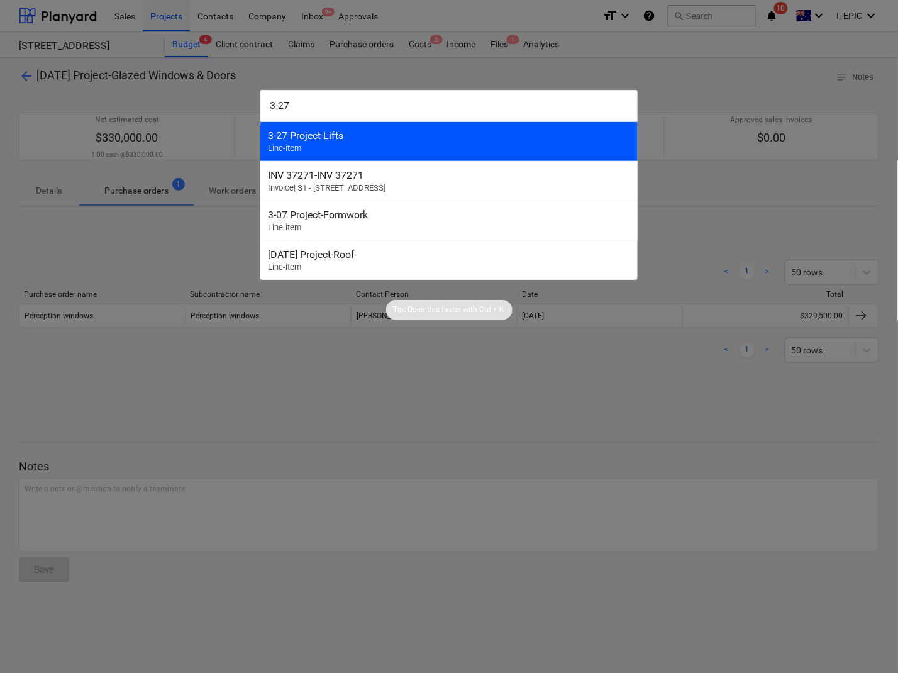
click at [304, 137] on div "3-27 Project-Lifts" at bounding box center [449, 135] width 362 height 12
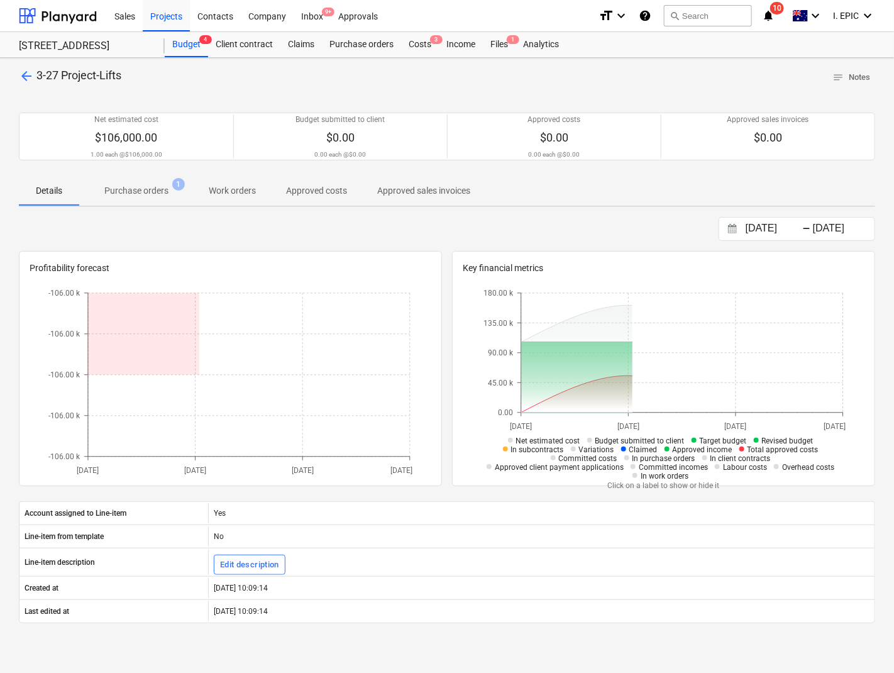
click at [139, 197] on p "Purchase orders" at bounding box center [136, 190] width 64 height 13
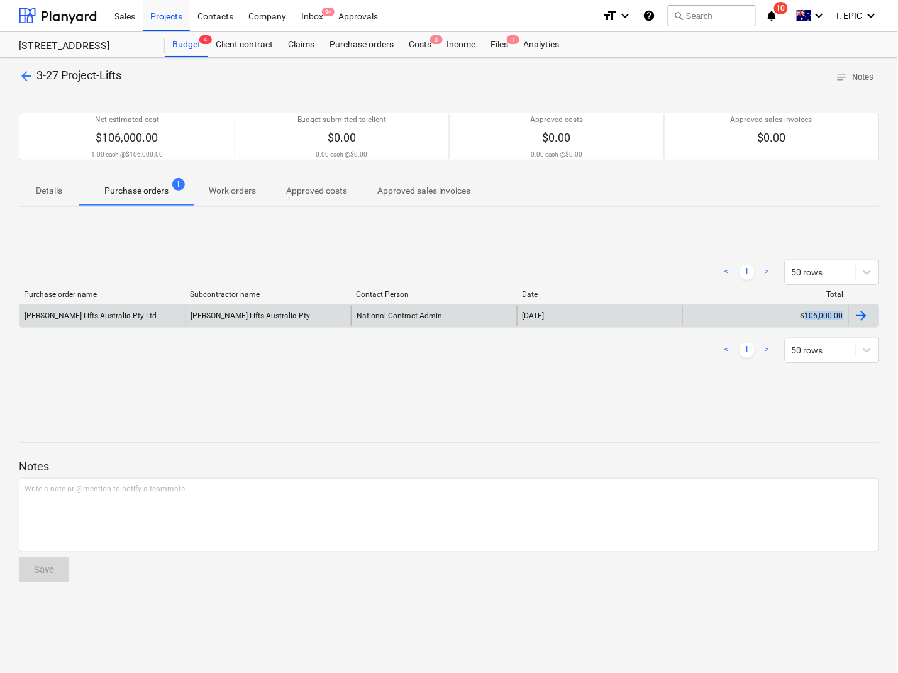
drag, startPoint x: 884, startPoint y: 314, endPoint x: 806, endPoint y: 321, distance: 78.8
click at [806, 321] on div "arrow_back 3-27 Project-Lifts notes Notes Net estimated cost $106,000.00 1.00 e…" at bounding box center [449, 365] width 898 height 615
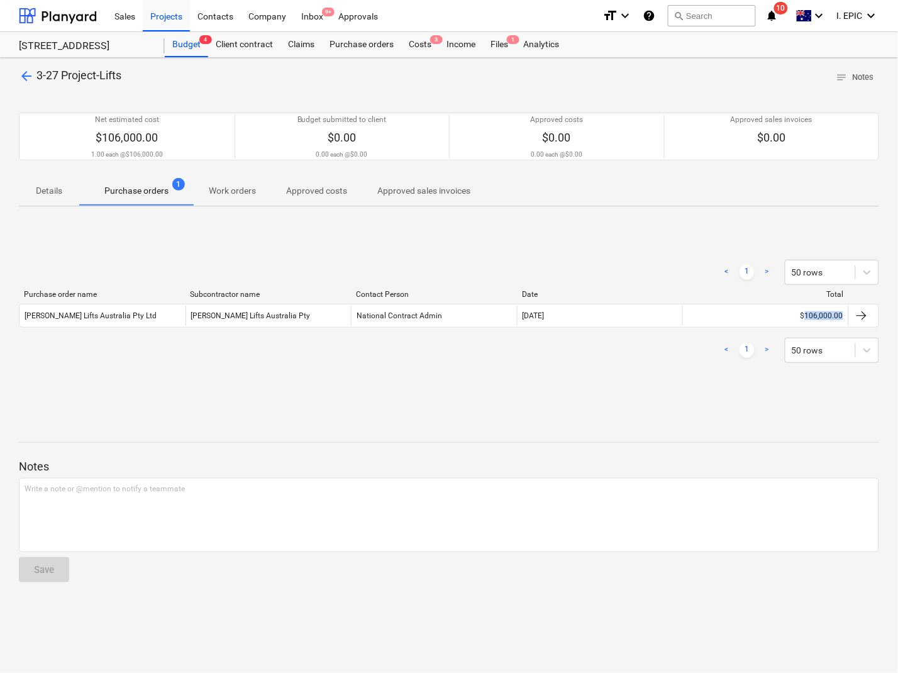
copy div "106,000.00"
click at [720, 16] on button "search Search" at bounding box center [712, 15] width 88 height 21
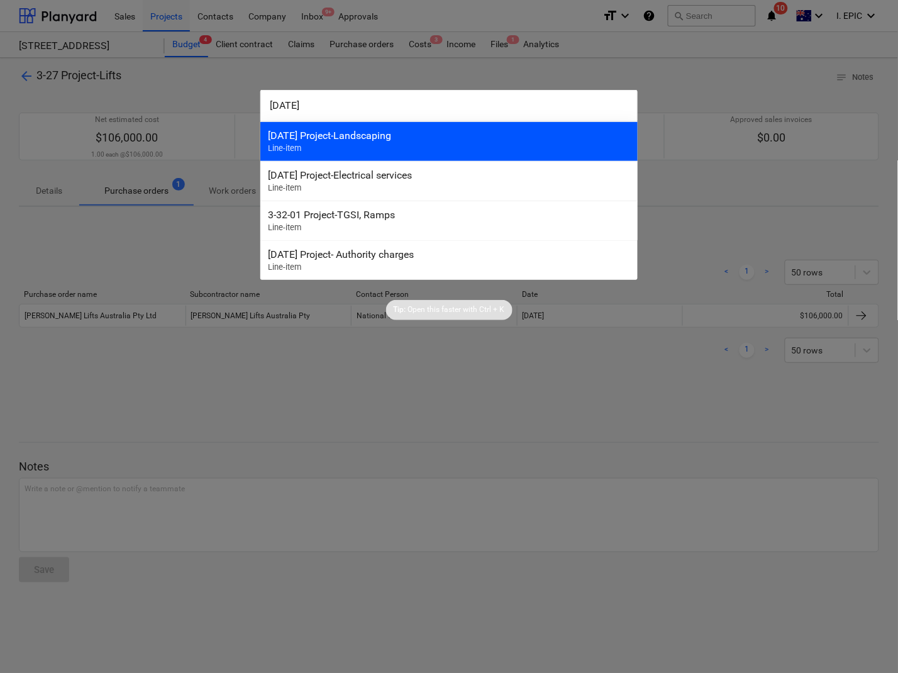
type input "[DATE]"
click at [329, 150] on div "[DATE] Project-Landscaping Line-item" at bounding box center [448, 141] width 377 height 40
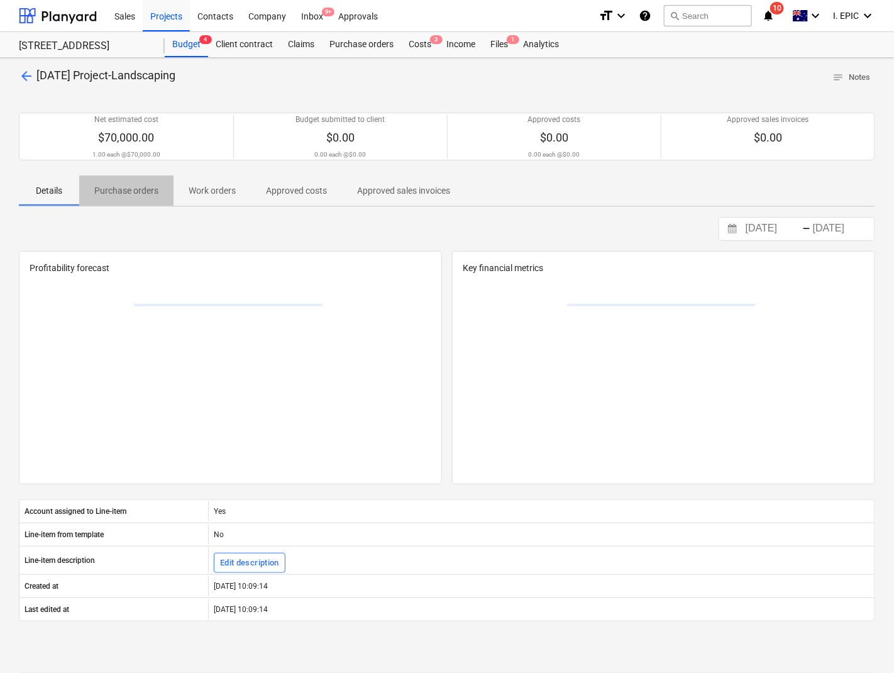
click at [136, 187] on p "Purchase orders" at bounding box center [126, 190] width 64 height 13
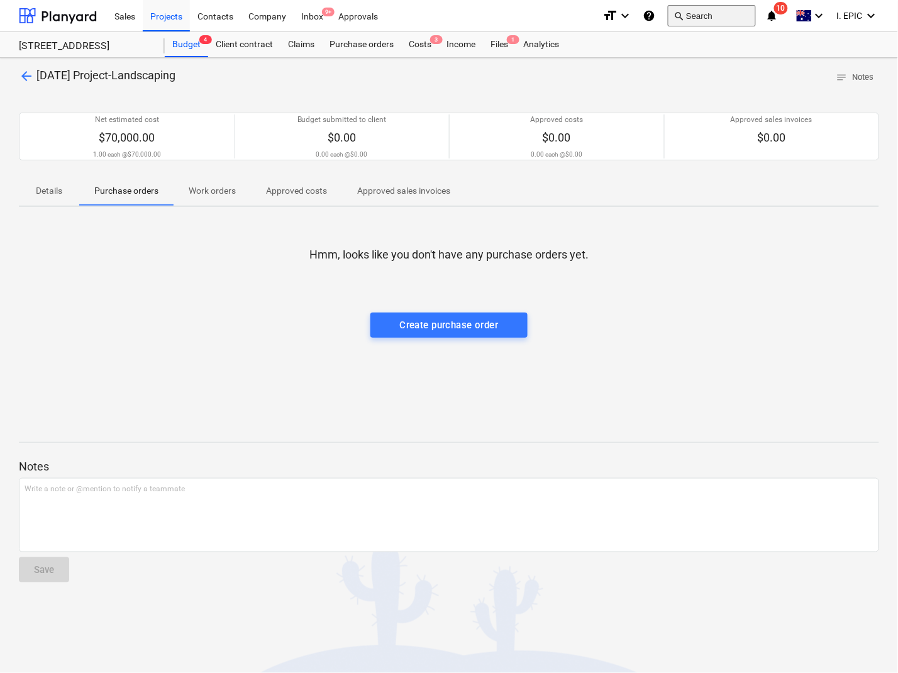
click at [708, 9] on button "search Search" at bounding box center [712, 15] width 88 height 21
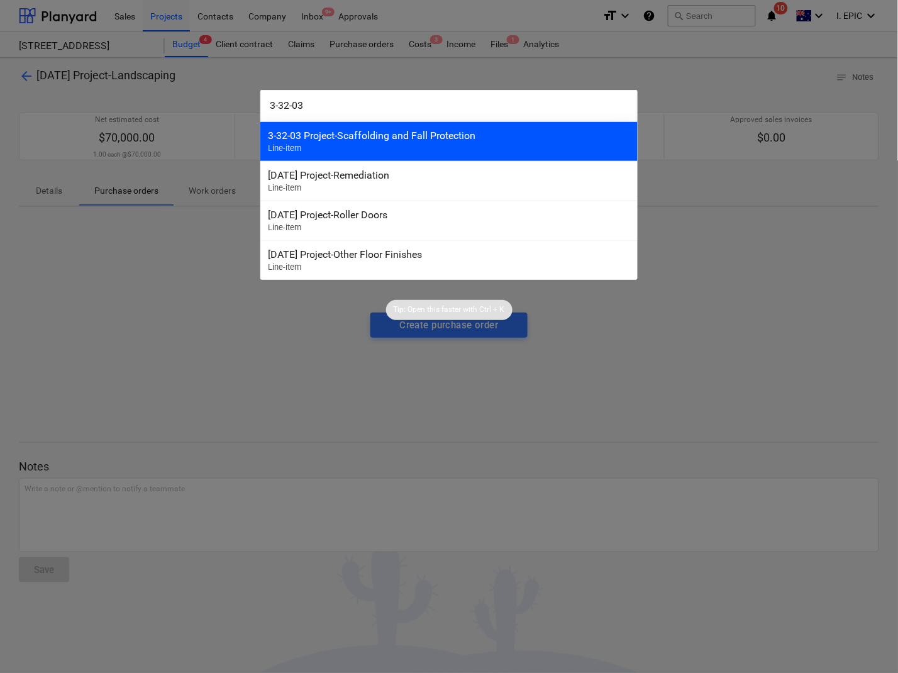
click at [431, 120] on input "3-32-03" at bounding box center [448, 105] width 377 height 31
type input "3-32-03"
click at [425, 142] on div "3-32-03 Project-Scaffolding and Fall Protection Line-item" at bounding box center [448, 141] width 377 height 40
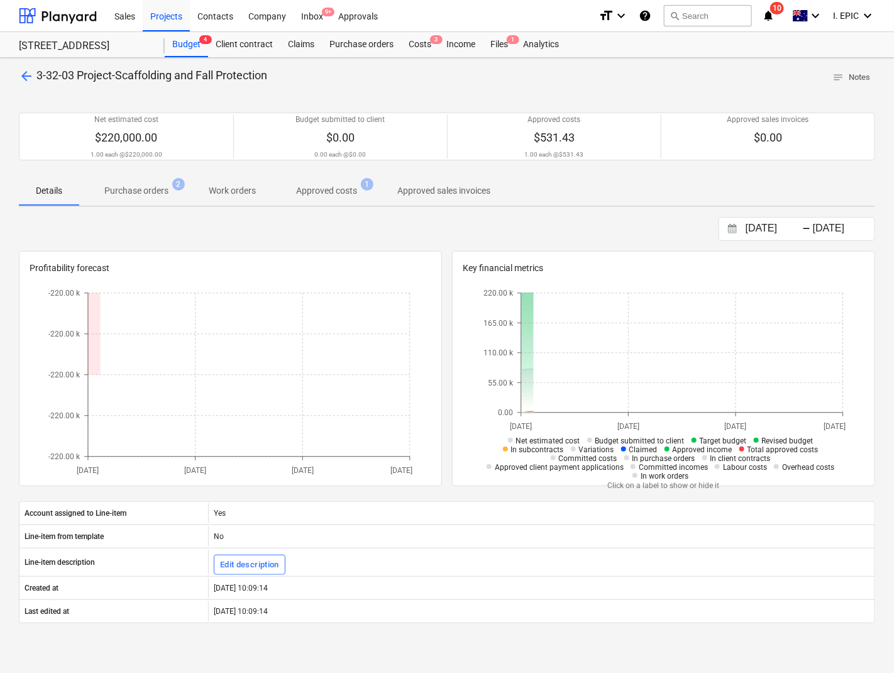
click at [128, 182] on span "Purchase orders 2" at bounding box center [136, 190] width 114 height 23
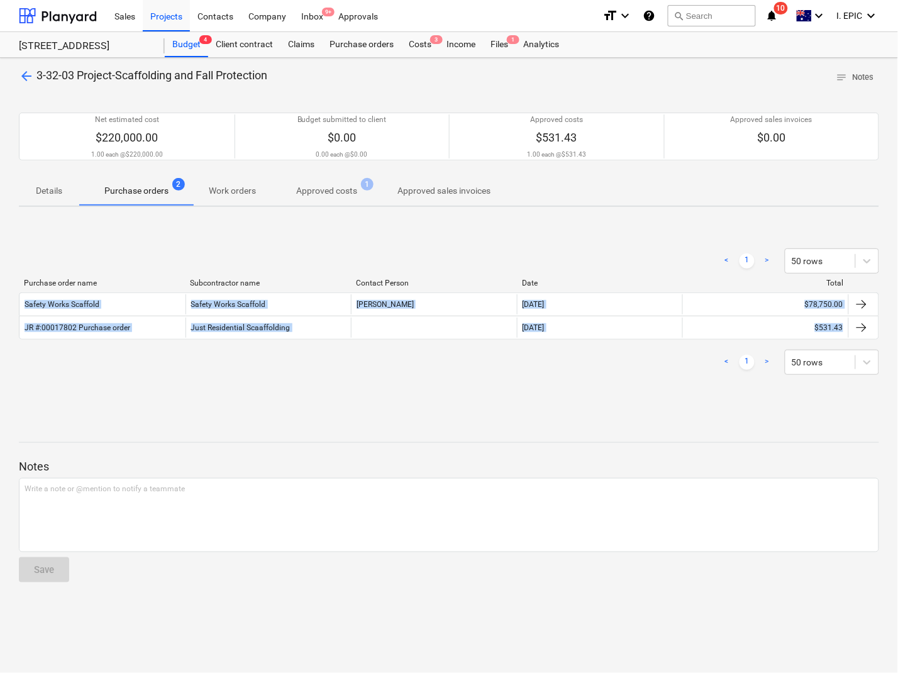
drag, startPoint x: 884, startPoint y: 333, endPoint x: 14, endPoint y: 303, distance: 870.5
click at [14, 303] on div "arrow_back 3-32-03 Project-Scaffolding and Fall Protection notes Notes Net esti…" at bounding box center [449, 365] width 898 height 615
copy div "Safety Works Scaffold Safety Works Scaffold [PERSON_NAME] [DATE] $78,750.00 JR …"
click at [665, 403] on div "< 1 > 50 rows Purchase order name Subcontractor name Contact Person Date Total …" at bounding box center [449, 311] width 860 height 189
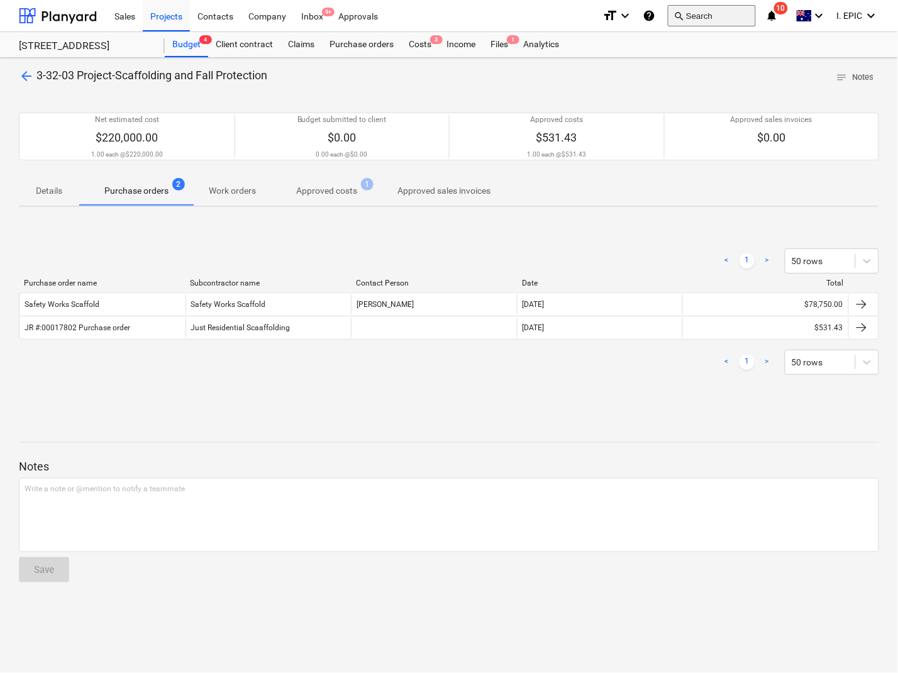
click at [720, 17] on button "search Search" at bounding box center [712, 15] width 88 height 21
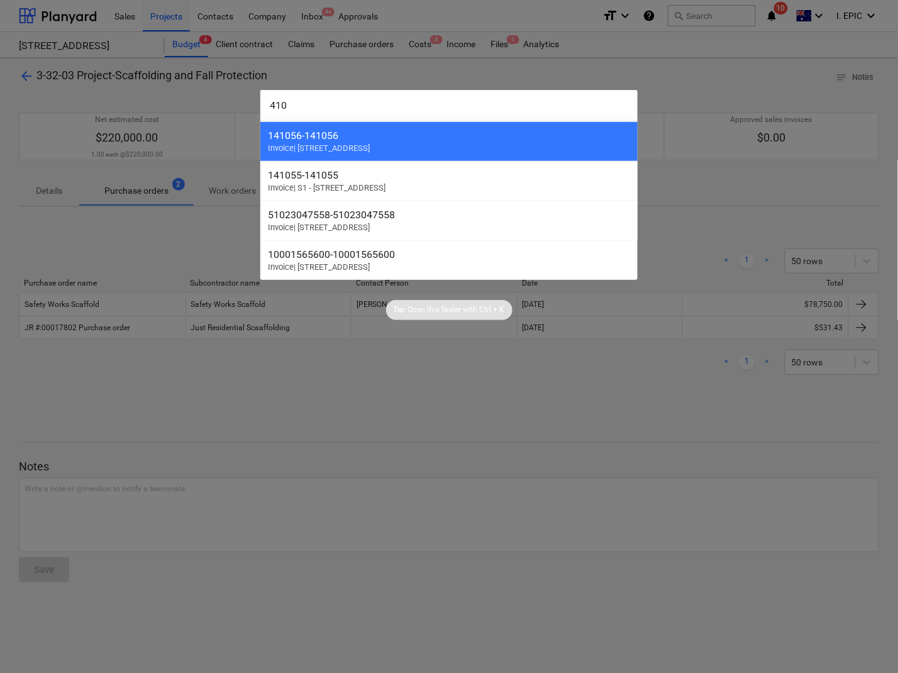
click at [314, 101] on input "410" at bounding box center [448, 105] width 377 height 31
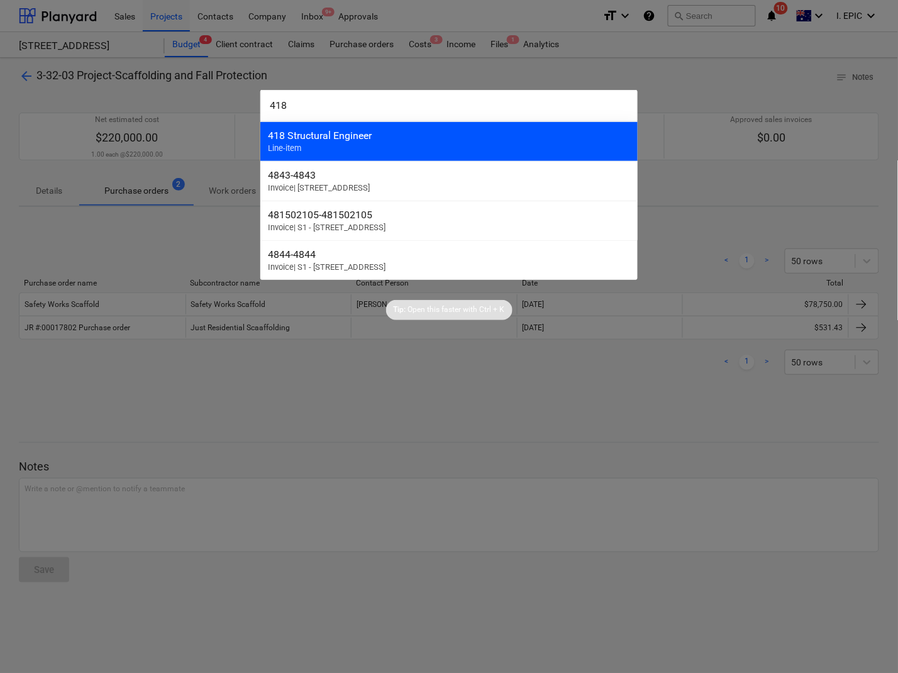
type input "418"
click at [332, 137] on div "418 Structural Engineer" at bounding box center [449, 135] width 362 height 12
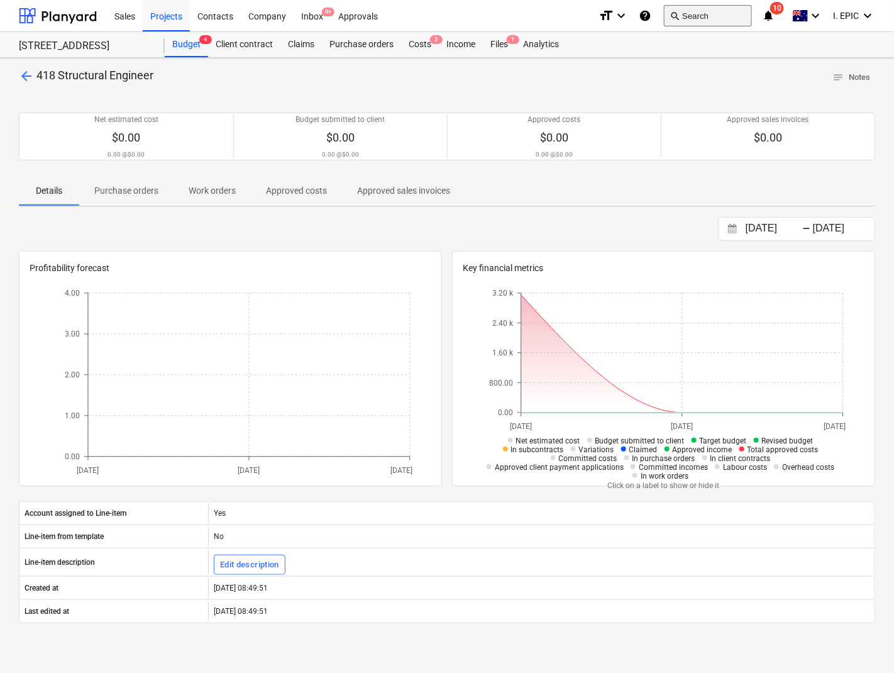
click at [721, 11] on button "search Search" at bounding box center [708, 15] width 88 height 21
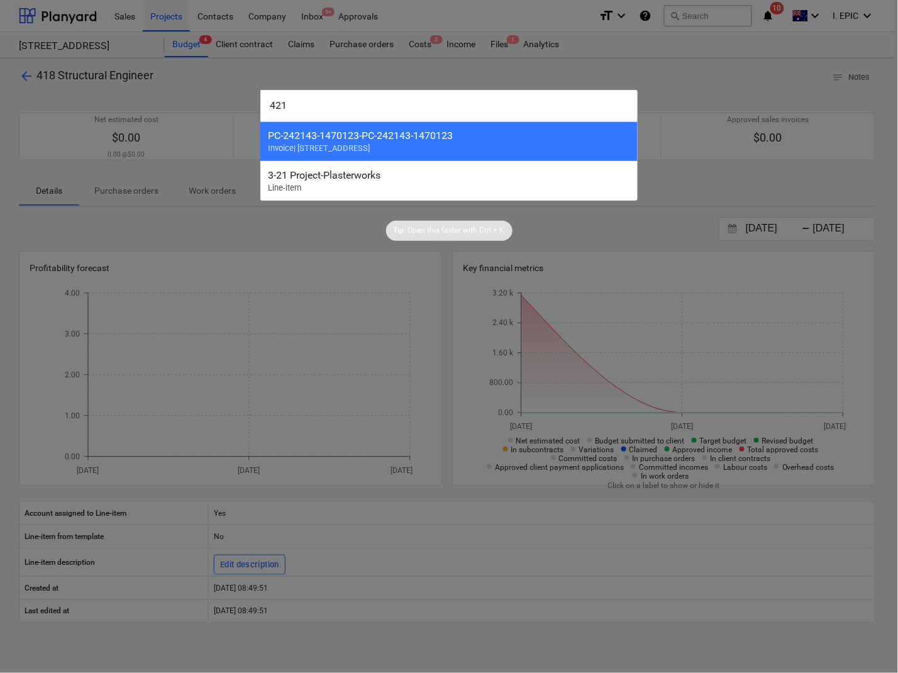
drag, startPoint x: 311, startPoint y: 107, endPoint x: 246, endPoint y: 99, distance: 65.3
click at [246, 99] on div "421 PC-242143-1470123 - PC-242143-1470123 Invoice | [STREET_ADDRESS] Project-Pl…" at bounding box center [449, 336] width 898 height 673
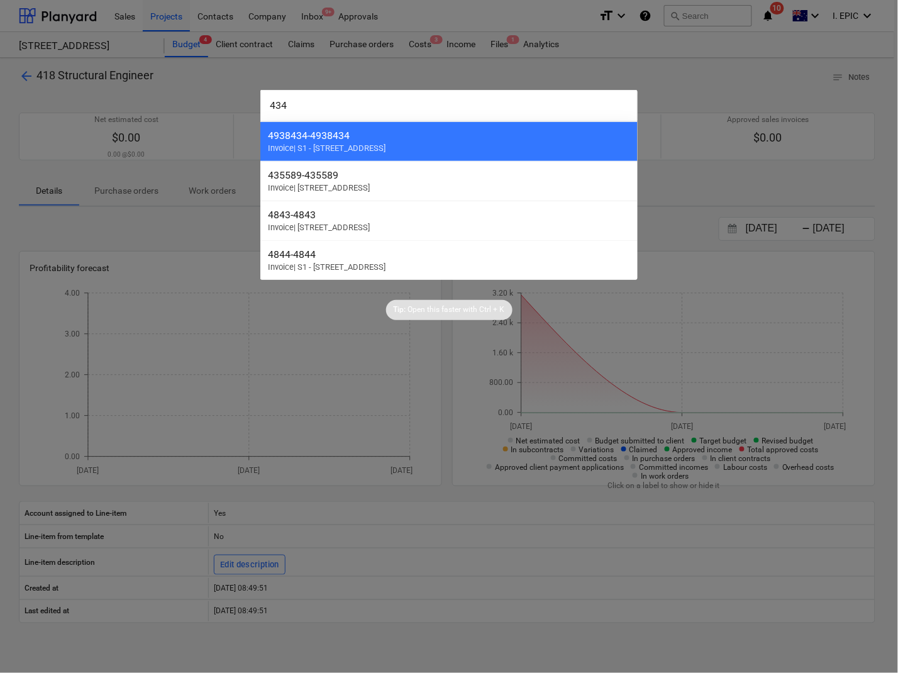
type input "434"
click at [701, 30] on div at bounding box center [449, 336] width 898 height 673
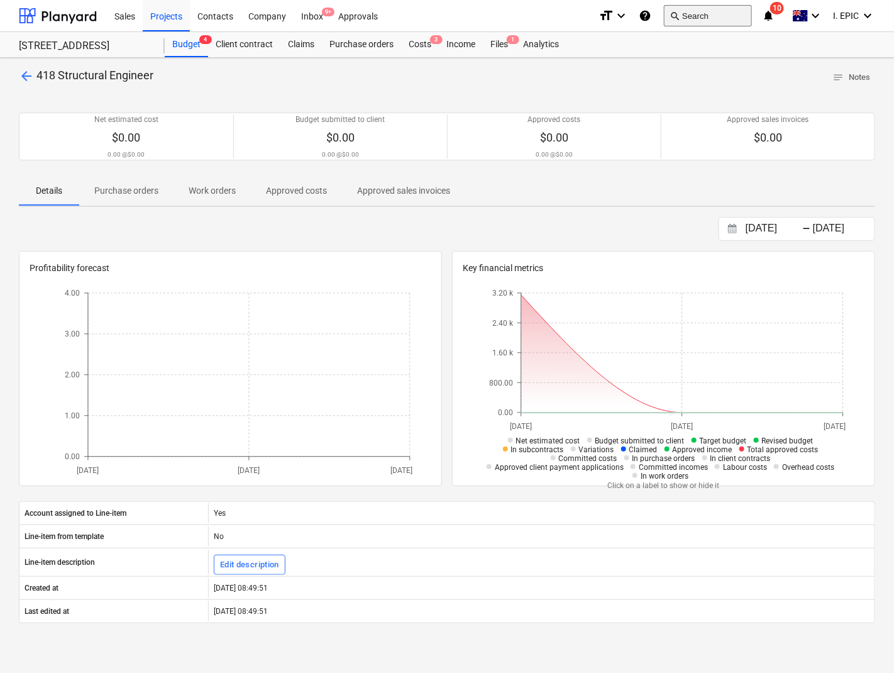
click at [696, 14] on button "search Search" at bounding box center [708, 15] width 88 height 21
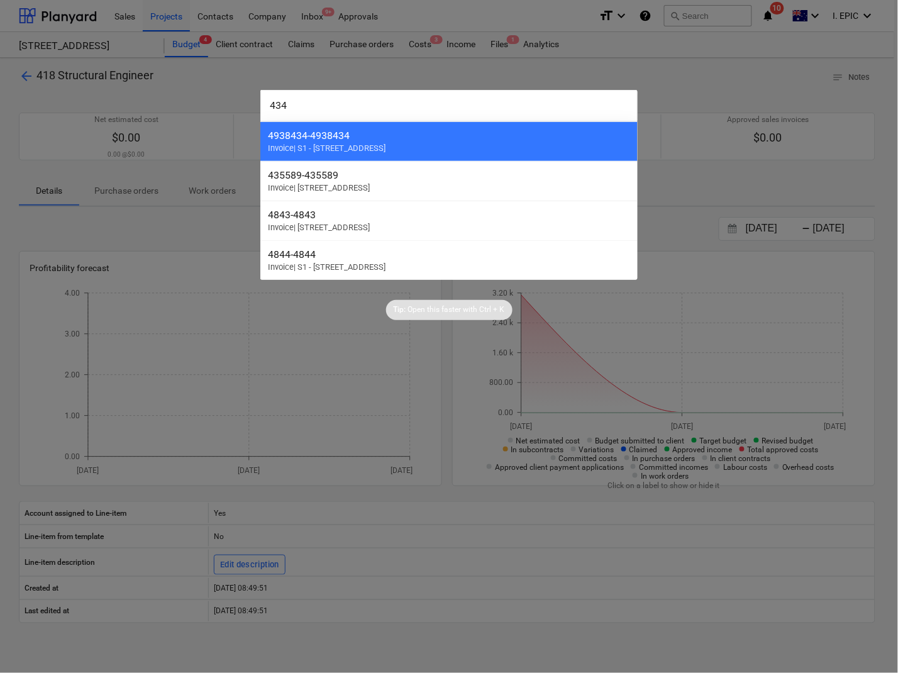
drag, startPoint x: 258, startPoint y: 105, endPoint x: 248, endPoint y: 104, distance: 9.5
click at [248, 104] on div "[PHONE_NUMBER] - 4938434 Invoice | S1 - [STREET_ADDRESS][GEOGRAPHIC_DATA] - 435…" at bounding box center [449, 336] width 898 height 673
drag, startPoint x: 277, startPoint y: 104, endPoint x: 304, endPoint y: 107, distance: 26.6
click at [304, 107] on input "453" at bounding box center [448, 105] width 377 height 31
drag, startPoint x: 300, startPoint y: 107, endPoint x: 269, endPoint y: 101, distance: 31.3
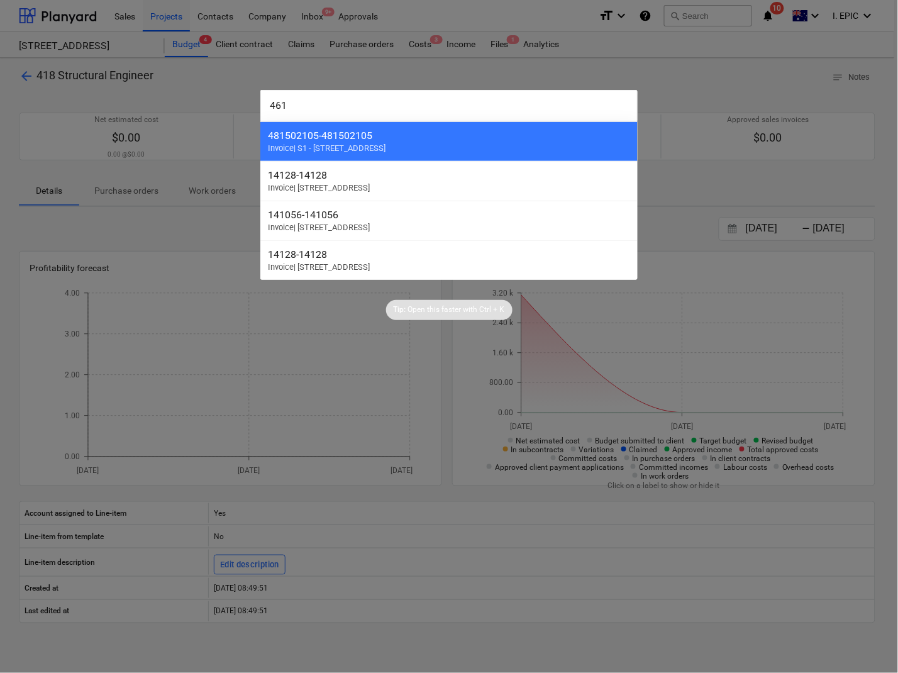
click at [269, 101] on input "461" at bounding box center [448, 105] width 377 height 31
drag, startPoint x: 303, startPoint y: 107, endPoint x: 247, endPoint y: 101, distance: 56.3
click at [247, 101] on div "472 477804 - 477804 Invoice | S1 - [GEOGRAPHIC_DATA] - 14128 Invoice | S2 - [GE…" at bounding box center [449, 336] width 898 height 673
drag, startPoint x: 327, startPoint y: 114, endPoint x: 155, endPoint y: 102, distance: 172.6
click at [155, 102] on div "461 481502105 - 481502105 Invoice | S1 - [GEOGRAPHIC_DATA] - 14128 Invoice | [S…" at bounding box center [449, 336] width 898 height 673
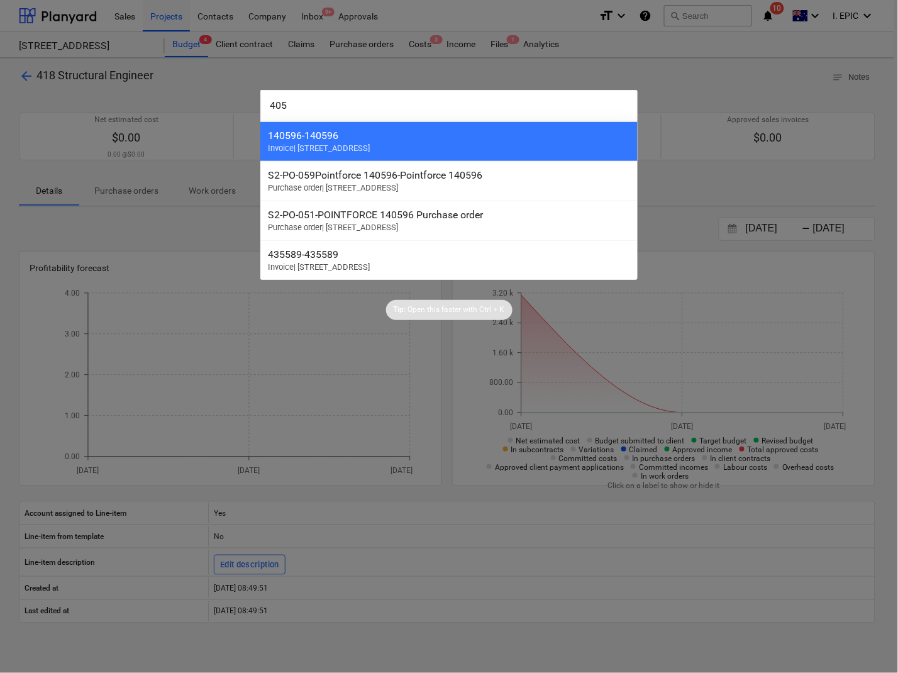
drag, startPoint x: 216, startPoint y: 97, endPoint x: 208, endPoint y: 97, distance: 7.5
click at [208, 97] on div "405 140596 - 140596 Invoice | S2 - [GEOGRAPHIC_DATA], Sandringham S2-PO-059Poin…" at bounding box center [449, 336] width 898 height 673
drag, startPoint x: 251, startPoint y: 99, endPoint x: 199, endPoint y: 99, distance: 52.2
click at [199, 99] on div "410 141056 - 141056 Invoice | S2 - [STREET_ADDRESS] Invoice | S1 - [GEOGRAPHIC_…" at bounding box center [449, 336] width 898 height 673
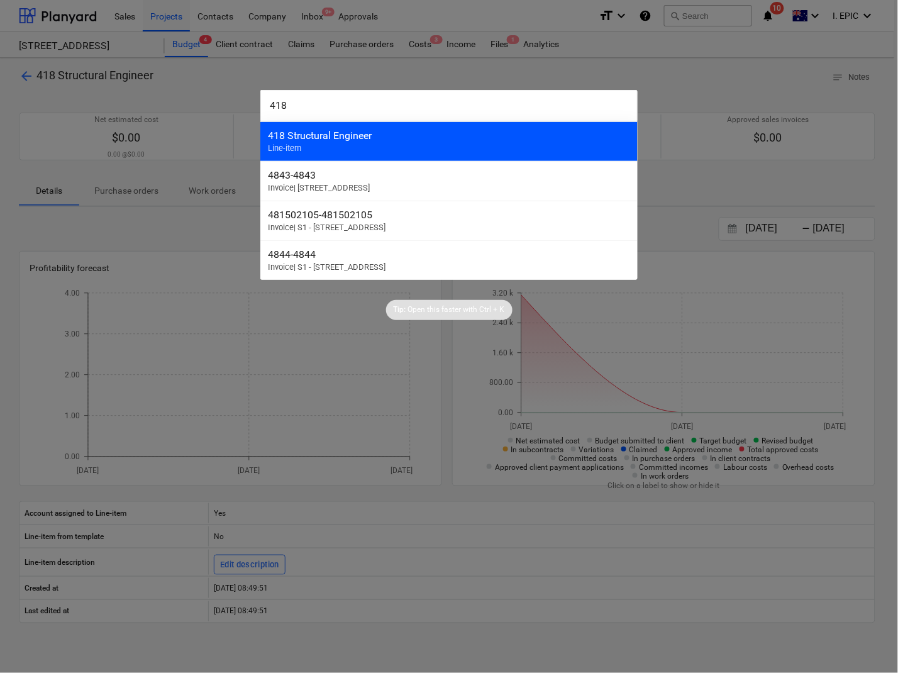
type input "418"
click at [327, 141] on div "418 Structural Engineer" at bounding box center [449, 135] width 362 height 12
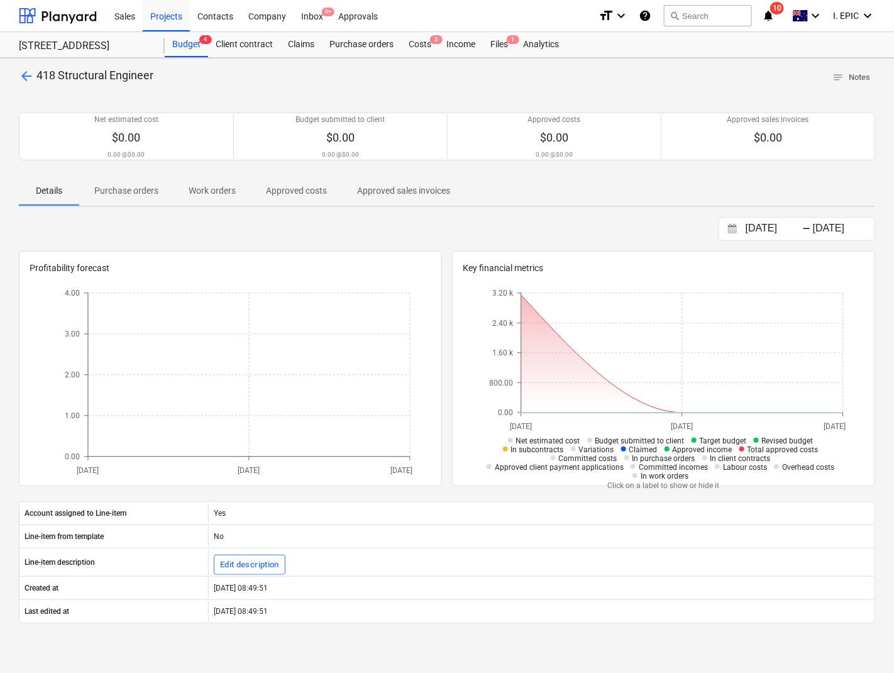
click at [114, 201] on span "Purchase orders" at bounding box center [126, 190] width 94 height 21
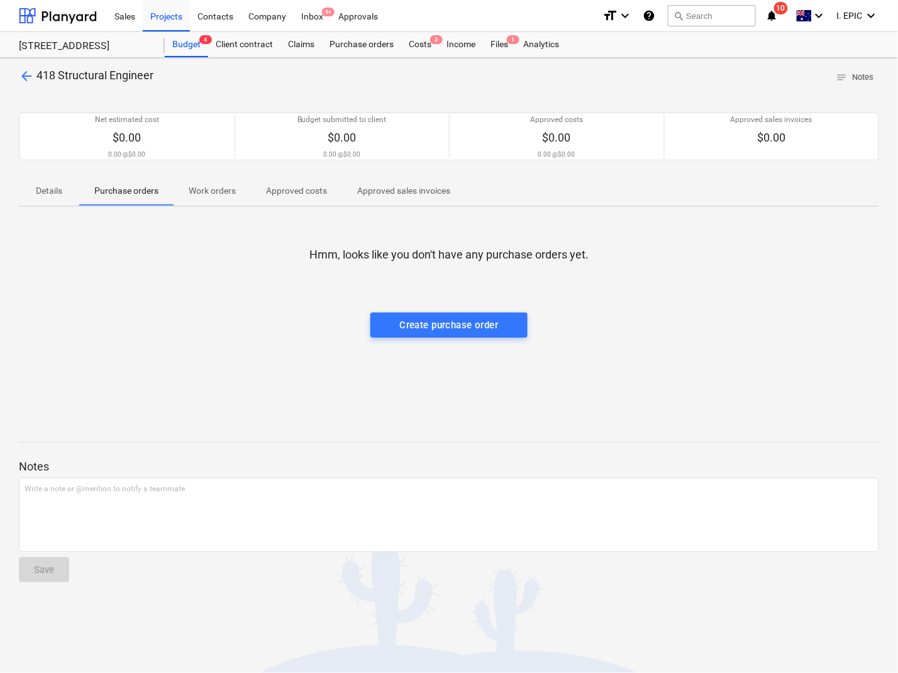
click at [133, 277] on div at bounding box center [449, 274] width 860 height 25
